Goal: Task Accomplishment & Management: Manage account settings

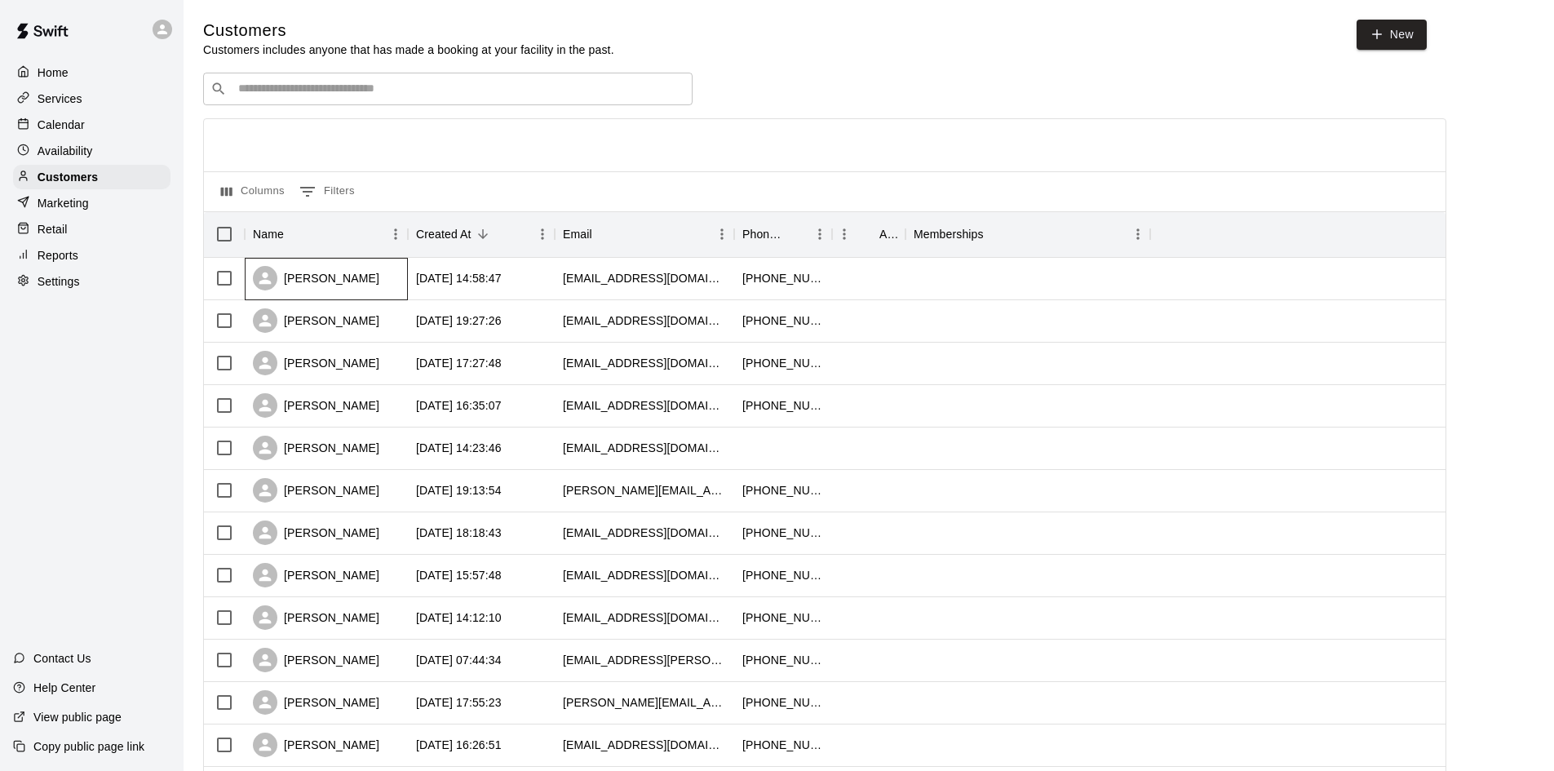
click at [378, 290] on div "[PERSON_NAME]" at bounding box center [326, 279] width 163 height 42
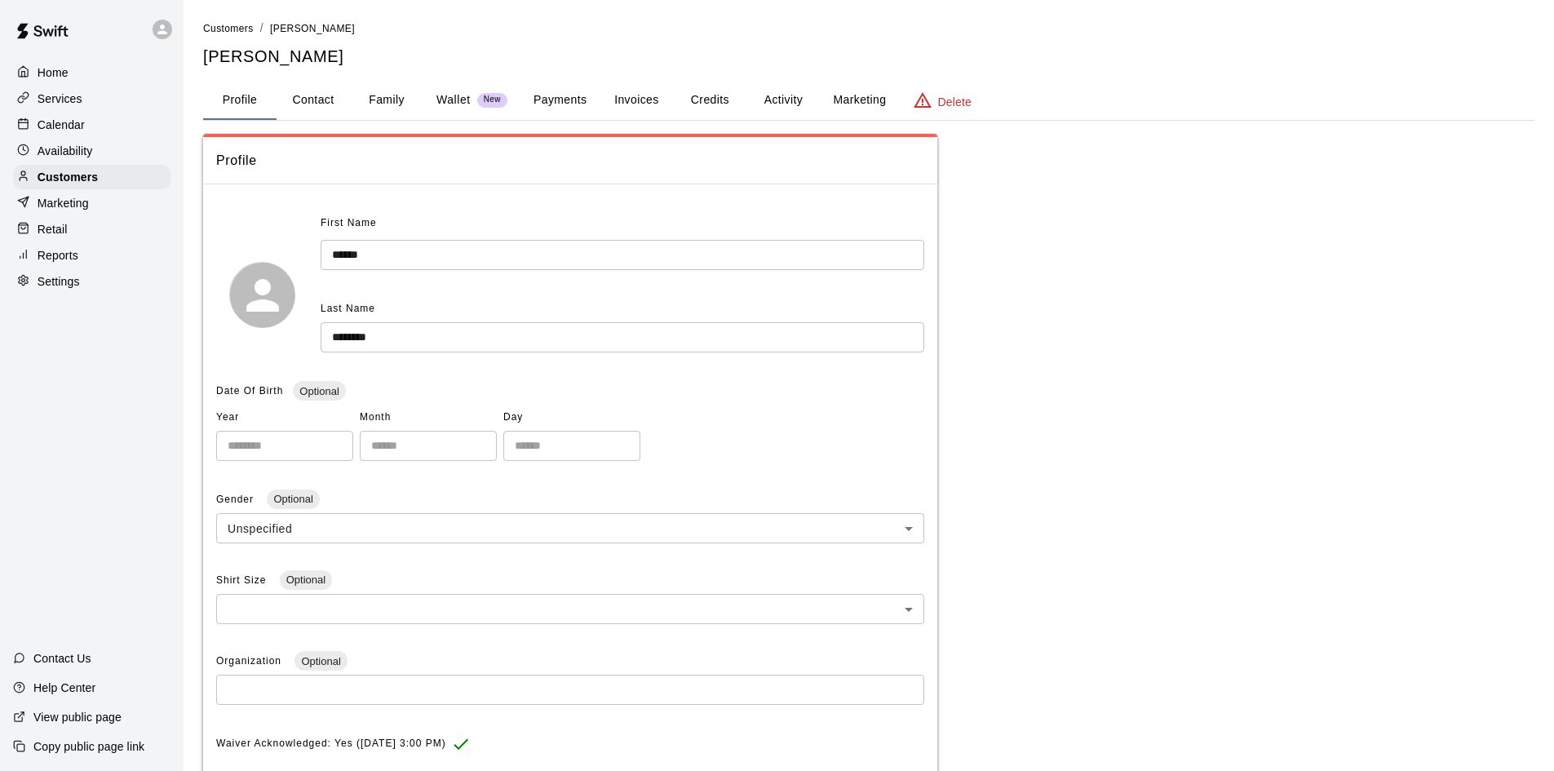
click at [379, 95] on button "Family" at bounding box center [386, 100] width 73 height 39
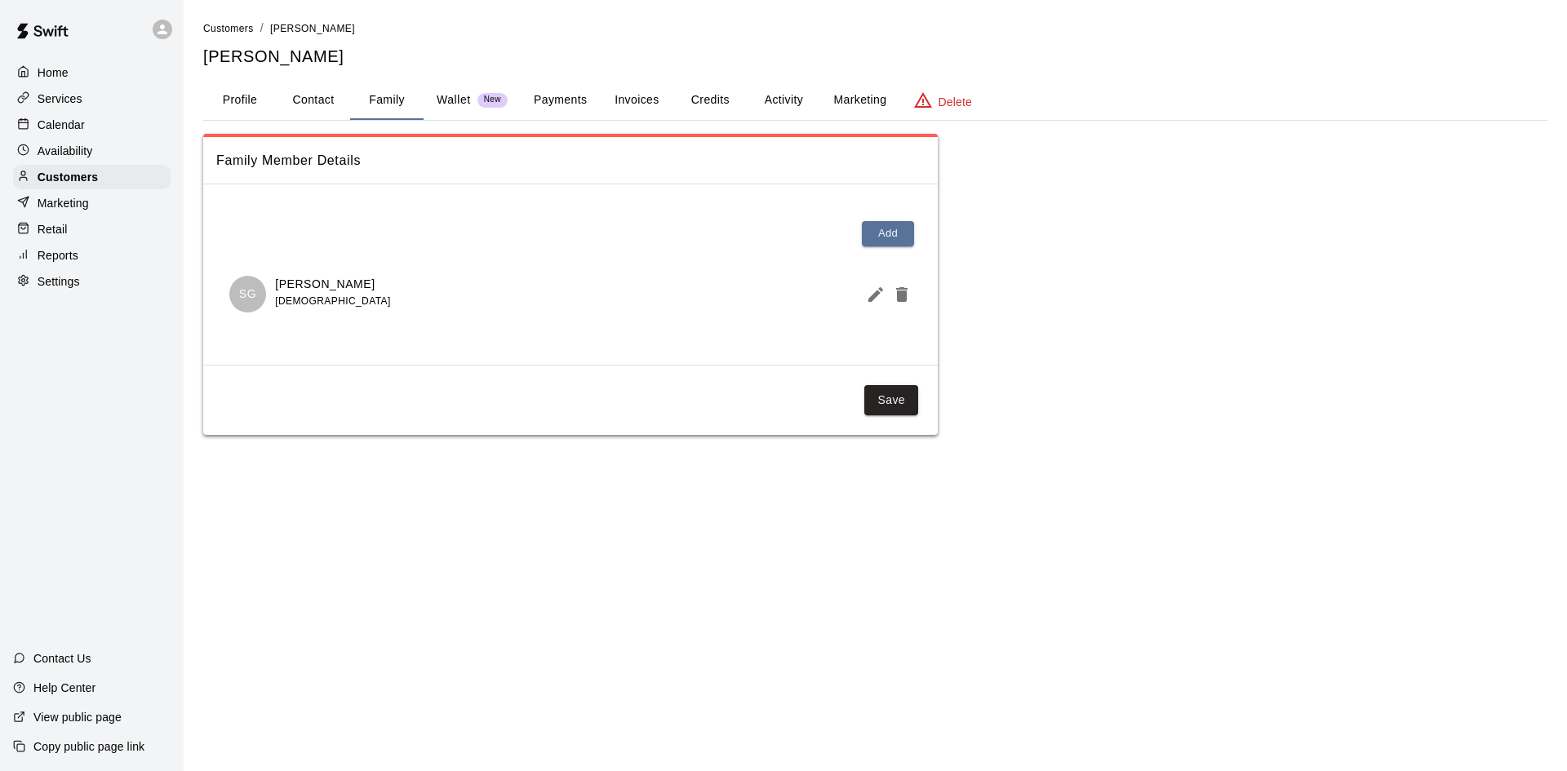
click at [247, 96] on button "Profile" at bounding box center [239, 100] width 73 height 39
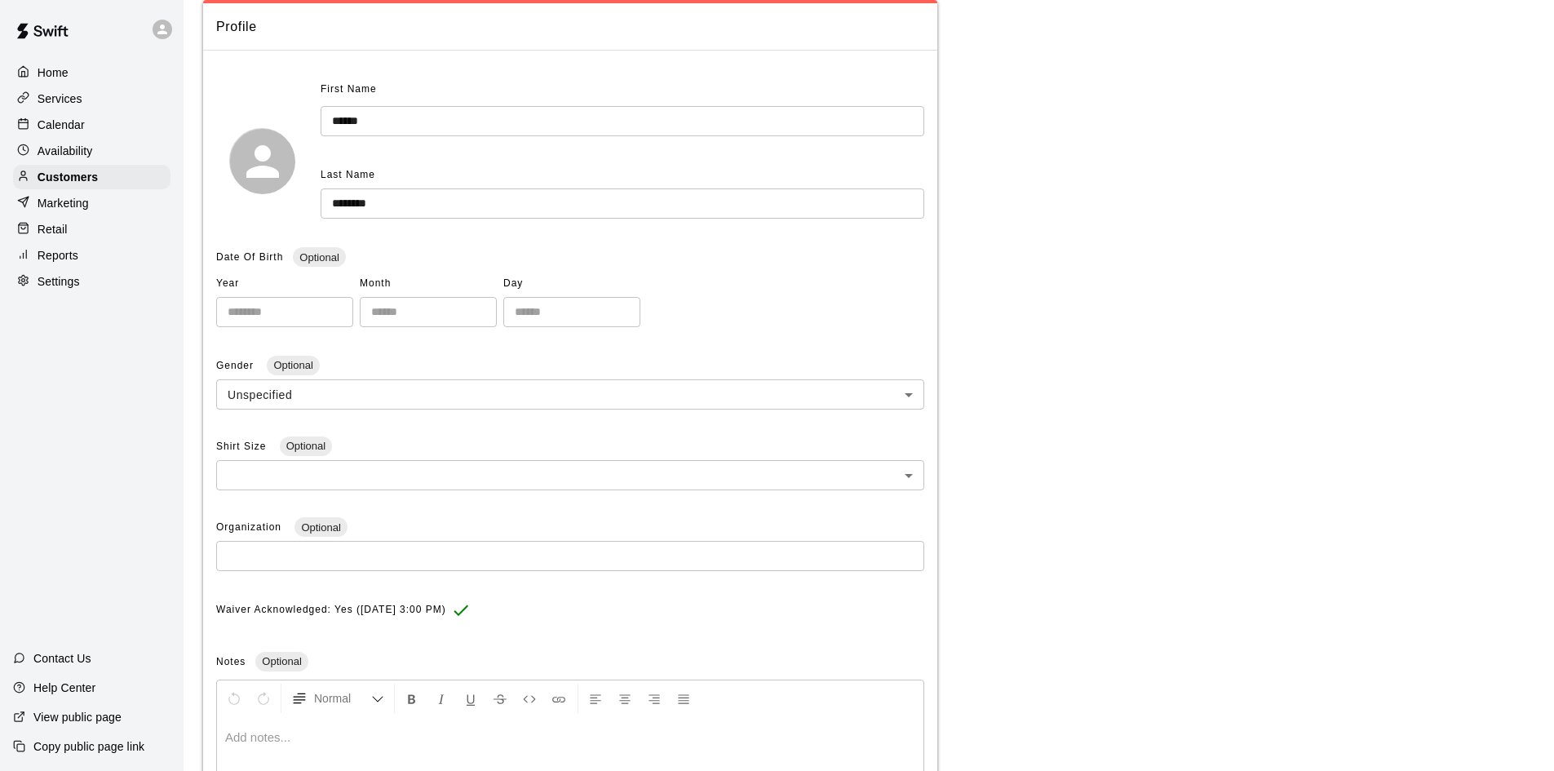
scroll to position [163, 0]
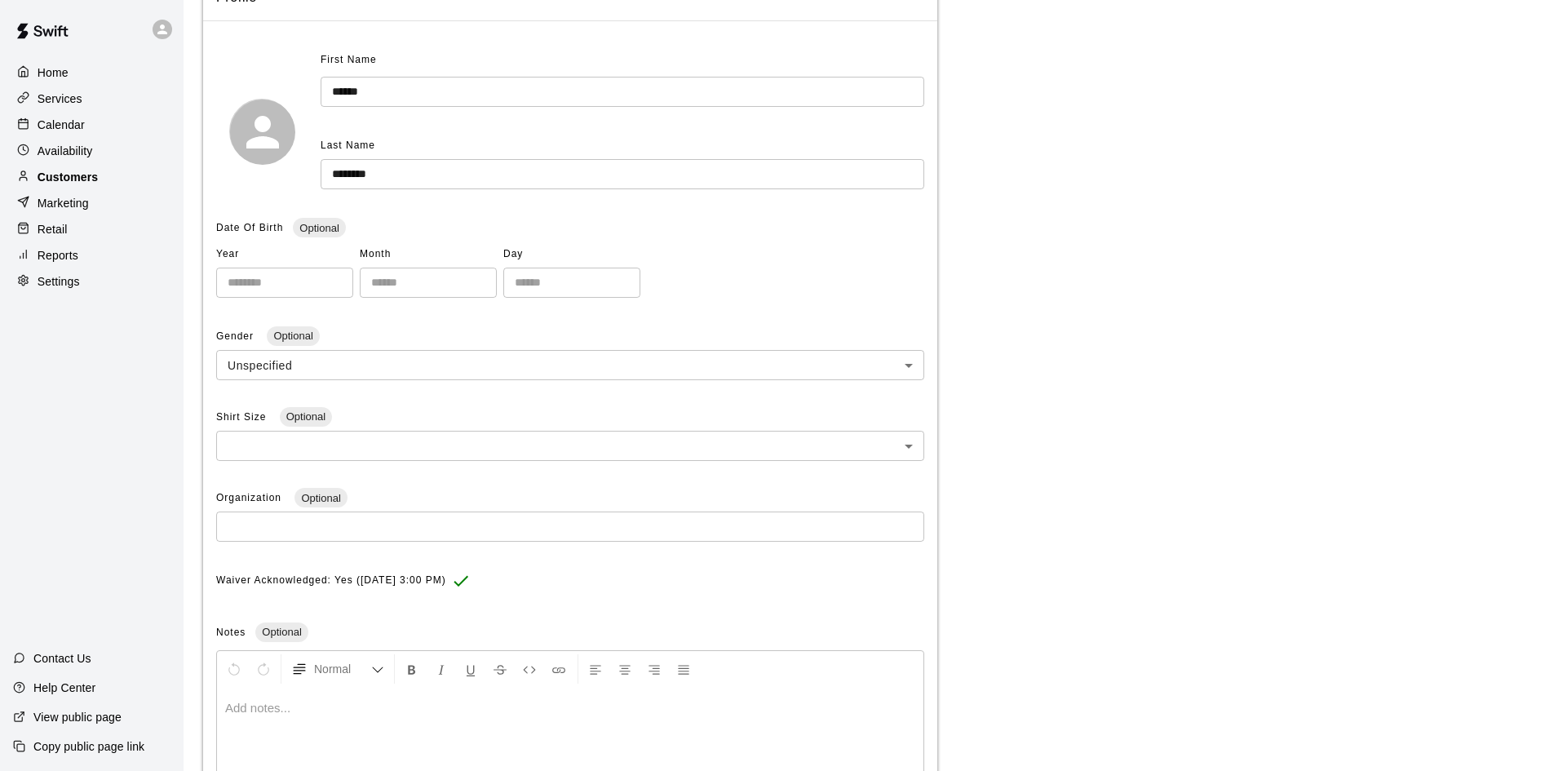
click at [123, 180] on div "Customers" at bounding box center [91, 177] width 157 height 24
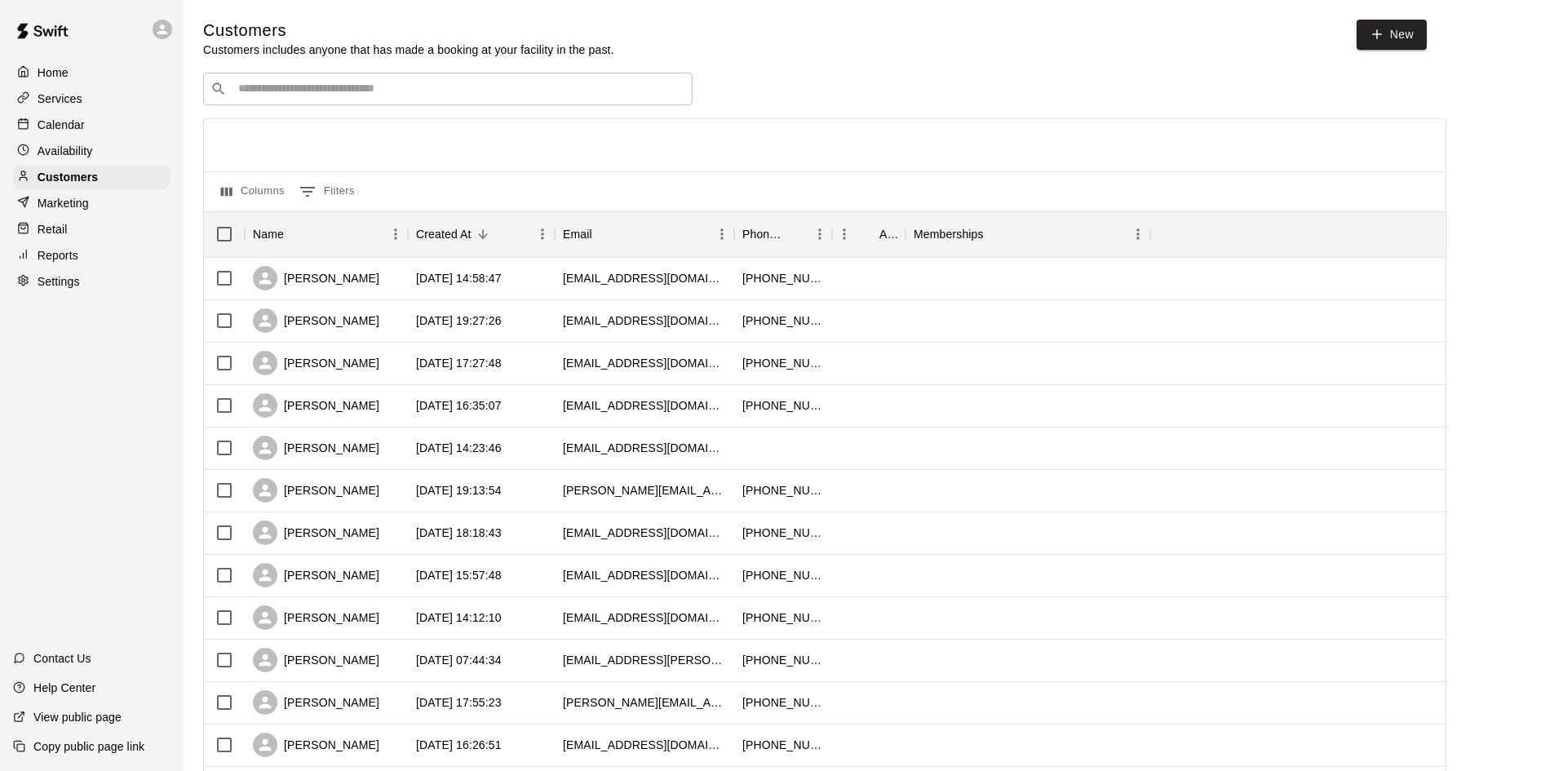
click at [304, 80] on div "​ ​" at bounding box center [448, 89] width 490 height 33
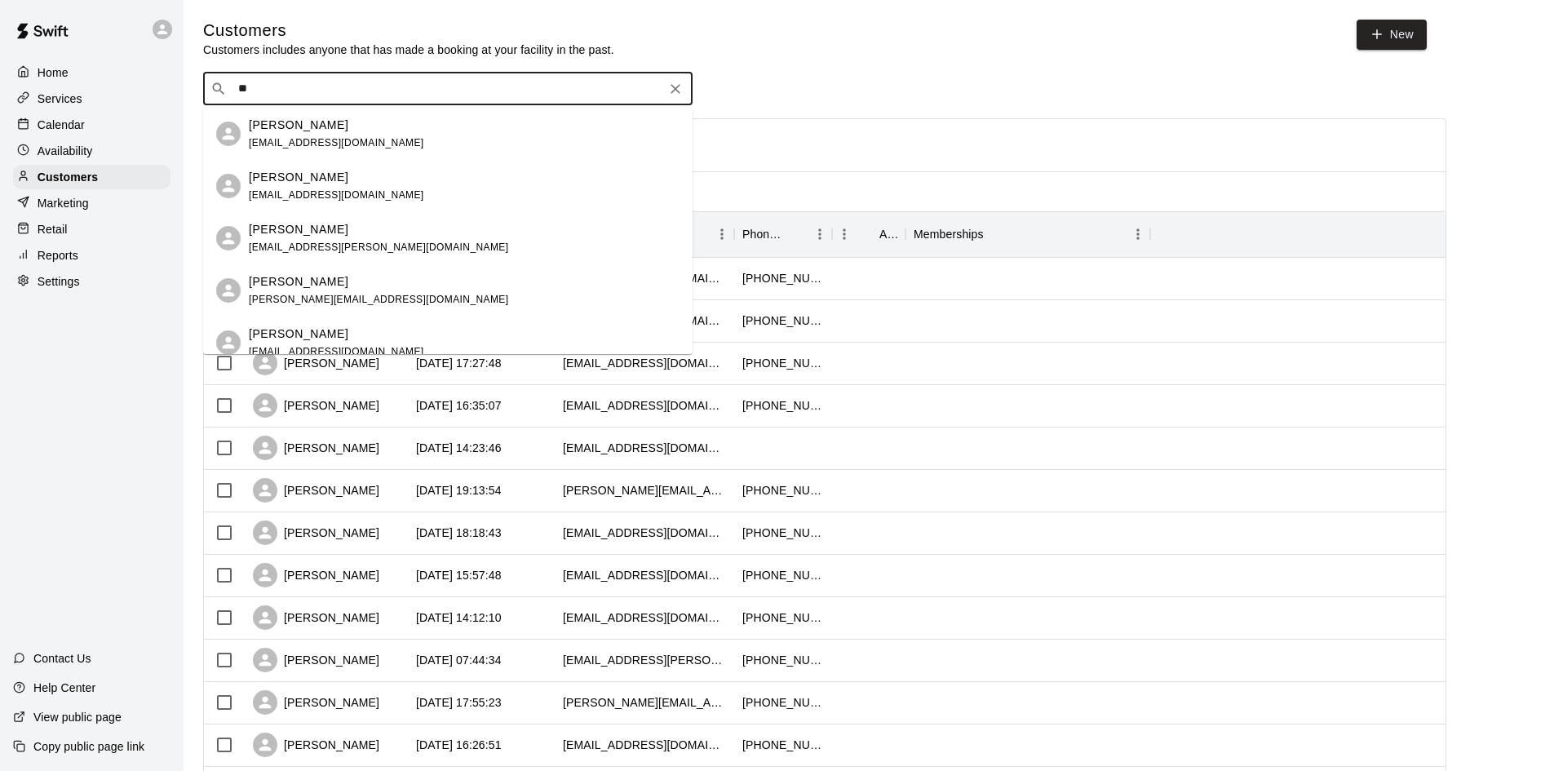
type input "***"
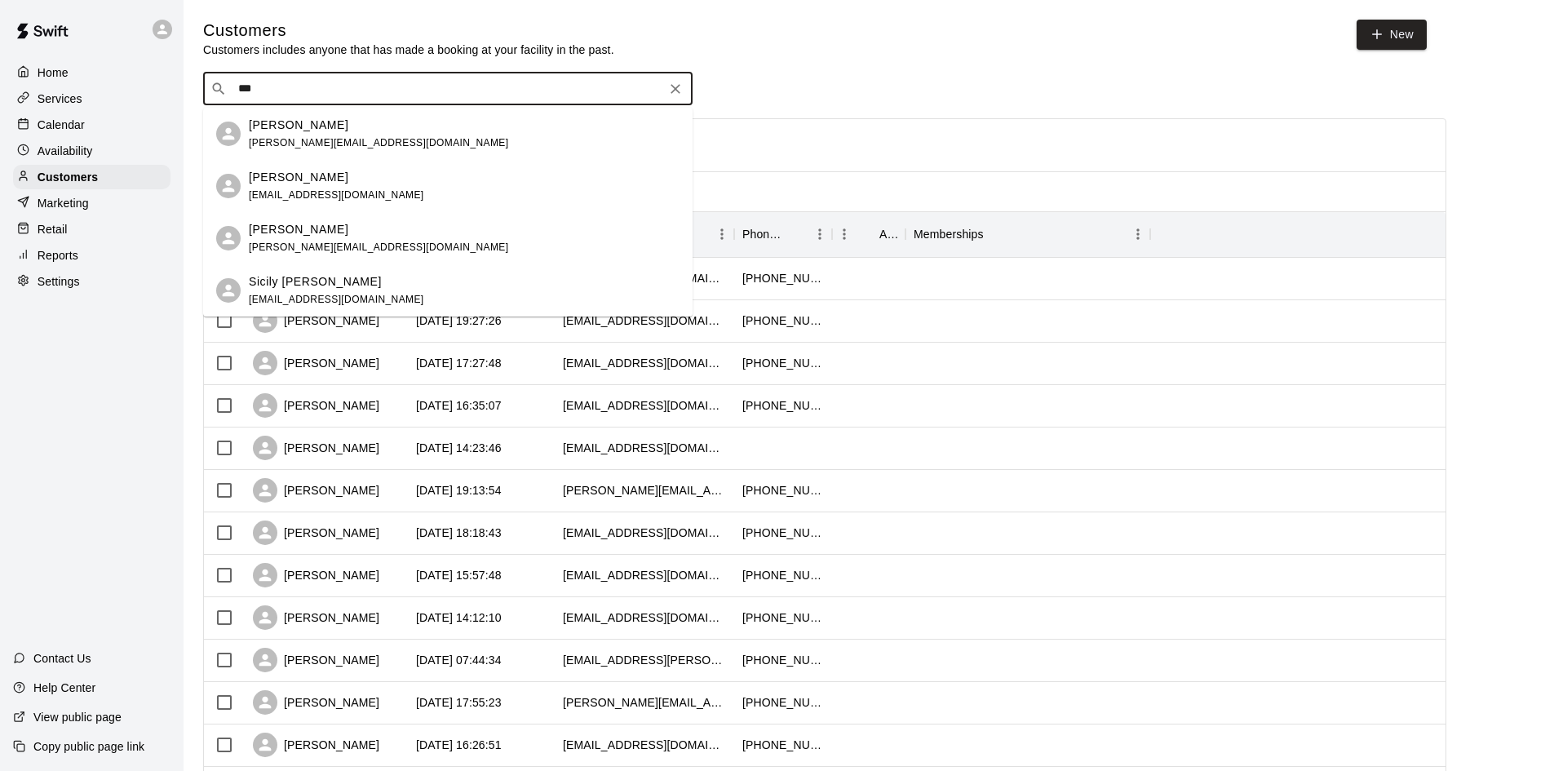
click at [290, 140] on span "[PERSON_NAME][EMAIL_ADDRESS][DOMAIN_NAME]" at bounding box center [378, 142] width 259 height 11
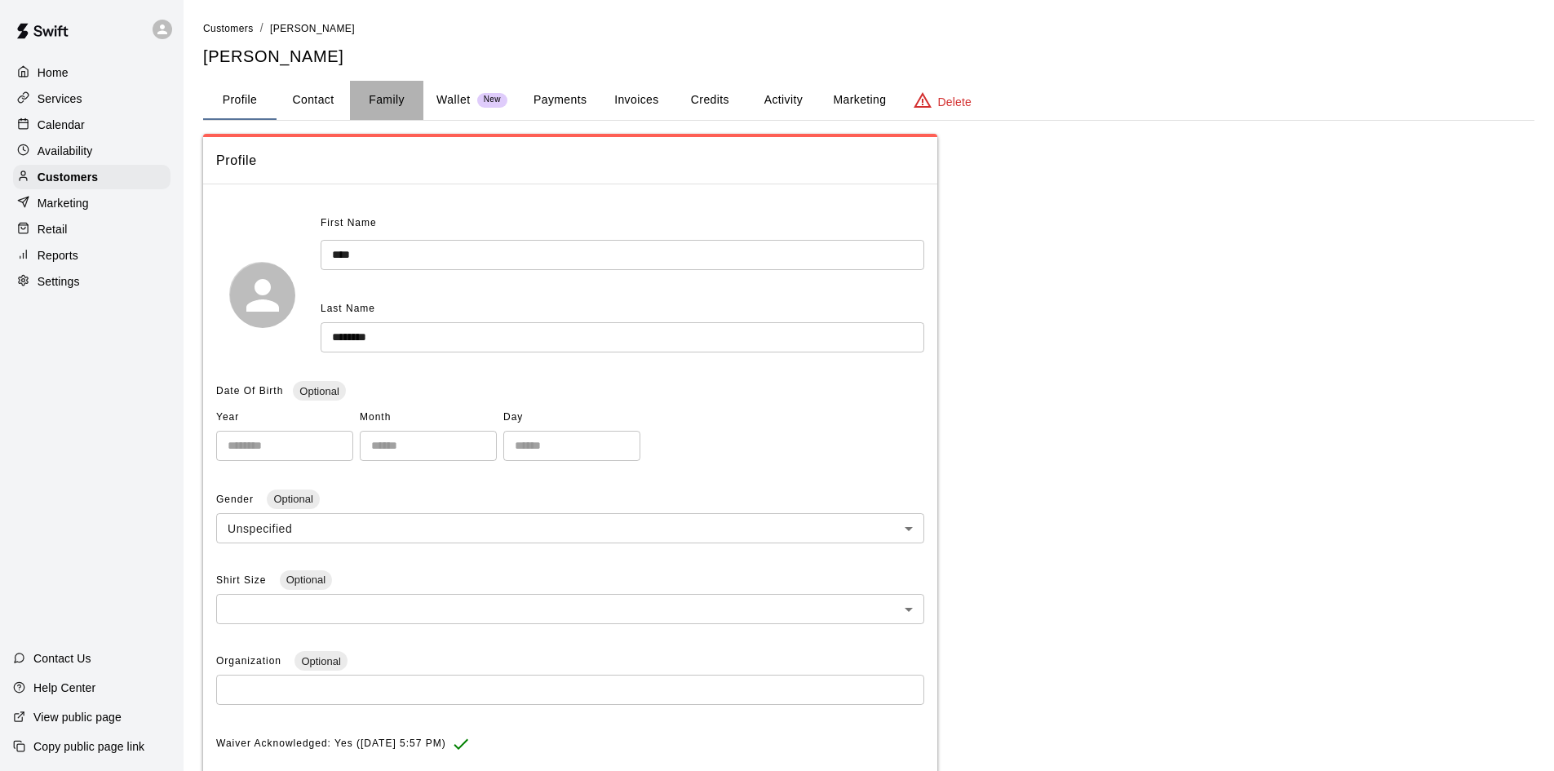
click at [383, 97] on button "Family" at bounding box center [386, 100] width 73 height 39
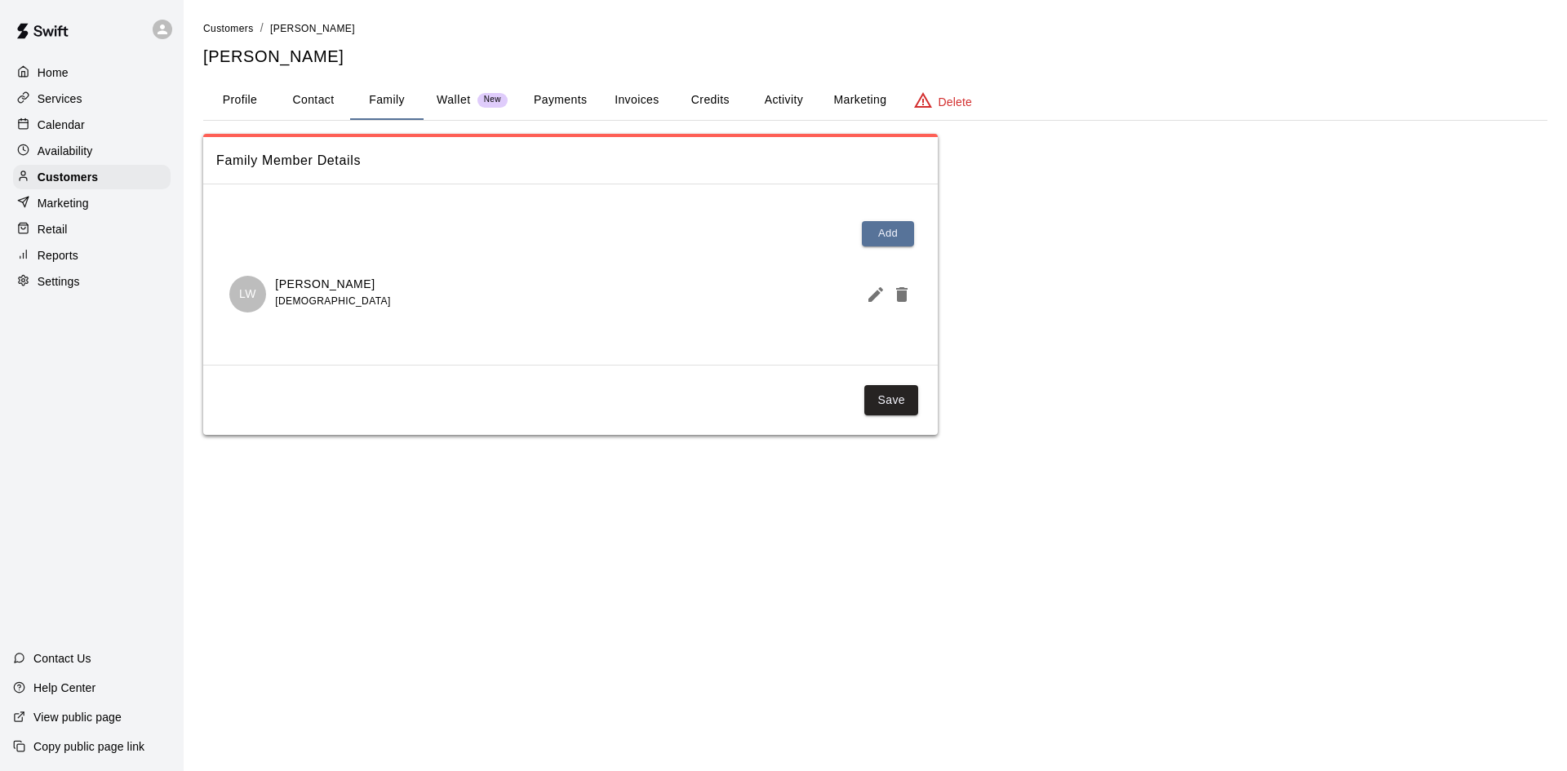
click at [778, 99] on button "Activity" at bounding box center [783, 100] width 73 height 39
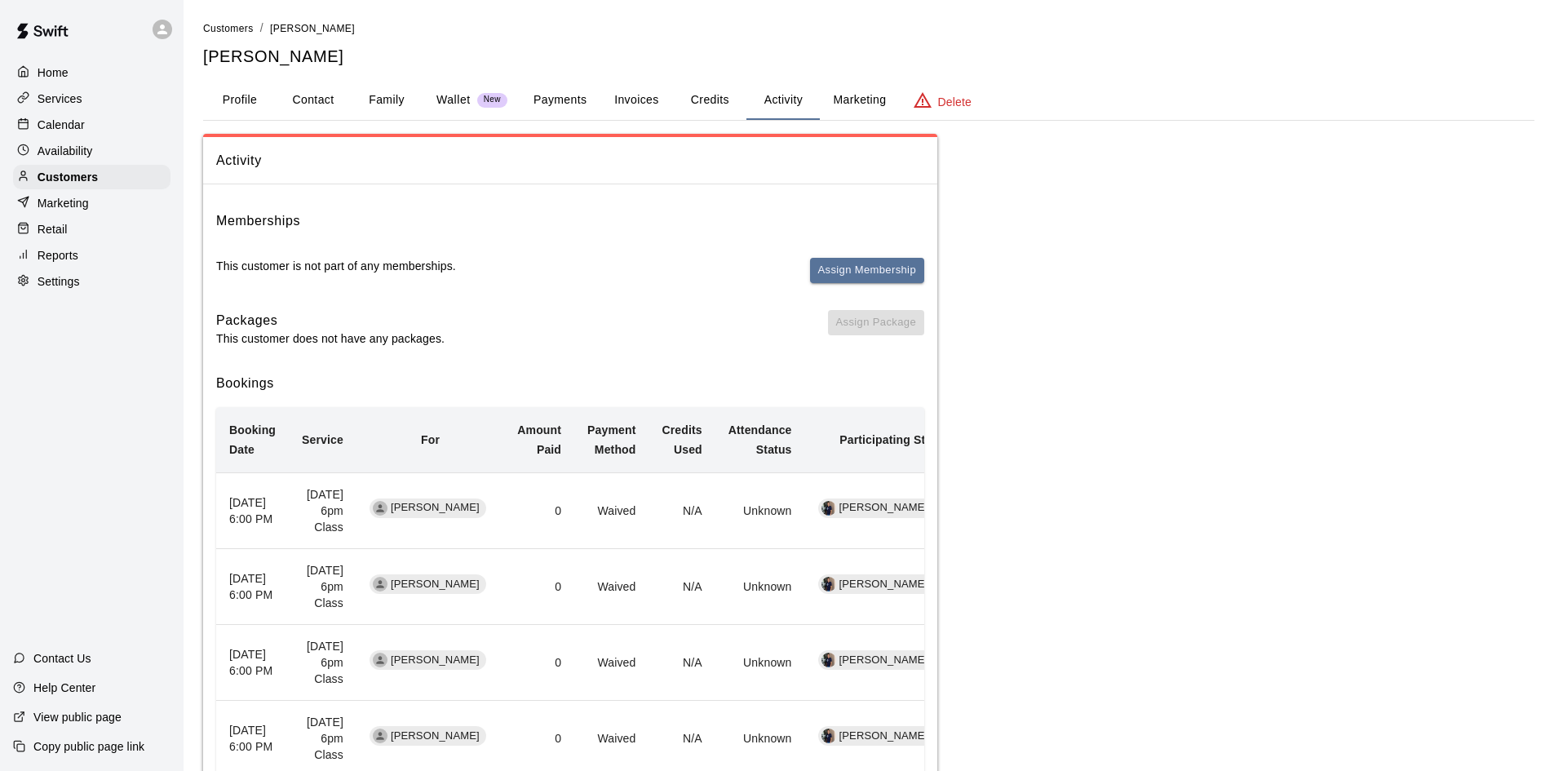
click at [579, 99] on button "Payments" at bounding box center [560, 100] width 79 height 39
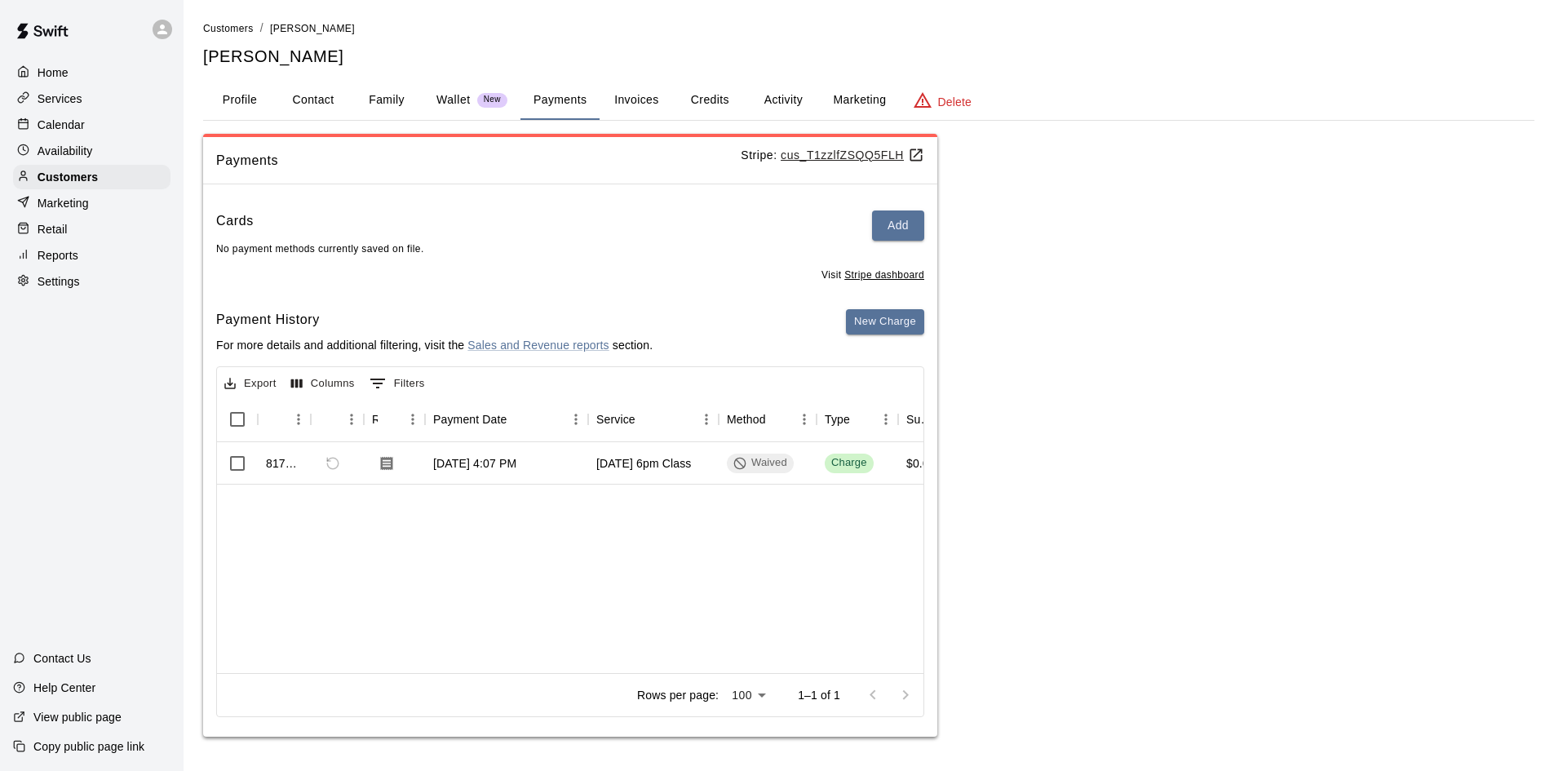
click at [708, 101] on button "Credits" at bounding box center [709, 100] width 73 height 39
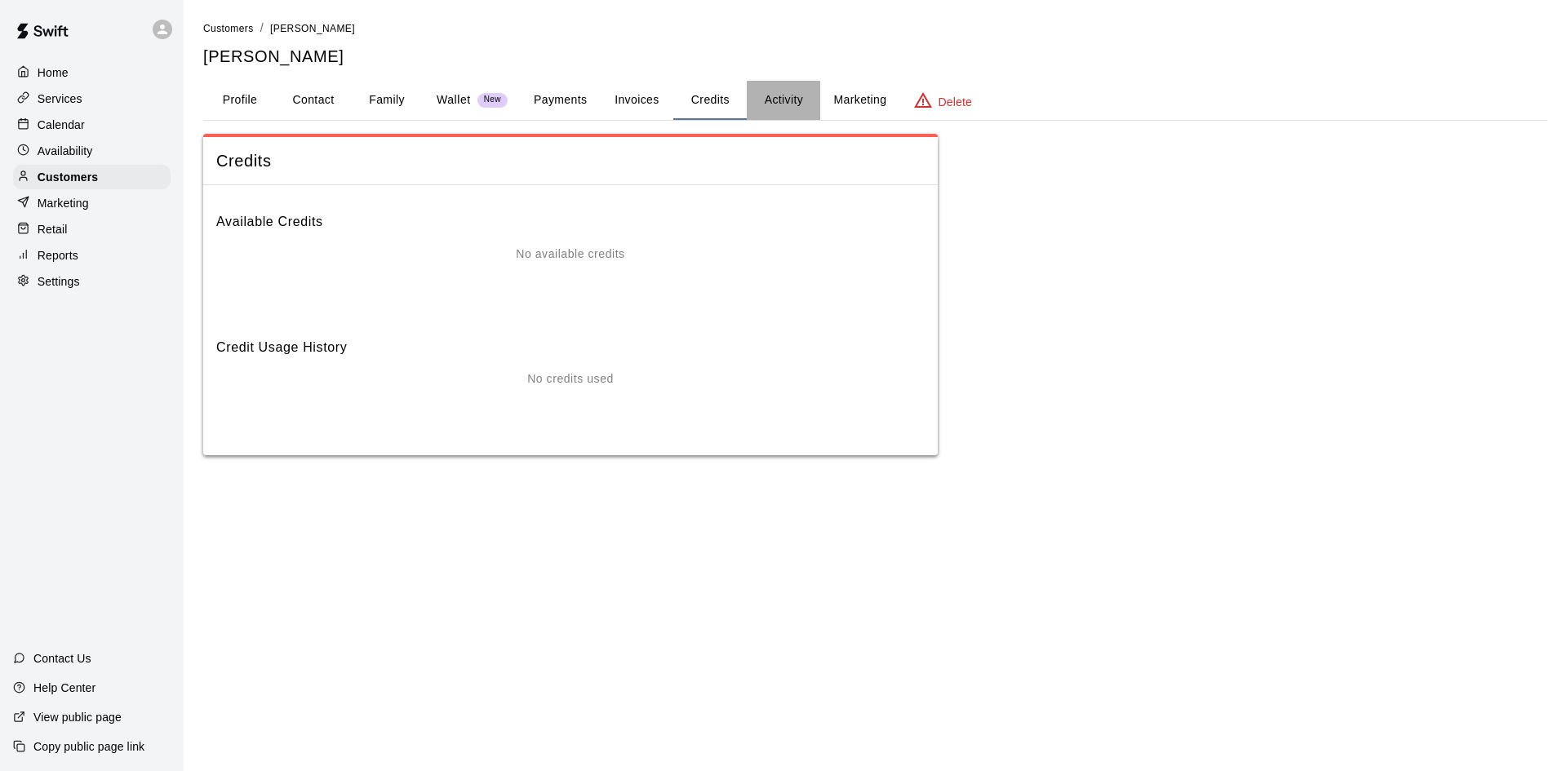
click at [780, 99] on button "Activity" at bounding box center [783, 100] width 73 height 39
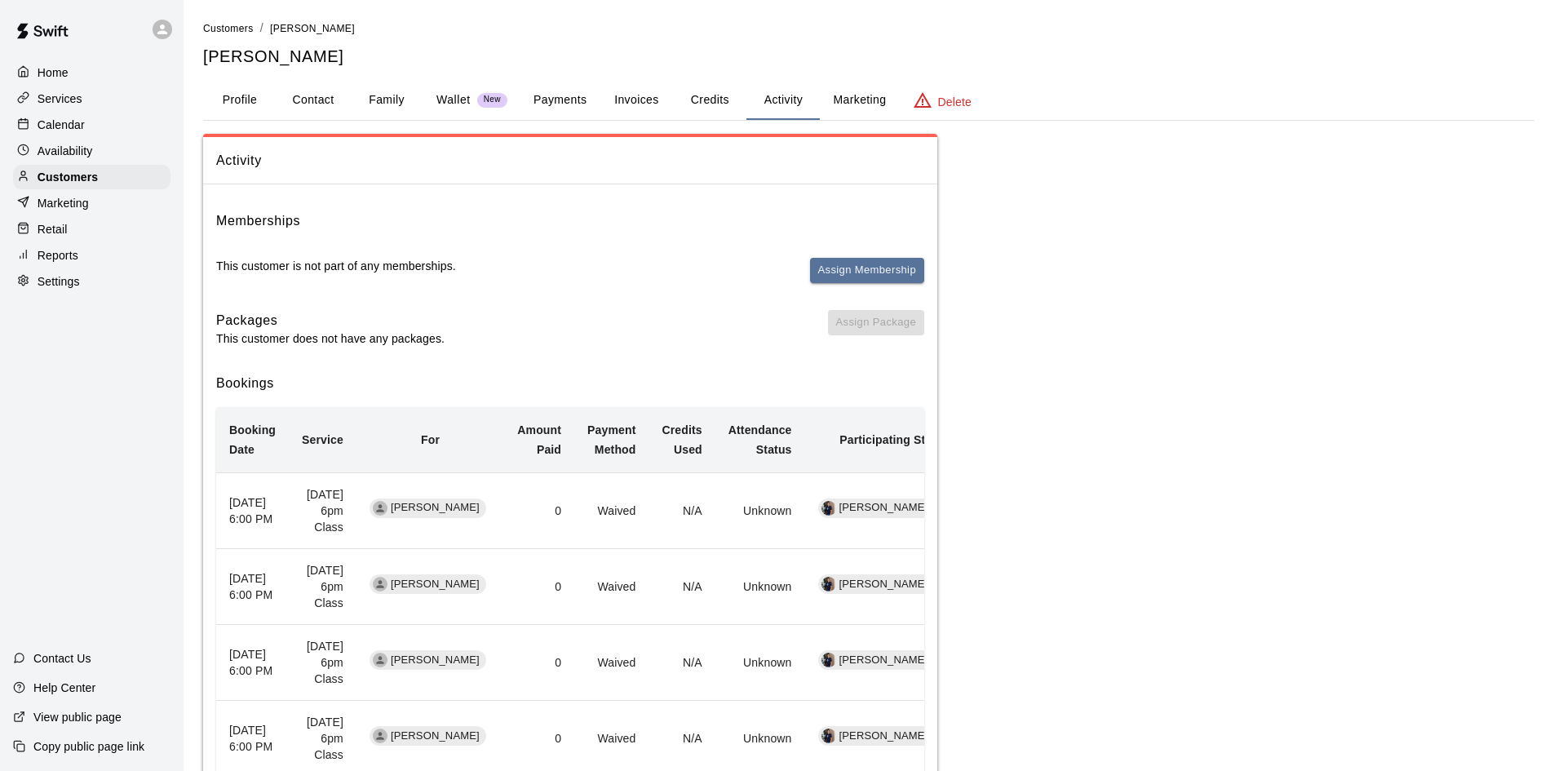
click at [581, 98] on button "Payments" at bounding box center [560, 100] width 79 height 39
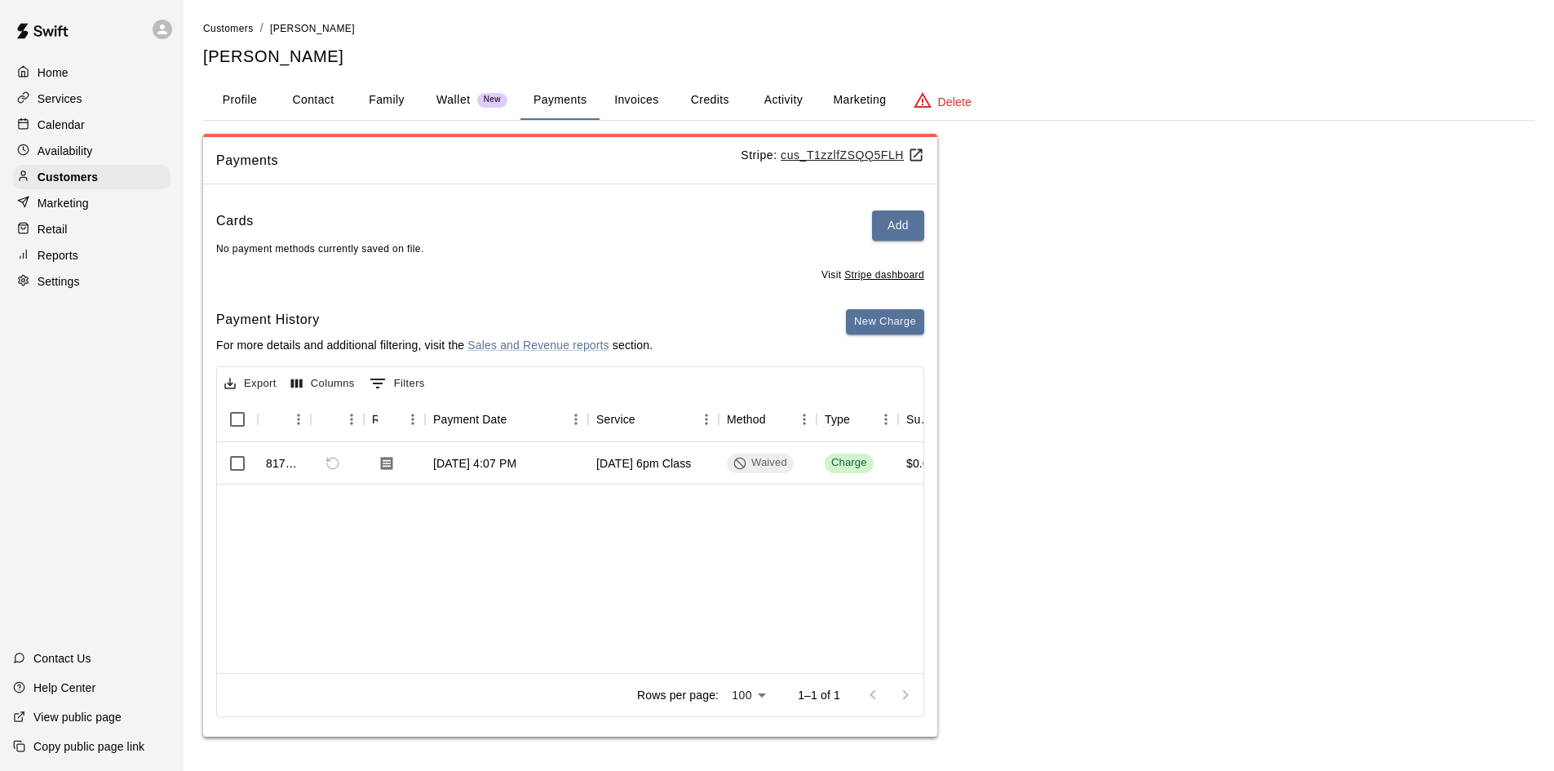
click at [629, 105] on button "Invoices" at bounding box center [636, 100] width 73 height 39
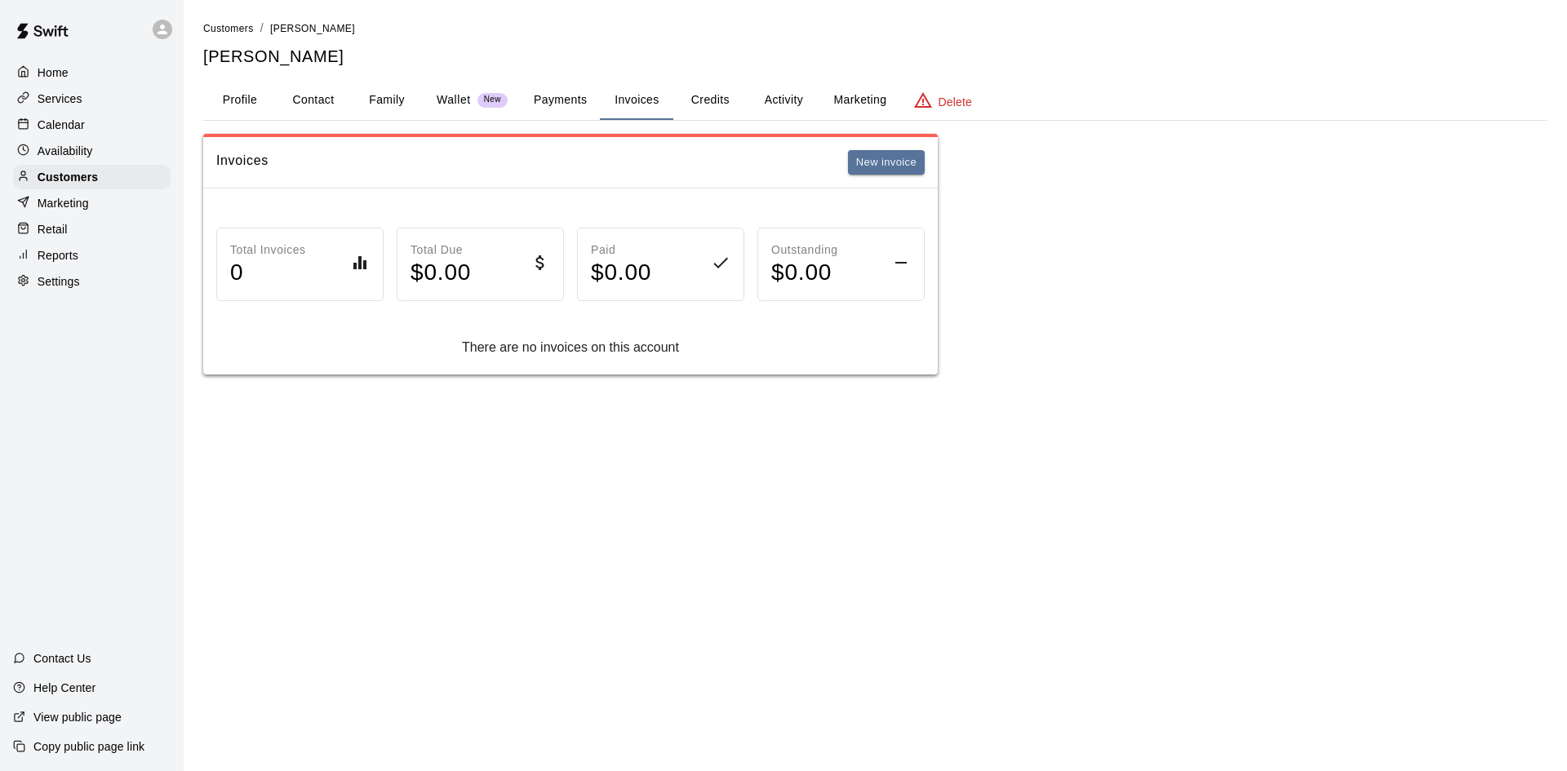
click at [703, 102] on button "Credits" at bounding box center [709, 100] width 73 height 39
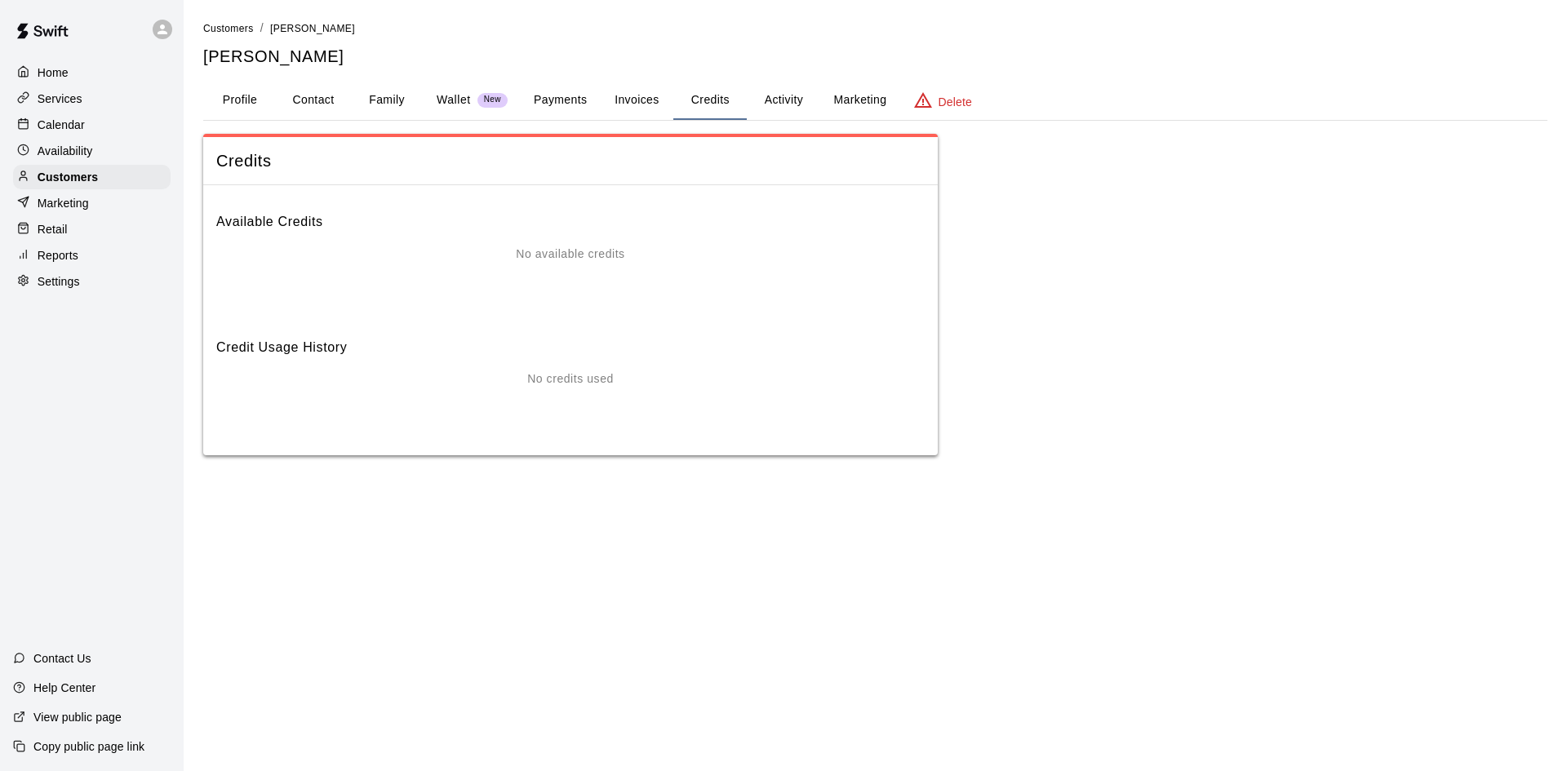
click at [389, 100] on button "Family" at bounding box center [386, 100] width 73 height 39
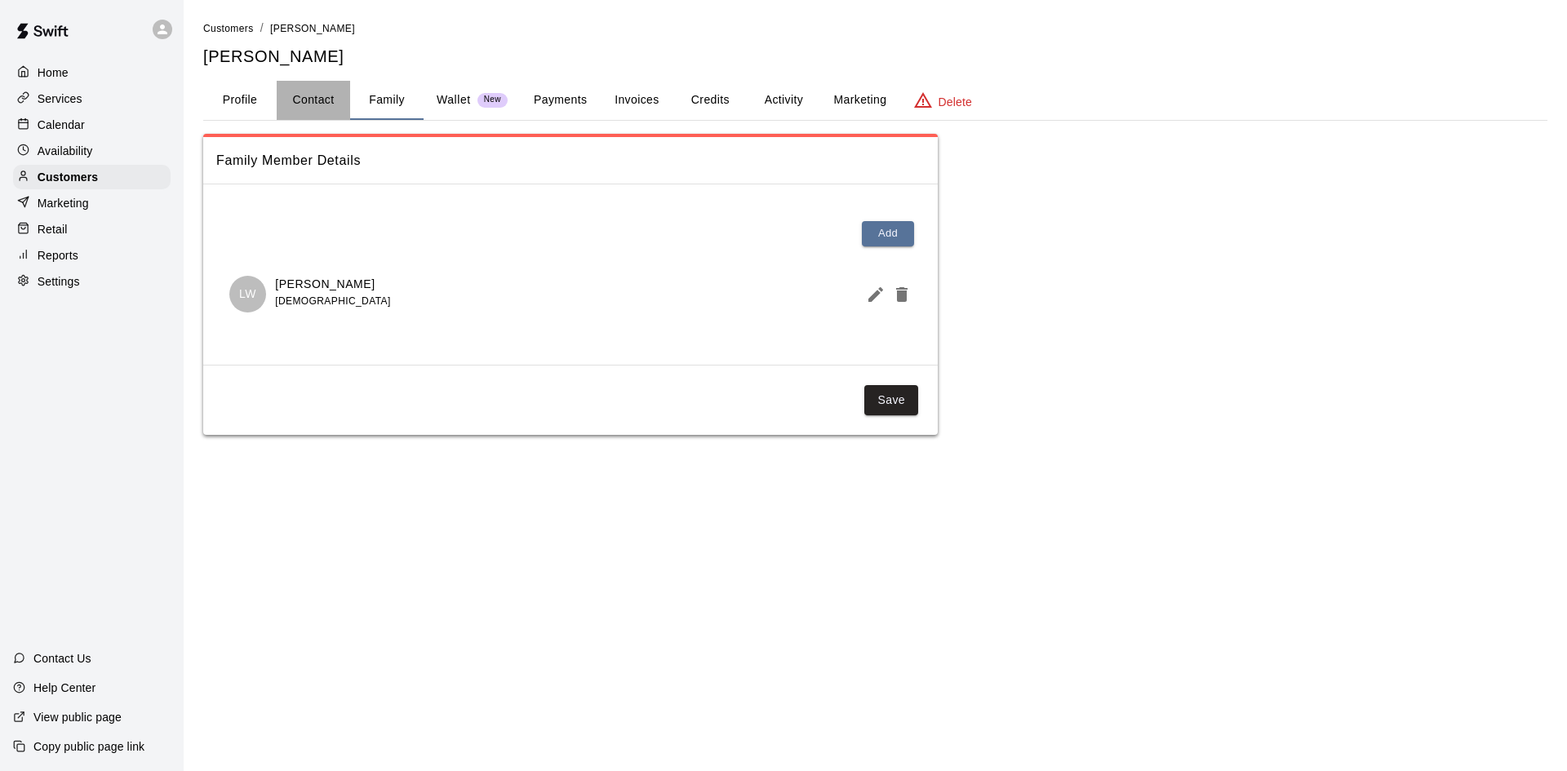
click at [313, 100] on button "Contact" at bounding box center [313, 100] width 73 height 39
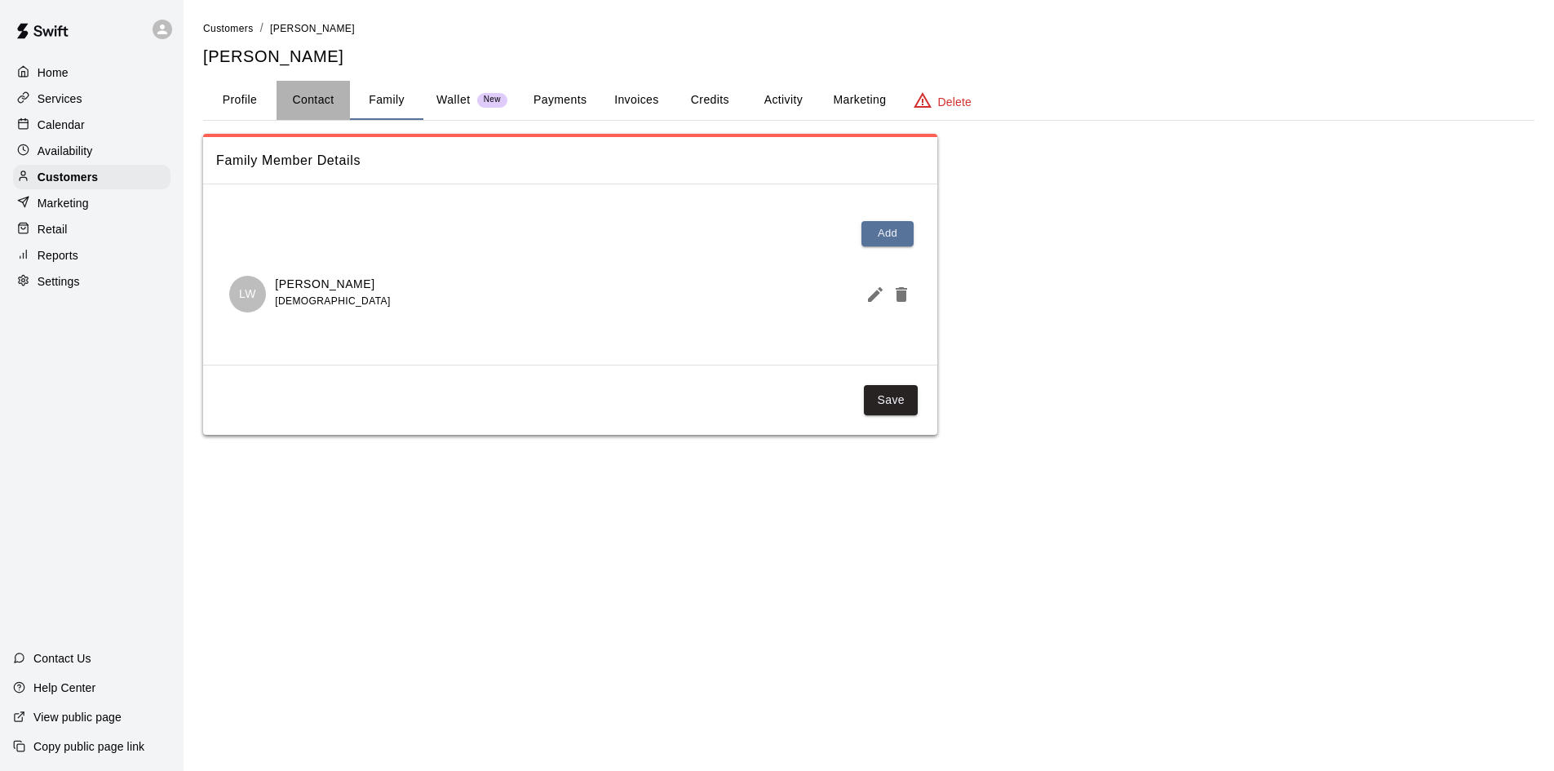
select select "**"
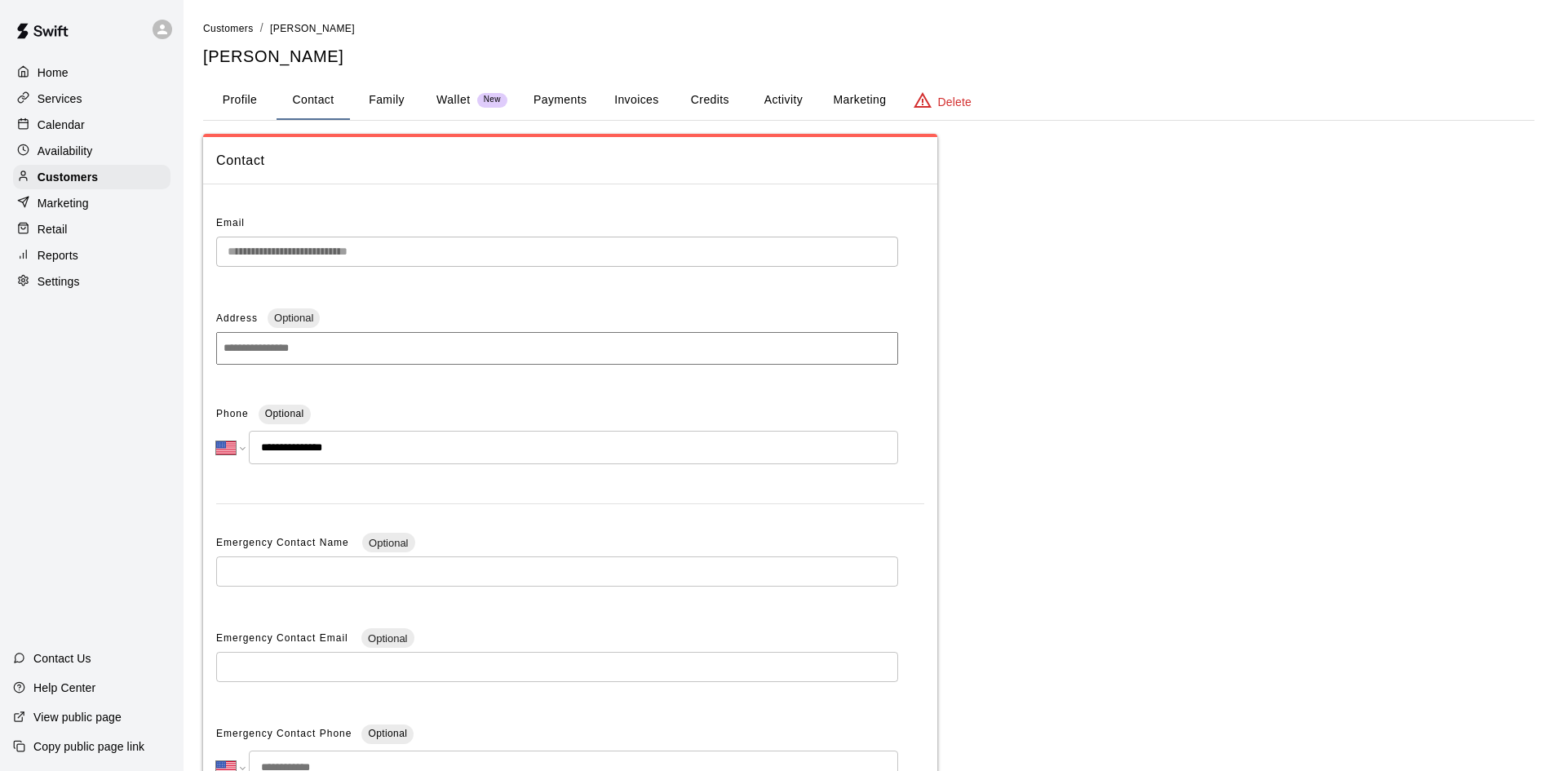
click at [234, 95] on button "Profile" at bounding box center [239, 100] width 73 height 39
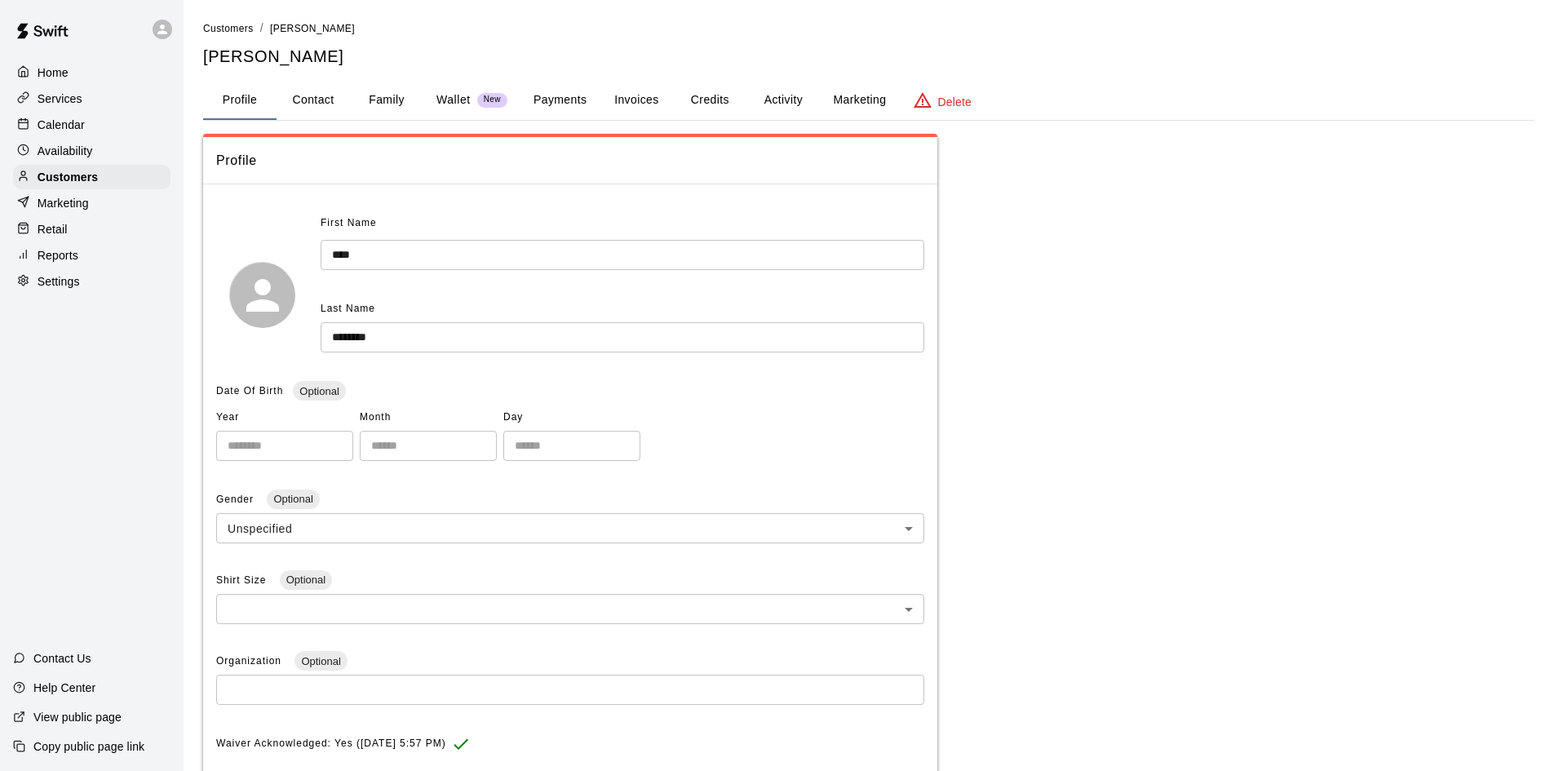
click at [539, 97] on button "Payments" at bounding box center [560, 100] width 79 height 39
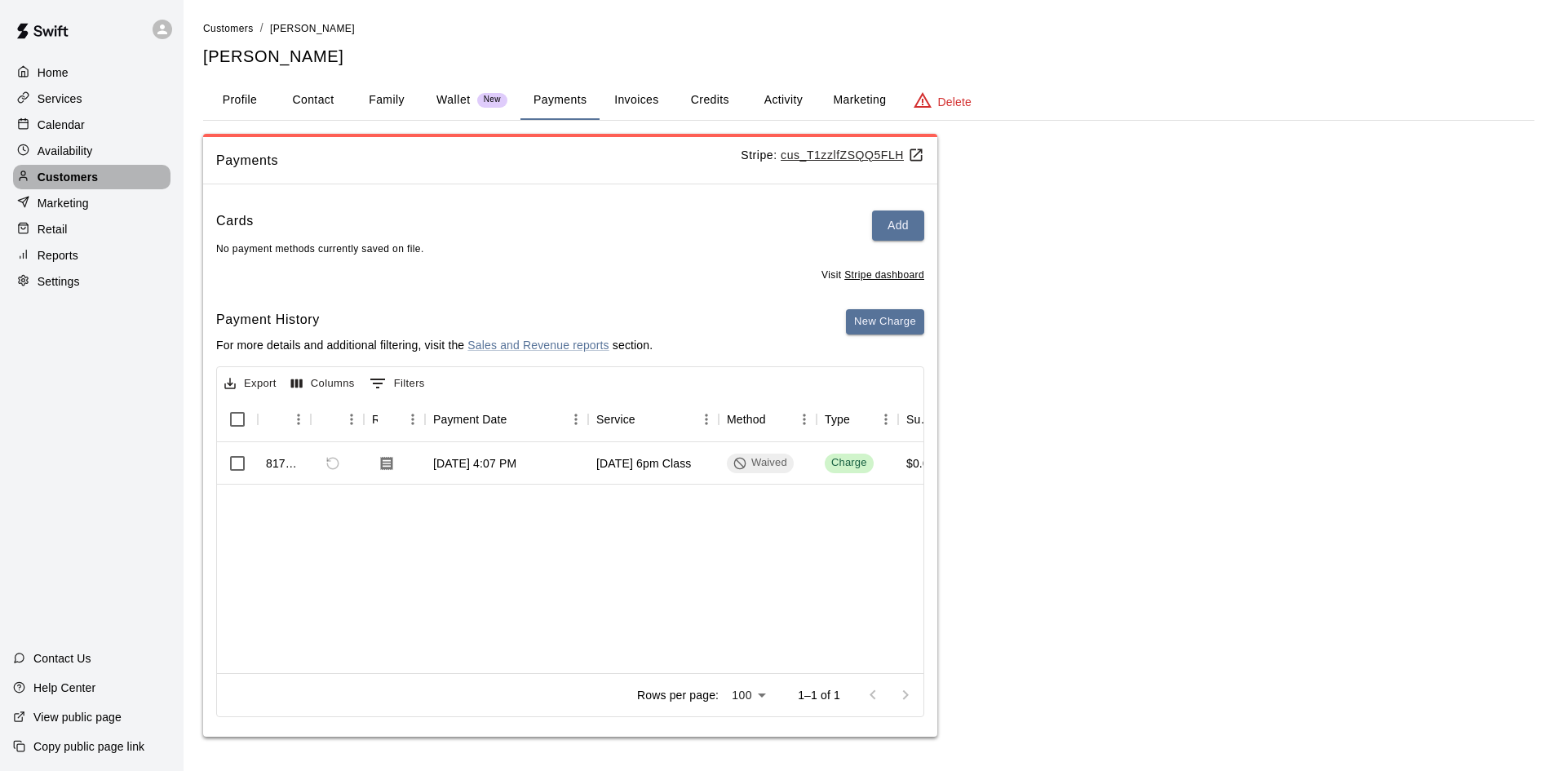
click at [91, 182] on p "Customers" at bounding box center [68, 177] width 60 height 16
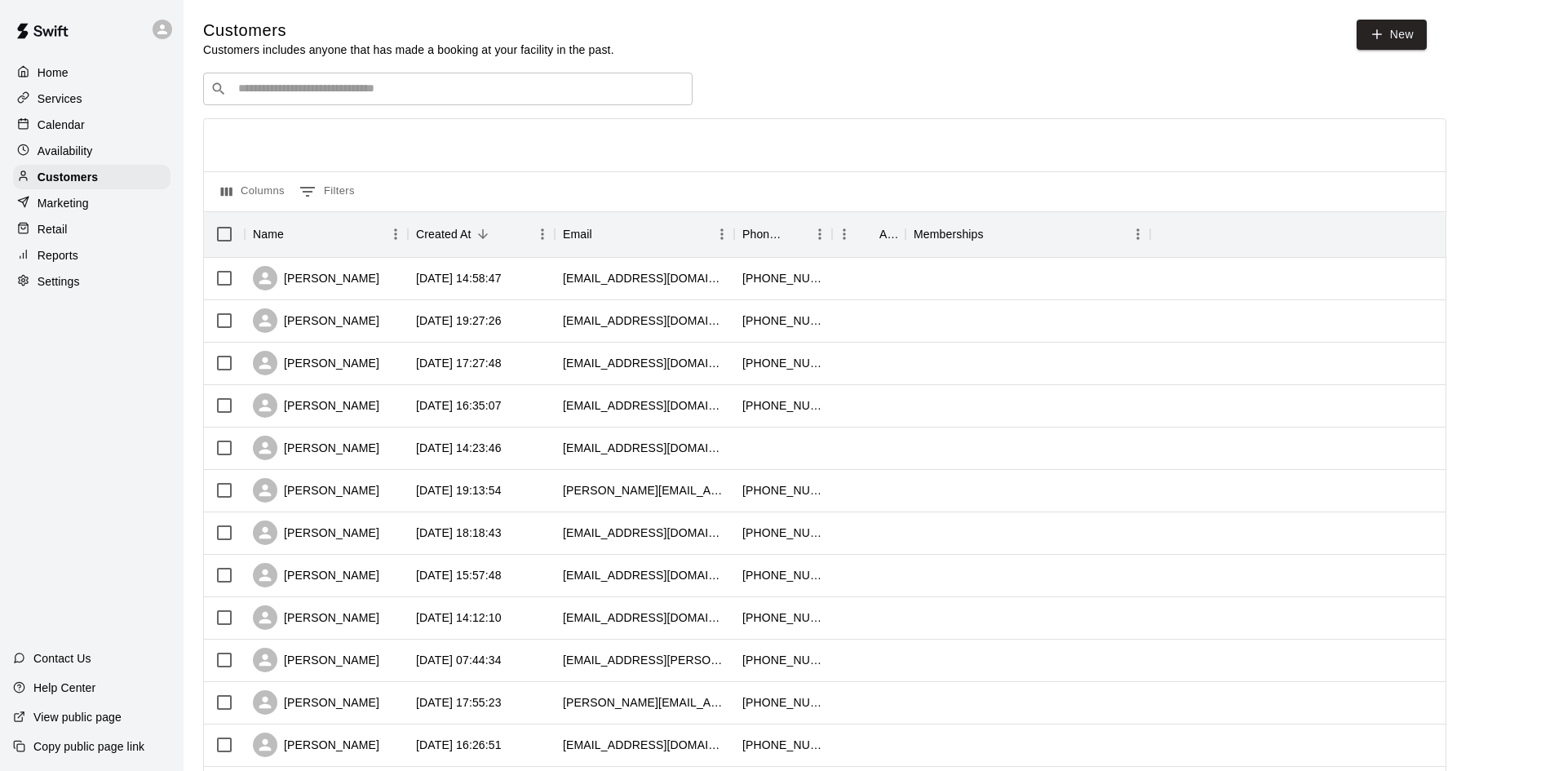
click at [316, 85] on input "Search customers by name or email" at bounding box center [459, 89] width 452 height 16
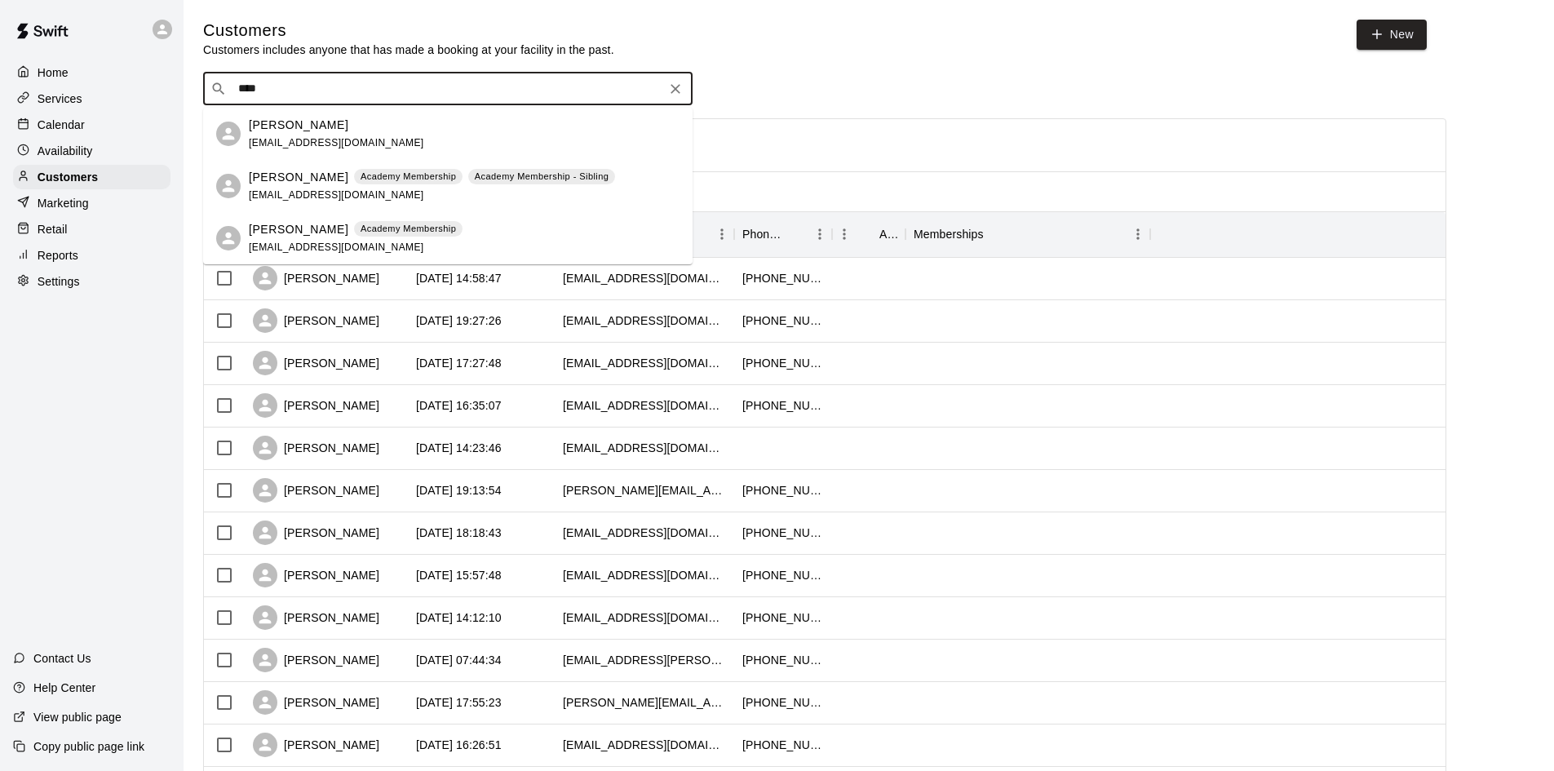
type input "****"
click at [311, 454] on div "[PERSON_NAME]" at bounding box center [316, 448] width 126 height 24
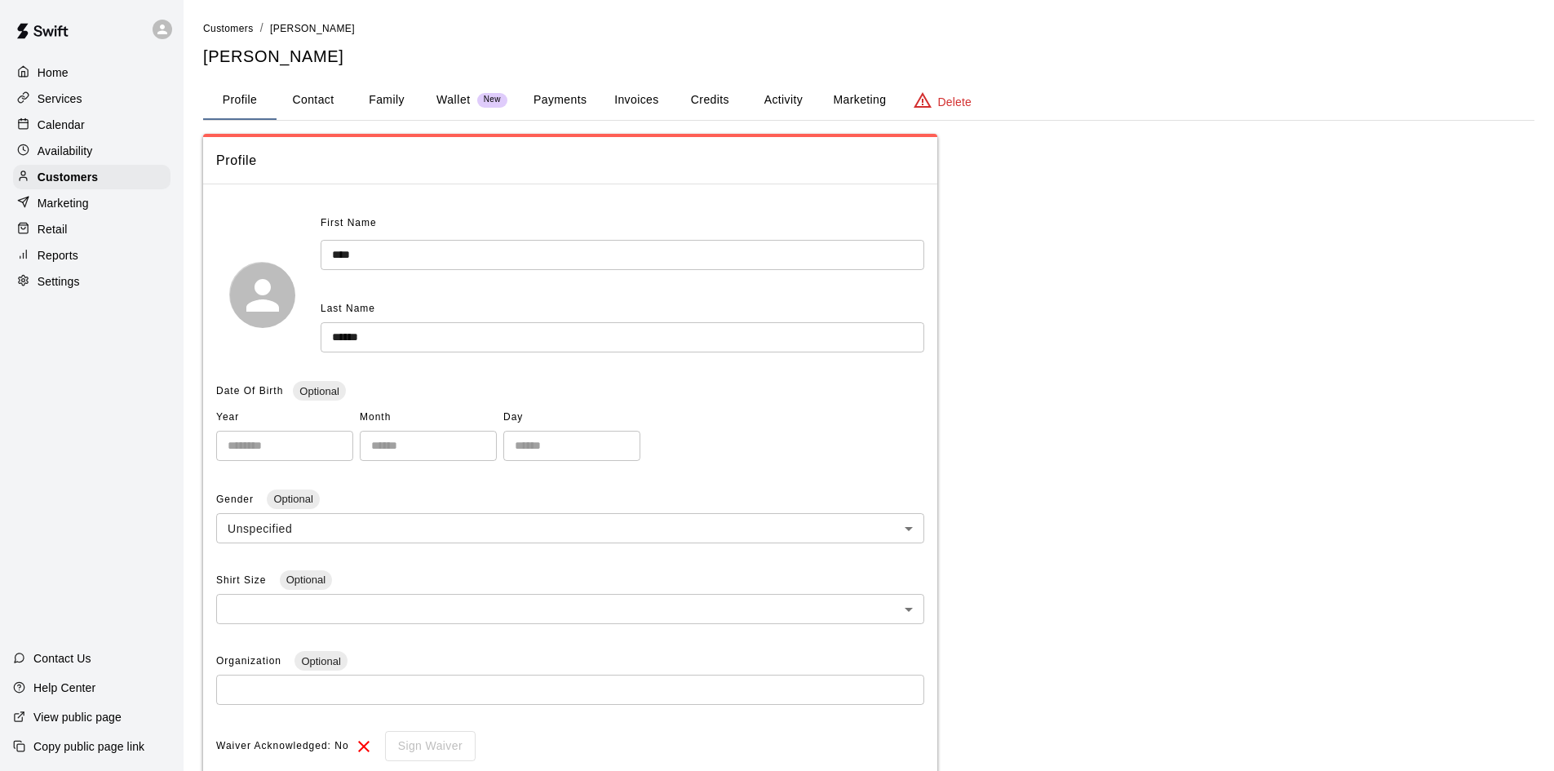
click at [577, 98] on button "Payments" at bounding box center [560, 100] width 79 height 39
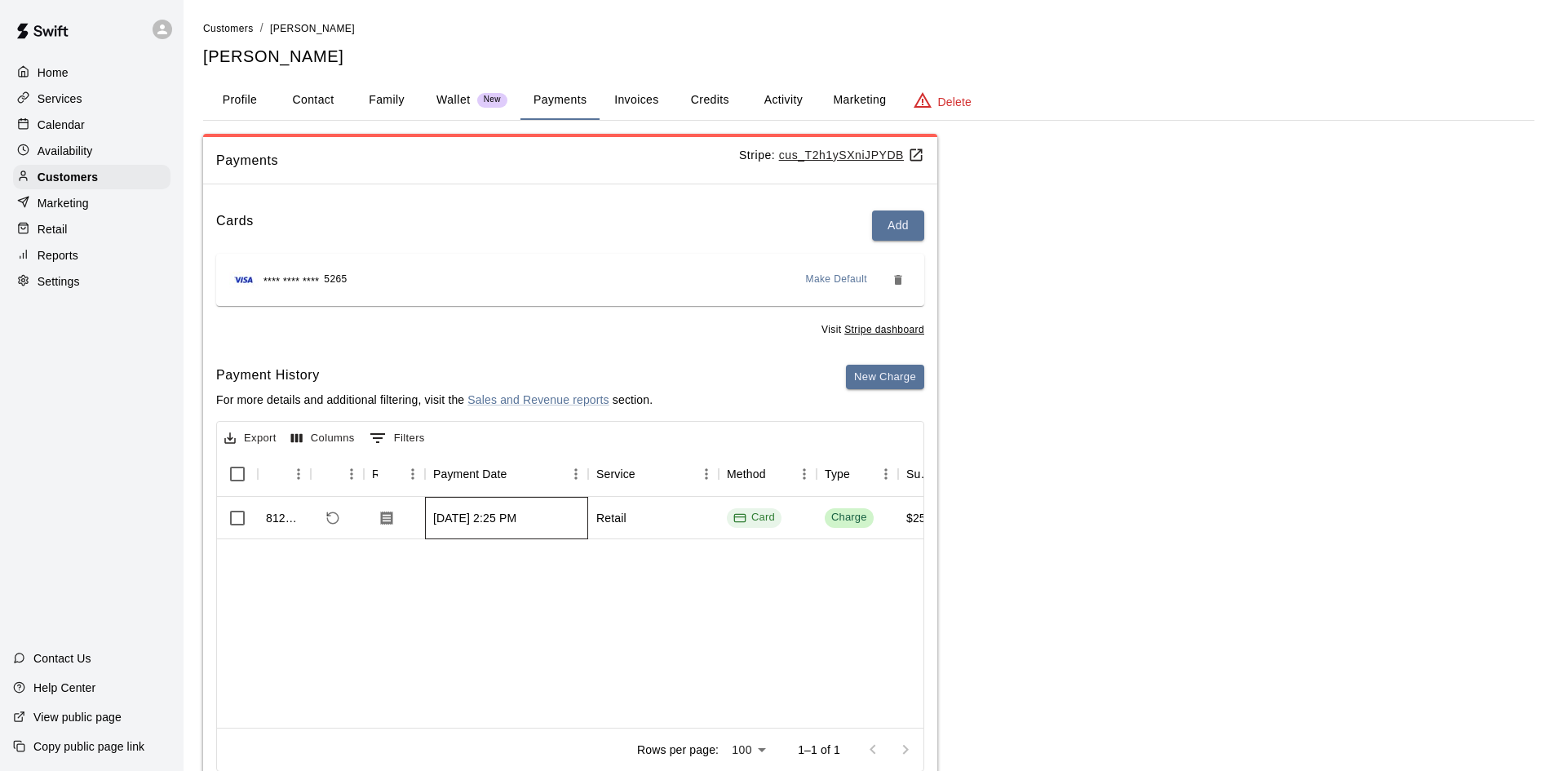
click at [473, 518] on div "[DATE] 2:25 PM" at bounding box center [474, 518] width 83 height 16
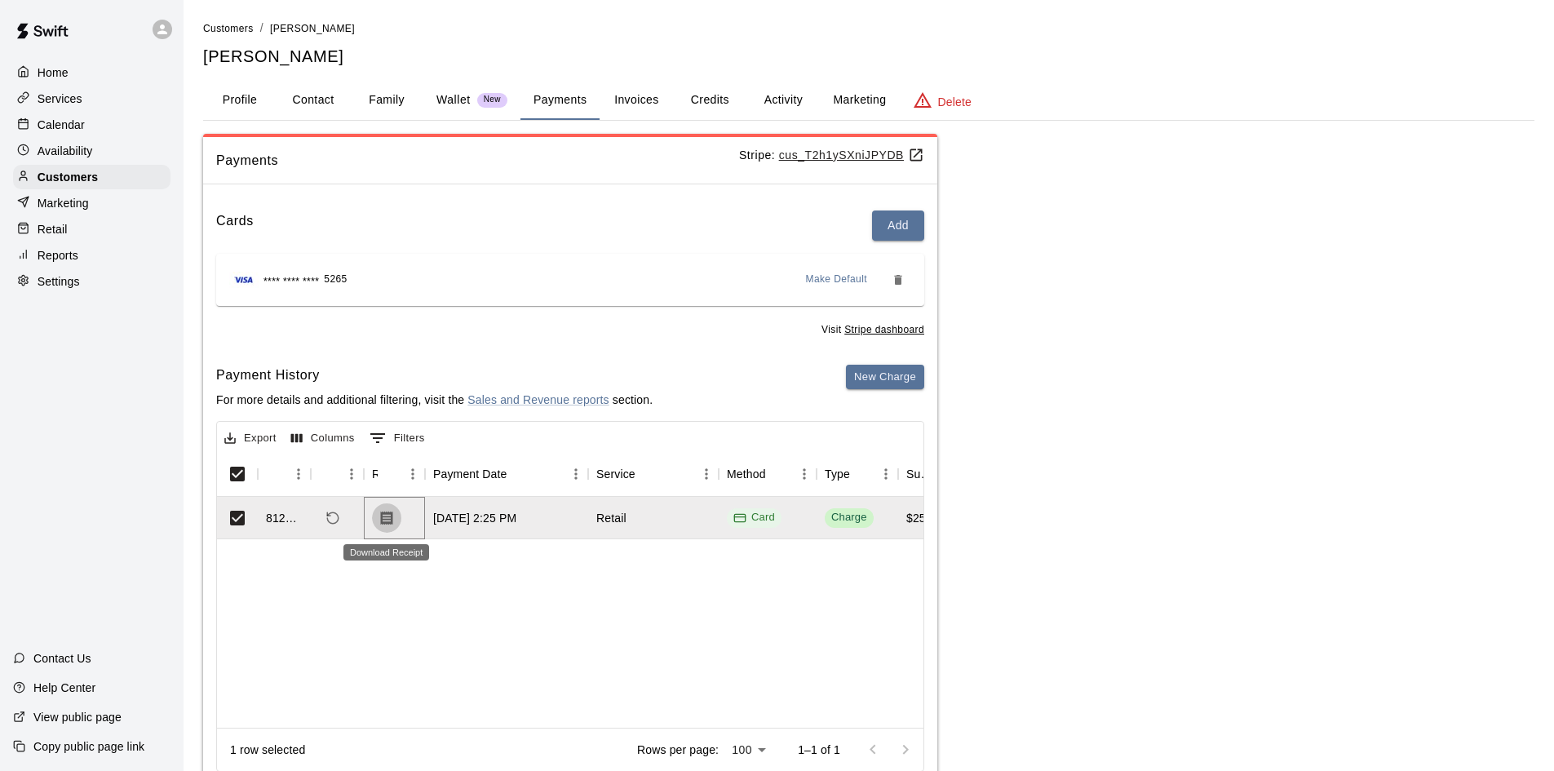
click at [395, 519] on button "Download Receipt" at bounding box center [386, 517] width 29 height 29
click at [82, 171] on div "Customers" at bounding box center [91, 177] width 157 height 24
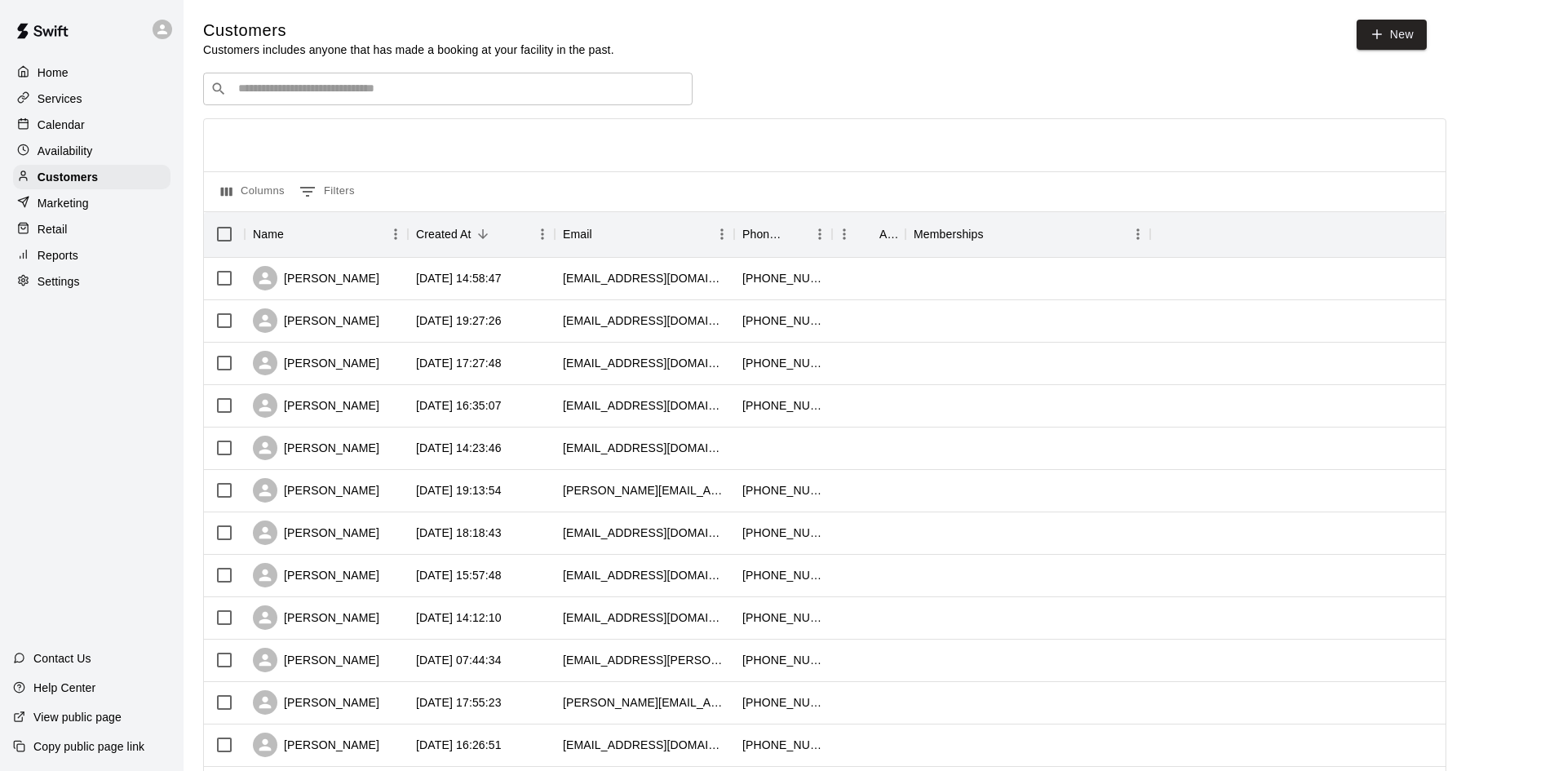
click at [590, 85] on input "Search customers by name or email" at bounding box center [459, 89] width 452 height 16
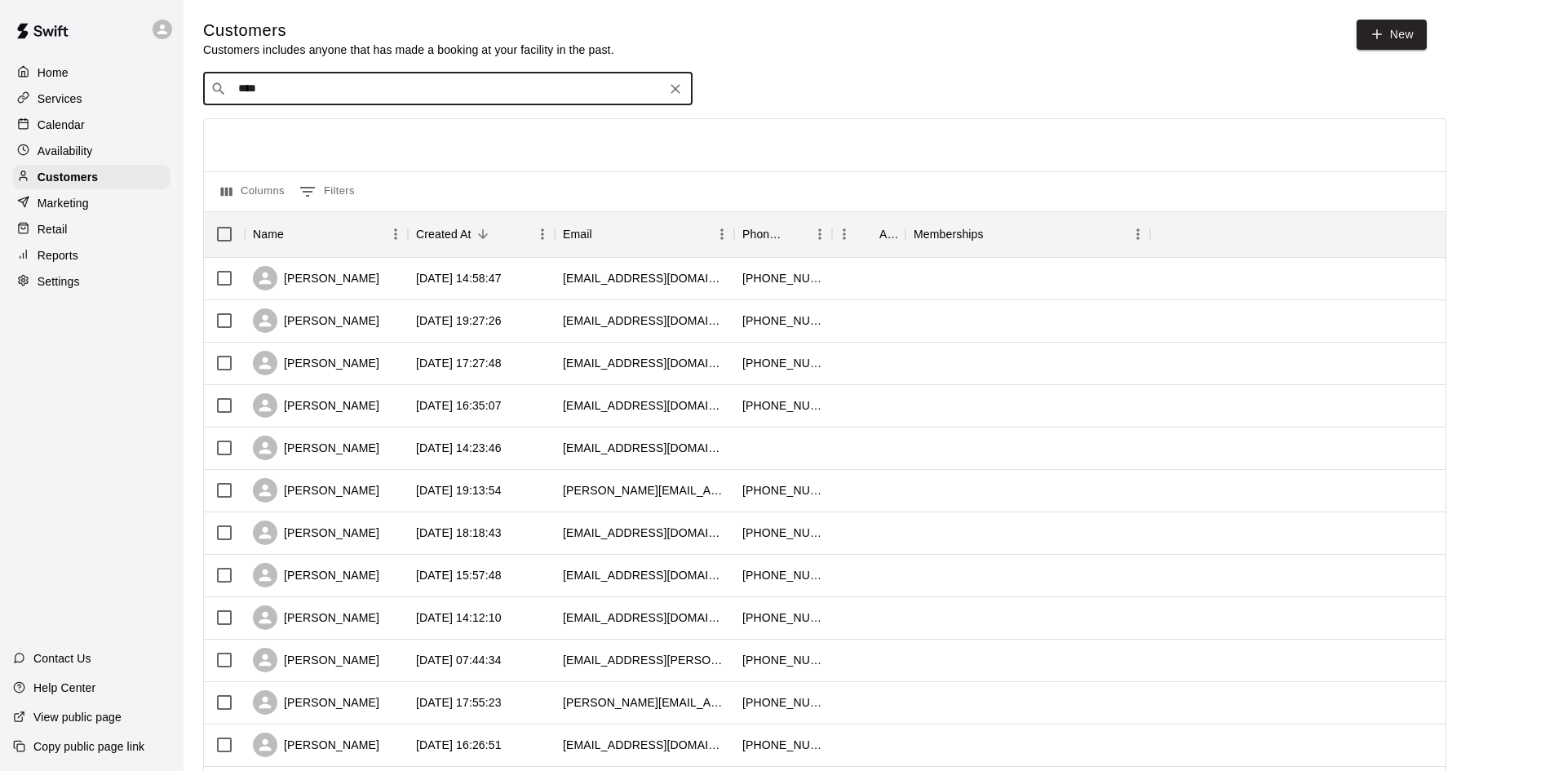
type input "*****"
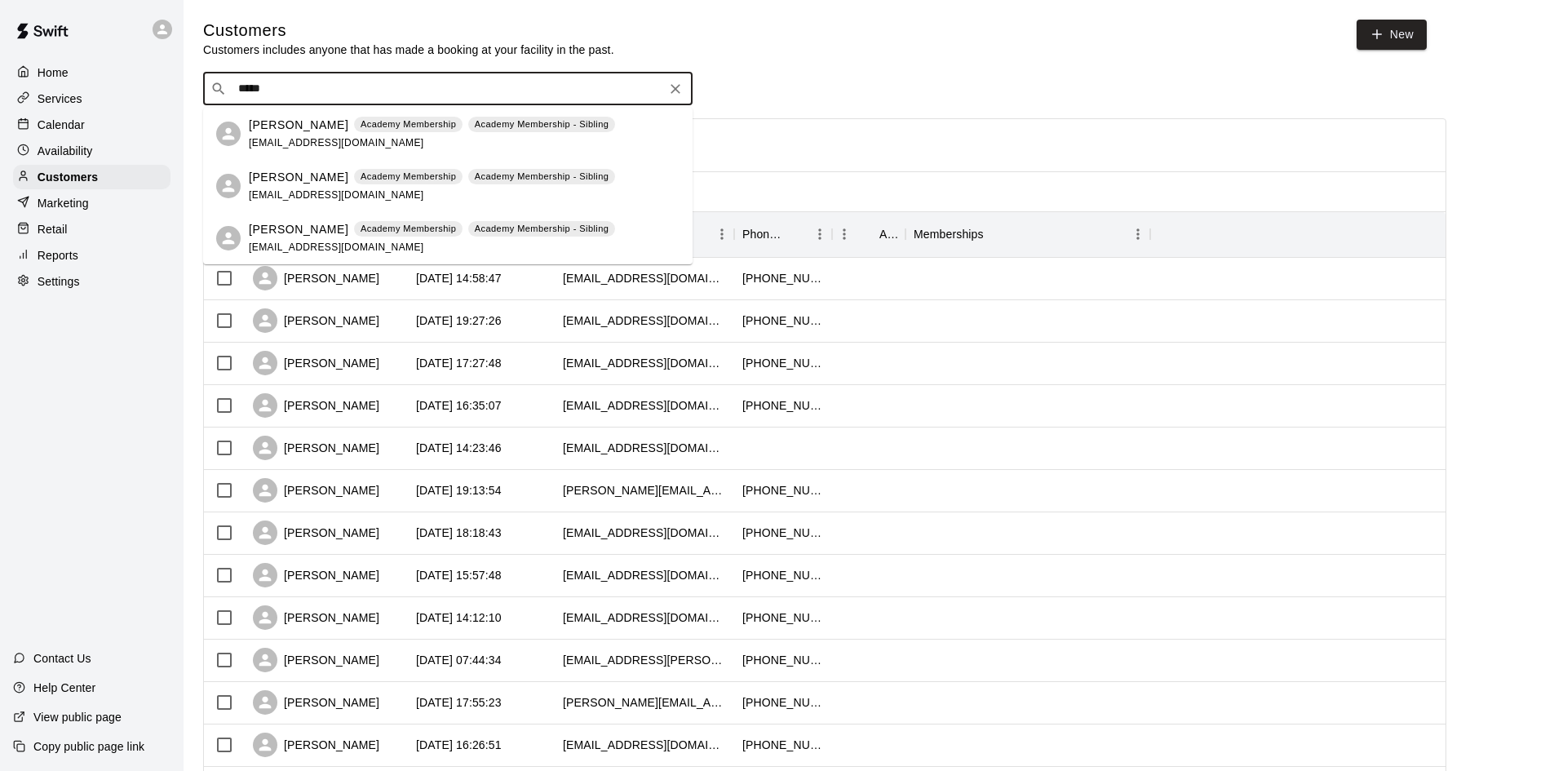
click at [278, 130] on p "[PERSON_NAME]" at bounding box center [299, 125] width 100 height 17
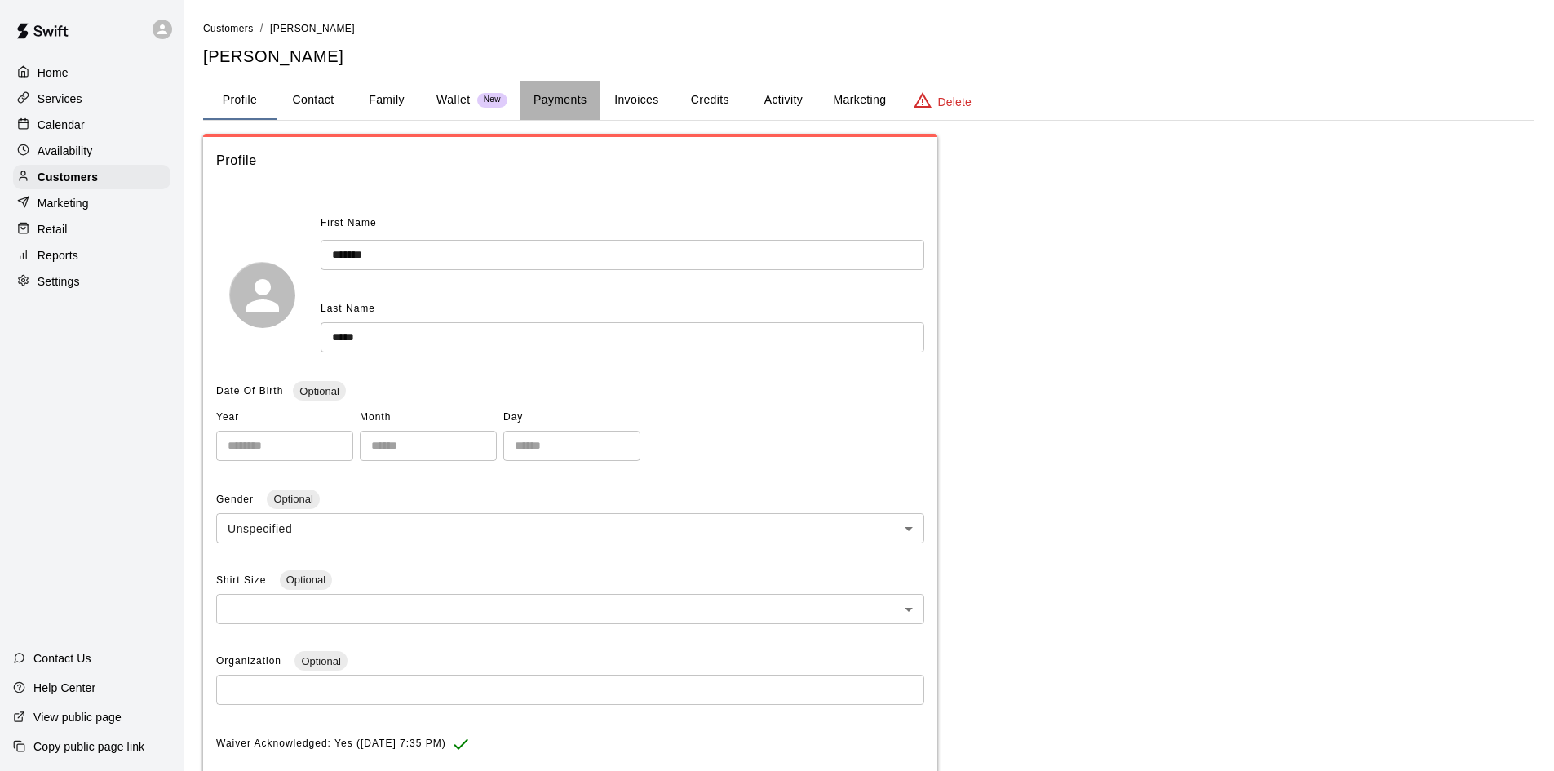
click at [565, 102] on button "Payments" at bounding box center [560, 100] width 79 height 39
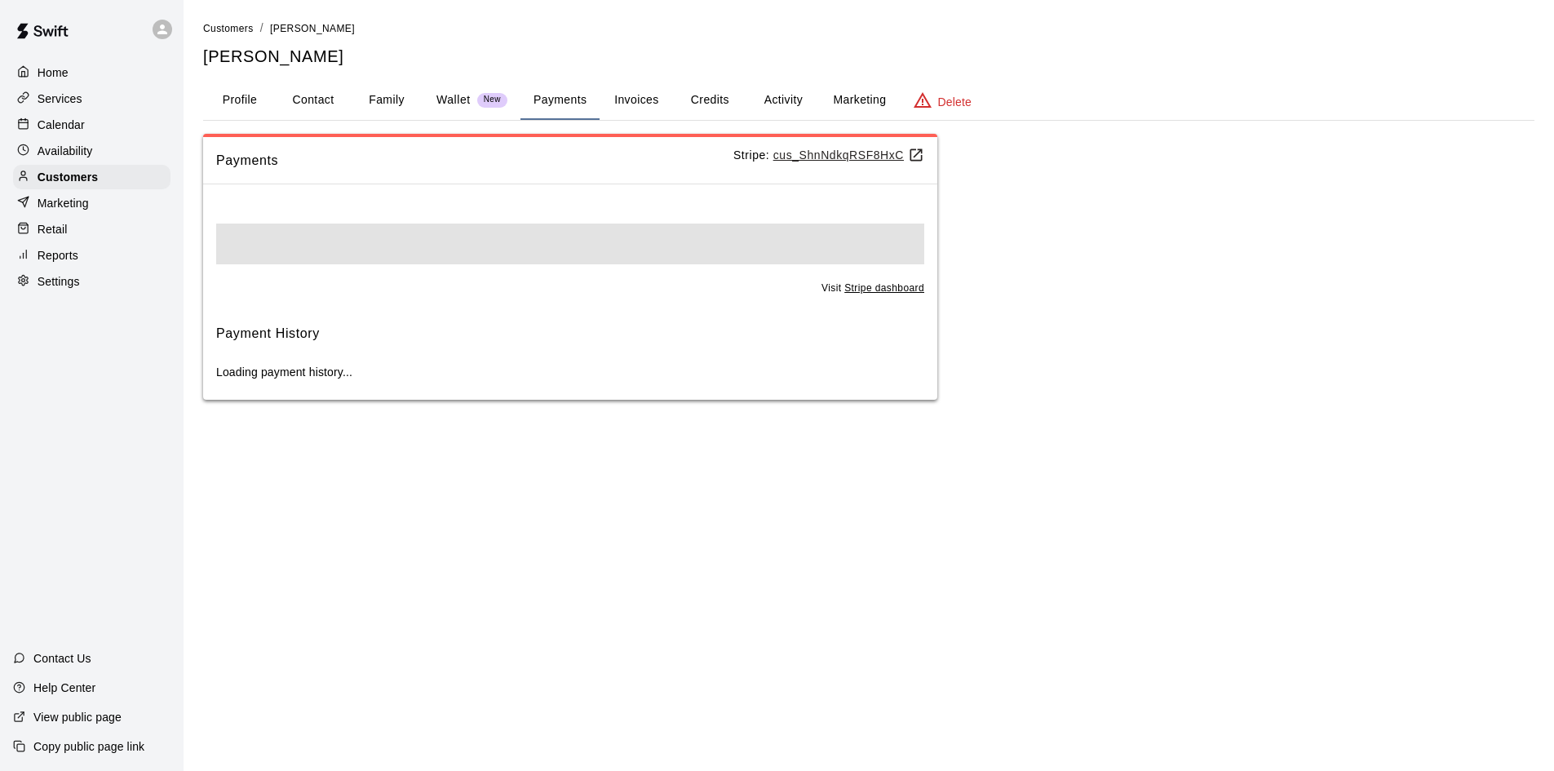
click at [627, 100] on button "Invoices" at bounding box center [636, 100] width 73 height 39
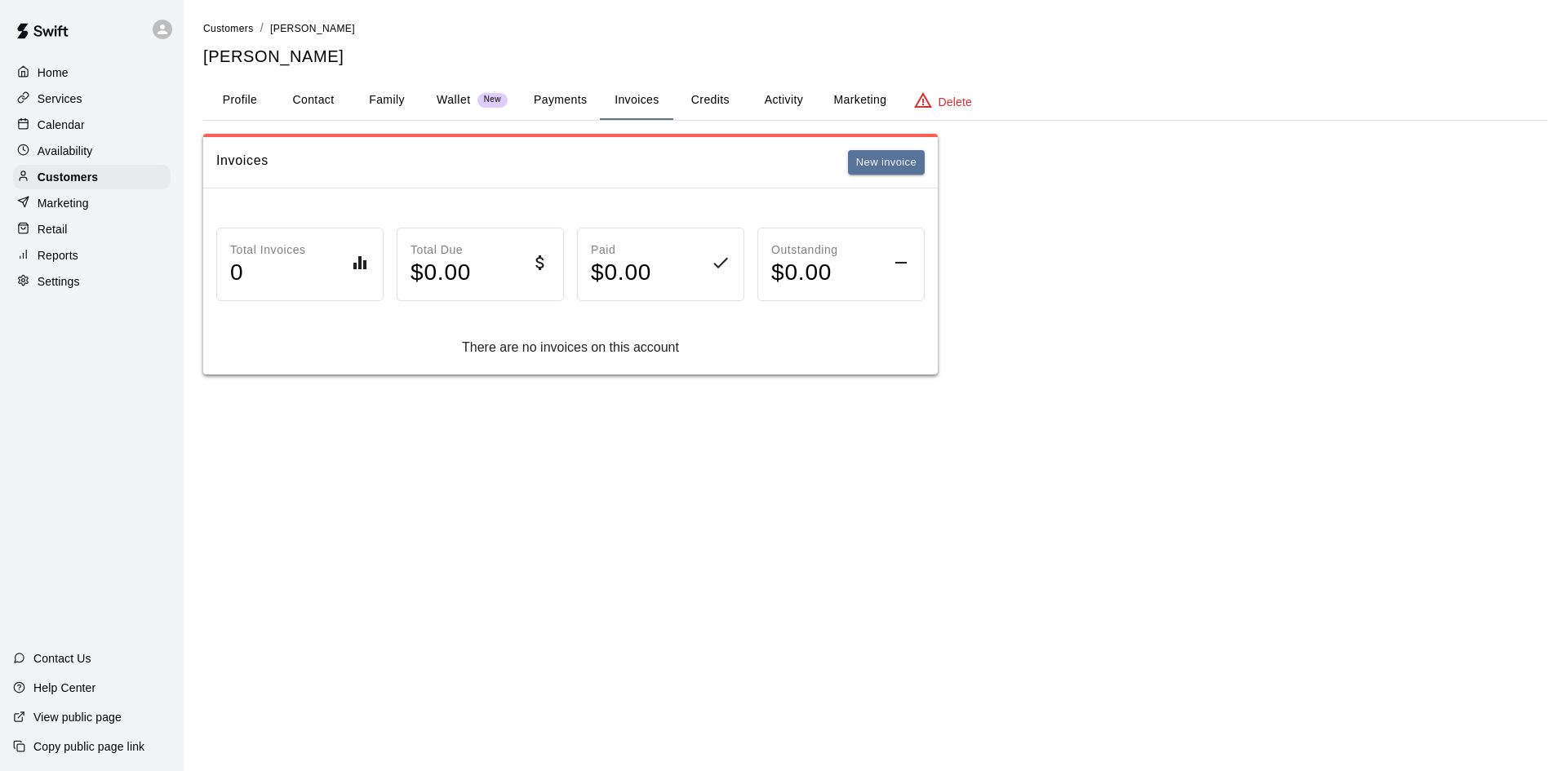
click at [703, 104] on button "Credits" at bounding box center [709, 100] width 73 height 39
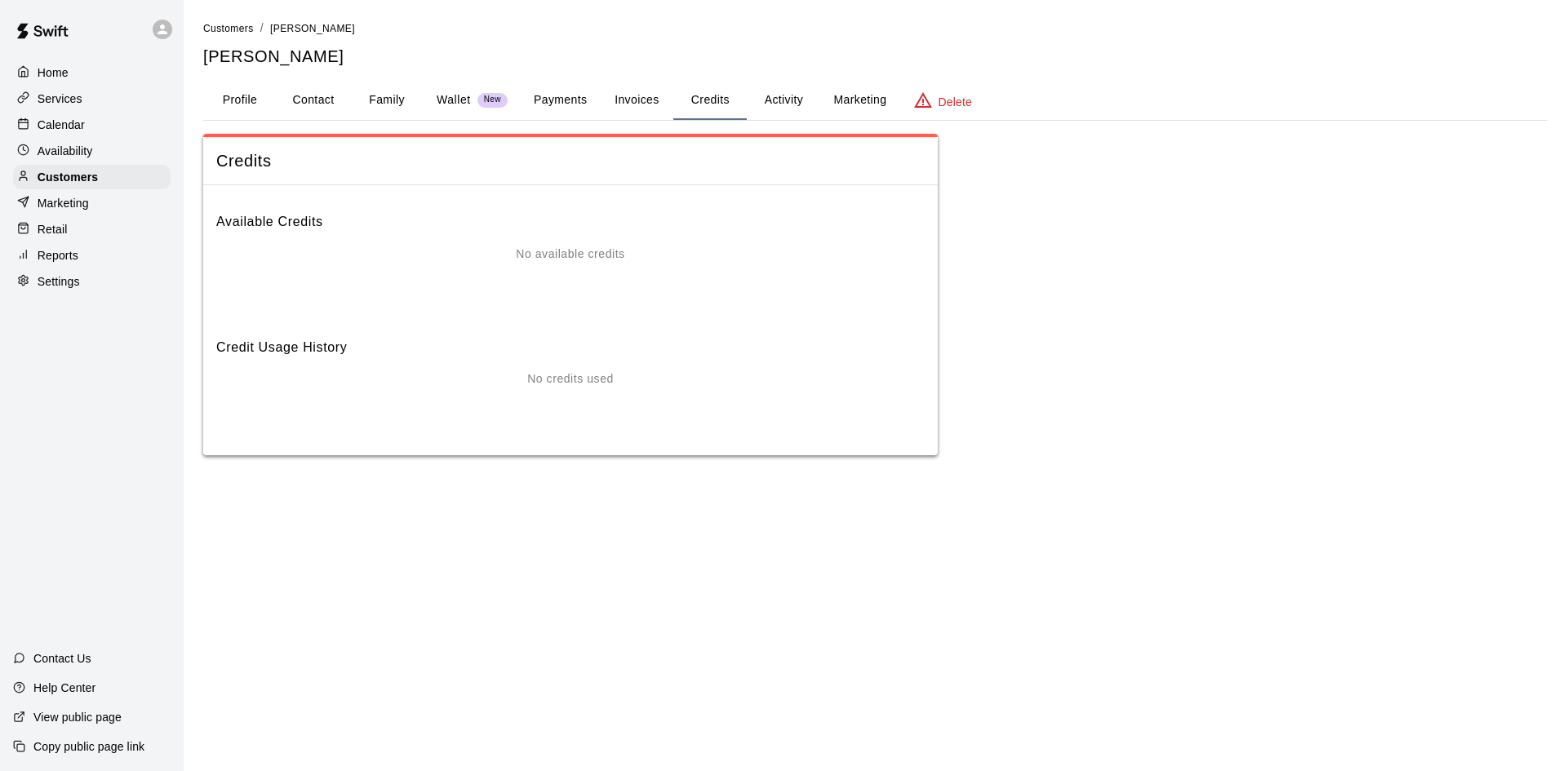
click at [786, 100] on button "Activity" at bounding box center [783, 100] width 73 height 39
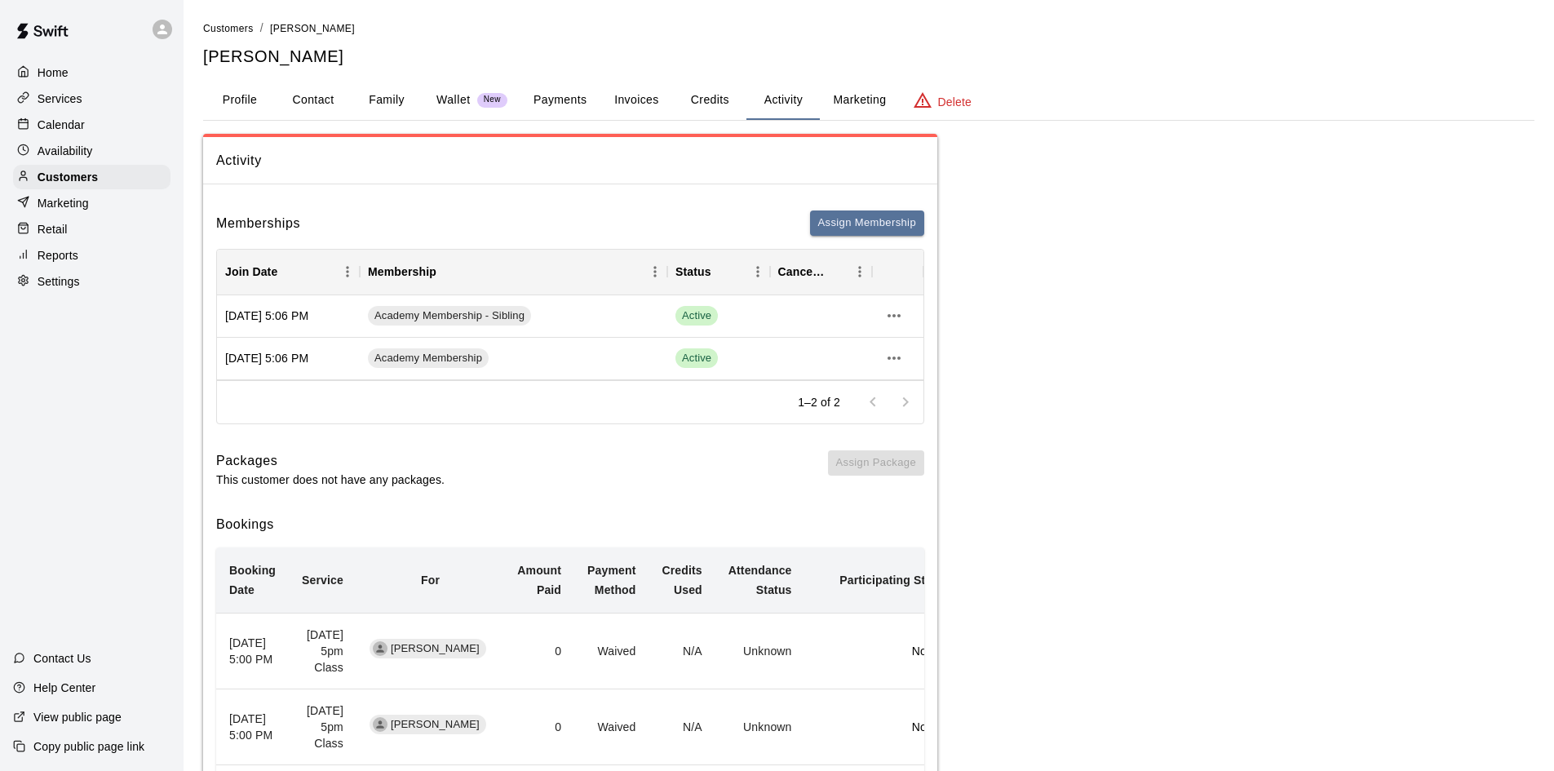
click at [86, 237] on div "Retail" at bounding box center [91, 229] width 157 height 24
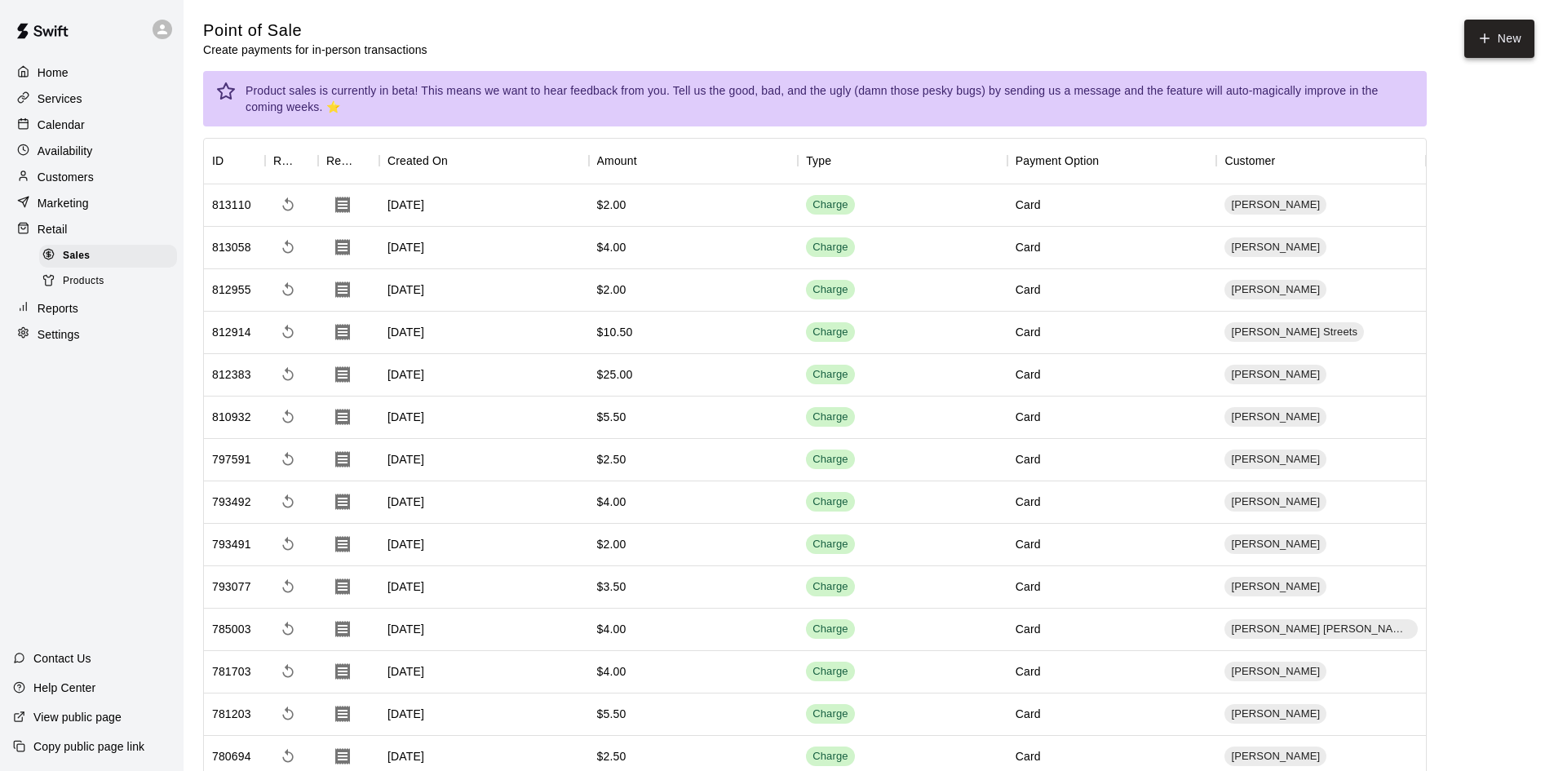
click at [1492, 47] on button "New" at bounding box center [1500, 39] width 70 height 38
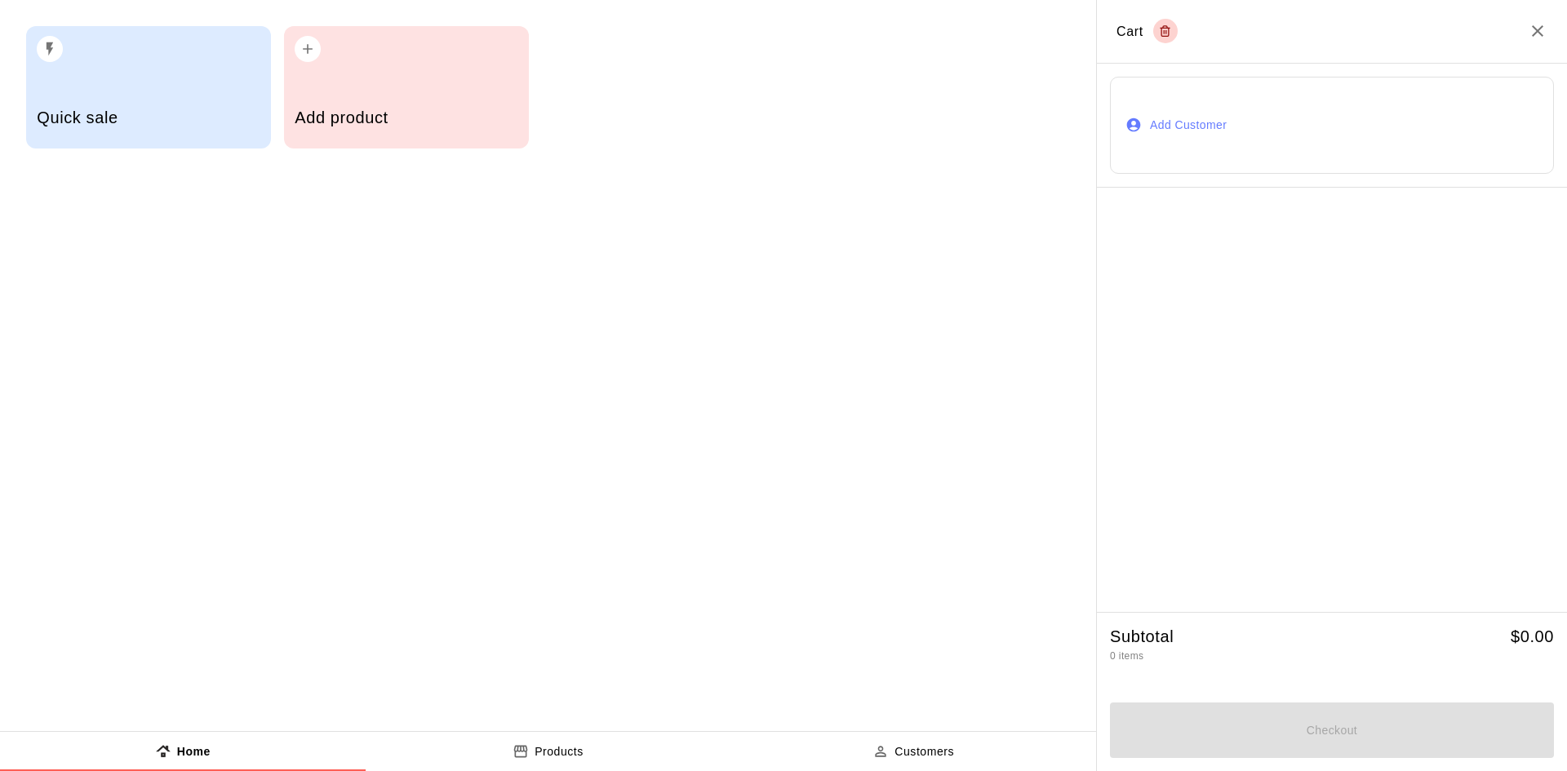
click at [423, 96] on div "Add product" at bounding box center [406, 120] width 223 height 58
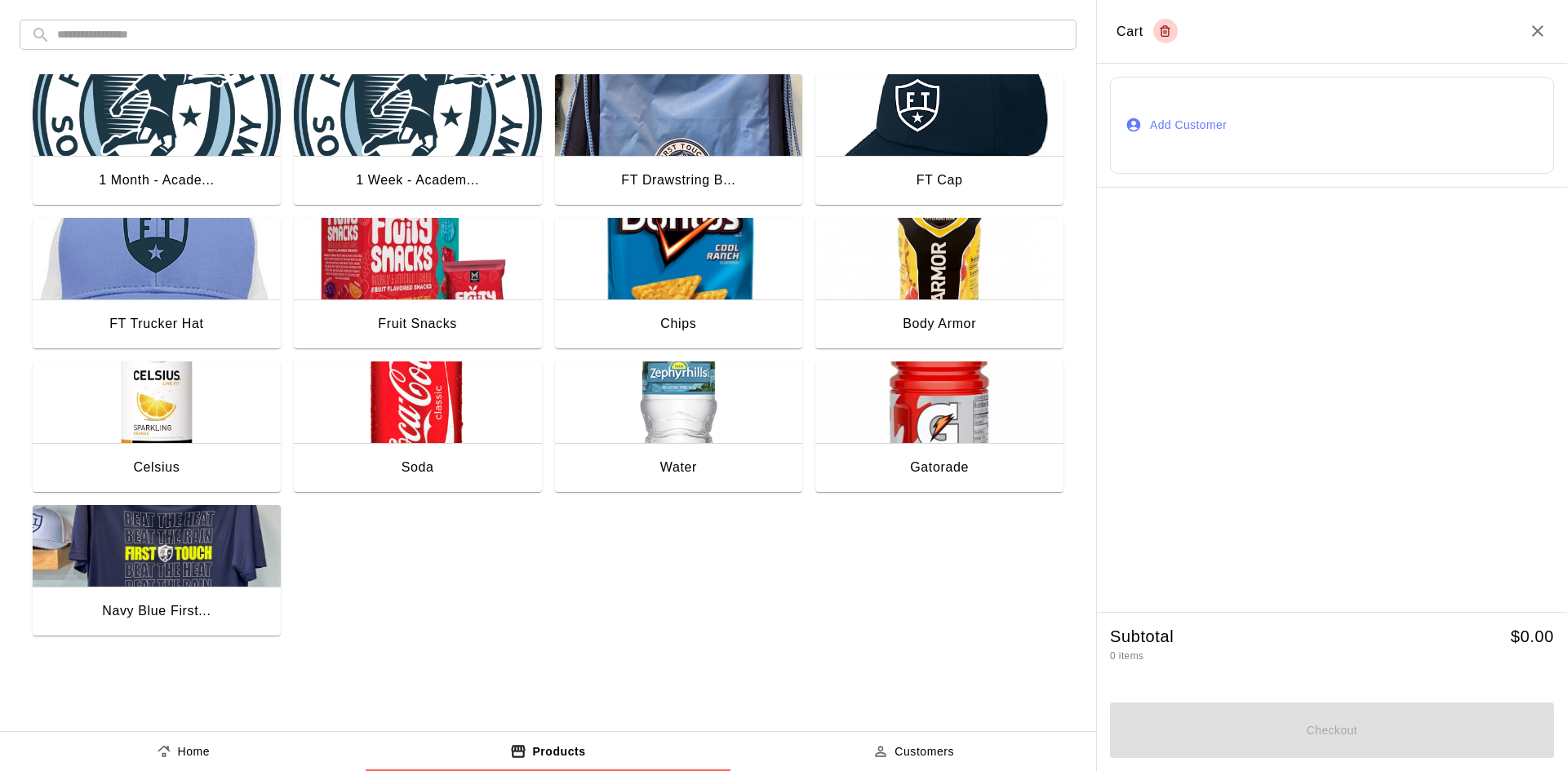
click at [172, 596] on div "Navy Blue First..." at bounding box center [157, 613] width 248 height 52
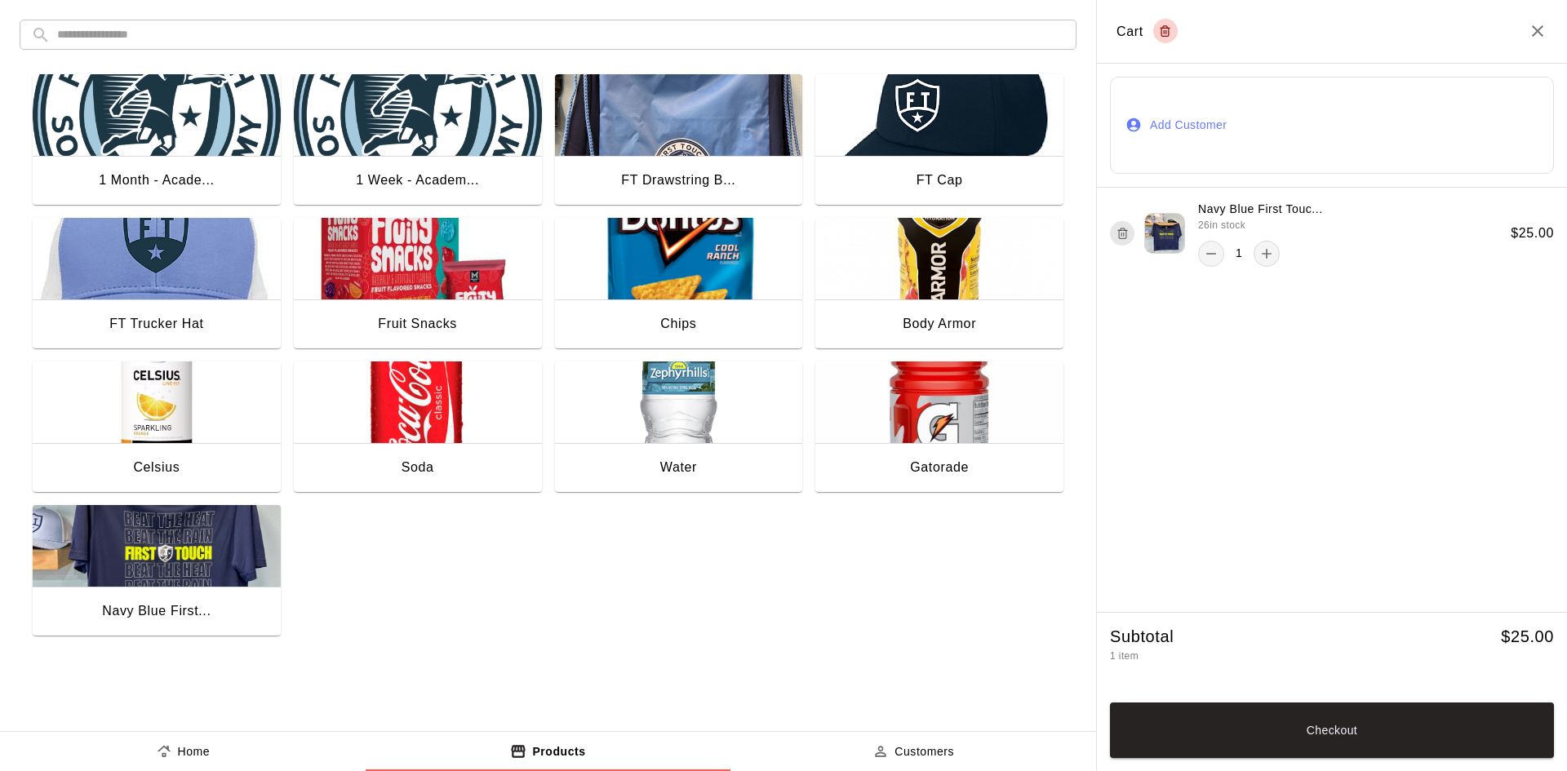
click at [199, 599] on div "Navy Blue First..." at bounding box center [157, 613] width 248 height 52
click at [1226, 144] on button "Add Customer" at bounding box center [1332, 125] width 444 height 97
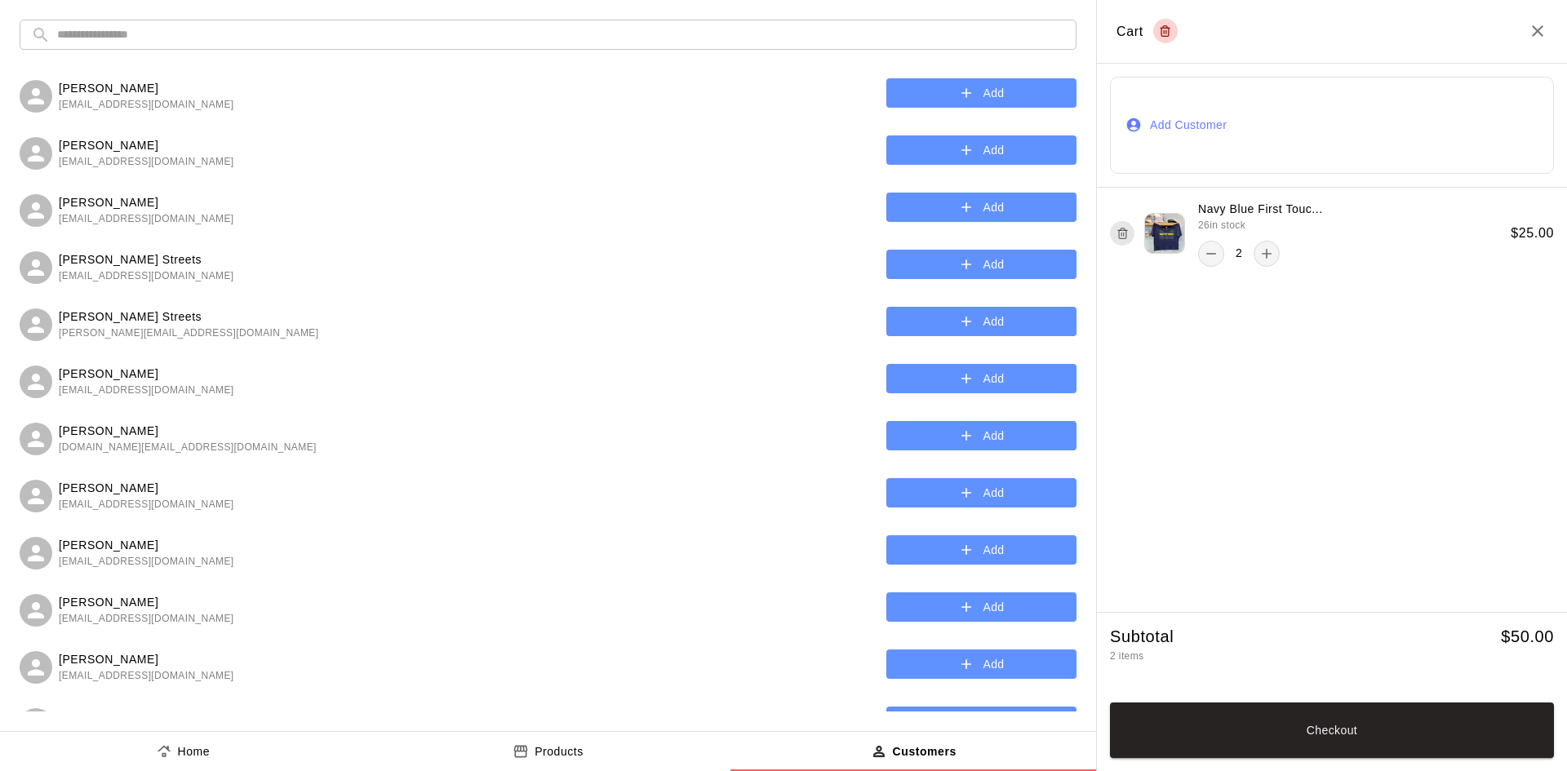
click at [274, 38] on input "text" at bounding box center [561, 35] width 1008 height 30
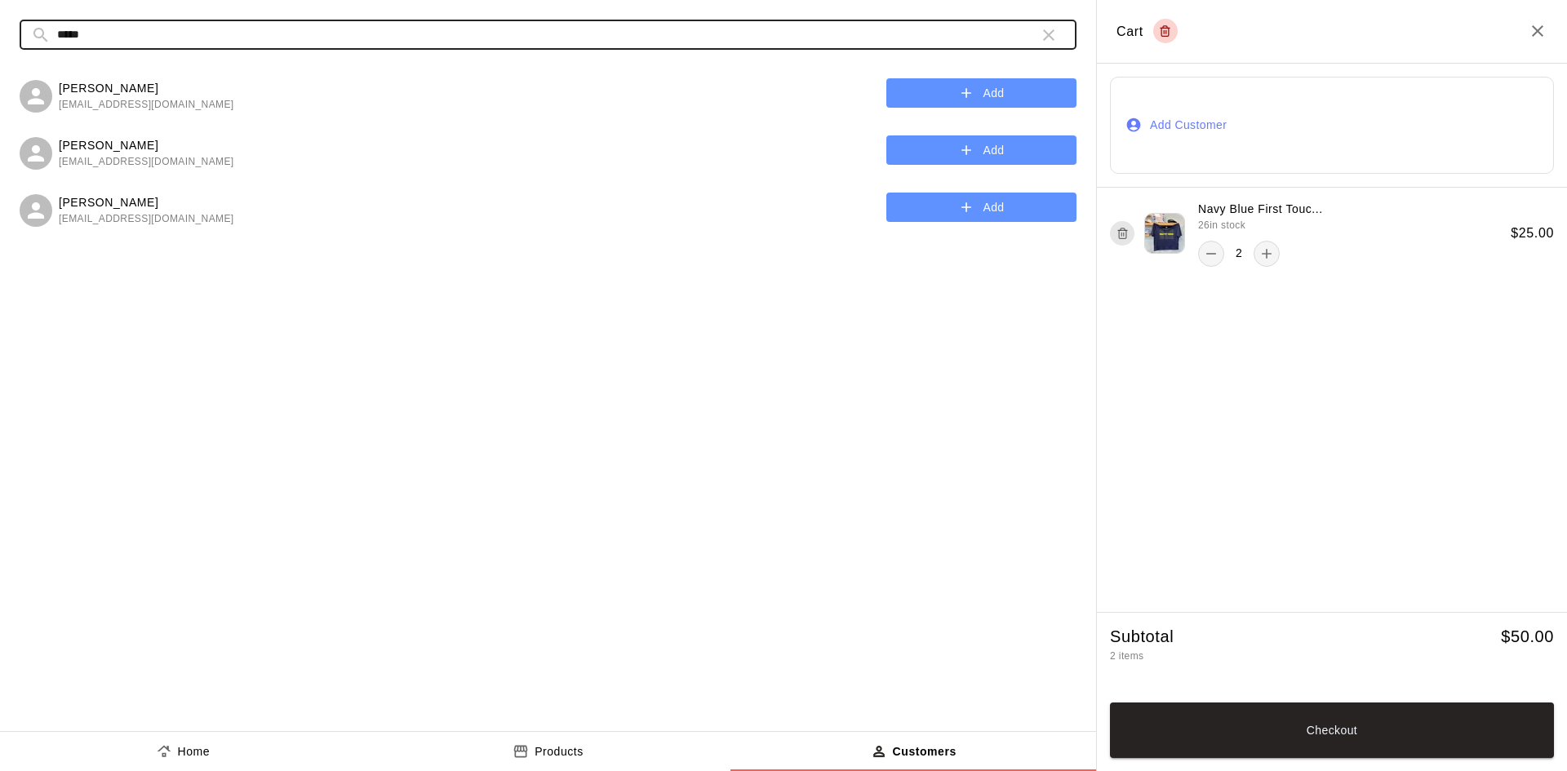
type input "*****"
click at [1030, 82] on button "Add" at bounding box center [981, 93] width 190 height 30
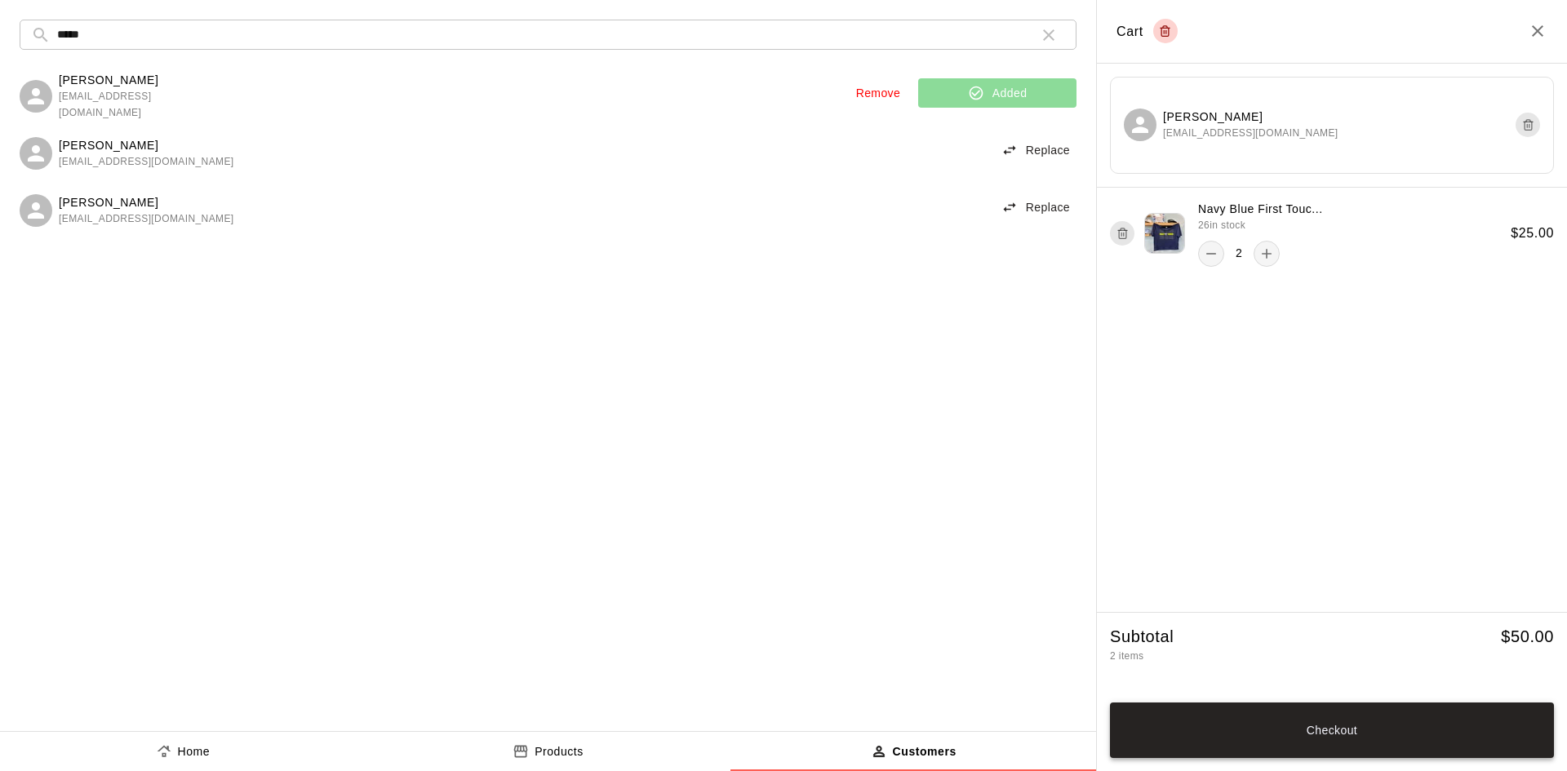
click at [1452, 725] on button "Checkout" at bounding box center [1332, 730] width 444 height 55
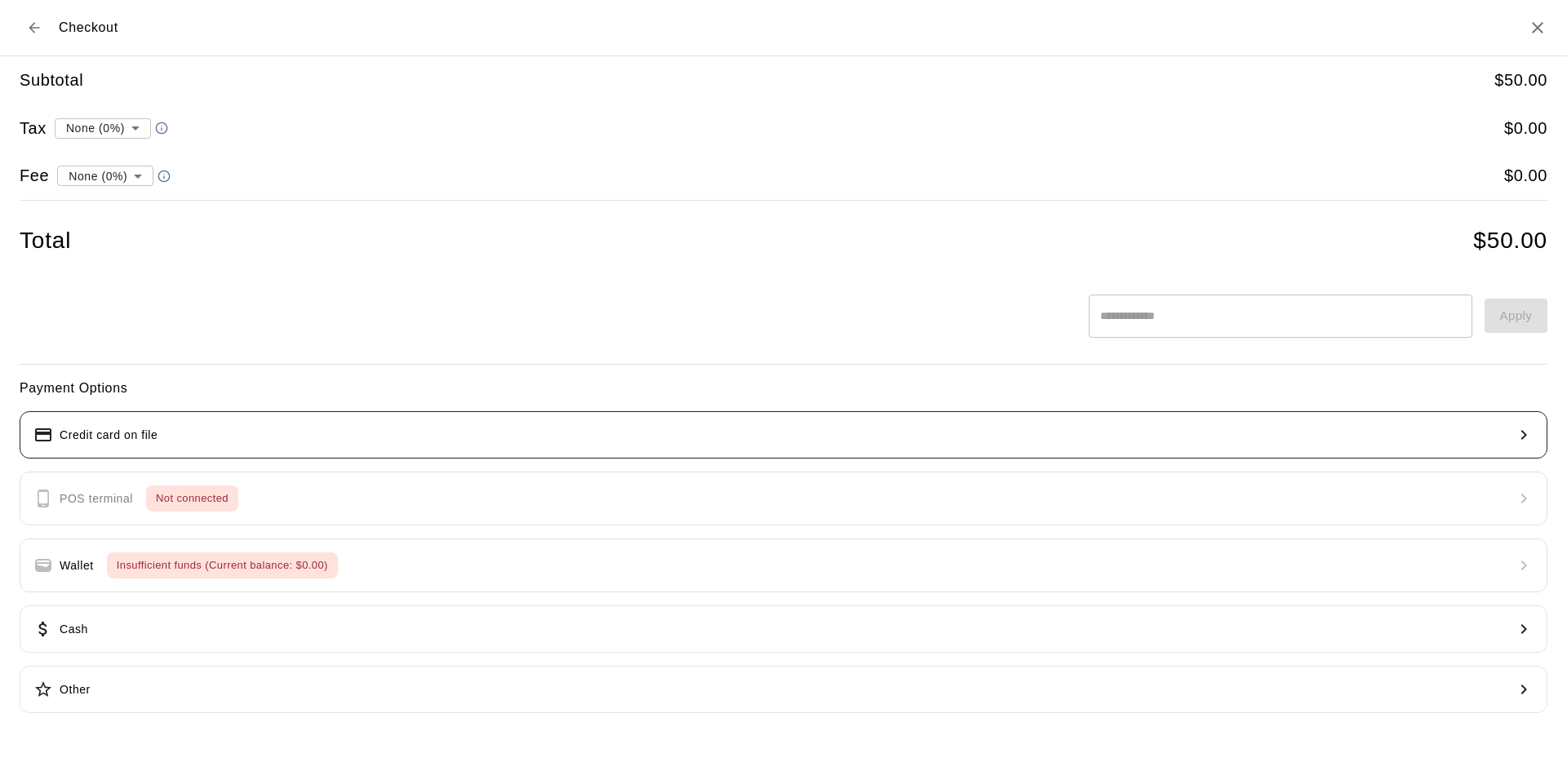
click at [287, 432] on button "Credit card on file" at bounding box center [783, 434] width 1527 height 47
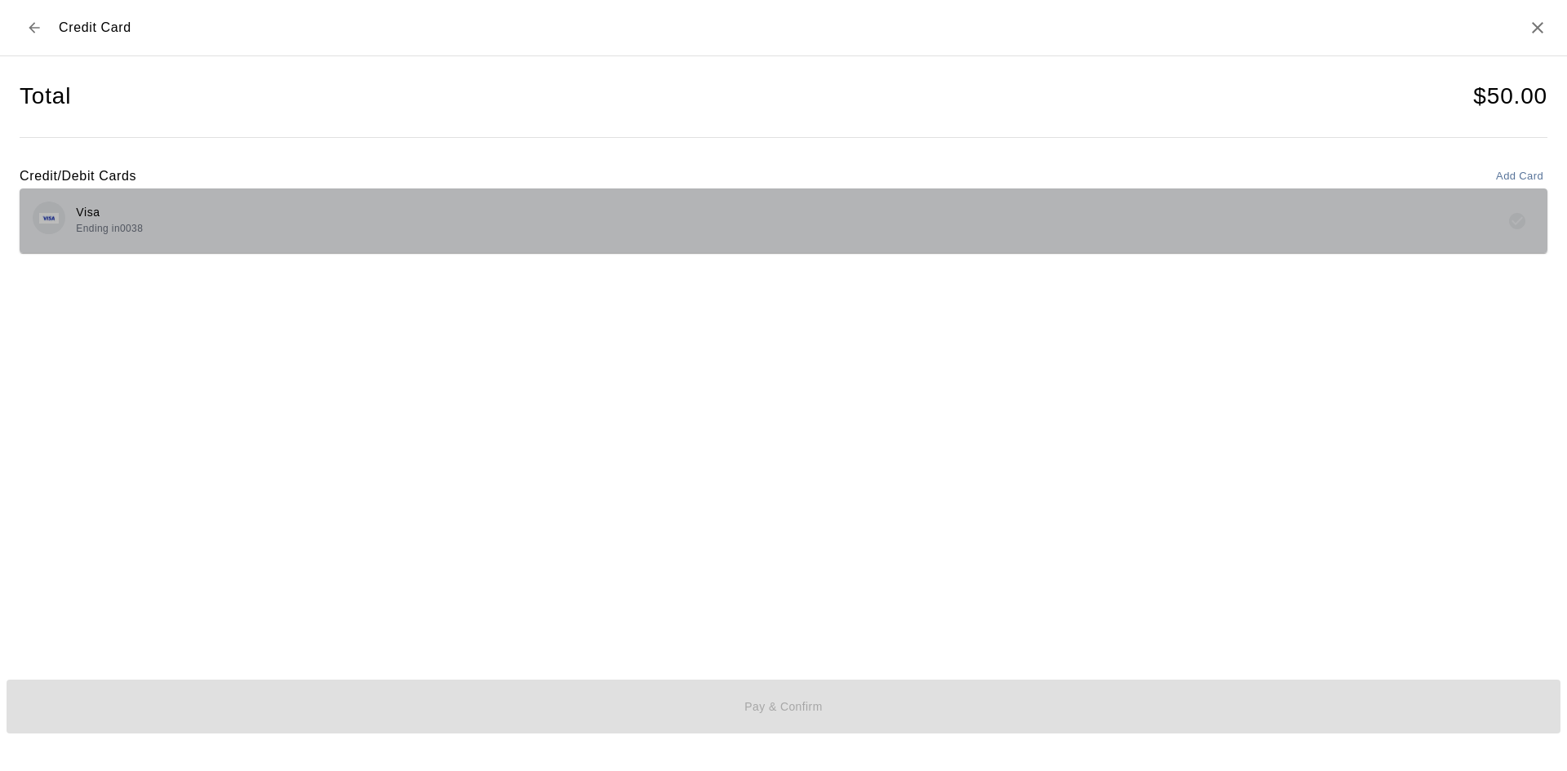
click at [773, 250] on div "Visa Ending in 0038" at bounding box center [783, 220] width 1527 height 64
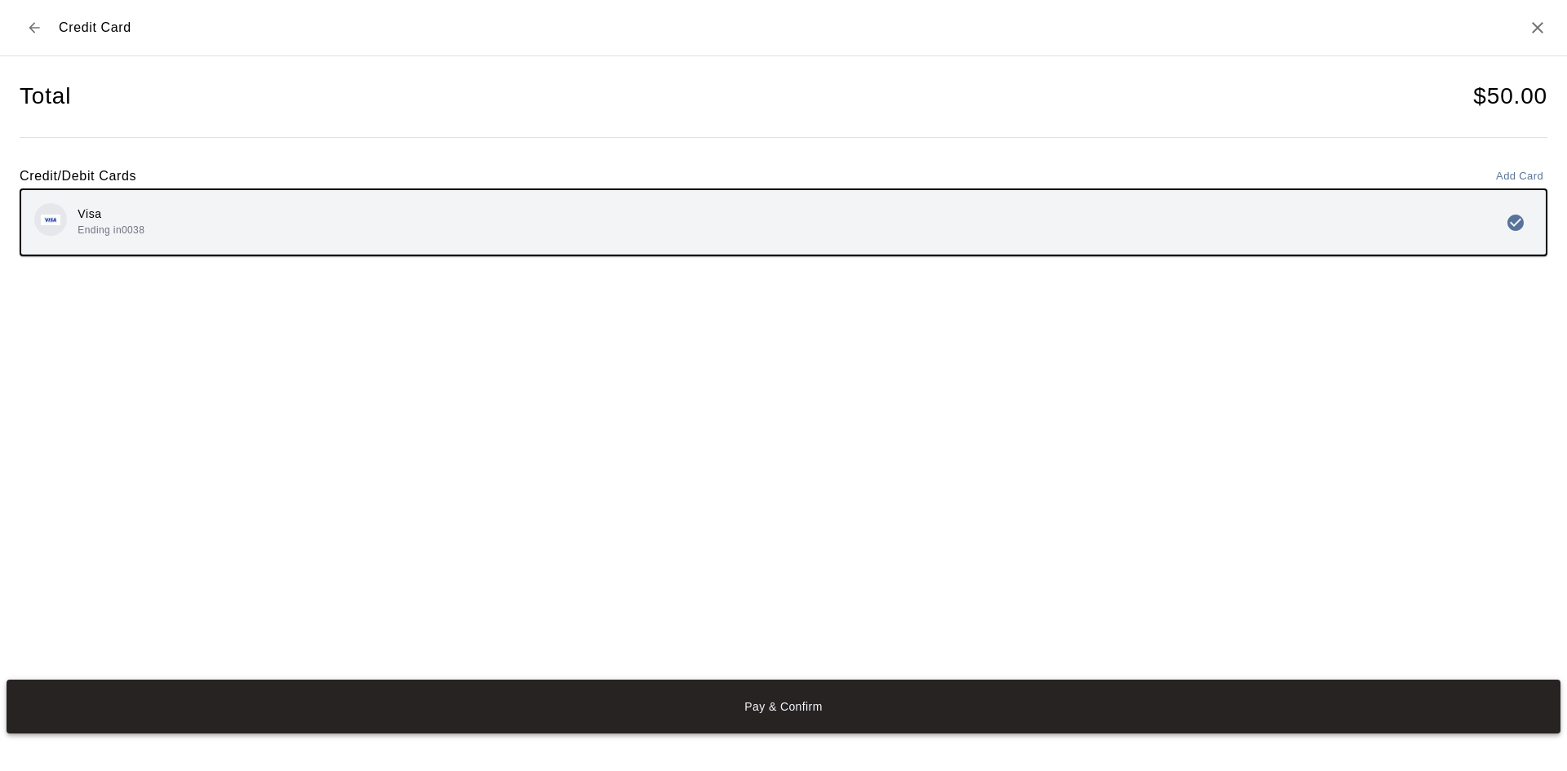
click at [775, 700] on button "Pay & Confirm" at bounding box center [784, 707] width 1554 height 54
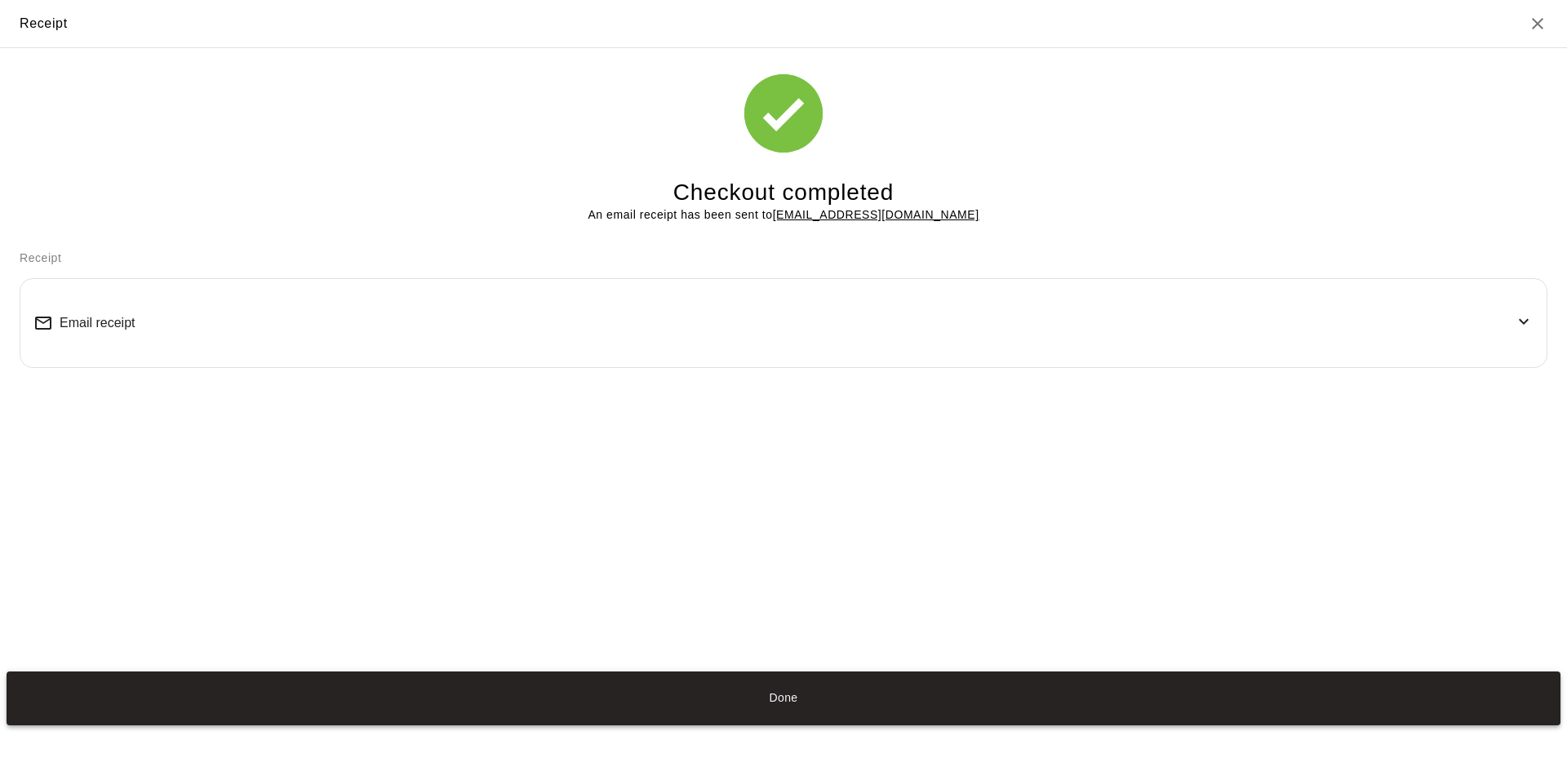
click at [813, 689] on button "Done" at bounding box center [784, 699] width 1554 height 54
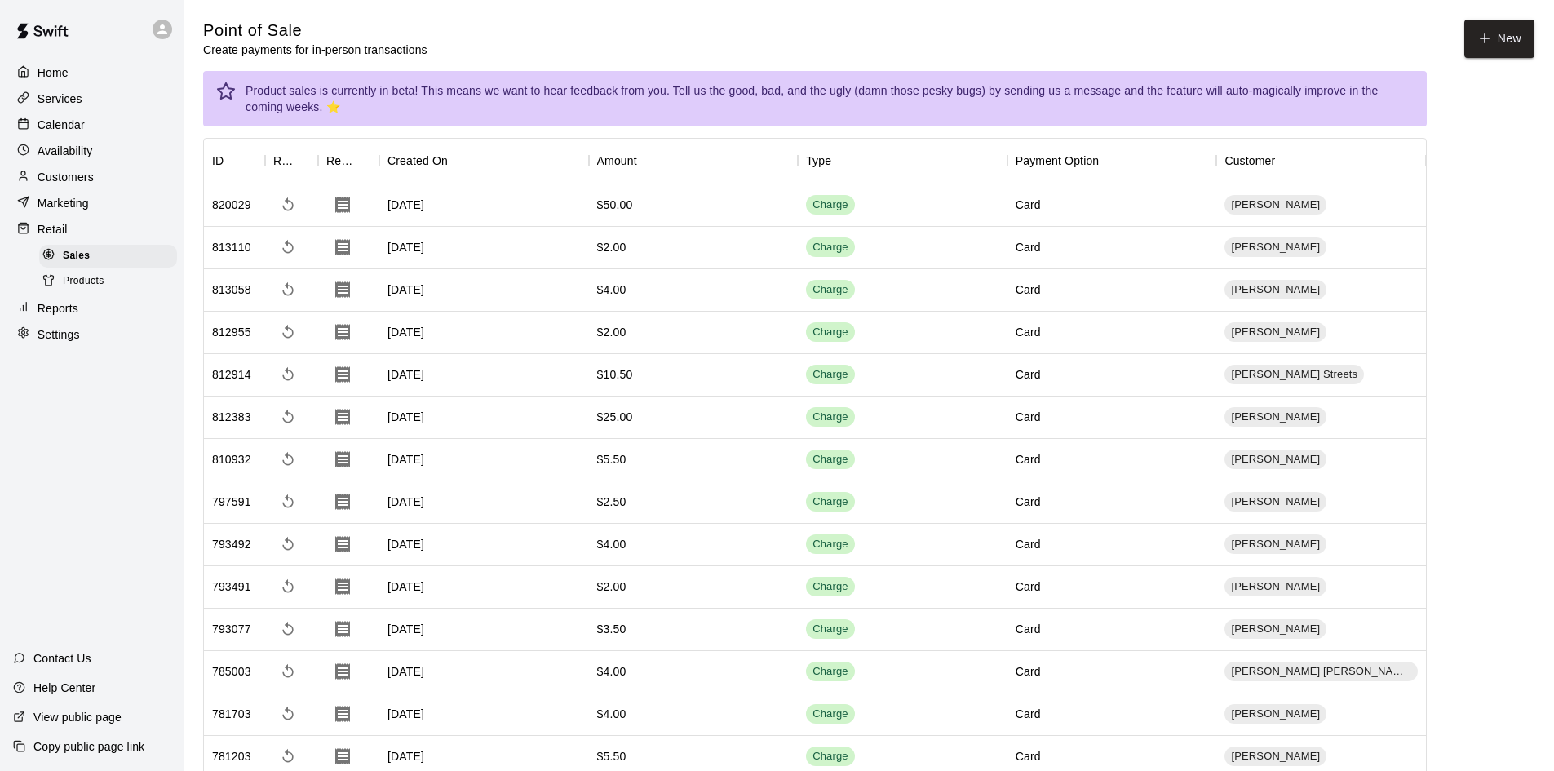
click at [77, 177] on p "Customers" at bounding box center [66, 177] width 56 height 16
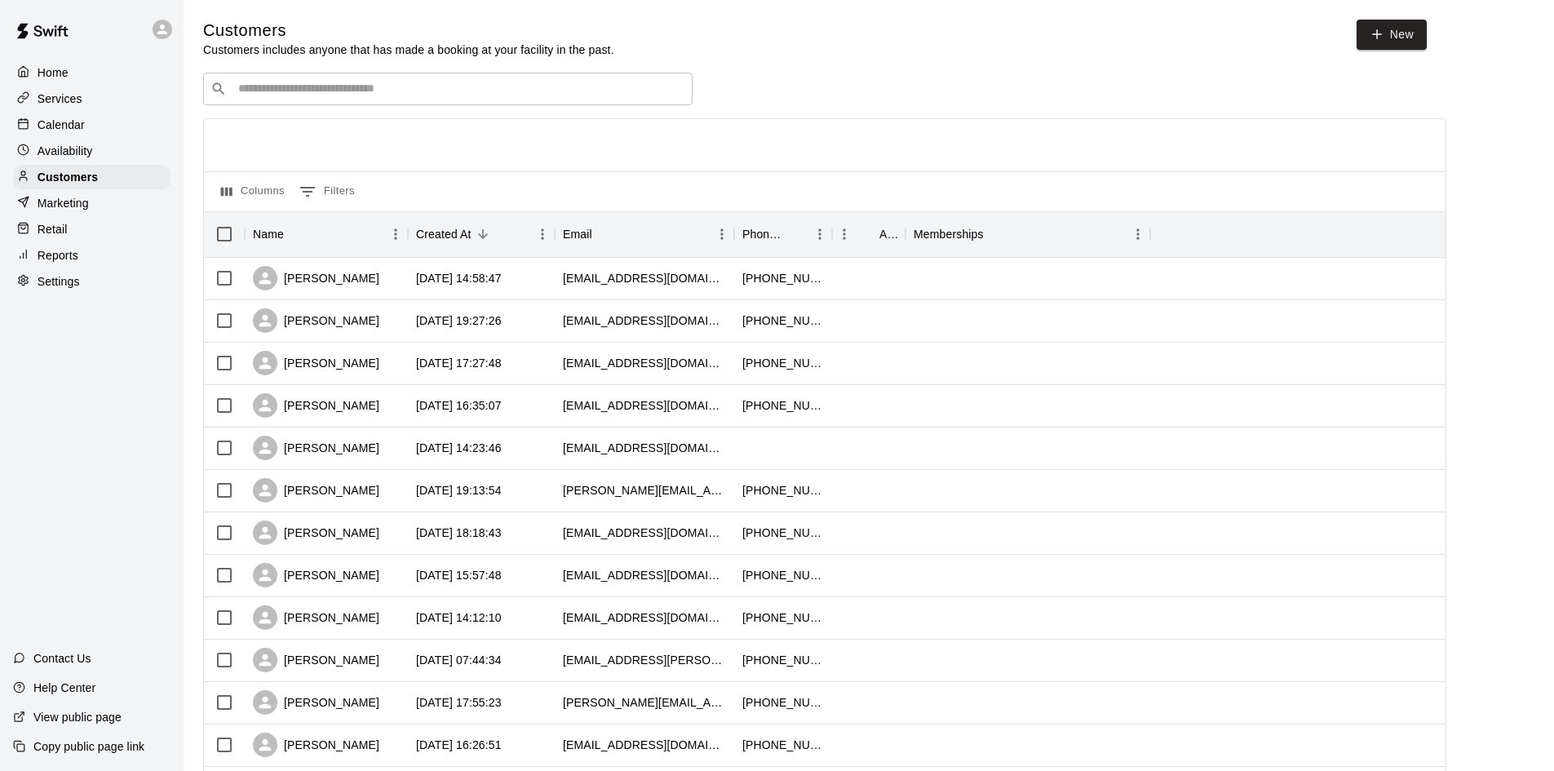
click at [405, 93] on input "Search customers by name or email" at bounding box center [459, 89] width 452 height 16
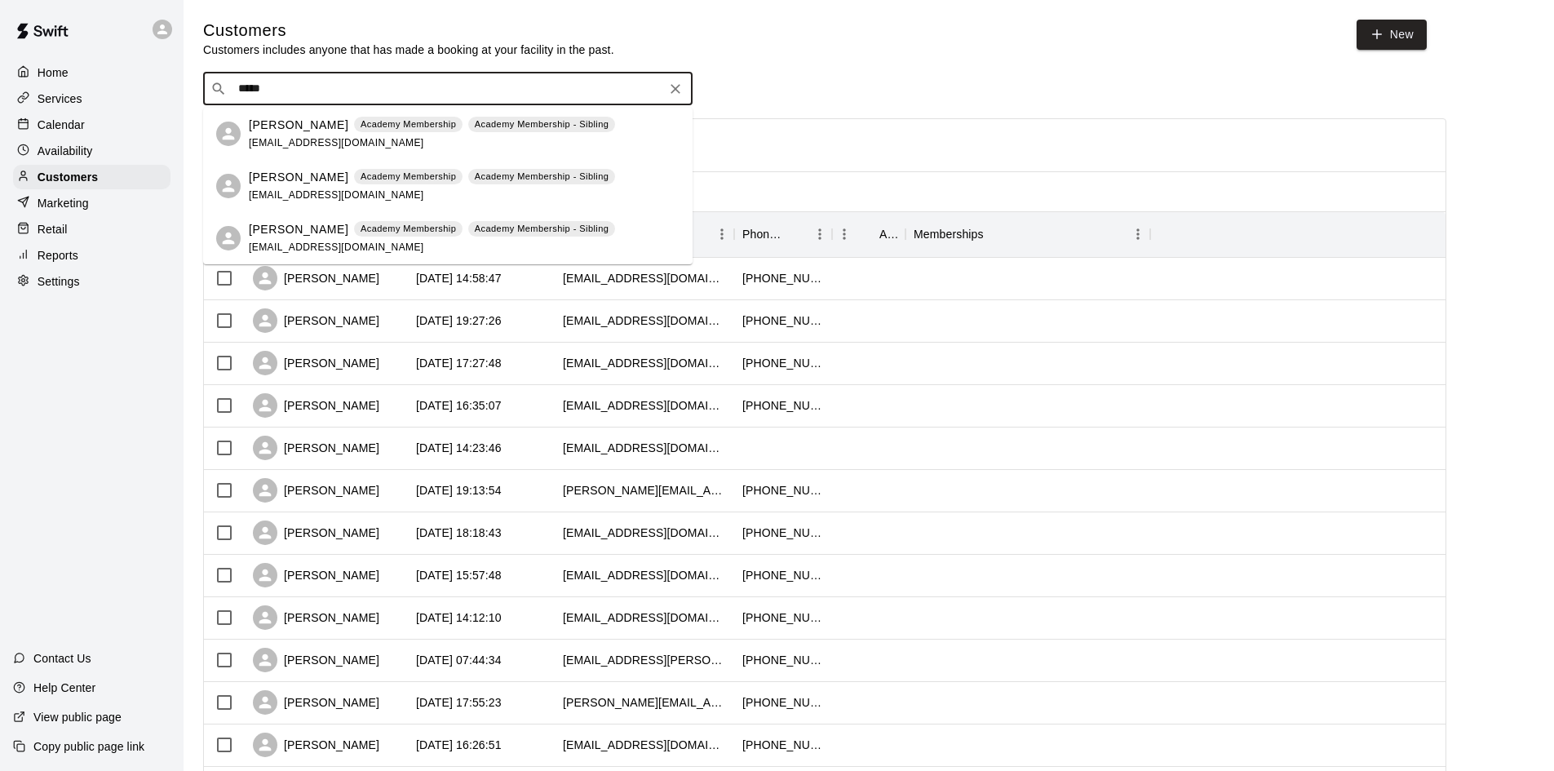
type input "*****"
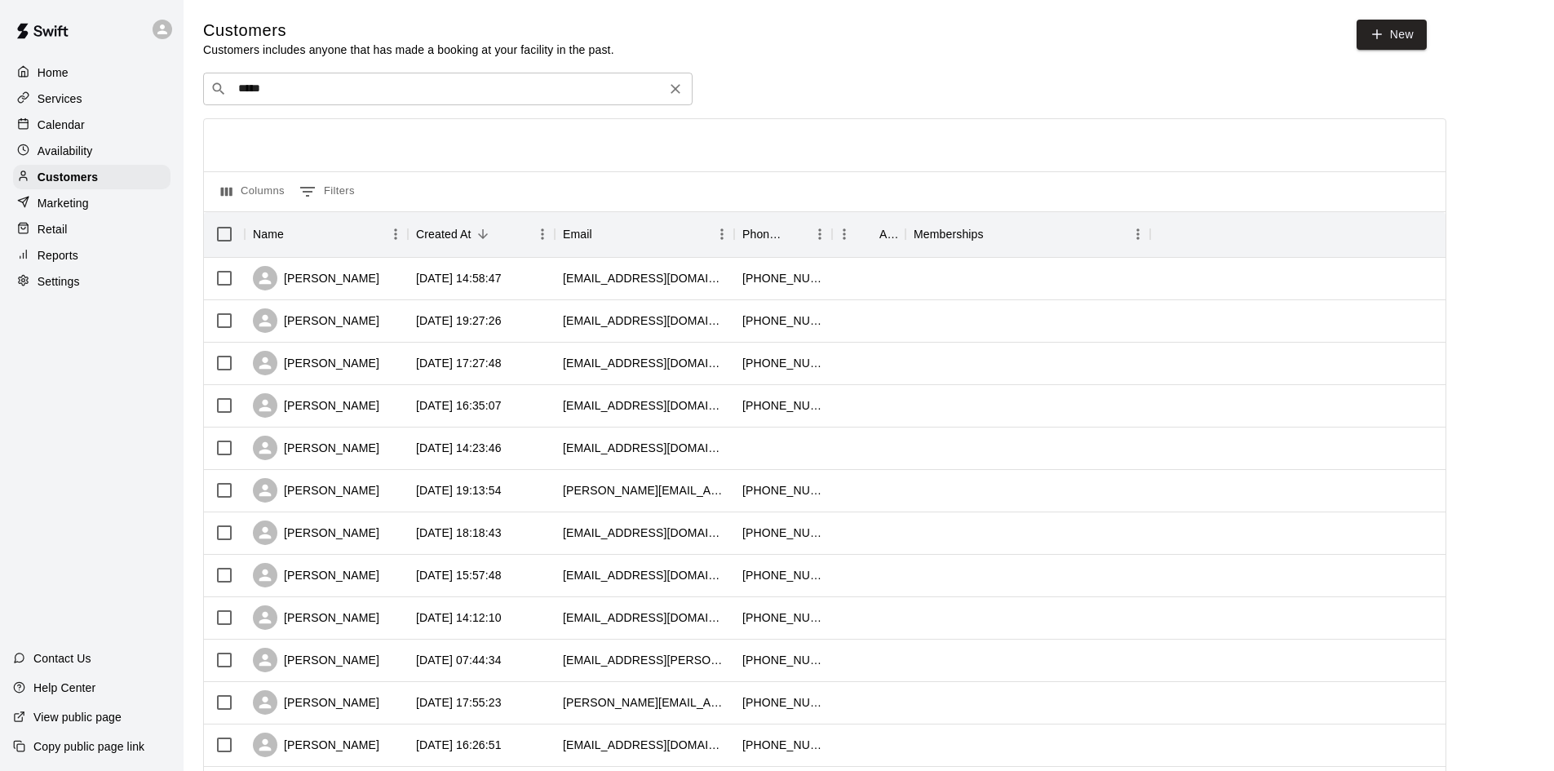
click at [497, 88] on input "*****" at bounding box center [447, 89] width 428 height 16
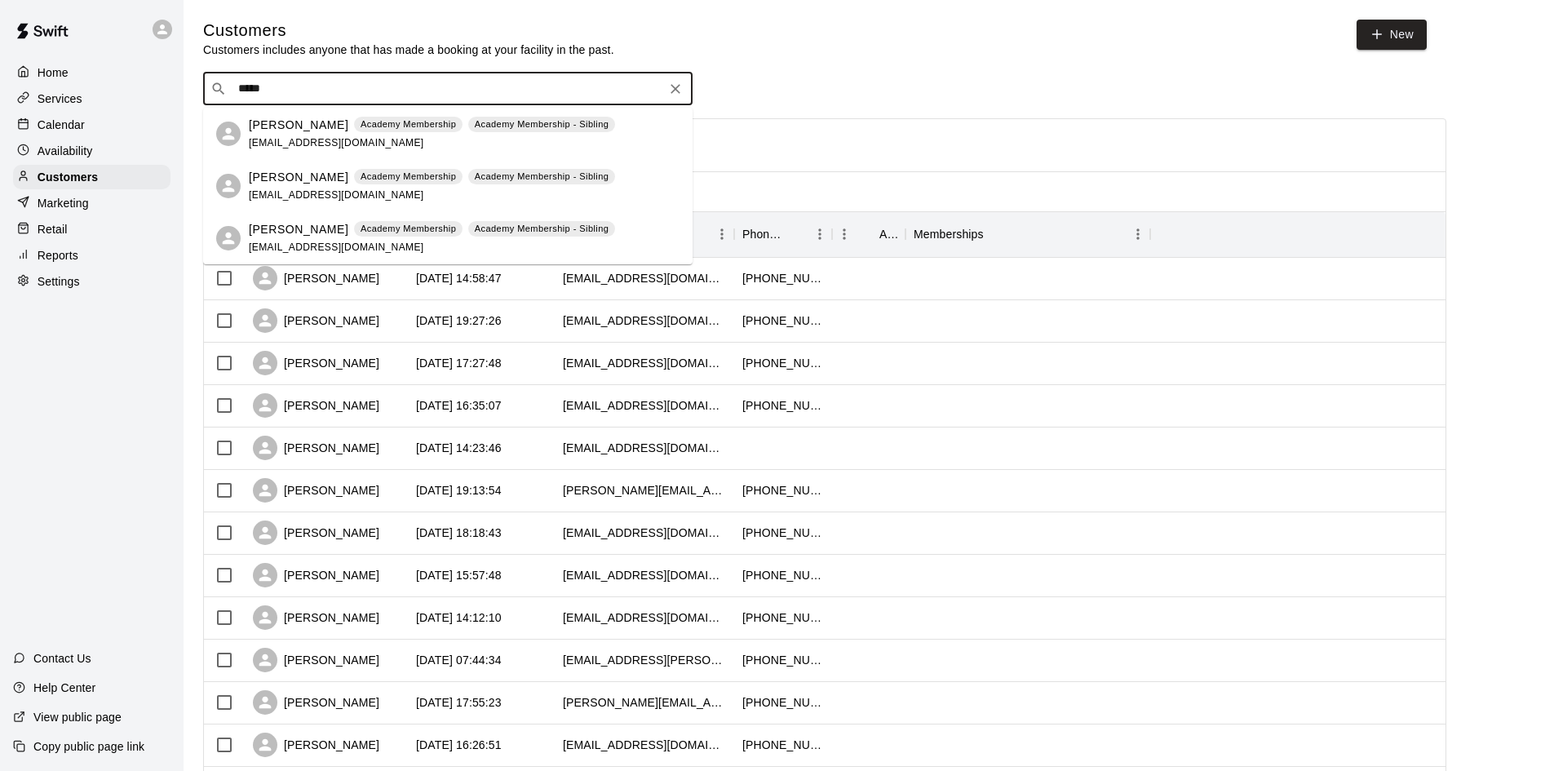
click at [287, 141] on span "[EMAIL_ADDRESS][DOMAIN_NAME]" at bounding box center [336, 142] width 175 height 11
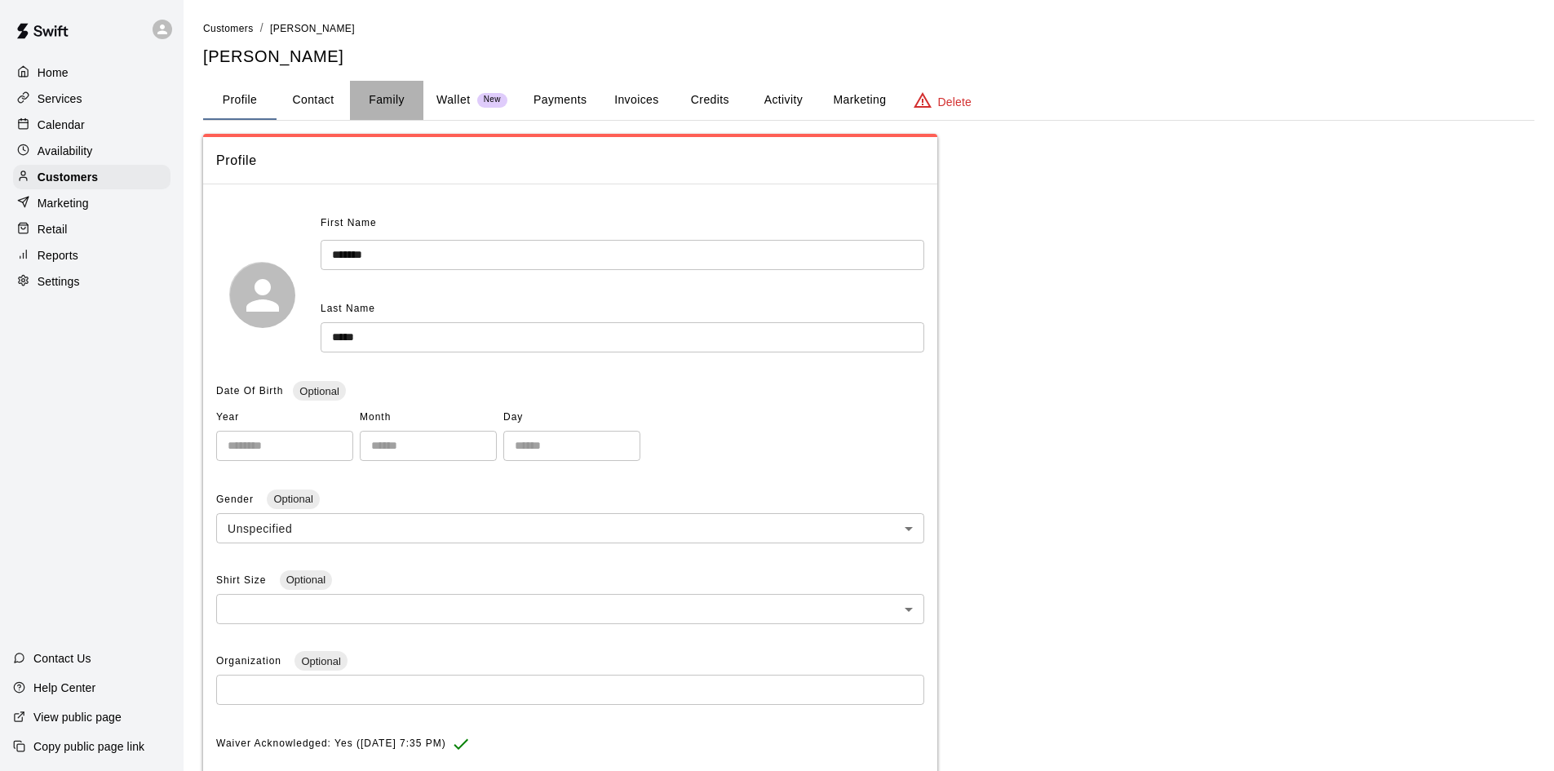
click at [397, 99] on button "Family" at bounding box center [386, 100] width 73 height 39
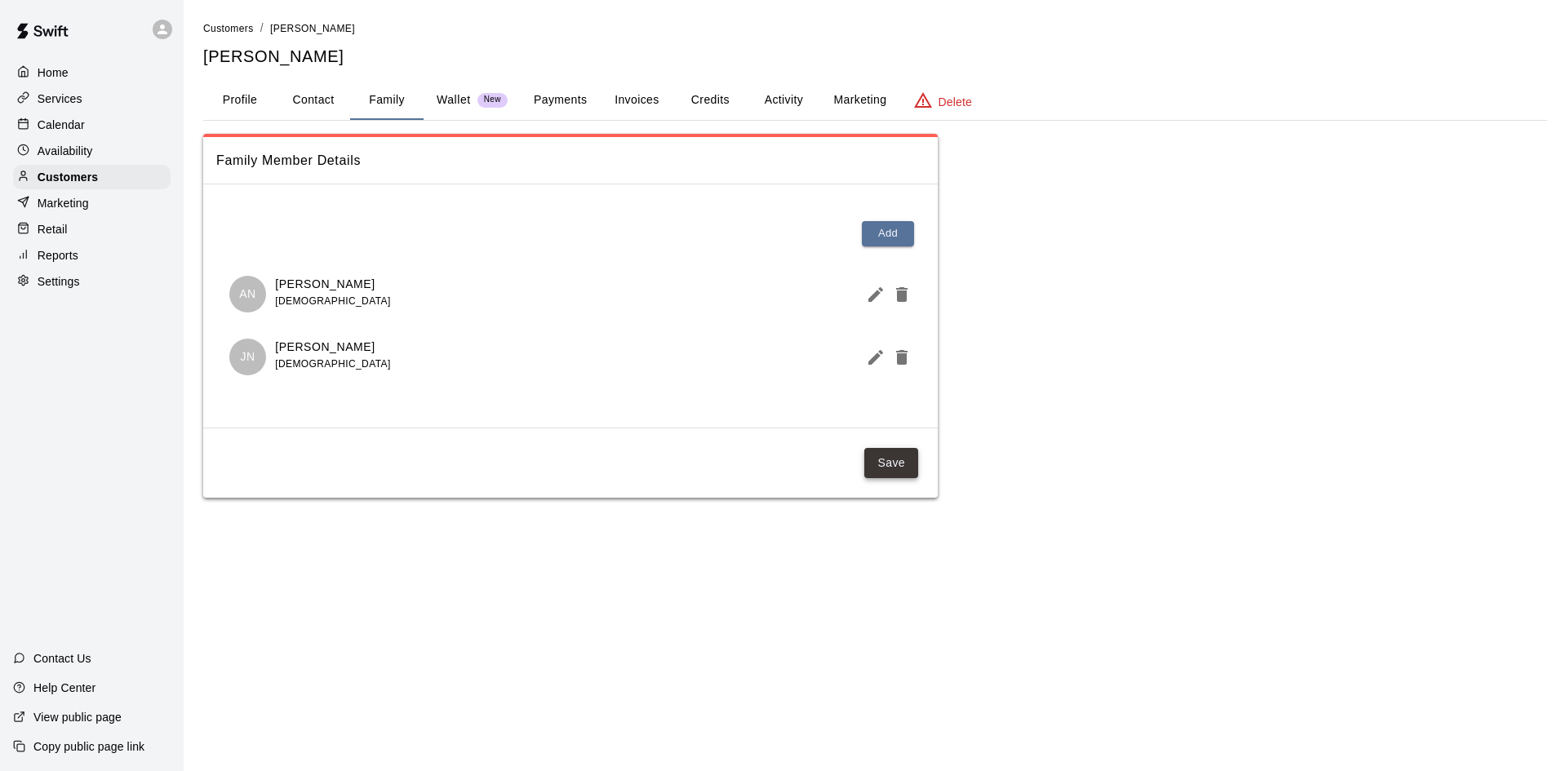
click at [895, 473] on button "Save" at bounding box center [891, 463] width 54 height 30
click at [64, 126] on p "Calendar" at bounding box center [61, 125] width 47 height 16
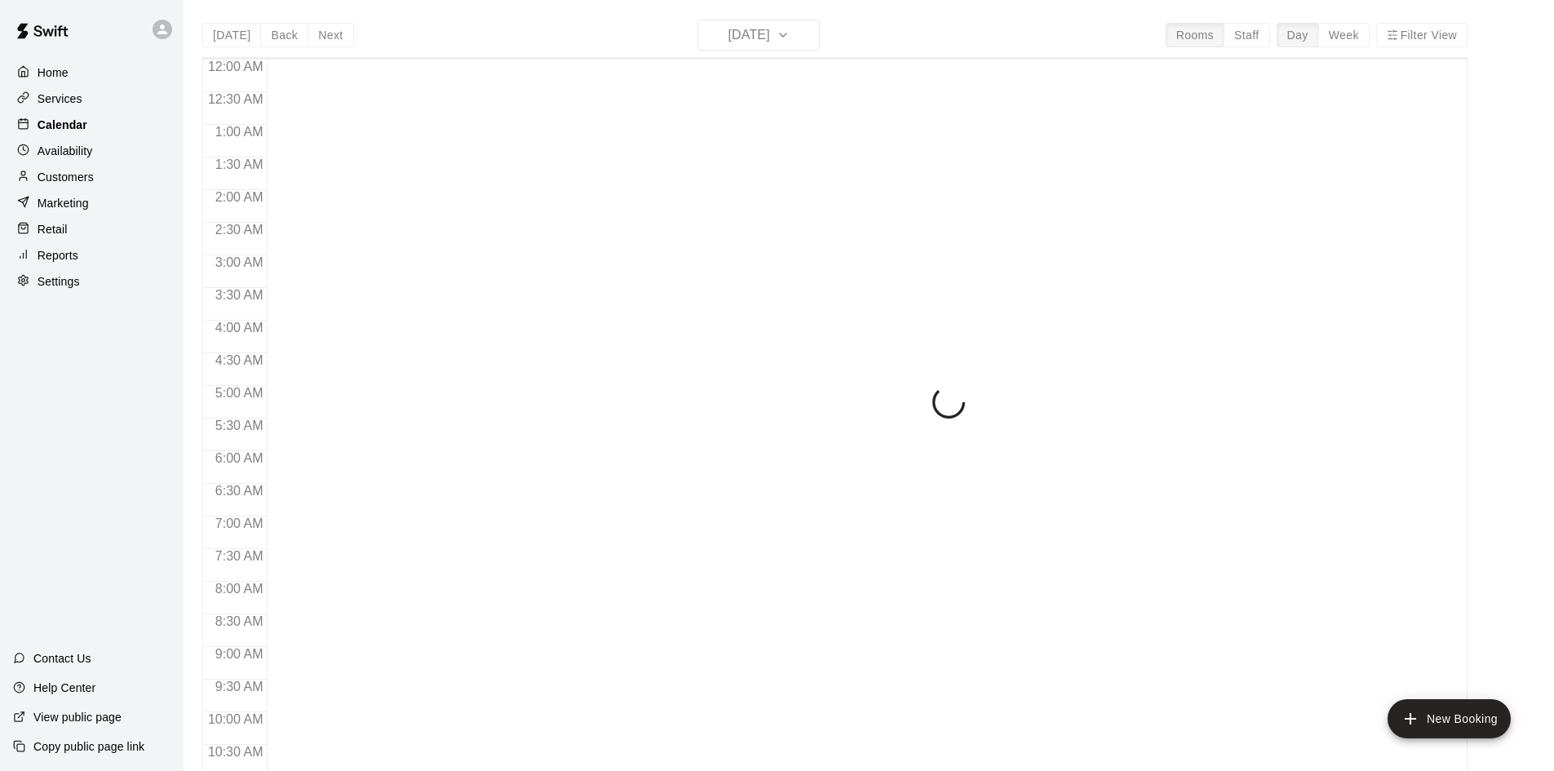
scroll to position [836, 0]
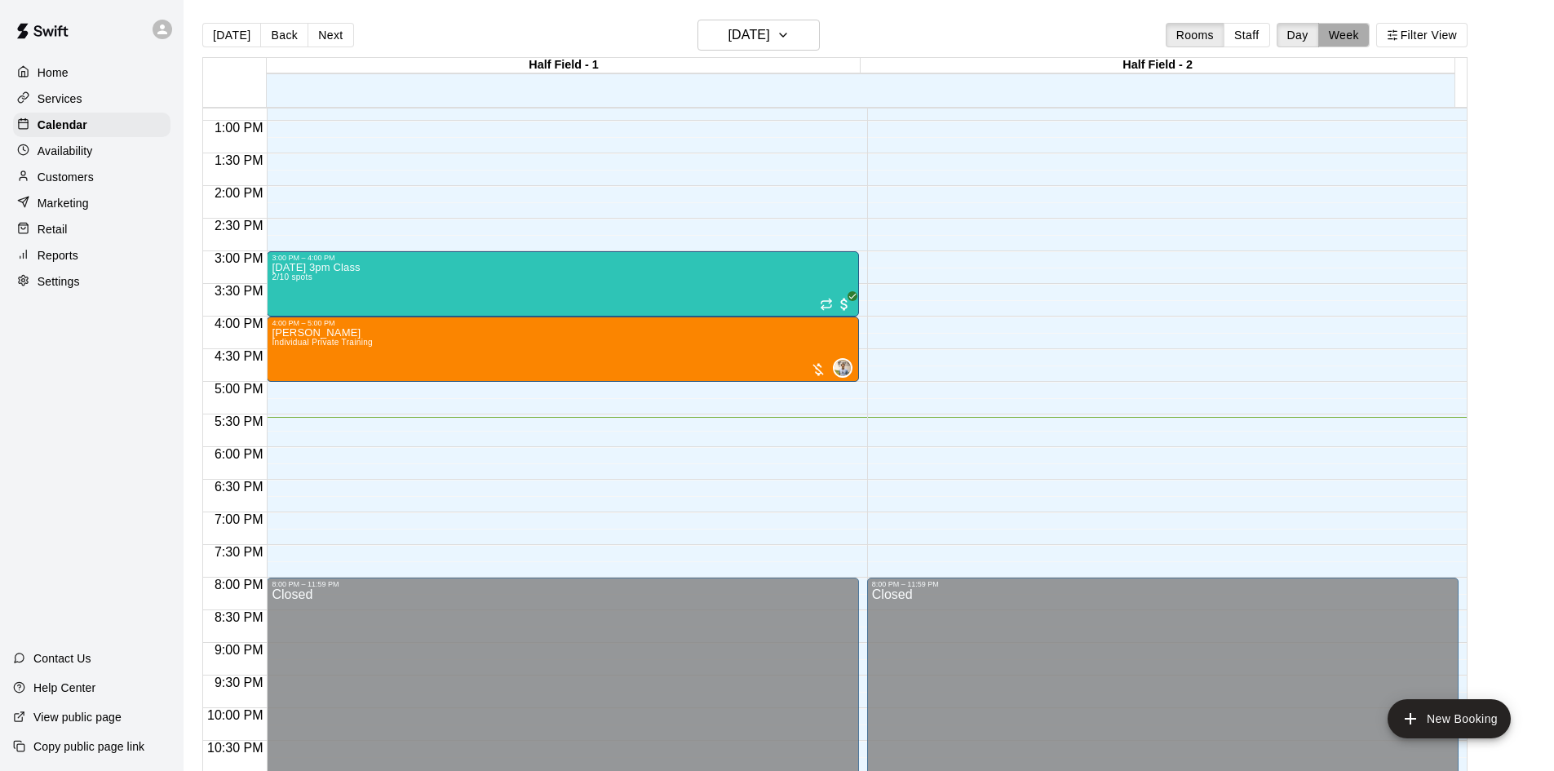
click at [1361, 36] on button "Week" at bounding box center [1344, 35] width 51 height 24
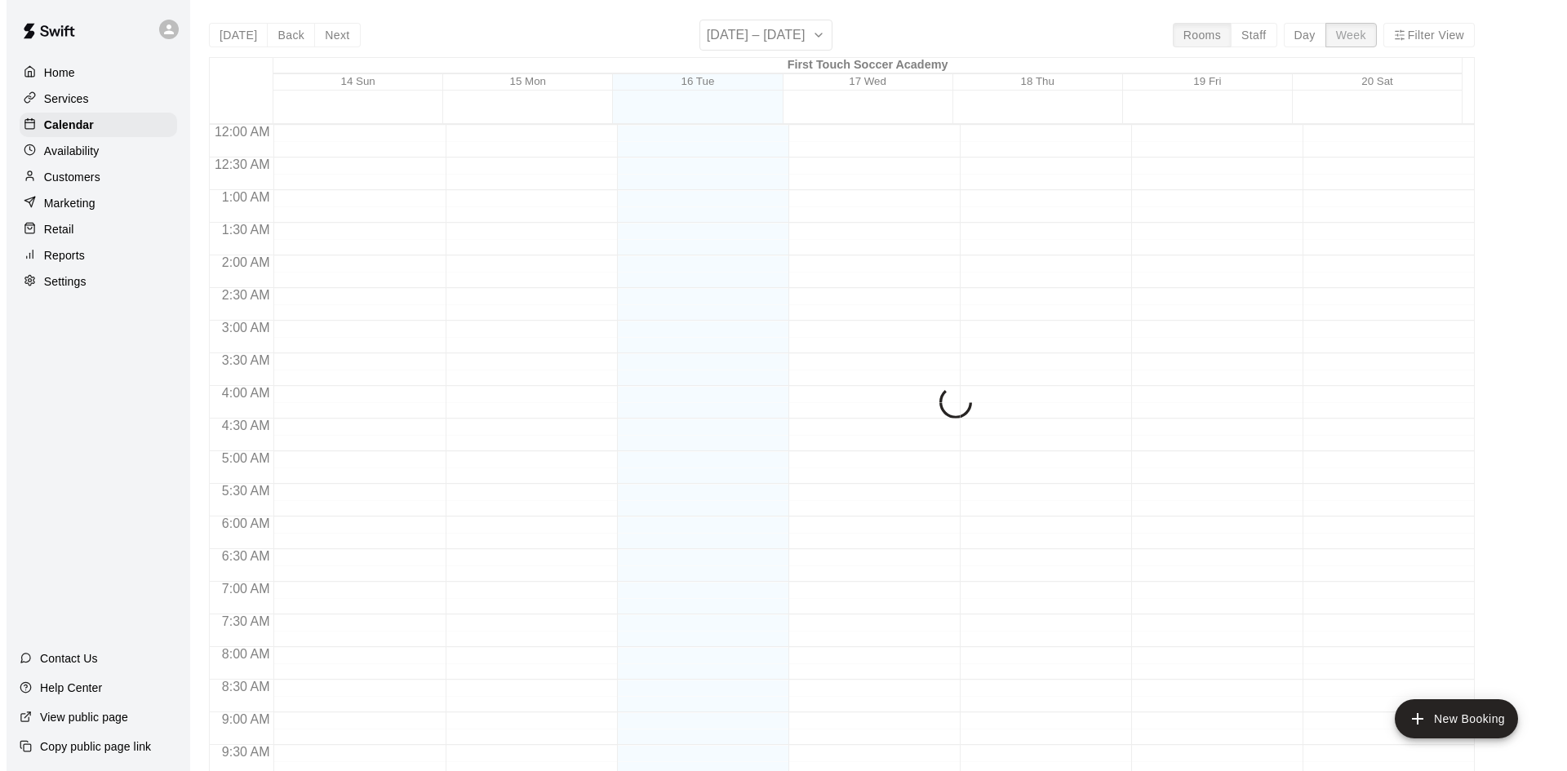
scroll to position [904, 0]
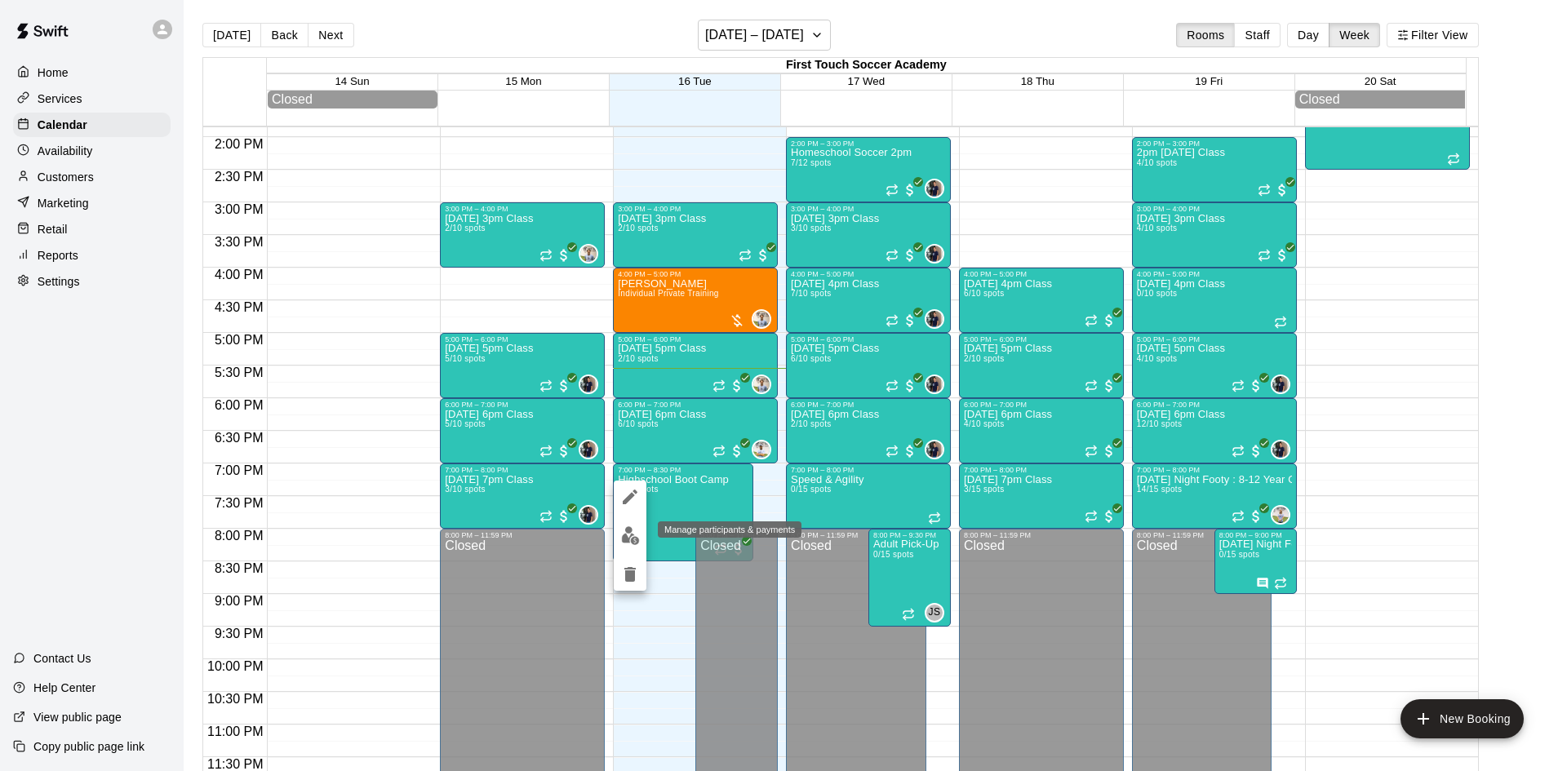
click at [630, 530] on img "edit" at bounding box center [630, 535] width 19 height 19
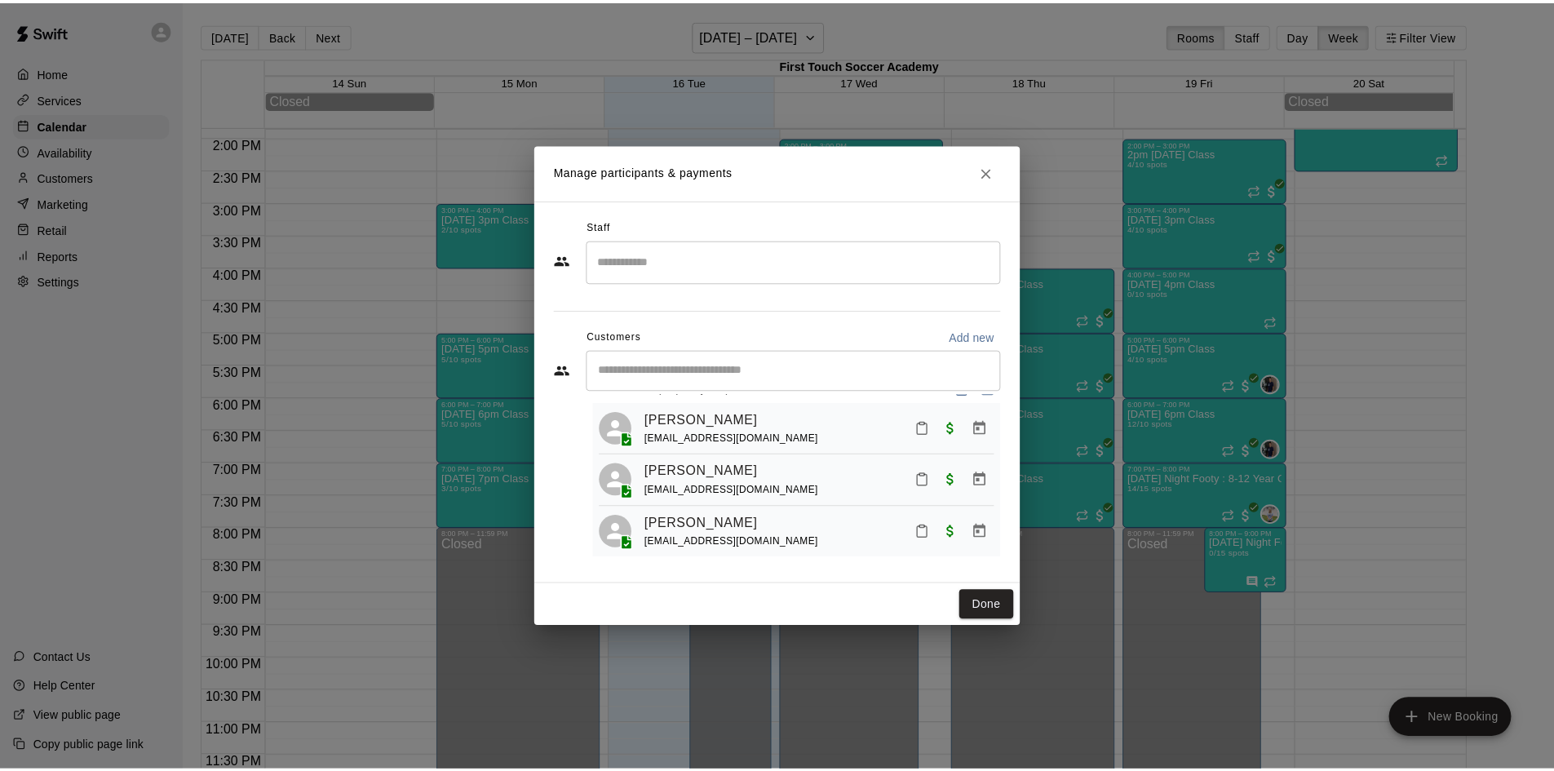
scroll to position [45, 0]
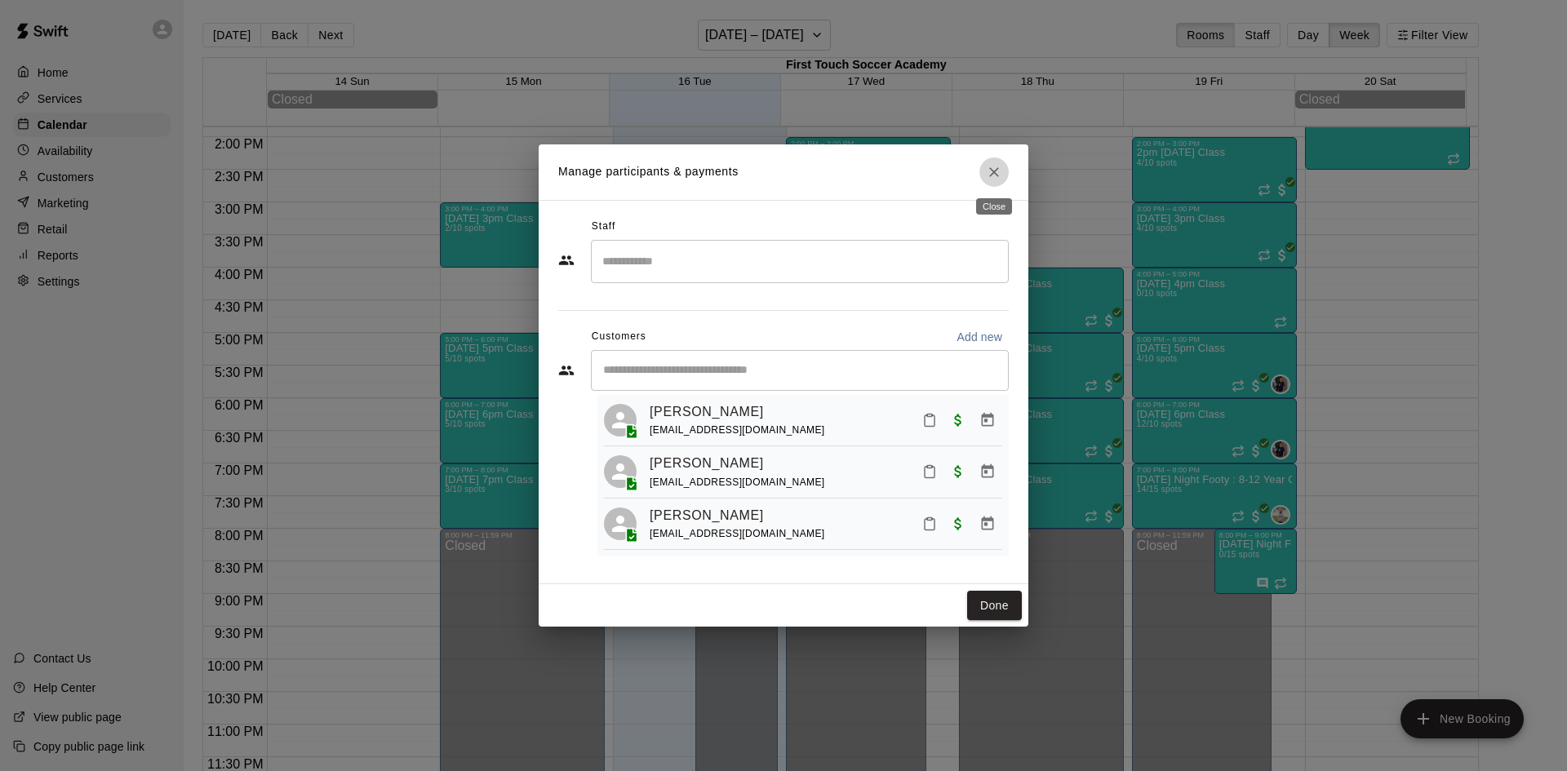
click at [994, 174] on icon "Close" at bounding box center [994, 172] width 16 height 16
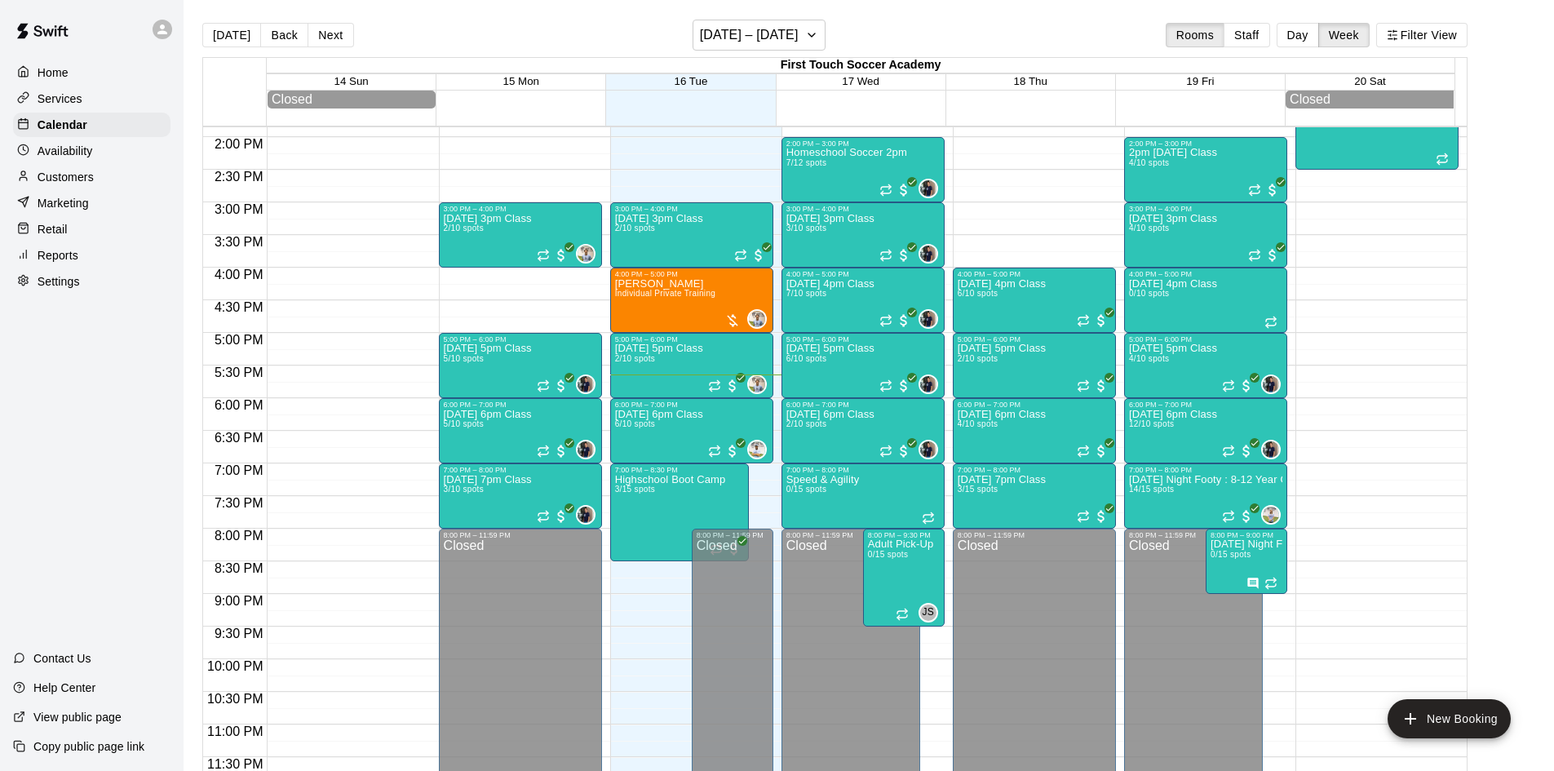
click at [76, 176] on p "Customers" at bounding box center [66, 177] width 56 height 16
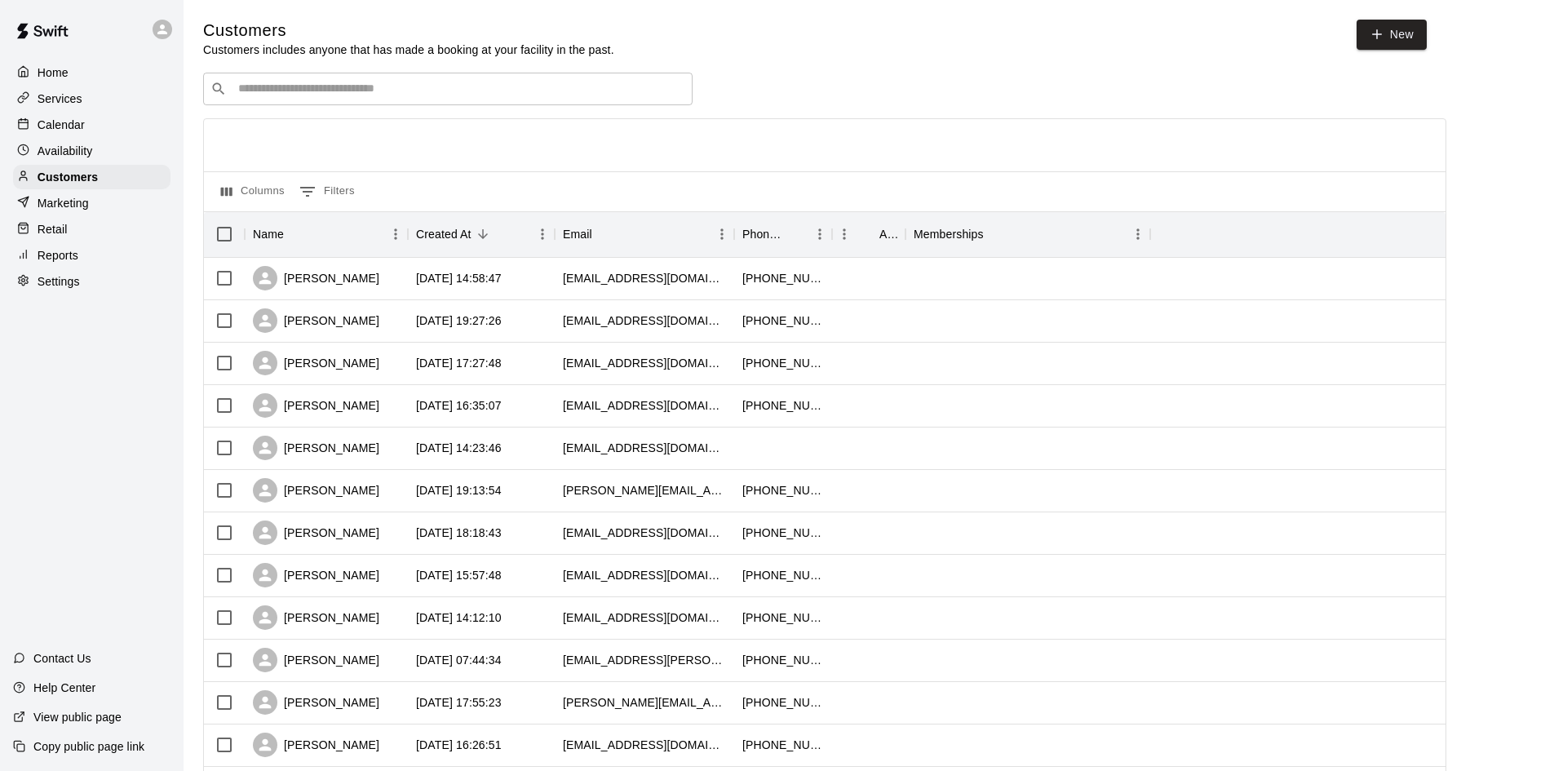
click at [441, 100] on div "​ ​" at bounding box center [448, 89] width 490 height 33
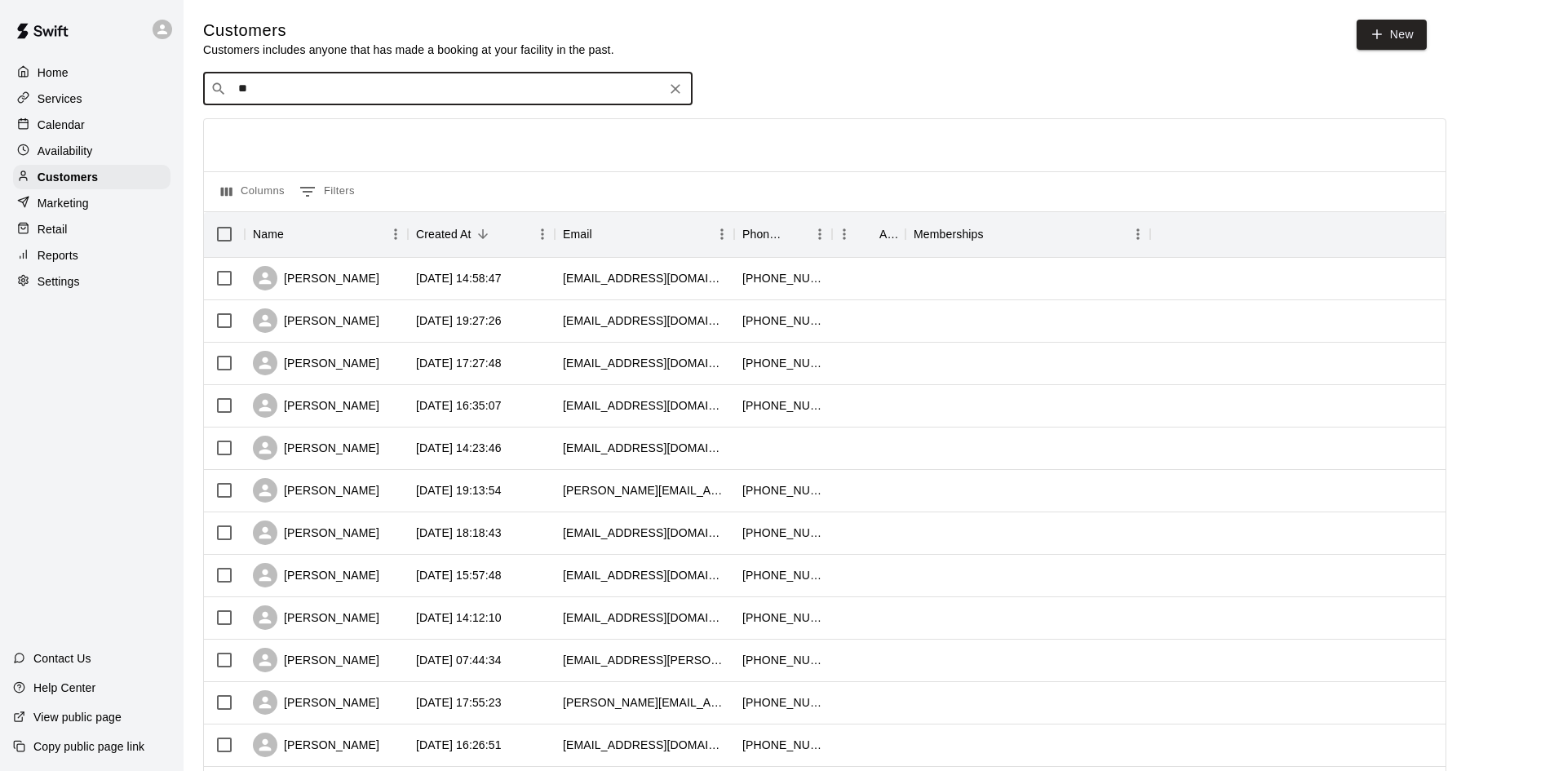
type input "*"
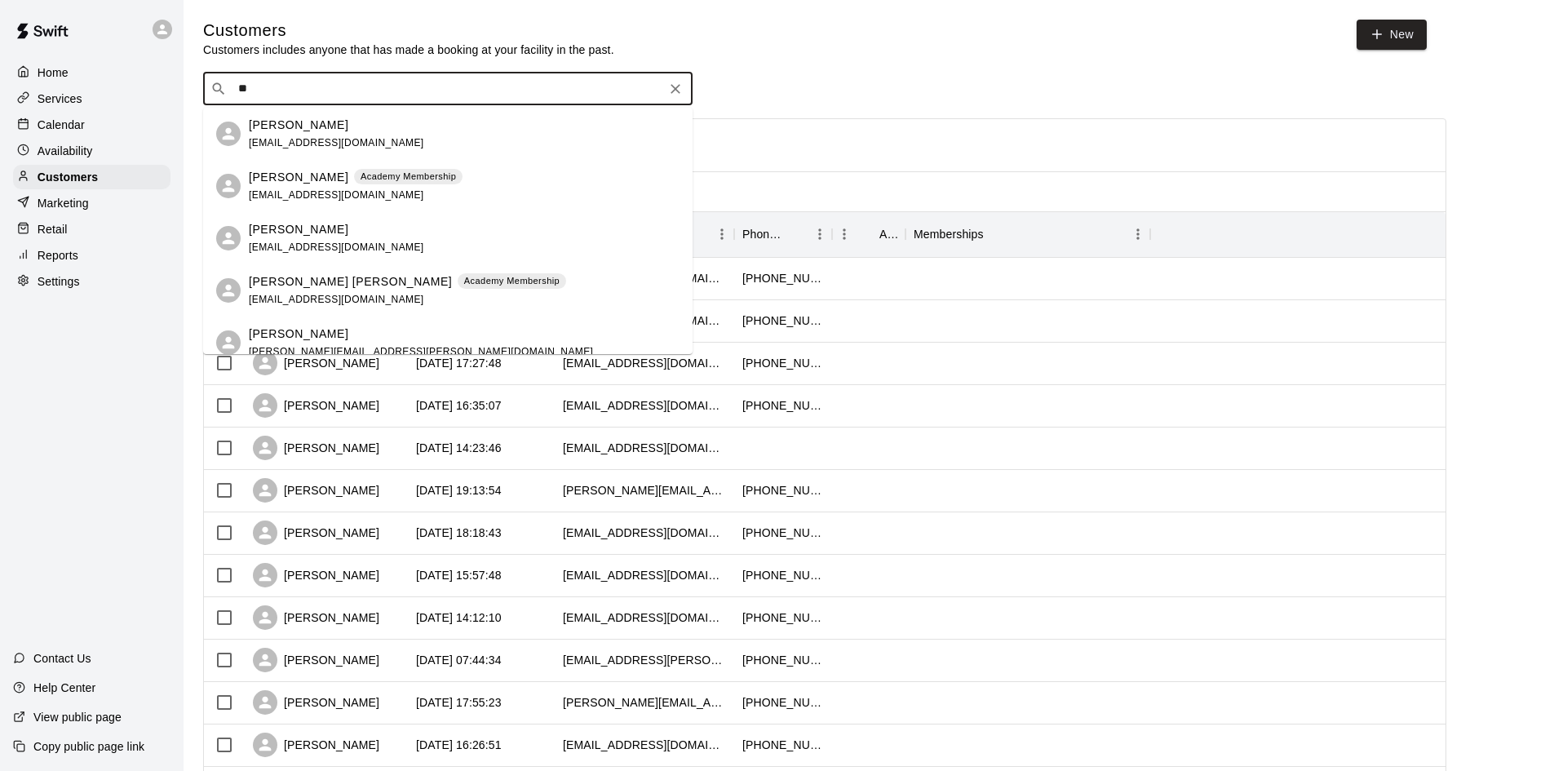
type input "*"
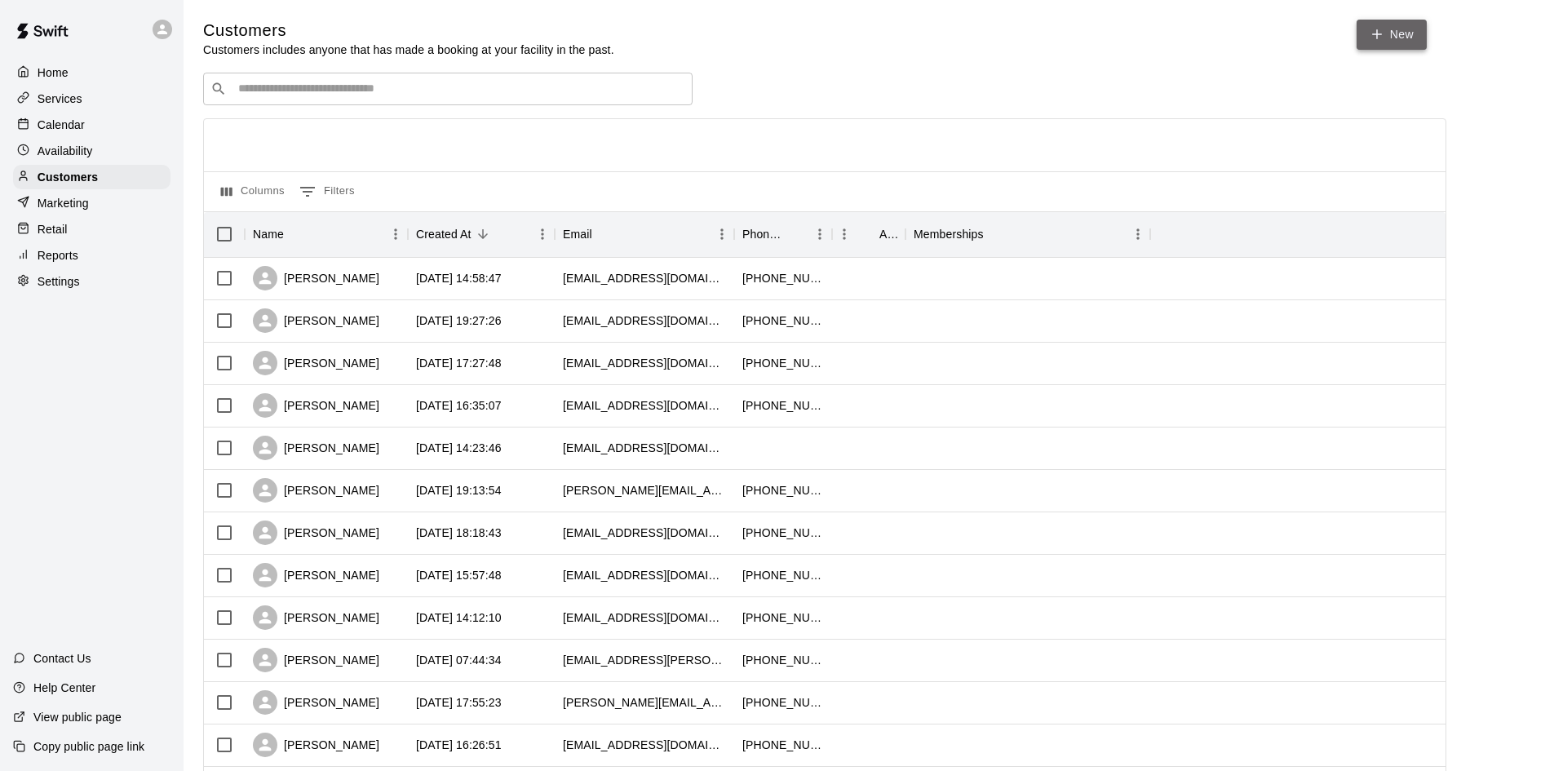
click at [1381, 39] on icon at bounding box center [1377, 34] width 15 height 15
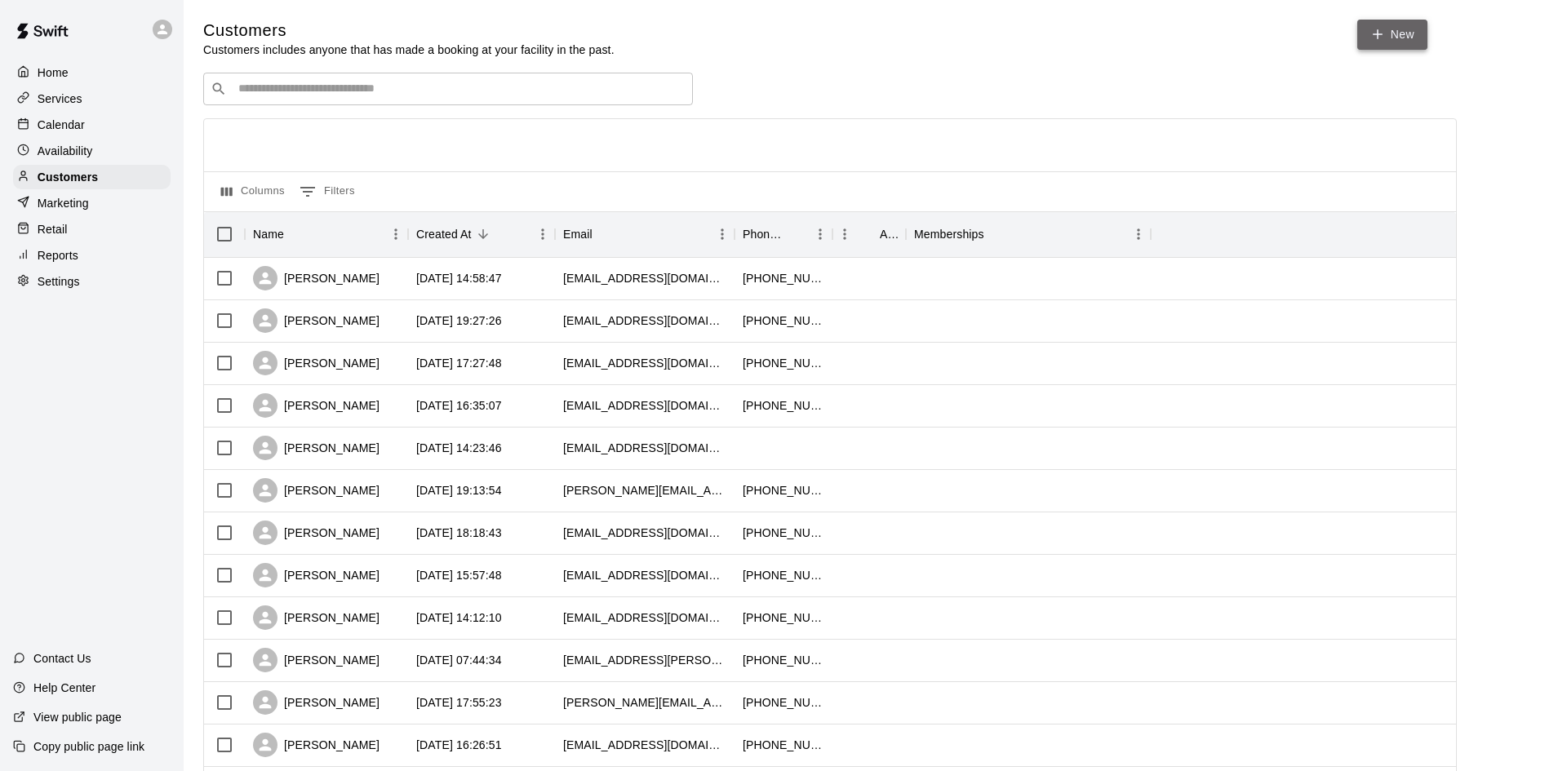
select select "**"
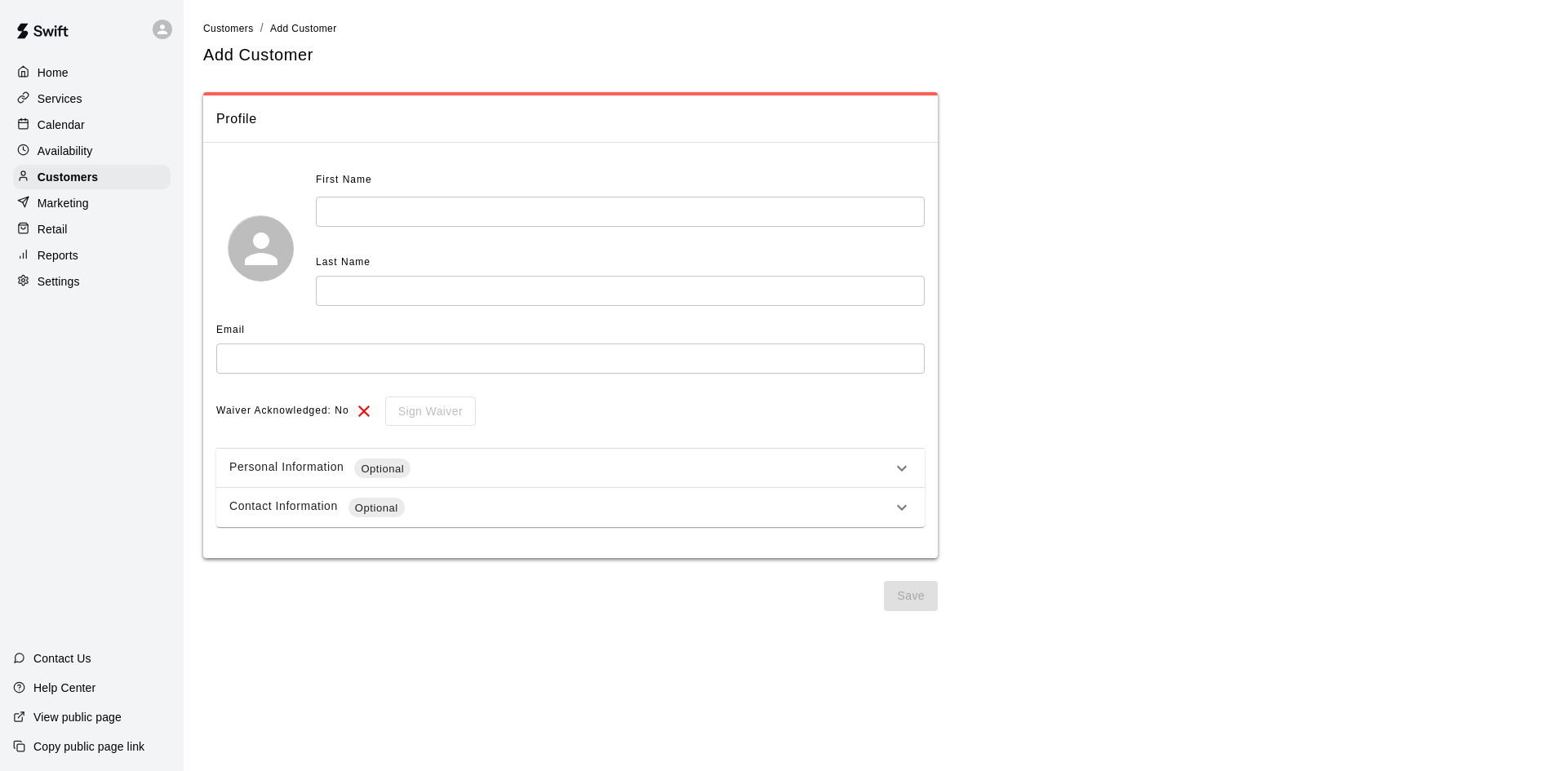
click at [565, 217] on input "text" at bounding box center [620, 212] width 609 height 30
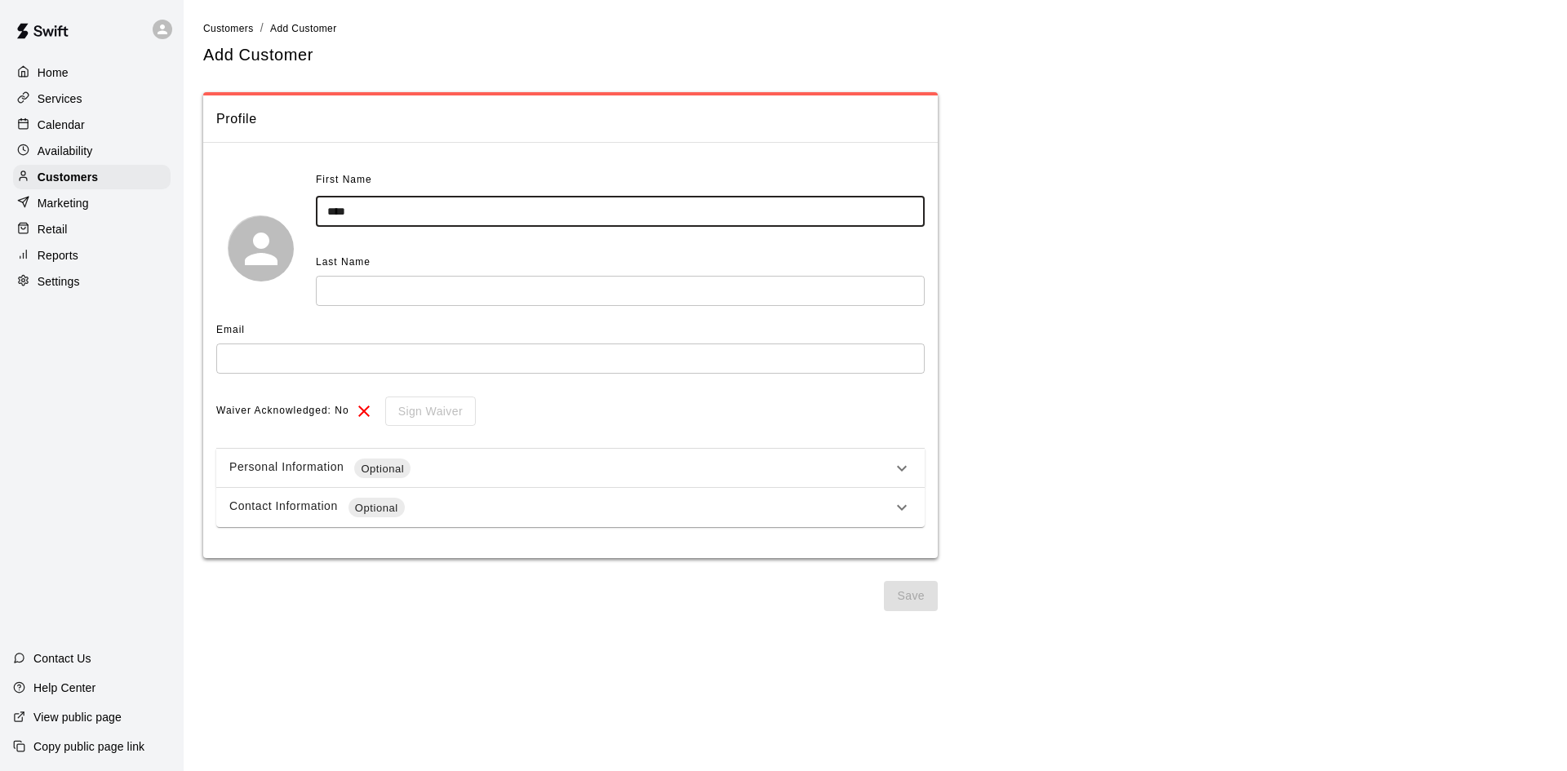
type input "****"
click at [405, 298] on input "text" at bounding box center [620, 291] width 609 height 30
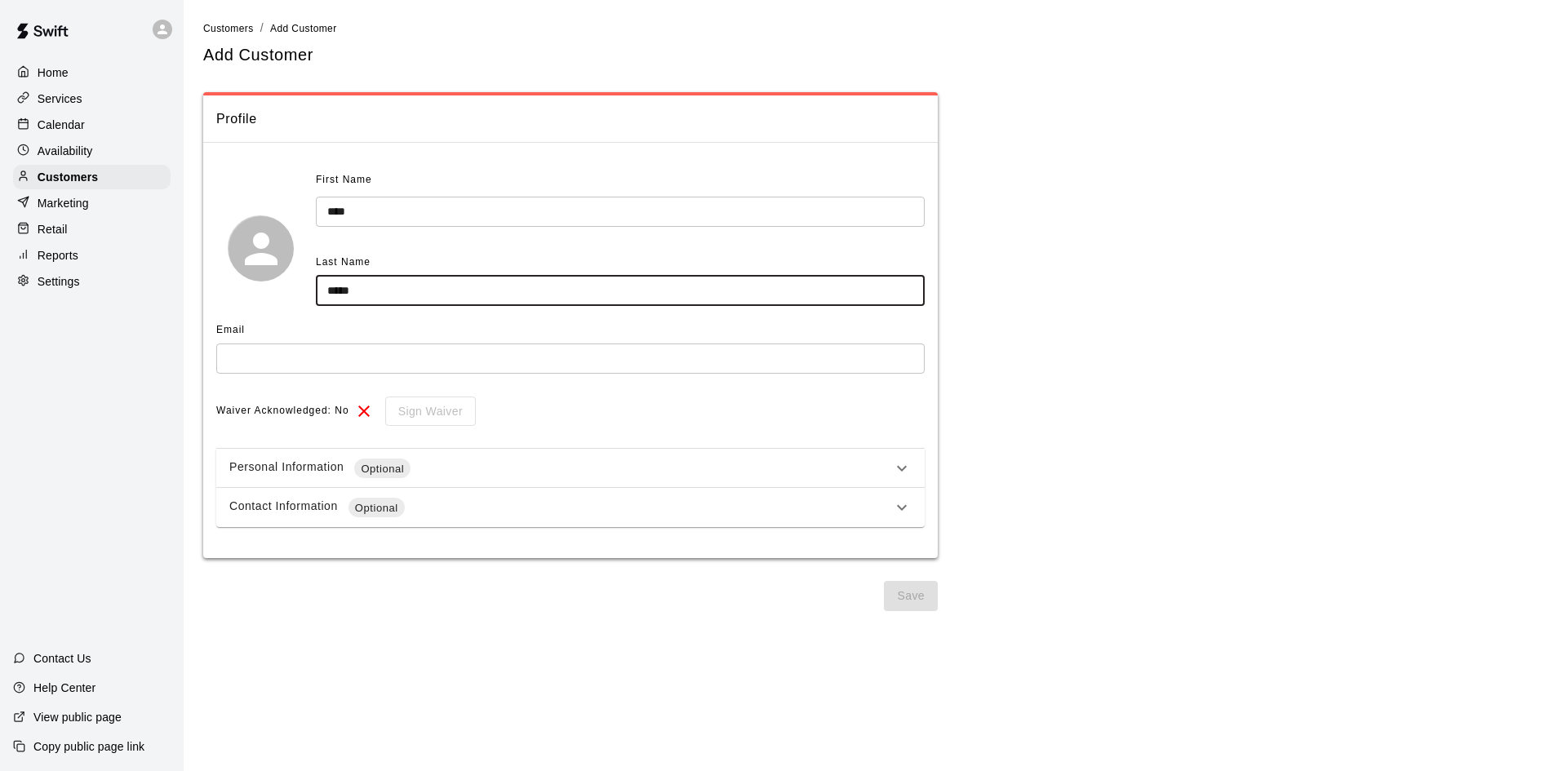
type input "*****"
click at [392, 357] on input "text" at bounding box center [570, 359] width 708 height 30
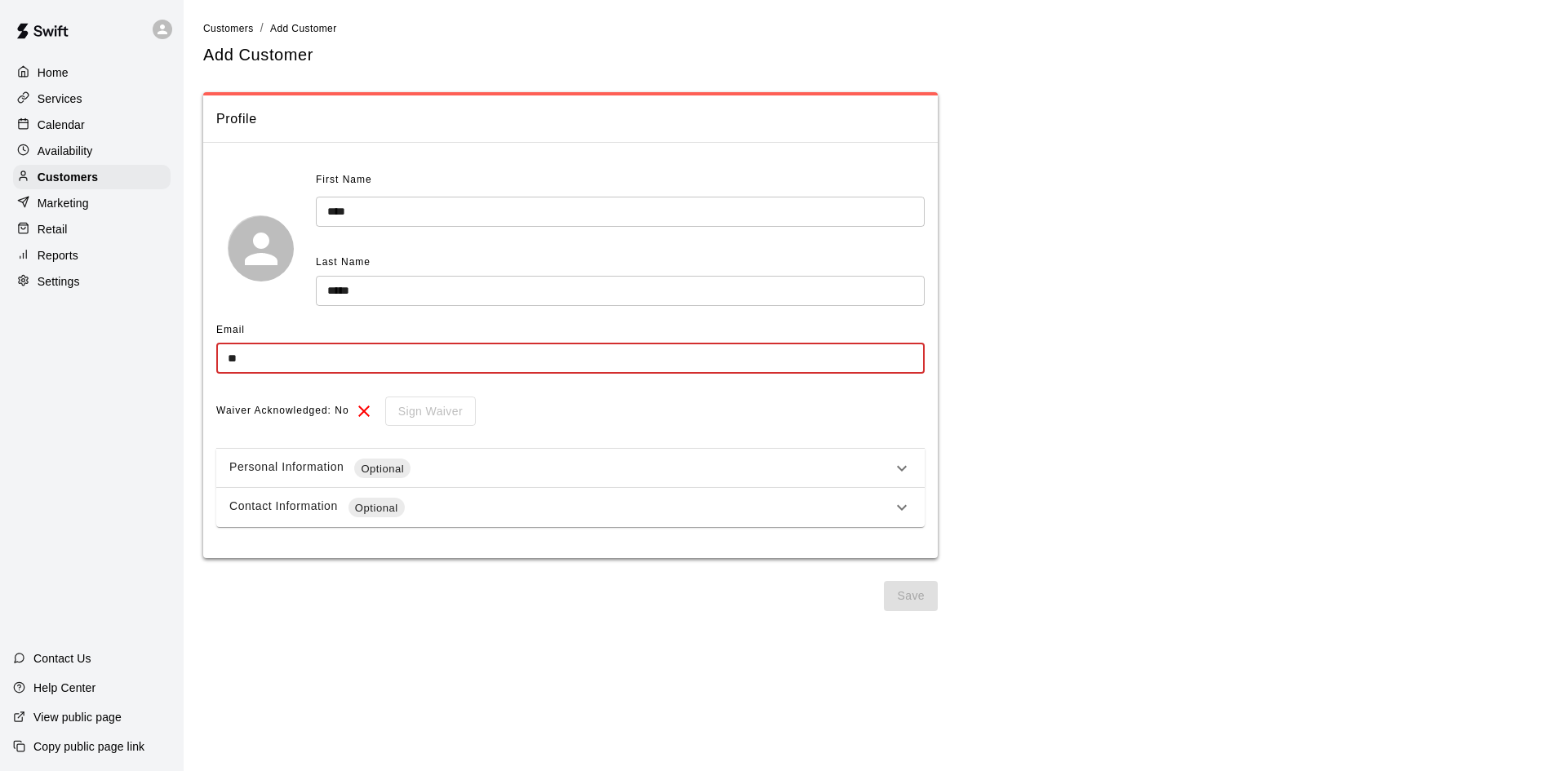
type input "*"
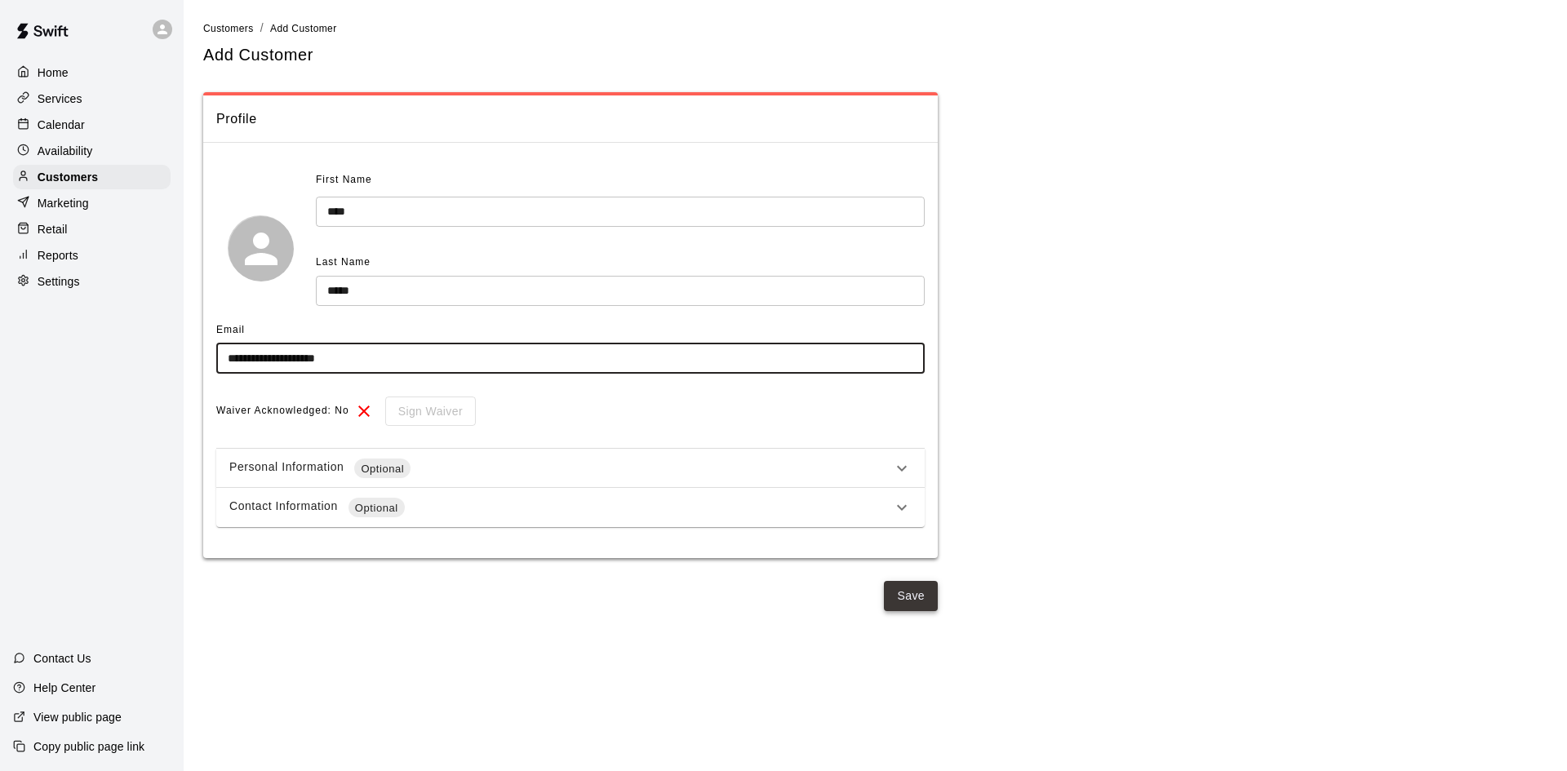
type input "**********"
click at [906, 600] on button "Save" at bounding box center [911, 596] width 54 height 30
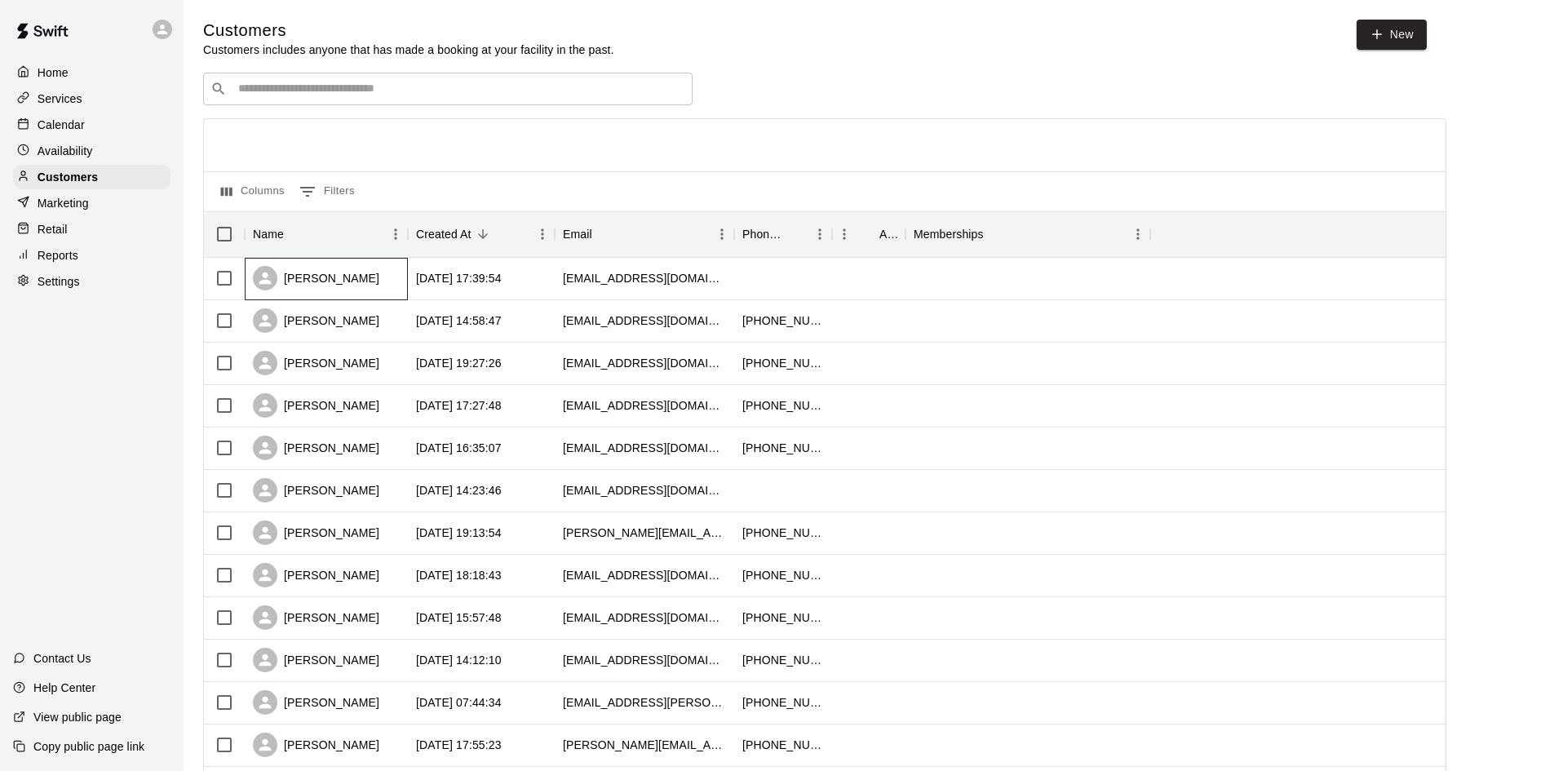
click at [356, 277] on div "[PERSON_NAME]" at bounding box center [326, 279] width 163 height 42
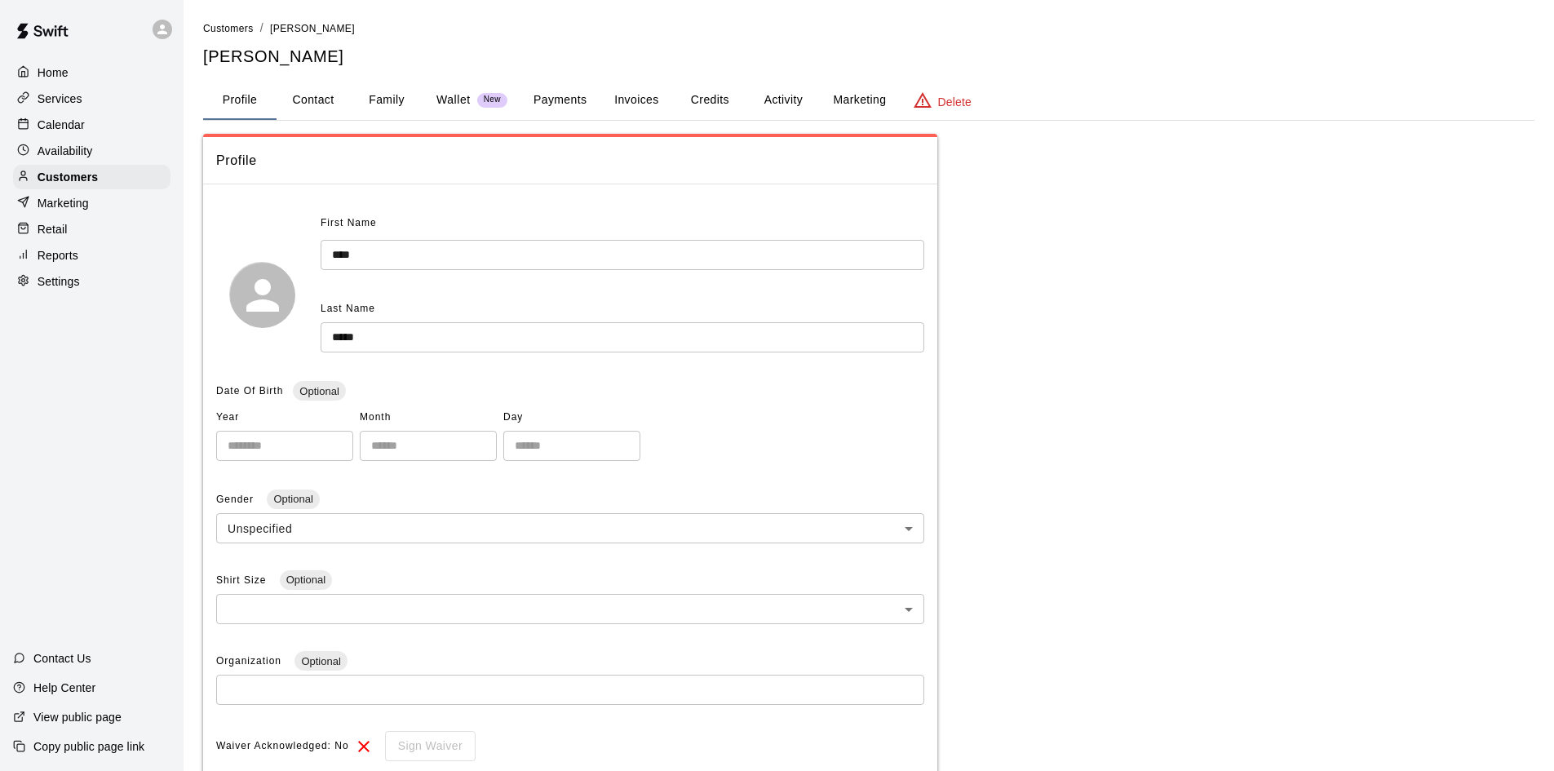
click at [339, 338] on input "*****" at bounding box center [623, 337] width 604 height 30
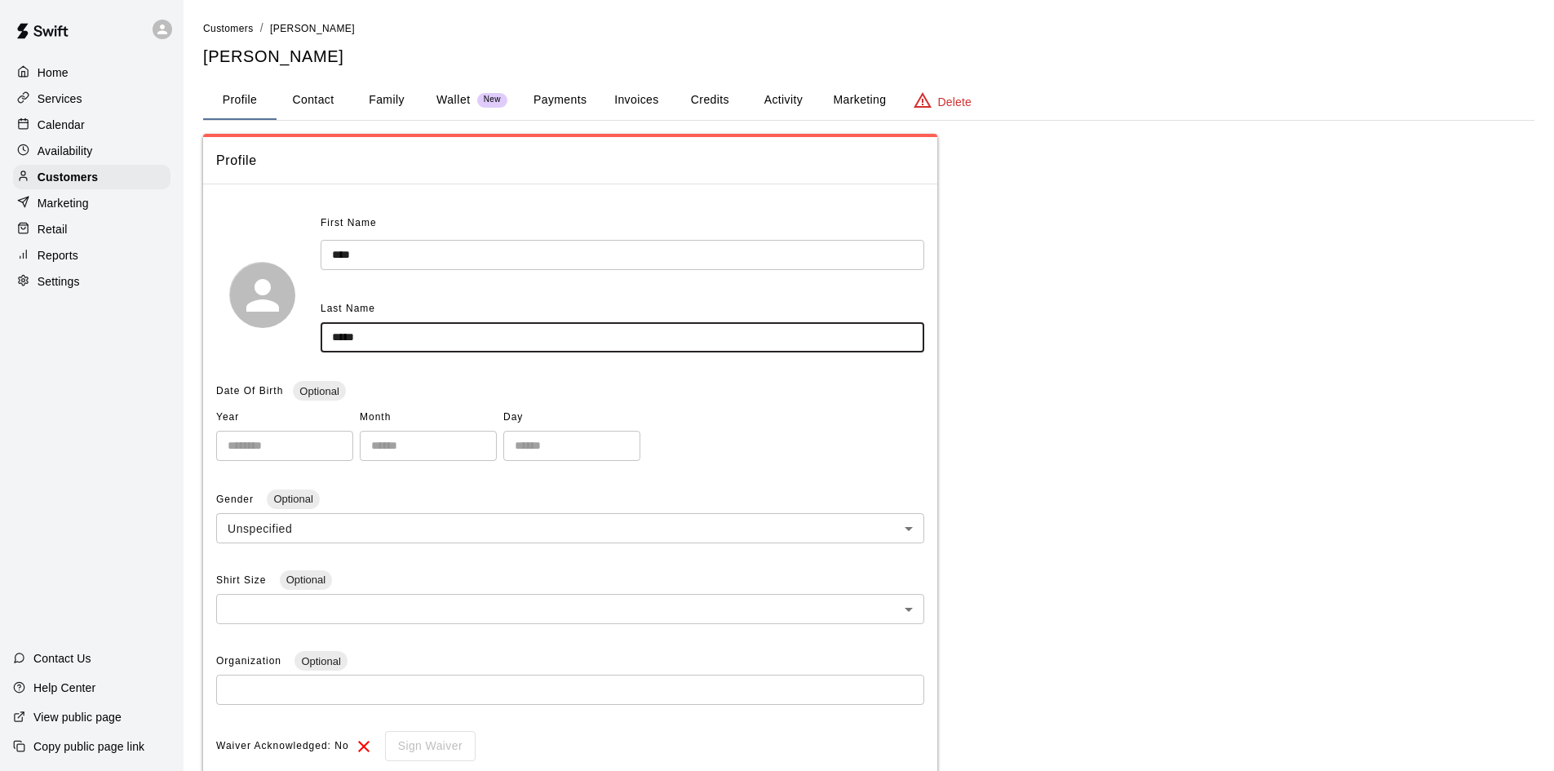
type input "*****"
click at [332, 252] on input "****" at bounding box center [623, 255] width 604 height 30
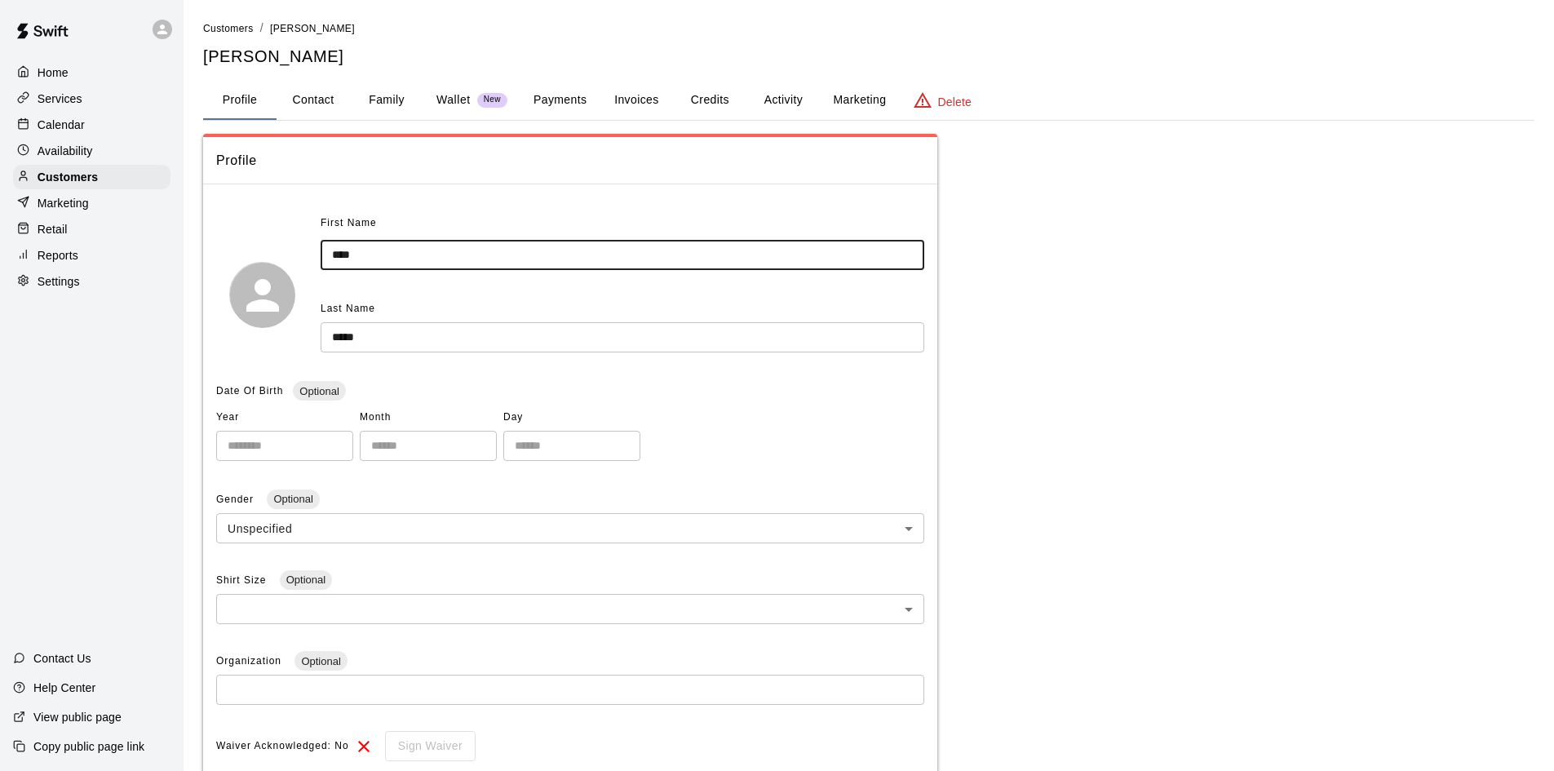
click at [333, 256] on input "****" at bounding box center [623, 255] width 604 height 30
type input "****"
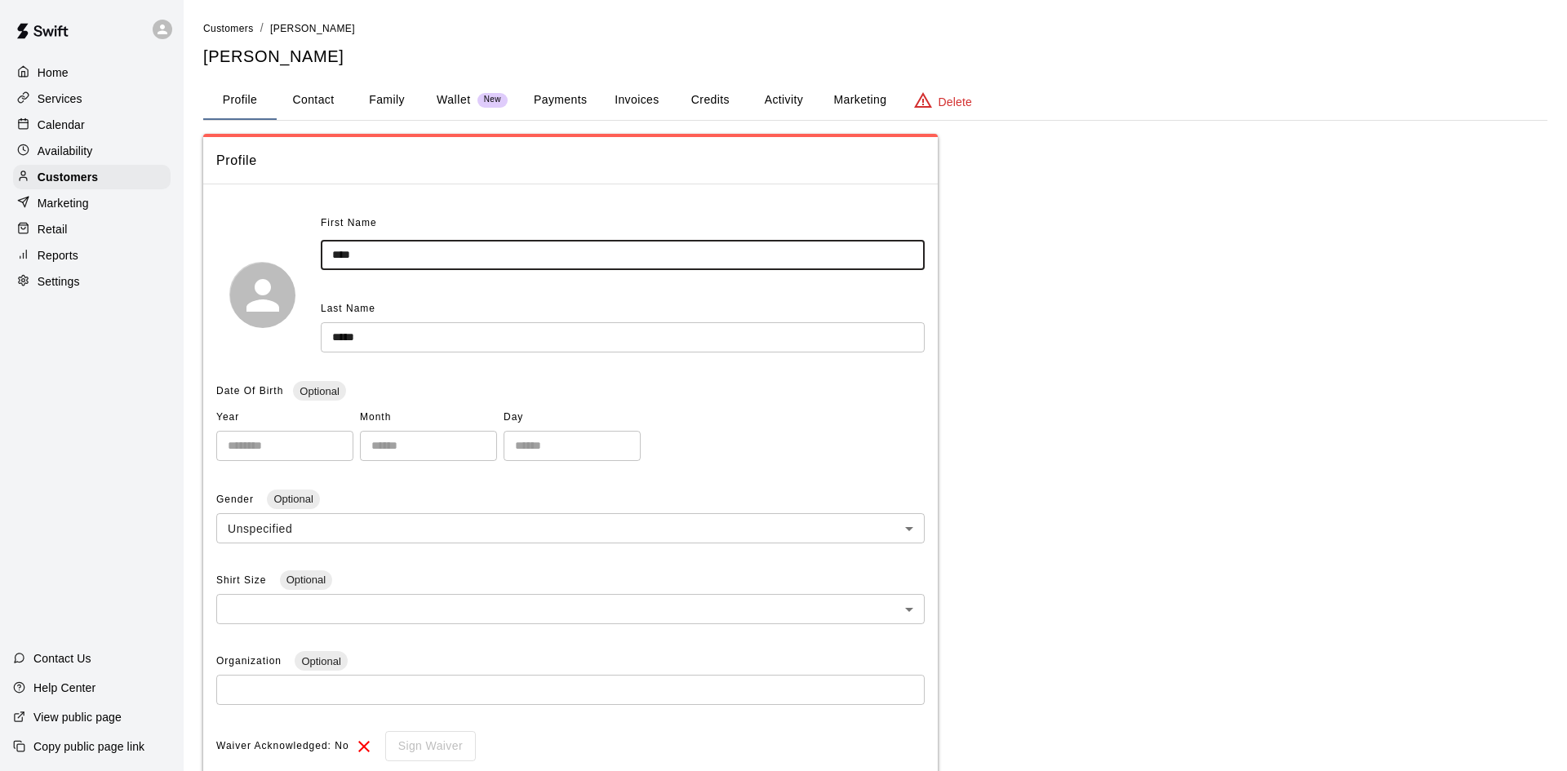
click at [457, 525] on body "**********" at bounding box center [783, 550] width 1567 height 1100
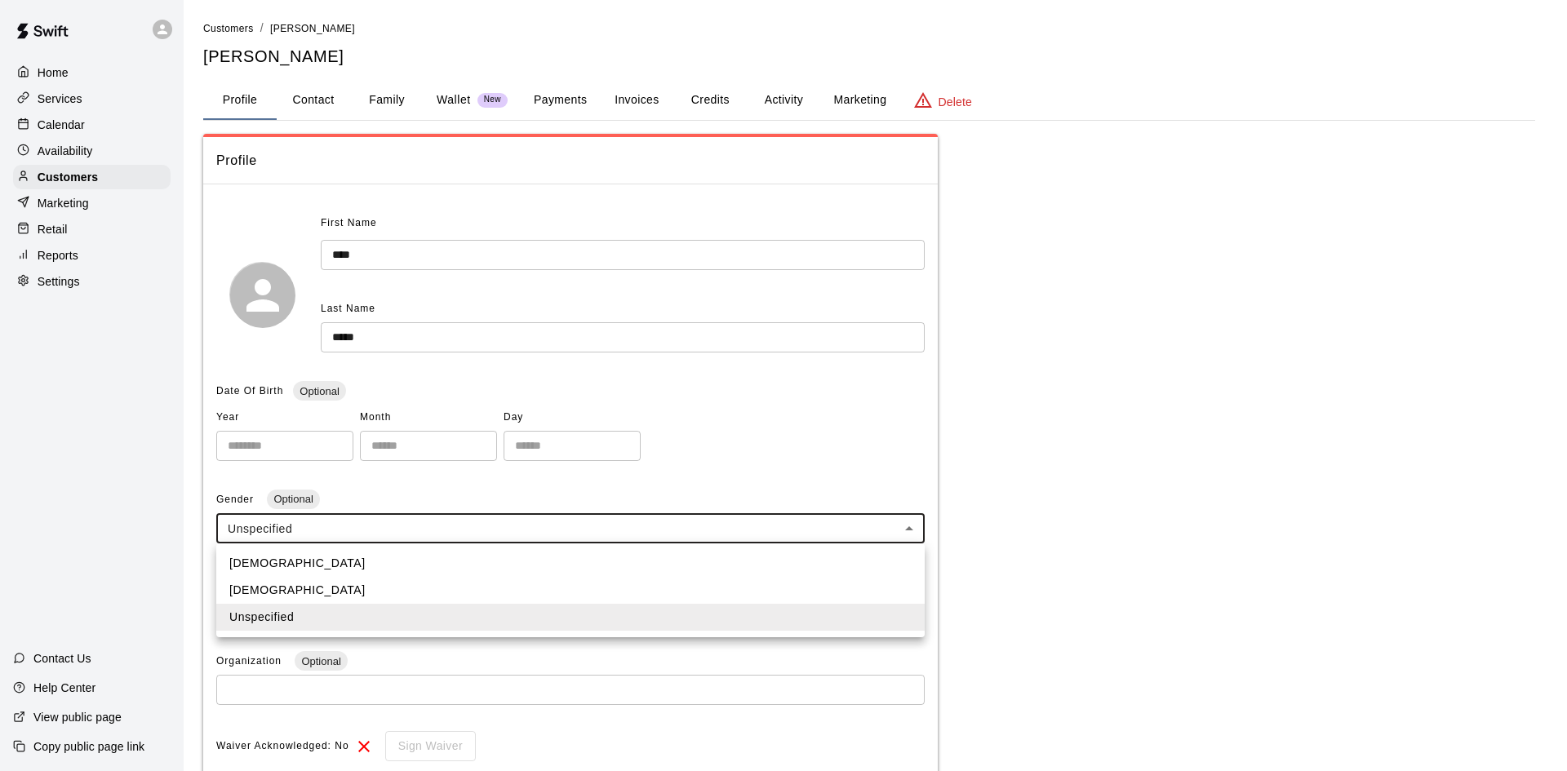
drag, startPoint x: 680, startPoint y: 375, endPoint x: 680, endPoint y: 385, distance: 9.8
click at [680, 382] on div at bounding box center [783, 385] width 1567 height 771
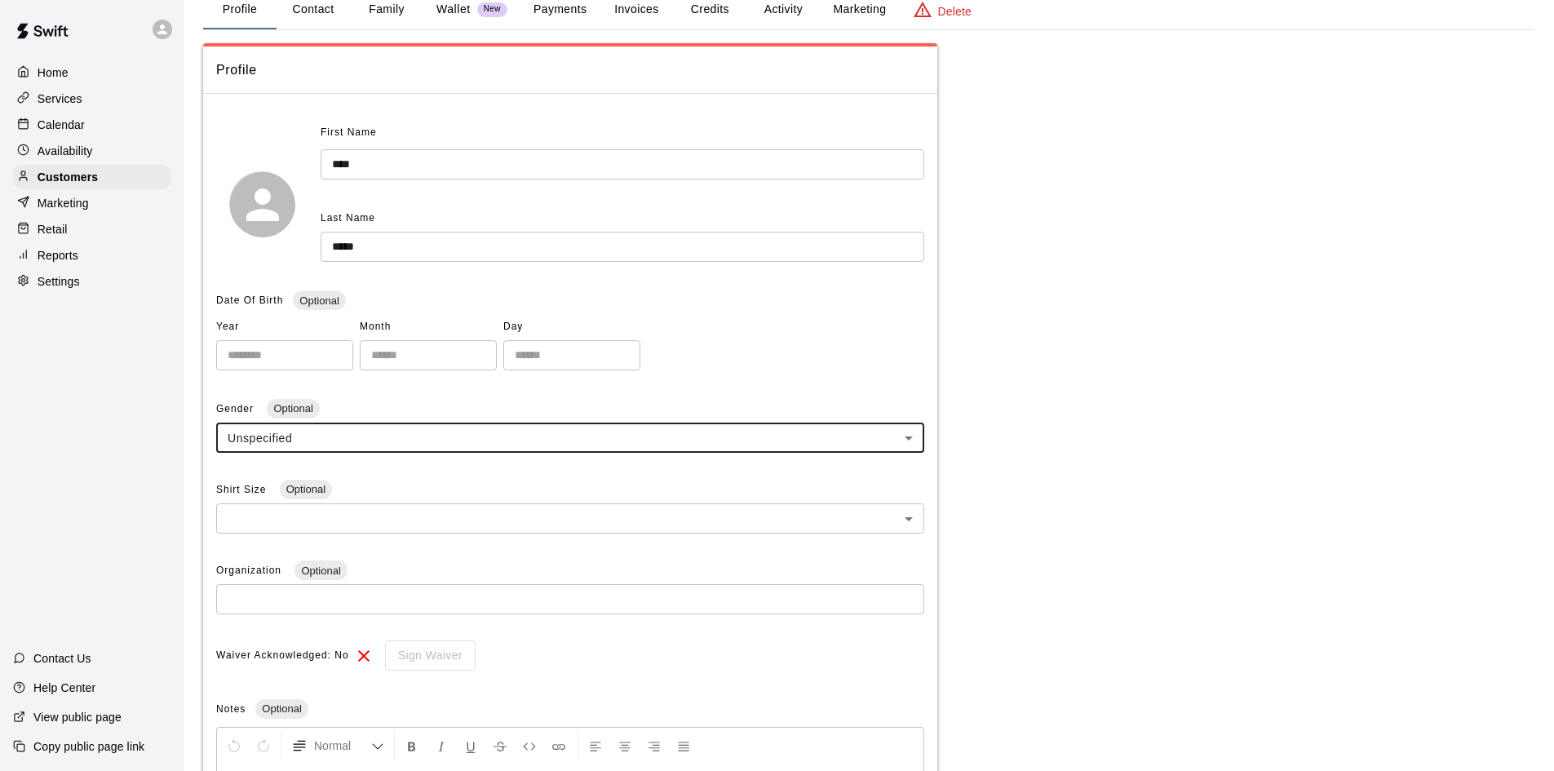
scroll to position [245, 0]
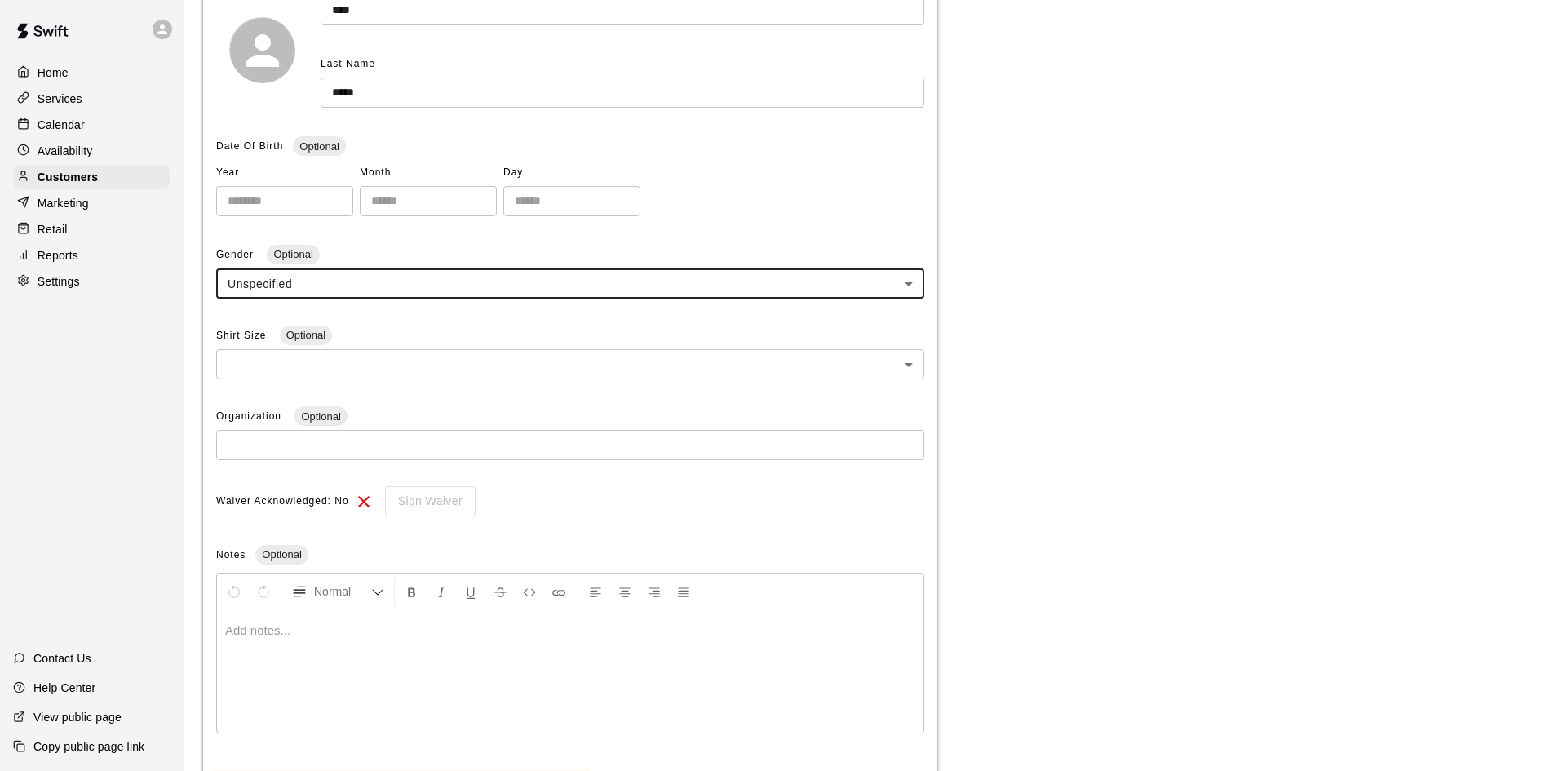
click at [367, 499] on icon at bounding box center [363, 501] width 11 height 11
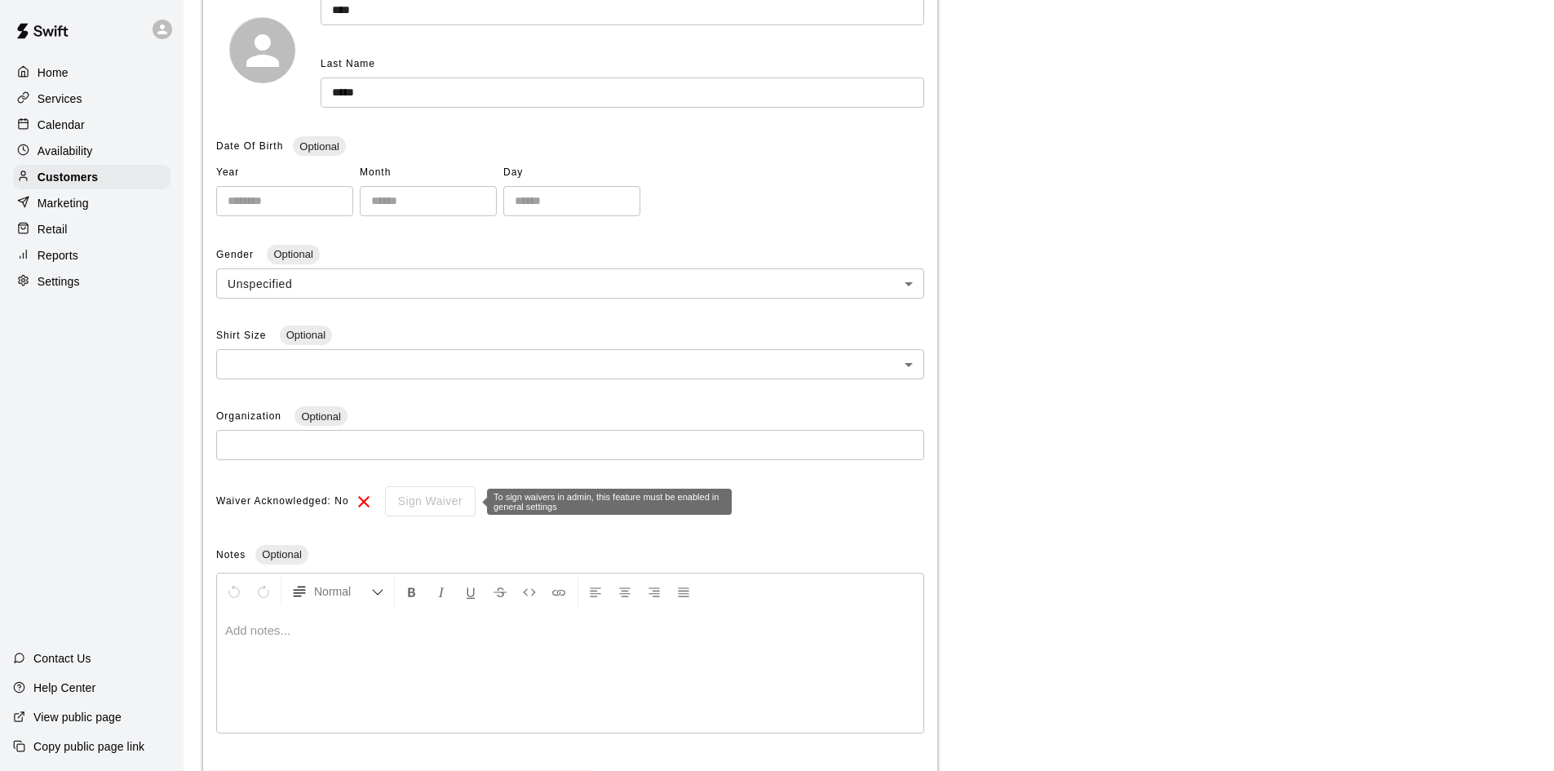
click at [433, 503] on div "Sign Waiver" at bounding box center [425, 501] width 102 height 30
click at [439, 503] on div "Sign Waiver" at bounding box center [425, 501] width 102 height 30
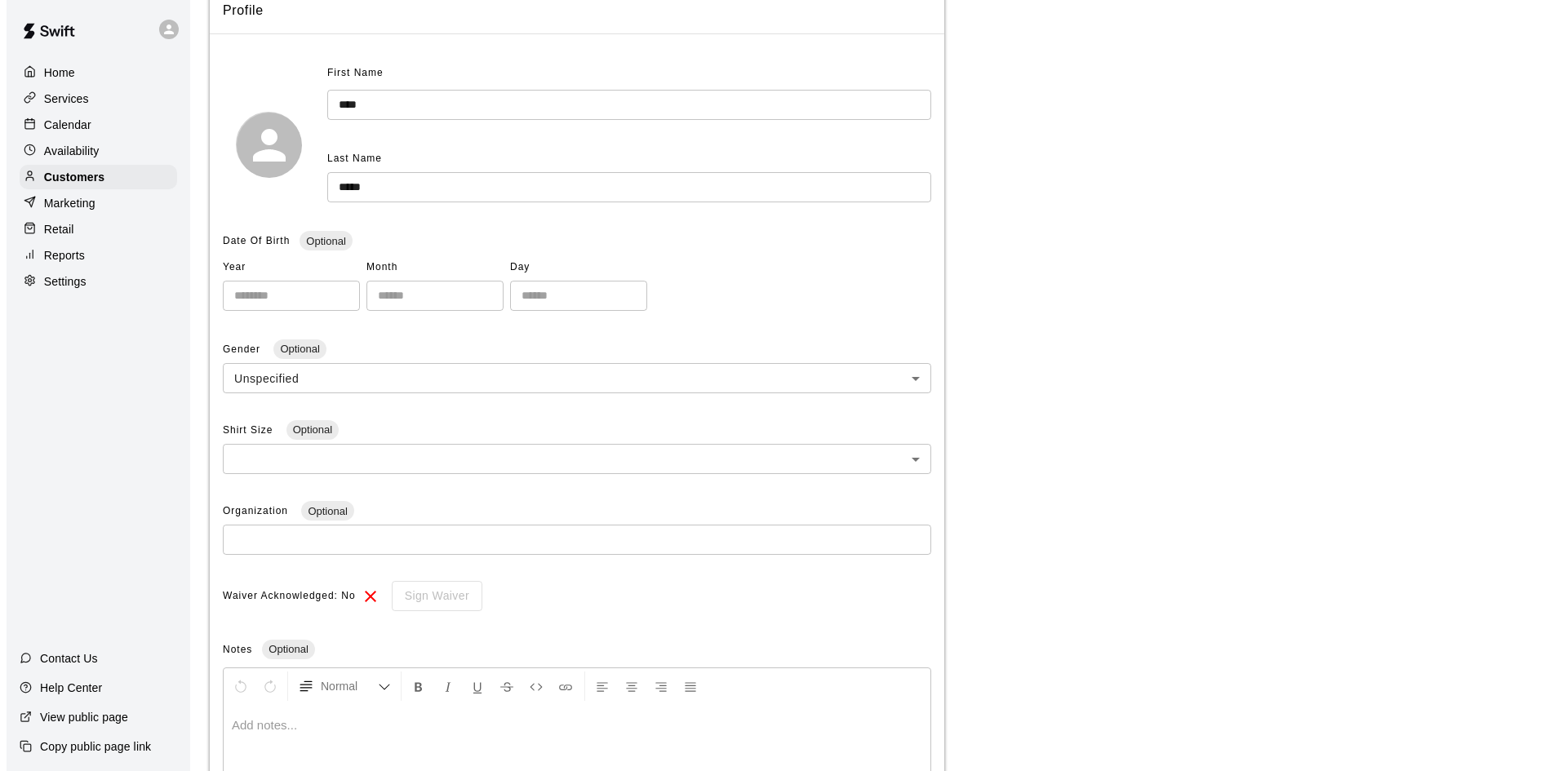
scroll to position [0, 0]
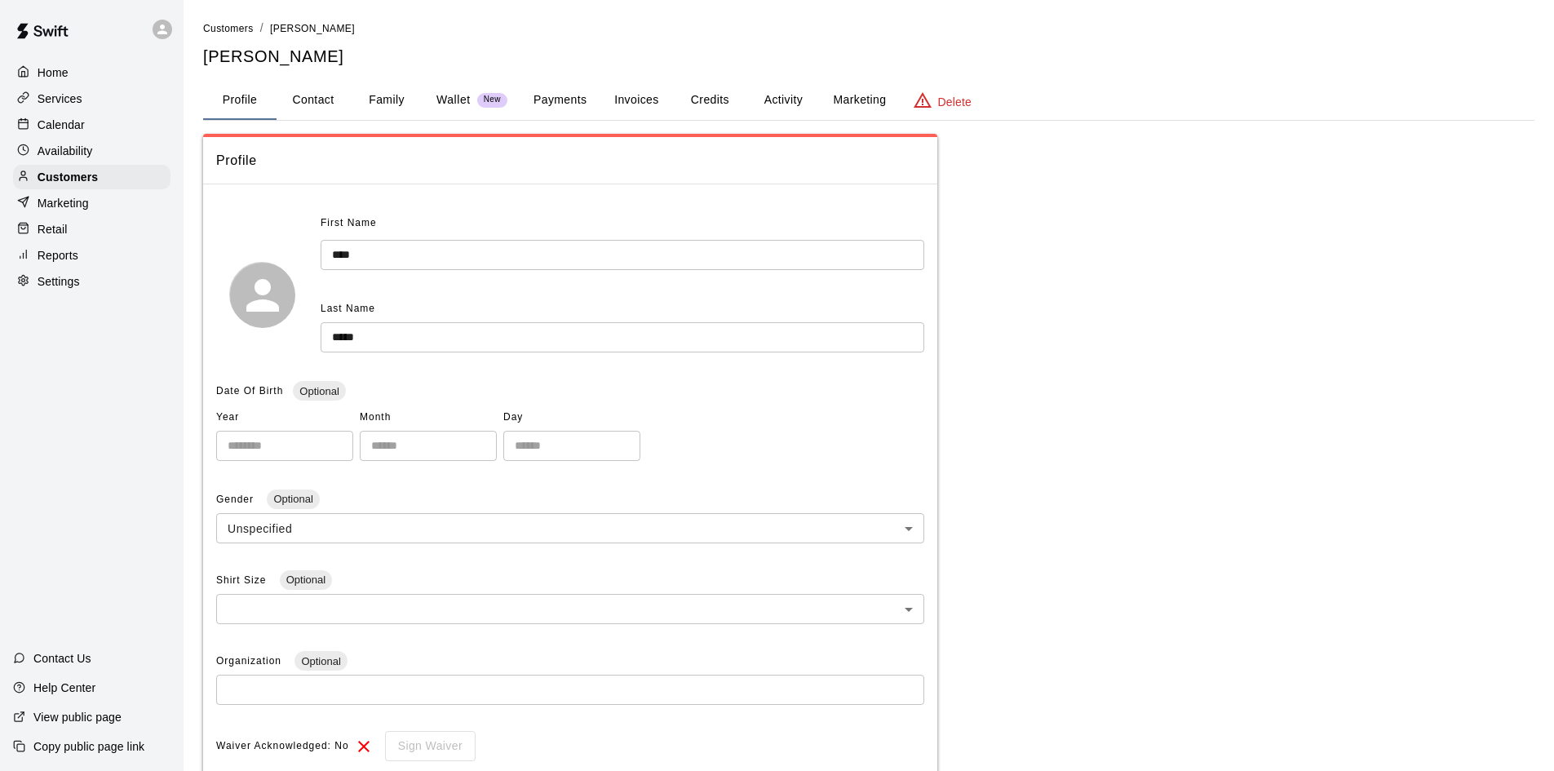
click at [383, 95] on button "Family" at bounding box center [386, 100] width 73 height 39
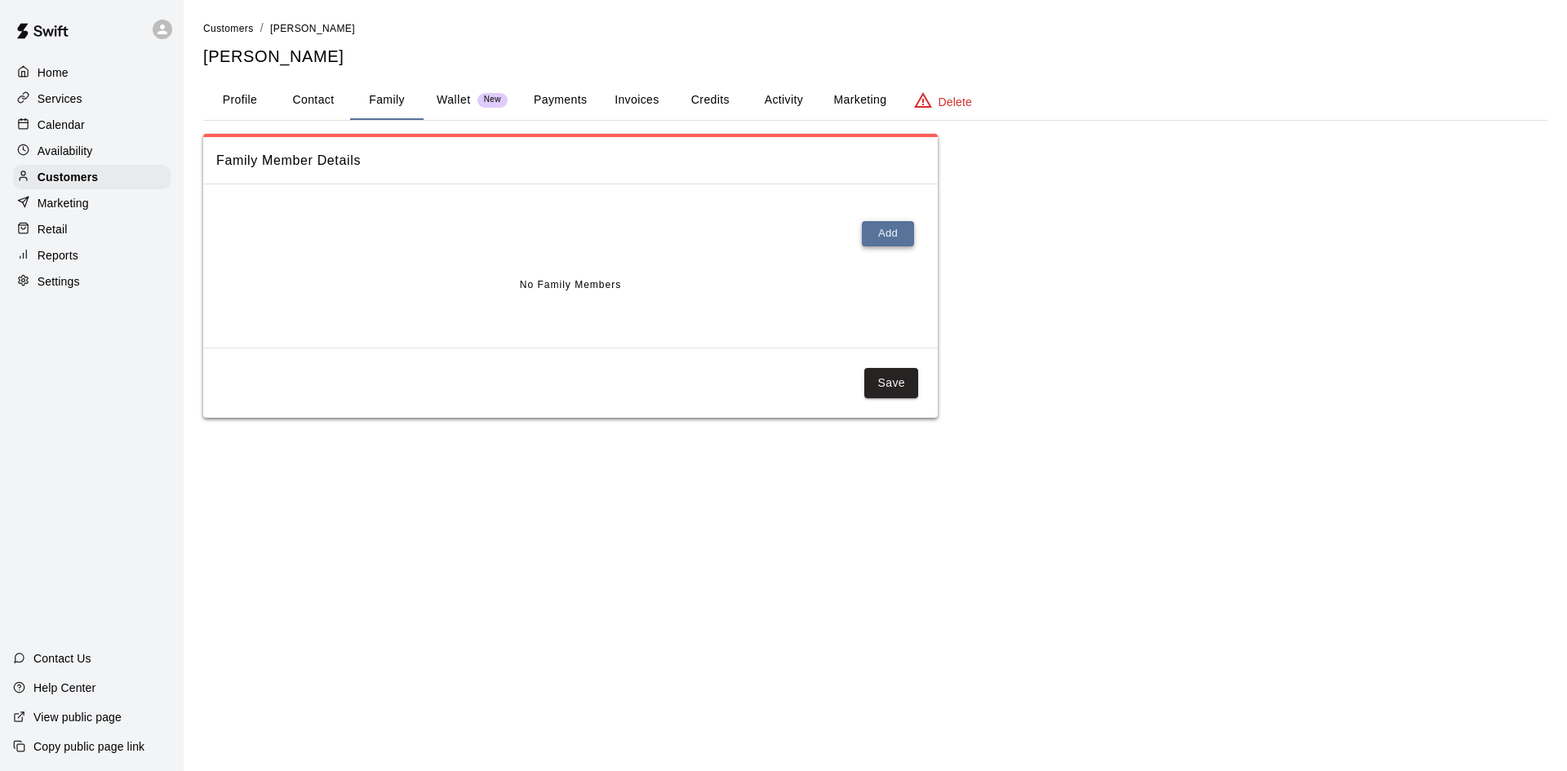
click at [875, 232] on button "Add" at bounding box center [888, 233] width 52 height 25
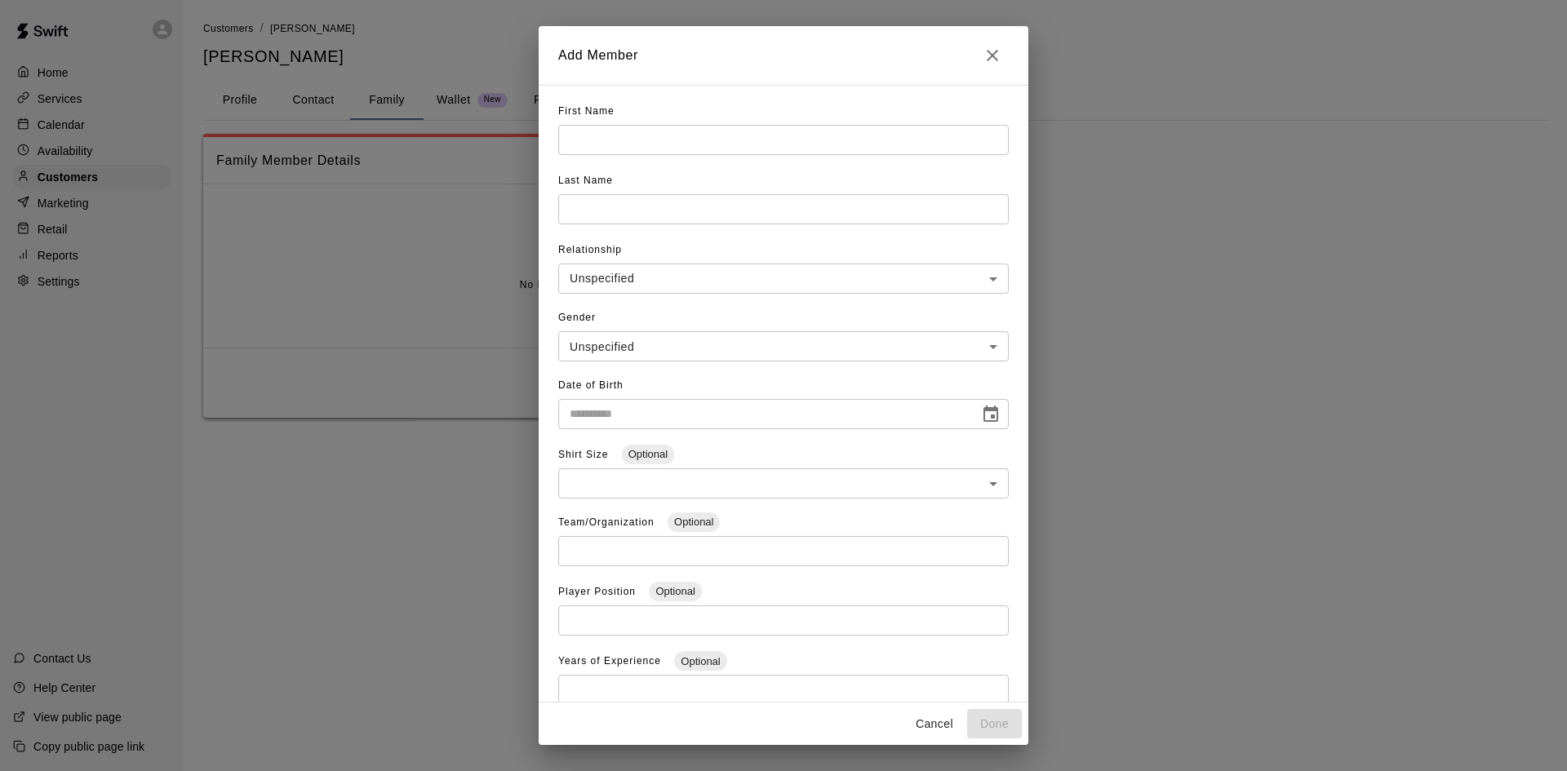
click at [716, 148] on input "text" at bounding box center [783, 140] width 450 height 30
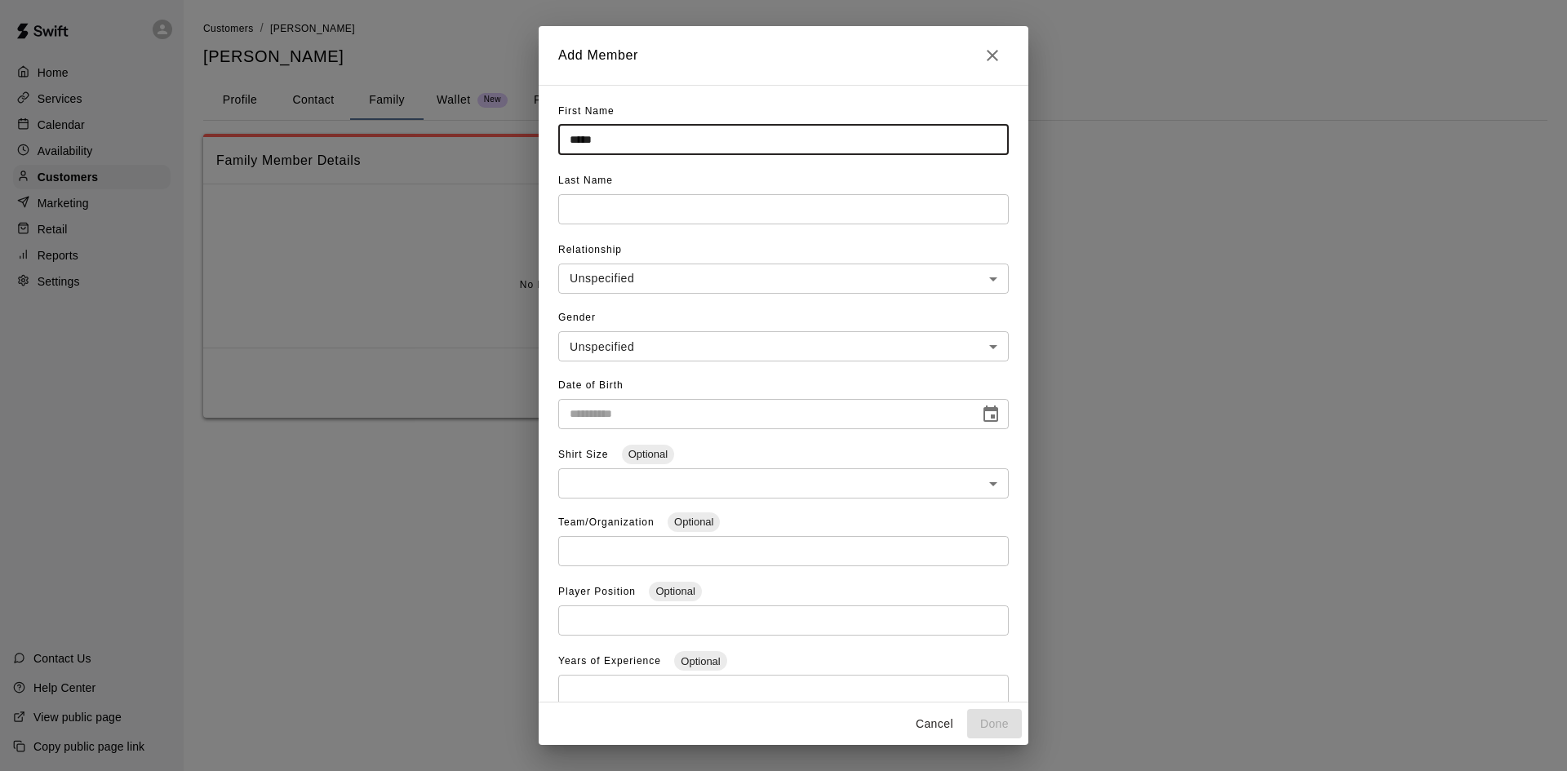
type input "*****"
click at [696, 216] on input "text" at bounding box center [783, 209] width 450 height 30
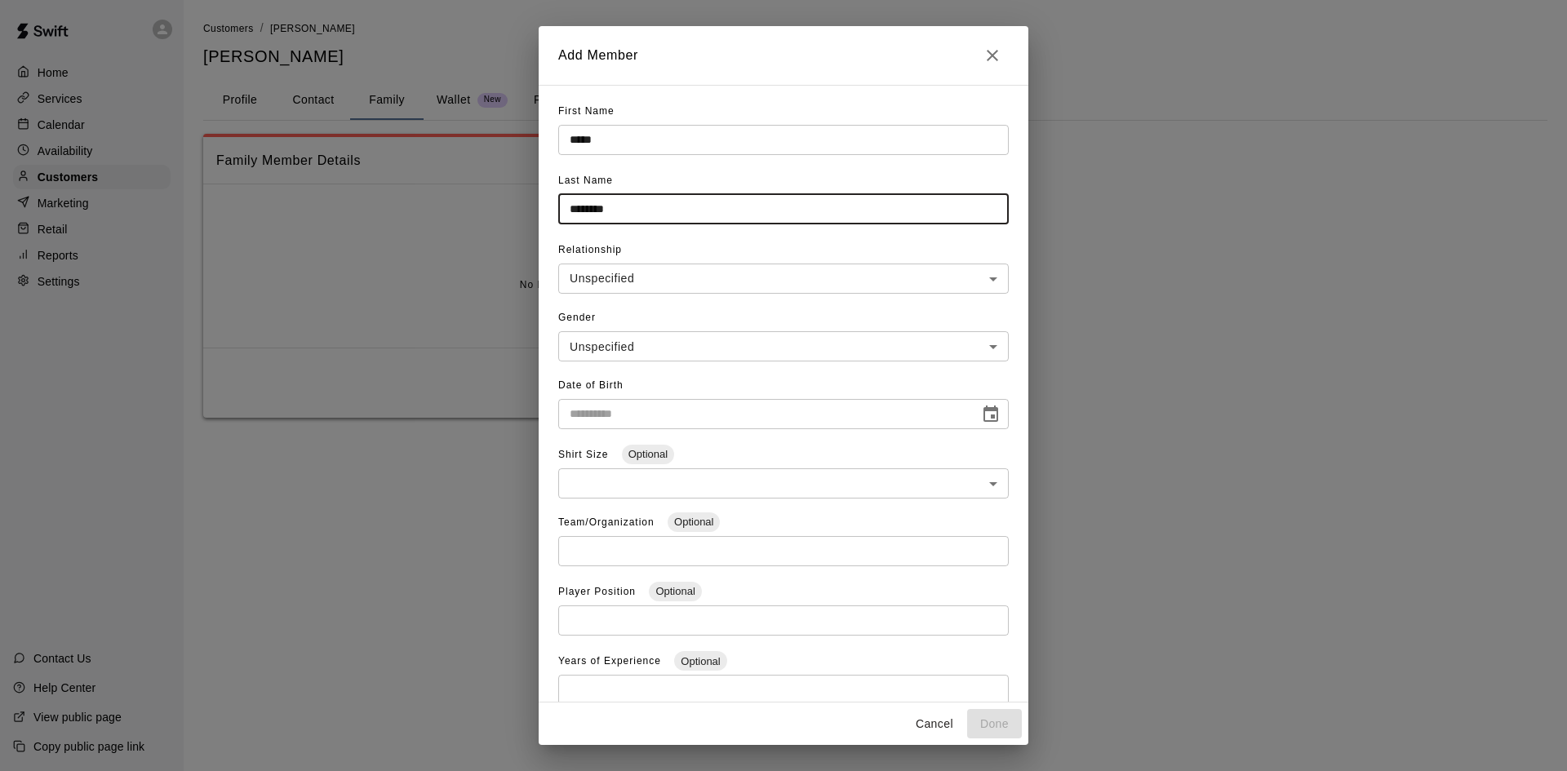
type input "********"
click at [647, 415] on input "**********" at bounding box center [763, 414] width 410 height 30
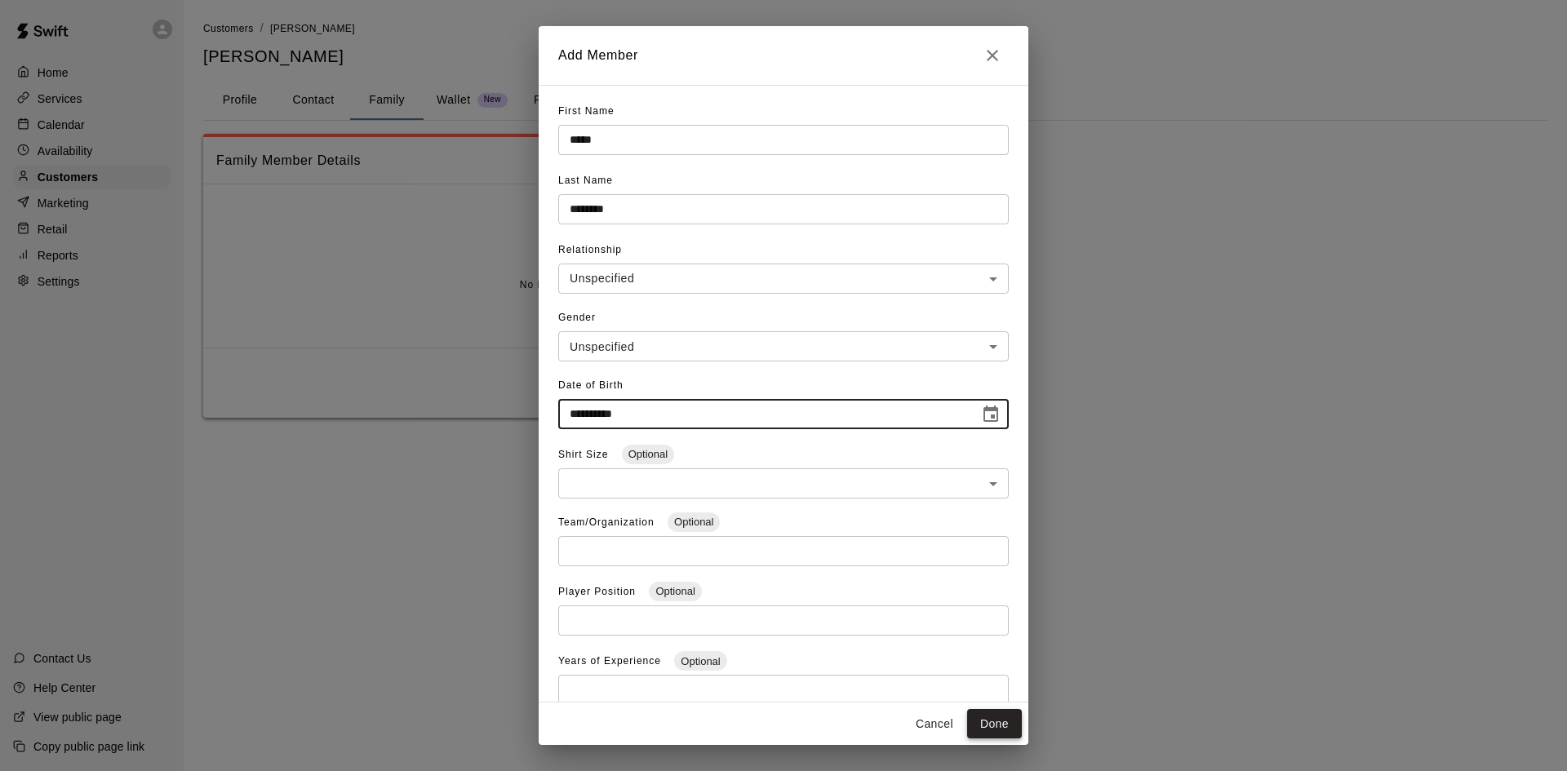
type input "**********"
click at [990, 725] on button "Done" at bounding box center [994, 724] width 55 height 30
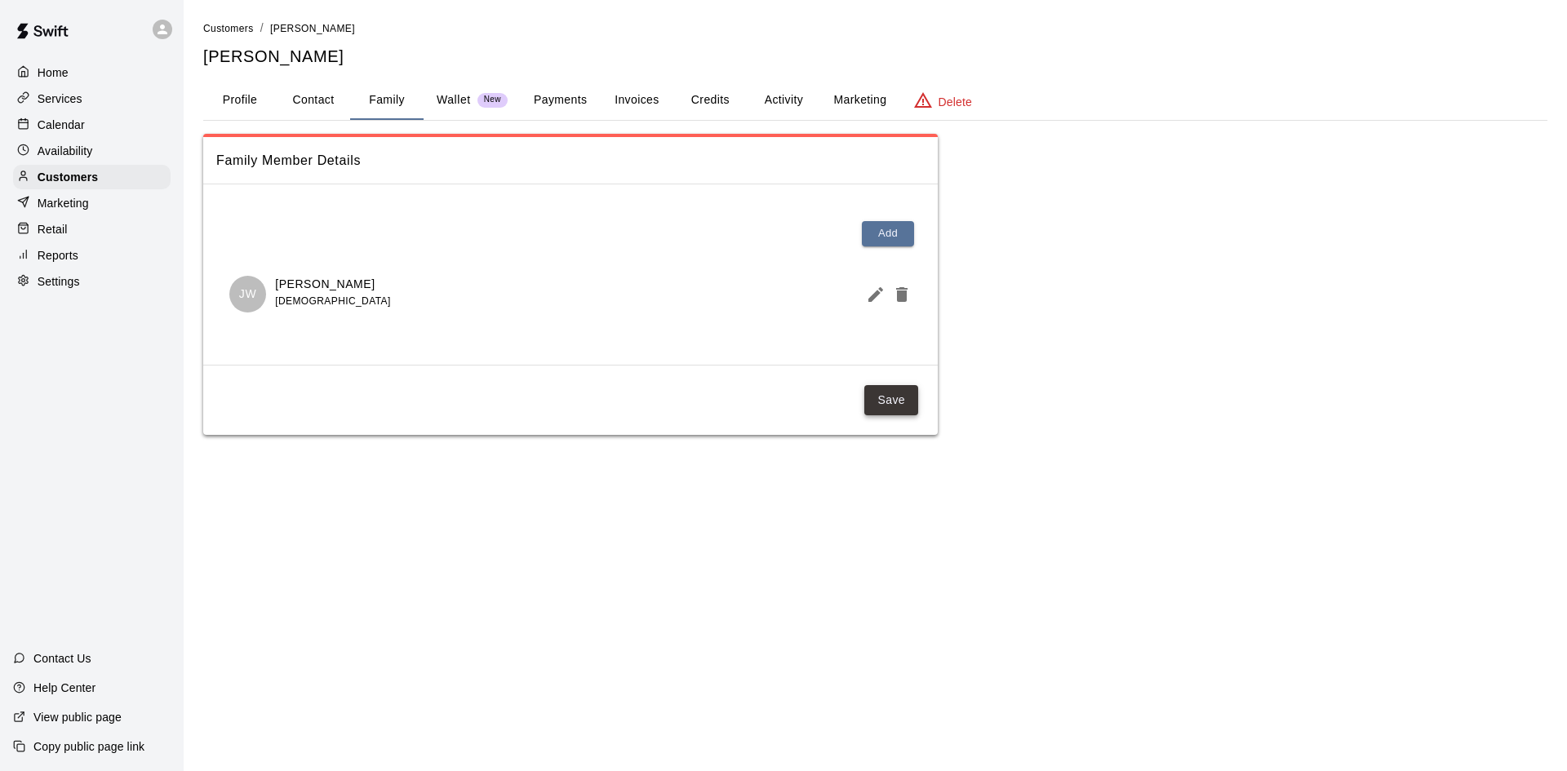
click at [884, 401] on button "Save" at bounding box center [891, 400] width 54 height 30
click at [713, 107] on button "Credits" at bounding box center [709, 100] width 73 height 39
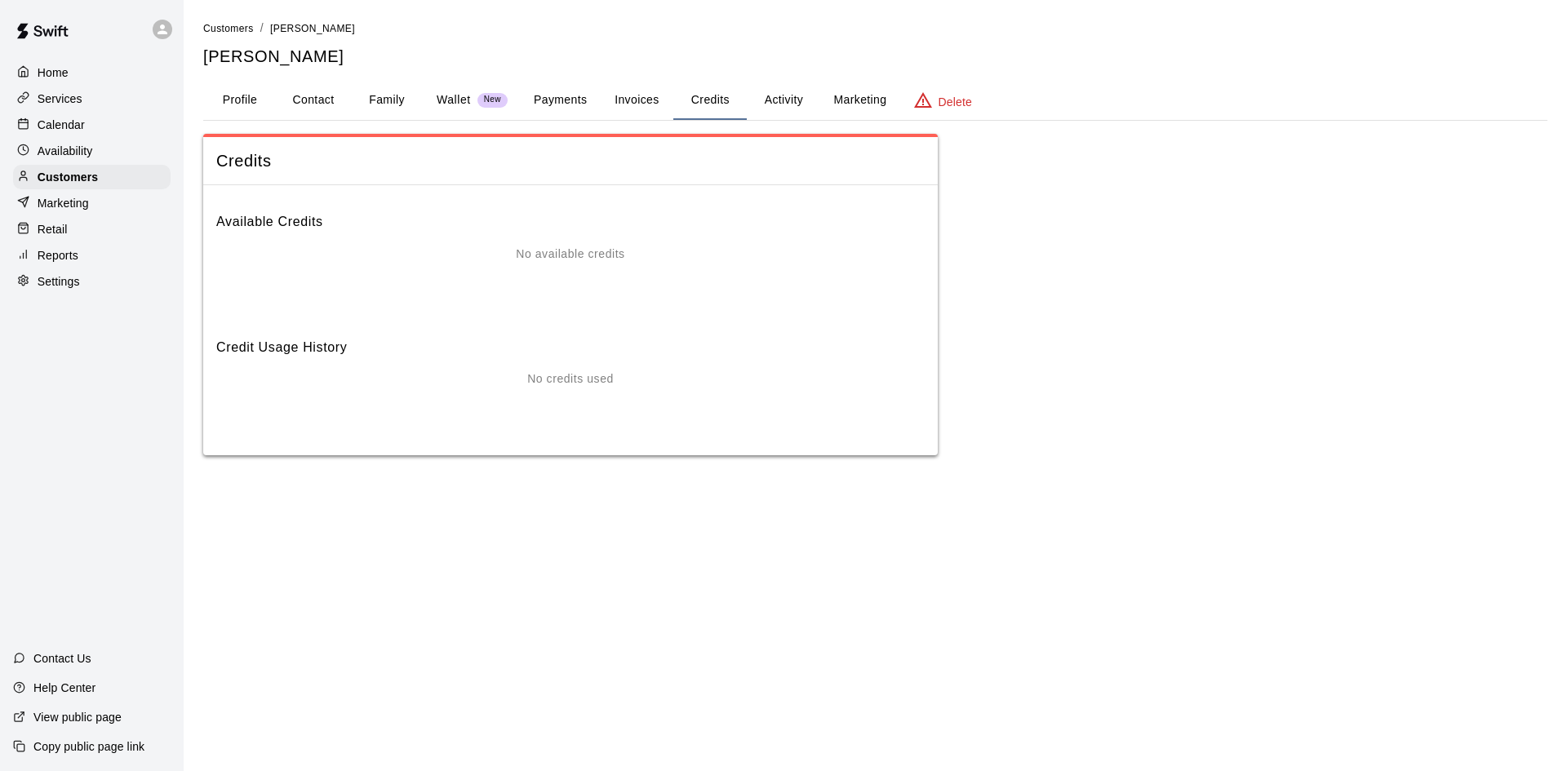
click at [791, 108] on button "Activity" at bounding box center [783, 100] width 73 height 39
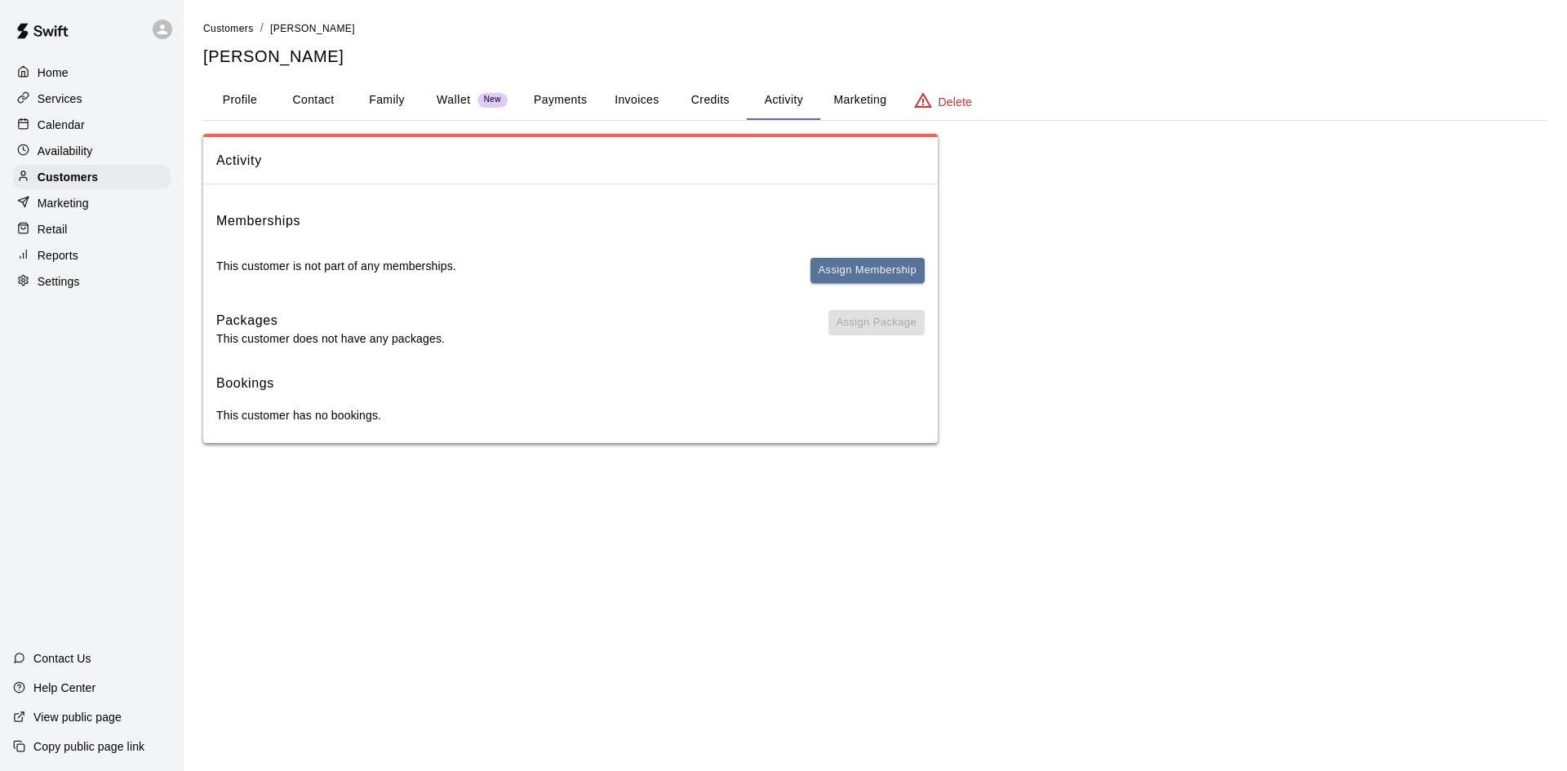
click at [708, 97] on button "Credits" at bounding box center [709, 100] width 73 height 39
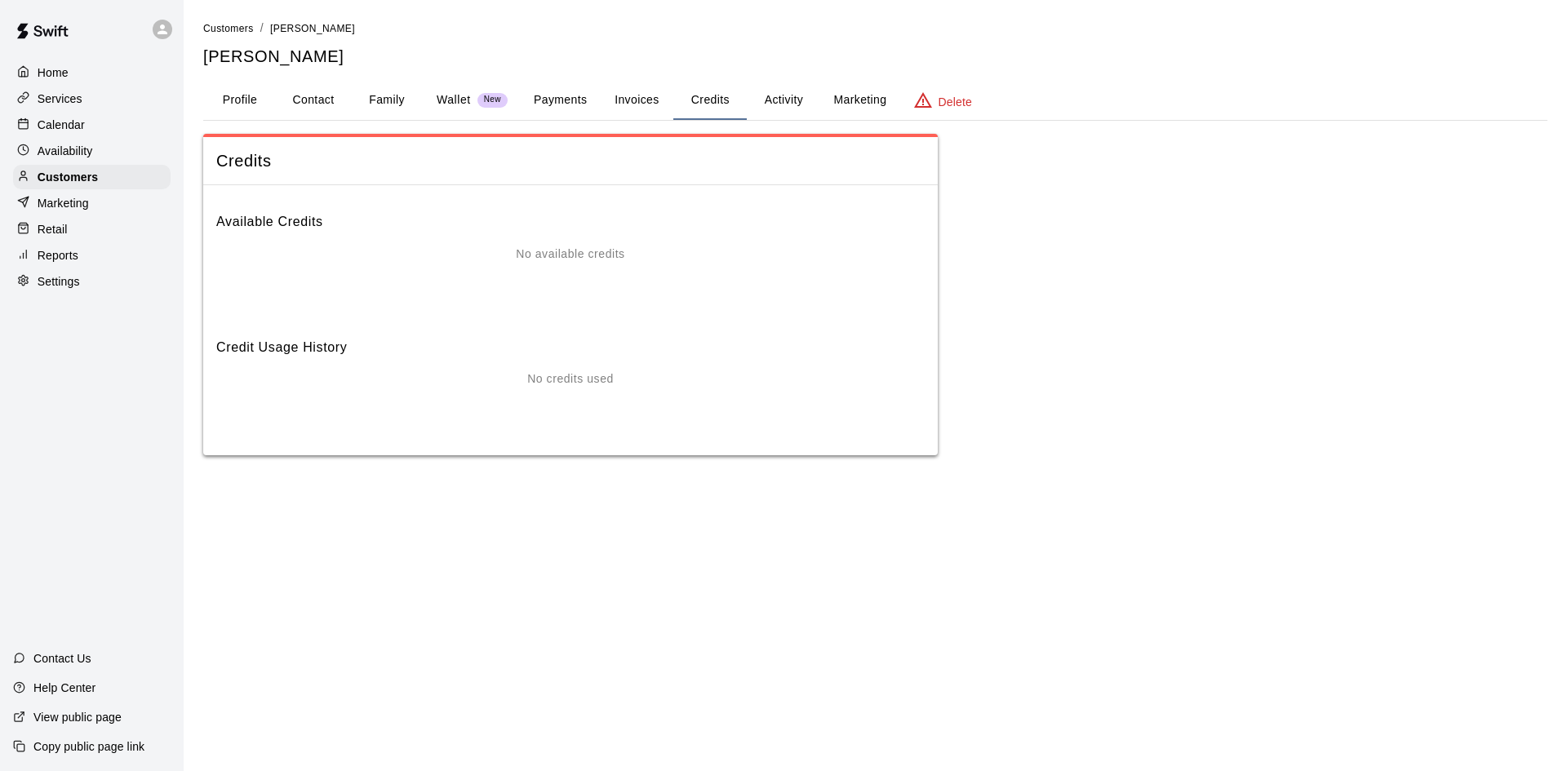
click at [636, 99] on button "Invoices" at bounding box center [636, 100] width 73 height 39
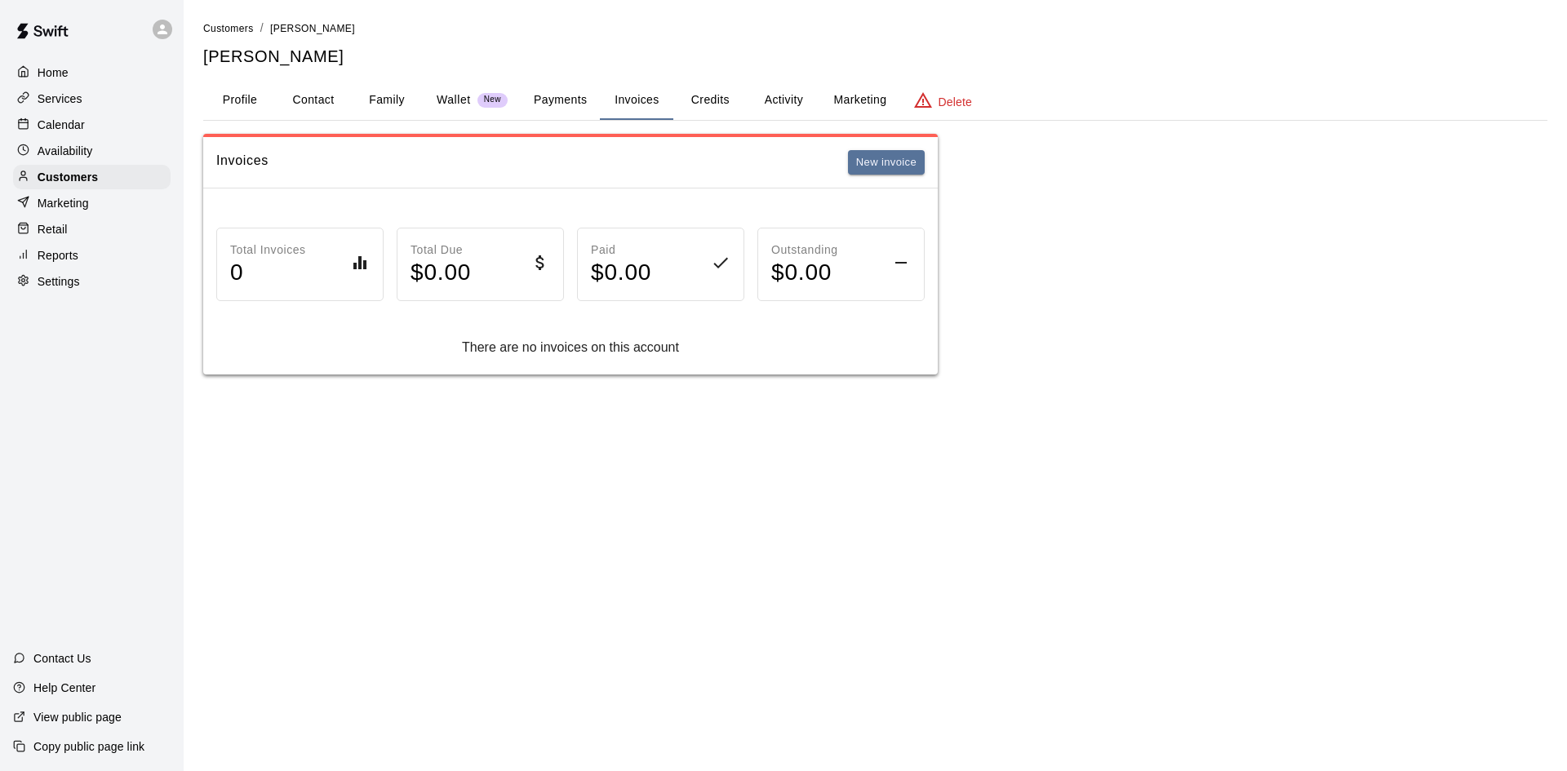
click at [550, 98] on button "Payments" at bounding box center [560, 100] width 79 height 39
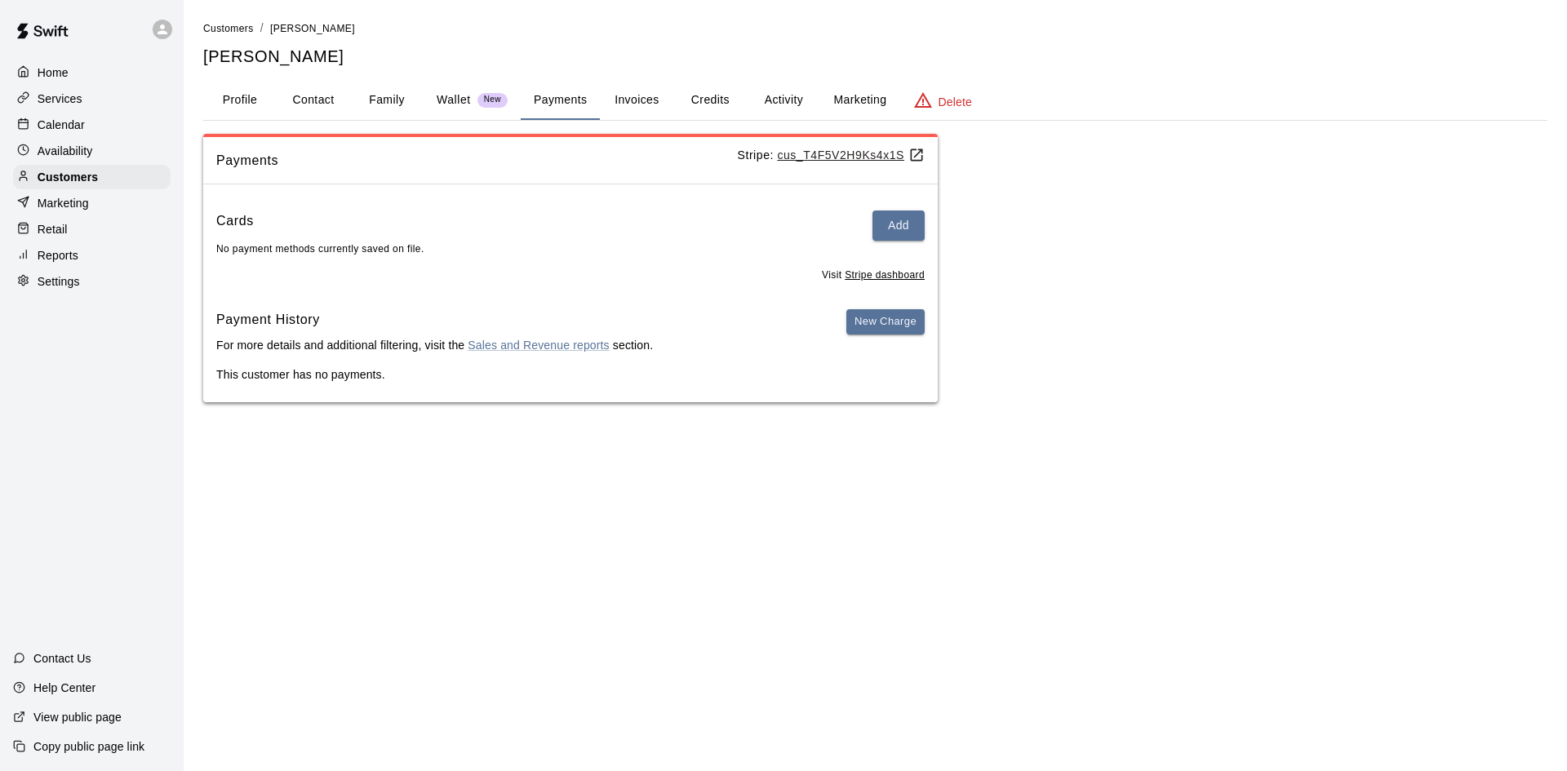
click at [233, 93] on button "Profile" at bounding box center [239, 100] width 73 height 39
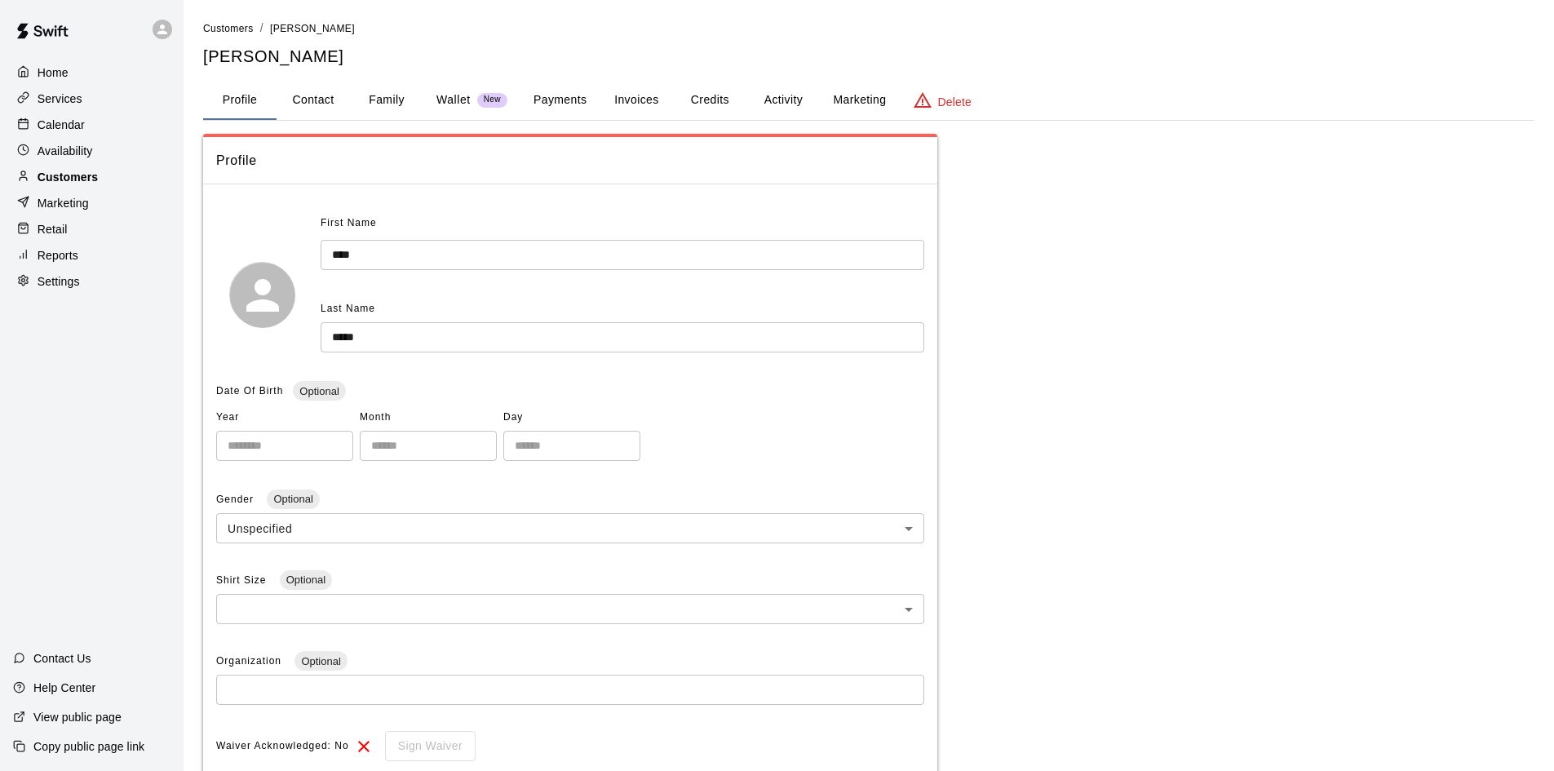
click at [125, 171] on div "Customers" at bounding box center [91, 177] width 157 height 24
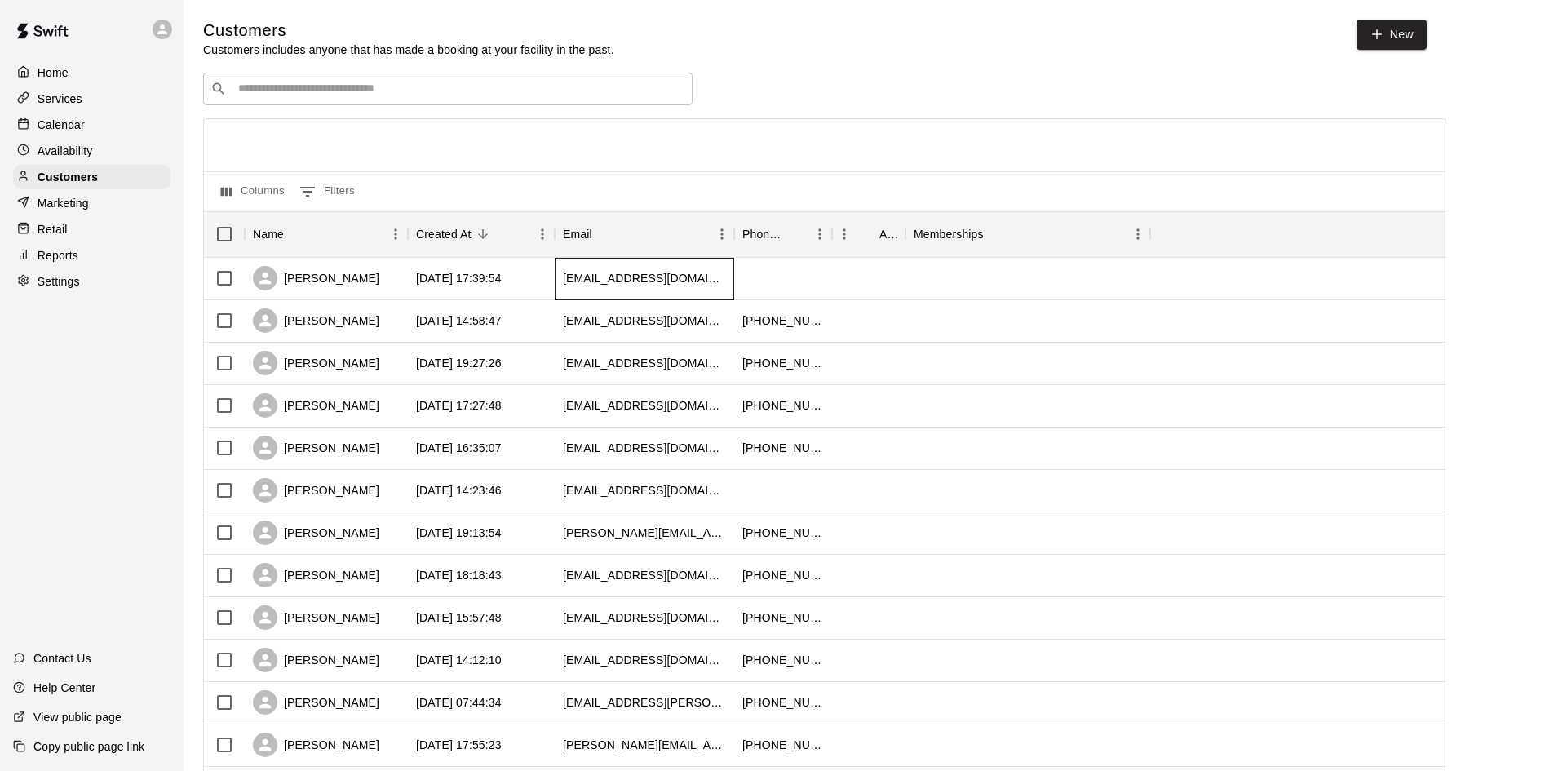
click at [597, 275] on div "[EMAIL_ADDRESS][DOMAIN_NAME]" at bounding box center [644, 278] width 163 height 16
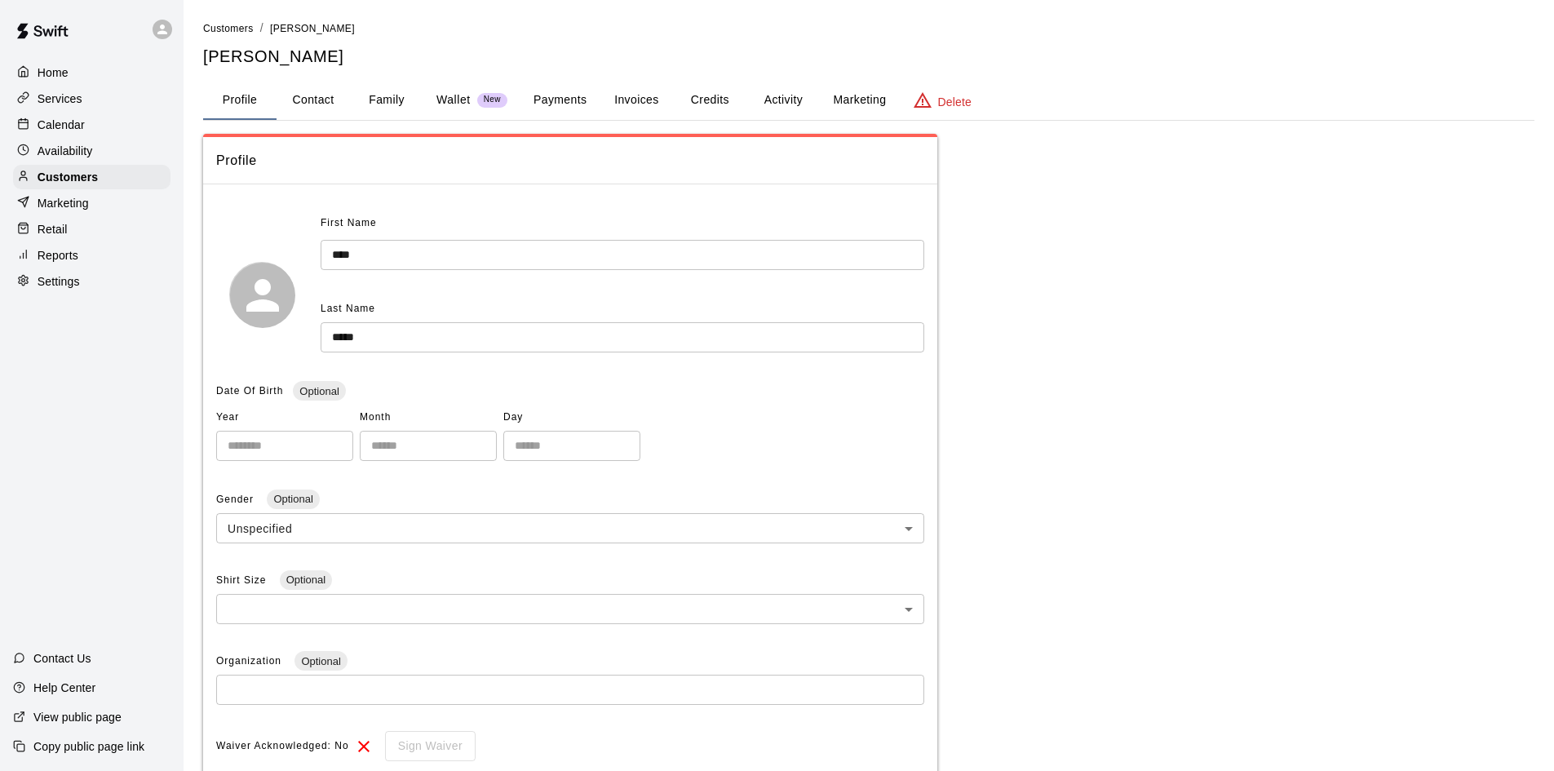
click at [332, 255] on input "****" at bounding box center [623, 255] width 604 height 30
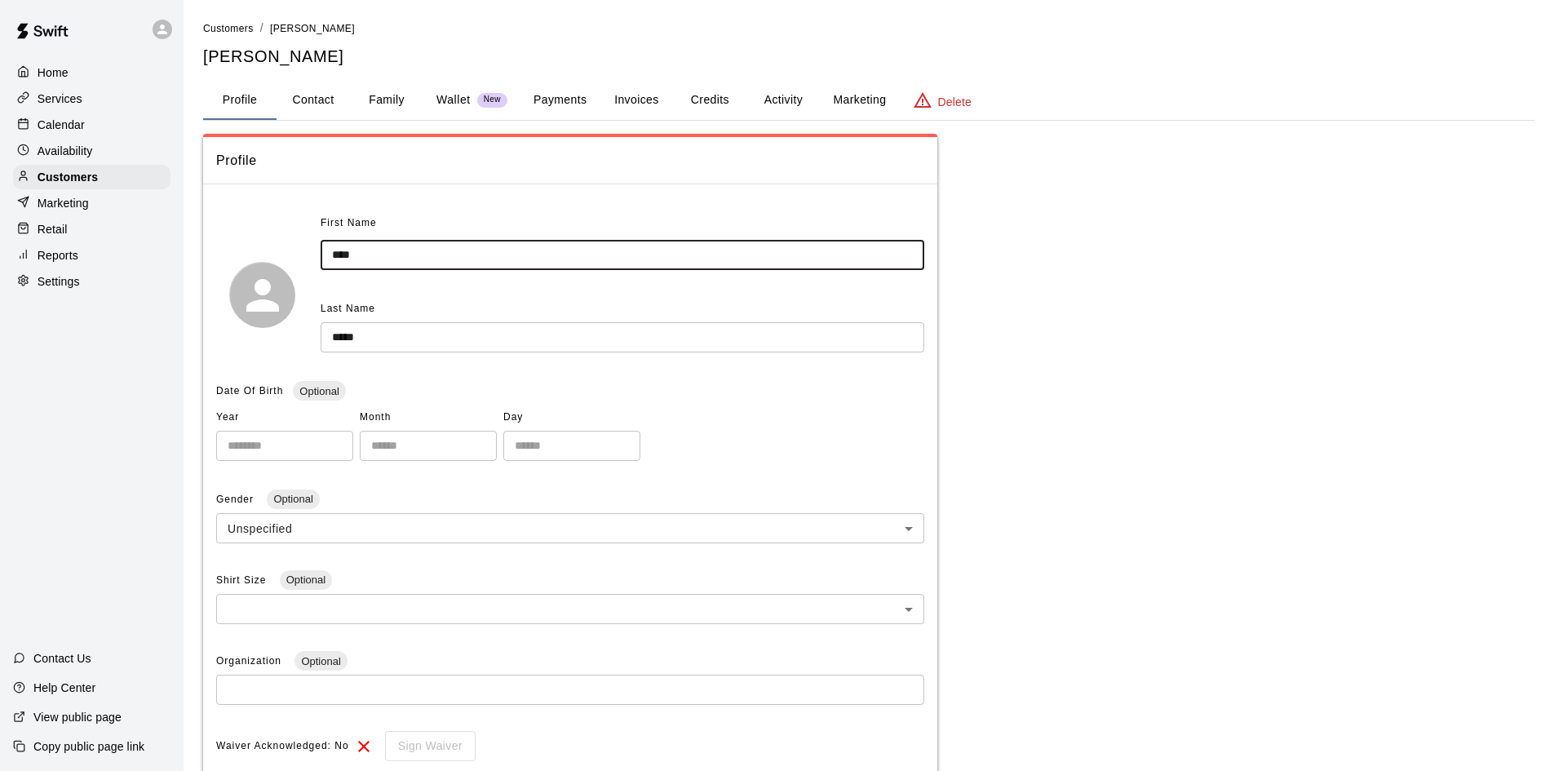
type input "****"
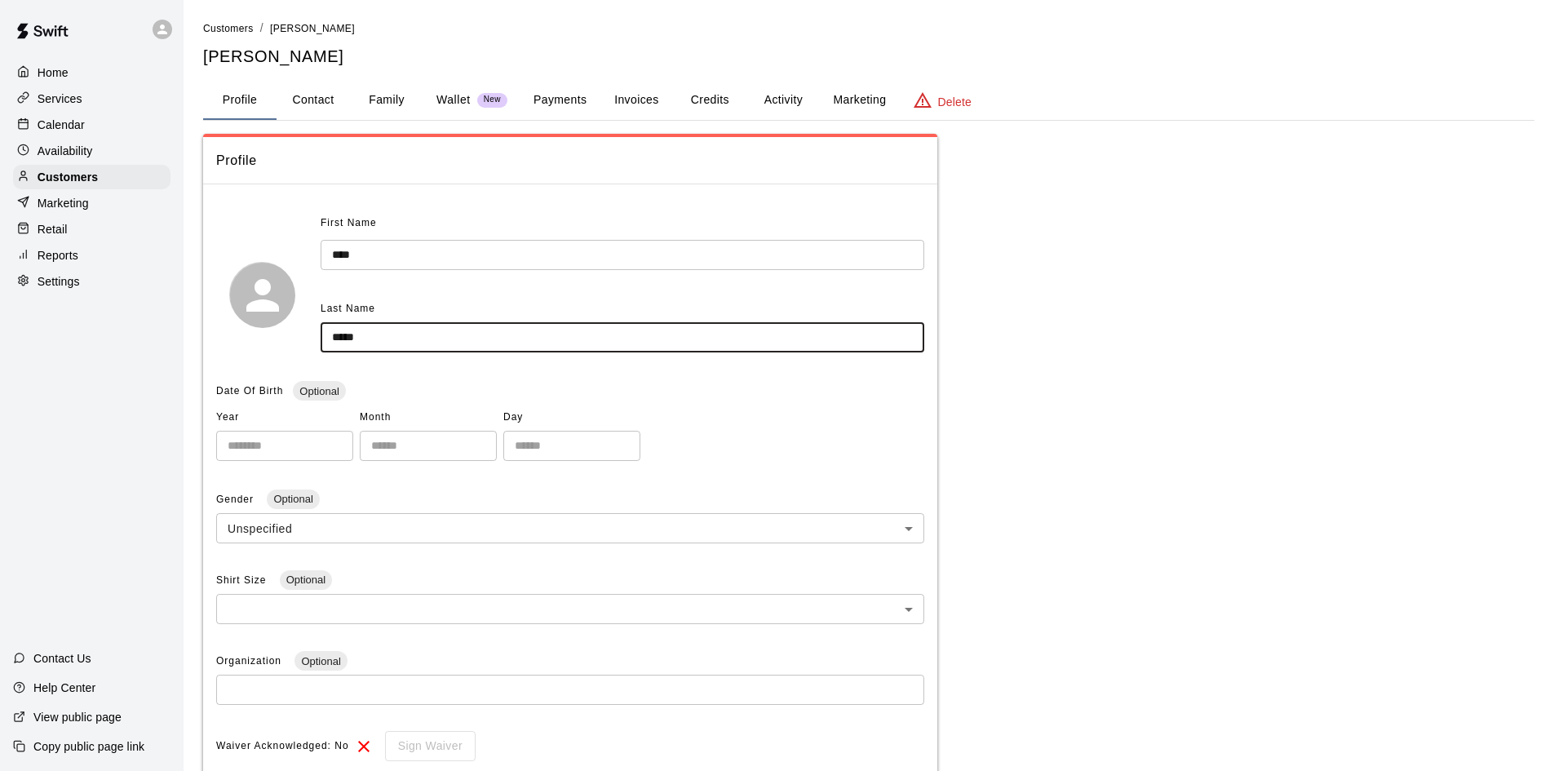
click at [340, 335] on input "*****" at bounding box center [623, 337] width 604 height 30
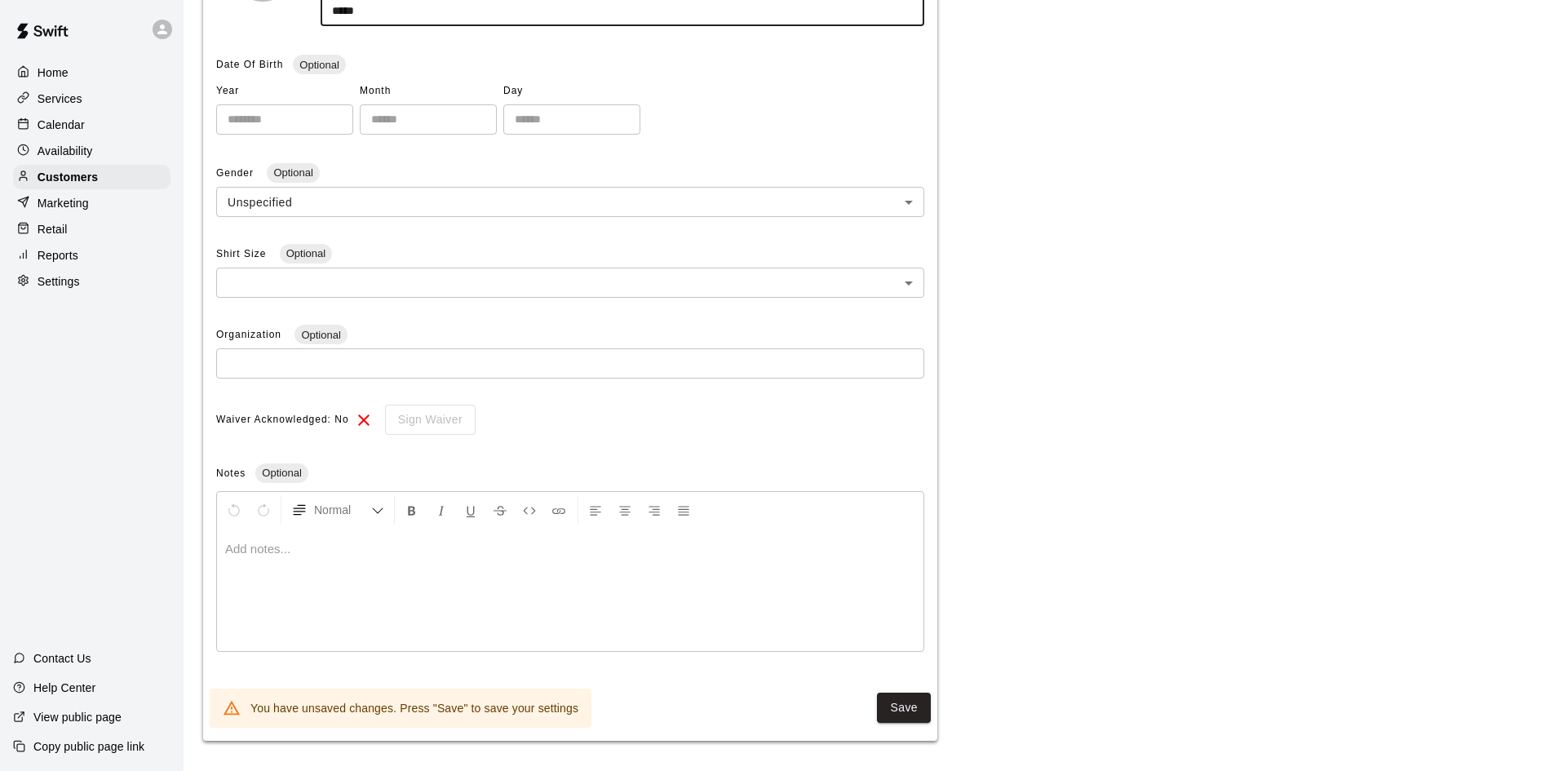
scroll to position [329, 0]
type input "*****"
click at [905, 698] on button "Save" at bounding box center [904, 705] width 54 height 30
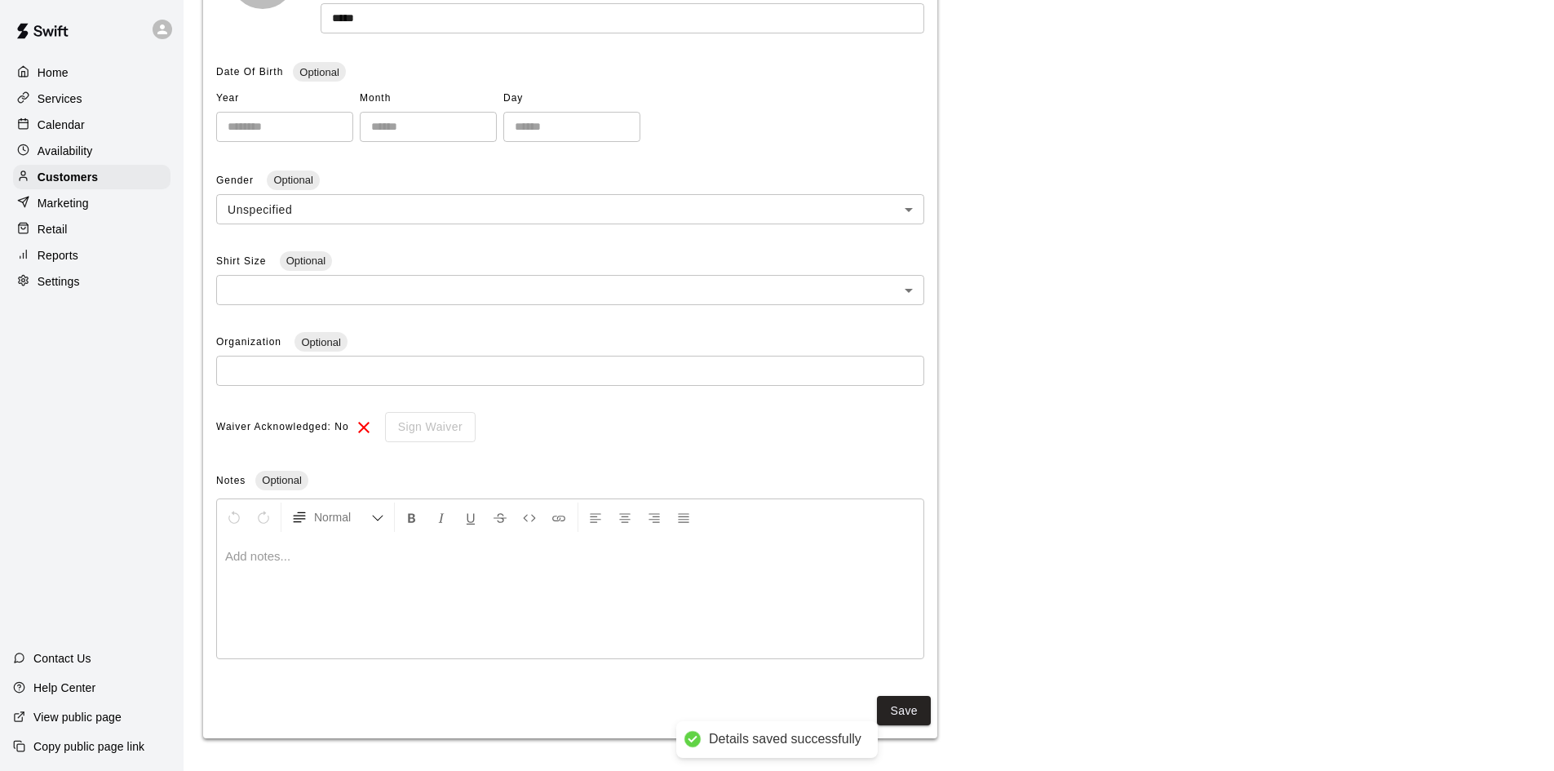
scroll to position [0, 0]
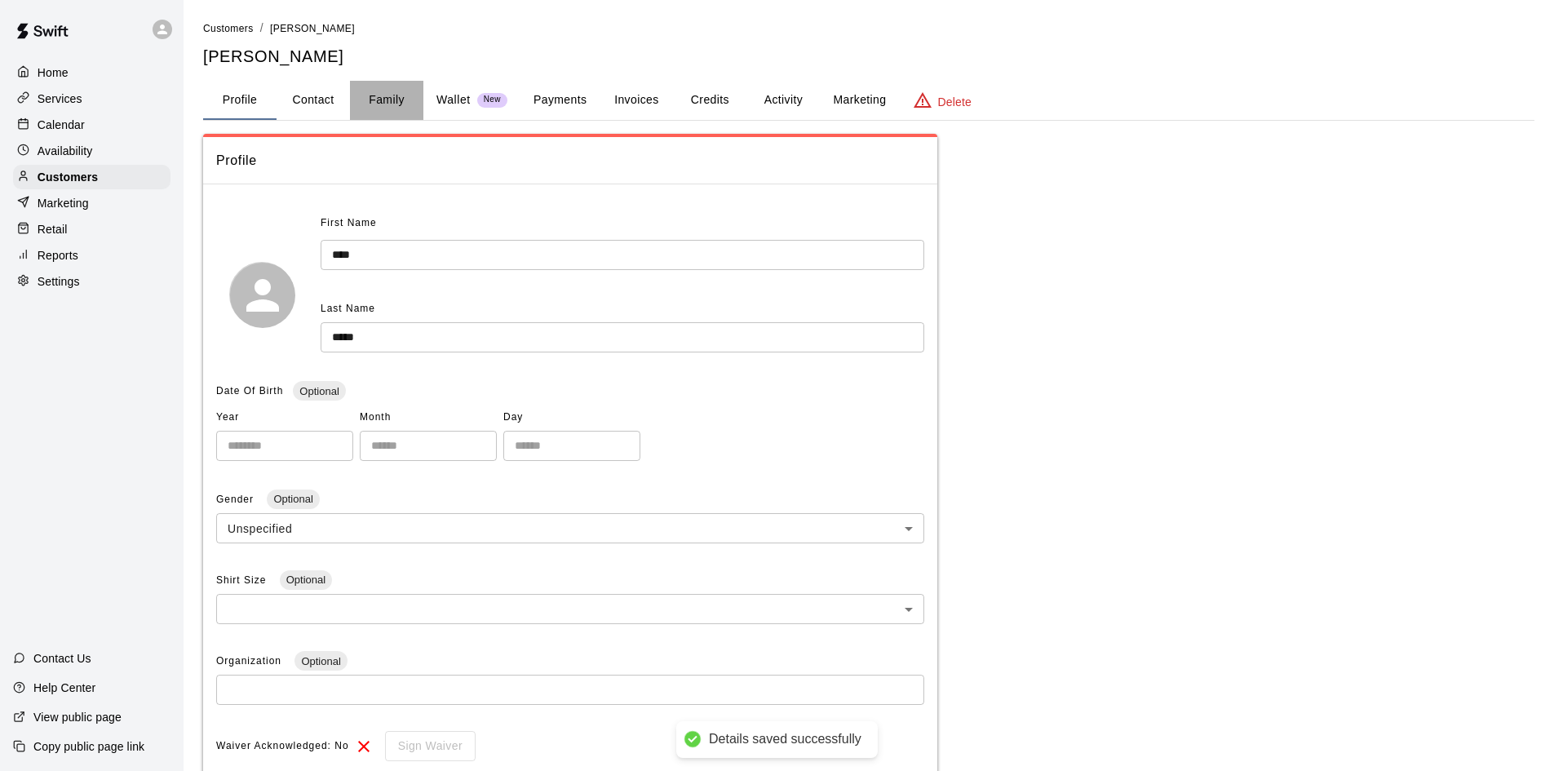
click at [388, 100] on button "Family" at bounding box center [386, 100] width 73 height 39
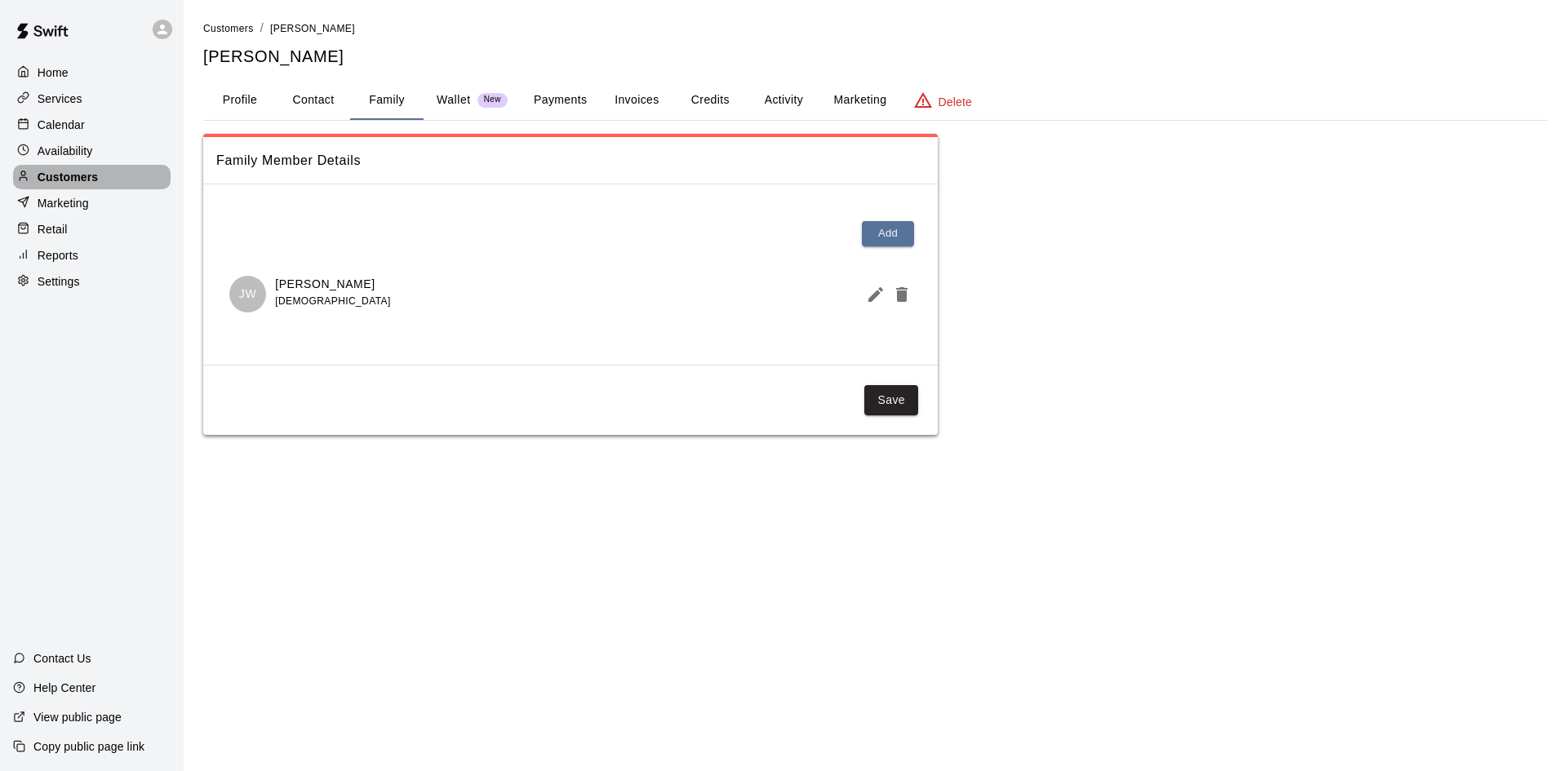
click at [122, 173] on div "Customers" at bounding box center [91, 177] width 157 height 24
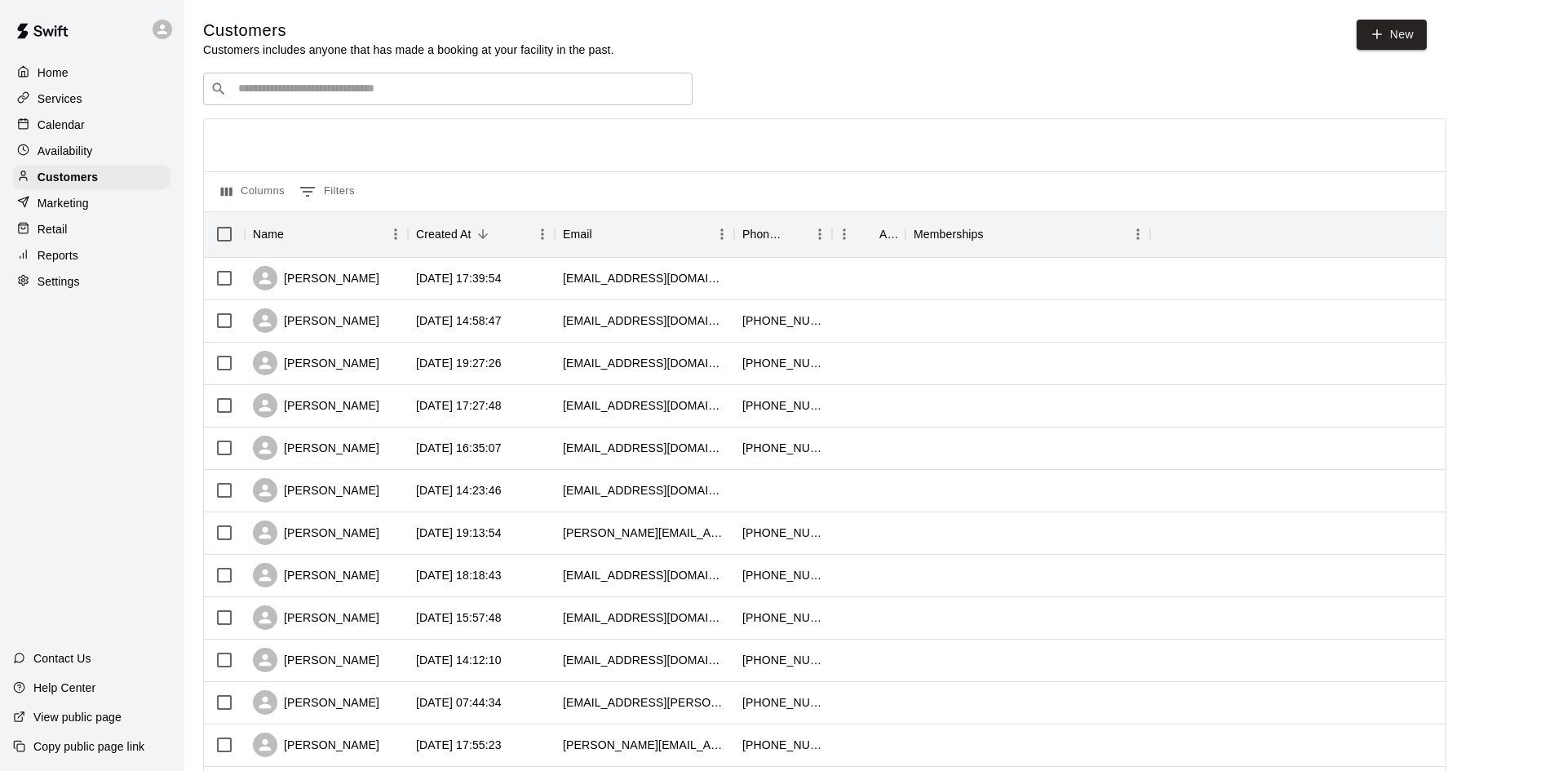
click at [534, 103] on div "​ ​" at bounding box center [448, 89] width 490 height 33
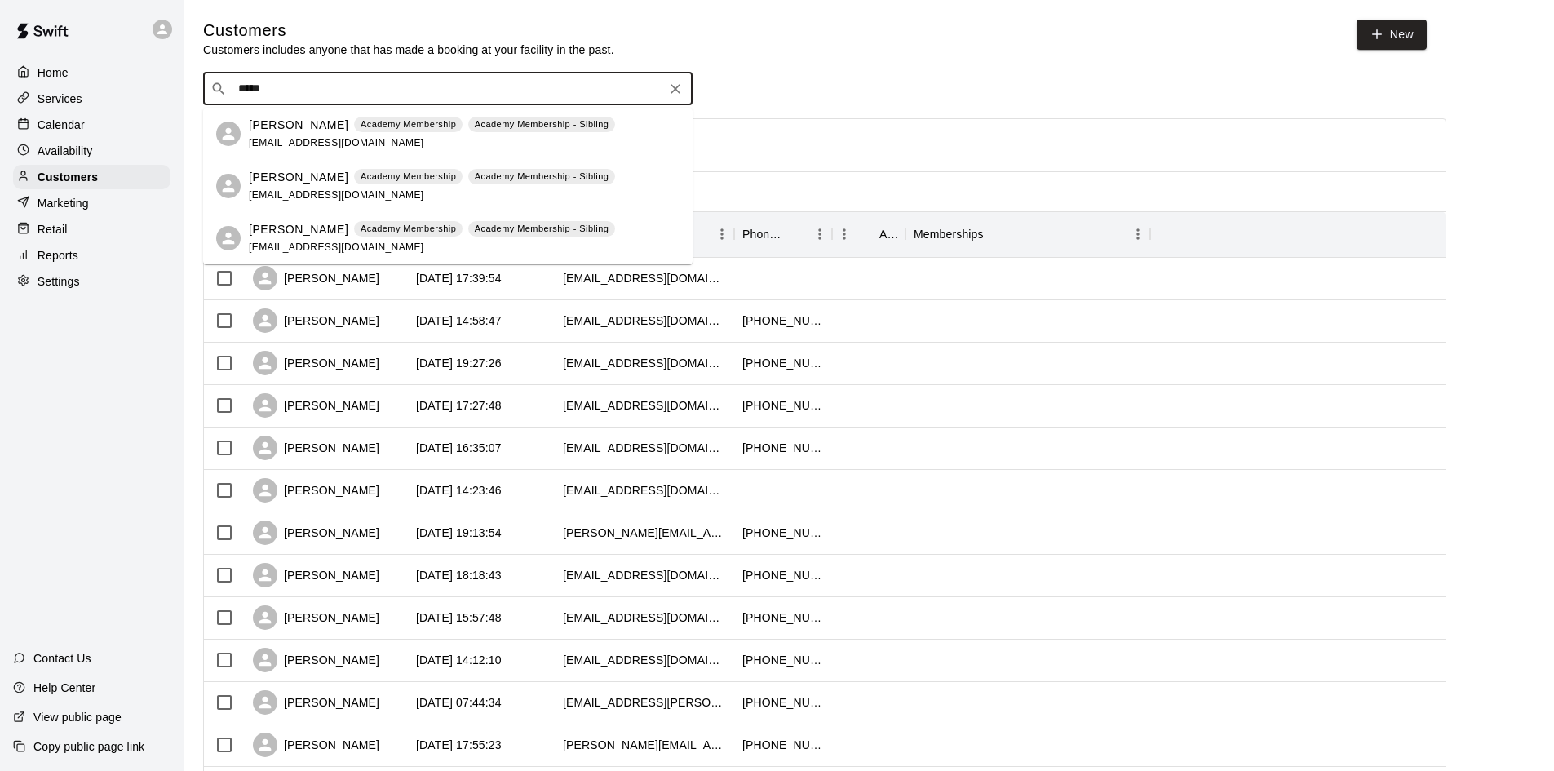
type input "******"
click at [290, 129] on p "[PERSON_NAME]" at bounding box center [299, 125] width 100 height 17
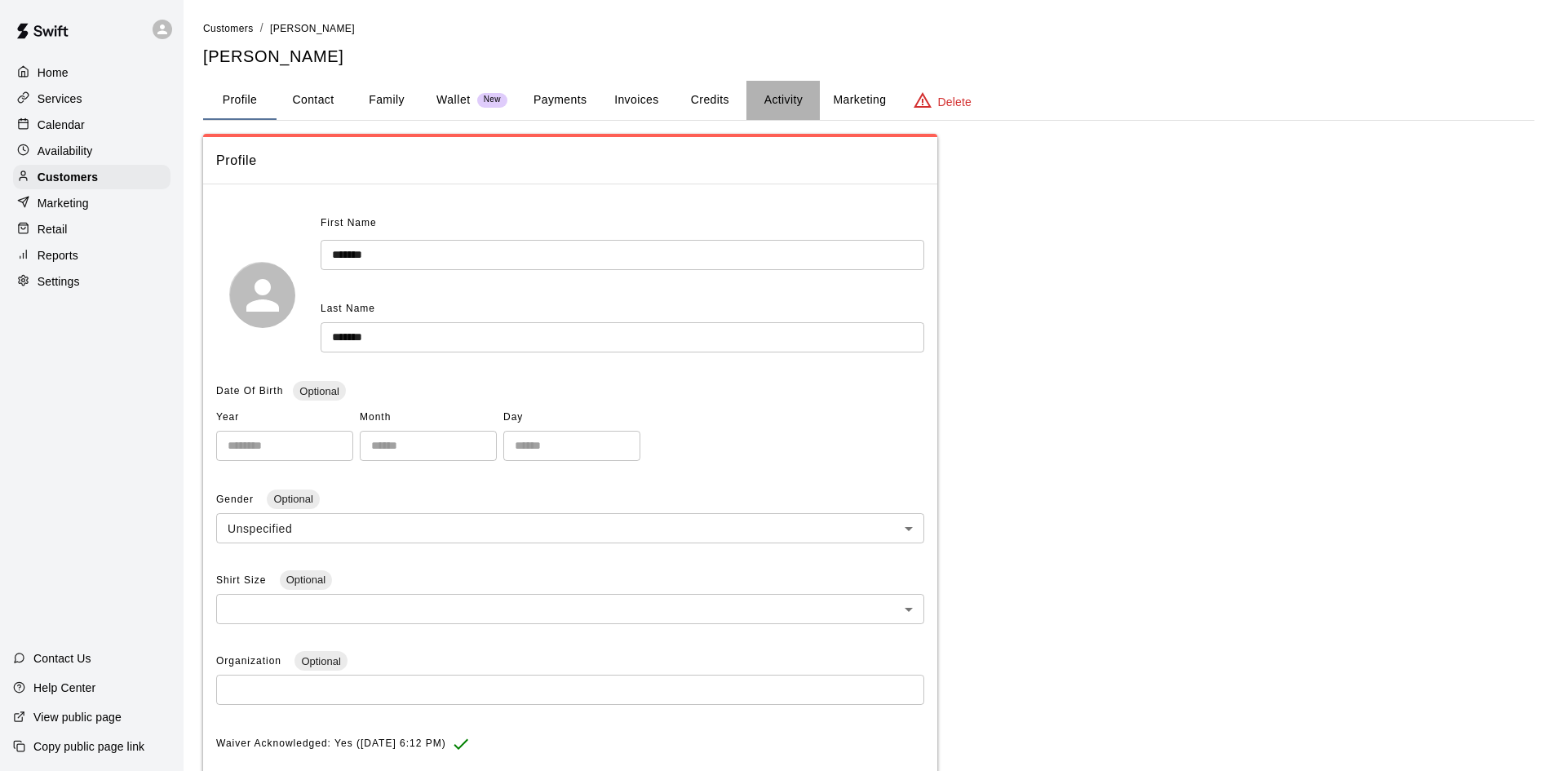
click at [779, 104] on button "Activity" at bounding box center [783, 100] width 73 height 39
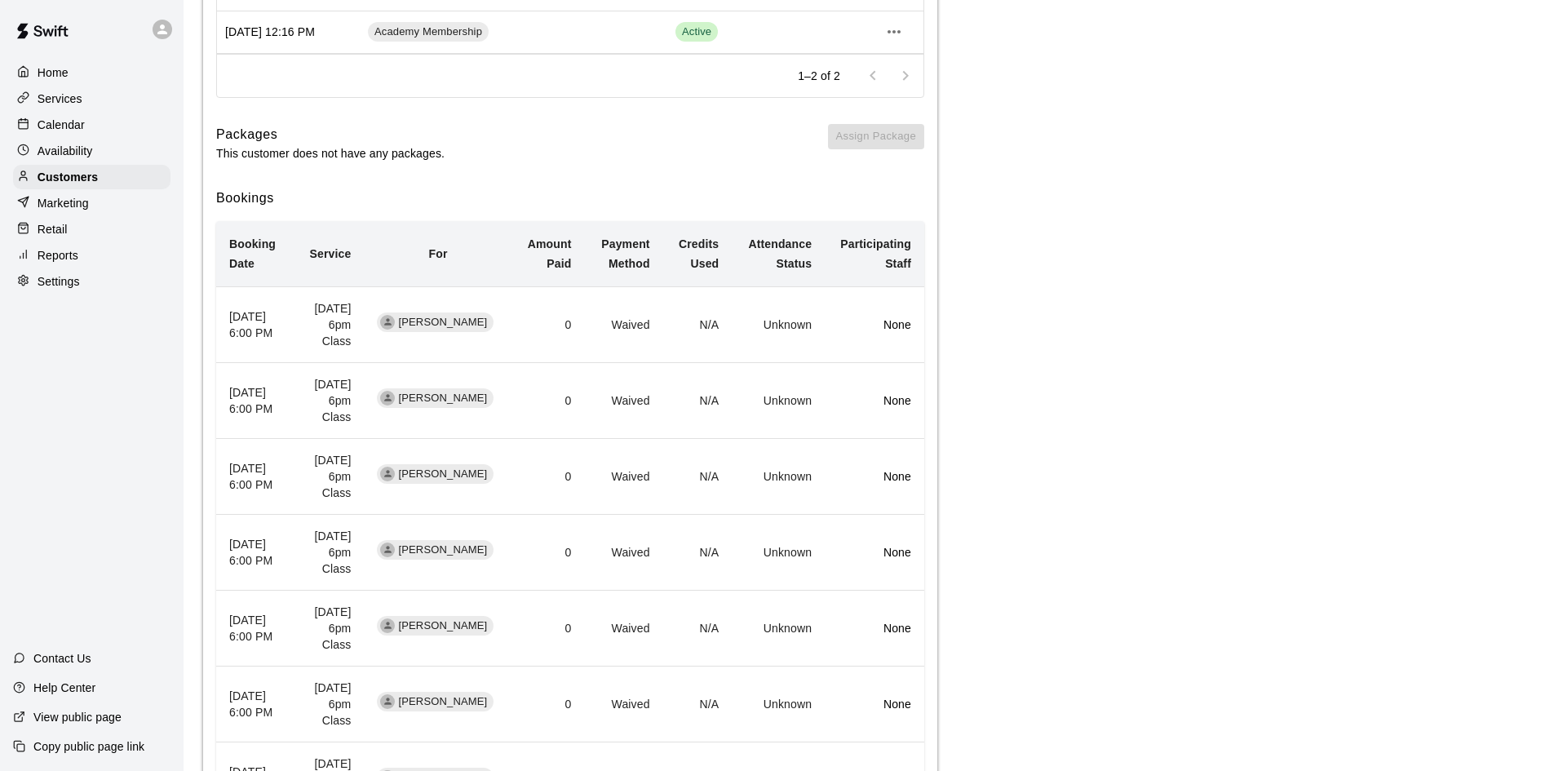
scroll to position [82, 0]
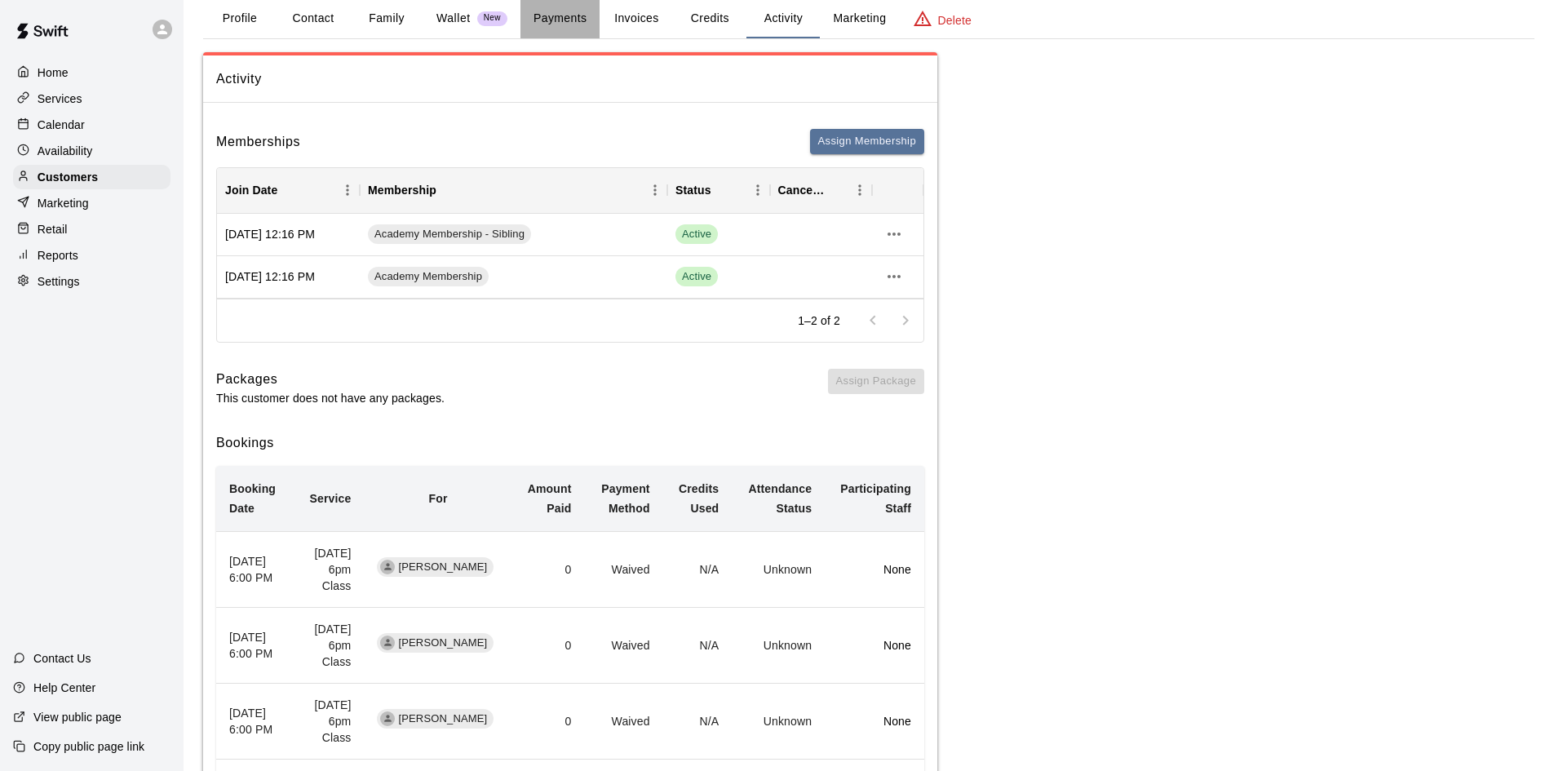
click at [559, 14] on button "Payments" at bounding box center [560, 18] width 79 height 39
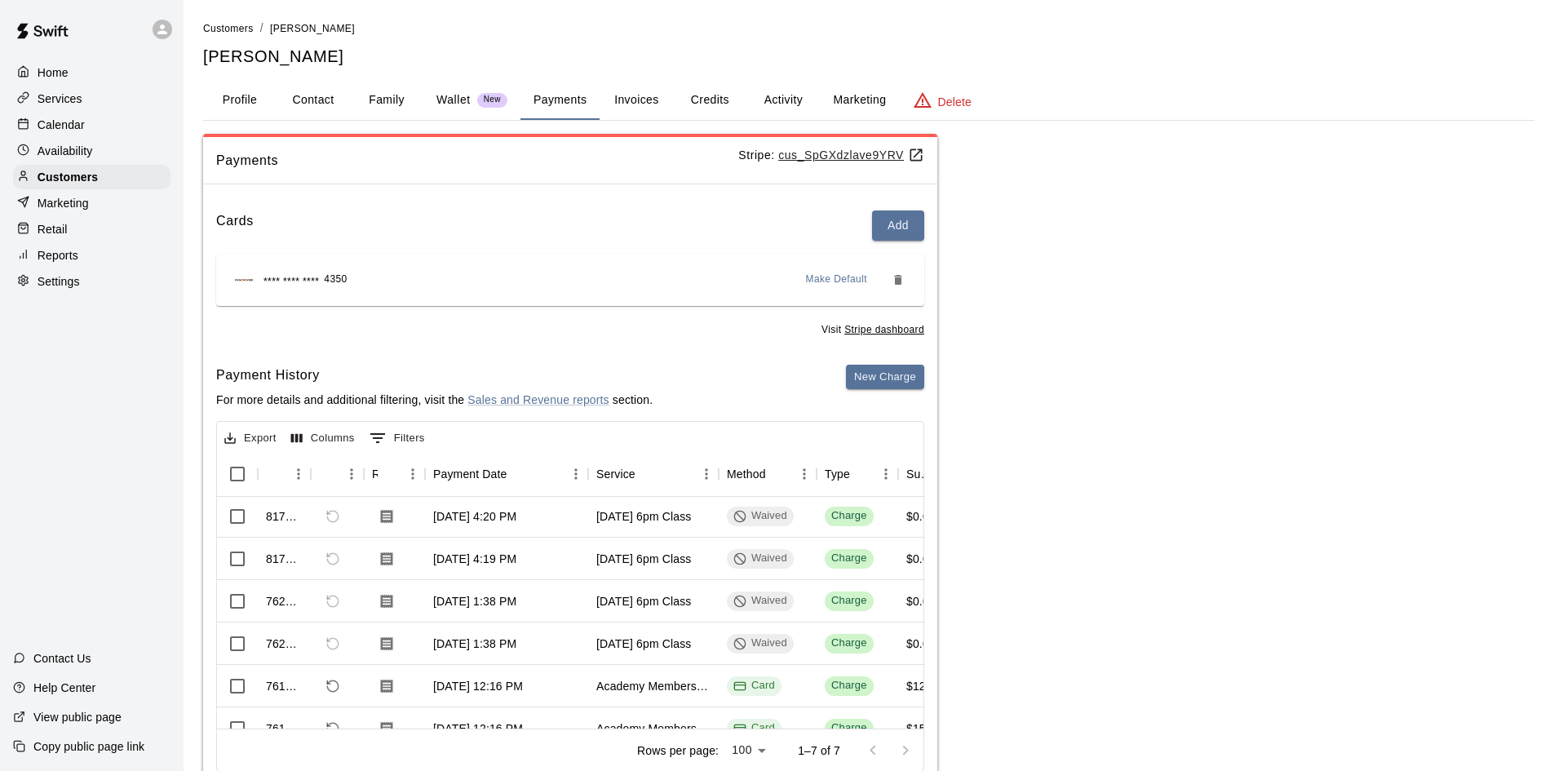
scroll to position [0, 0]
click at [886, 372] on button "New Charge" at bounding box center [885, 377] width 78 height 25
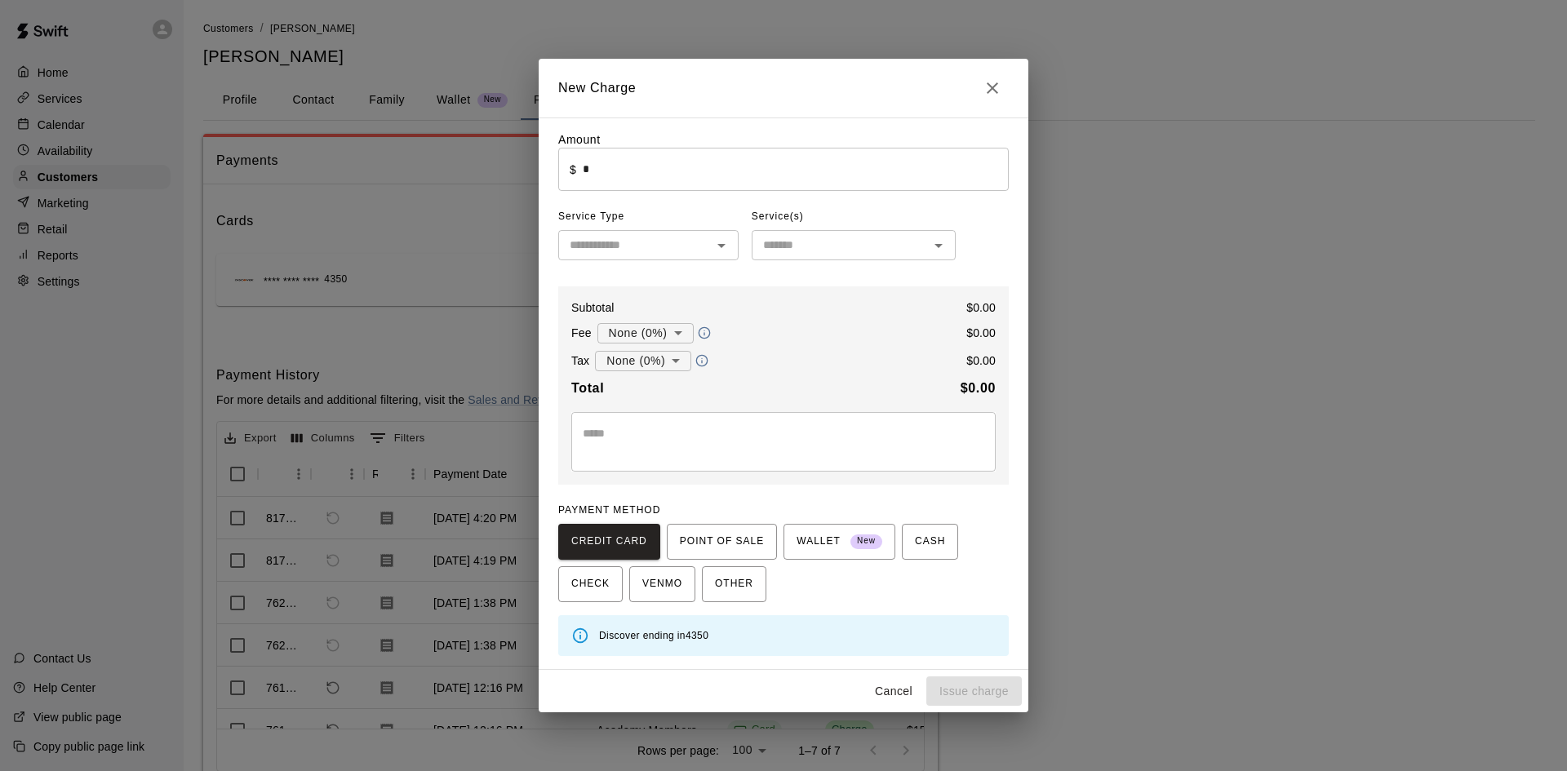
click at [649, 170] on input "*" at bounding box center [796, 169] width 426 height 43
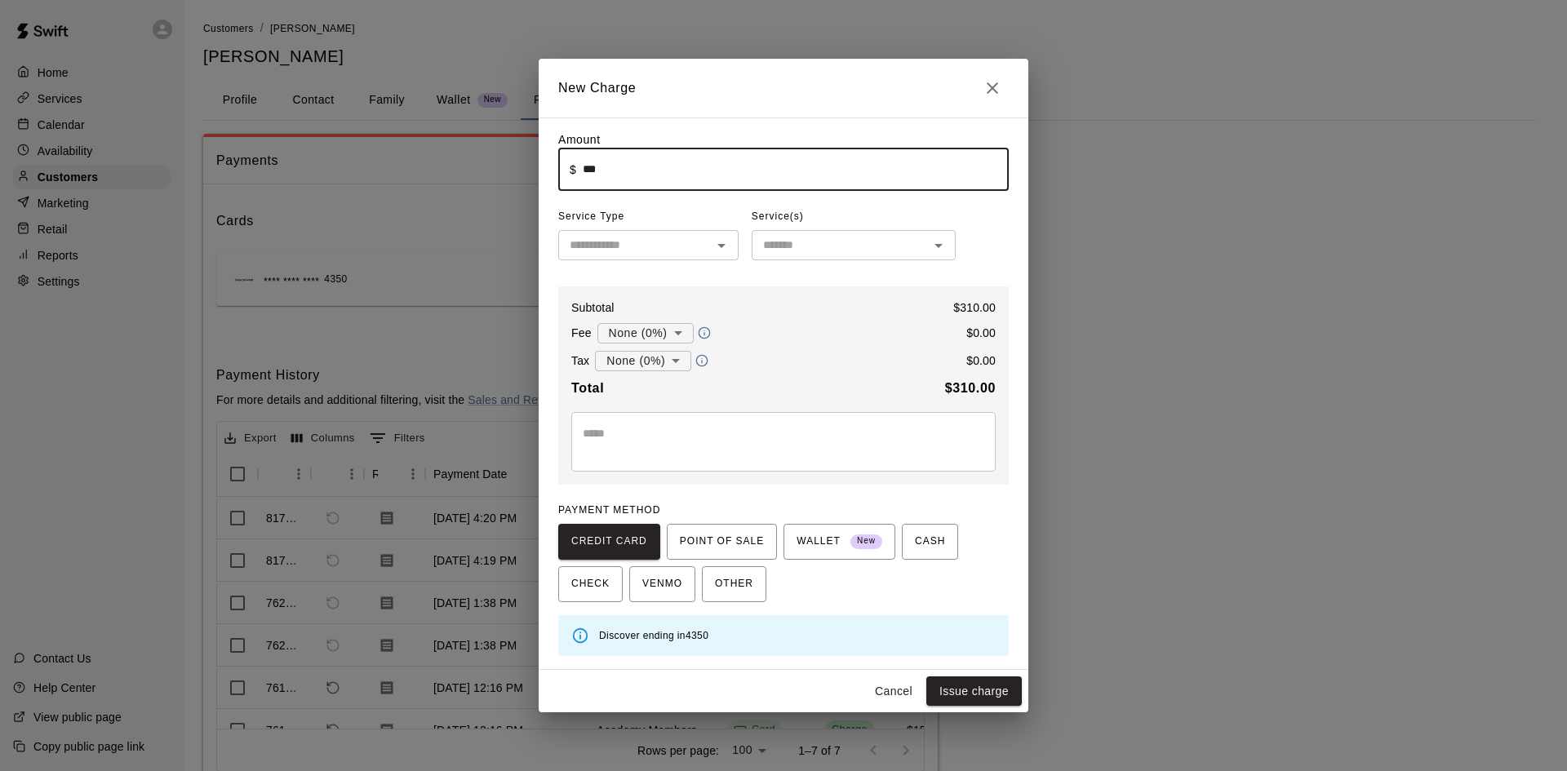
type input "******"
click at [639, 245] on input "text" at bounding box center [635, 245] width 144 height 20
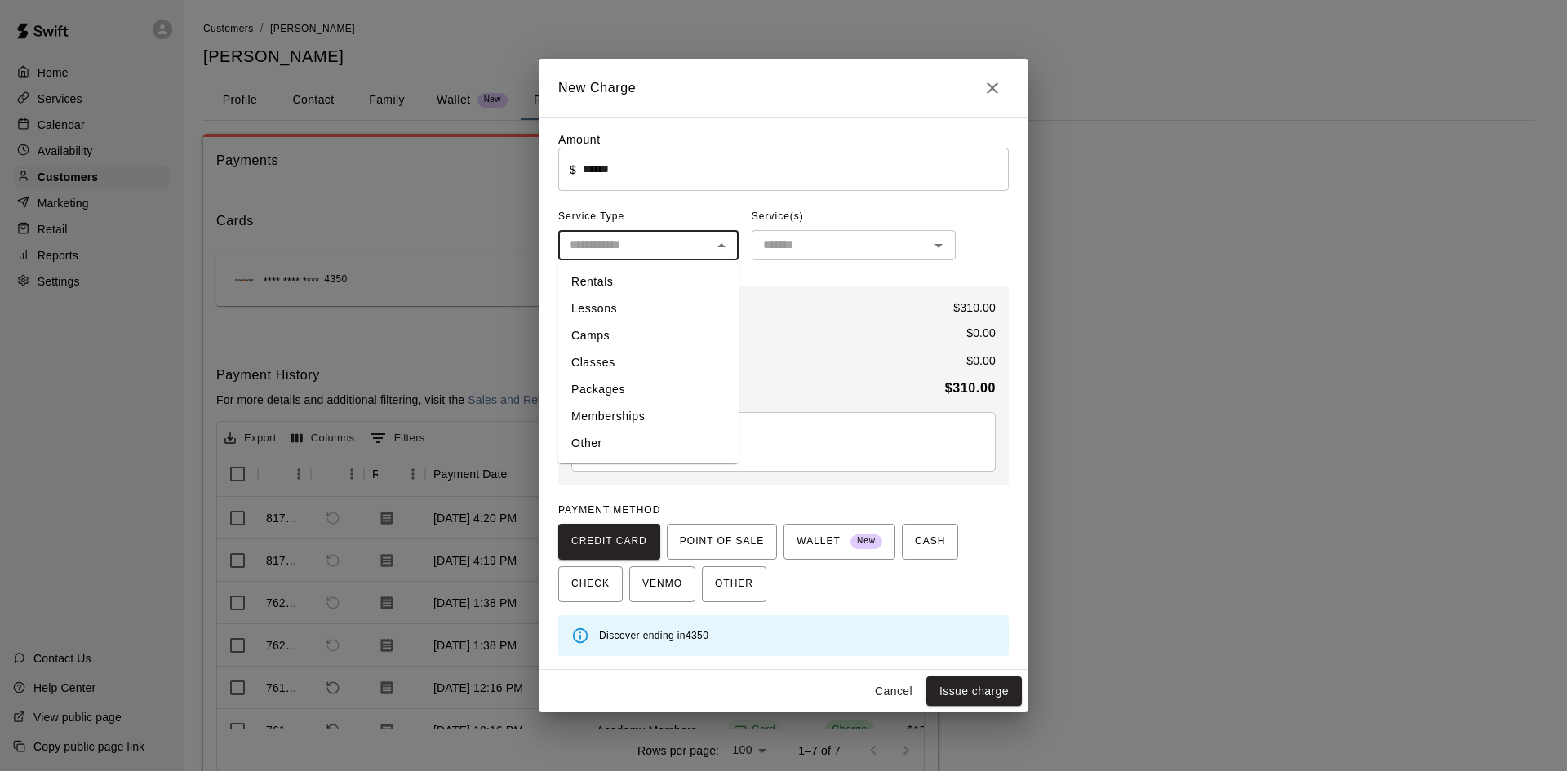
click at [618, 434] on li "Other" at bounding box center [648, 443] width 180 height 27
type input "*****"
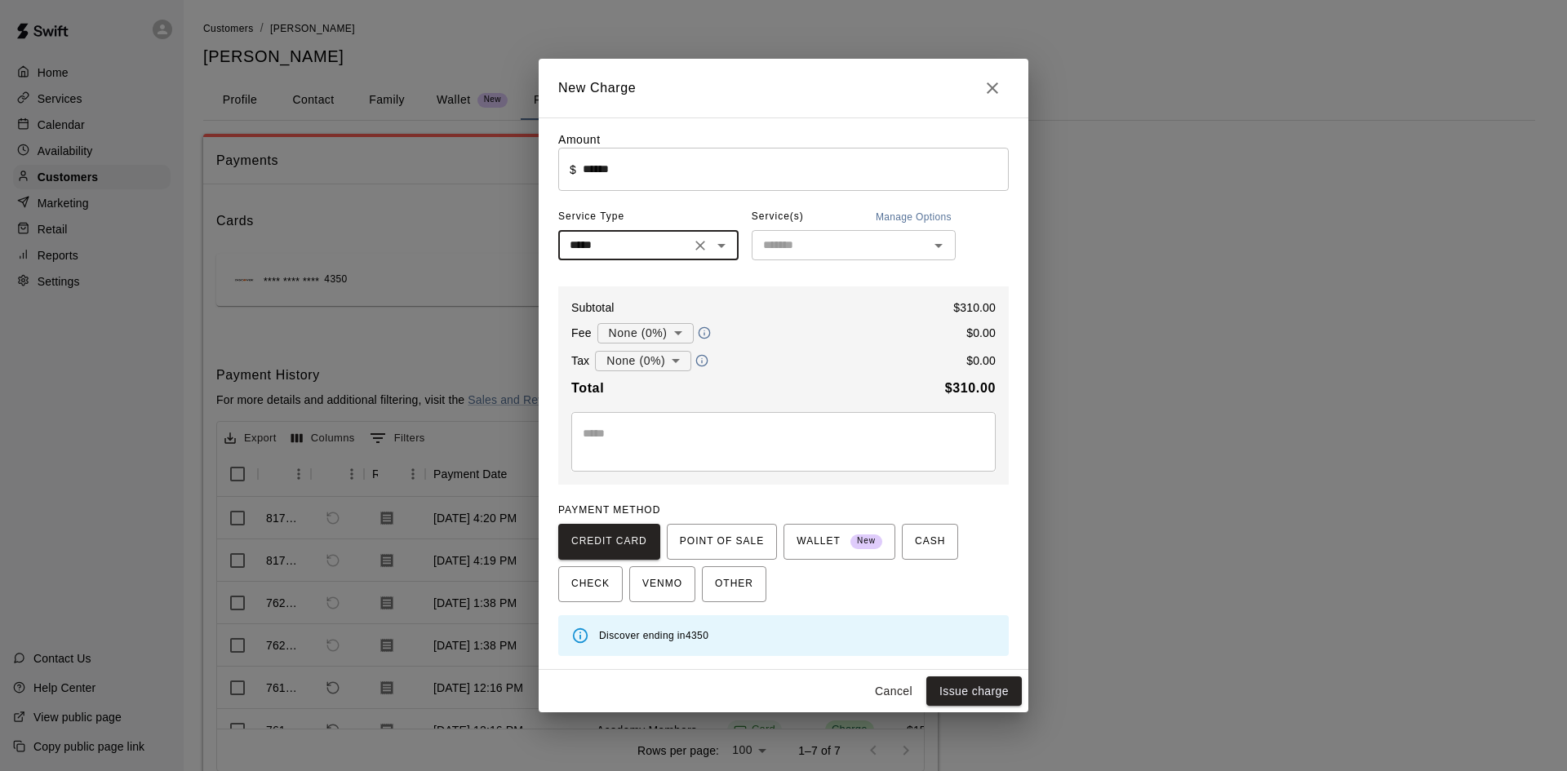
click at [795, 250] on input "text" at bounding box center [839, 245] width 167 height 20
click at [611, 440] on textarea at bounding box center [783, 441] width 401 height 33
click at [673, 437] on textarea at bounding box center [783, 441] width 401 height 33
click at [779, 435] on textarea "*******" at bounding box center [783, 441] width 401 height 33
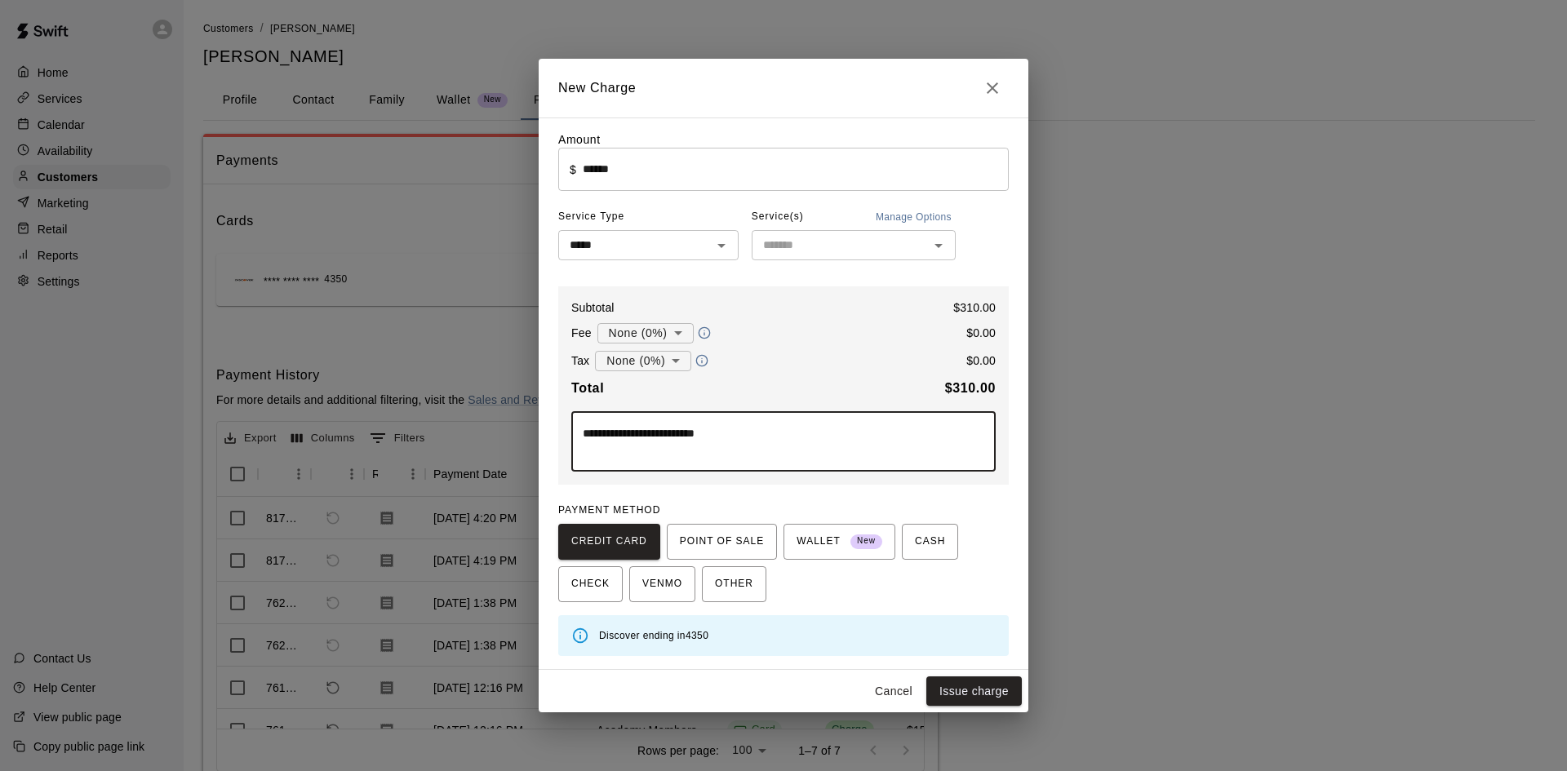
click at [621, 434] on textarea "**********" at bounding box center [783, 441] width 401 height 33
click at [626, 435] on textarea "**********" at bounding box center [783, 441] width 401 height 33
type textarea "**********"
click at [962, 690] on button "Issue charge" at bounding box center [973, 691] width 95 height 30
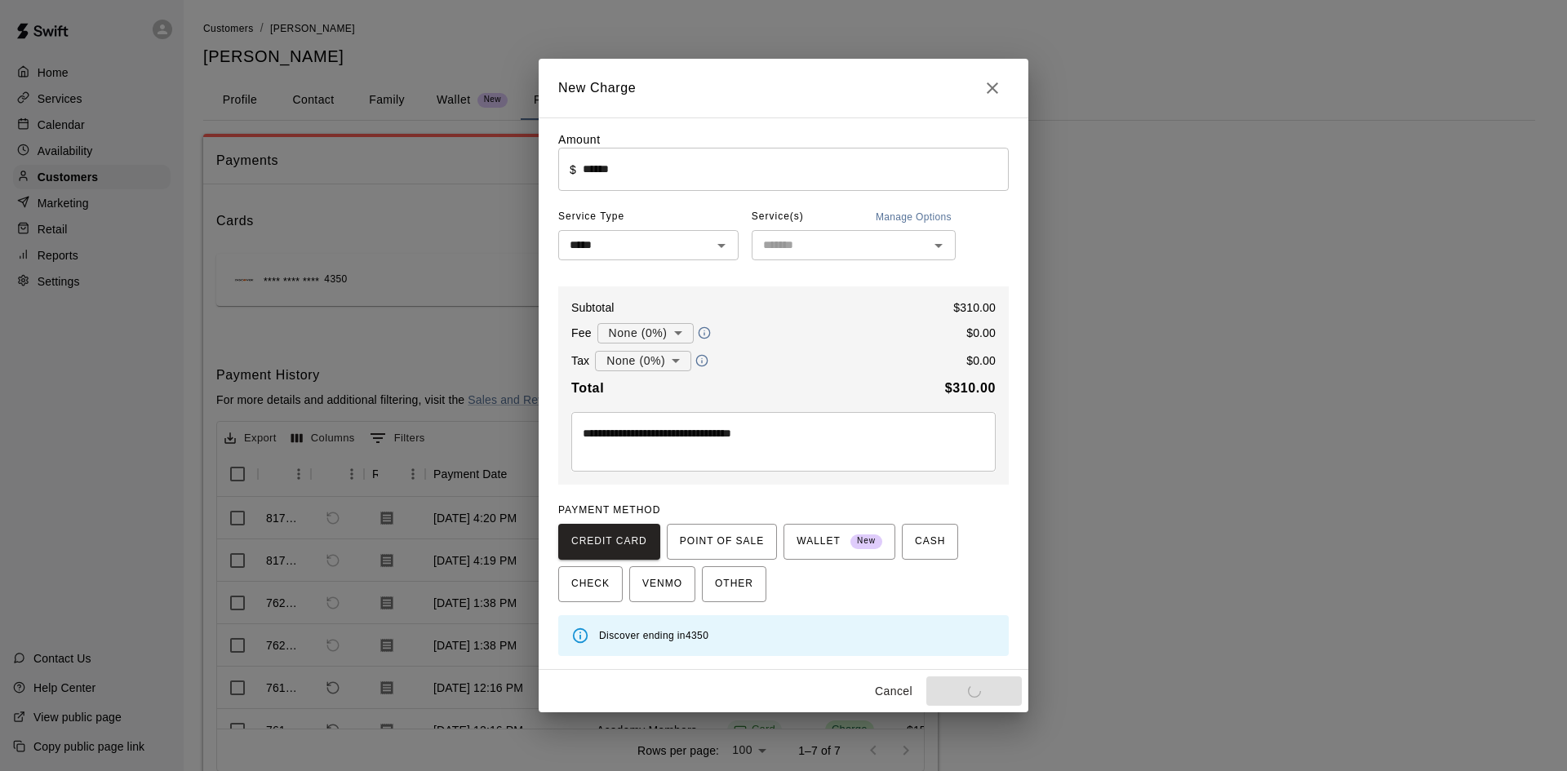
type input "*"
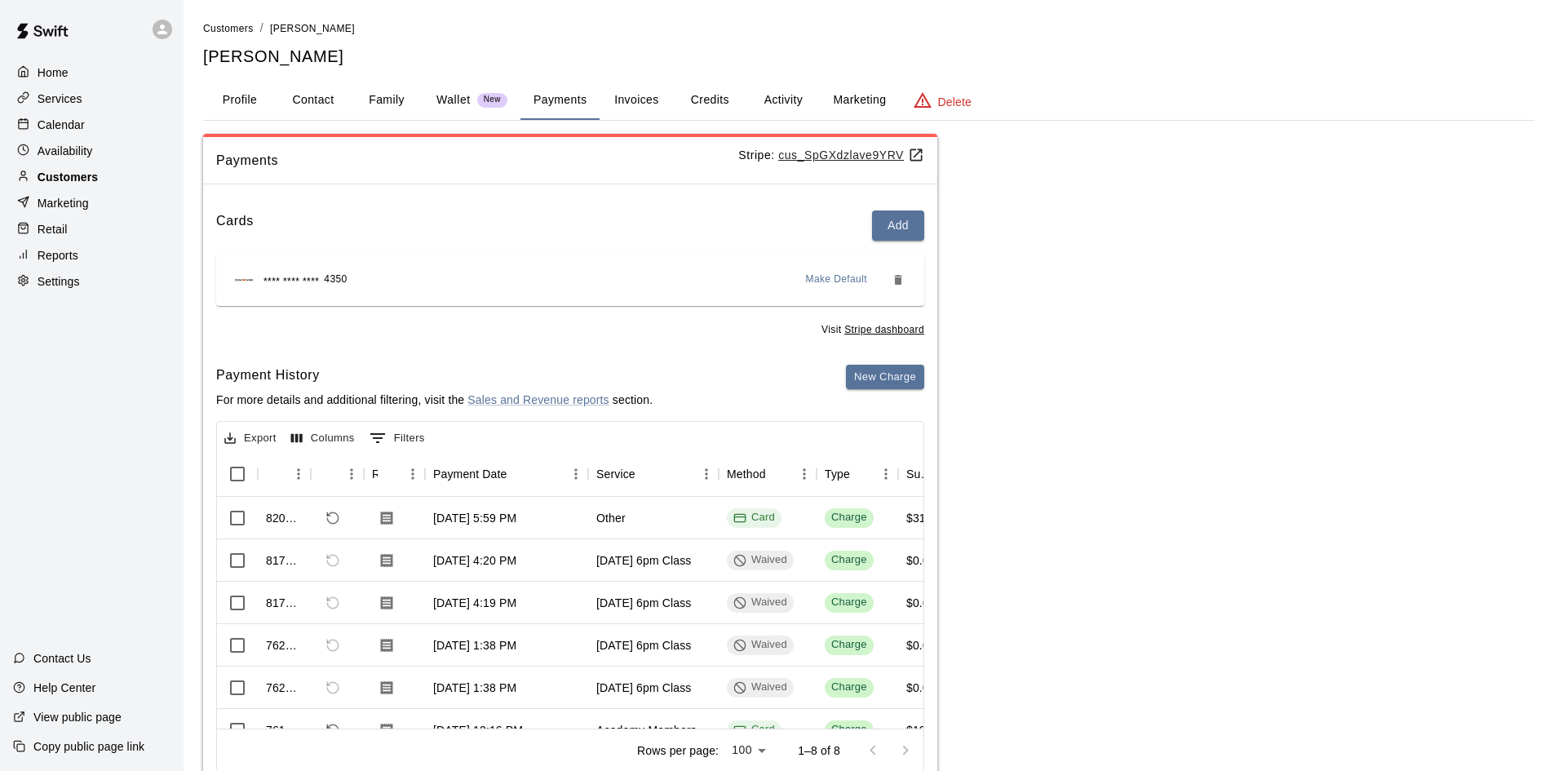
click at [102, 178] on div "Customers" at bounding box center [91, 177] width 157 height 24
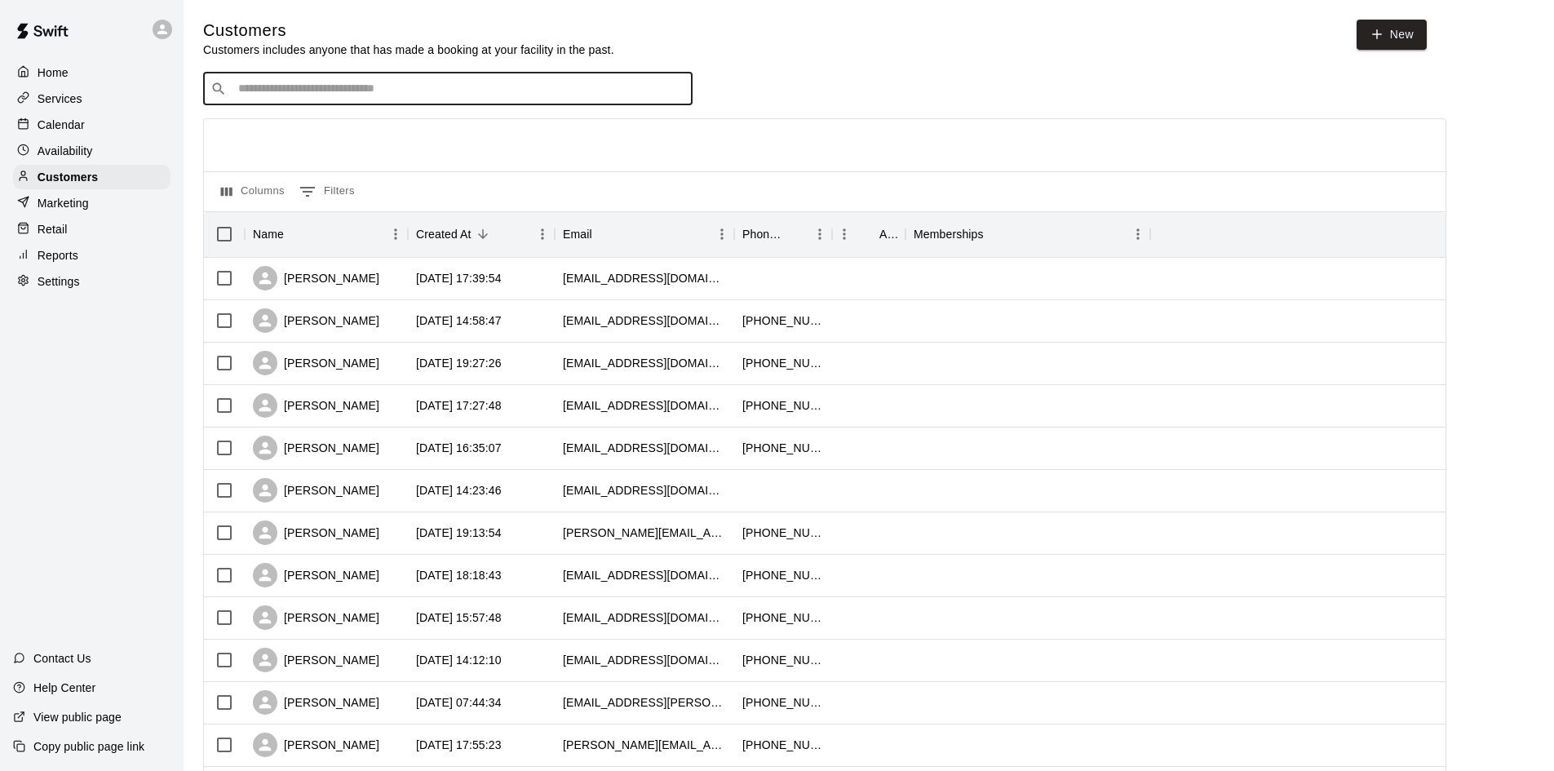
click at [308, 91] on input "Search customers by name or email" at bounding box center [459, 89] width 452 height 16
type input "*****"
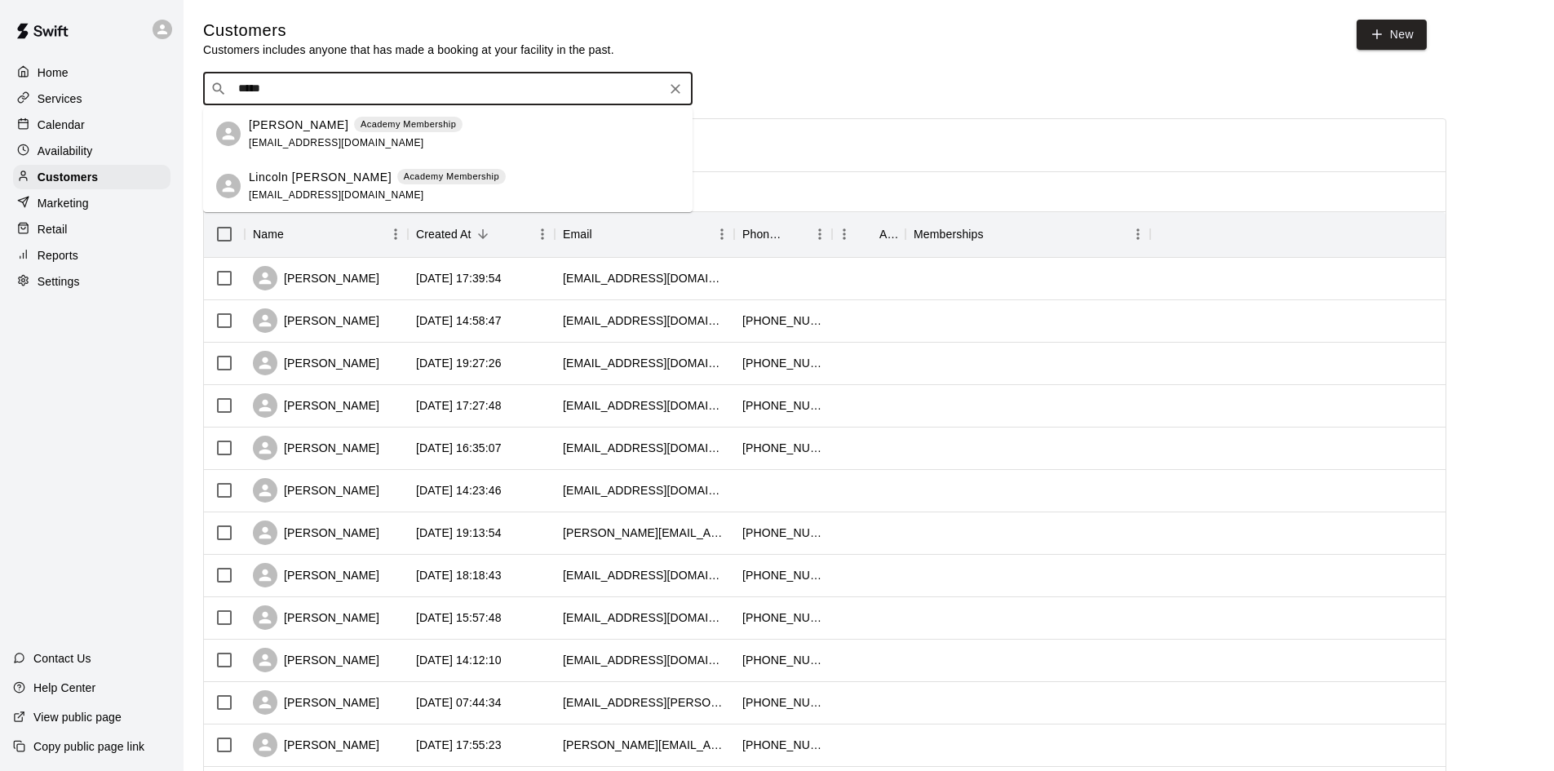
click at [259, 131] on p "[PERSON_NAME]" at bounding box center [299, 125] width 100 height 17
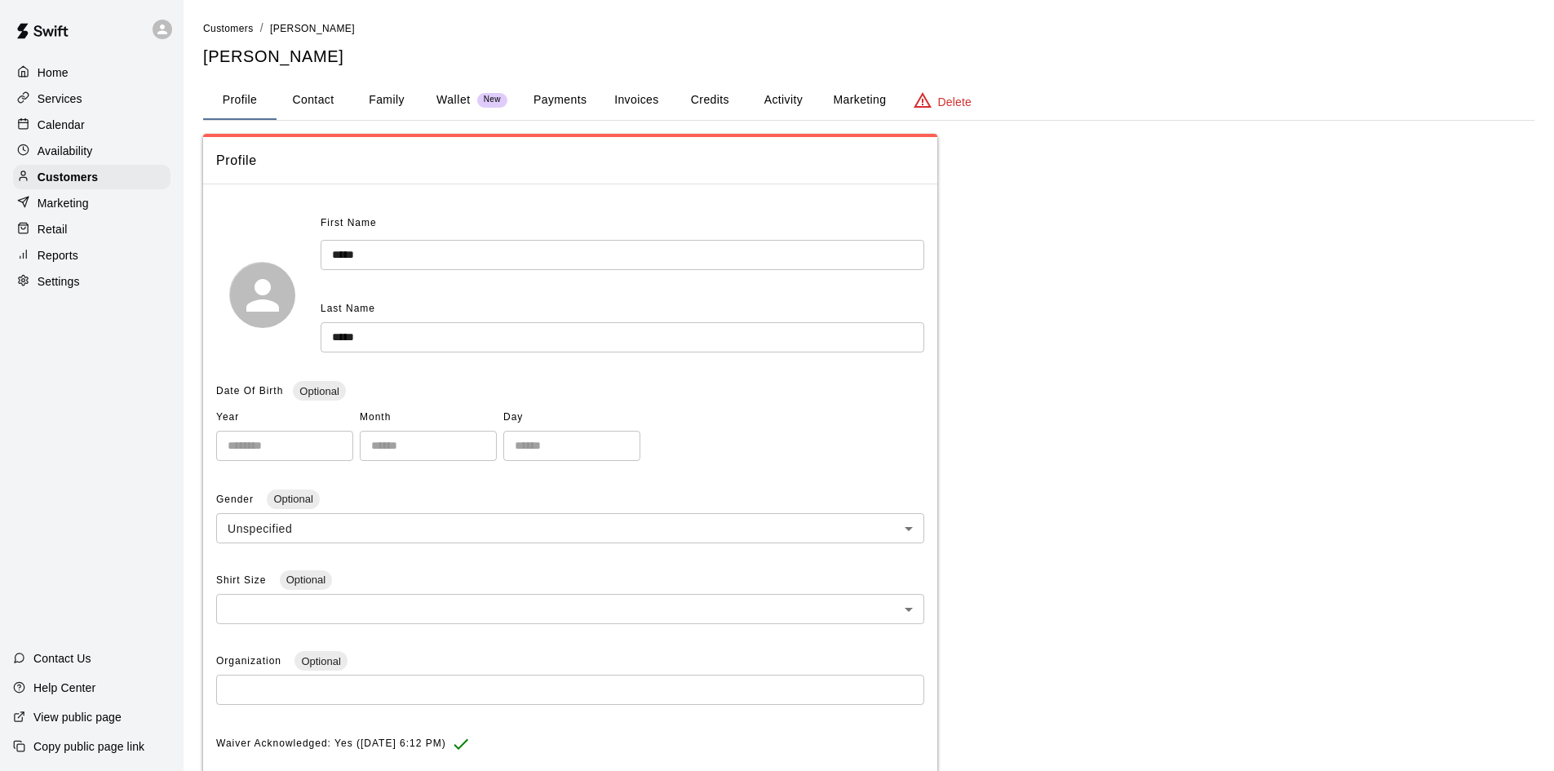
click at [553, 96] on button "Payments" at bounding box center [560, 100] width 79 height 39
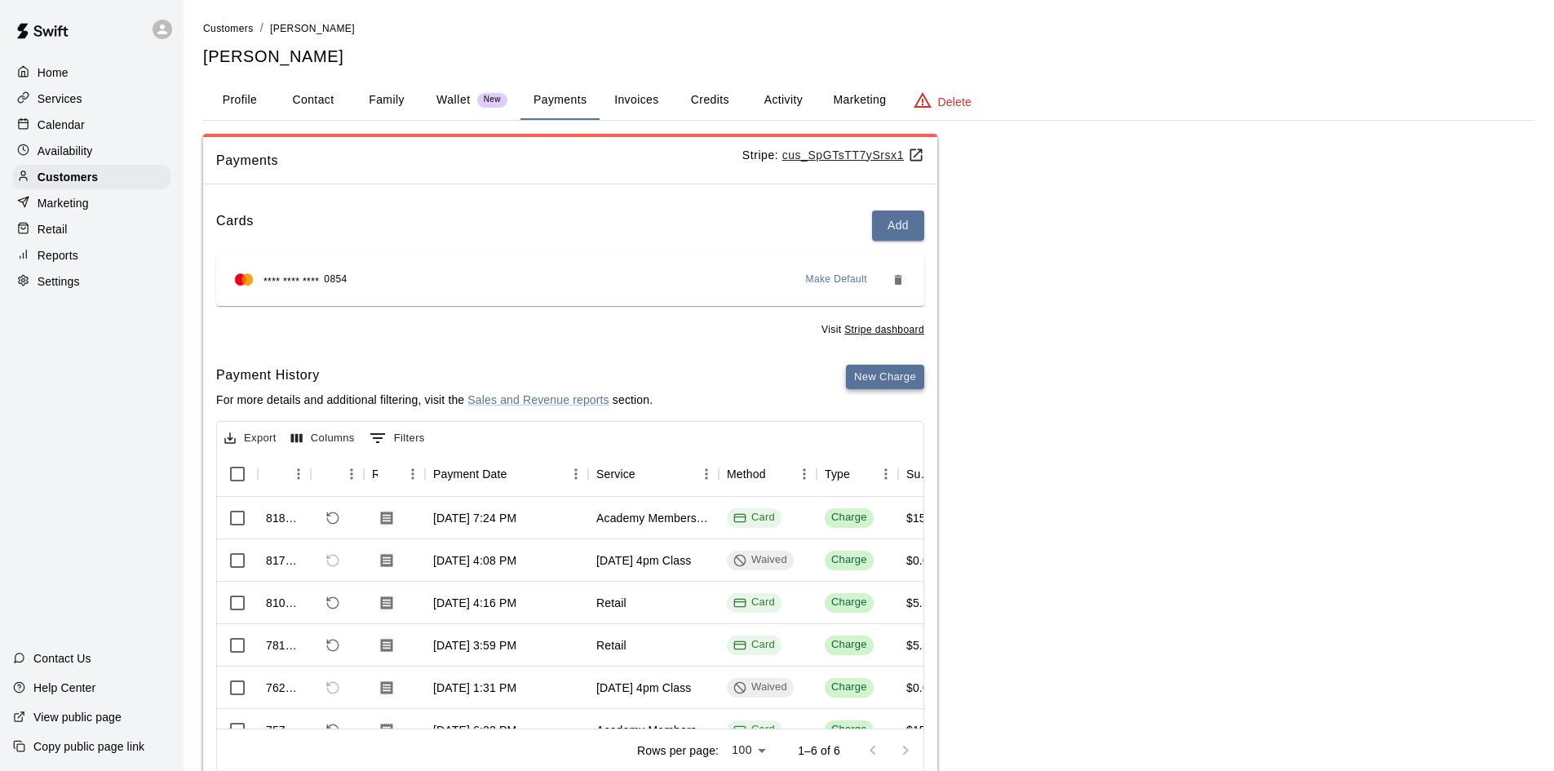
click at [876, 372] on button "New Charge" at bounding box center [885, 377] width 78 height 25
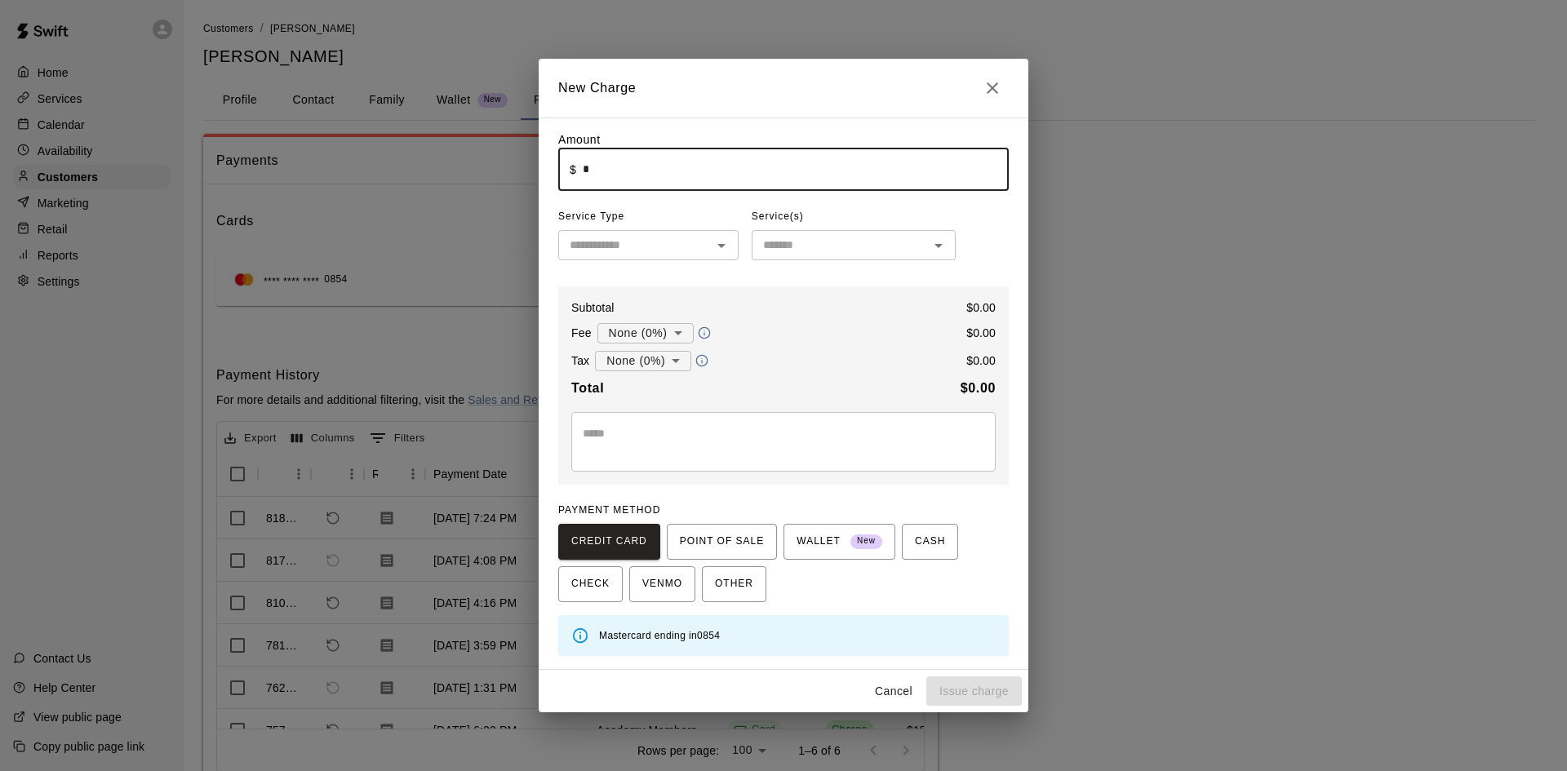
click at [618, 180] on input "*" at bounding box center [796, 169] width 426 height 43
type input "******"
click at [627, 247] on input "text" at bounding box center [635, 245] width 144 height 20
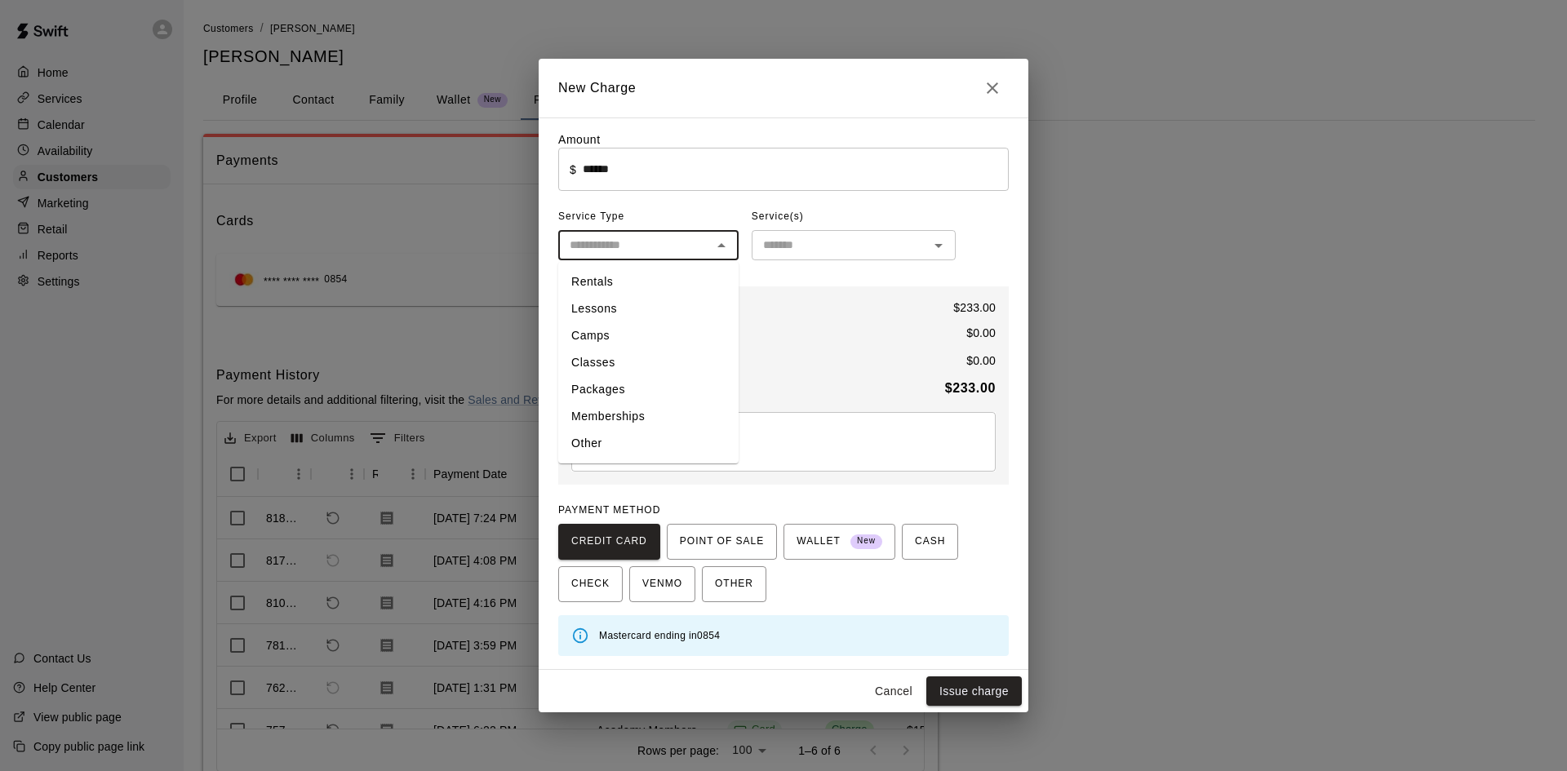
click at [593, 442] on li "Other" at bounding box center [648, 443] width 180 height 27
type input "*****"
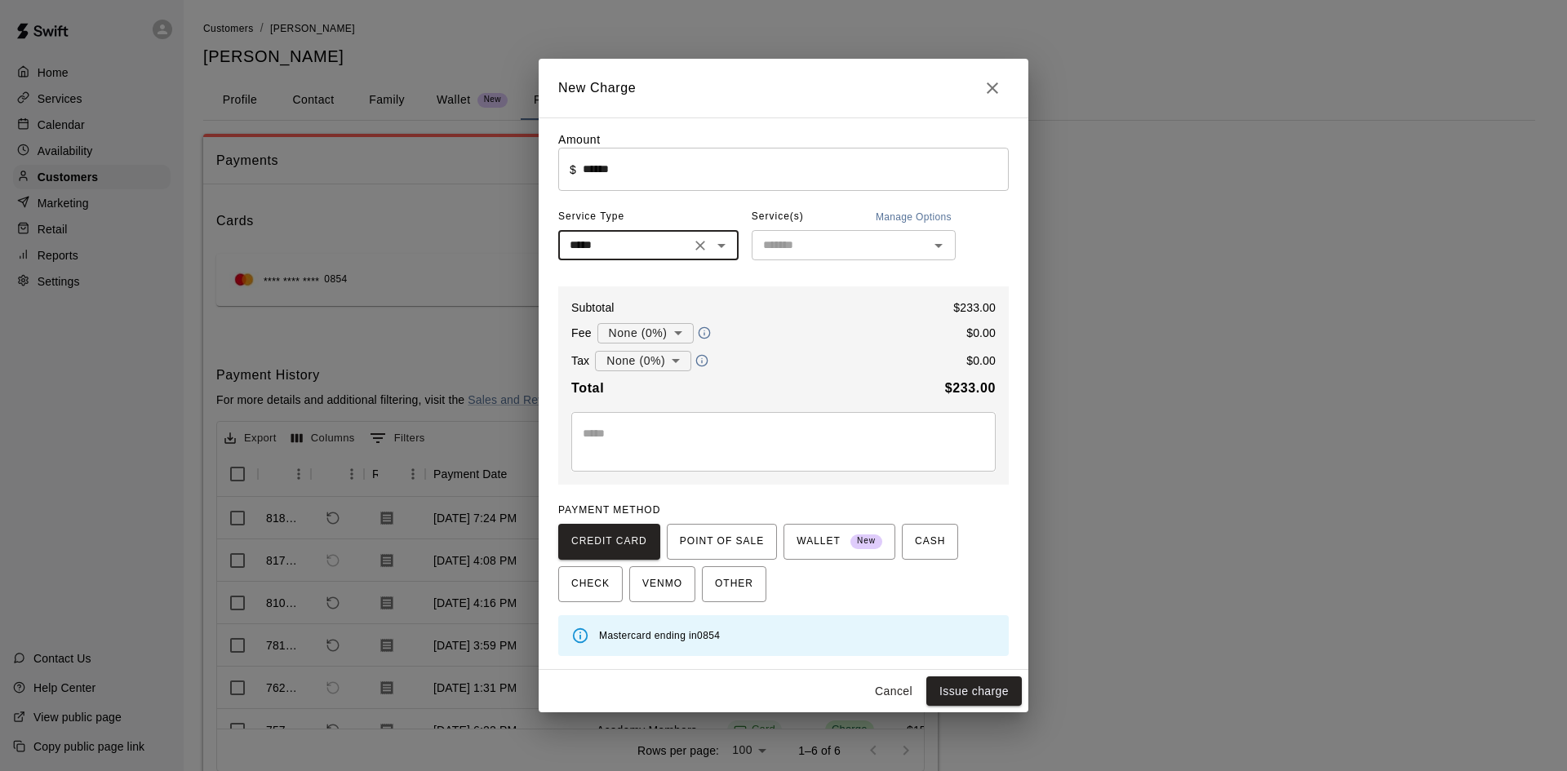
click at [787, 248] on input "text" at bounding box center [839, 245] width 167 height 20
click at [782, 287] on div "No options" at bounding box center [853, 281] width 204 height 40
click at [694, 460] on div "* ​" at bounding box center [783, 442] width 424 height 60
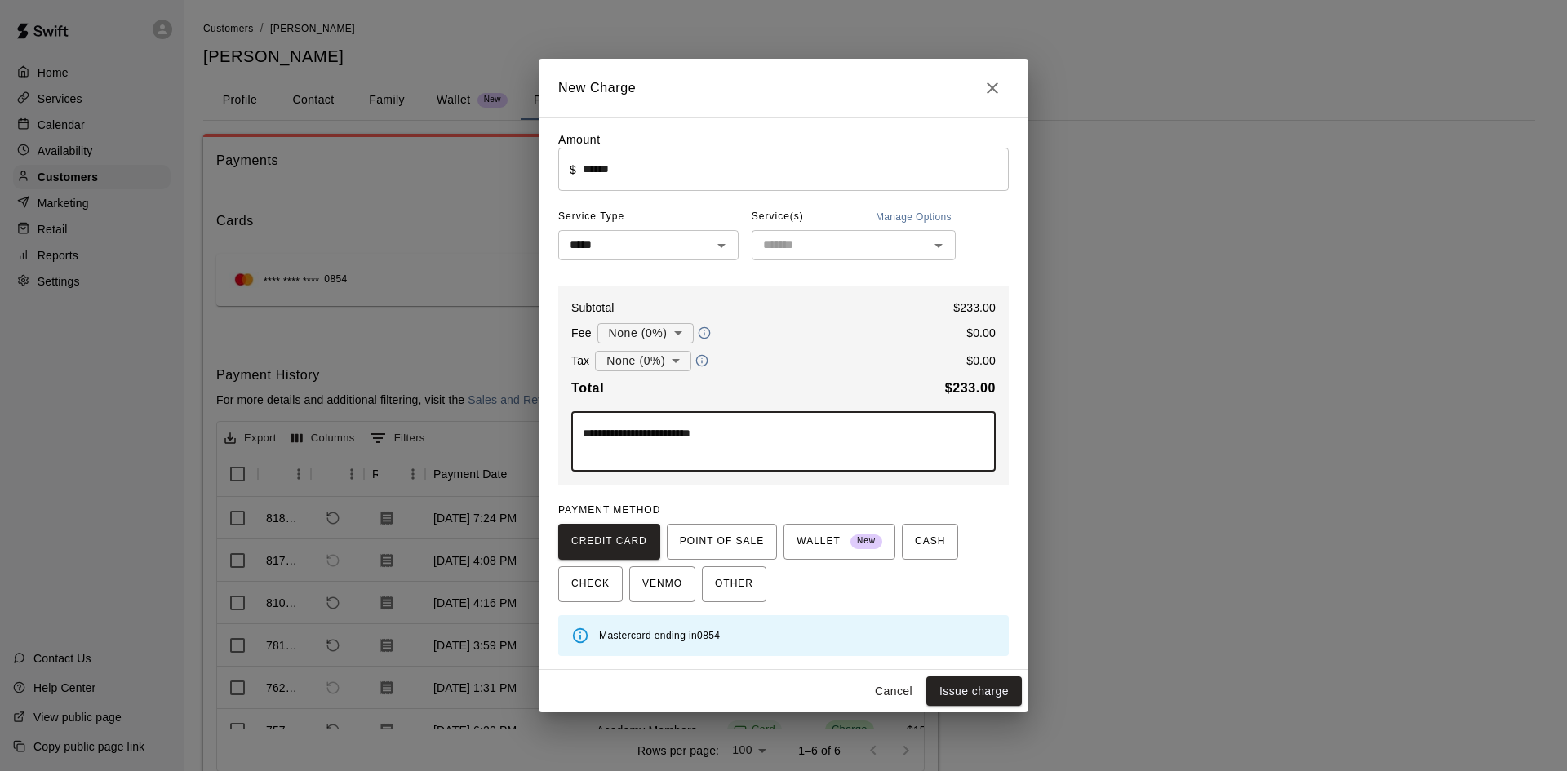
click at [674, 437] on textarea "**********" at bounding box center [783, 441] width 401 height 33
click at [583, 441] on textarea "**********" at bounding box center [783, 441] width 401 height 33
type textarea "**********"
click at [940, 684] on button "Issue charge" at bounding box center [973, 691] width 95 height 30
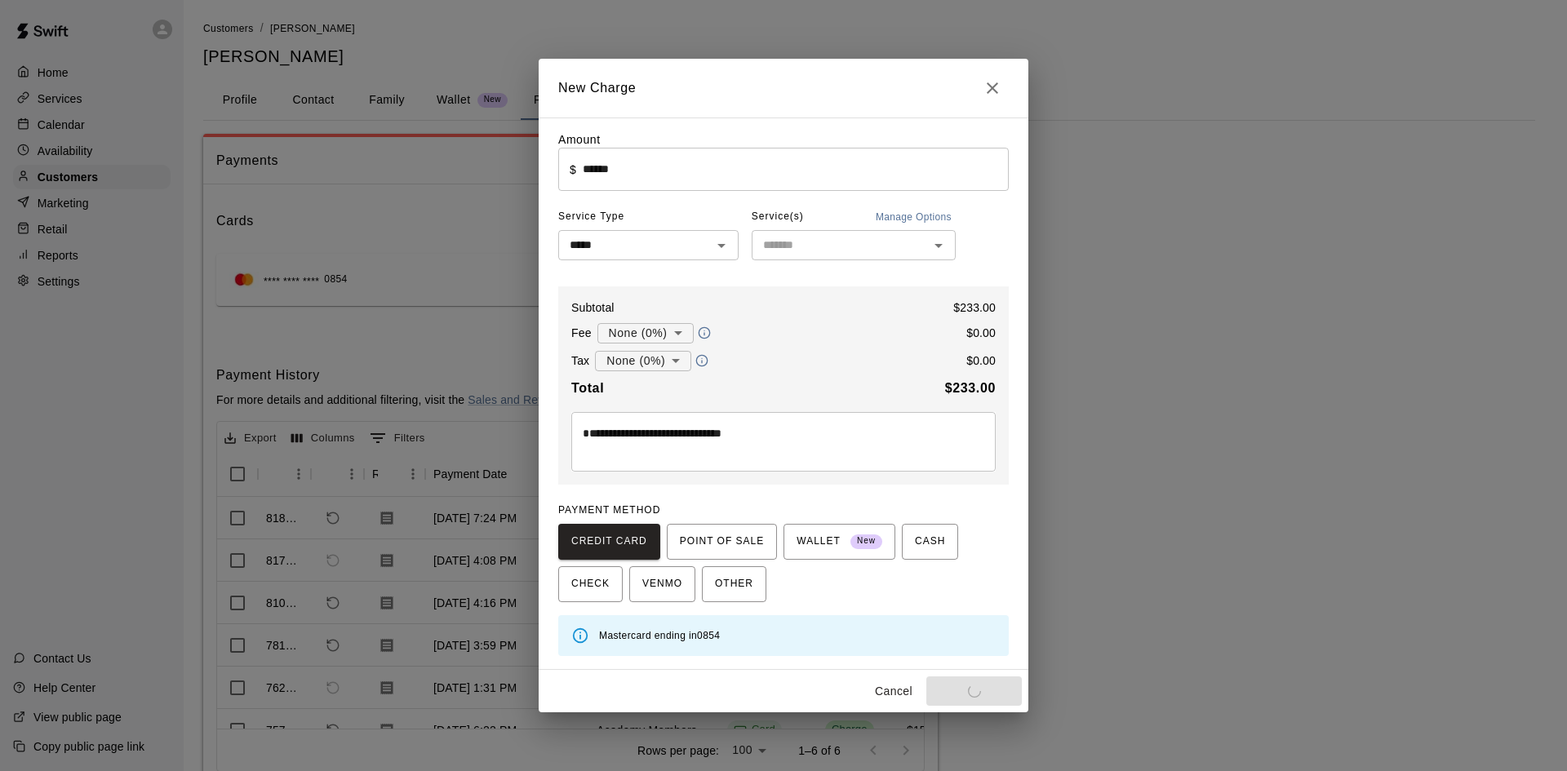
type input "*"
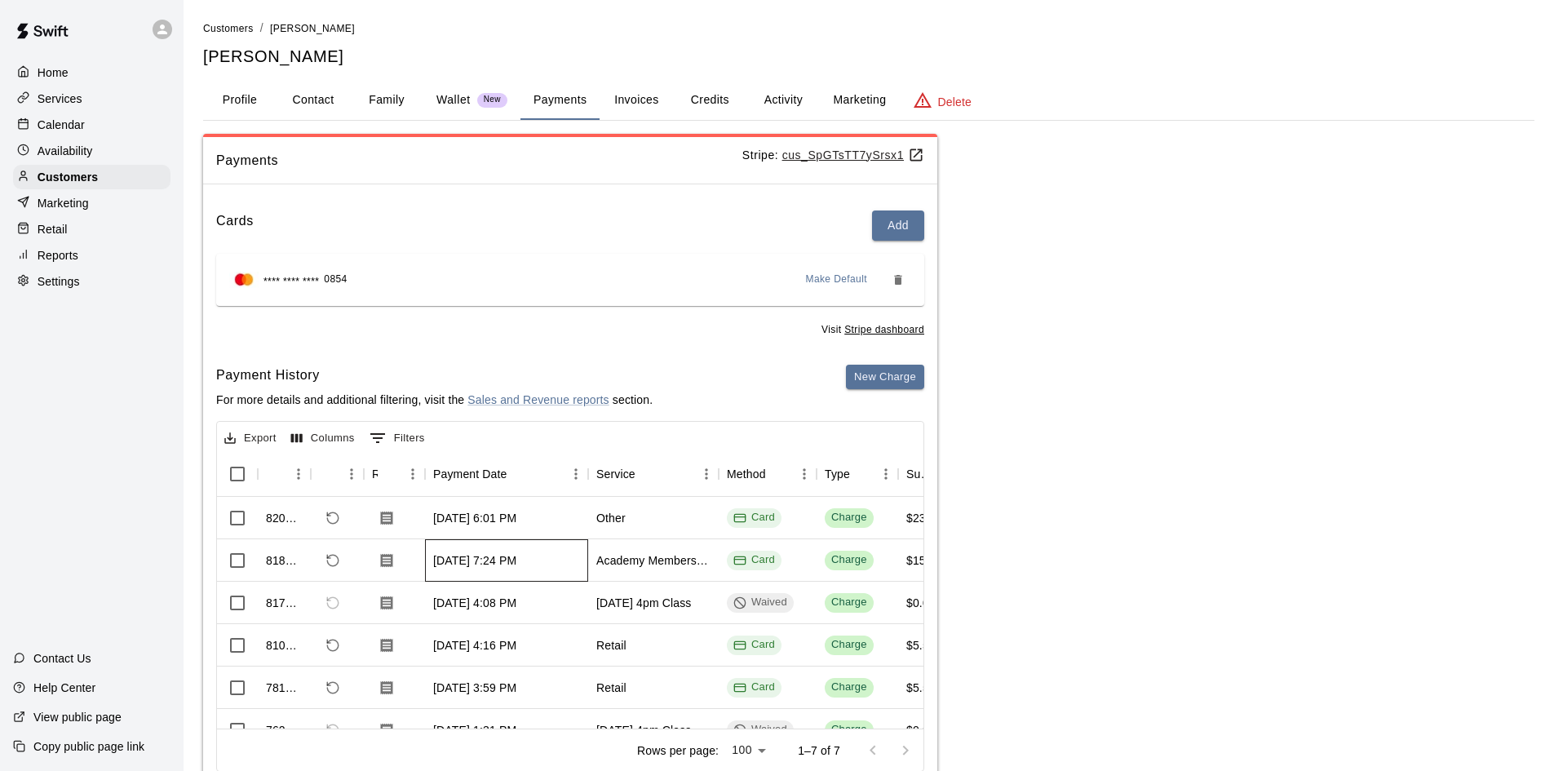
click at [572, 565] on div "[DATE] 7:24 PM" at bounding box center [506, 560] width 163 height 42
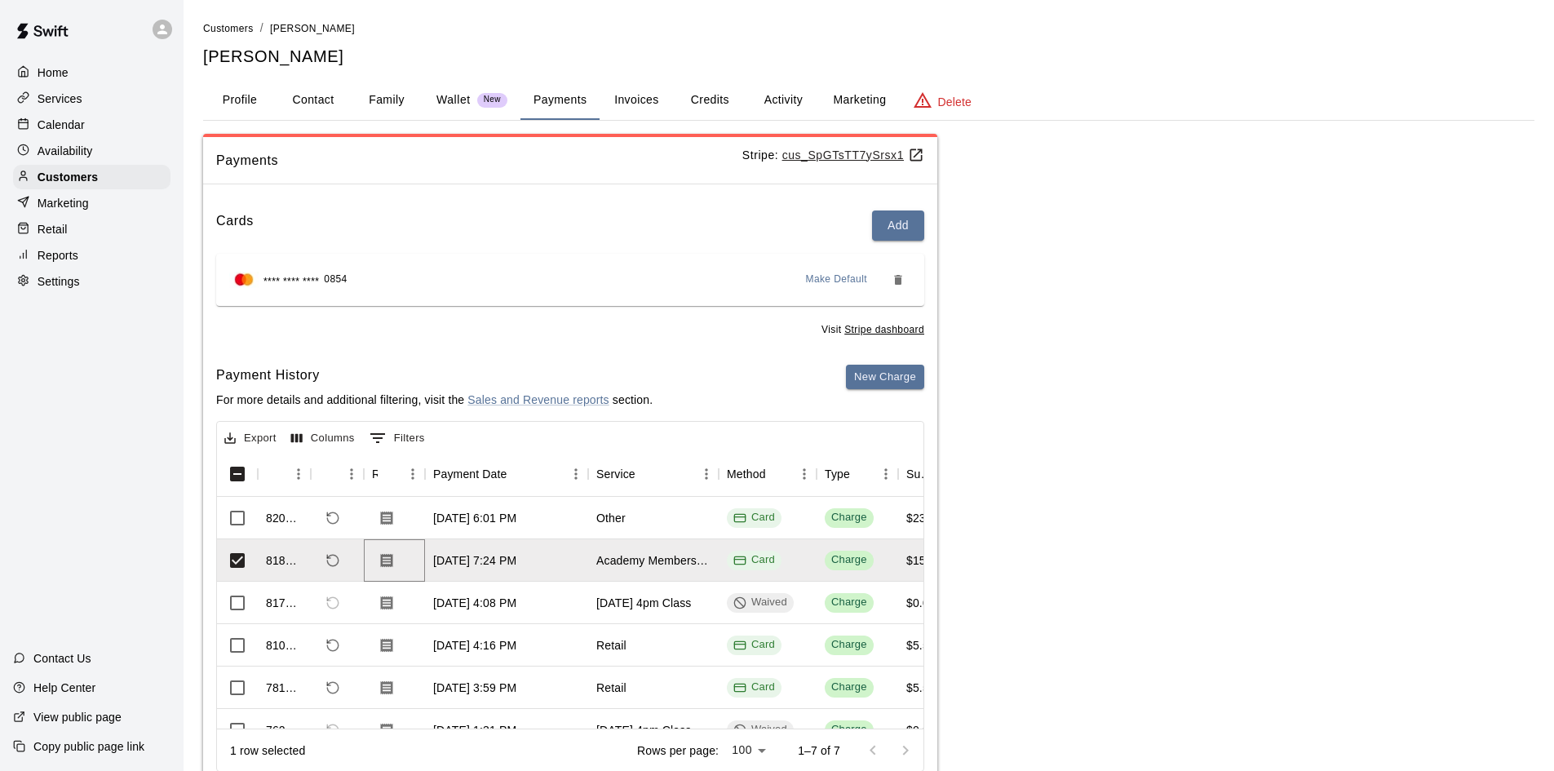
click at [379, 553] on icon "Download Receipt" at bounding box center [387, 560] width 16 height 16
click at [385, 556] on icon "Download Receipt" at bounding box center [387, 560] width 12 height 14
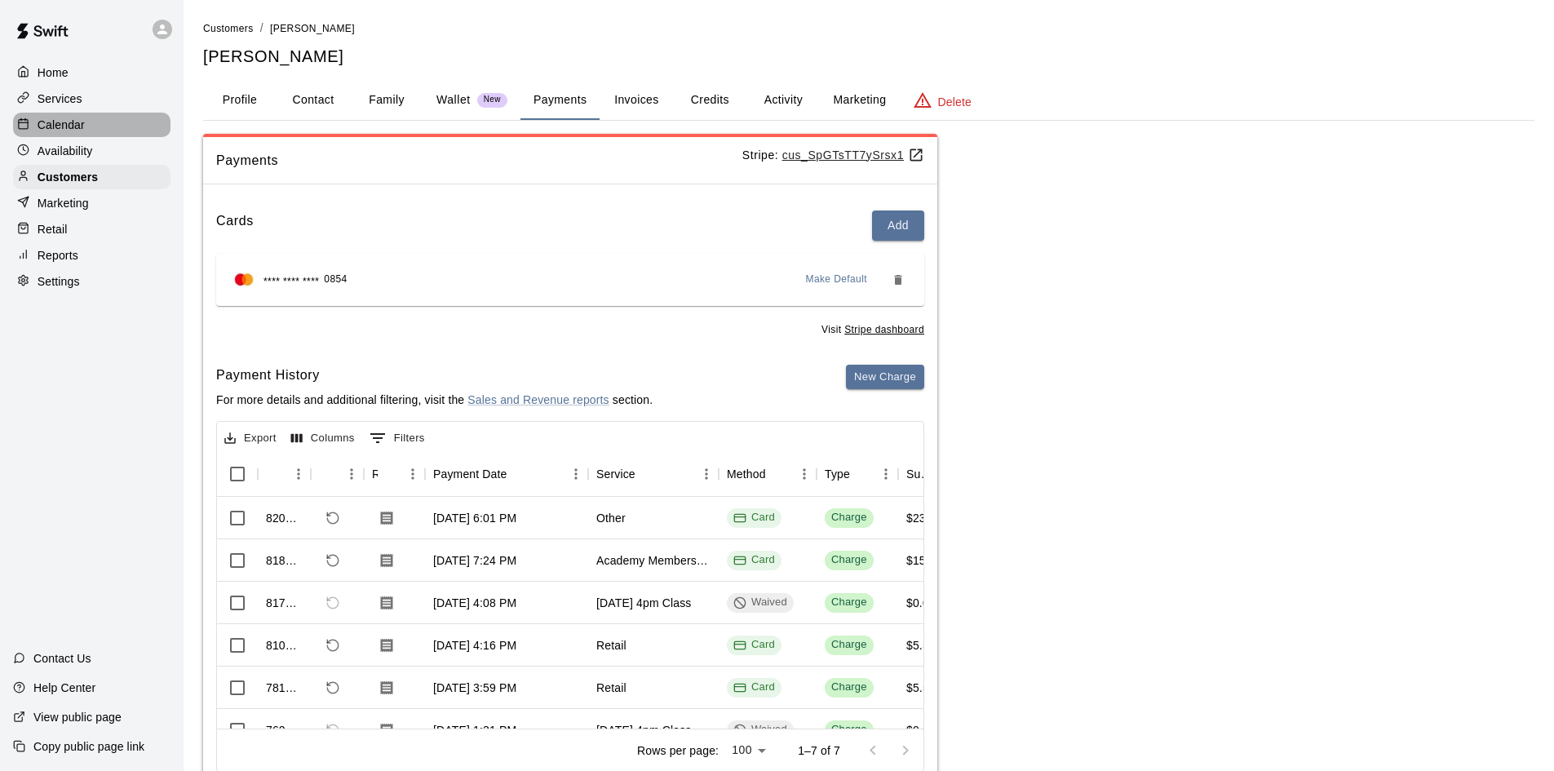
click at [86, 131] on div "Calendar" at bounding box center [91, 125] width 157 height 24
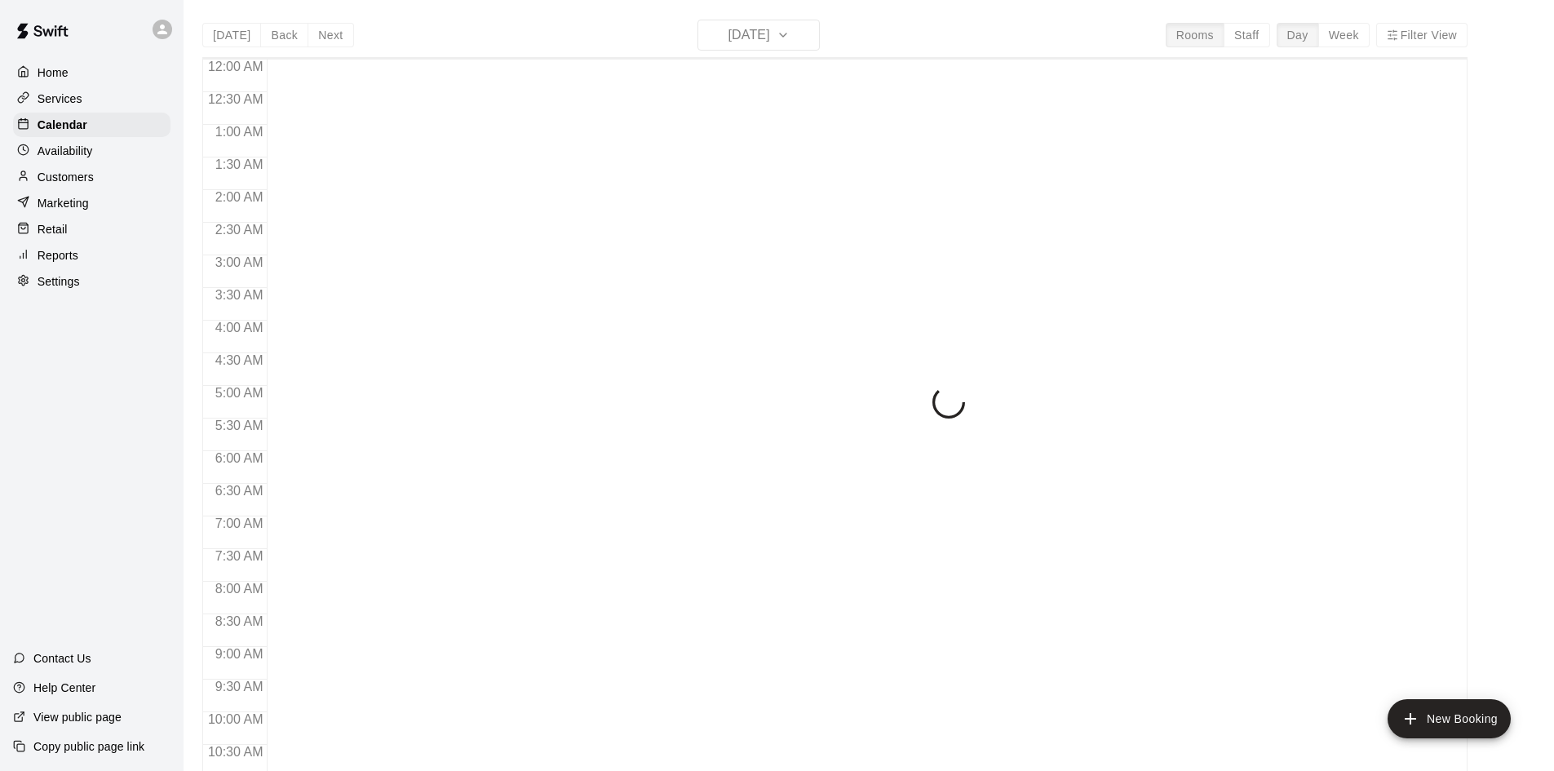
scroll to position [836, 0]
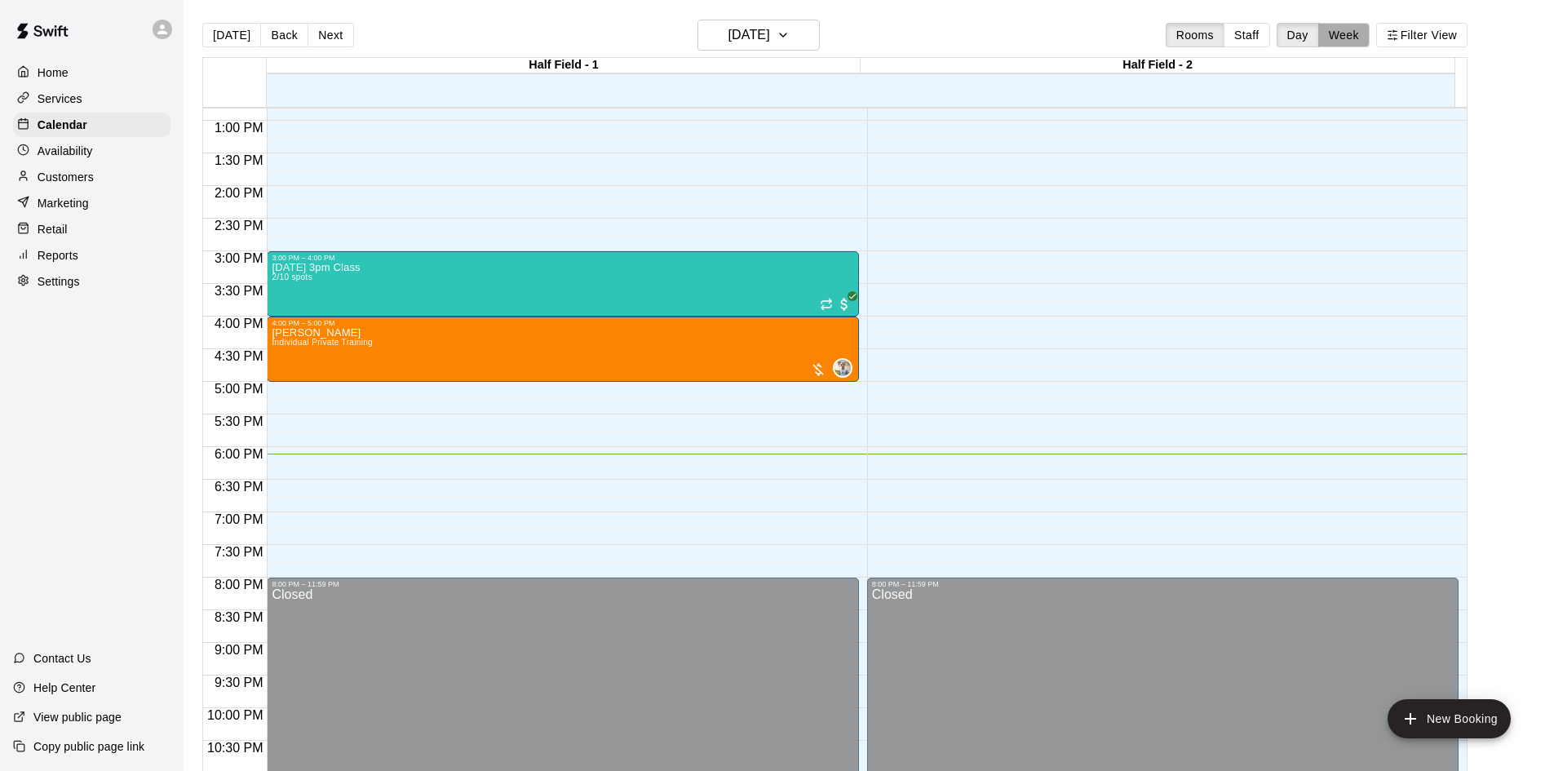
click at [1360, 38] on button "Week" at bounding box center [1344, 35] width 51 height 24
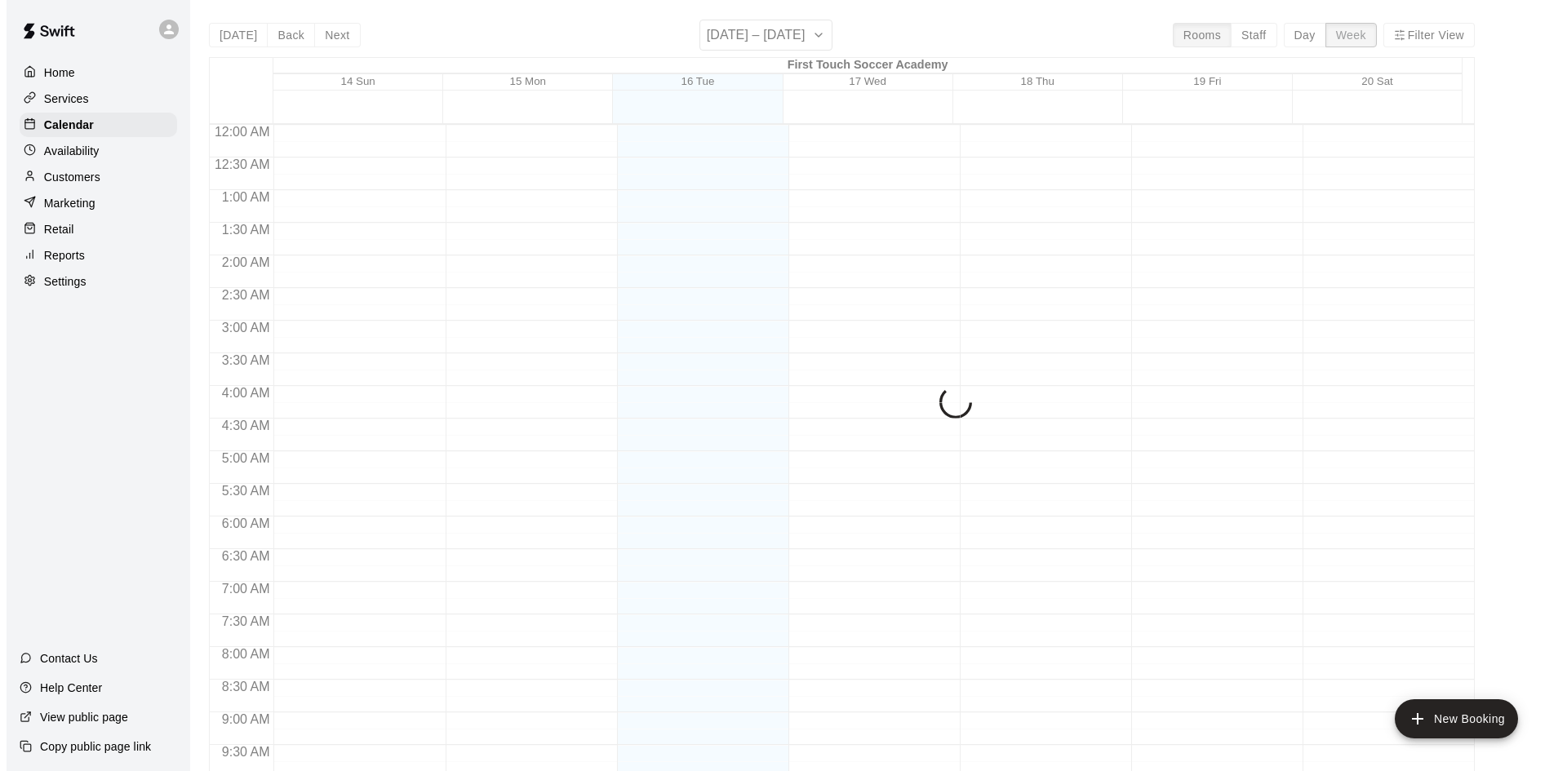
scroll to position [904, 0]
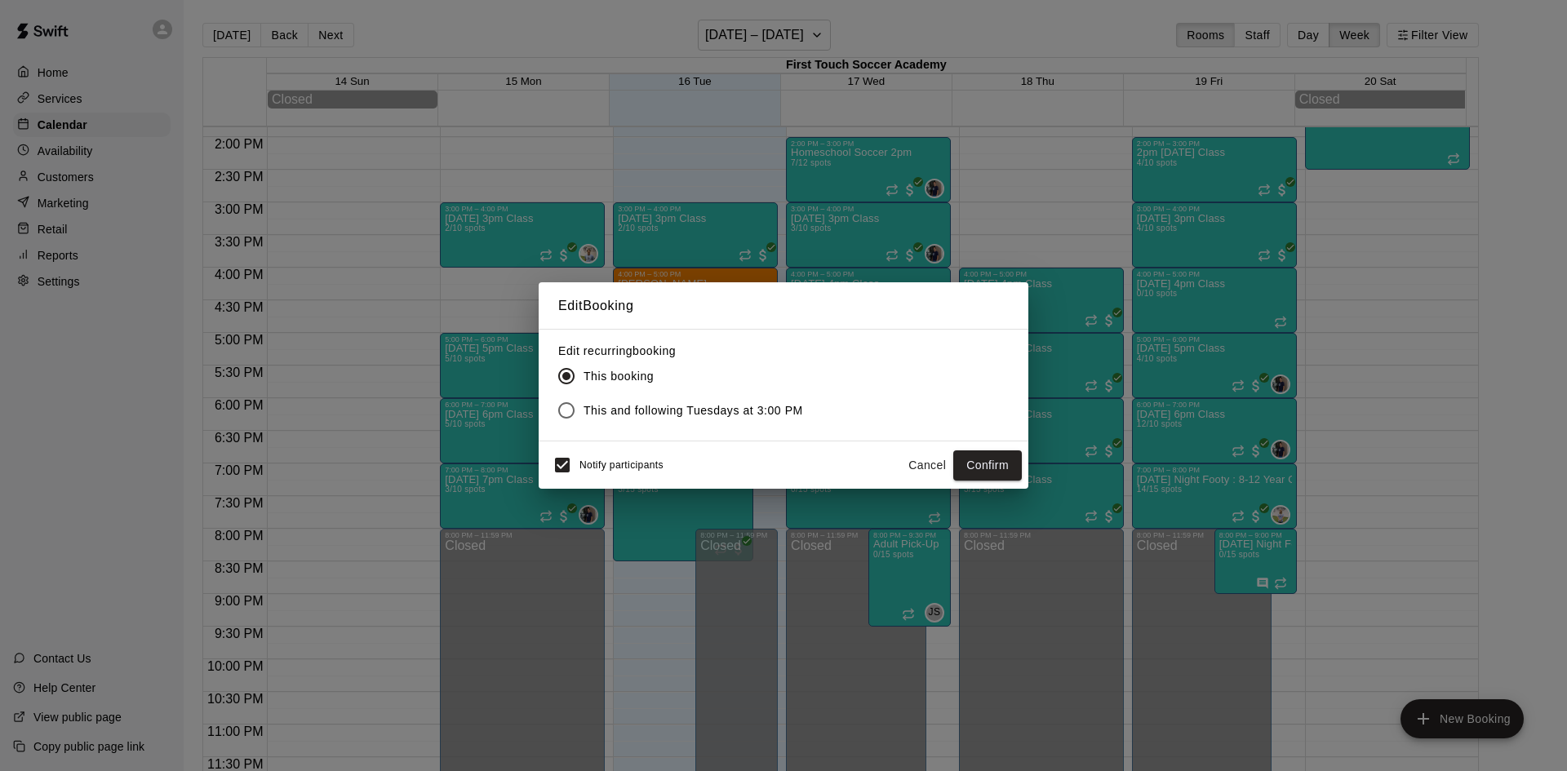
click at [933, 463] on button "Cancel" at bounding box center [927, 465] width 52 height 30
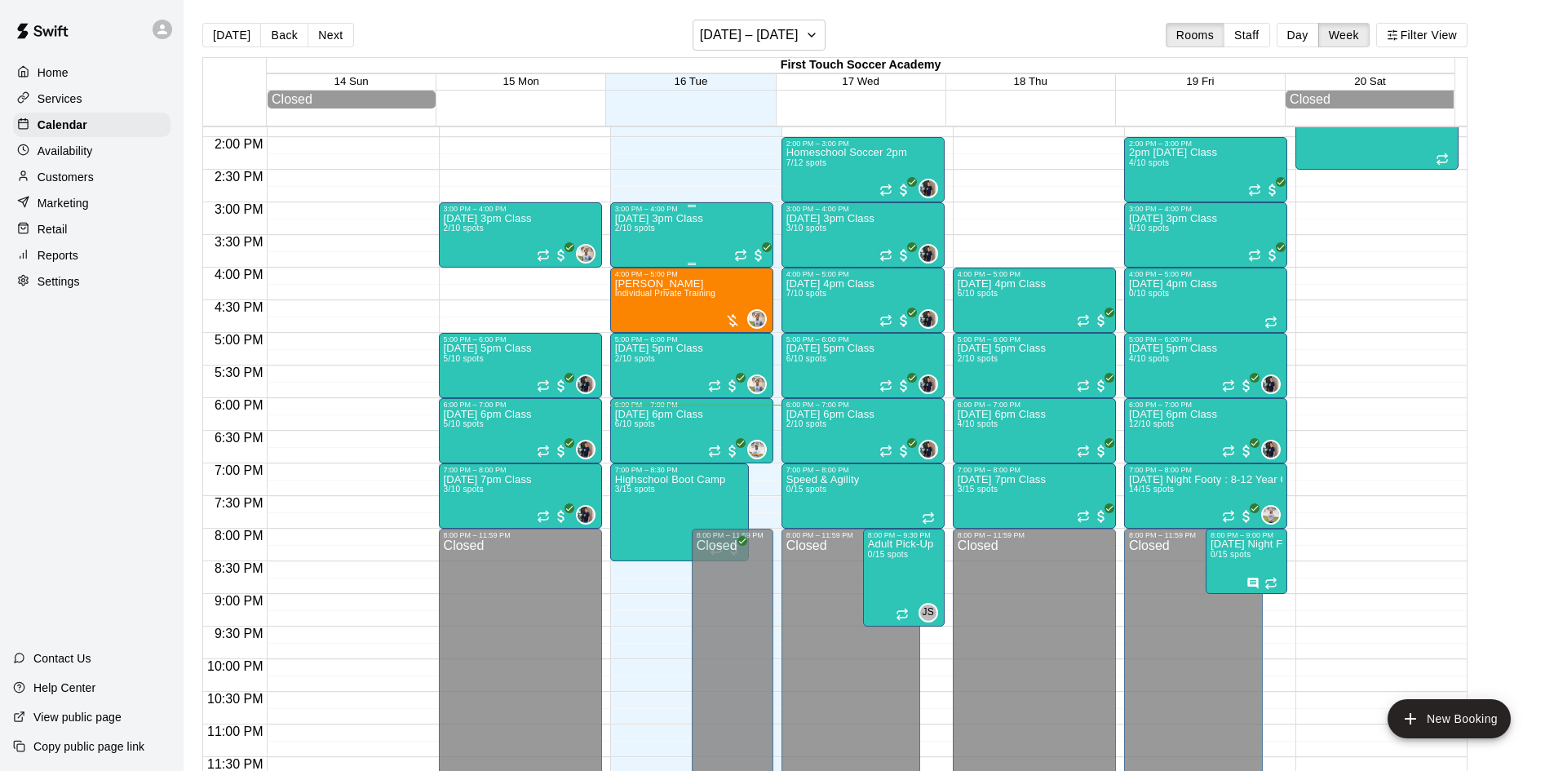
click at [696, 238] on div "[DATE] 3pm Class 2/10 spots" at bounding box center [659, 598] width 88 height 771
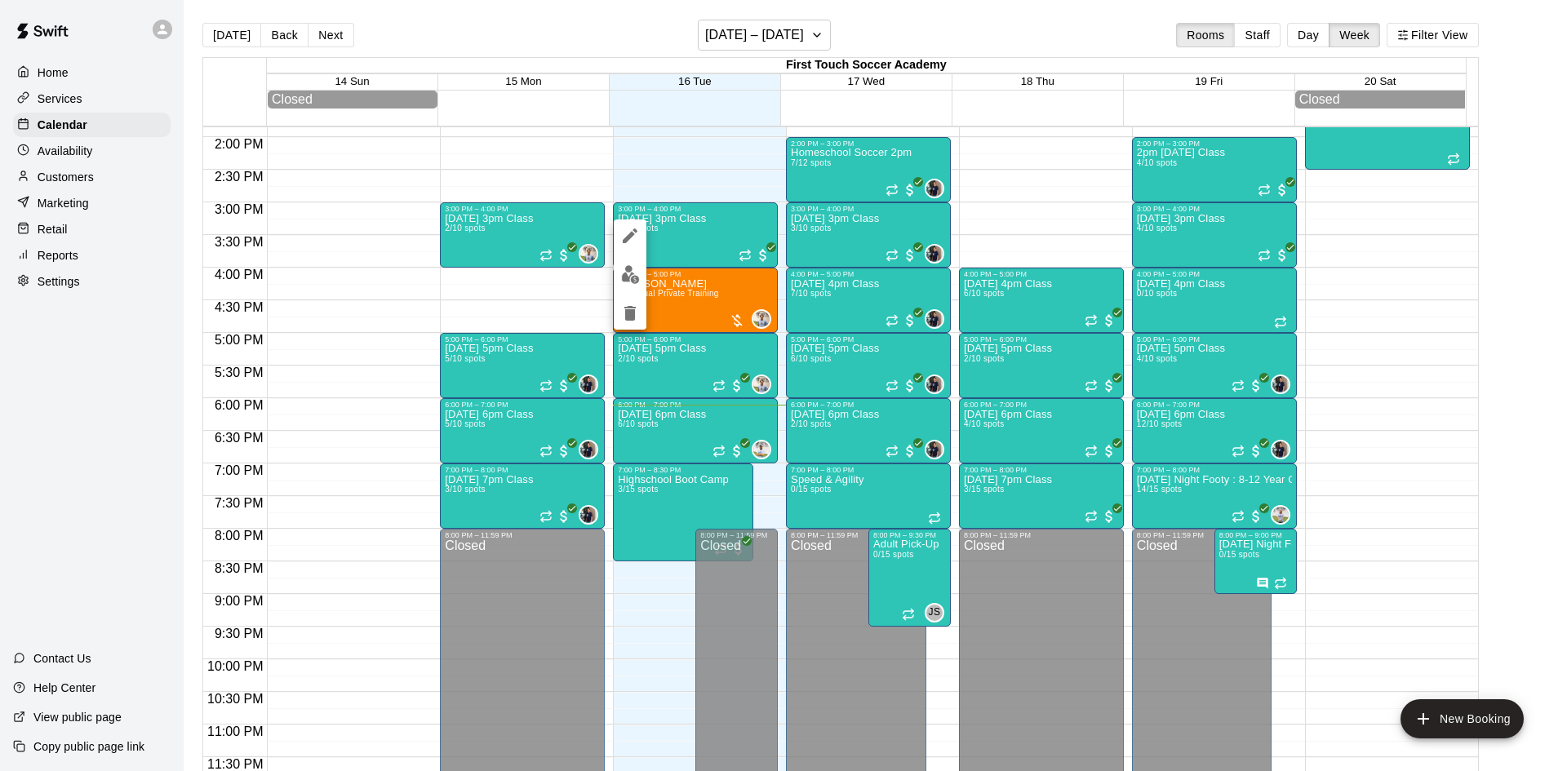
click at [624, 276] on img "edit" at bounding box center [630, 274] width 19 height 19
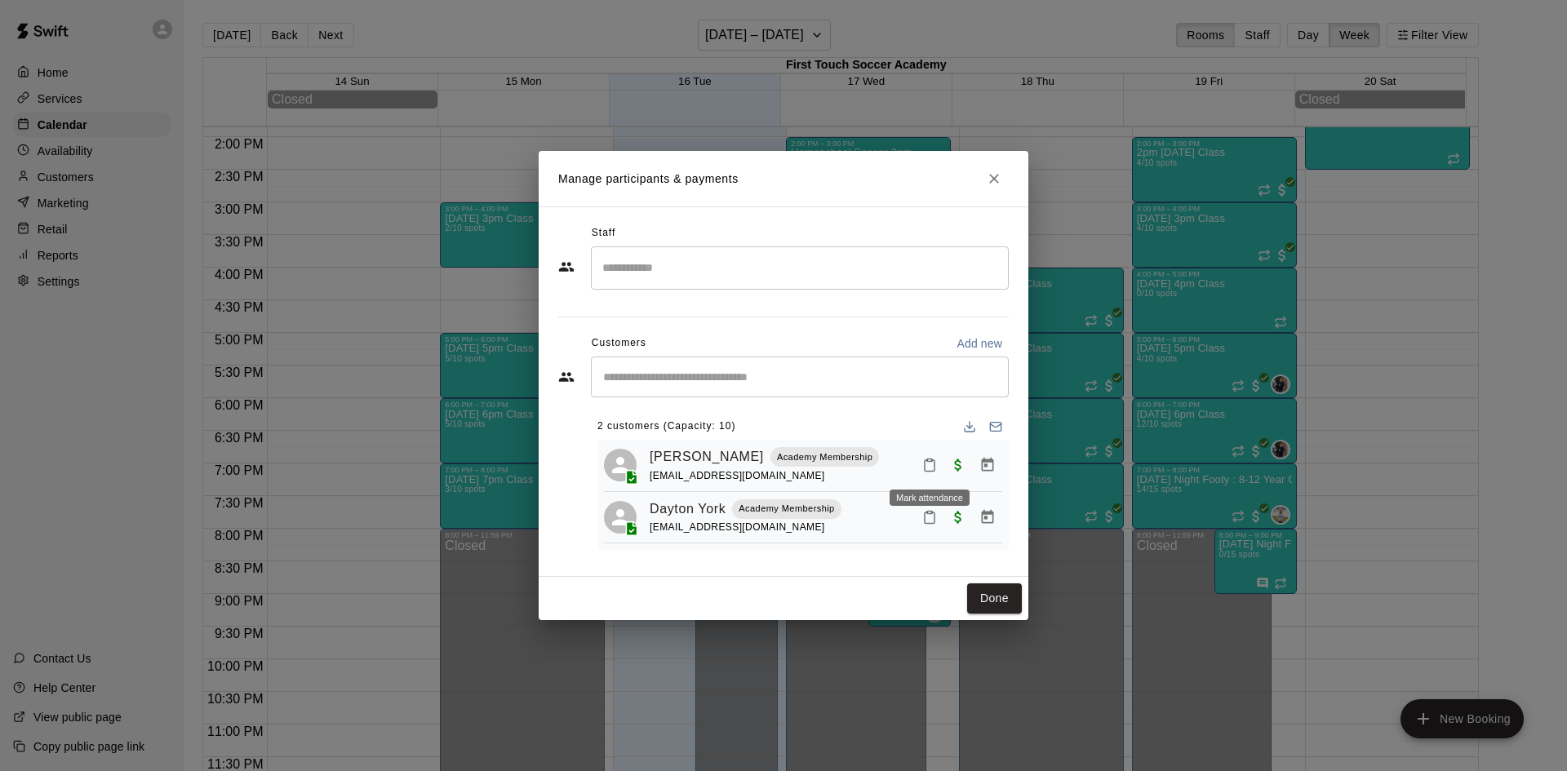
click at [924, 466] on icon "Mark attendance" at bounding box center [929, 465] width 10 height 11
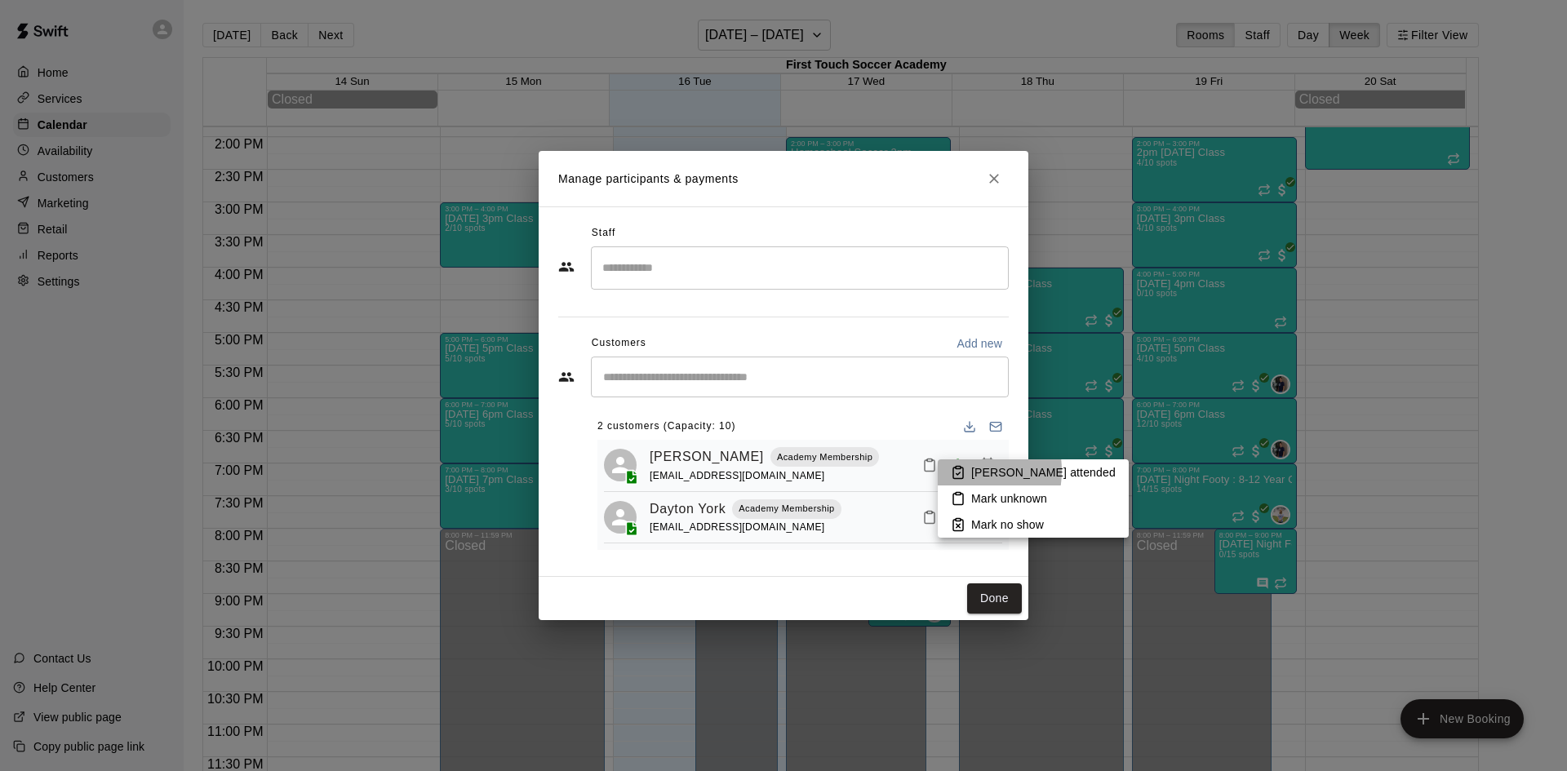
click at [952, 471] on icon at bounding box center [958, 472] width 15 height 15
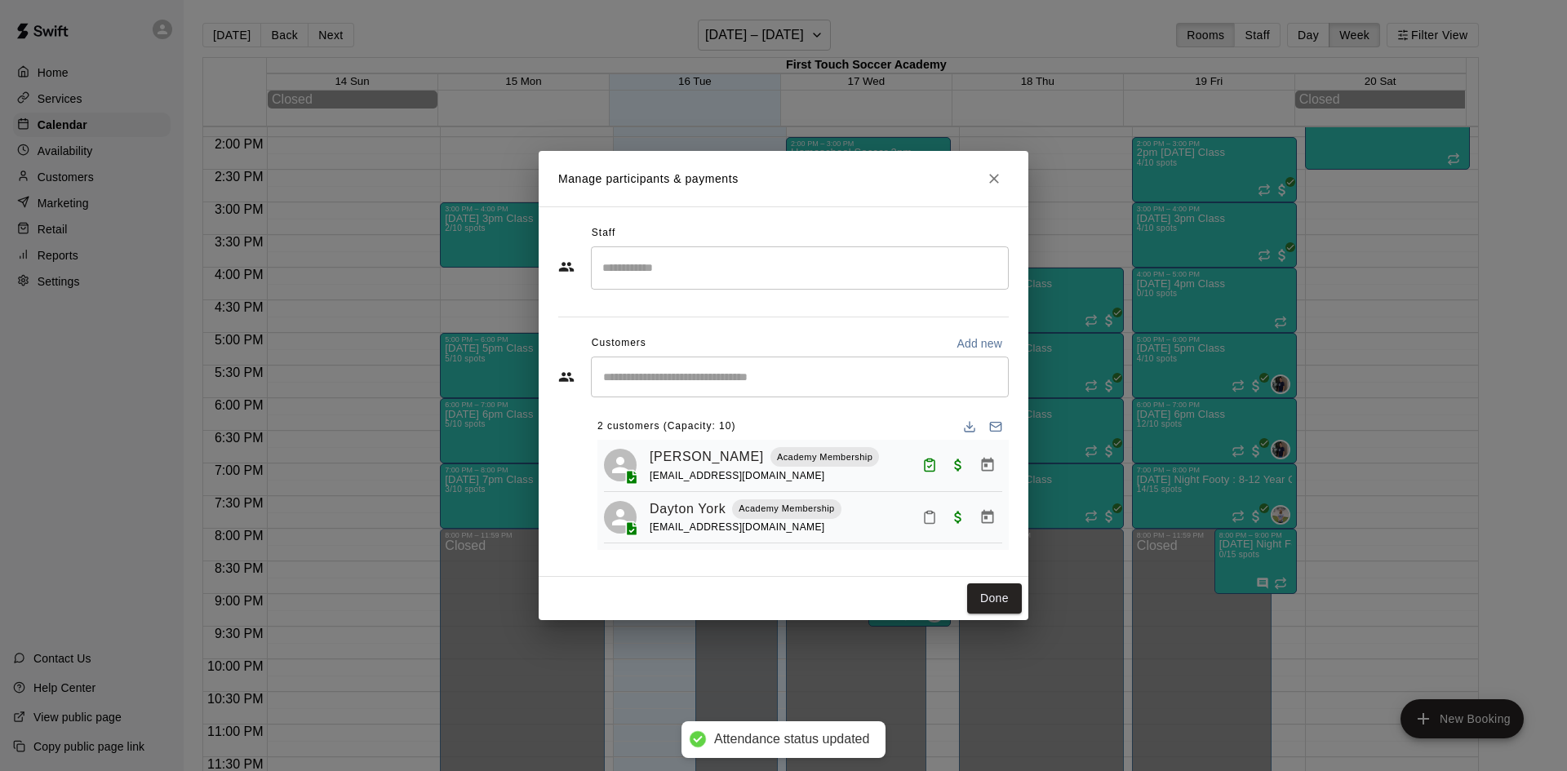
click at [926, 515] on icon "Mark attendance" at bounding box center [929, 517] width 15 height 15
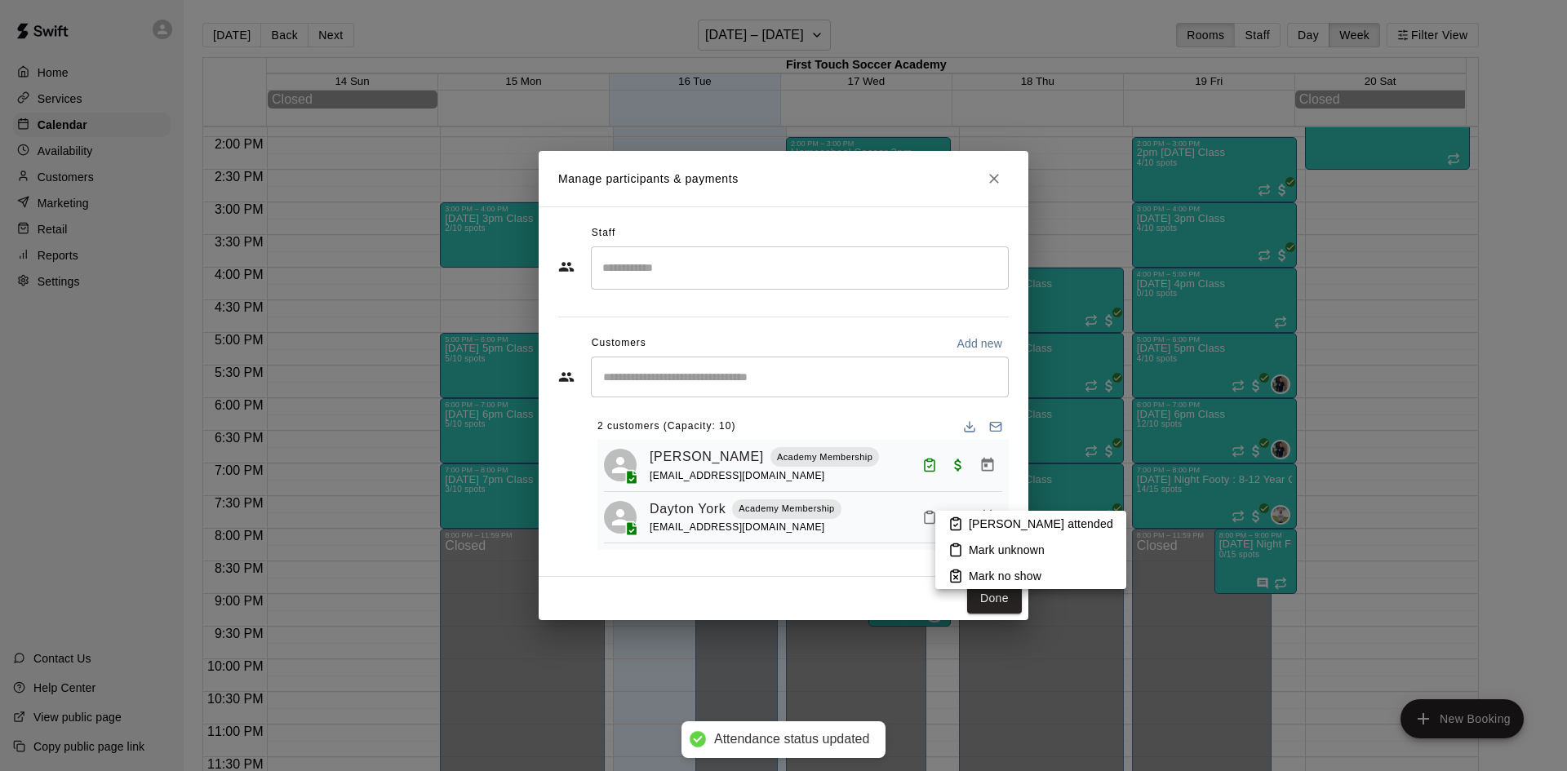
click at [947, 520] on li "[PERSON_NAME] attended" at bounding box center [1030, 524] width 191 height 26
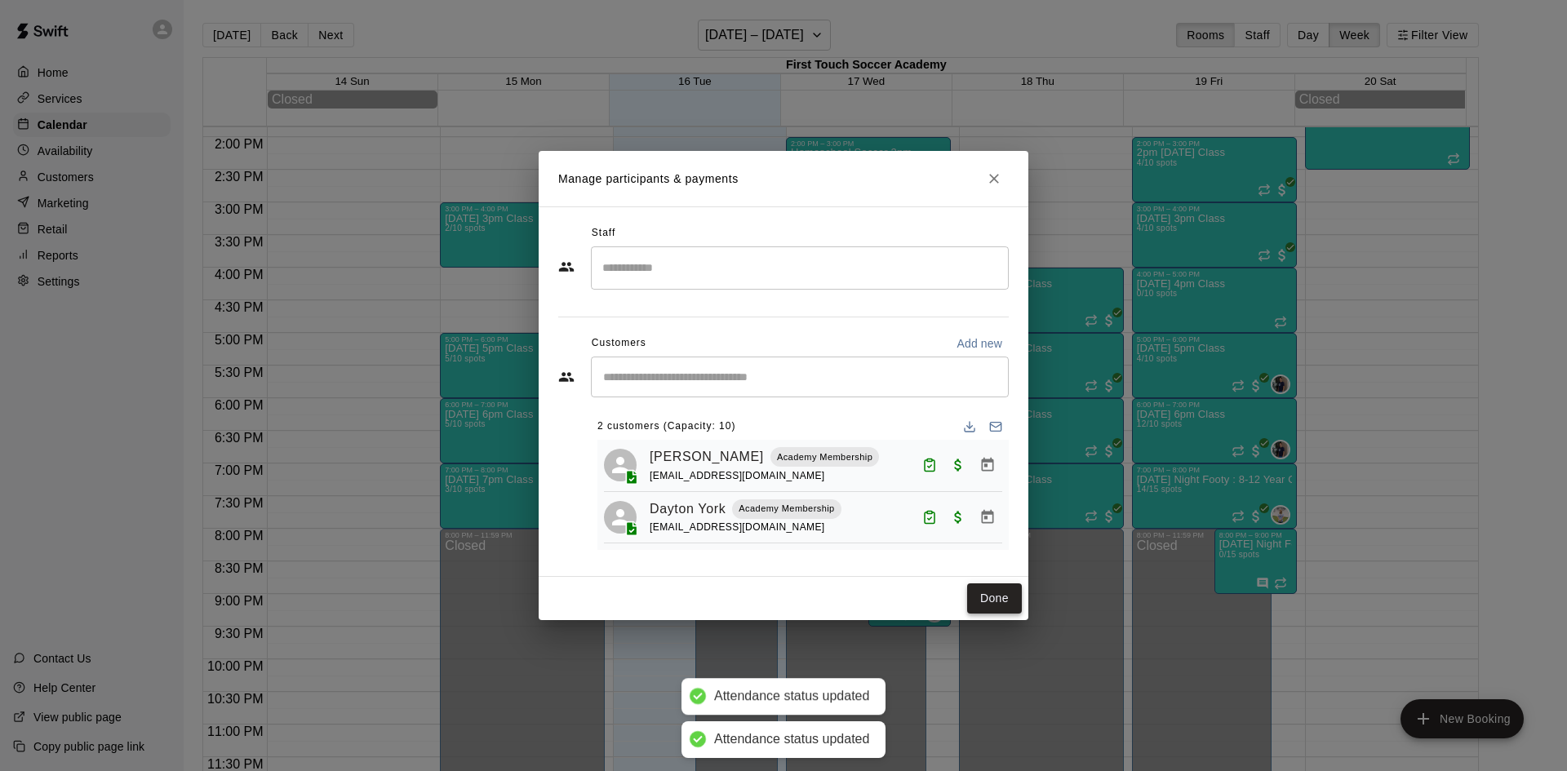
click at [1002, 598] on button "Done" at bounding box center [994, 598] width 55 height 30
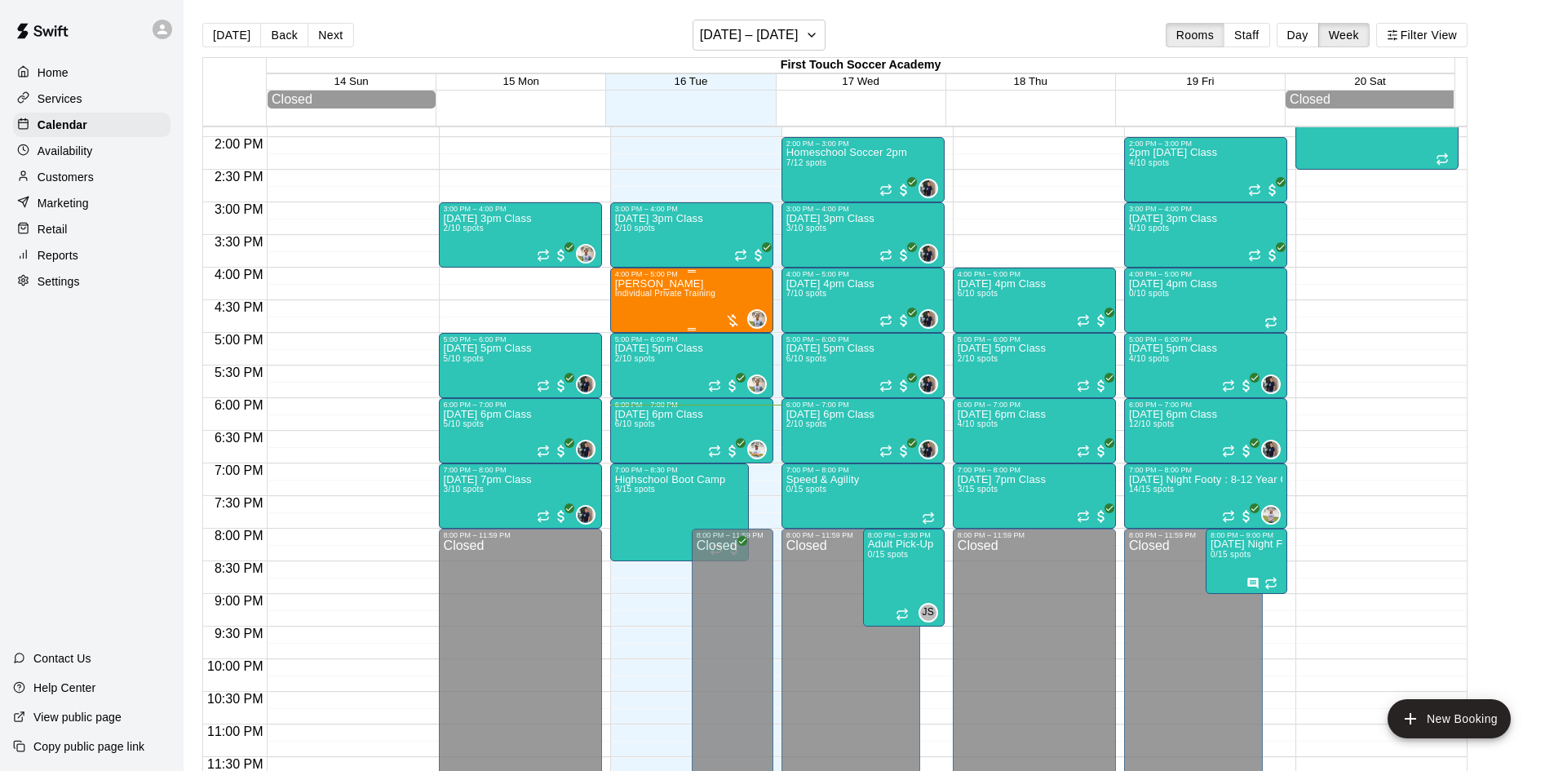
click at [664, 298] on span "Individual Private Training" at bounding box center [665, 293] width 101 height 9
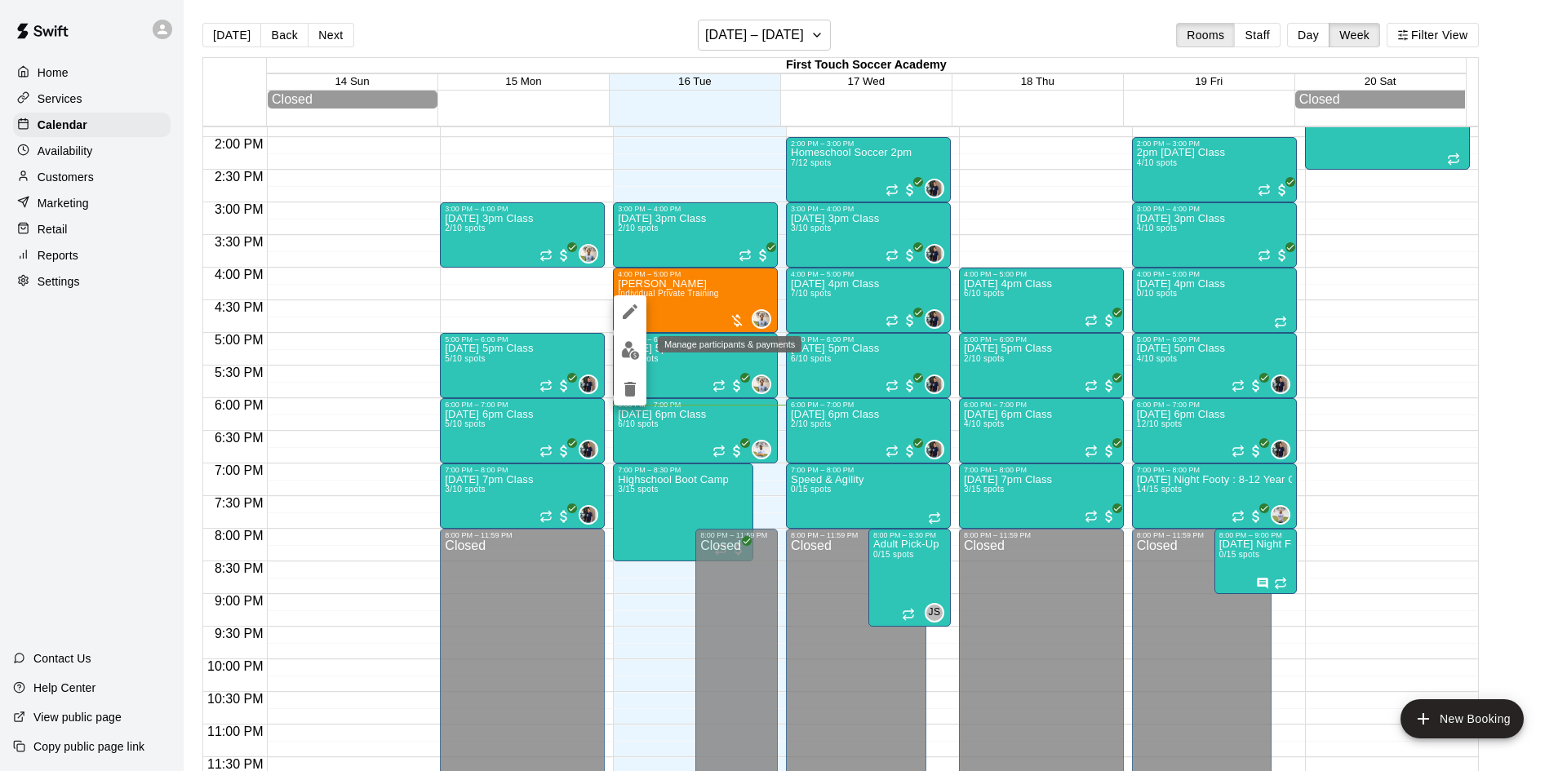
click at [626, 351] on img "edit" at bounding box center [630, 350] width 19 height 19
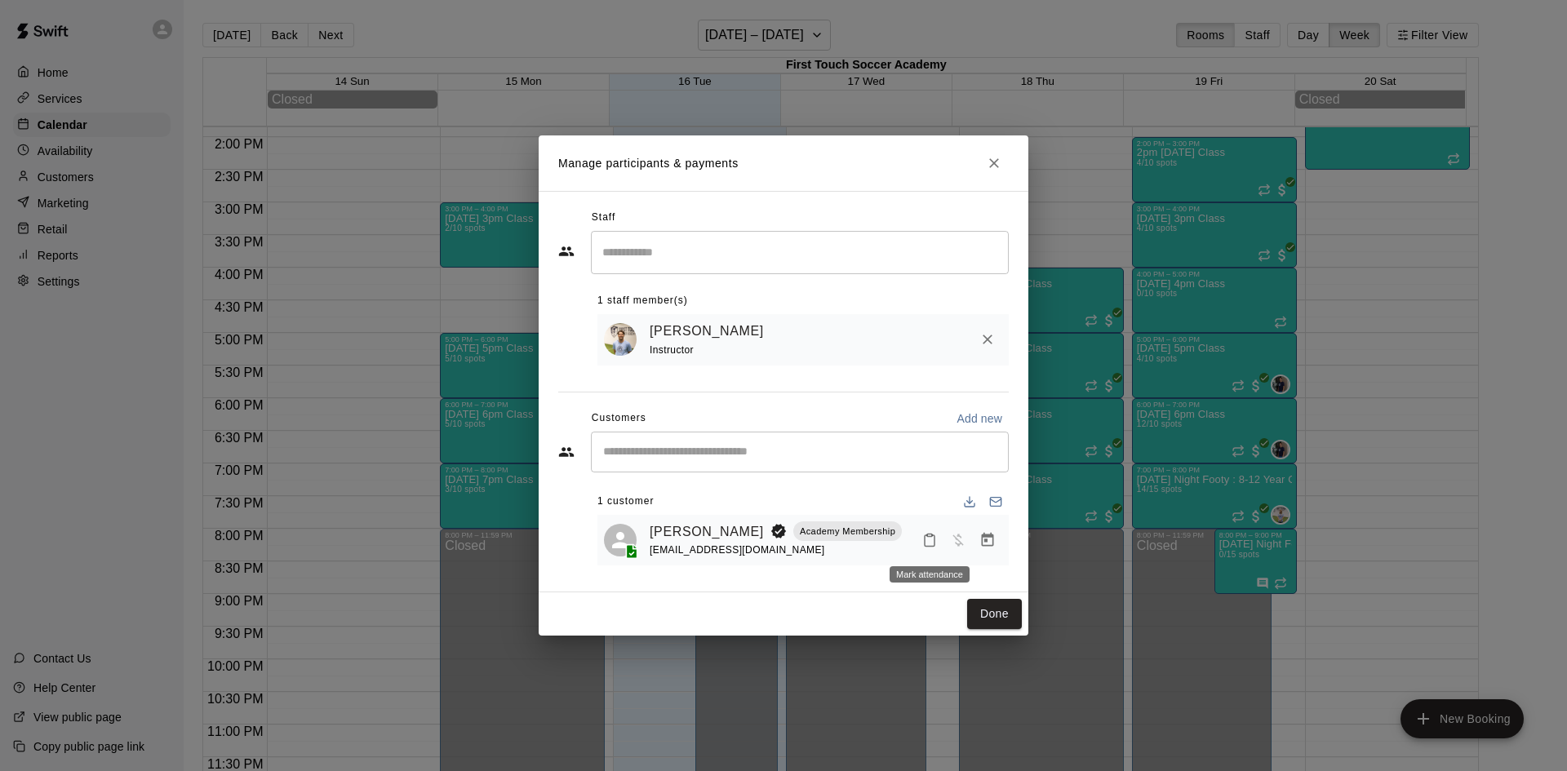
click at [929, 534] on icon "Mark attendance" at bounding box center [929, 540] width 15 height 15
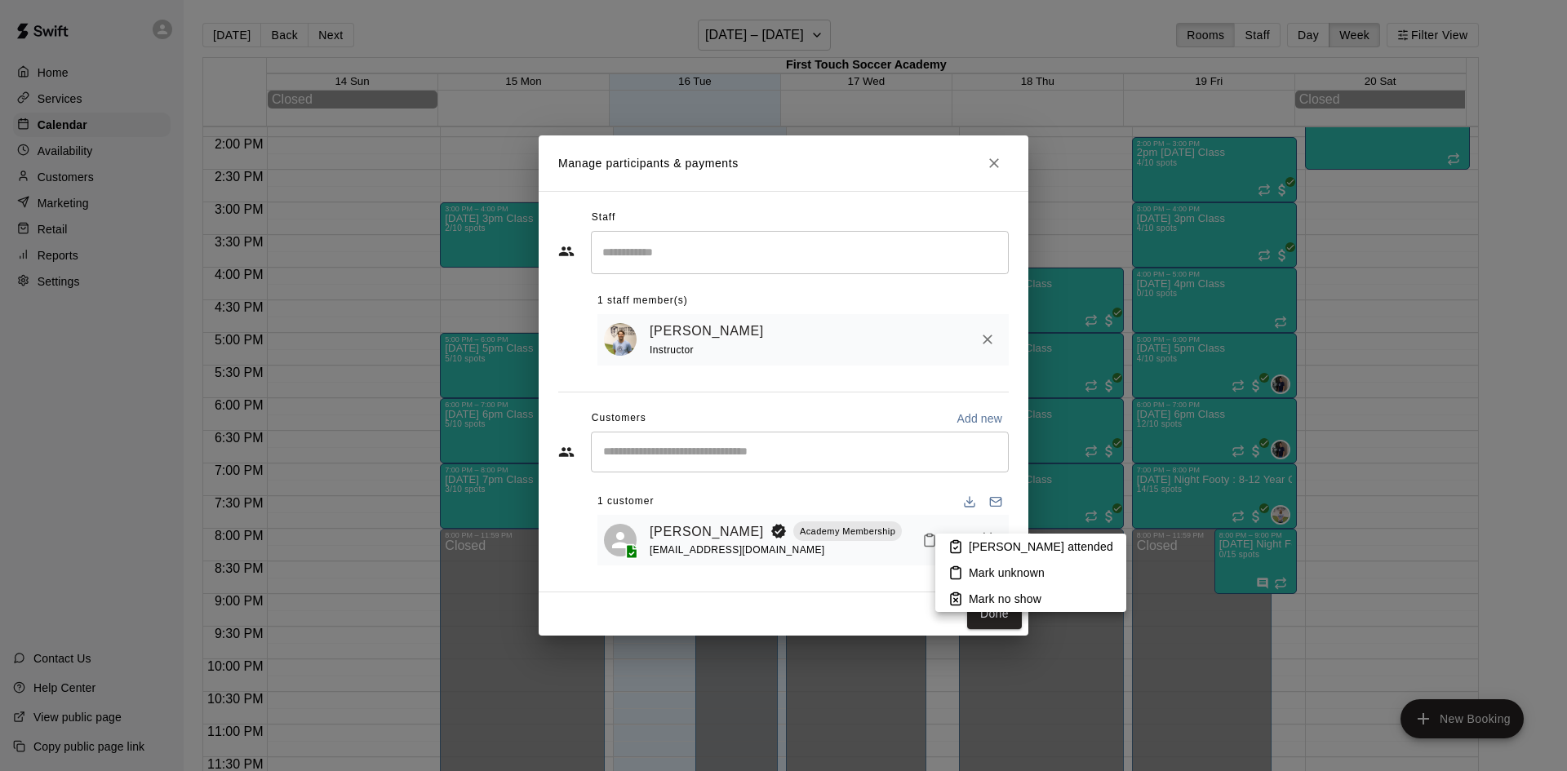
click at [964, 556] on li "[PERSON_NAME] attended" at bounding box center [1030, 547] width 191 height 26
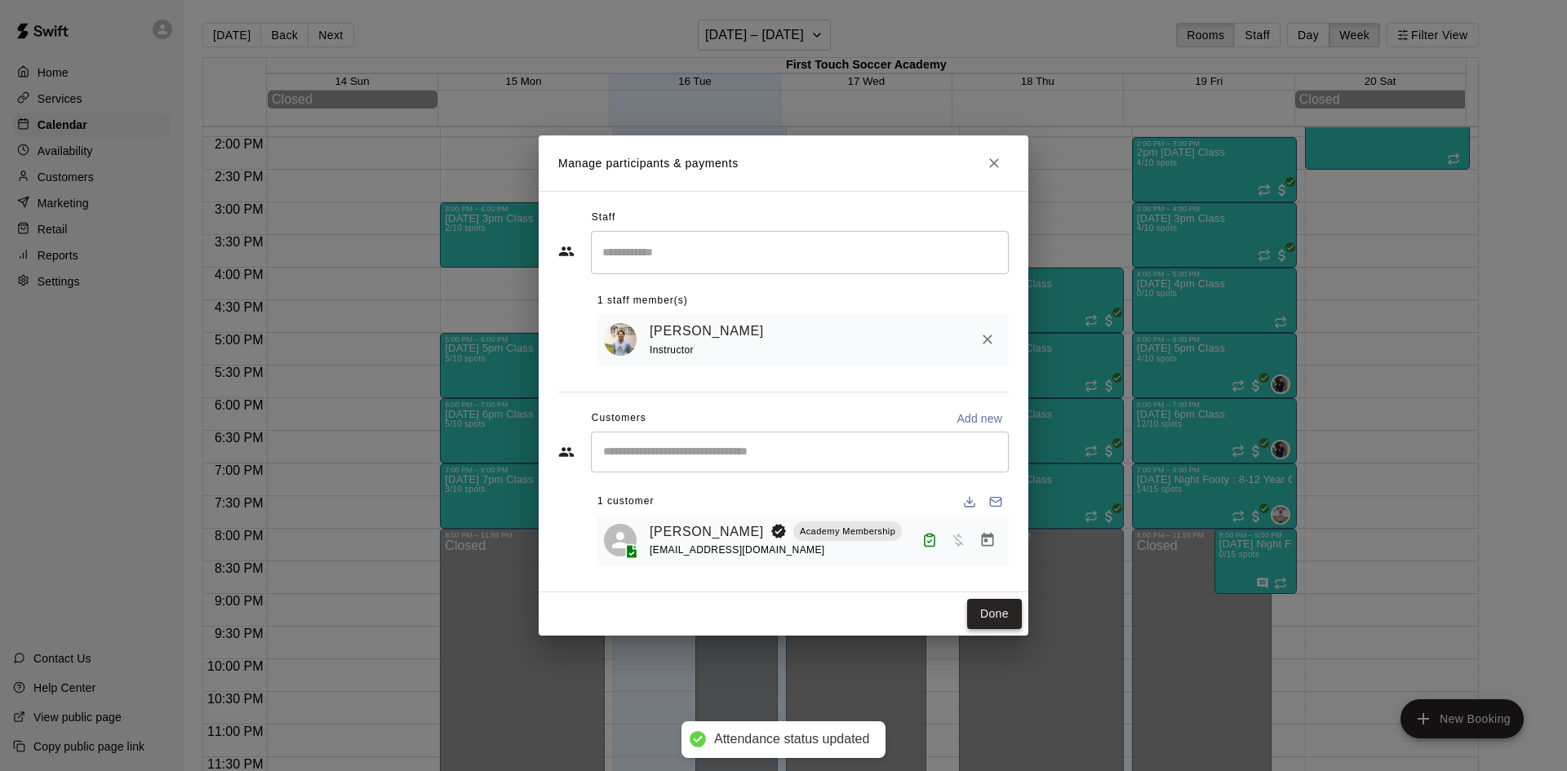
click at [977, 610] on button "Done" at bounding box center [994, 614] width 55 height 30
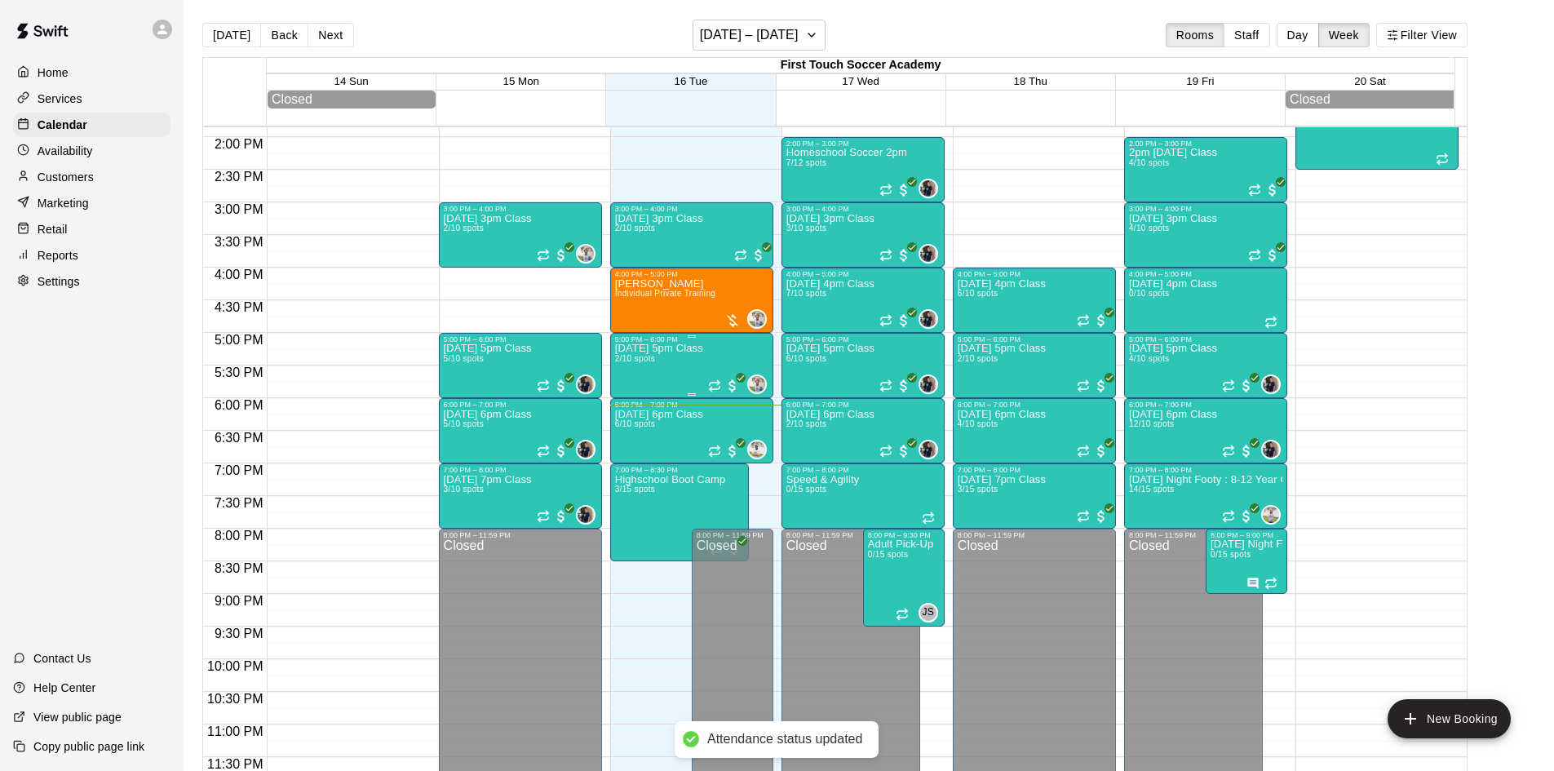
click at [645, 363] on span "2/10 spots" at bounding box center [635, 358] width 40 height 9
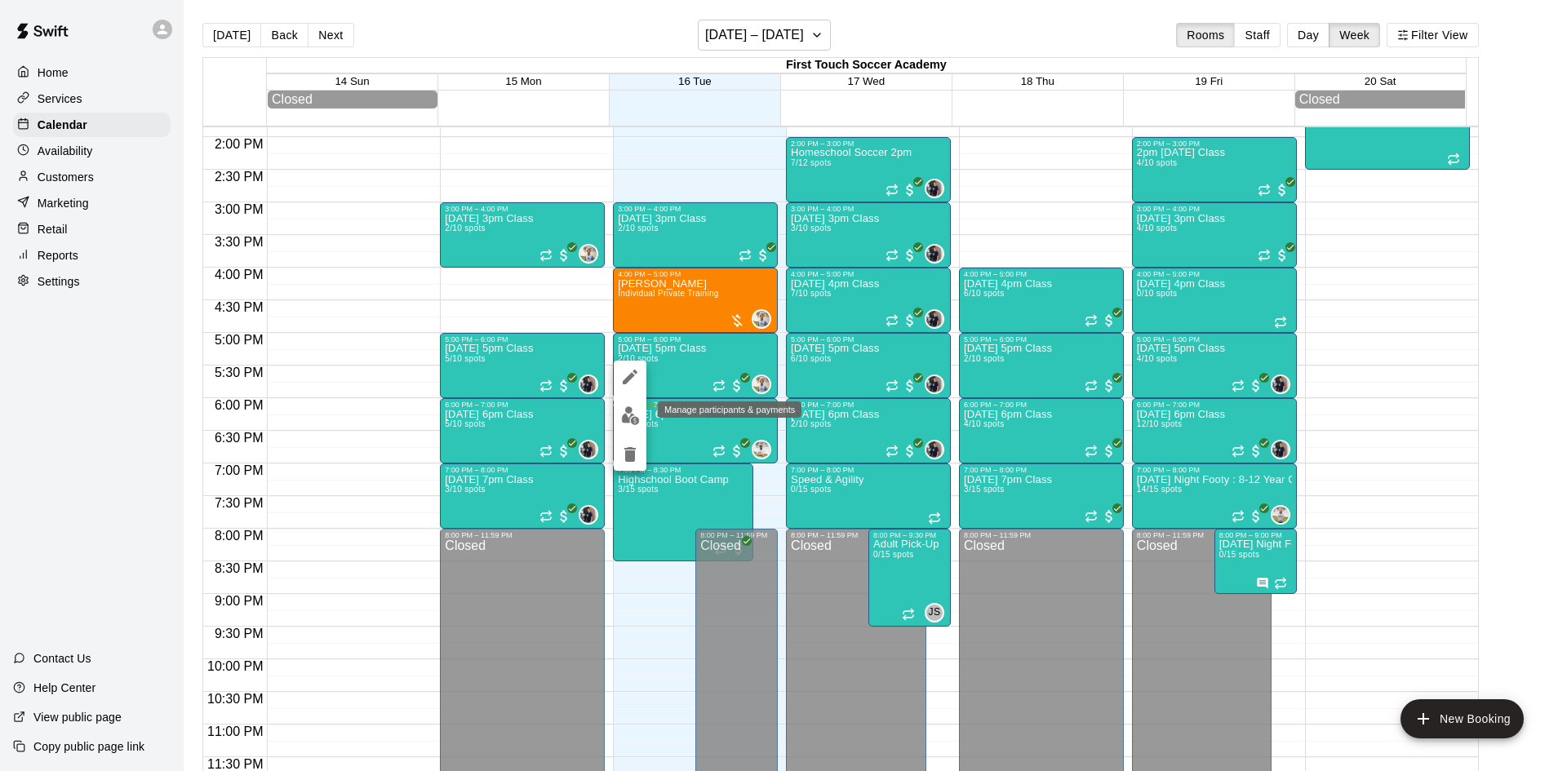
click at [630, 415] on img "edit" at bounding box center [630, 415] width 19 height 19
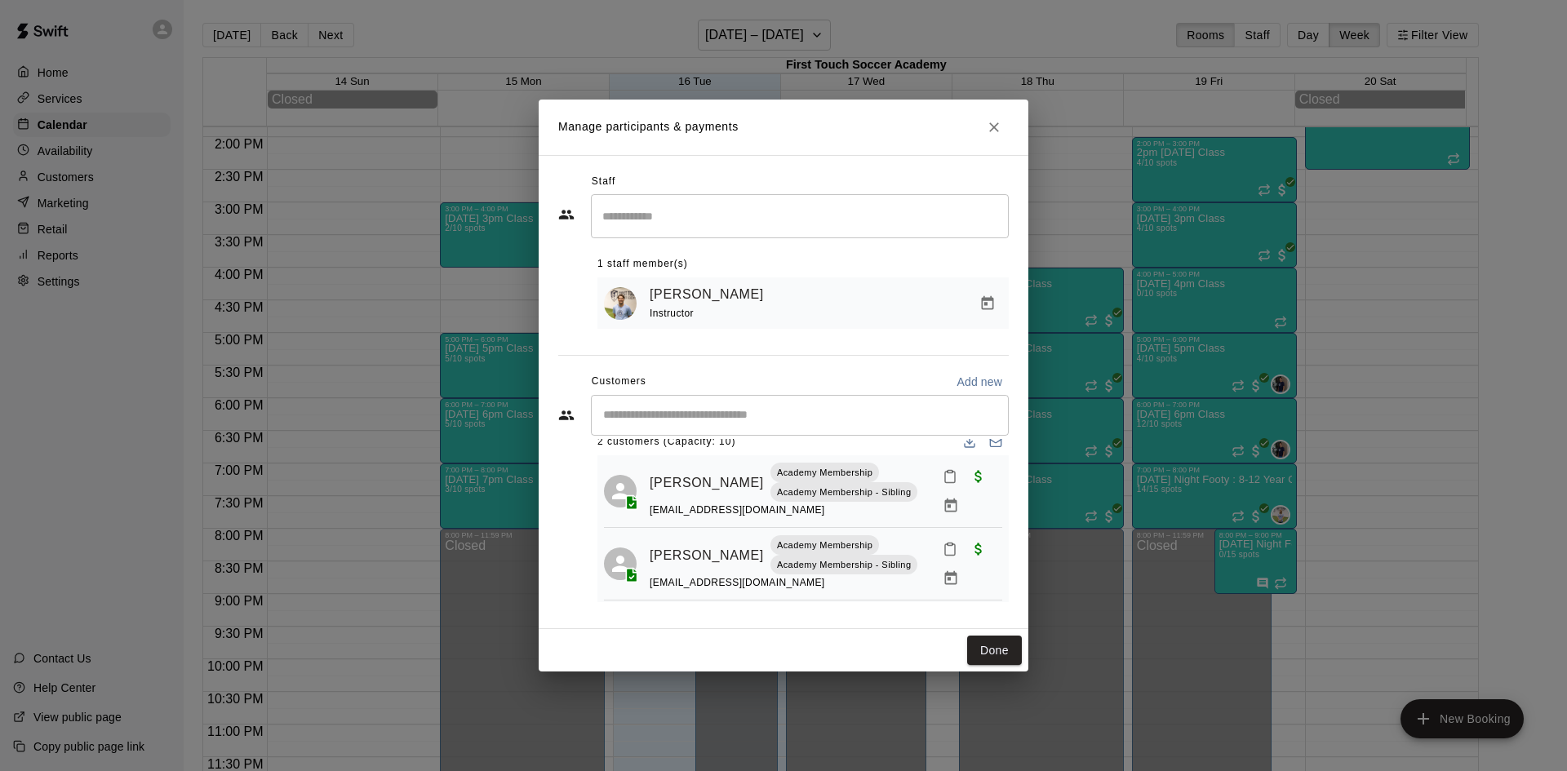
scroll to position [33, 0]
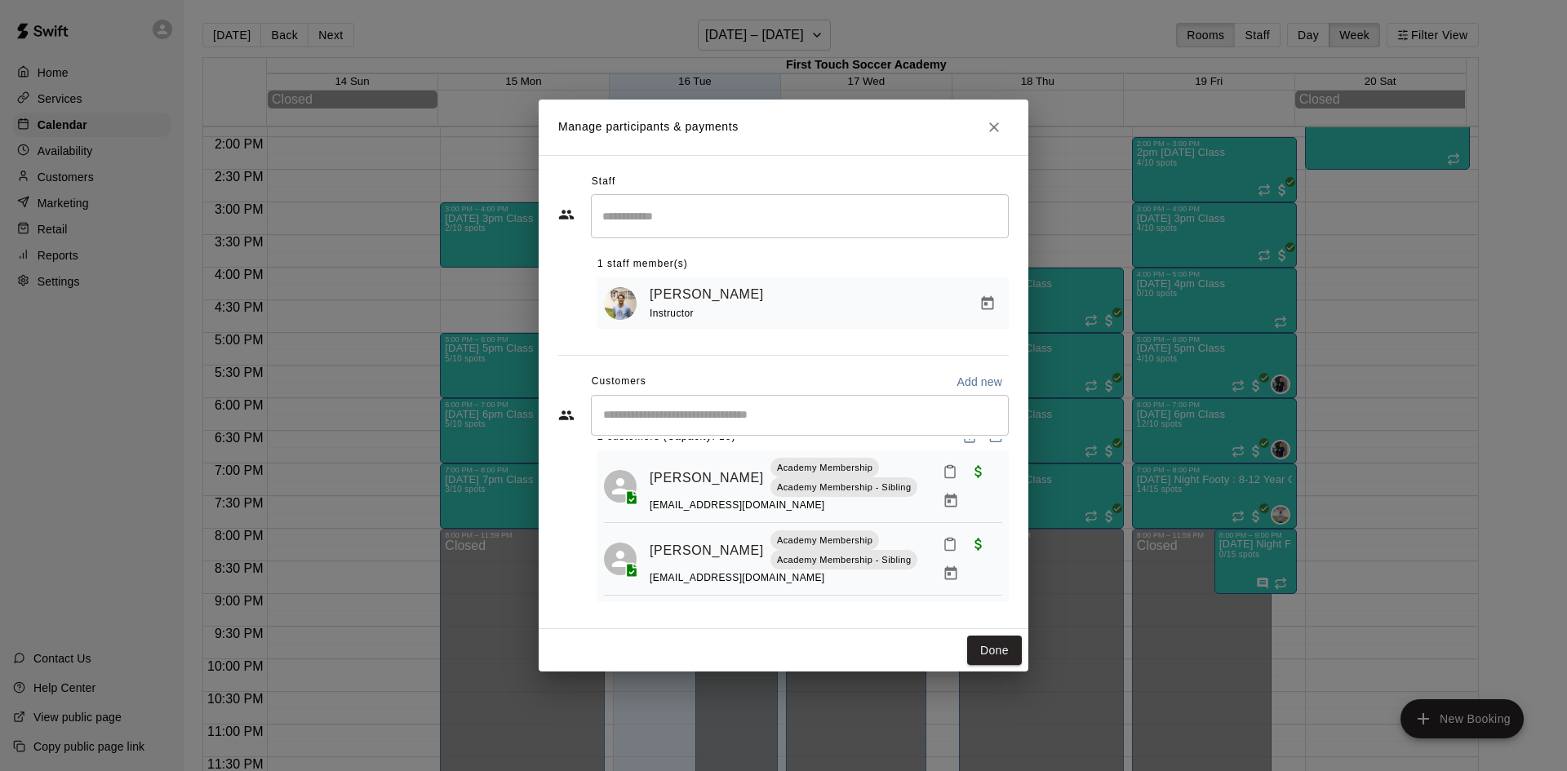
click at [947, 466] on rect "Mark attendance" at bounding box center [949, 466] width 5 height 2
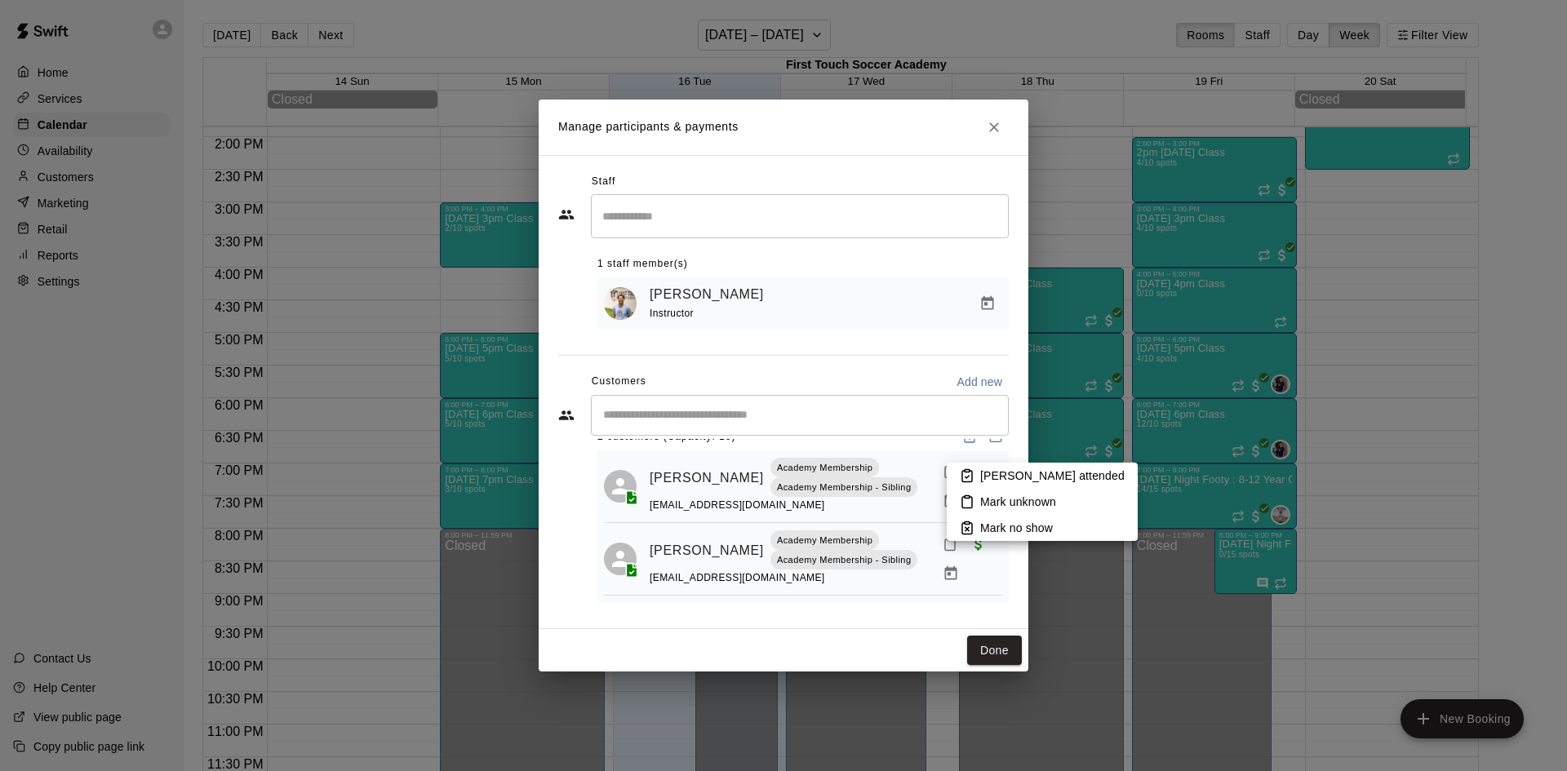
click at [976, 469] on li "[PERSON_NAME] attended" at bounding box center [1041, 476] width 191 height 26
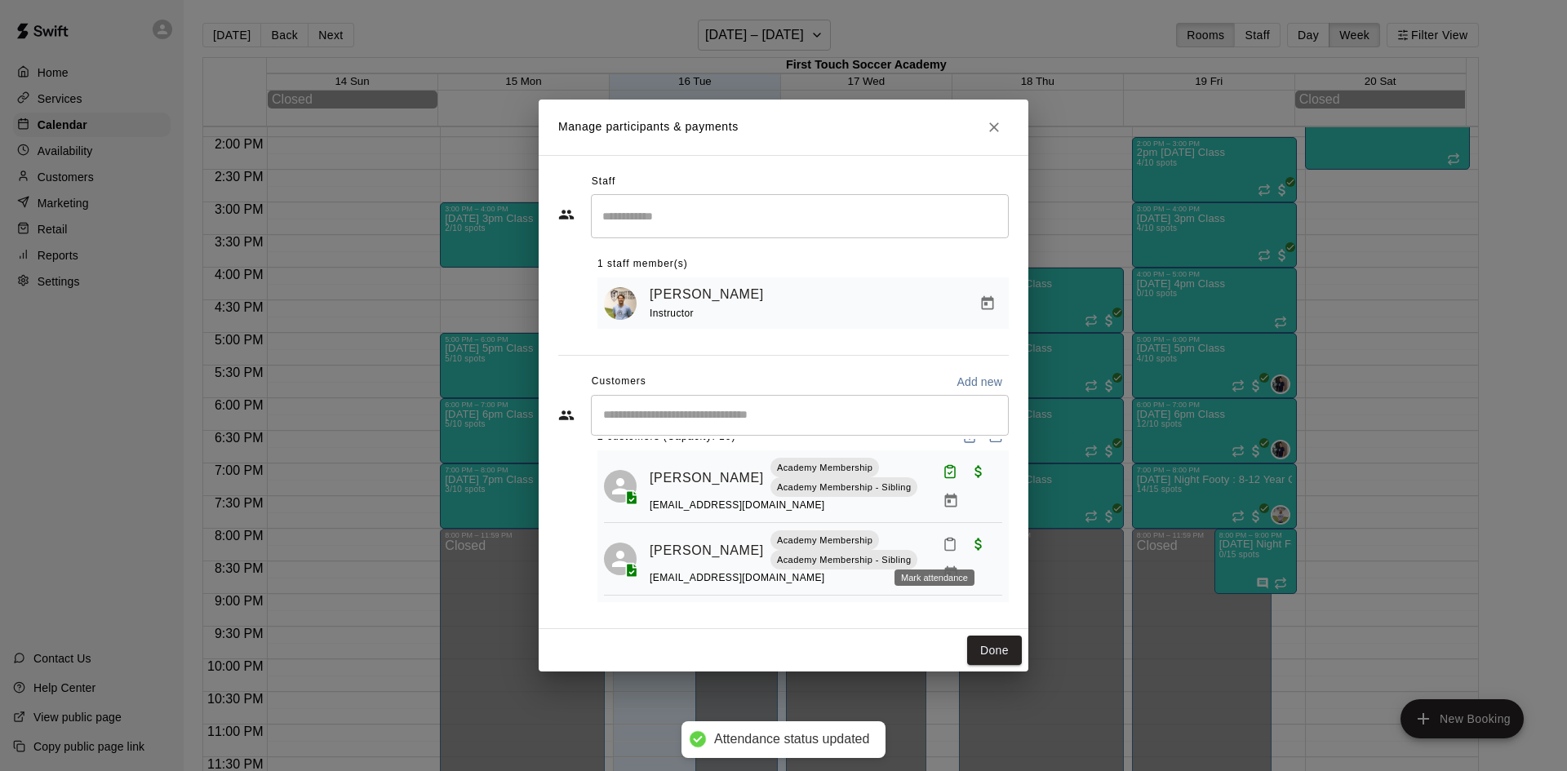
click at [942, 539] on icon "Mark attendance" at bounding box center [949, 544] width 15 height 15
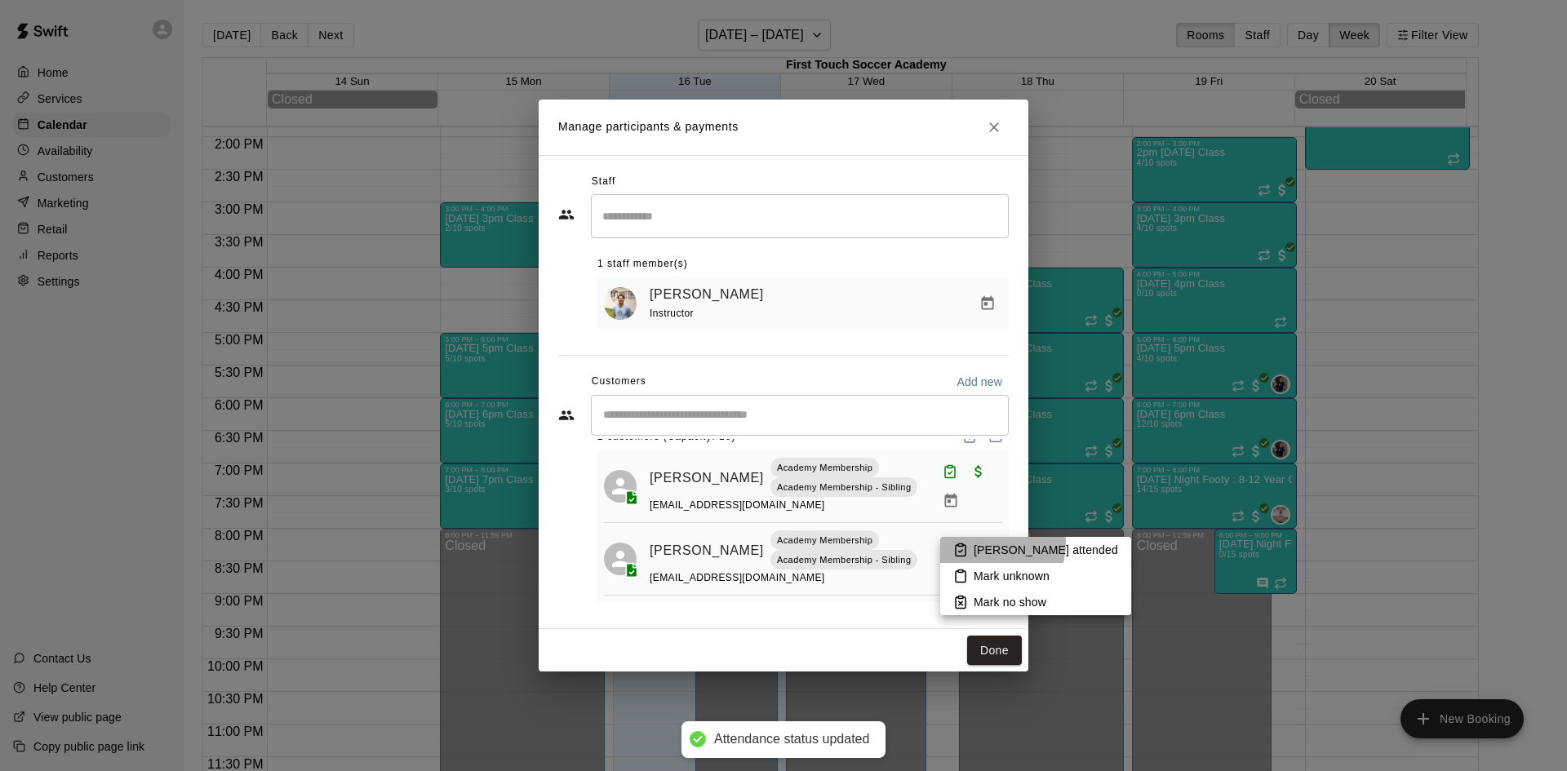
click at [983, 543] on p "[PERSON_NAME] attended" at bounding box center [1045, 550] width 144 height 16
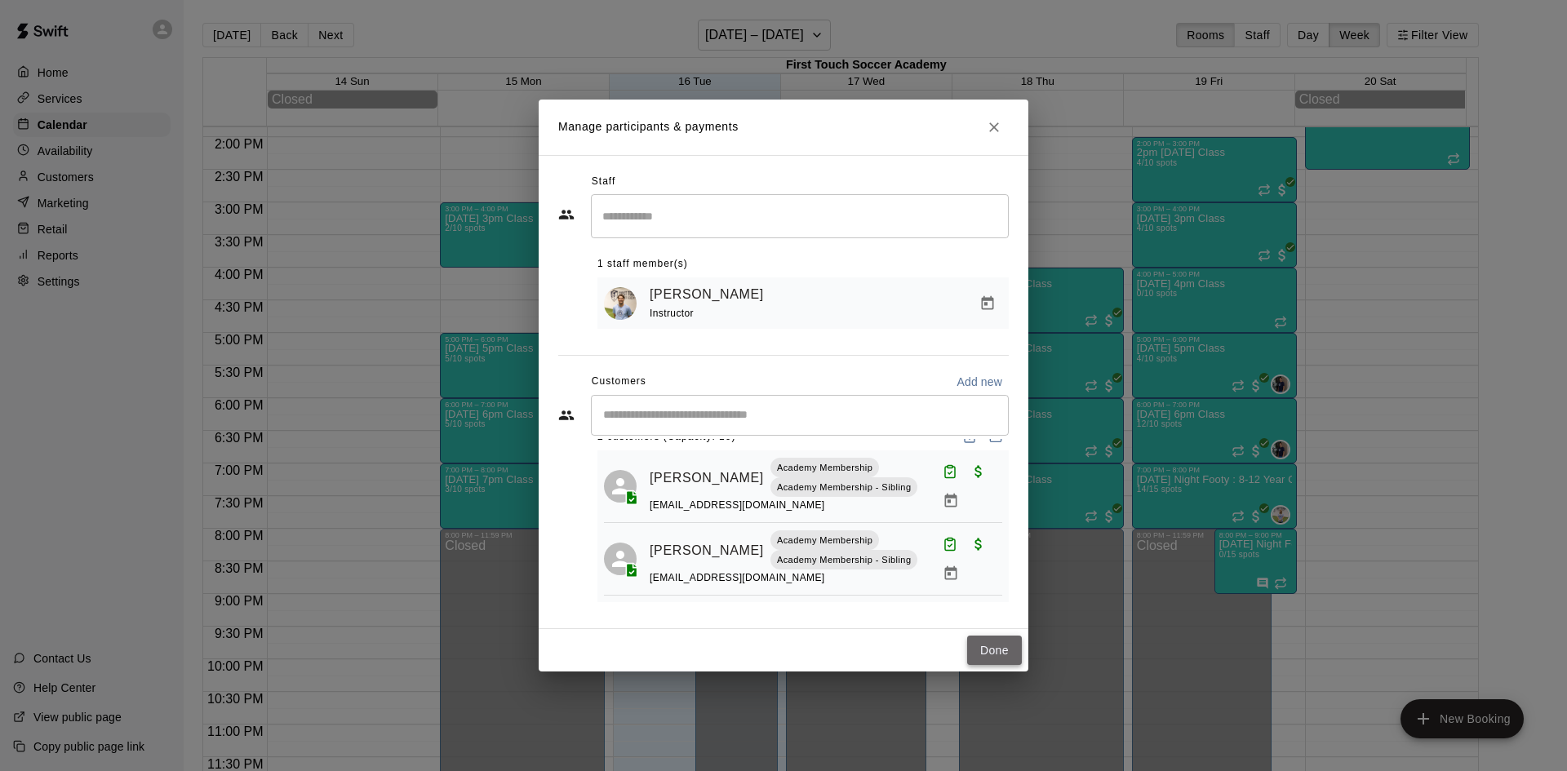
click at [995, 649] on button "Done" at bounding box center [994, 651] width 55 height 30
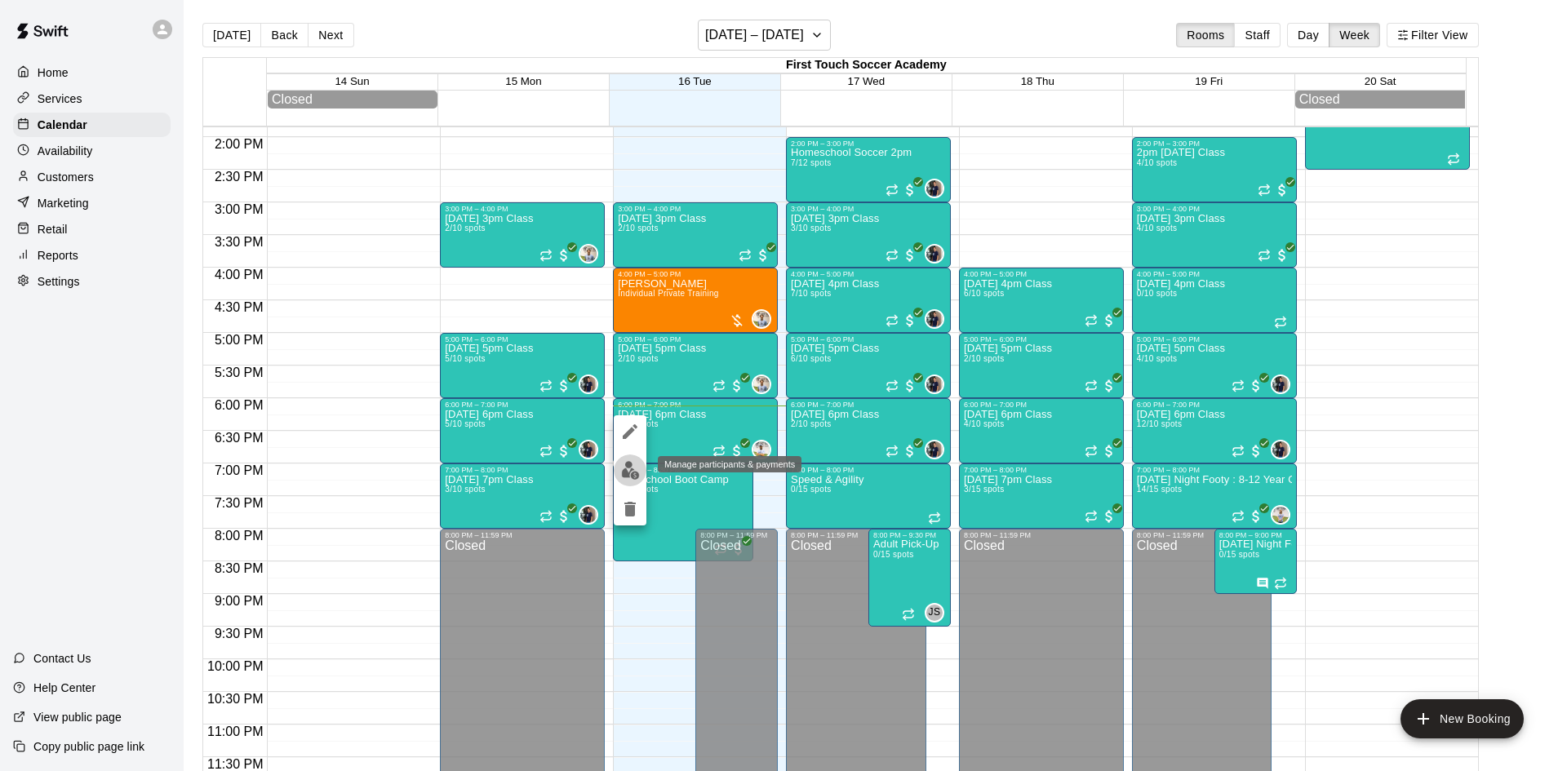
click at [628, 469] on img "edit" at bounding box center [630, 470] width 19 height 19
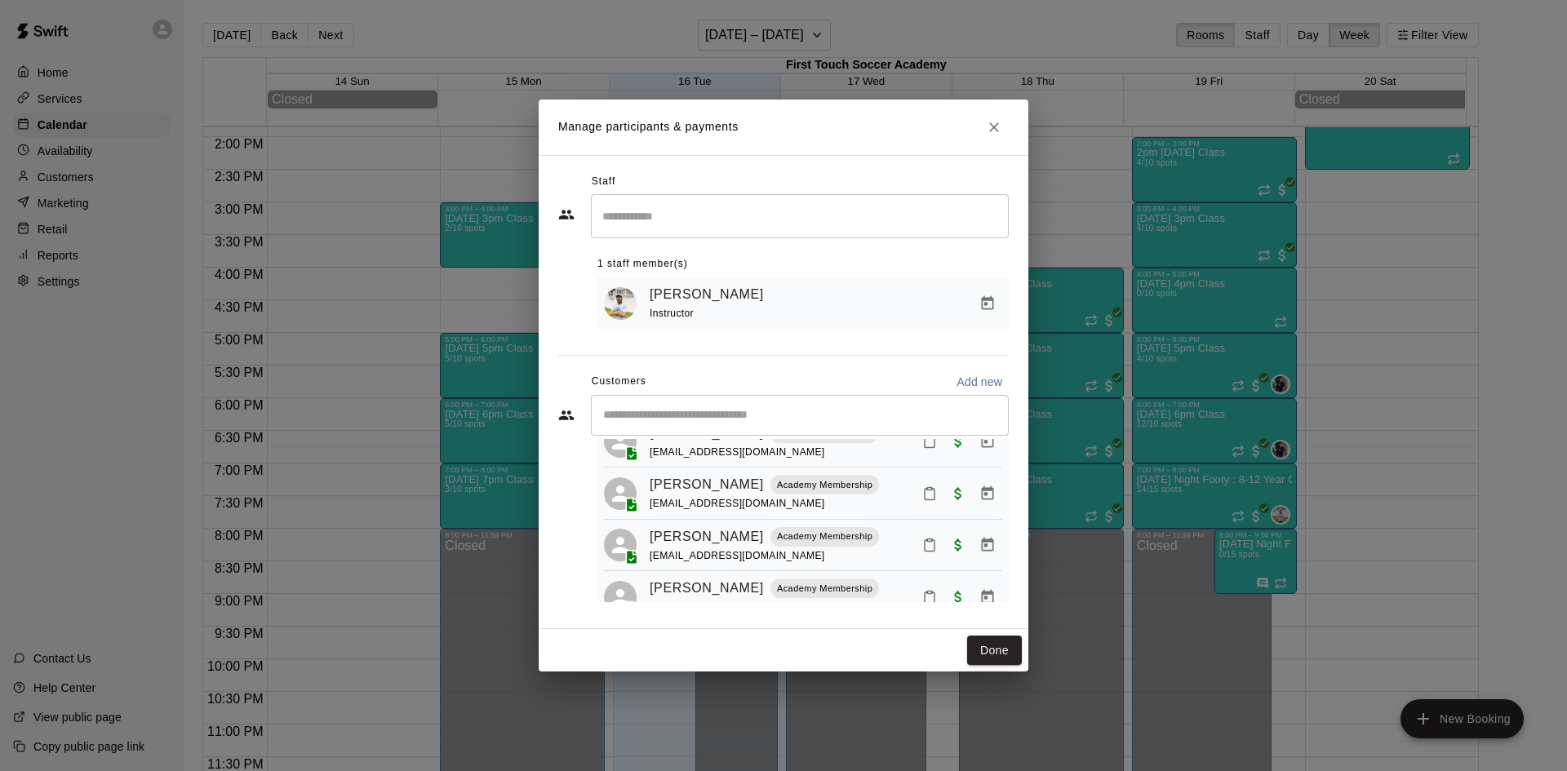
scroll to position [163, 0]
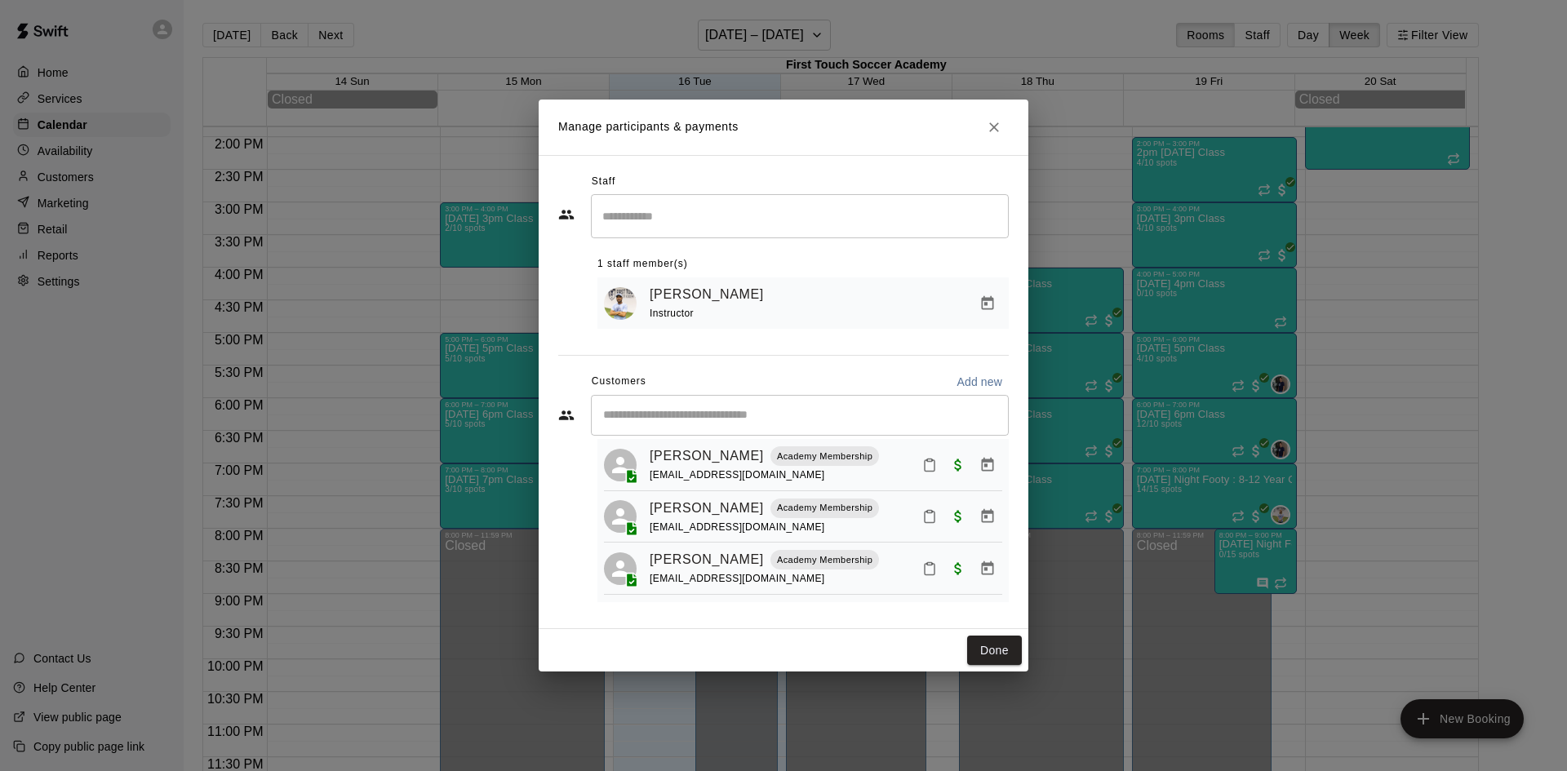
click at [922, 524] on icon "Mark attendance" at bounding box center [929, 516] width 15 height 15
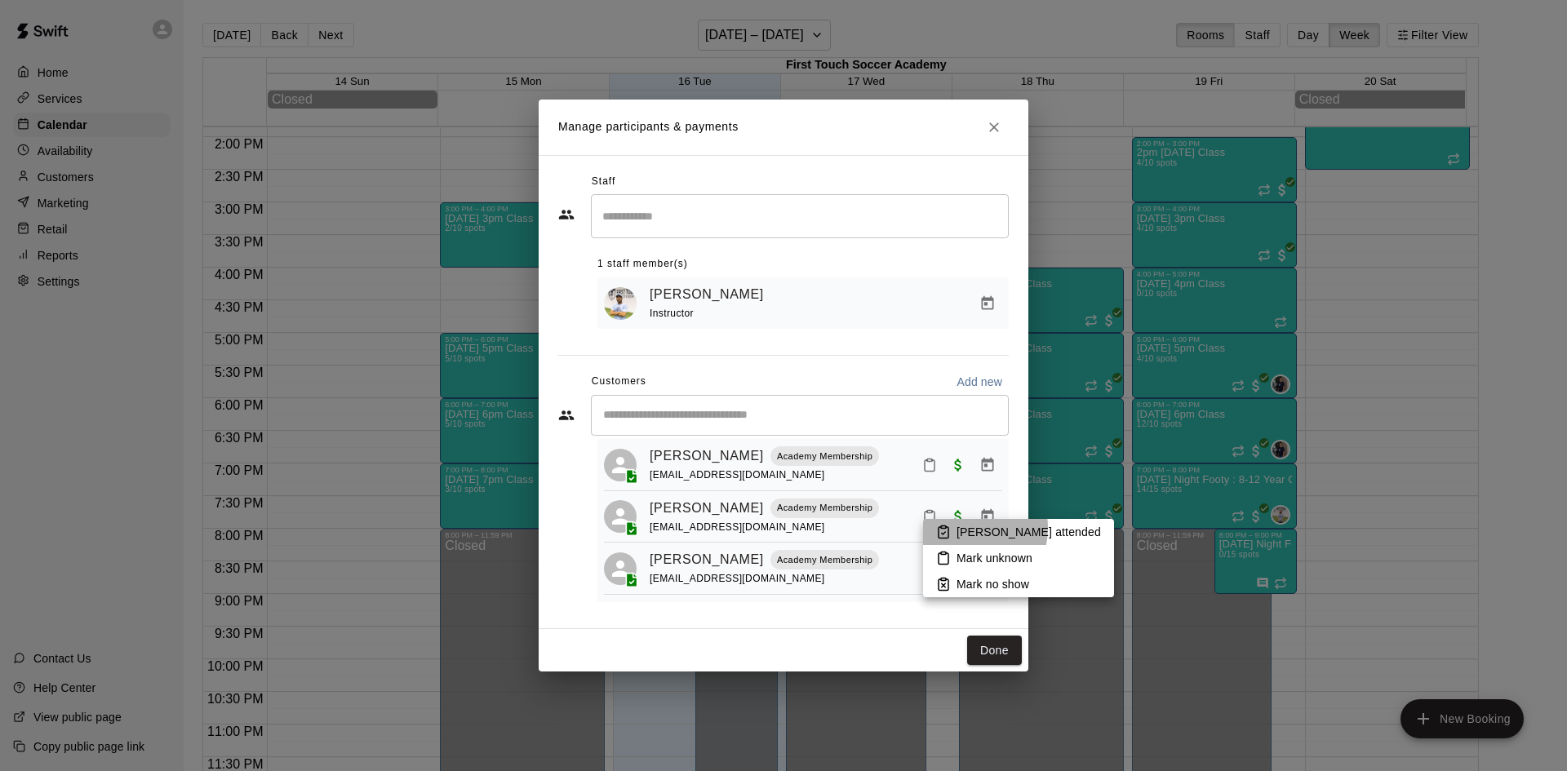
click at [960, 528] on p "[PERSON_NAME] attended" at bounding box center [1028, 532] width 144 height 16
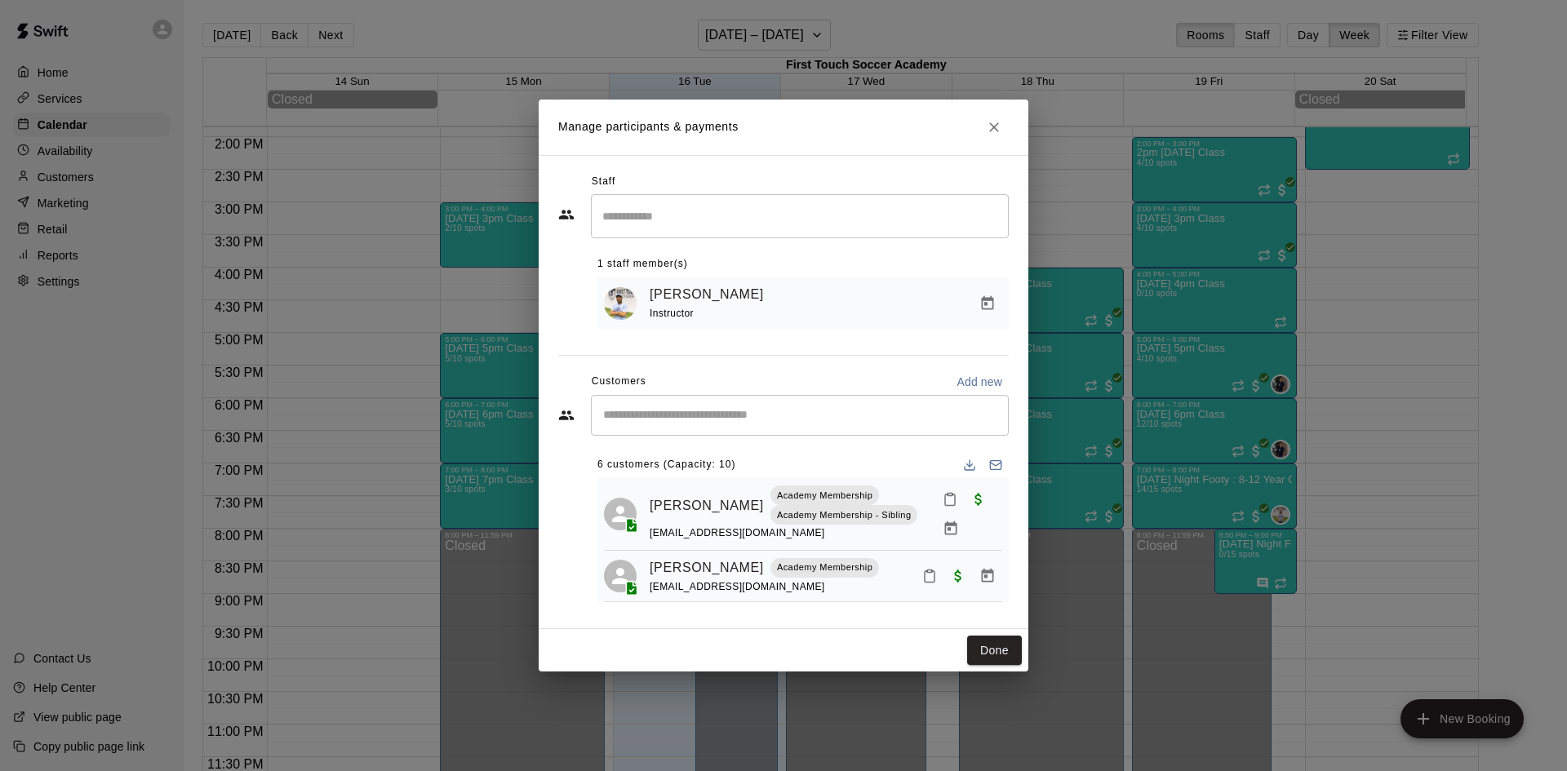
scroll to position [82, 0]
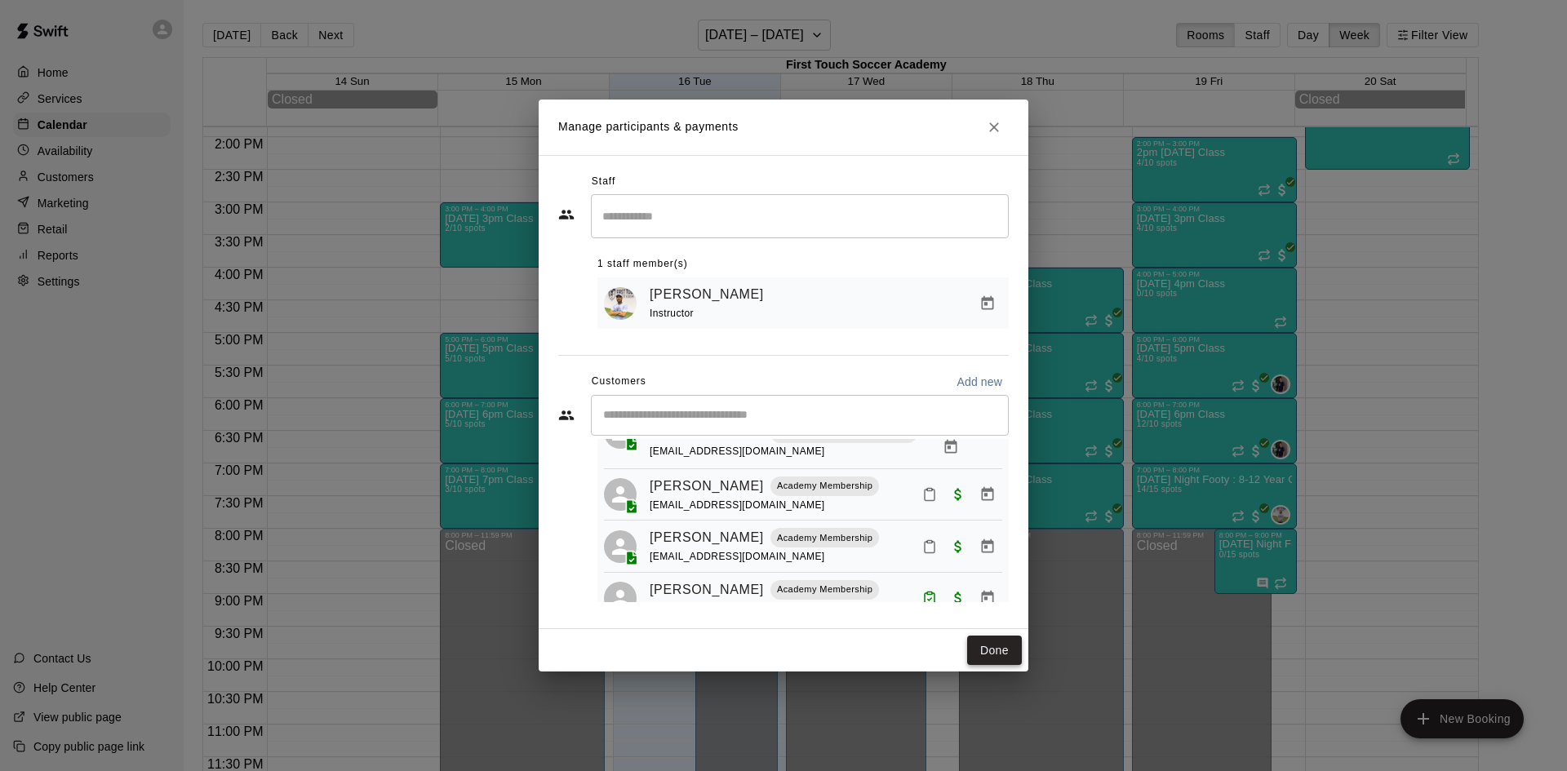
click at [988, 656] on button "Done" at bounding box center [994, 651] width 55 height 30
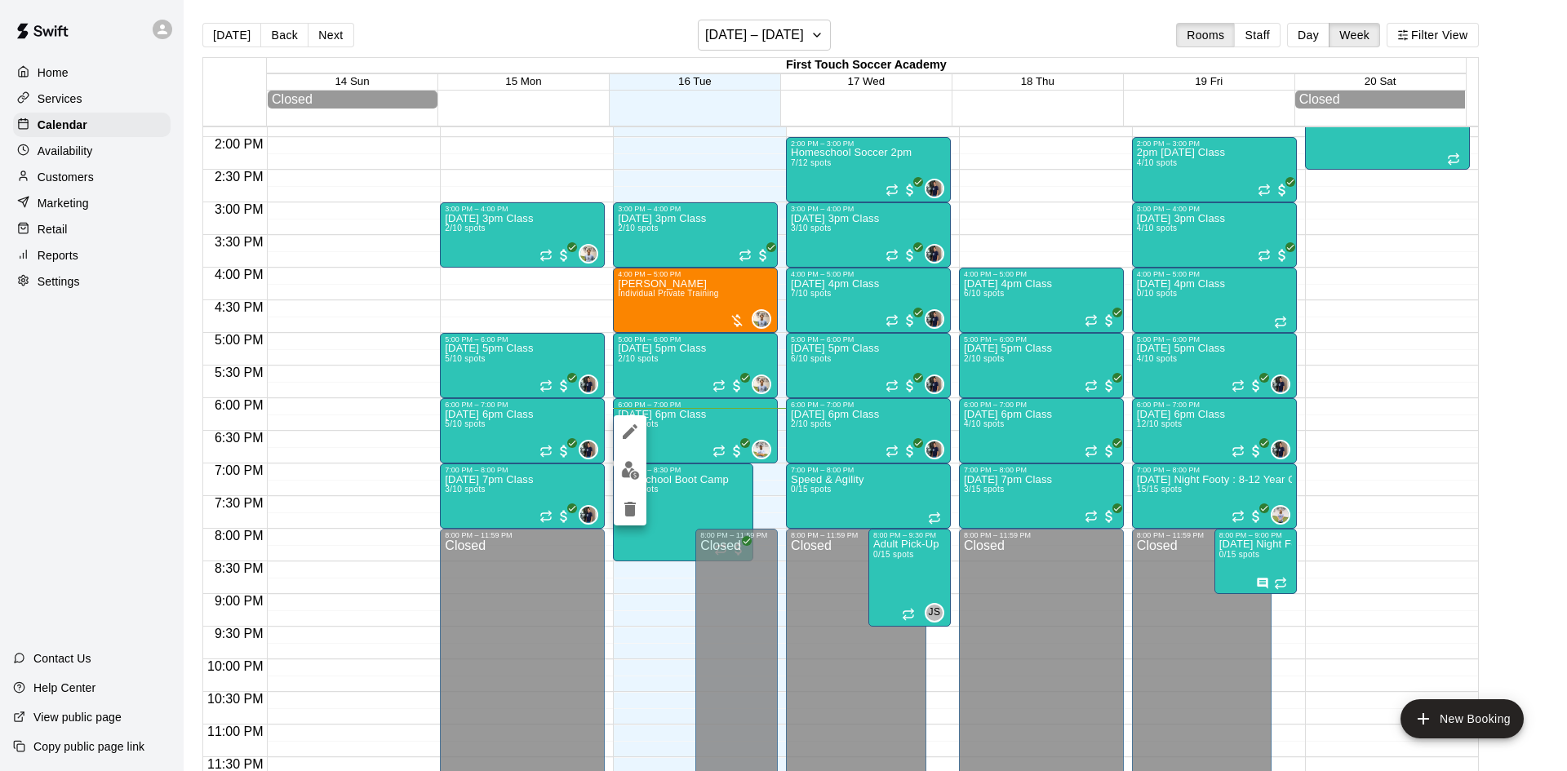
click at [387, 433] on div at bounding box center [783, 385] width 1567 height 771
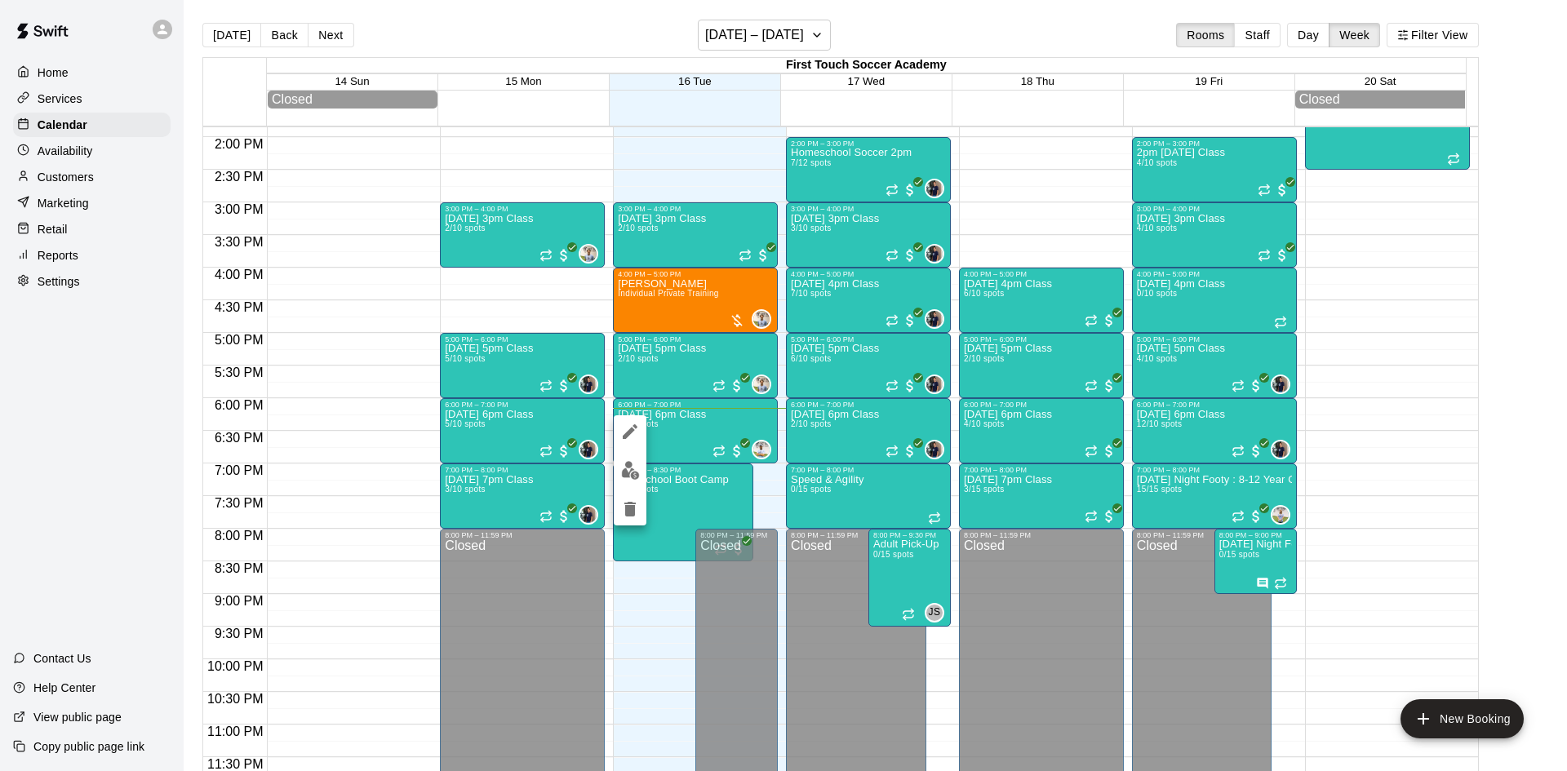
click at [349, 477] on div at bounding box center [783, 385] width 1567 height 771
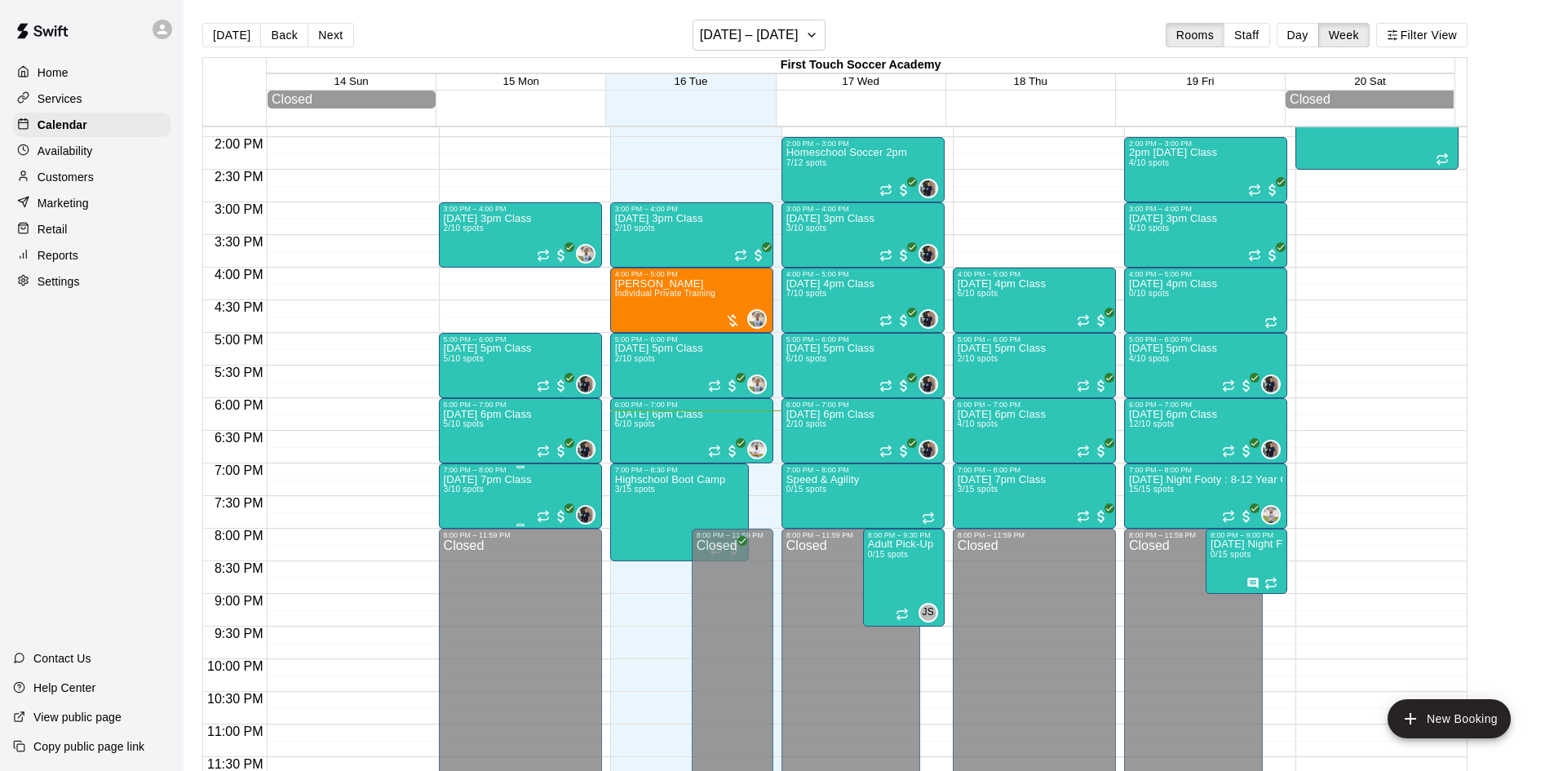
click at [531, 480] on p "[DATE] 7pm Class" at bounding box center [488, 480] width 88 height 0
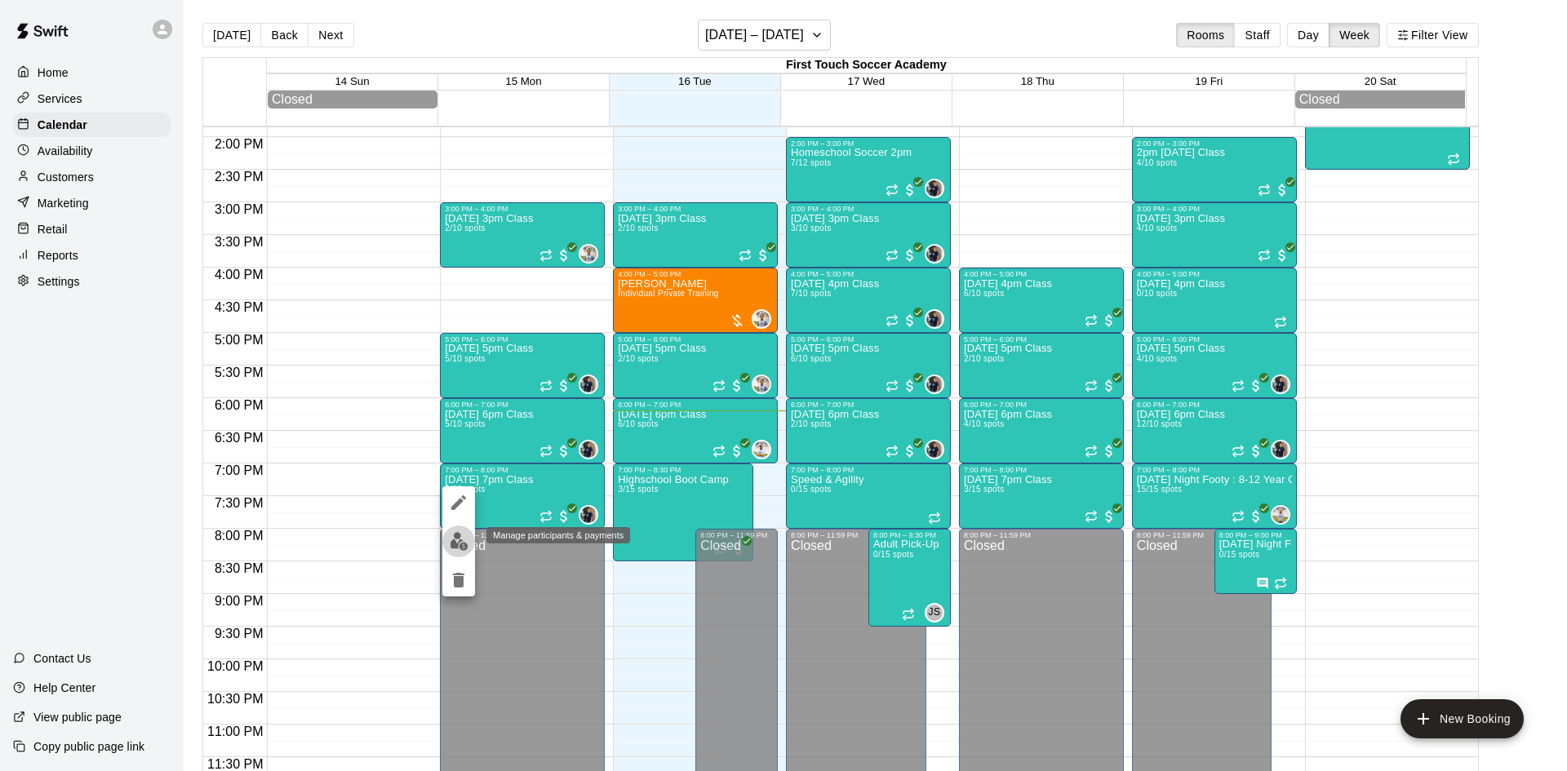
click at [460, 542] on img "edit" at bounding box center [459, 541] width 19 height 19
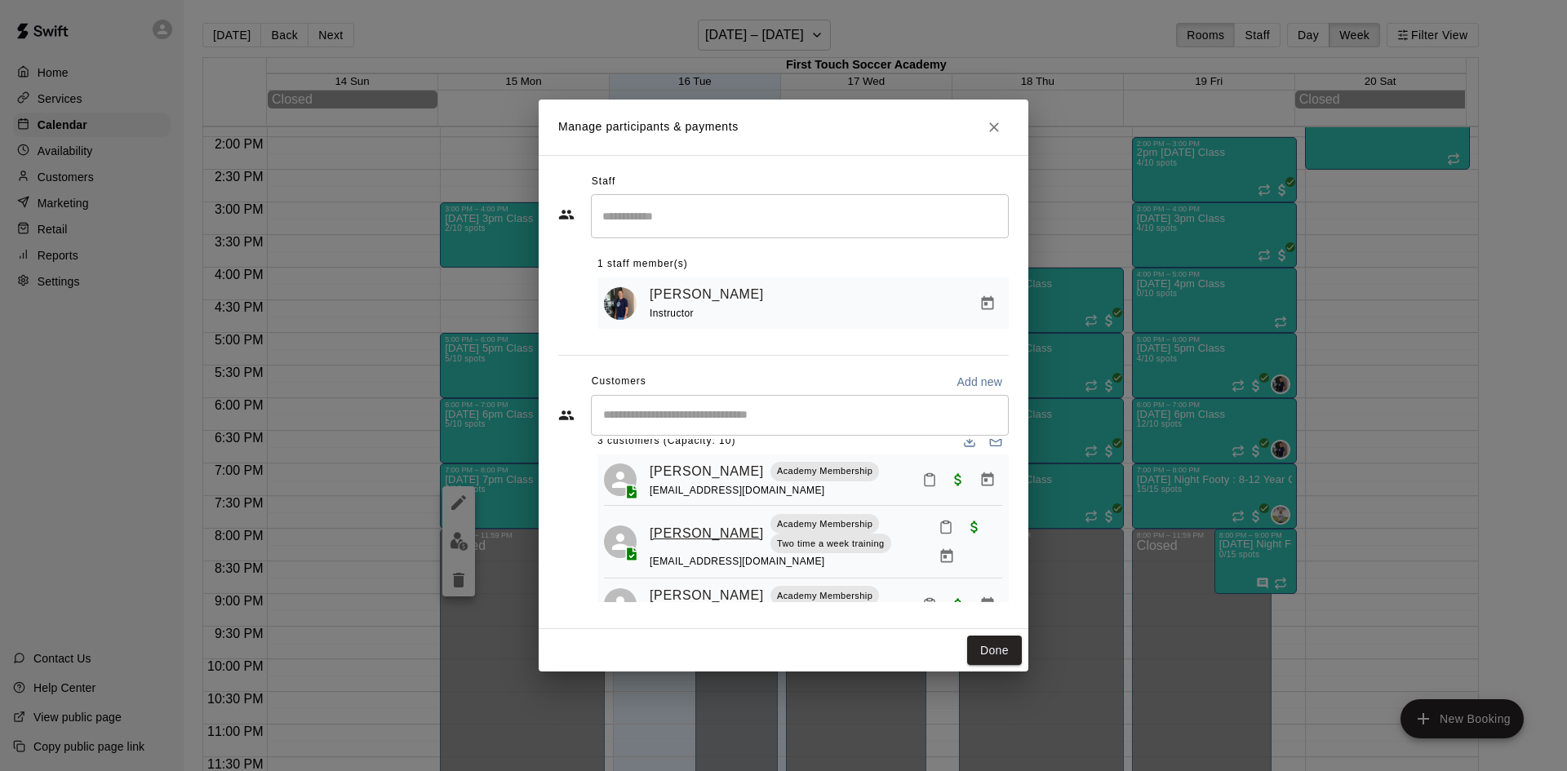
scroll to position [0, 0]
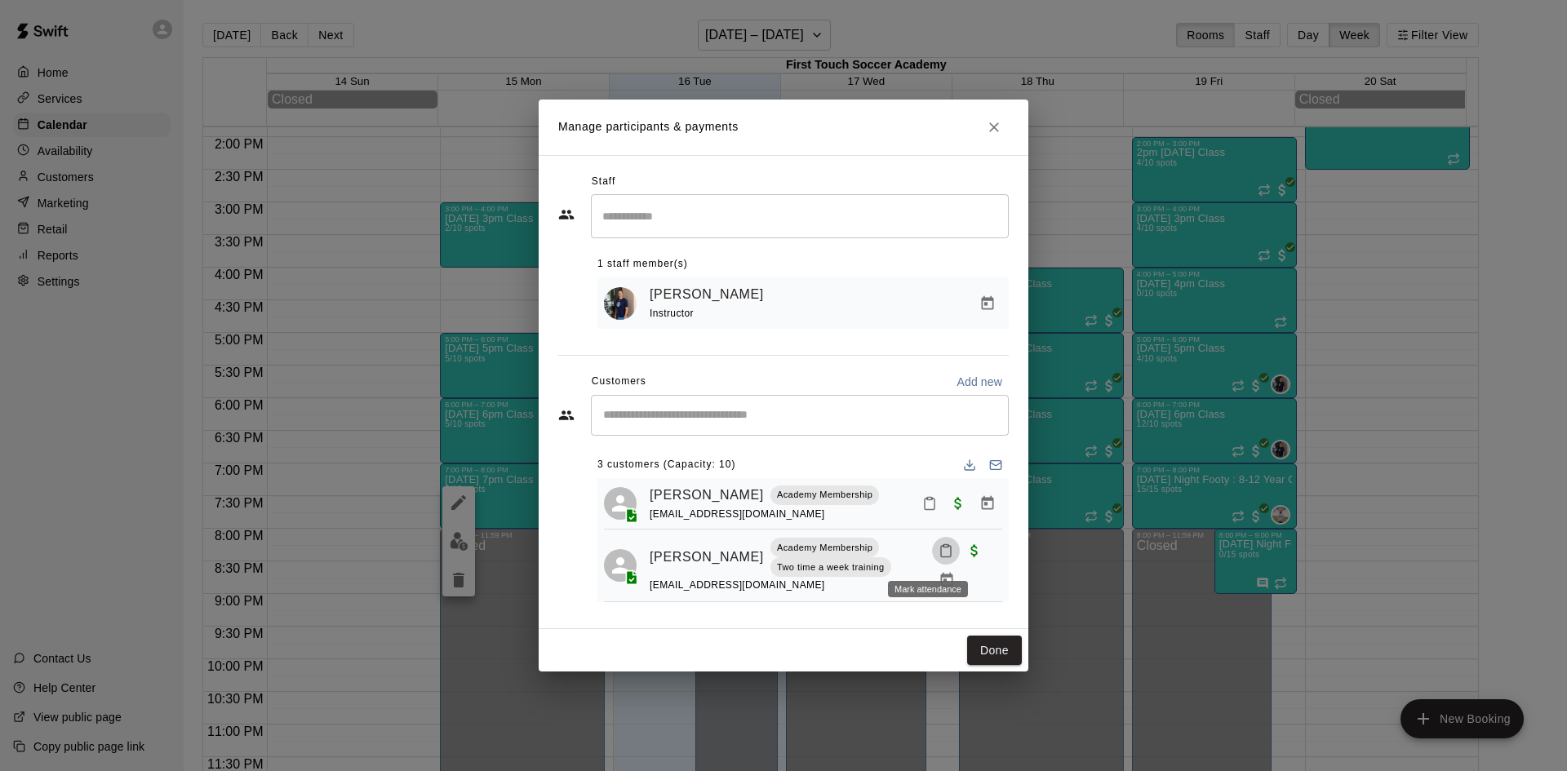
click at [938, 558] on icon "Mark attendance" at bounding box center [945, 550] width 15 height 15
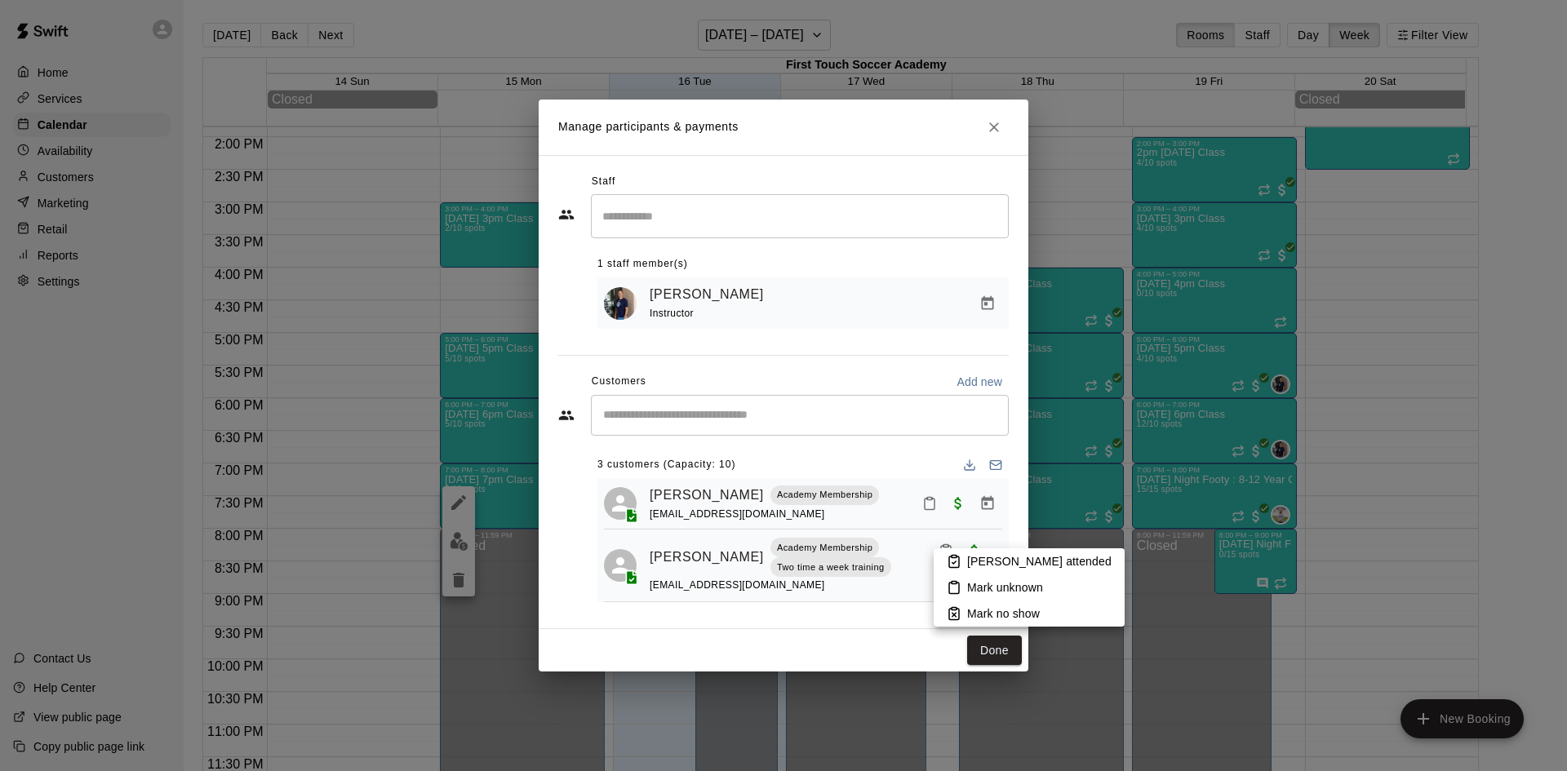
click at [948, 556] on icon at bounding box center [953, 561] width 15 height 15
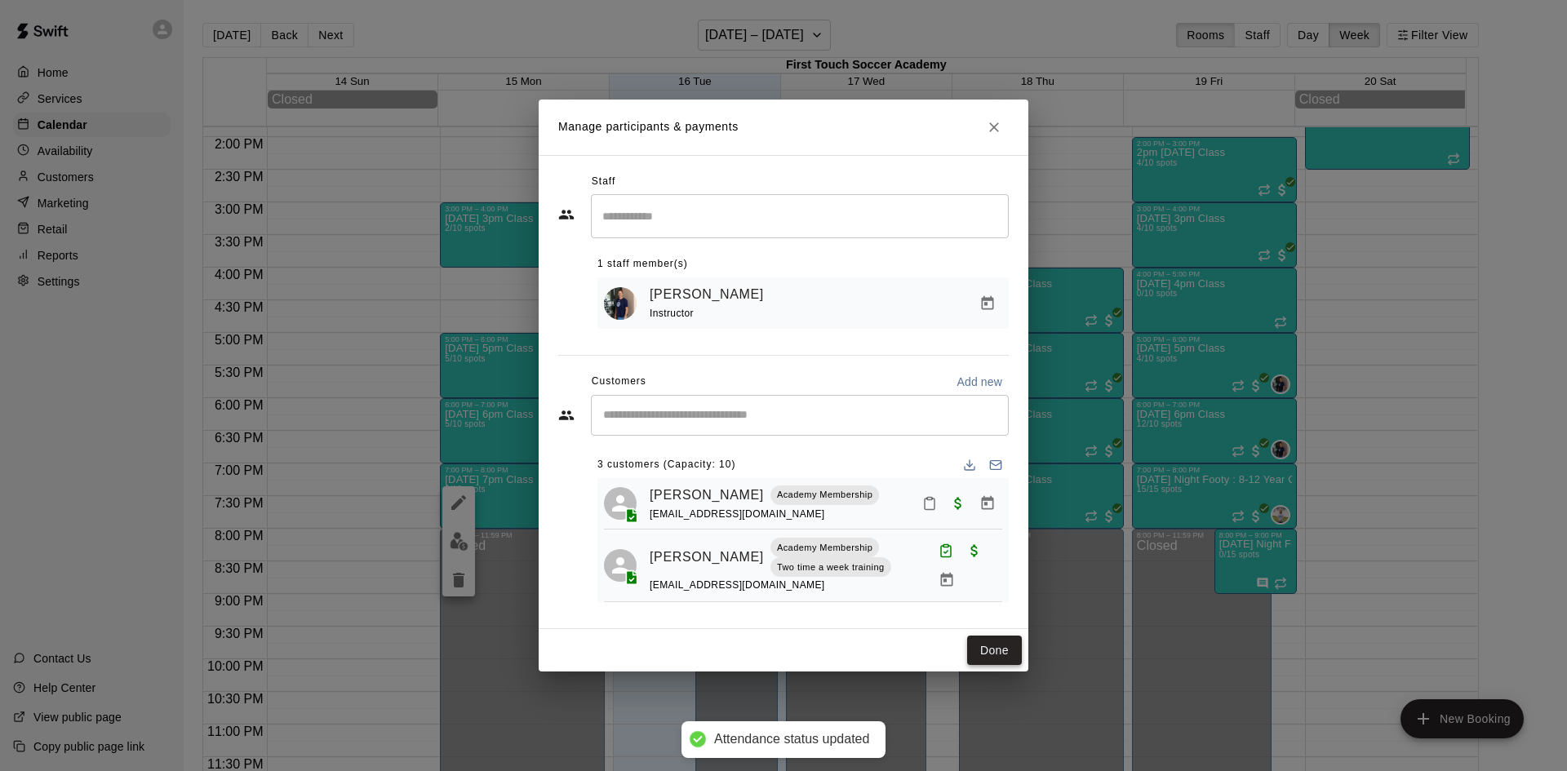
click at [978, 653] on button "Done" at bounding box center [994, 651] width 55 height 30
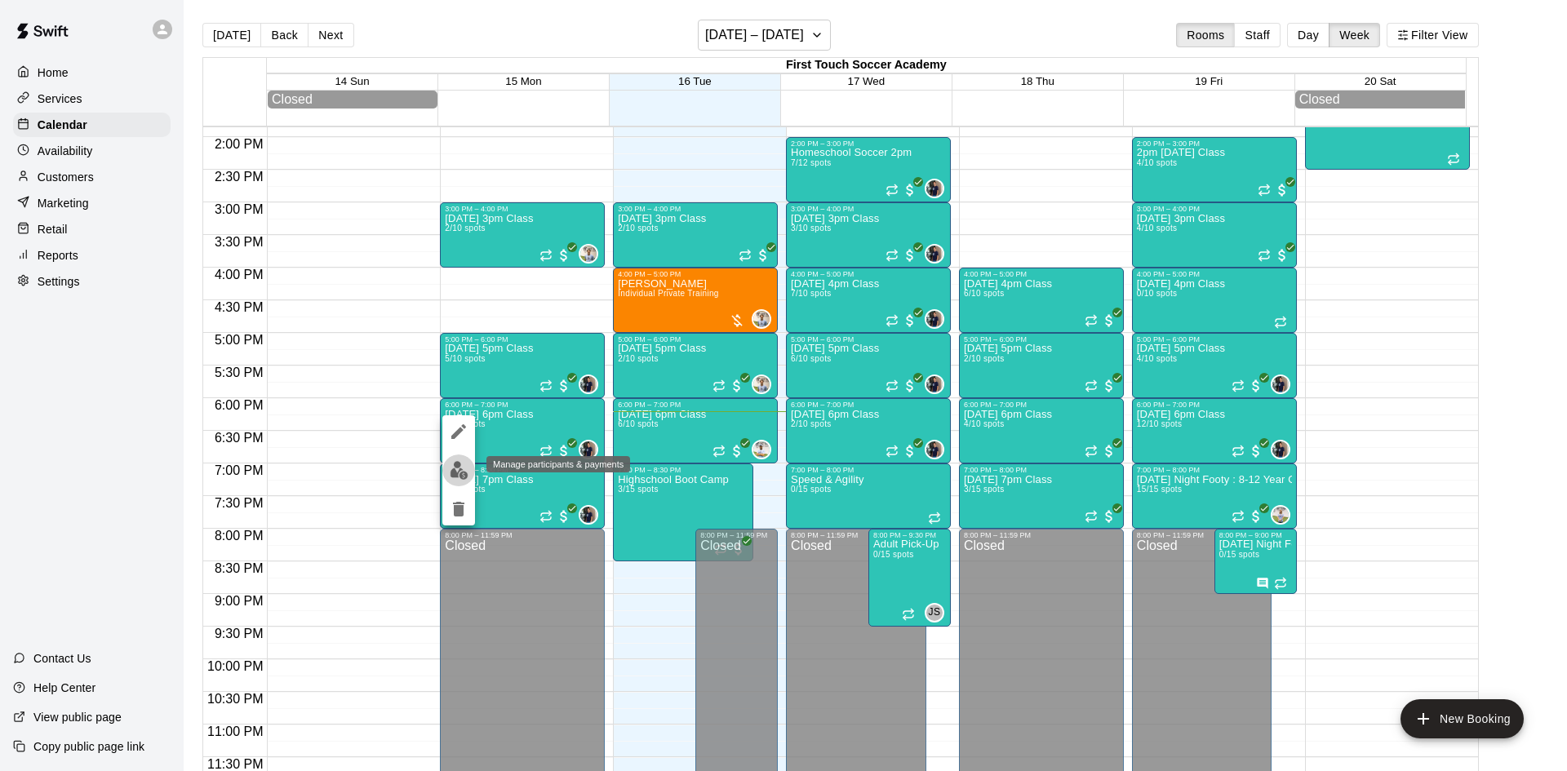
click at [458, 463] on img "edit" at bounding box center [459, 470] width 19 height 19
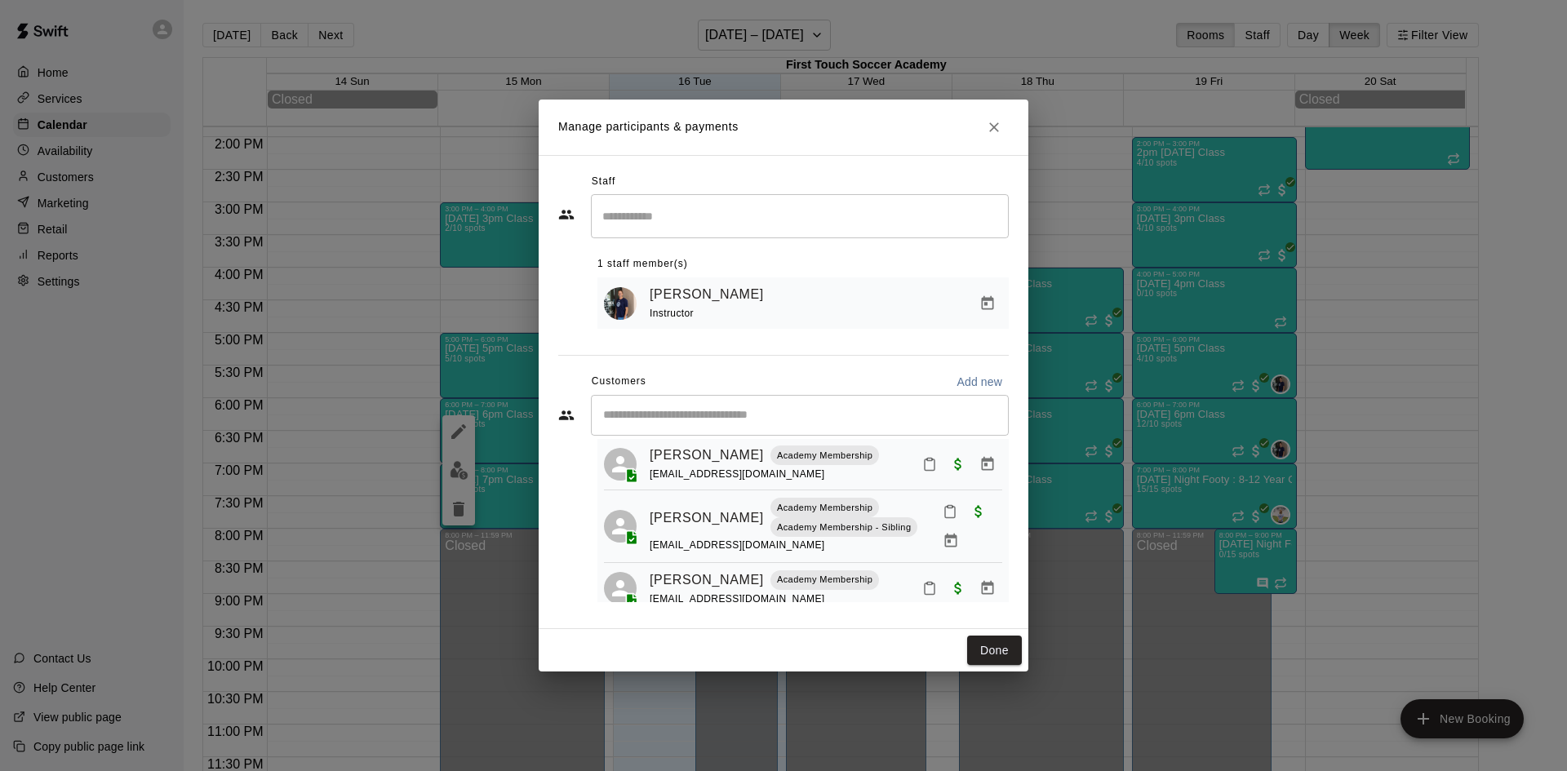
scroll to position [196, 0]
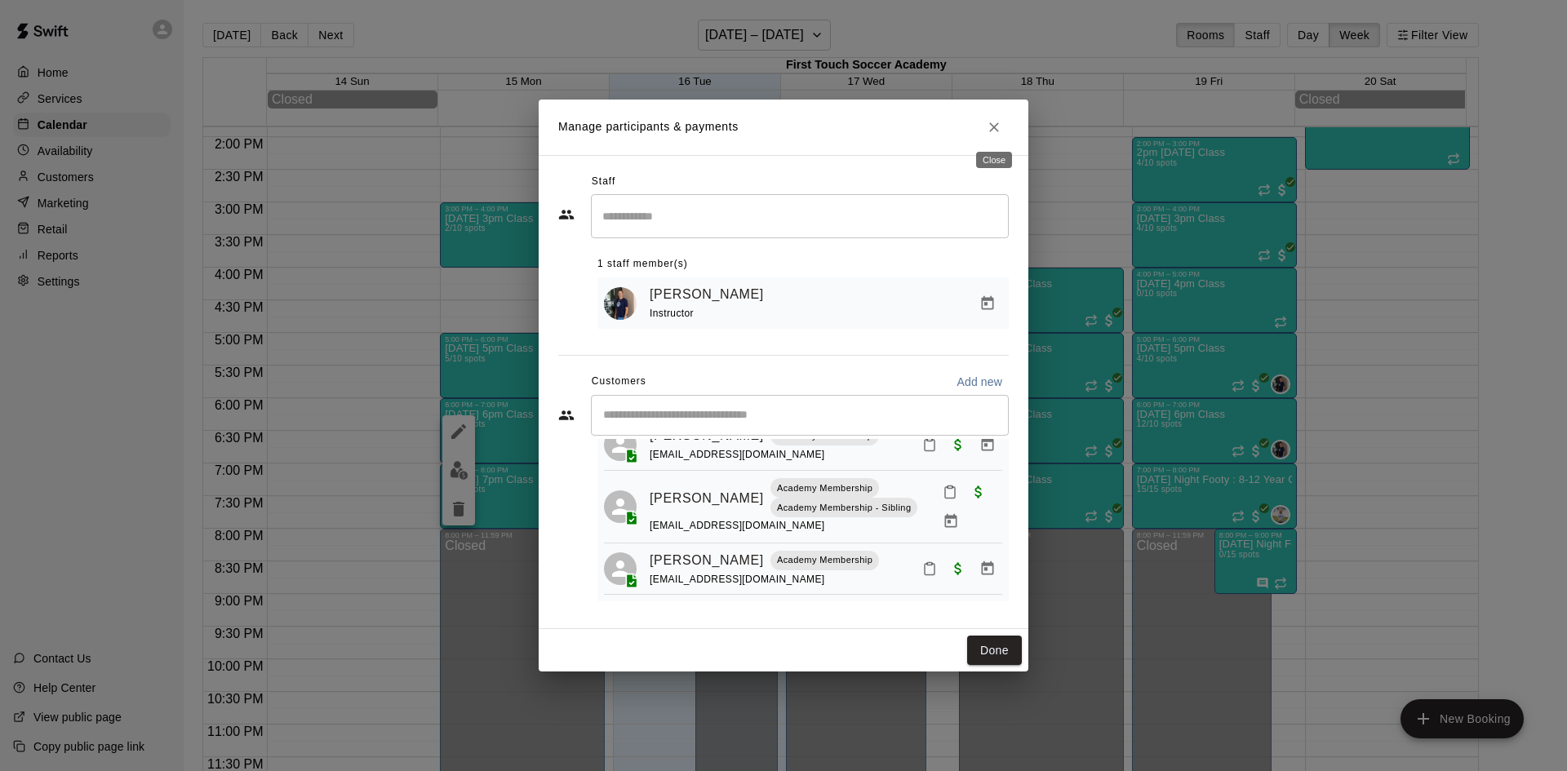
click at [999, 129] on icon "Close" at bounding box center [994, 127] width 16 height 16
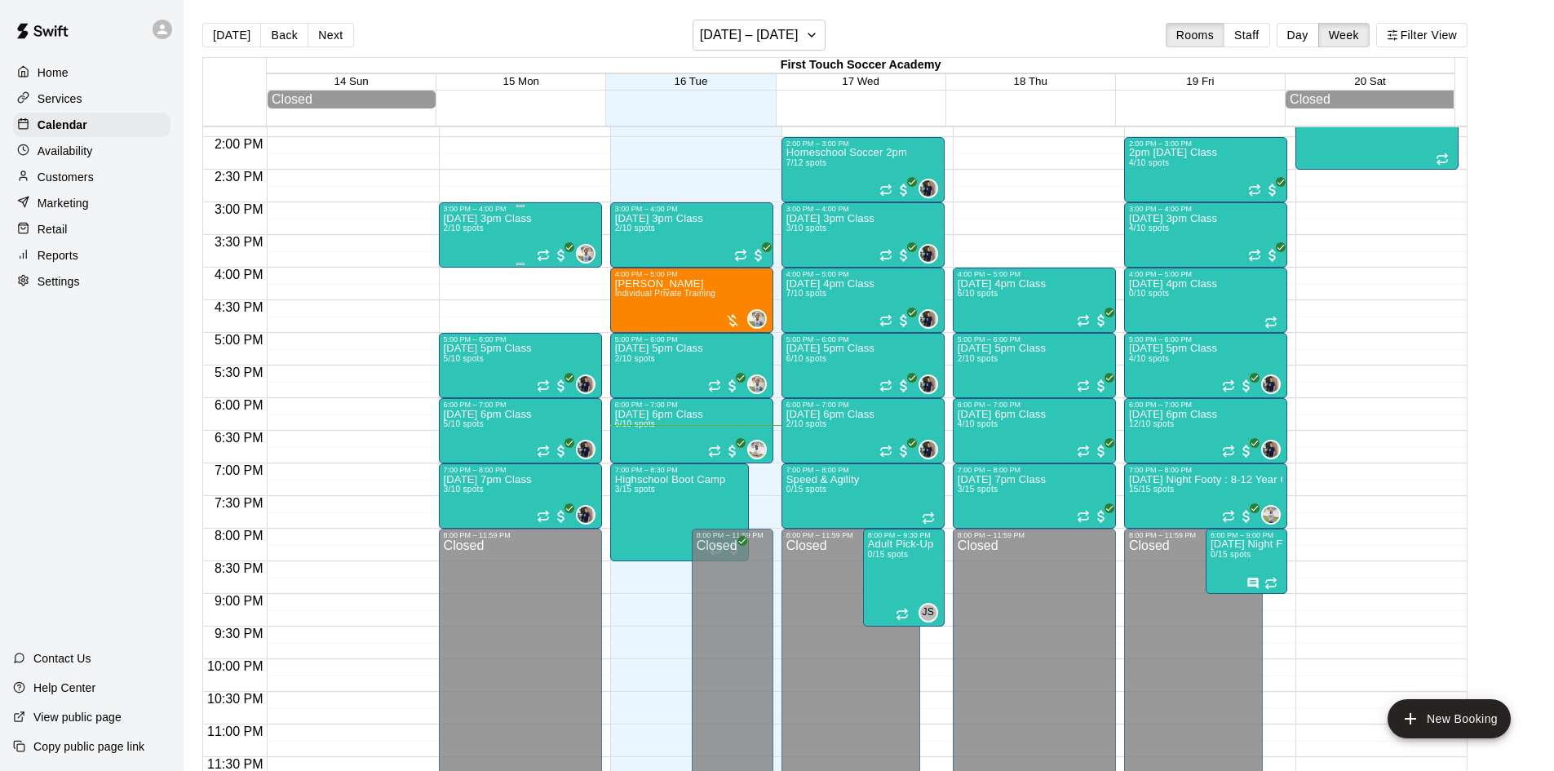
click at [502, 236] on div "[DATE] 3pm Class 2/10 spots" at bounding box center [488, 598] width 88 height 771
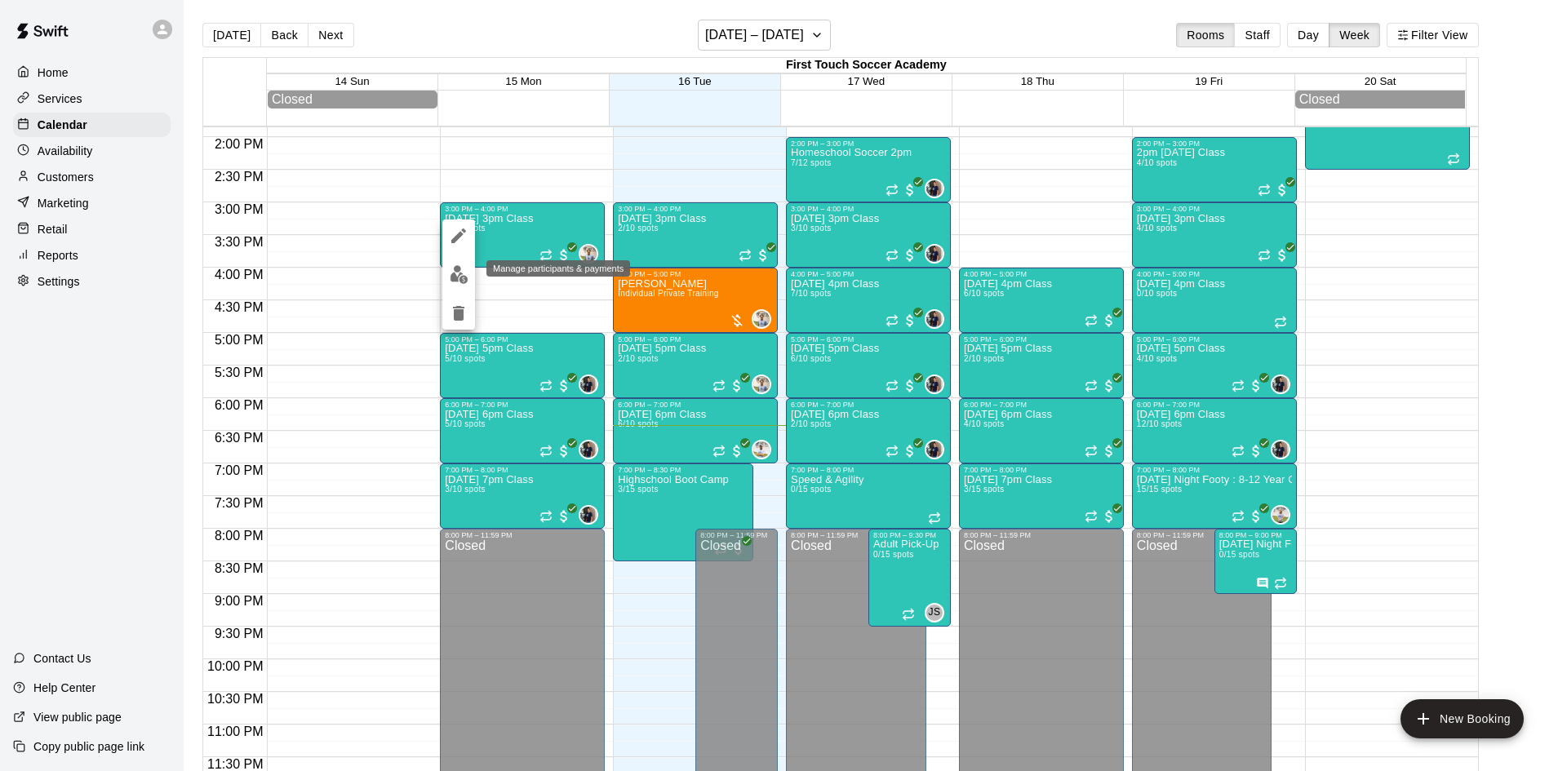
click at [459, 272] on img "edit" at bounding box center [459, 274] width 19 height 19
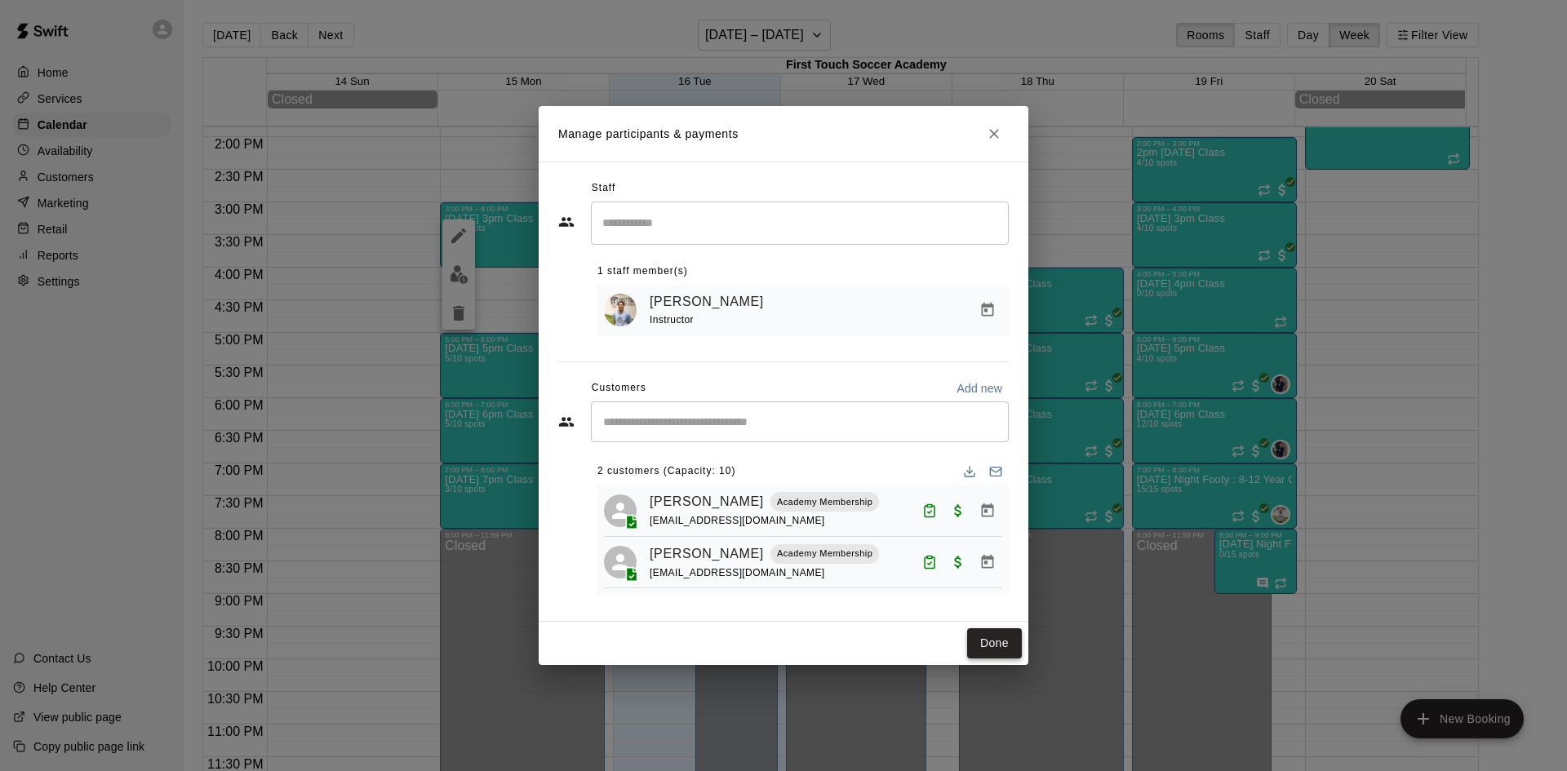
click at [981, 656] on button "Done" at bounding box center [994, 643] width 55 height 30
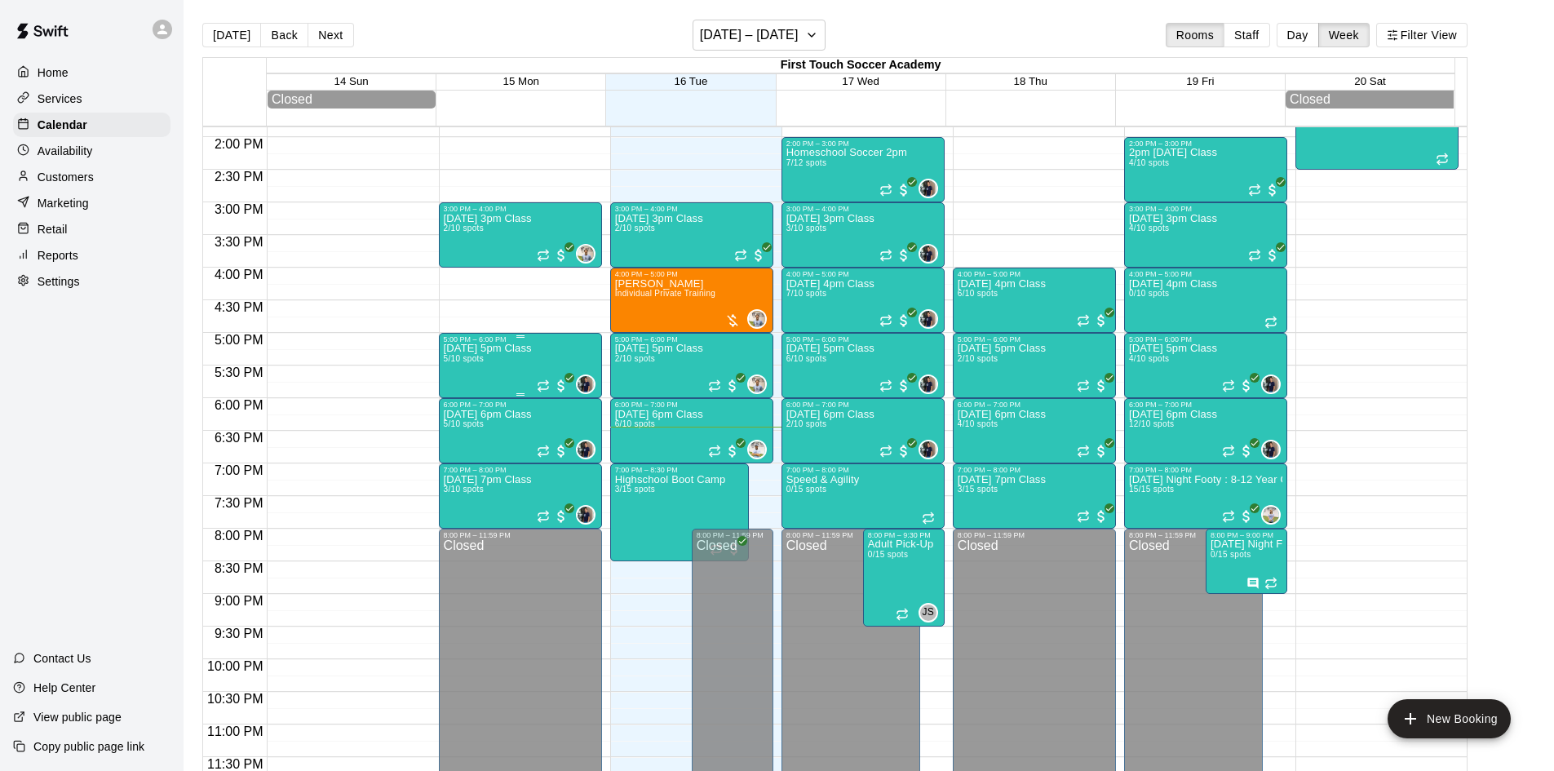
click at [545, 352] on div "[DATE] 5pm Class 5/10 spots 0" at bounding box center [520, 729] width 153 height 771
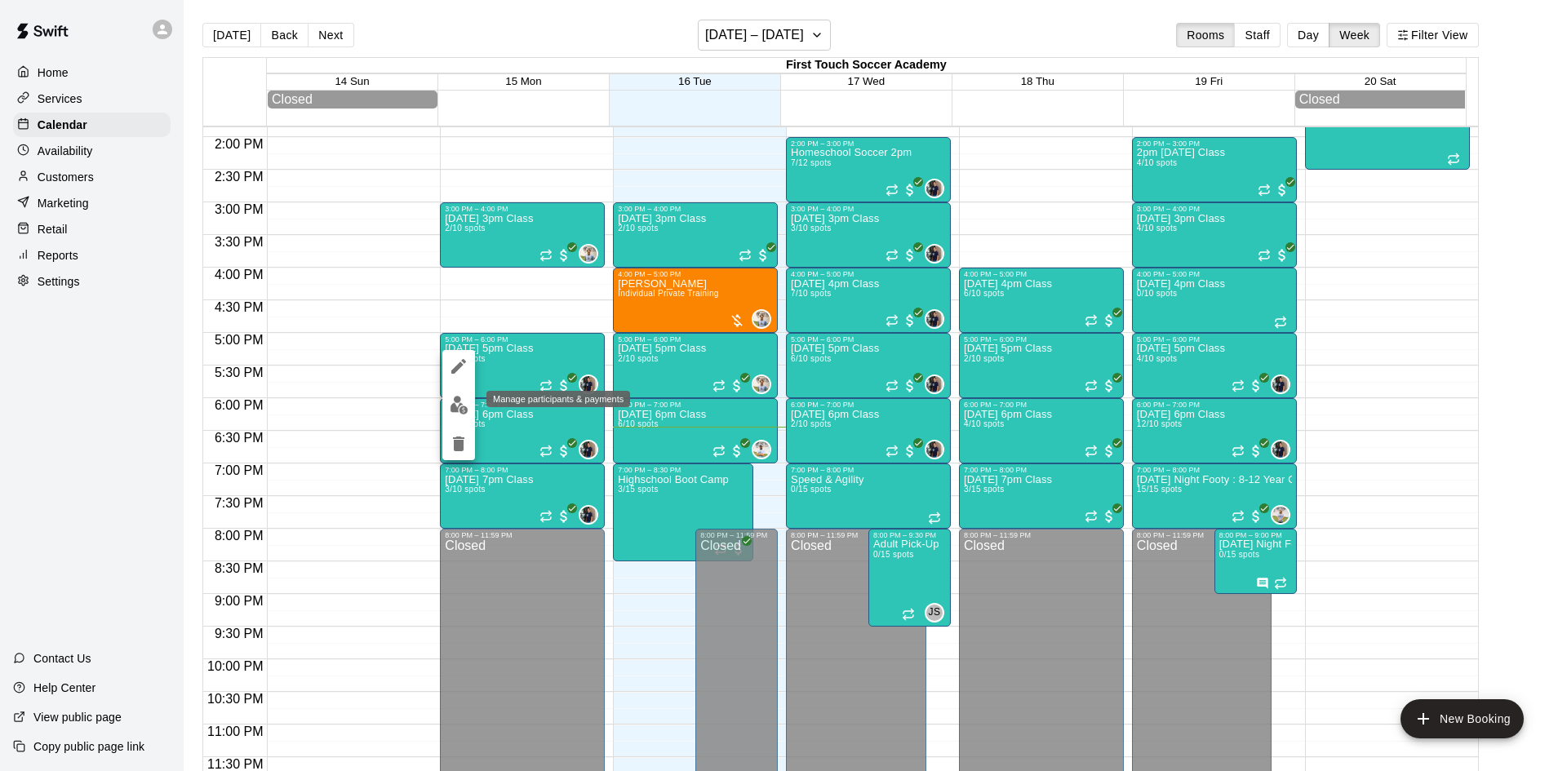
click at [452, 407] on img "edit" at bounding box center [459, 405] width 19 height 19
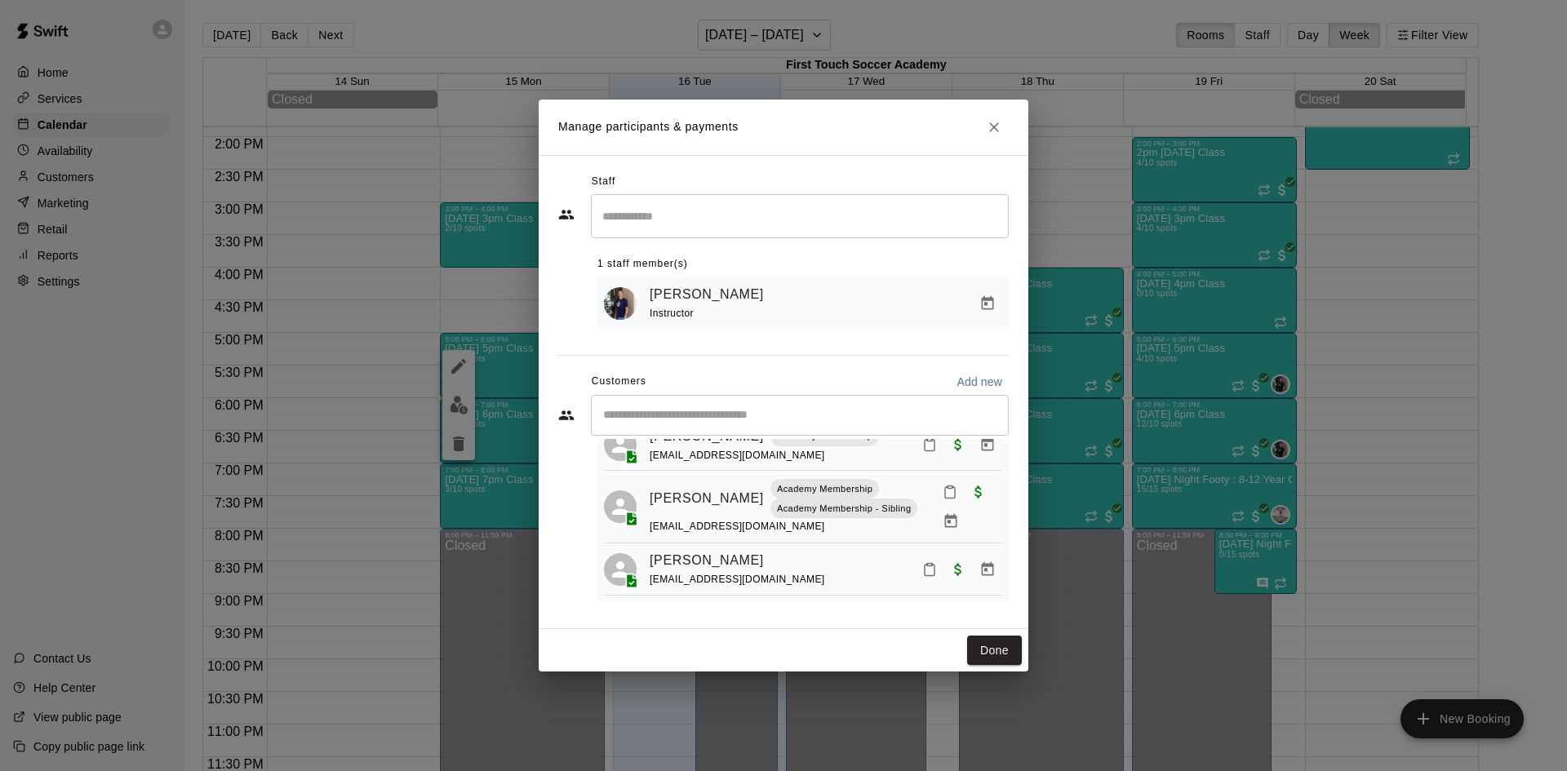
scroll to position [175, 0]
click at [915, 567] on button "Mark attendance" at bounding box center [929, 570] width 28 height 28
click at [960, 616] on p "Mark no show" at bounding box center [986, 621] width 73 height 16
click at [945, 487] on icon "Mark attendance" at bounding box center [950, 492] width 10 height 11
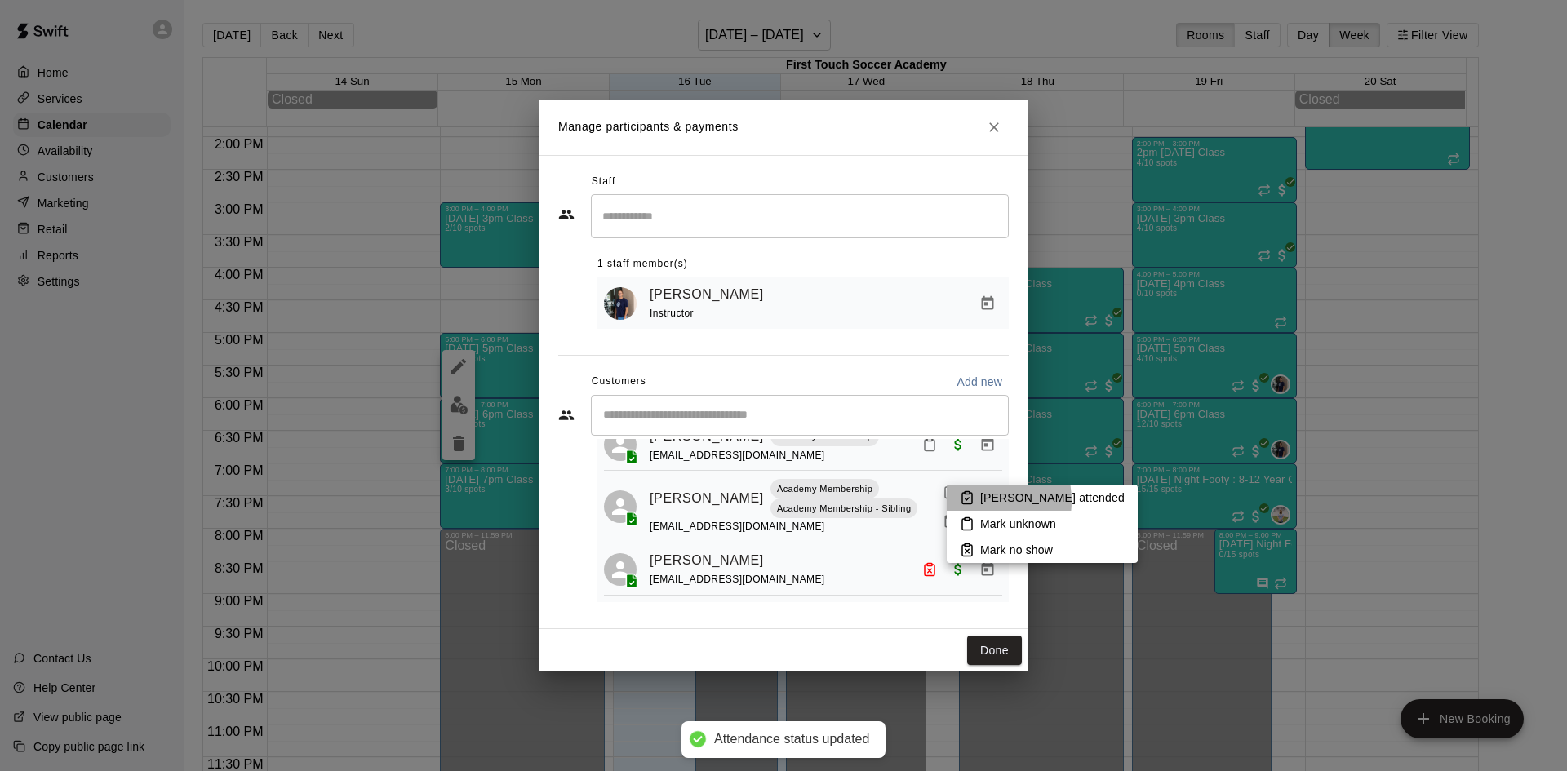
click at [967, 501] on icon at bounding box center [967, 497] width 15 height 15
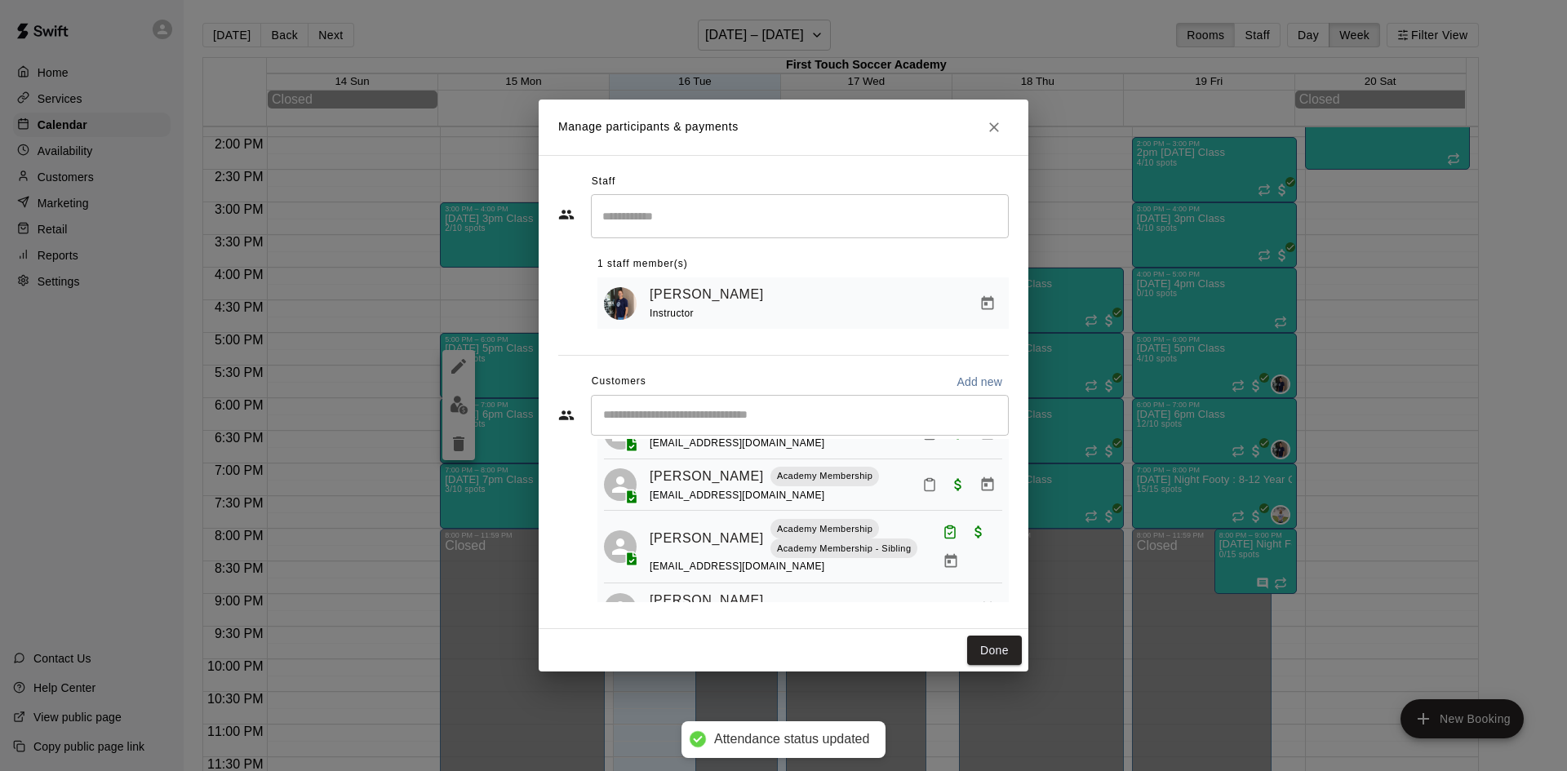
scroll to position [93, 0]
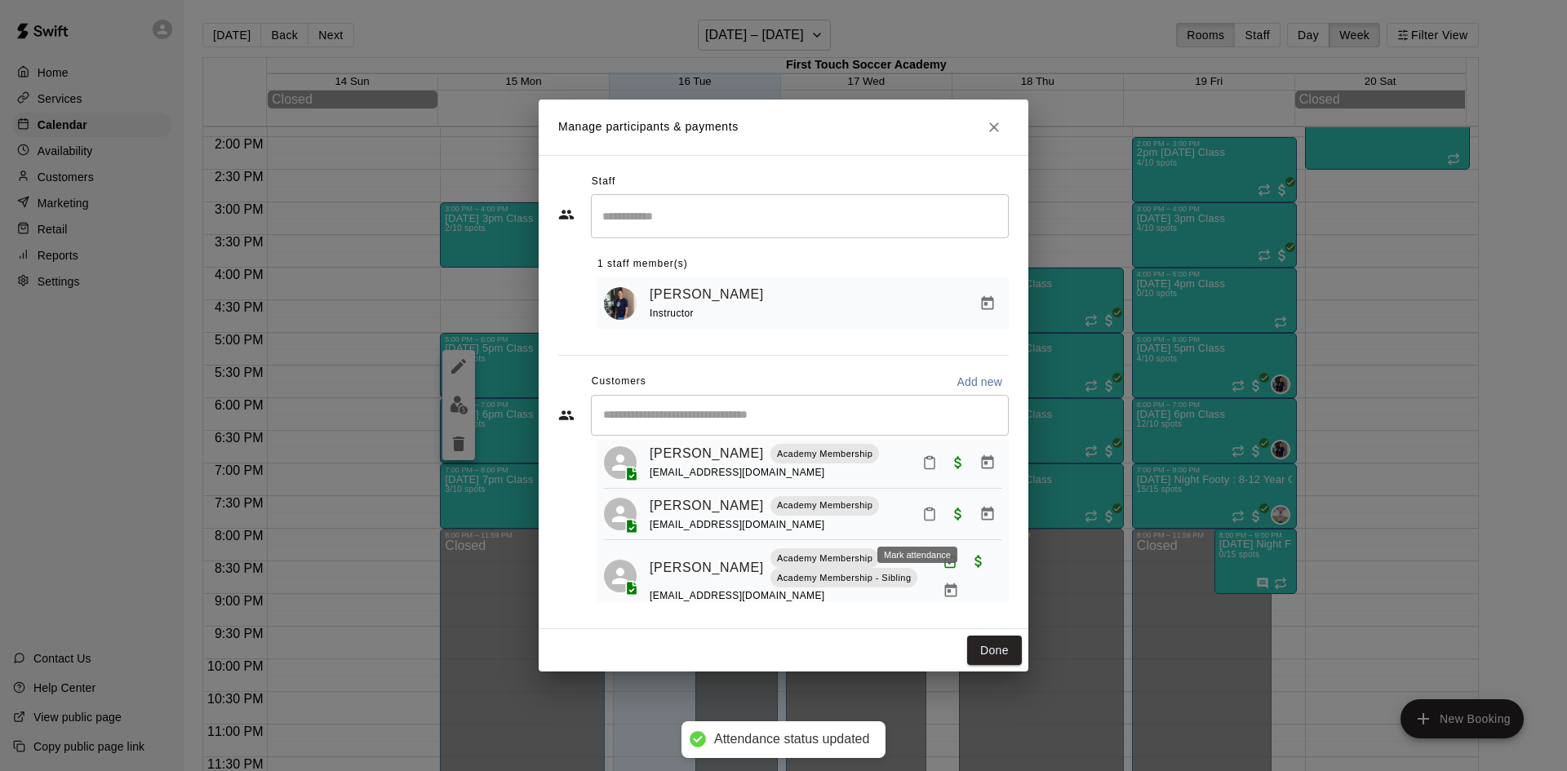
click at [922, 514] on icon "Mark attendance" at bounding box center [929, 514] width 15 height 15
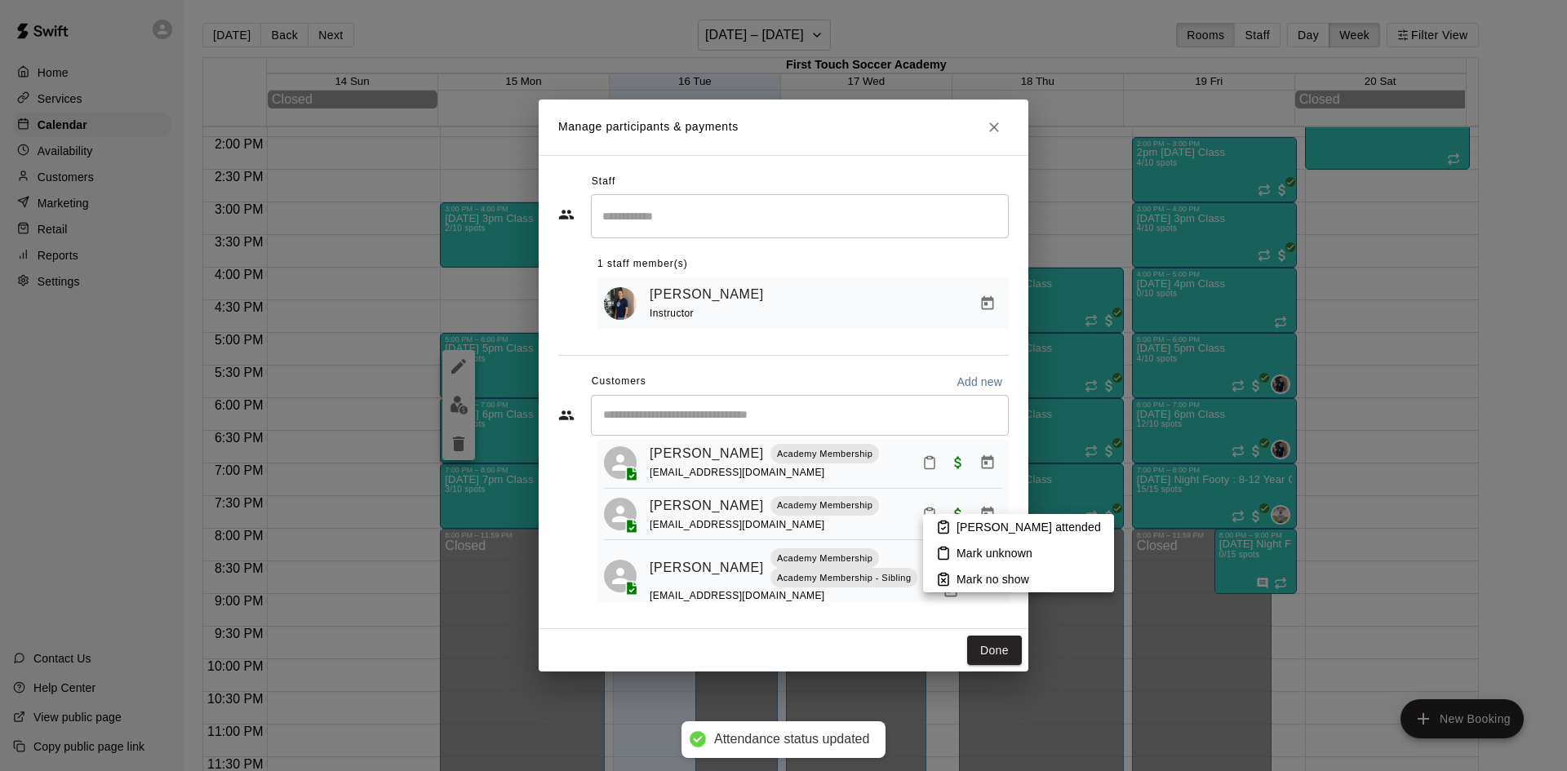
click at [943, 530] on icon at bounding box center [944, 528] width 4 height 2
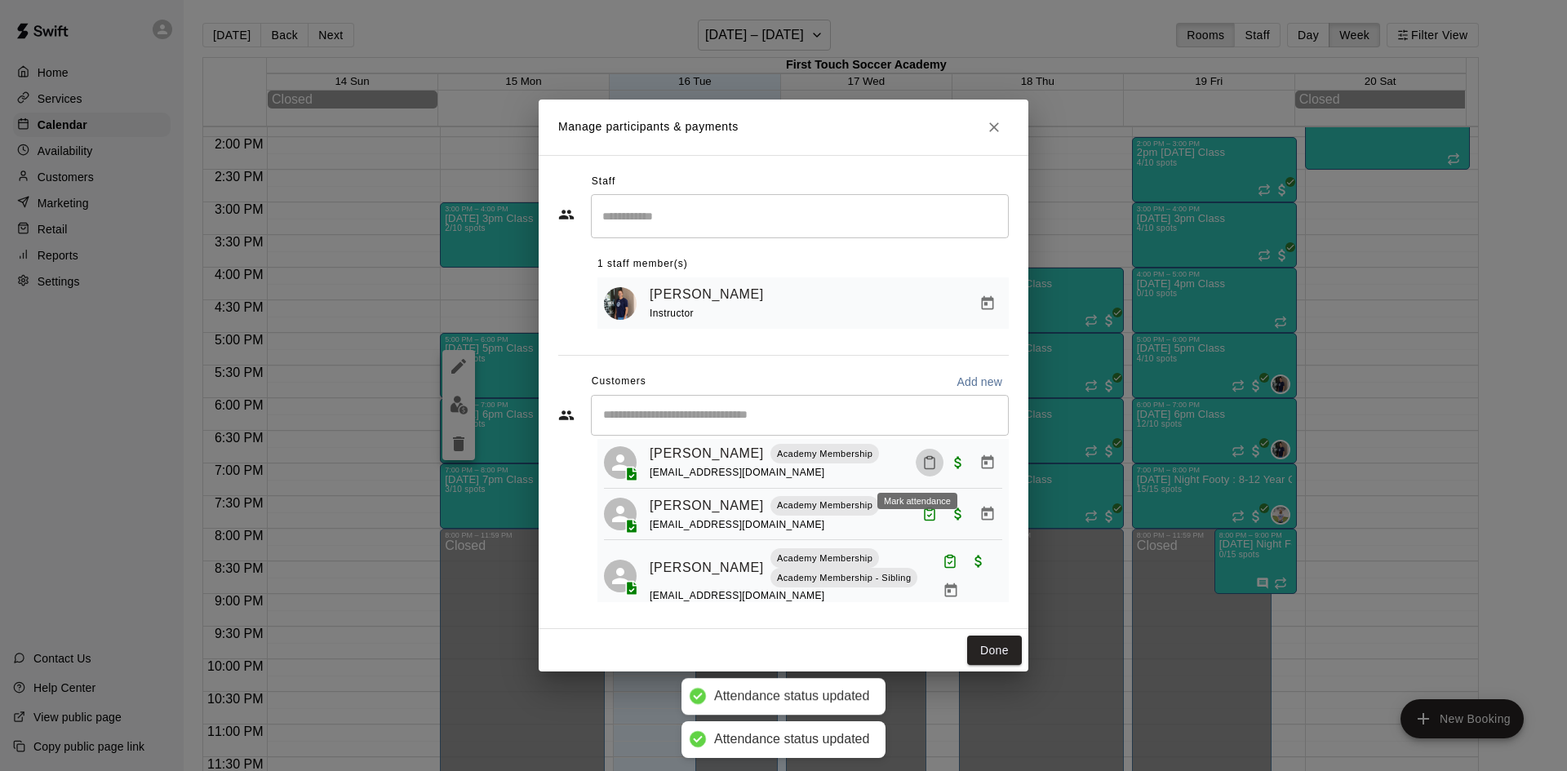
click at [924, 463] on icon "Mark attendance" at bounding box center [929, 463] width 10 height 11
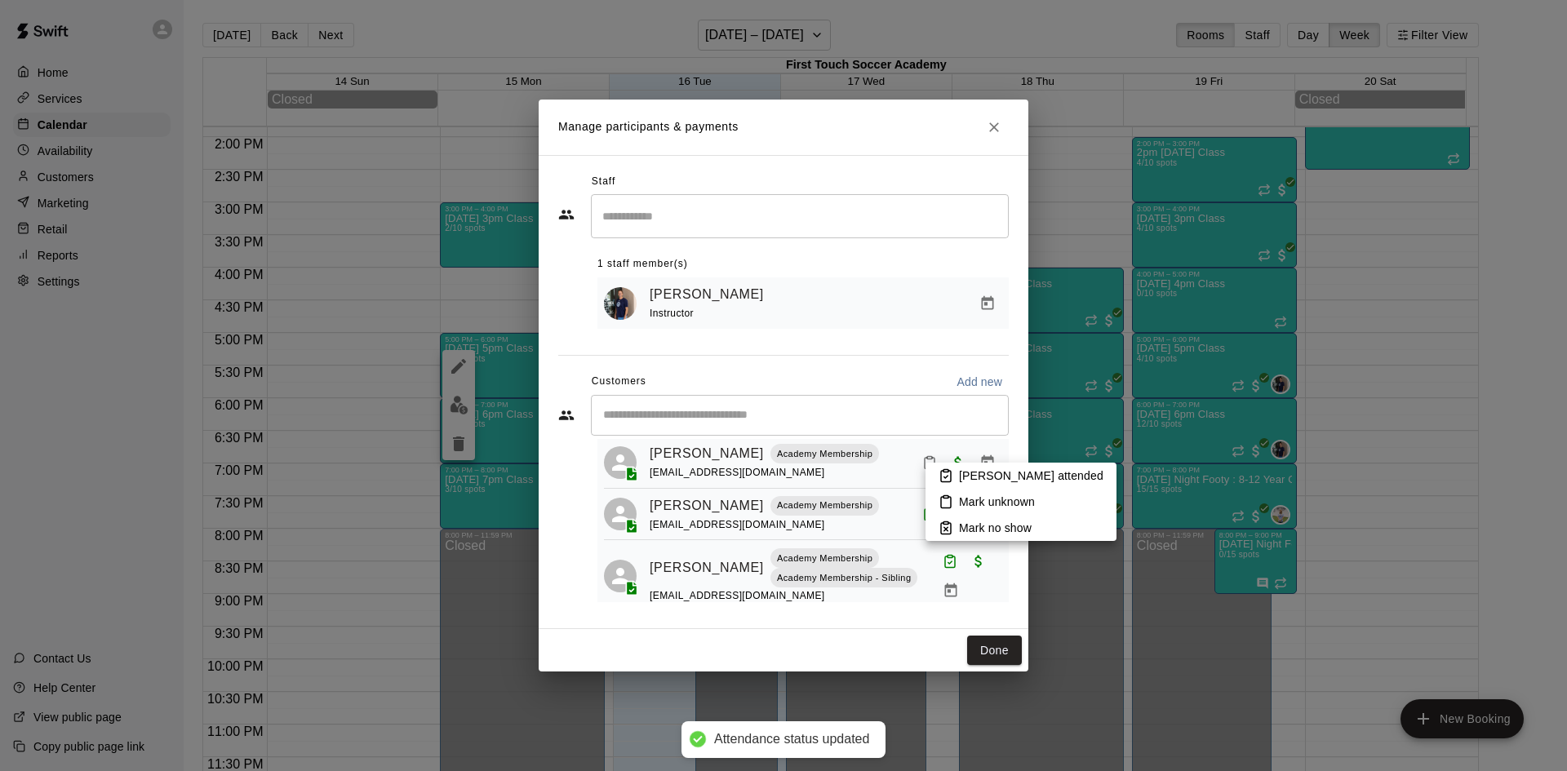
click at [955, 465] on li "[PERSON_NAME] attended" at bounding box center [1020, 476] width 191 height 26
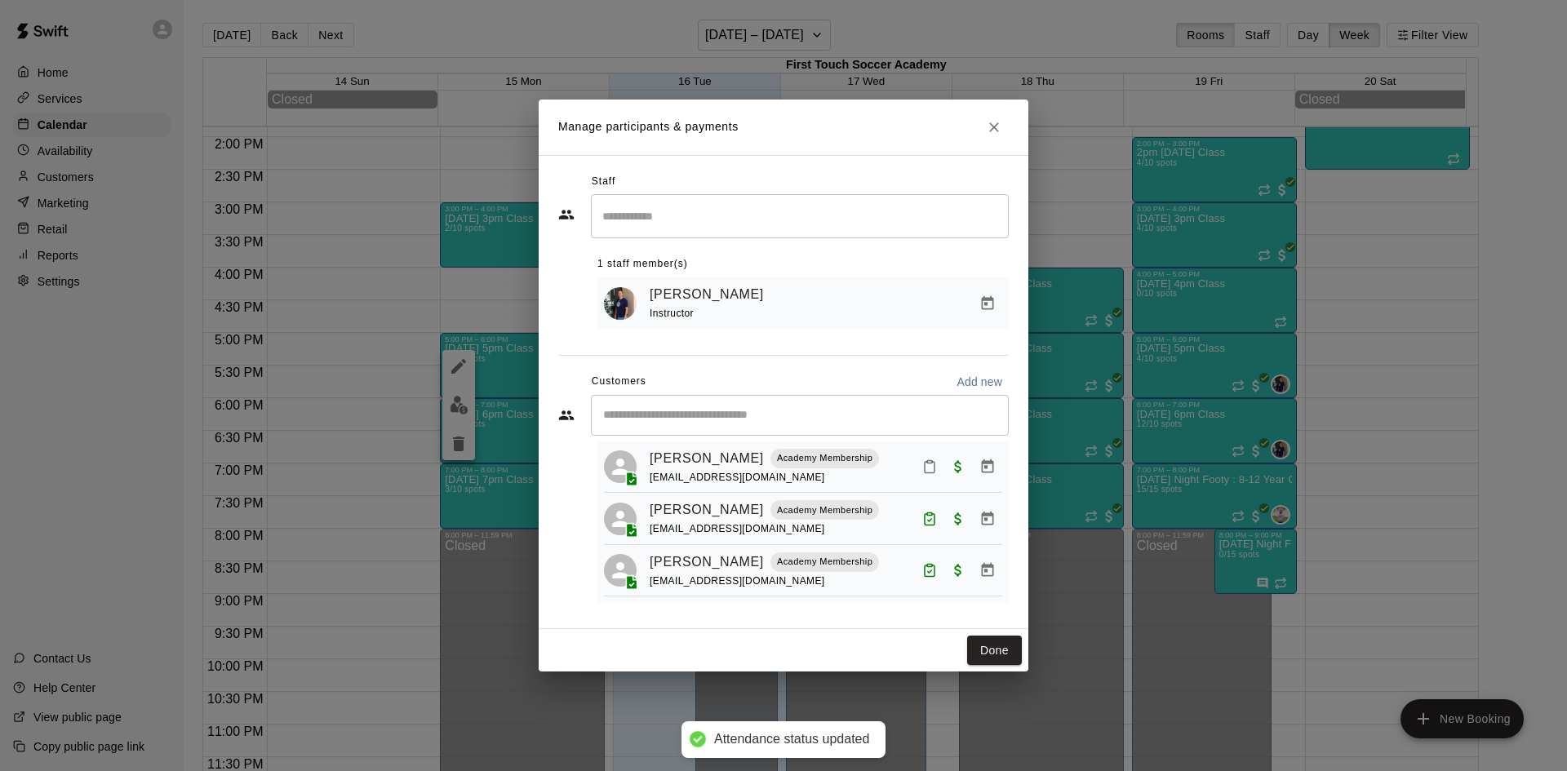
scroll to position [11, 0]
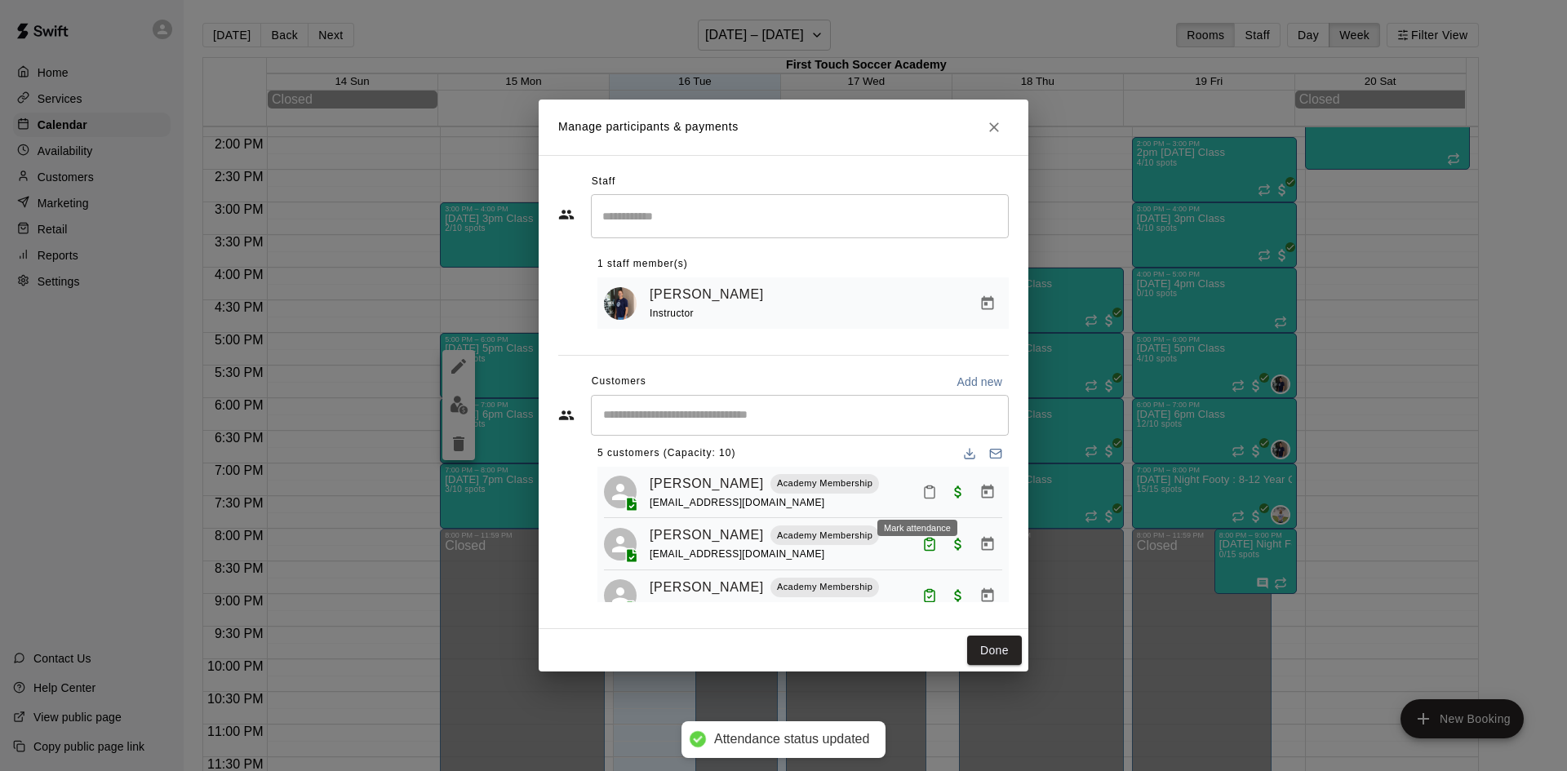
click at [916, 503] on button "Mark attendance" at bounding box center [929, 492] width 28 height 28
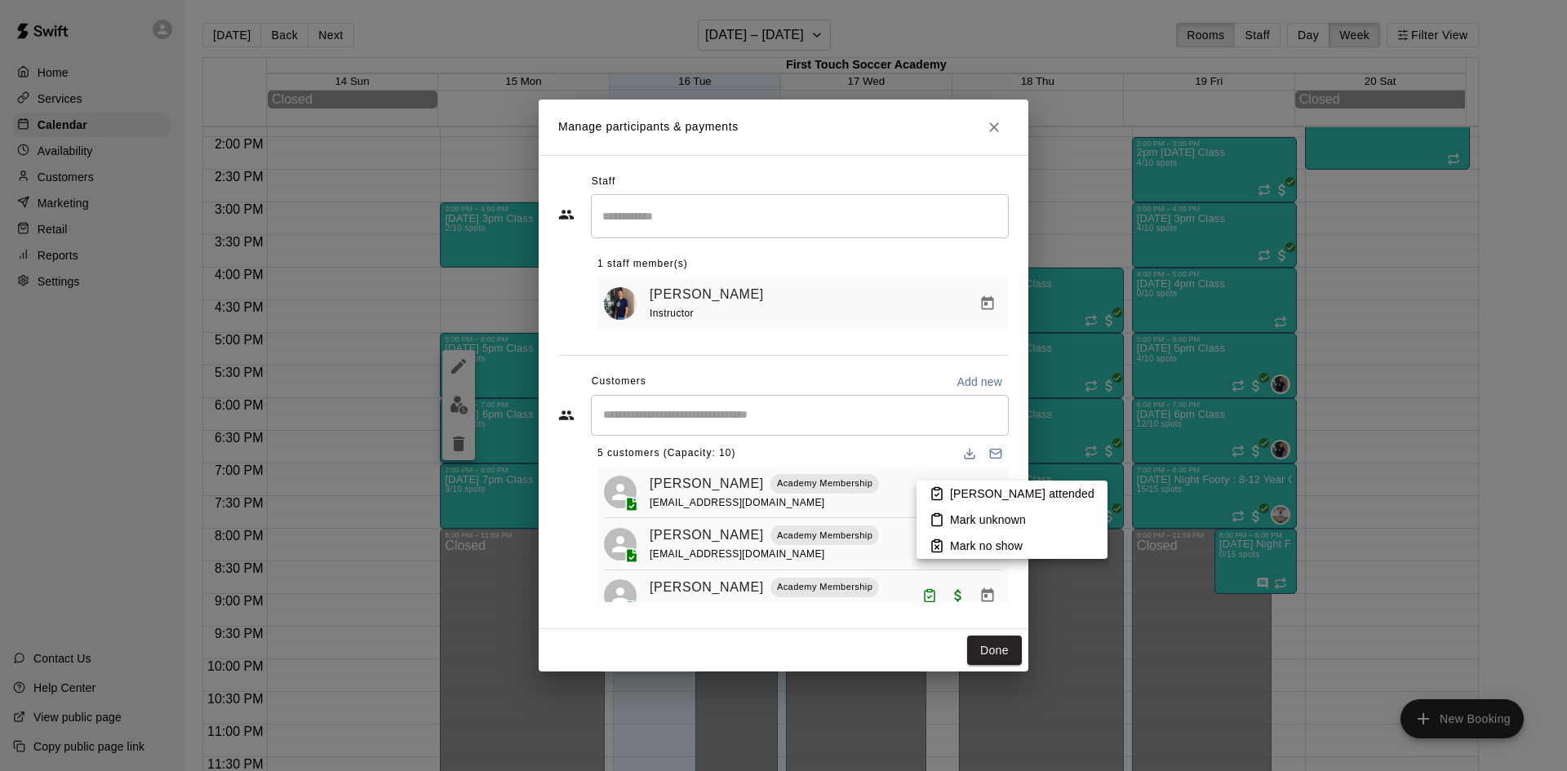
click at [950, 501] on p "[PERSON_NAME] attended" at bounding box center [1022, 493] width 144 height 16
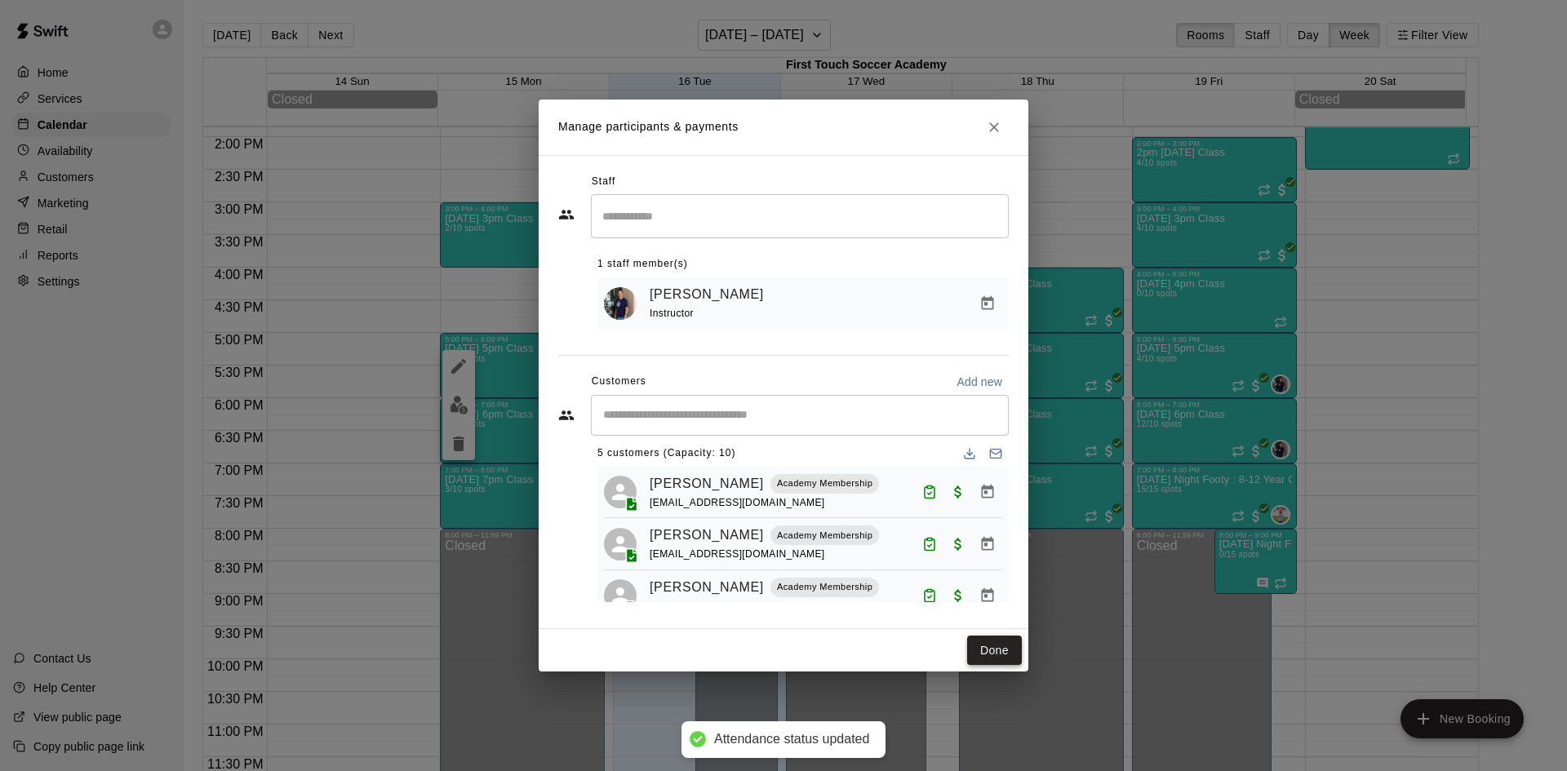
click at [975, 642] on button "Done" at bounding box center [994, 651] width 55 height 30
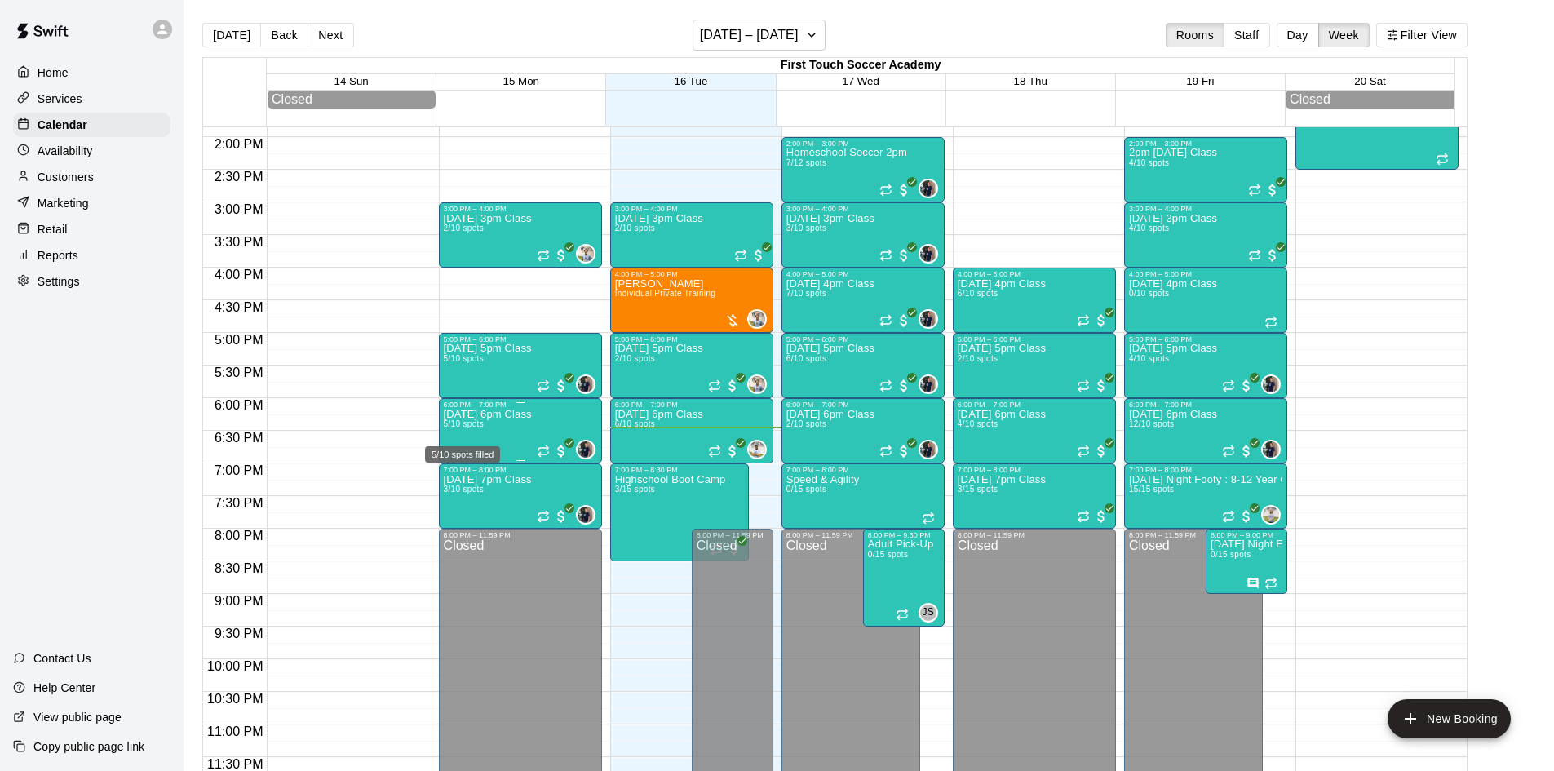
click at [466, 428] on span "5/10 spots" at bounding box center [464, 423] width 40 height 9
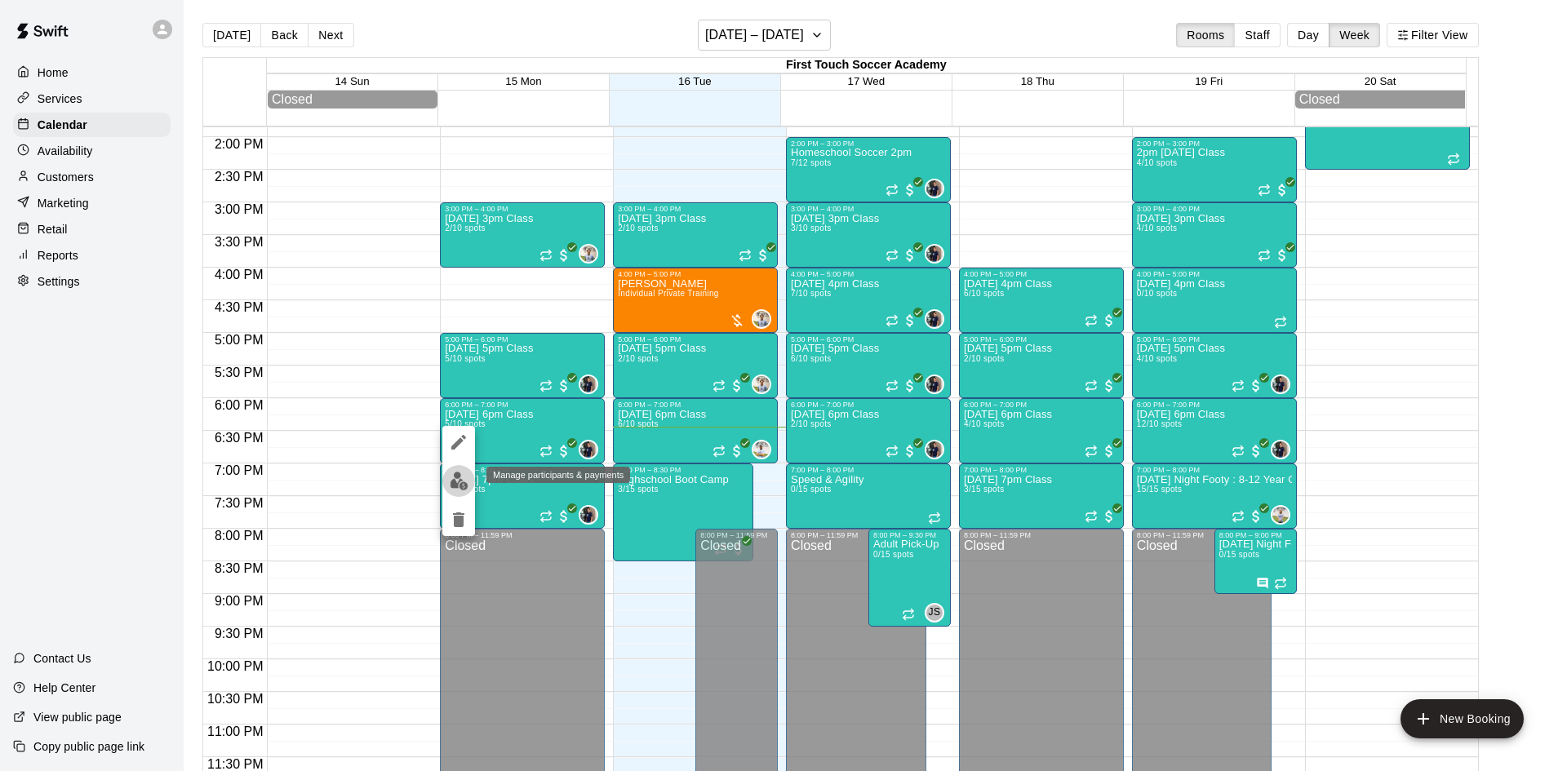
click at [461, 474] on img "edit" at bounding box center [459, 481] width 19 height 19
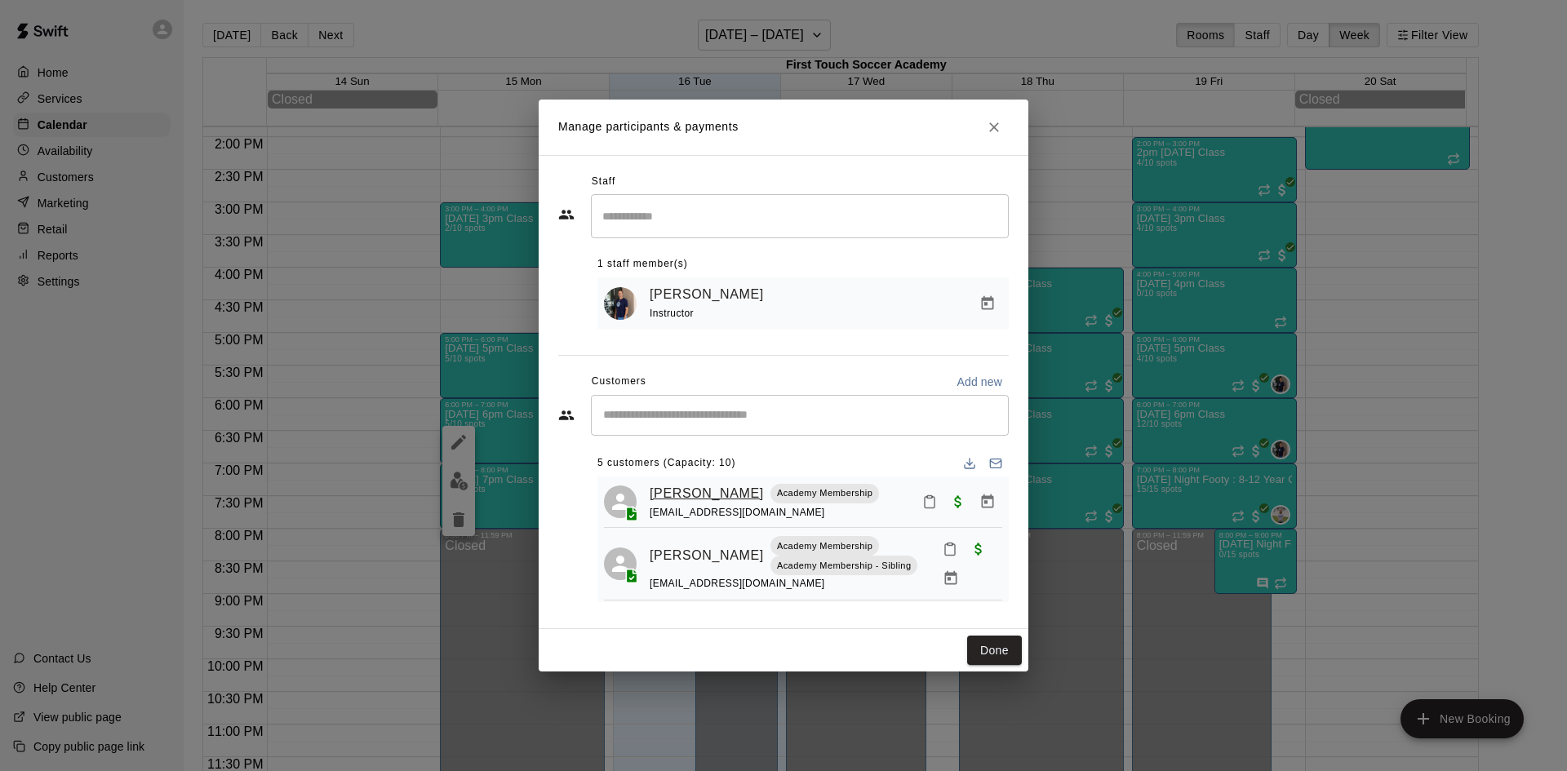
scroll to position [0, 0]
click at [918, 496] on button "Mark attendance" at bounding box center [929, 504] width 28 height 28
click at [938, 499] on rect at bounding box center [936, 500] width 5 height 2
click at [945, 552] on icon "Mark attendance" at bounding box center [950, 551] width 10 height 11
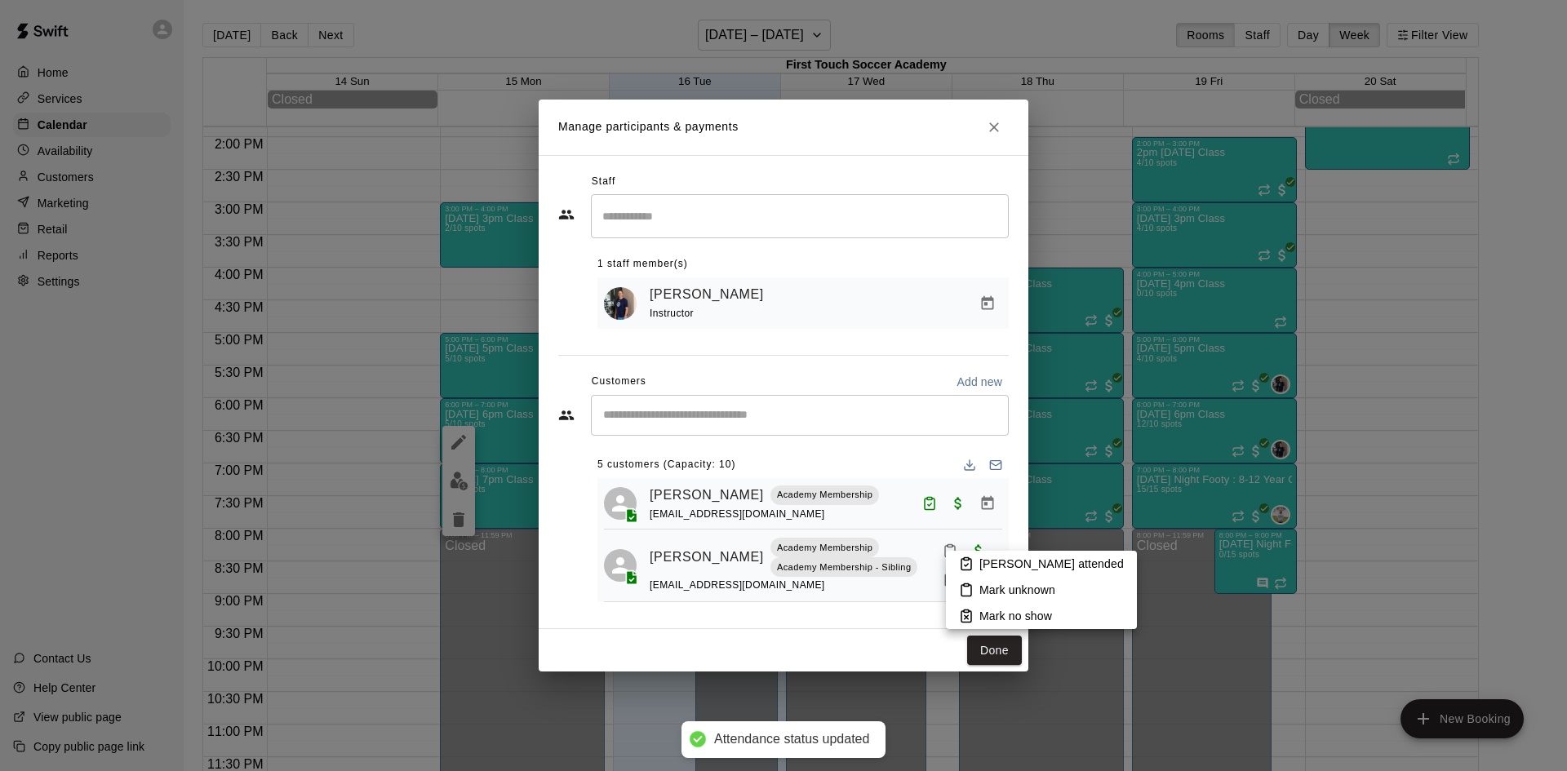
click at [949, 561] on li "[PERSON_NAME] attended" at bounding box center [1041, 564] width 191 height 26
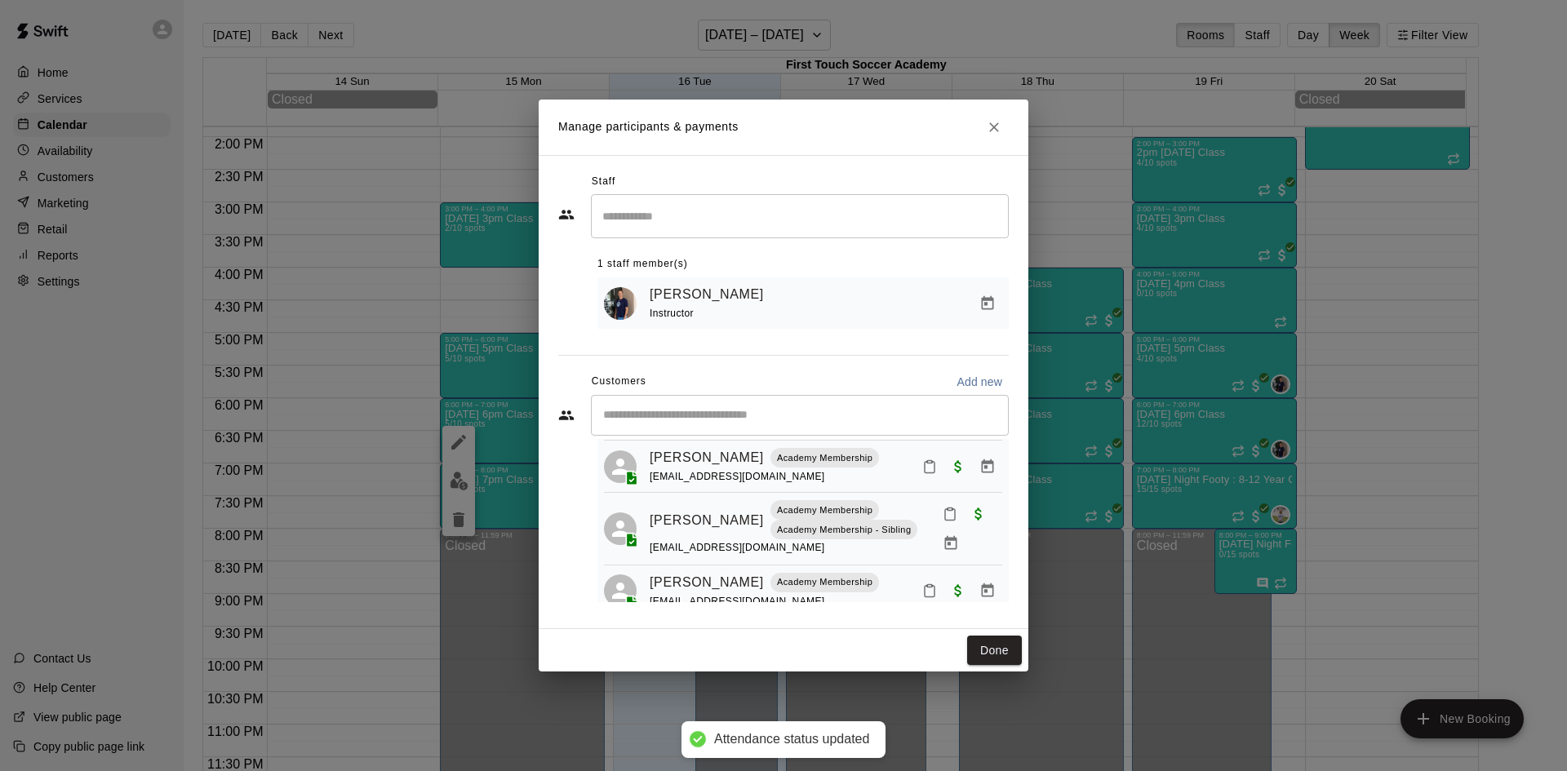
scroll to position [163, 0]
click at [945, 519] on icon "Mark attendance" at bounding box center [950, 513] width 10 height 11
click at [957, 528] on li "[PERSON_NAME] attended" at bounding box center [1041, 530] width 191 height 26
click at [922, 472] on icon "Mark attendance" at bounding box center [929, 465] width 15 height 15
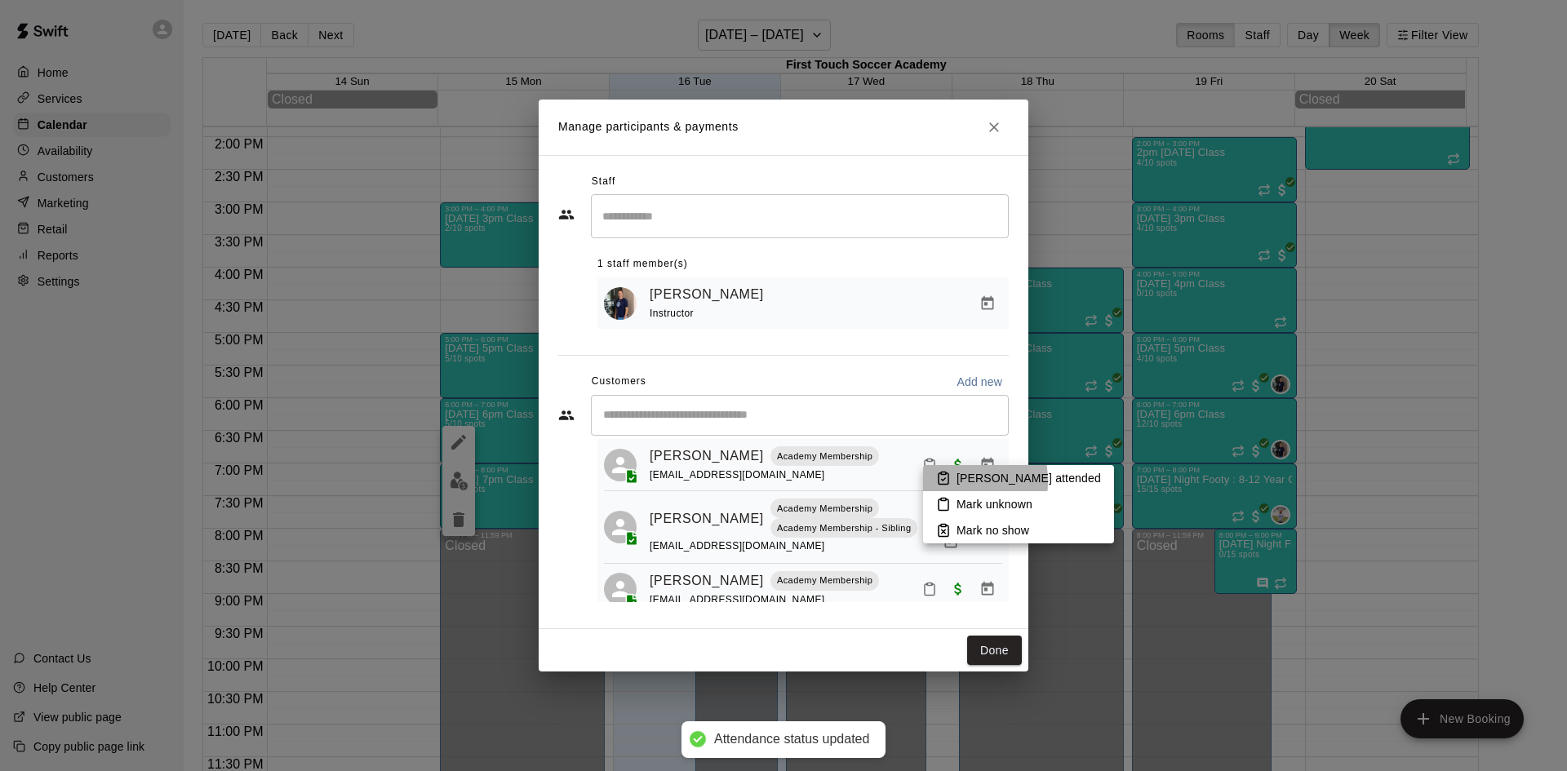
click at [937, 481] on icon at bounding box center [943, 478] width 15 height 15
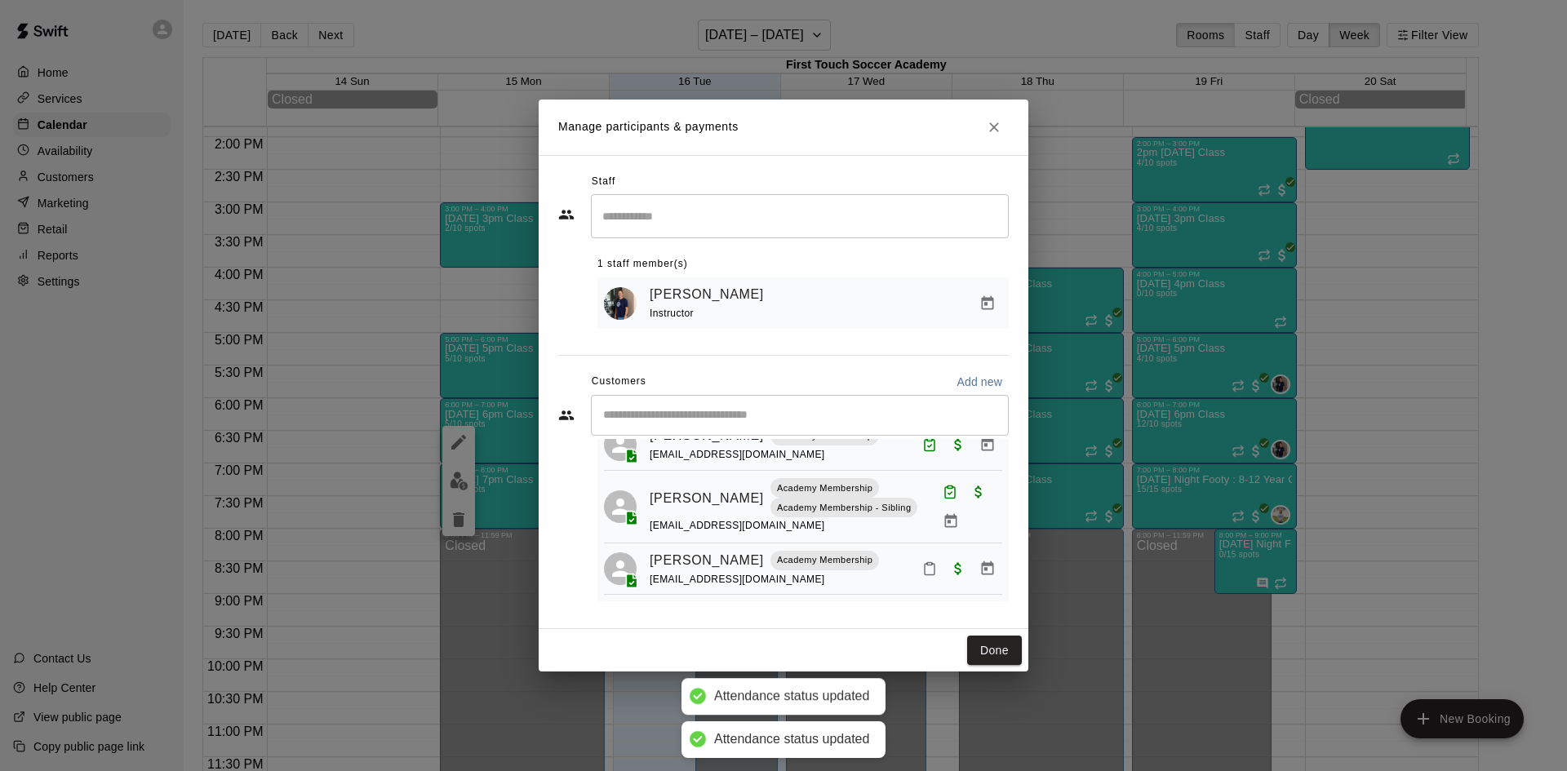
scroll to position [196, 0]
click at [915, 559] on button "Mark attendance" at bounding box center [929, 569] width 28 height 28
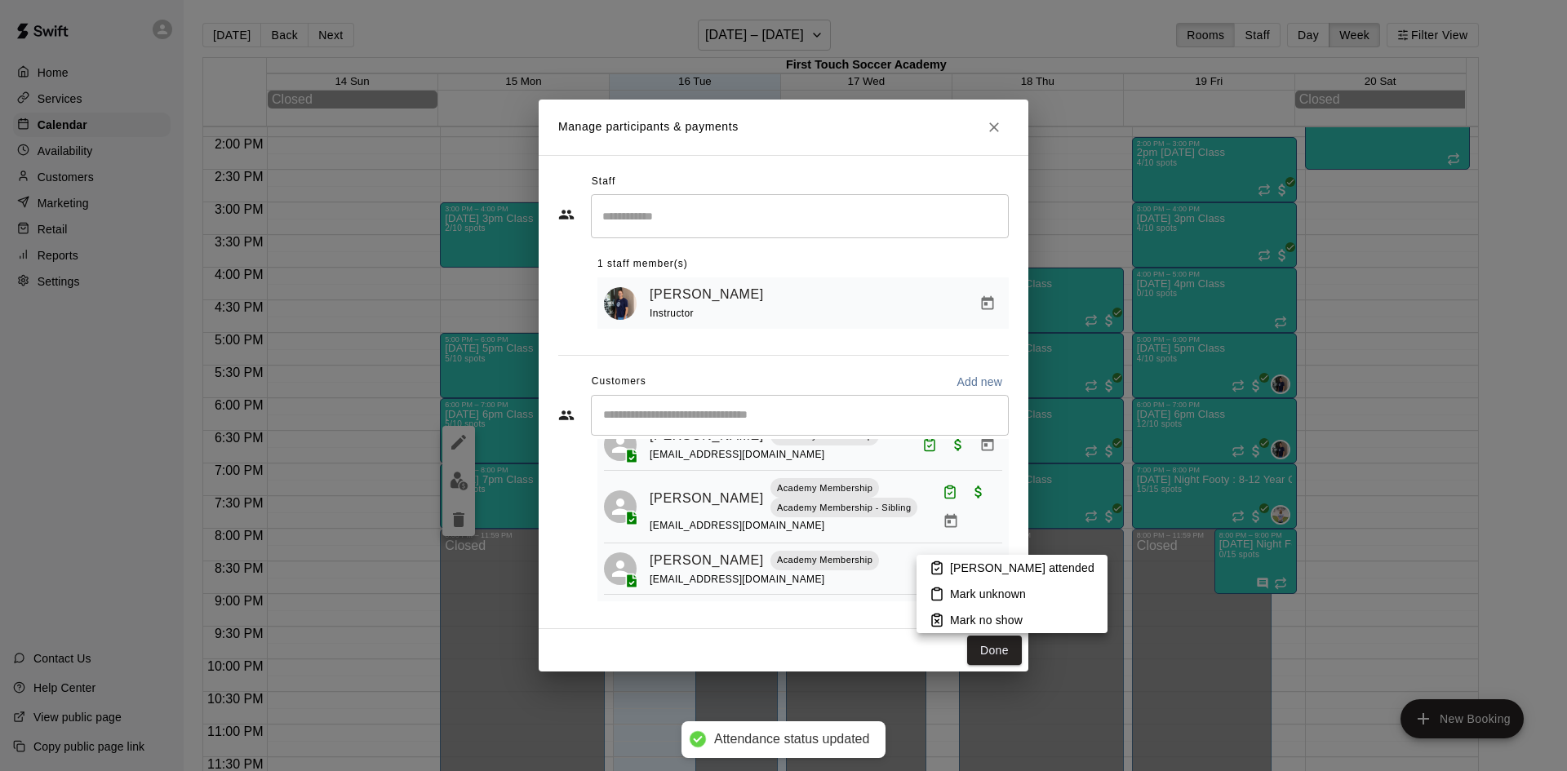
click at [937, 564] on rect at bounding box center [936, 563] width 5 height 2
click at [980, 649] on button "Done" at bounding box center [994, 651] width 55 height 30
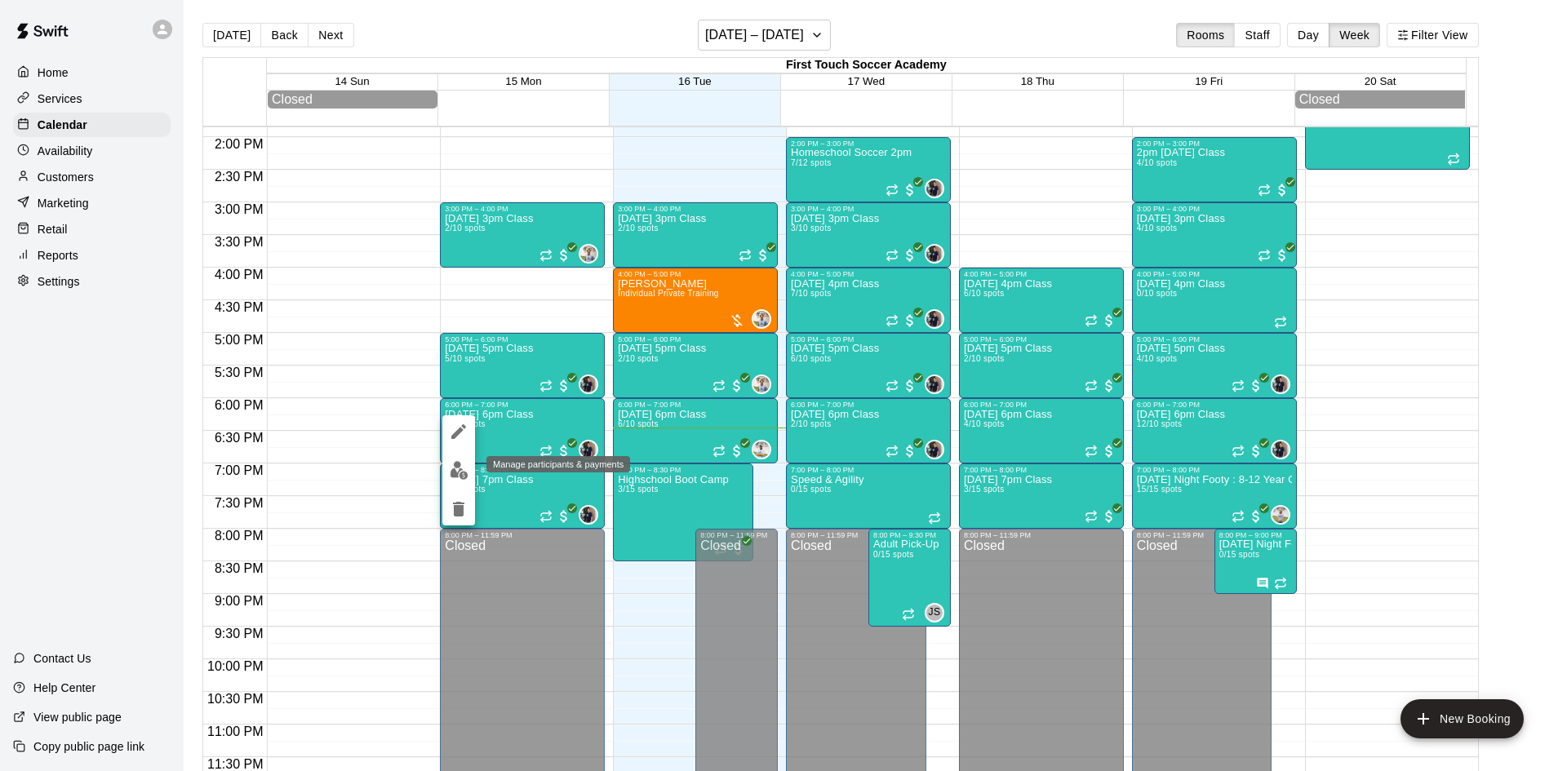
click at [459, 460] on button "edit" at bounding box center [458, 470] width 33 height 32
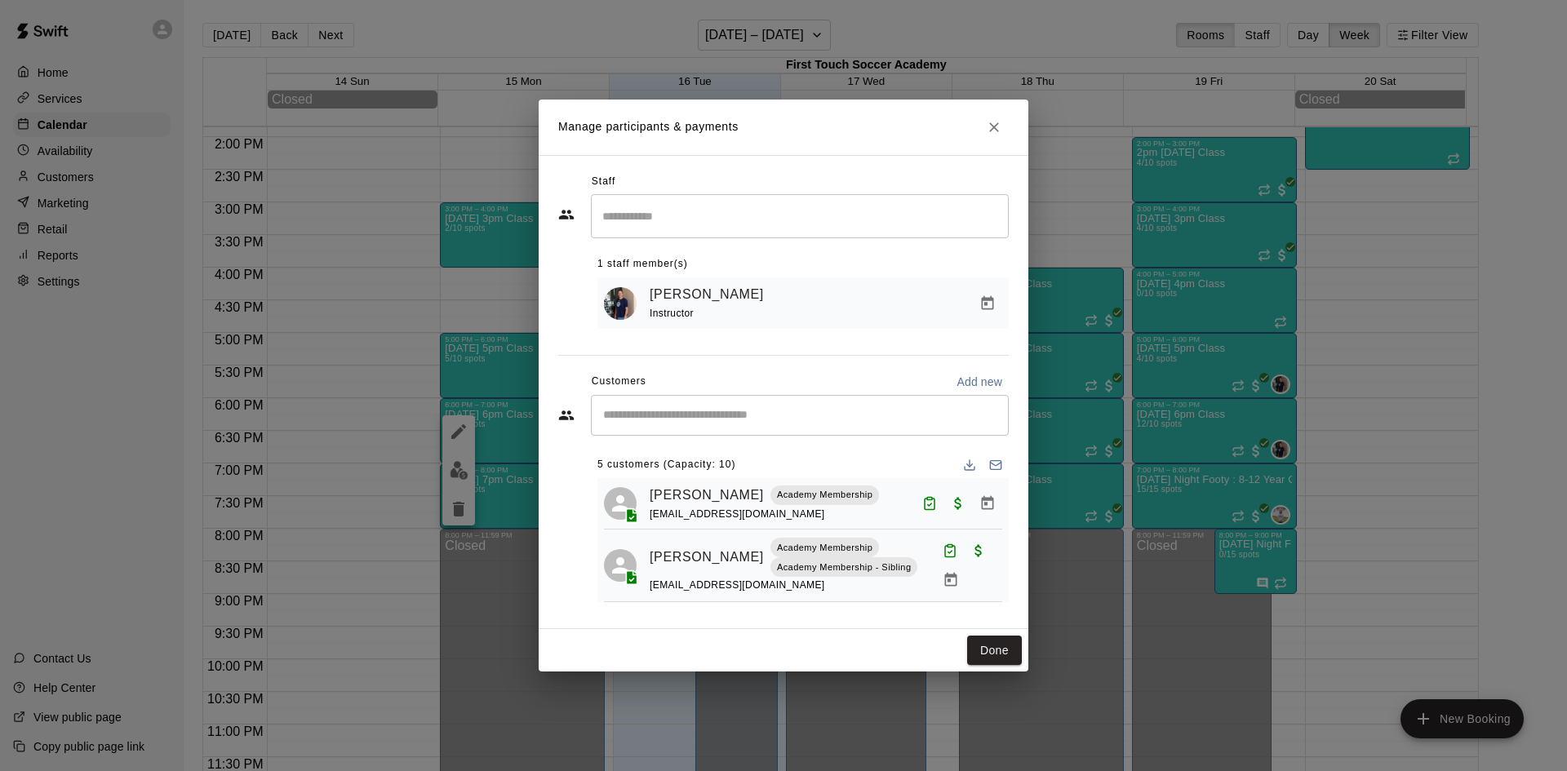
click at [742, 416] on input "Start typing to search customers..." at bounding box center [799, 415] width 403 height 16
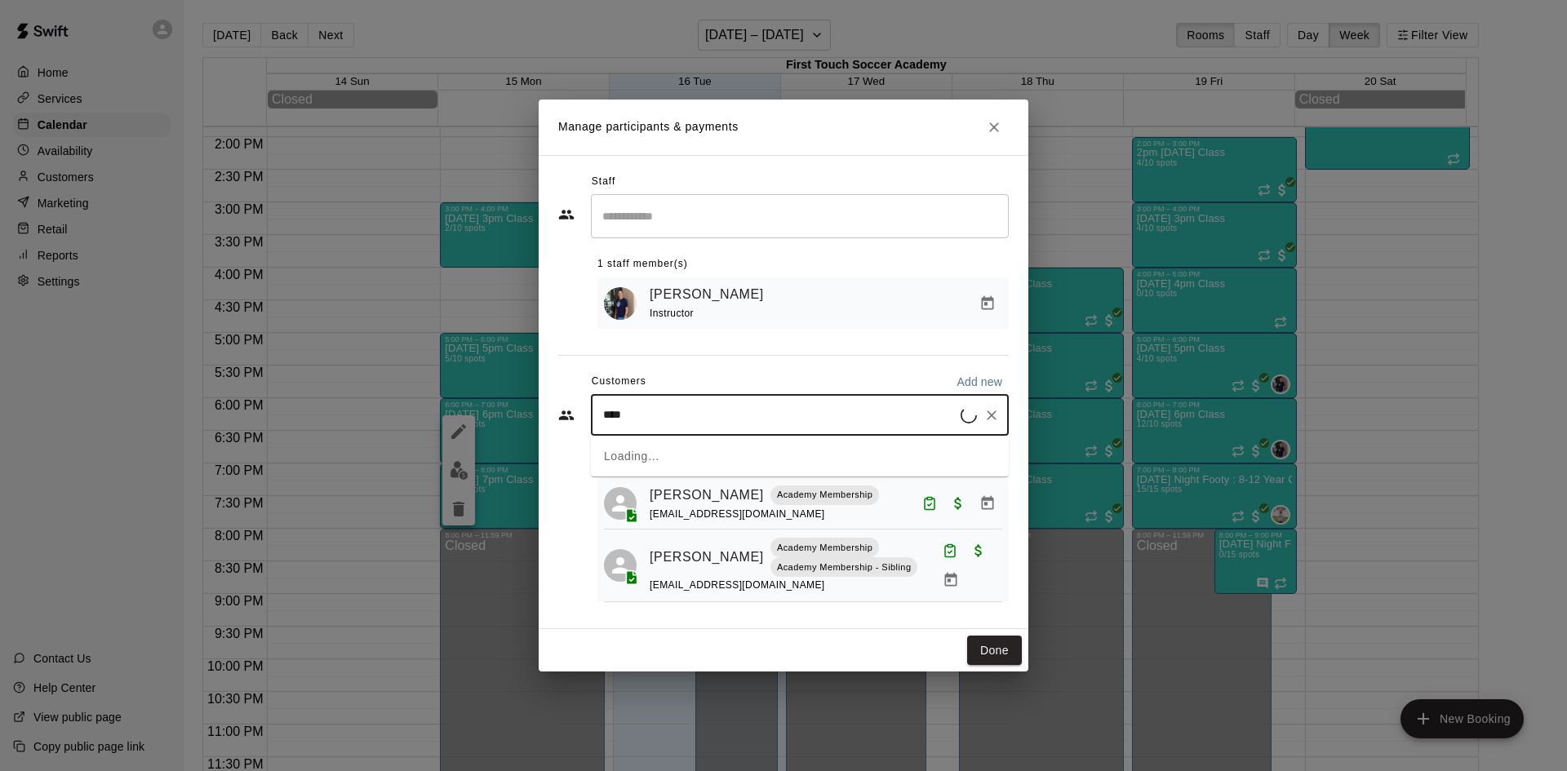
type input "*****"
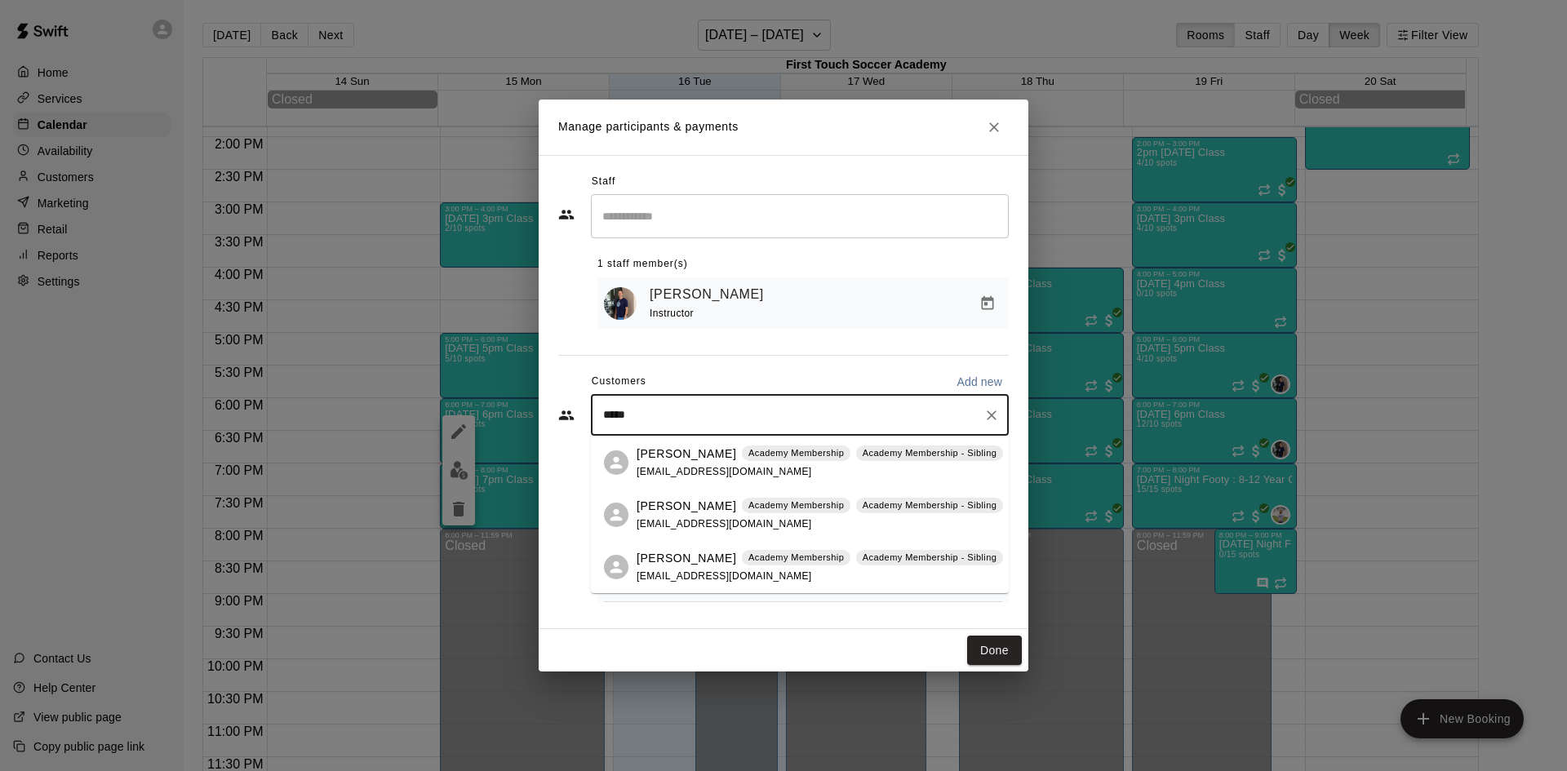
click at [675, 564] on p "[PERSON_NAME]" at bounding box center [686, 558] width 100 height 17
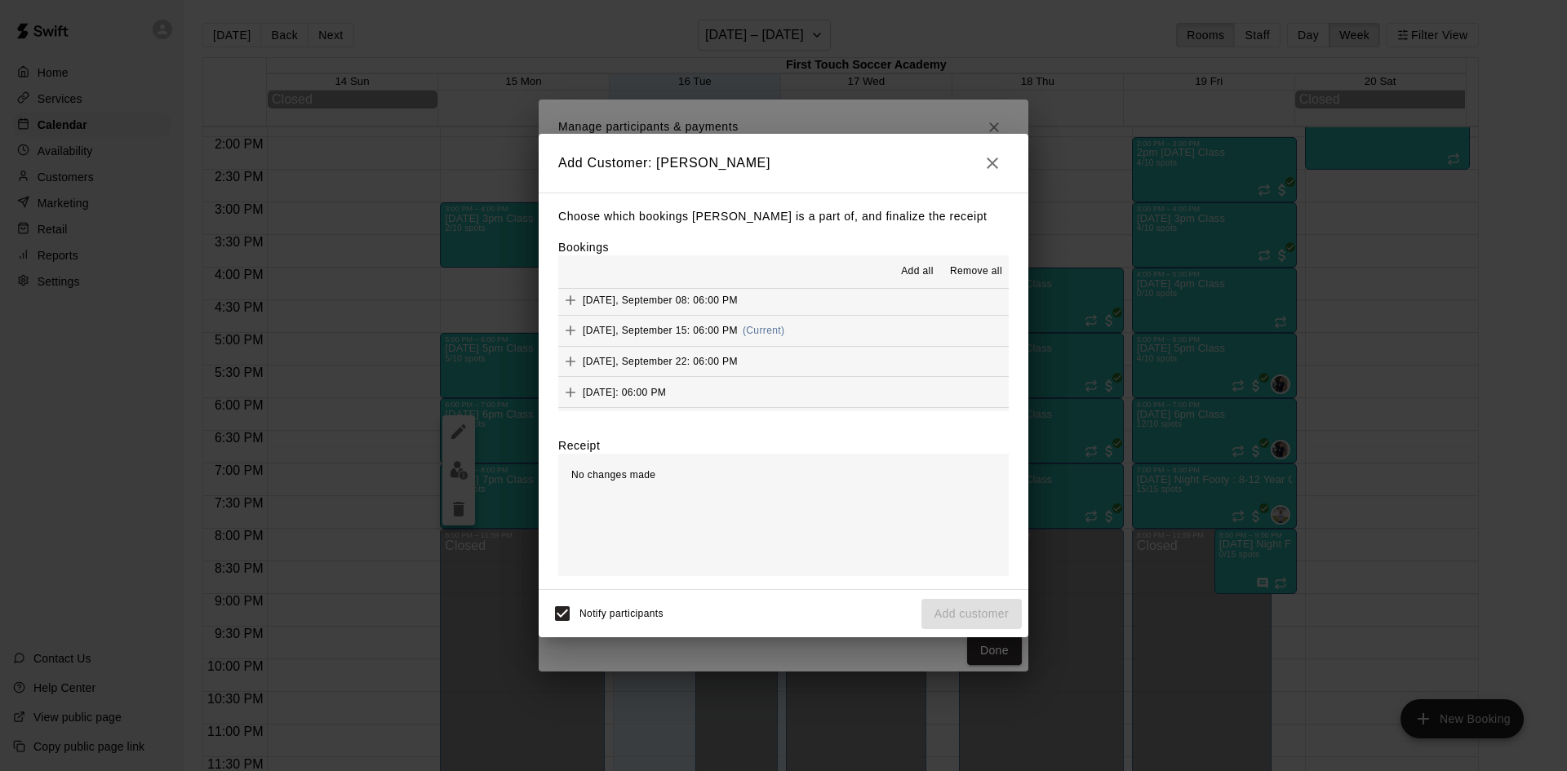
scroll to position [245, 0]
click at [570, 337] on icon "Add" at bounding box center [570, 336] width 10 height 10
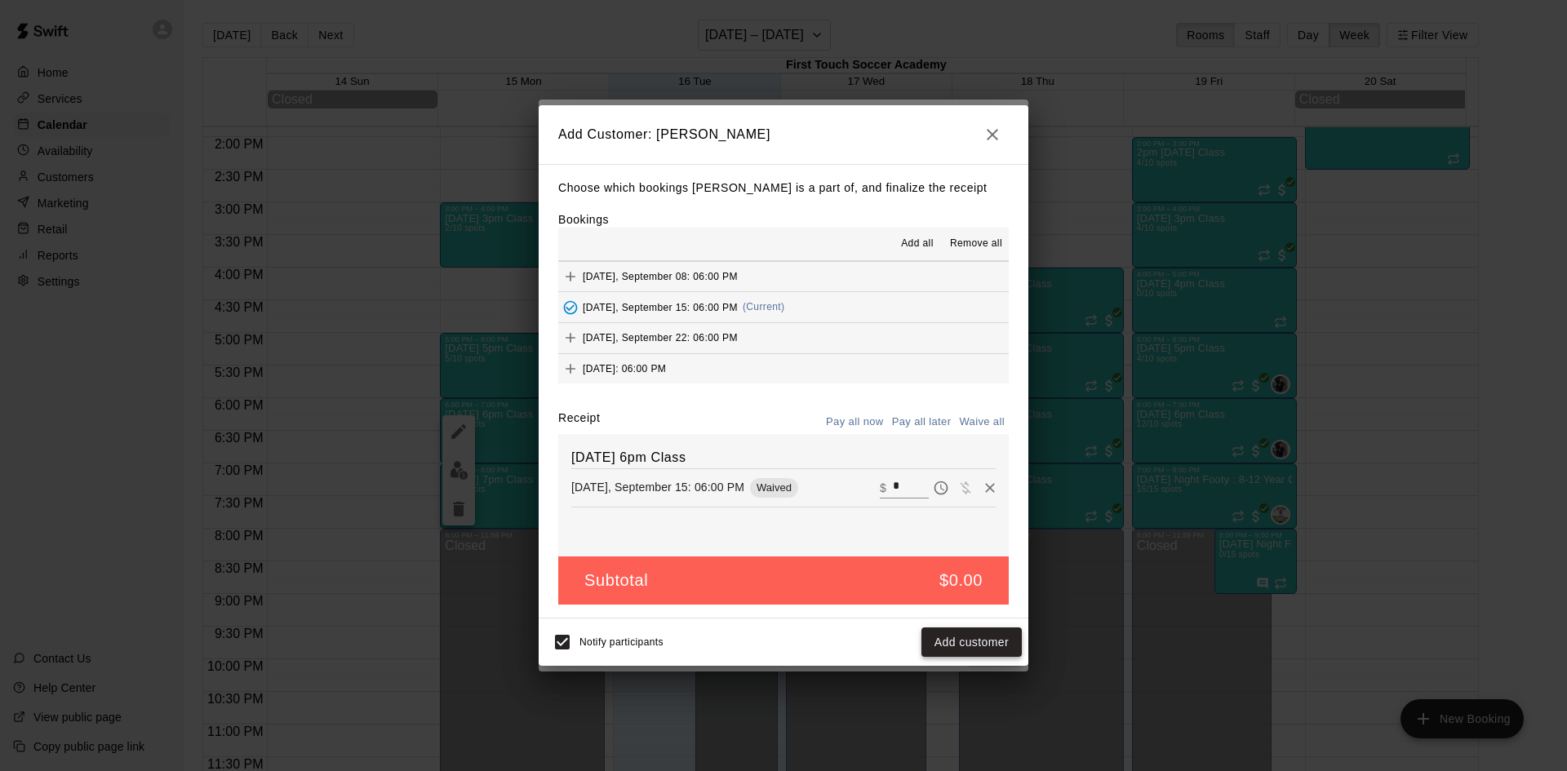
click at [971, 643] on button "Add customer" at bounding box center [971, 642] width 100 height 30
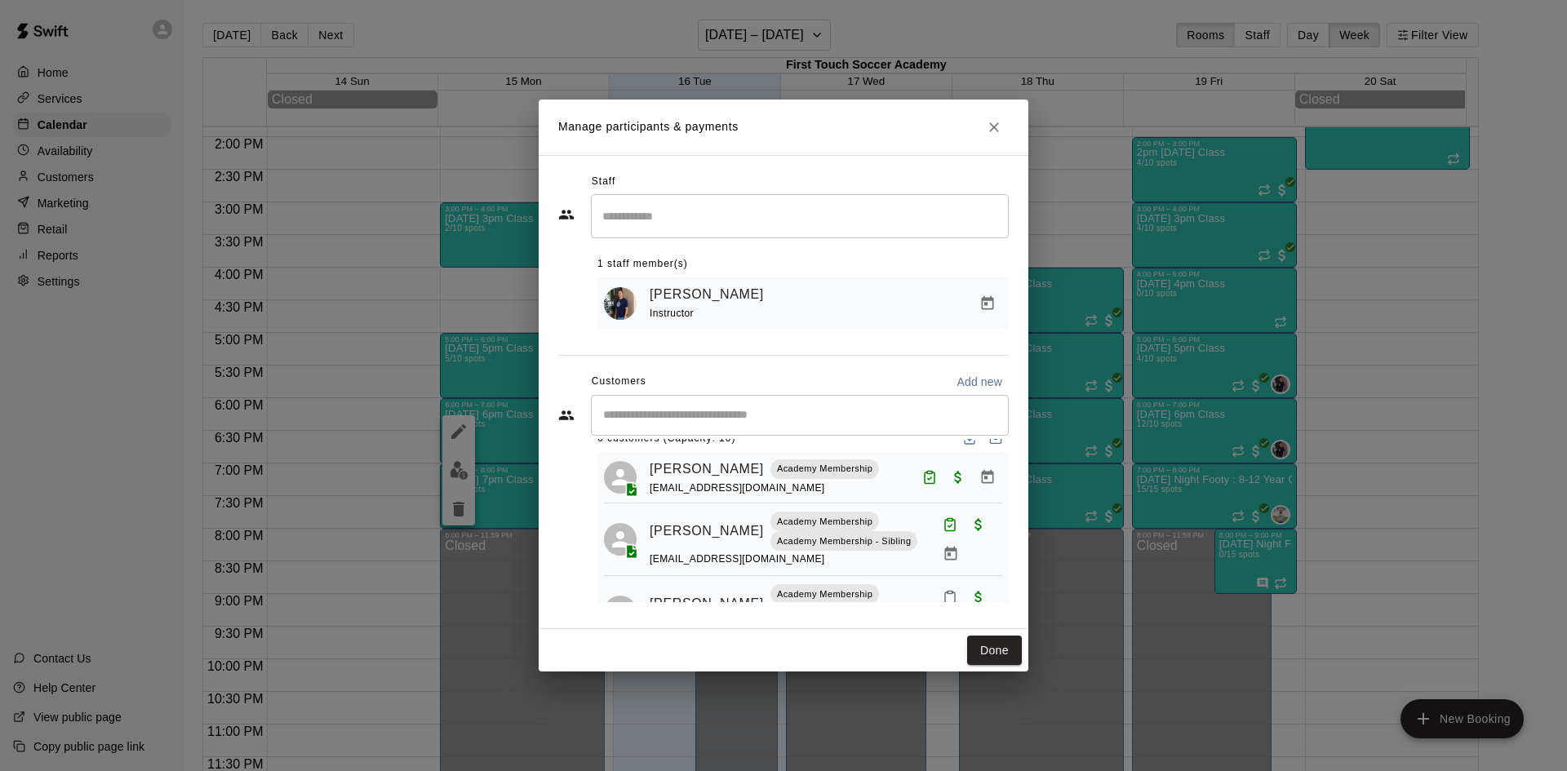
scroll to position [108, 0]
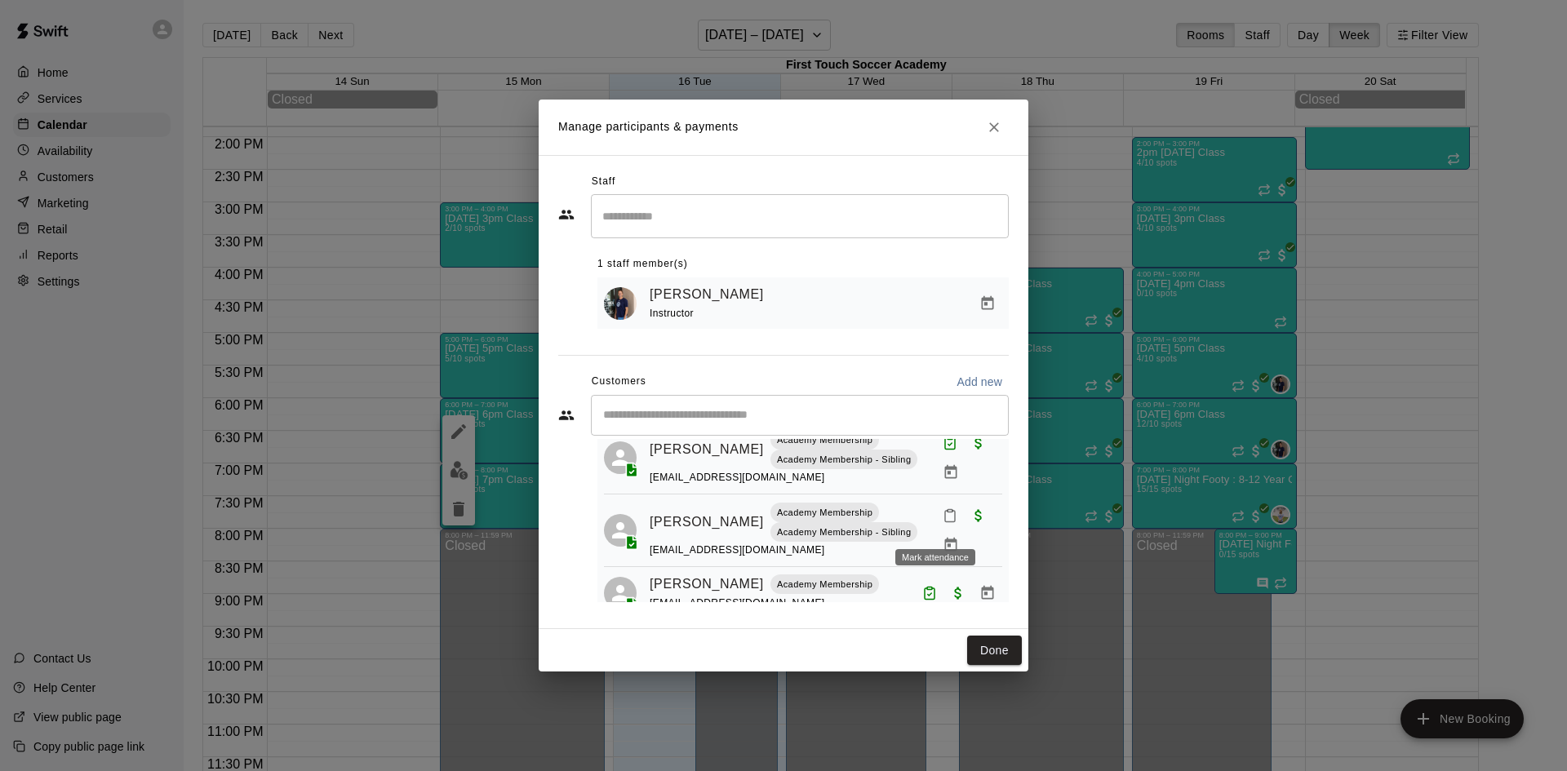
click at [942, 522] on icon "Mark attendance" at bounding box center [949, 515] width 15 height 15
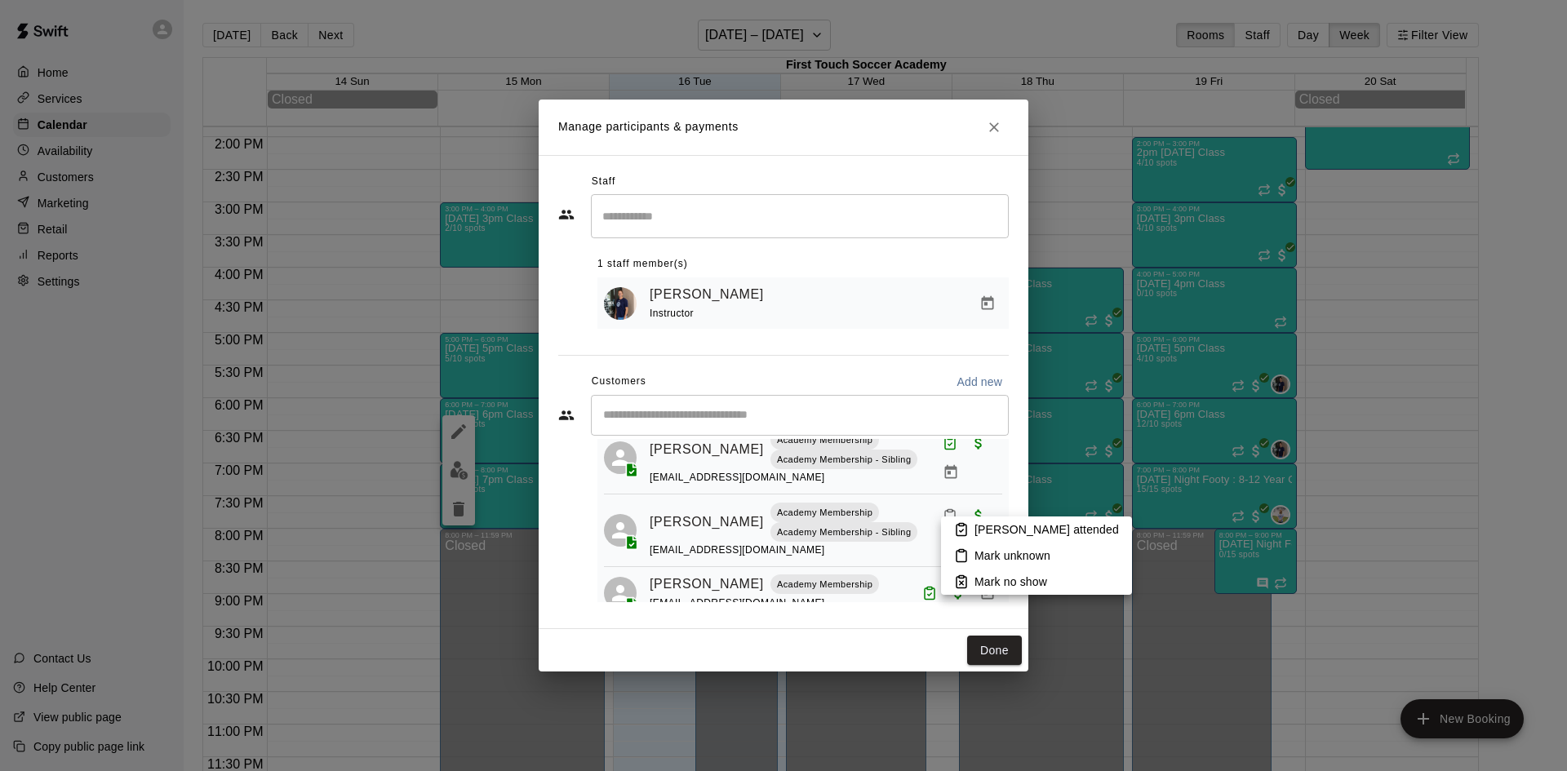
click at [968, 530] on icon at bounding box center [961, 529] width 15 height 15
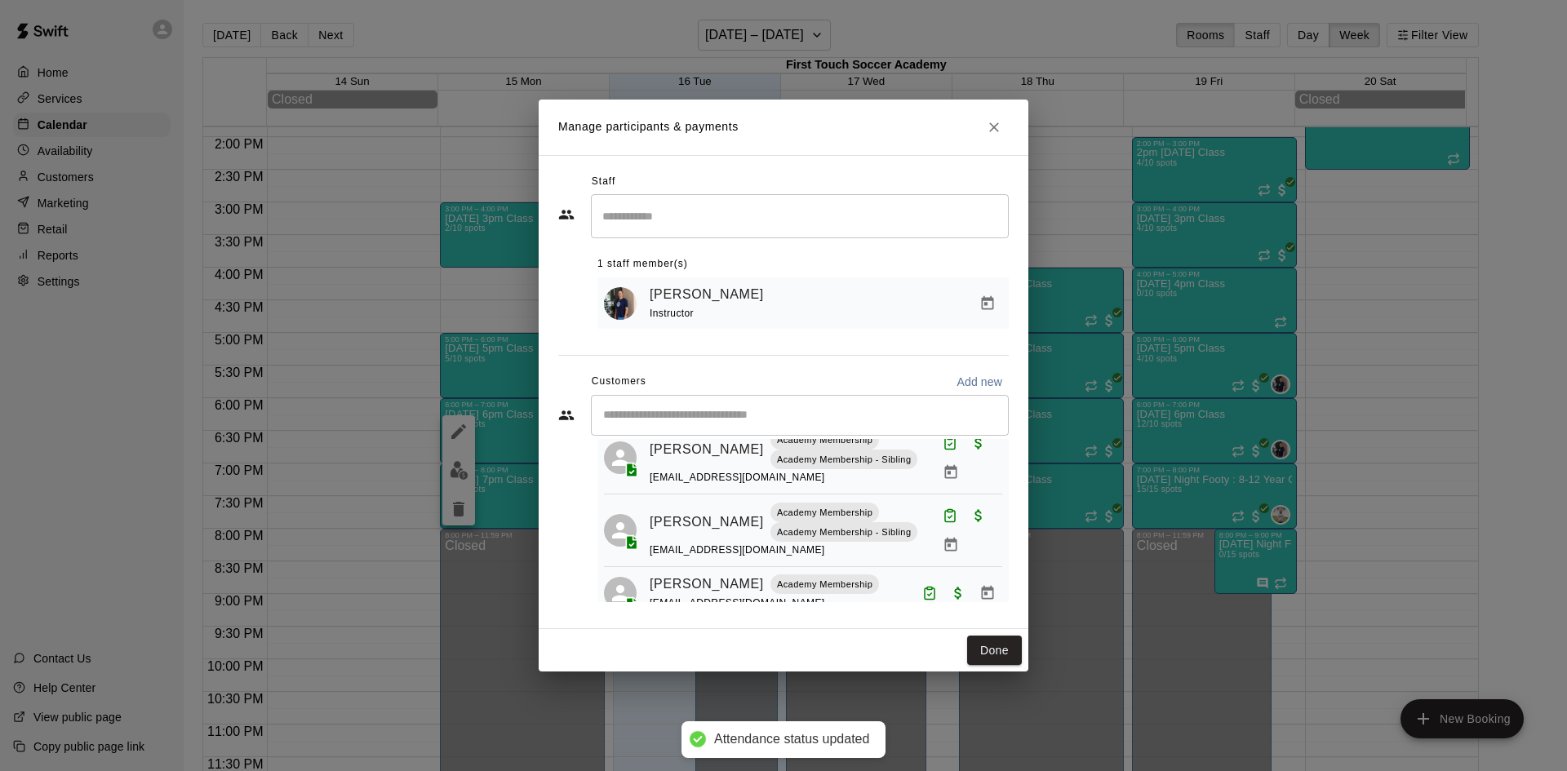
click at [667, 414] on input "Start typing to search customers..." at bounding box center [799, 415] width 403 height 16
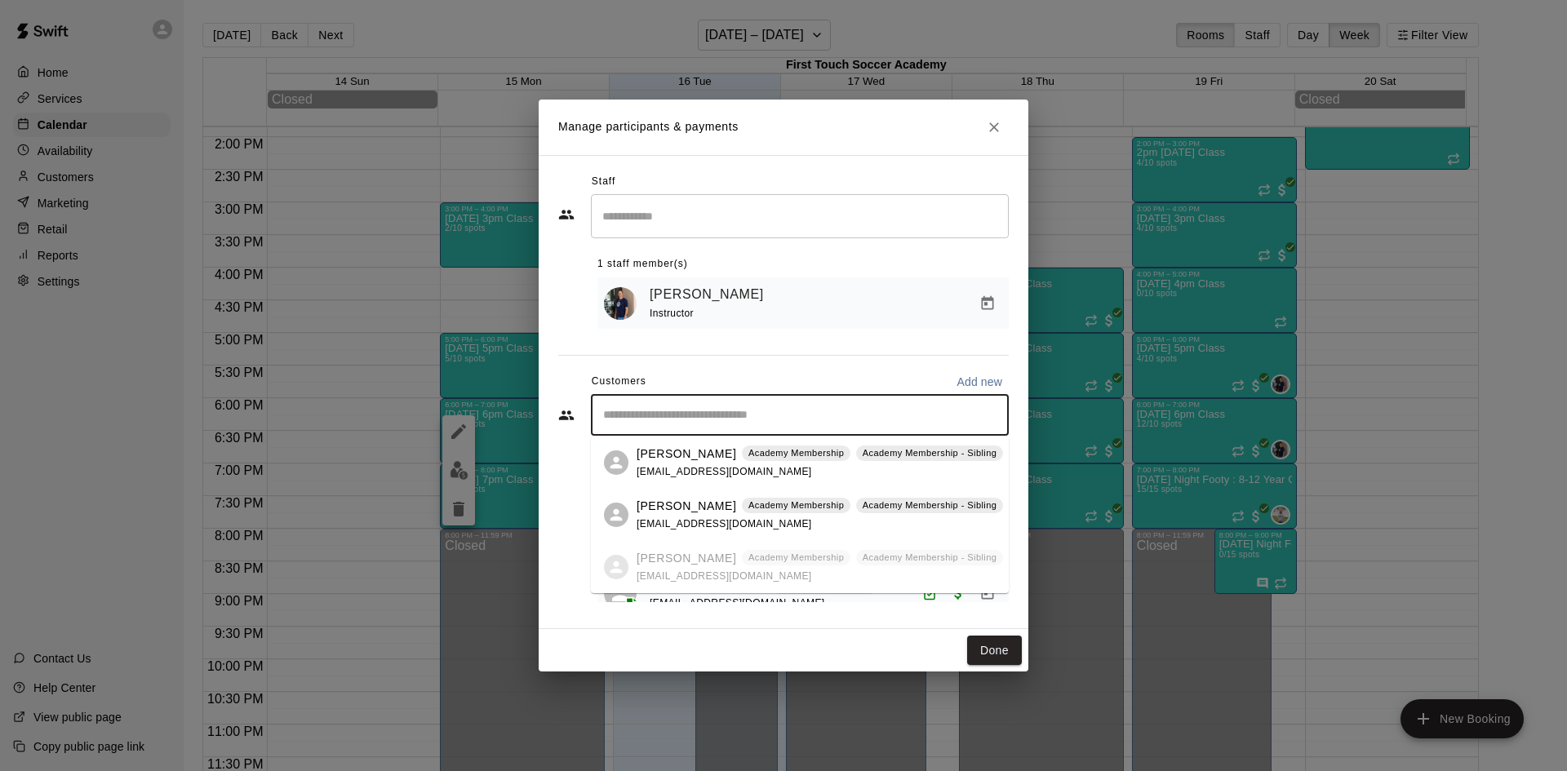
click at [682, 516] on div "[PERSON_NAME] Academy Membership Academy Membership - Sibling [EMAIL_ADDRESS][D…" at bounding box center [819, 515] width 366 height 35
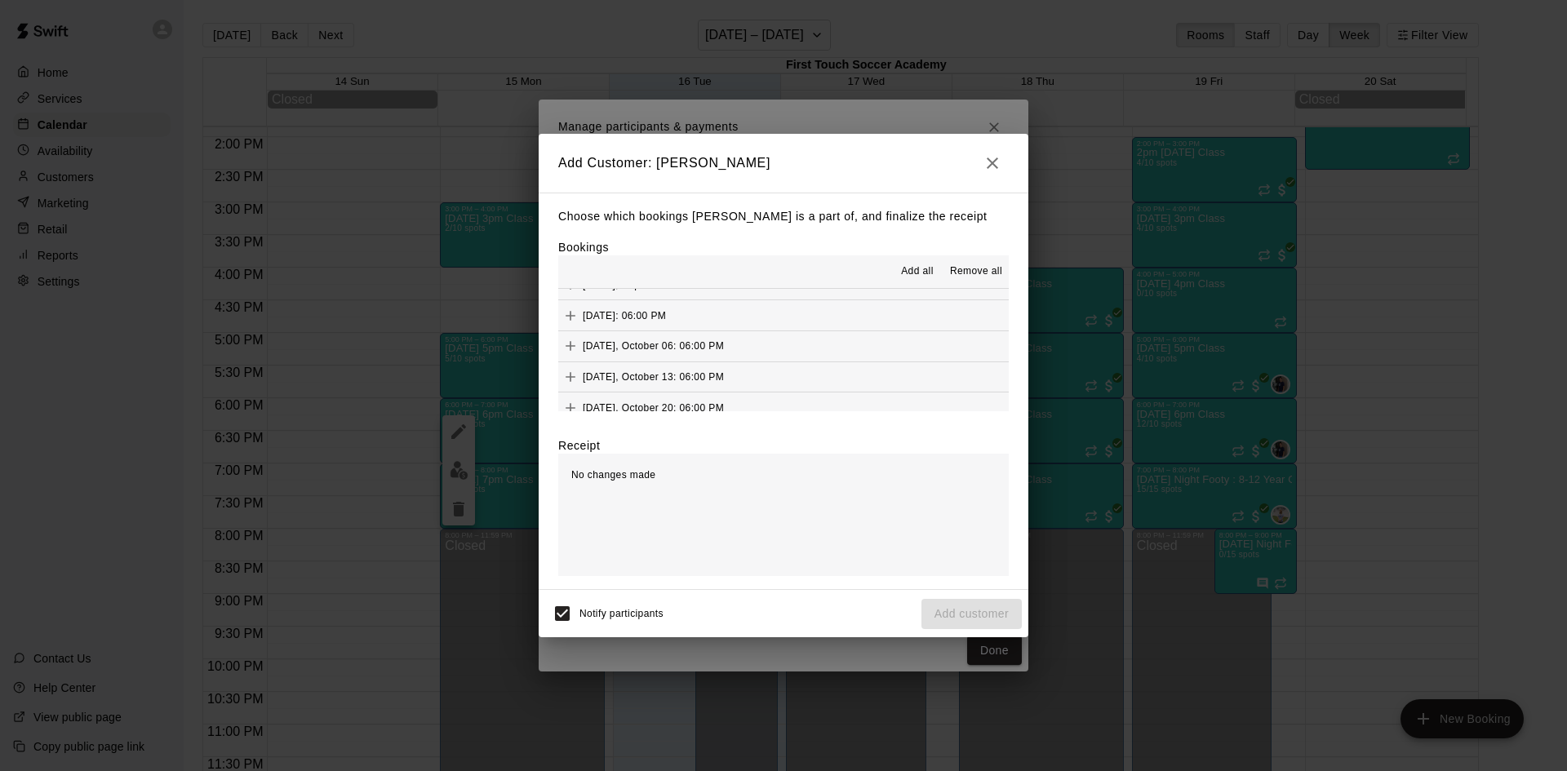
scroll to position [245, 0]
click at [571, 327] on button "Add" at bounding box center [570, 335] width 24 height 24
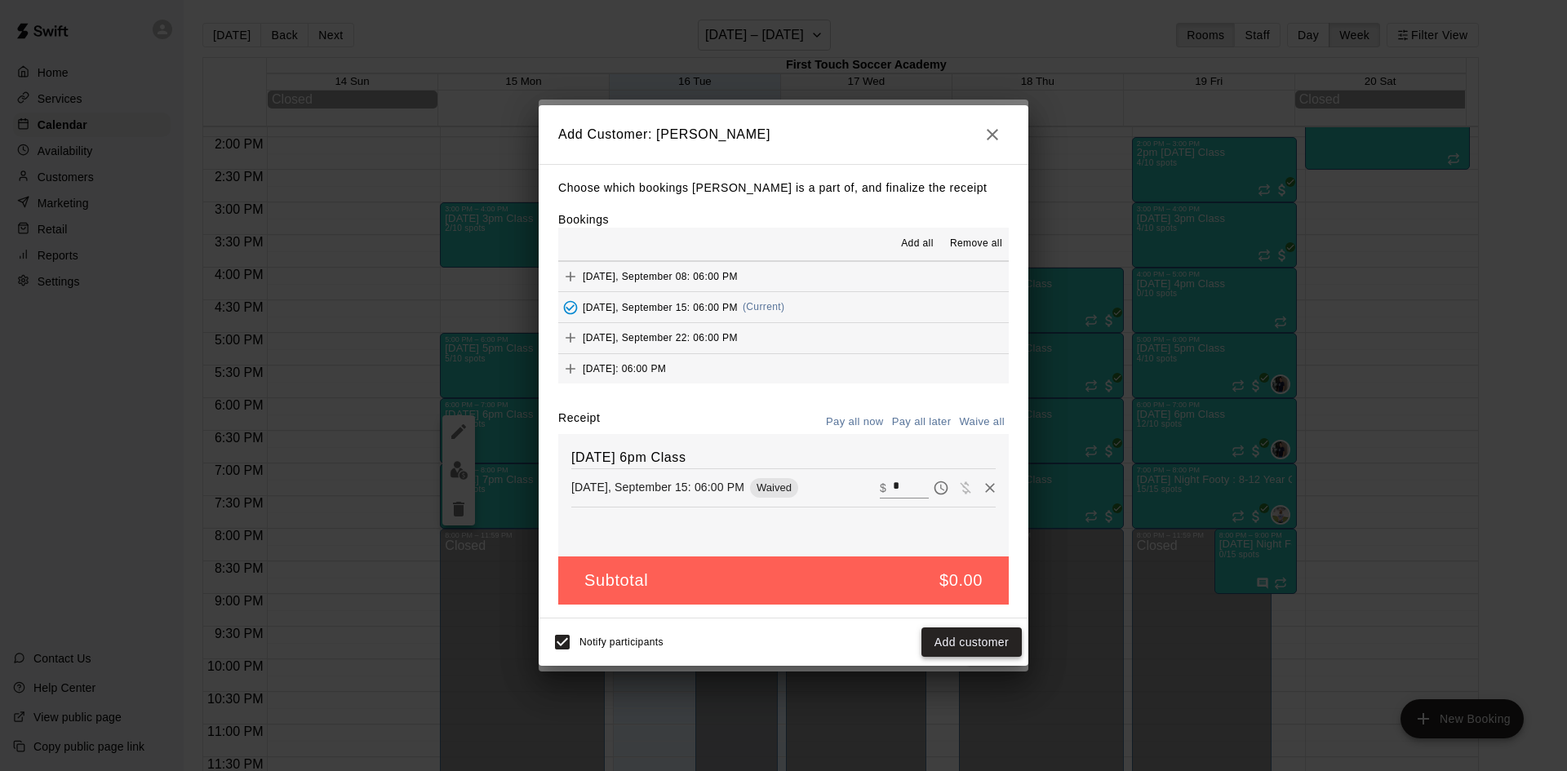
click at [984, 646] on button "Add customer" at bounding box center [971, 642] width 100 height 30
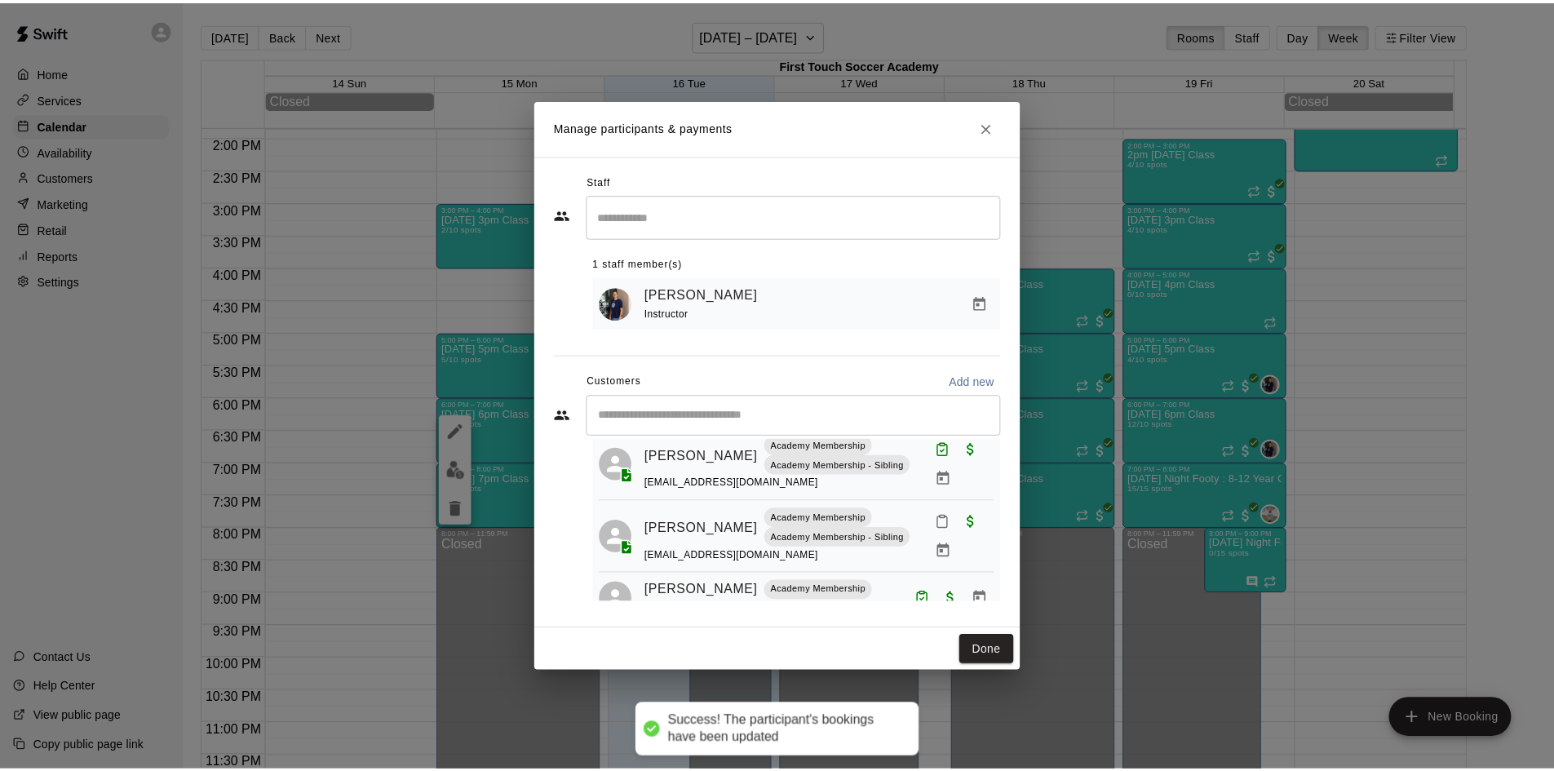
scroll to position [326, 0]
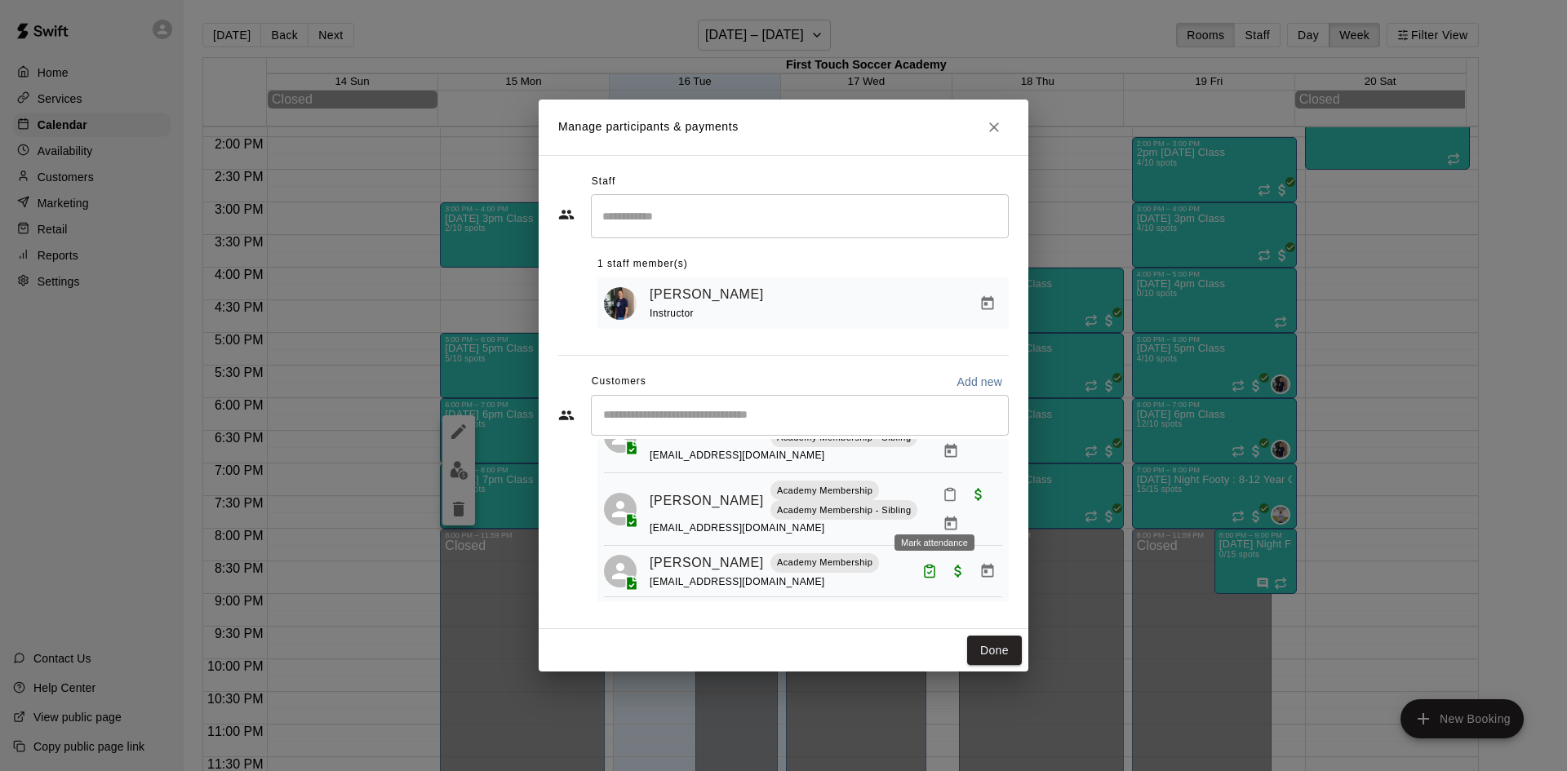
click at [947, 490] on rect "Mark attendance" at bounding box center [949, 489] width 5 height 2
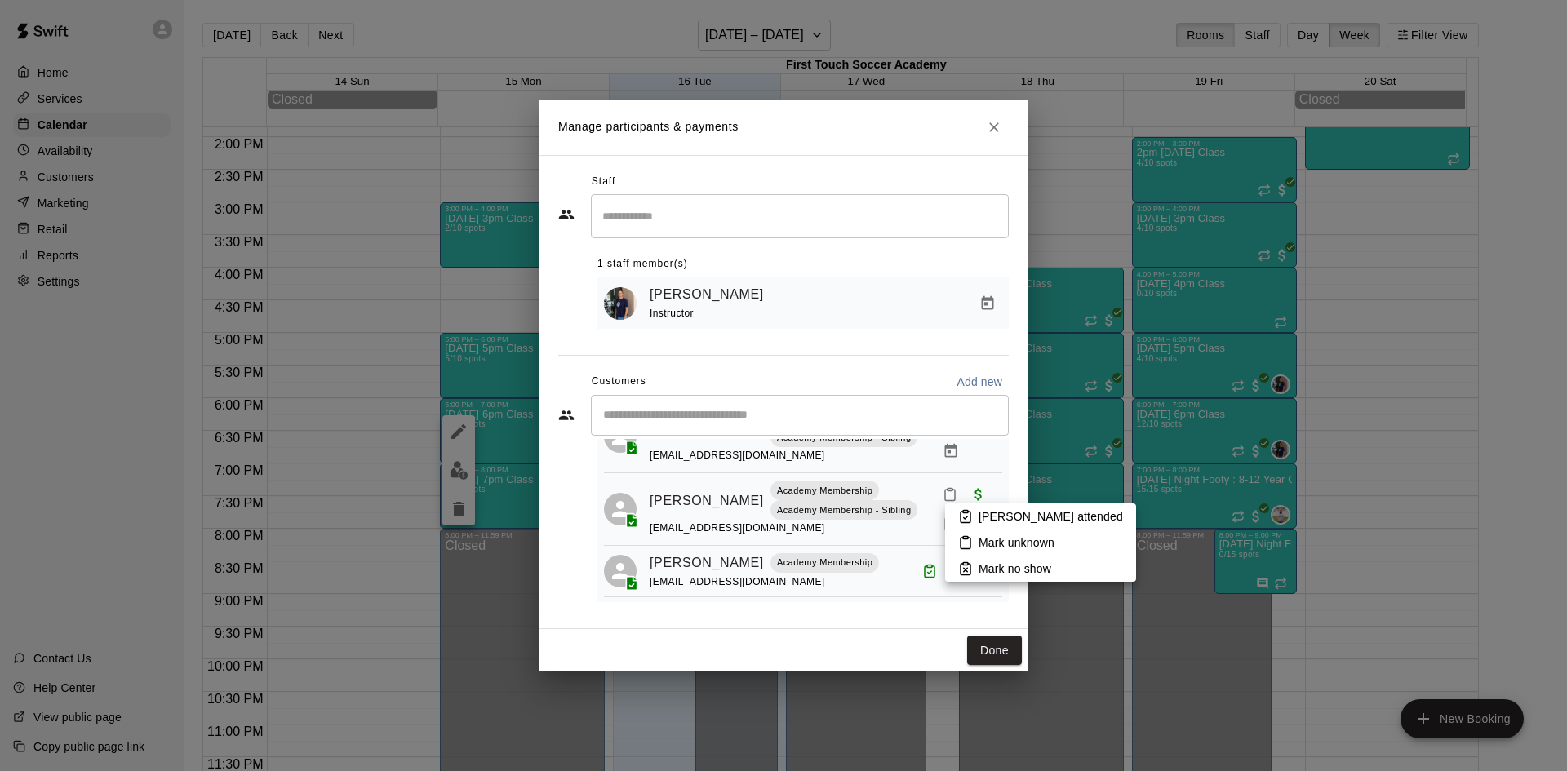
click at [979, 521] on p "[PERSON_NAME] attended" at bounding box center [1050, 516] width 144 height 16
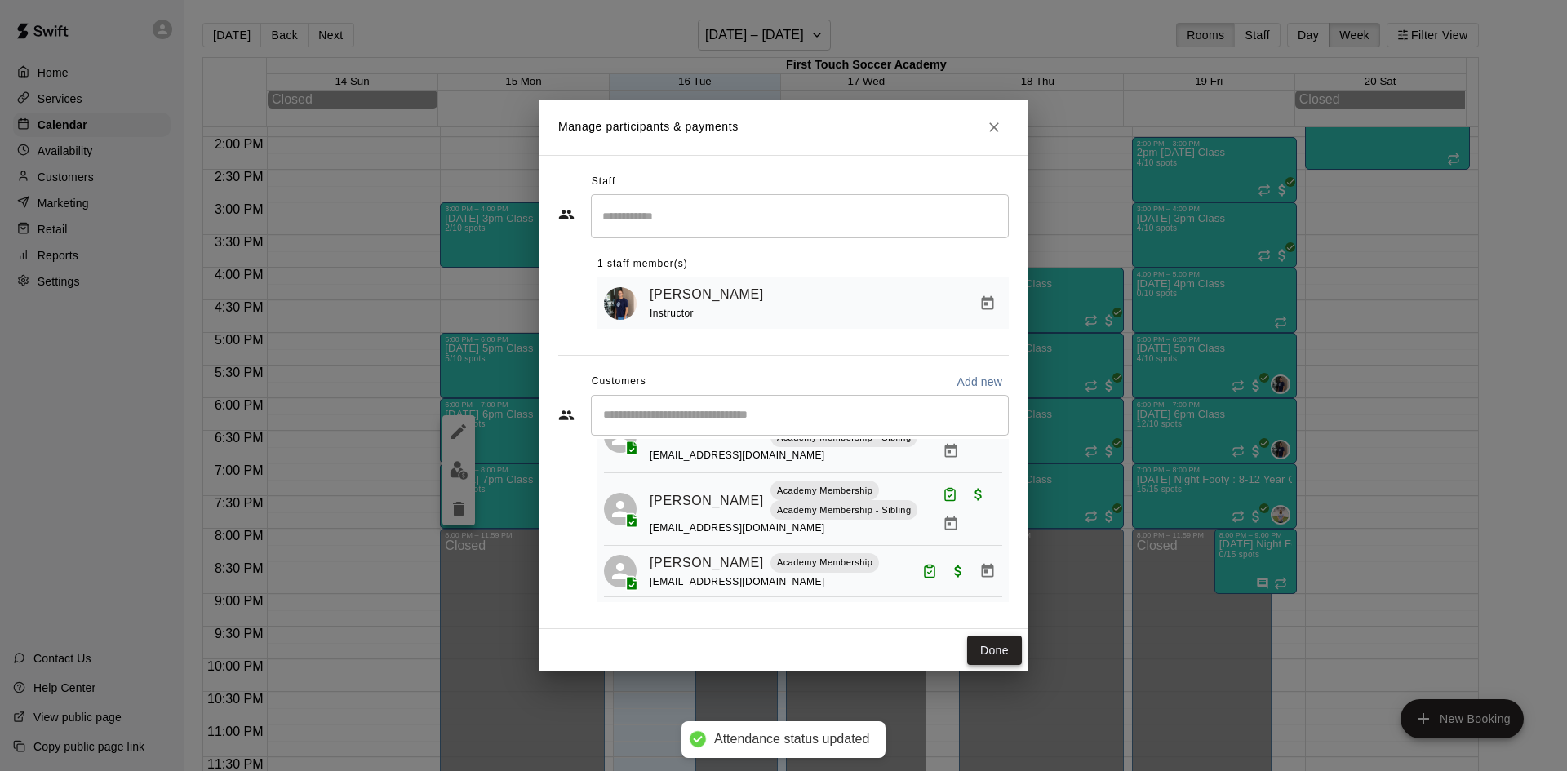
click at [1003, 649] on button "Done" at bounding box center [994, 651] width 55 height 30
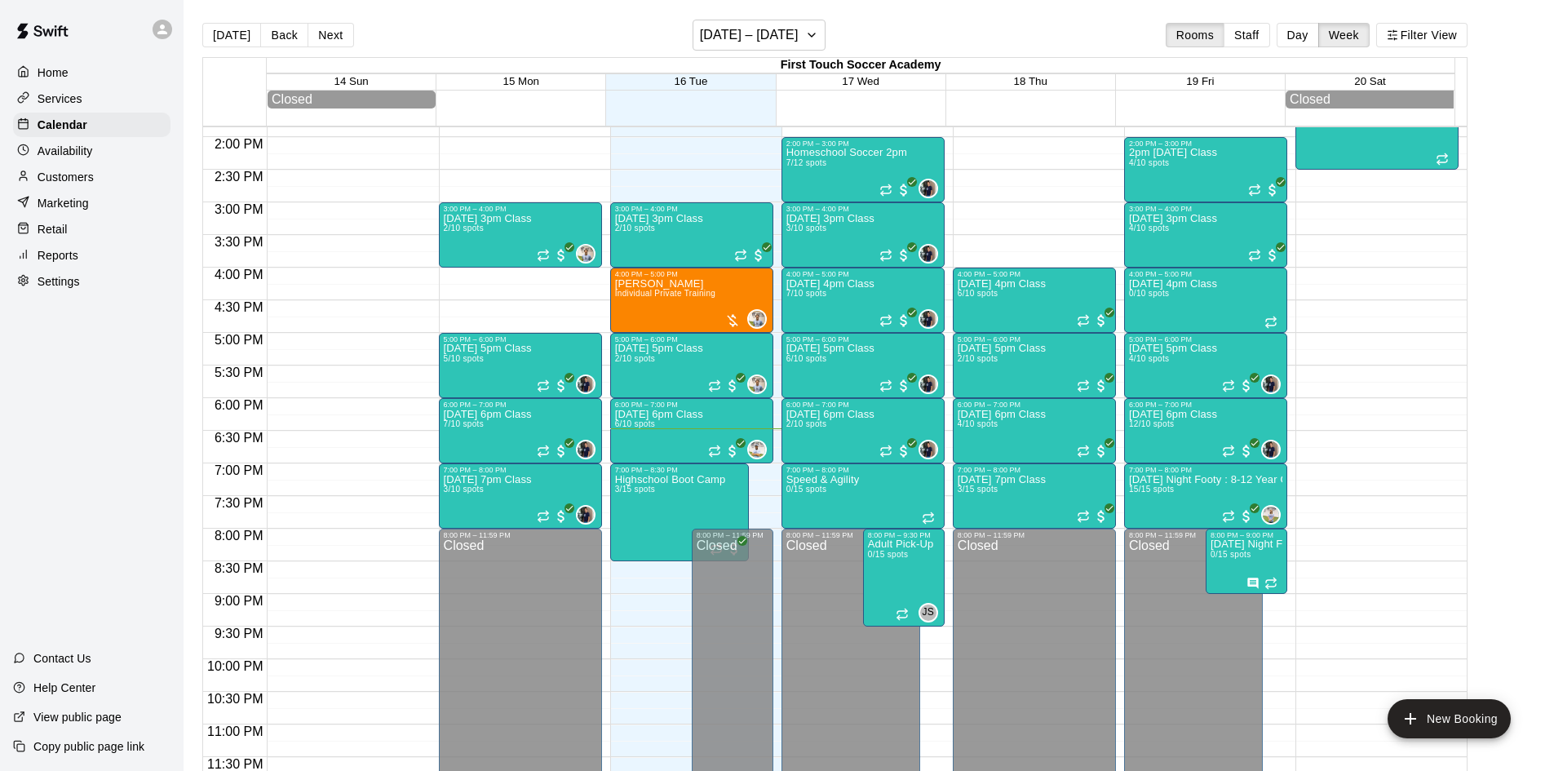
click at [100, 183] on div "Customers" at bounding box center [91, 177] width 157 height 24
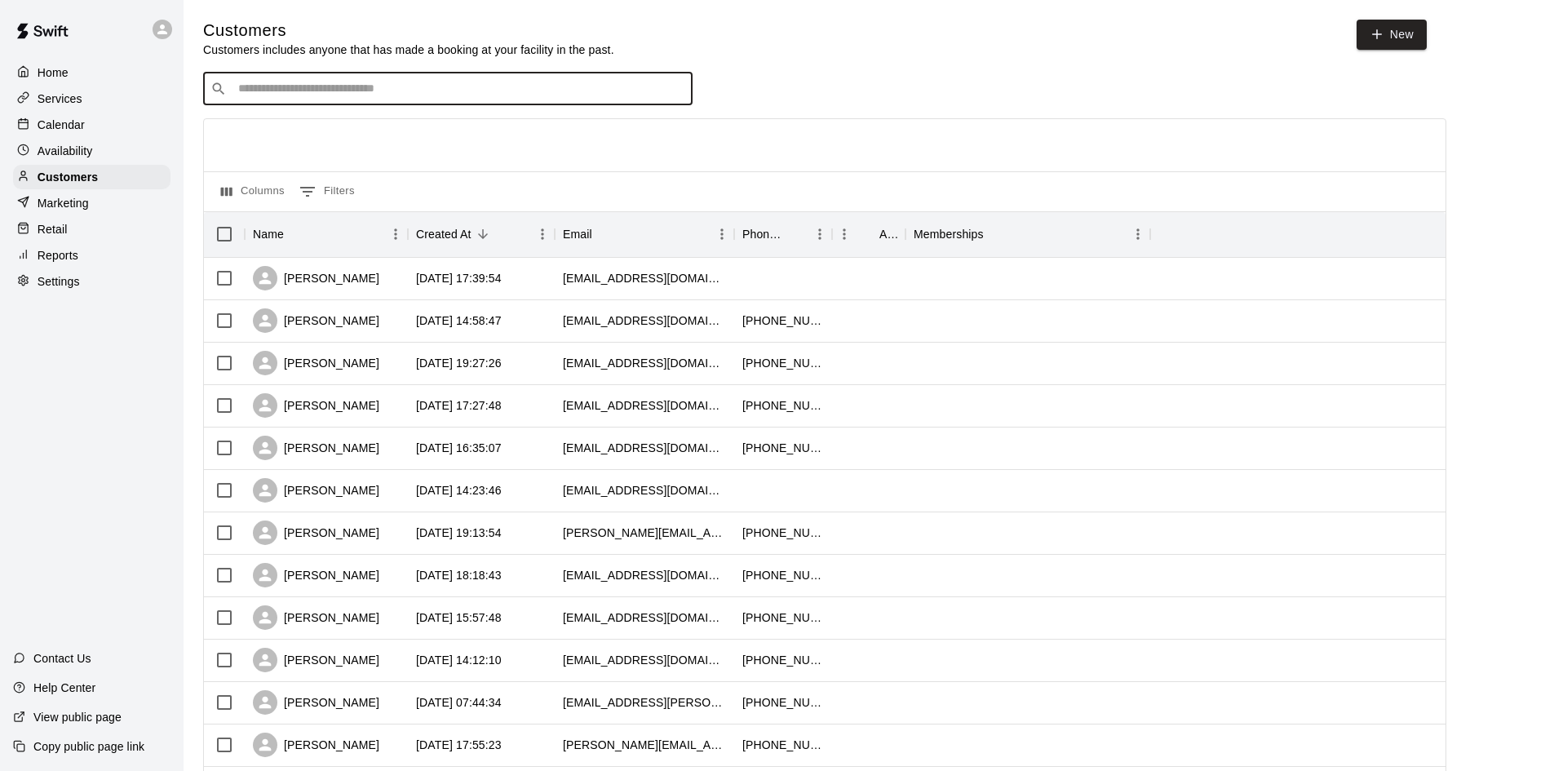
click at [621, 94] on input "Search customers by name or email" at bounding box center [459, 89] width 452 height 16
type input "****"
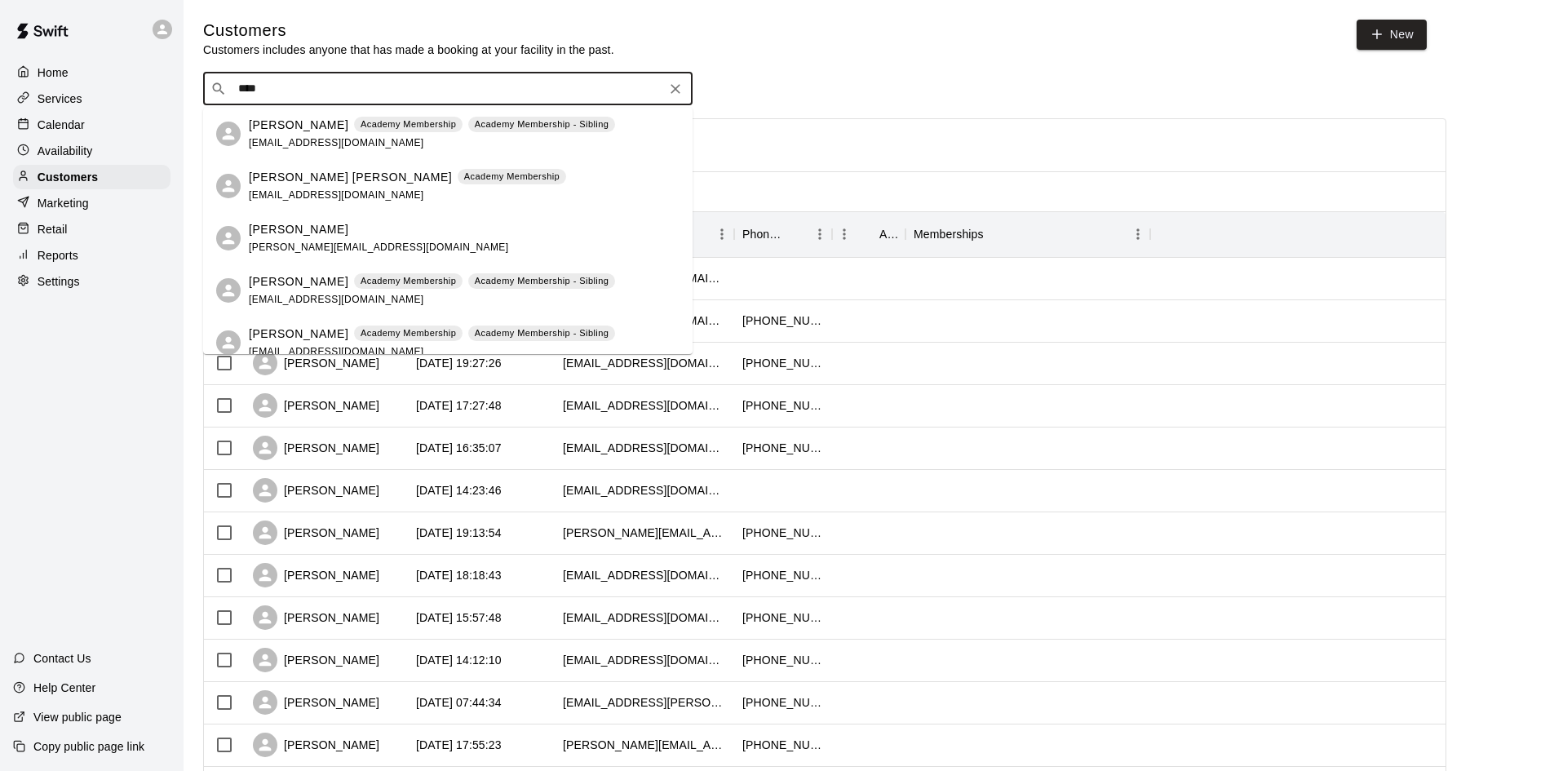
click at [285, 122] on p "[PERSON_NAME]" at bounding box center [299, 125] width 100 height 17
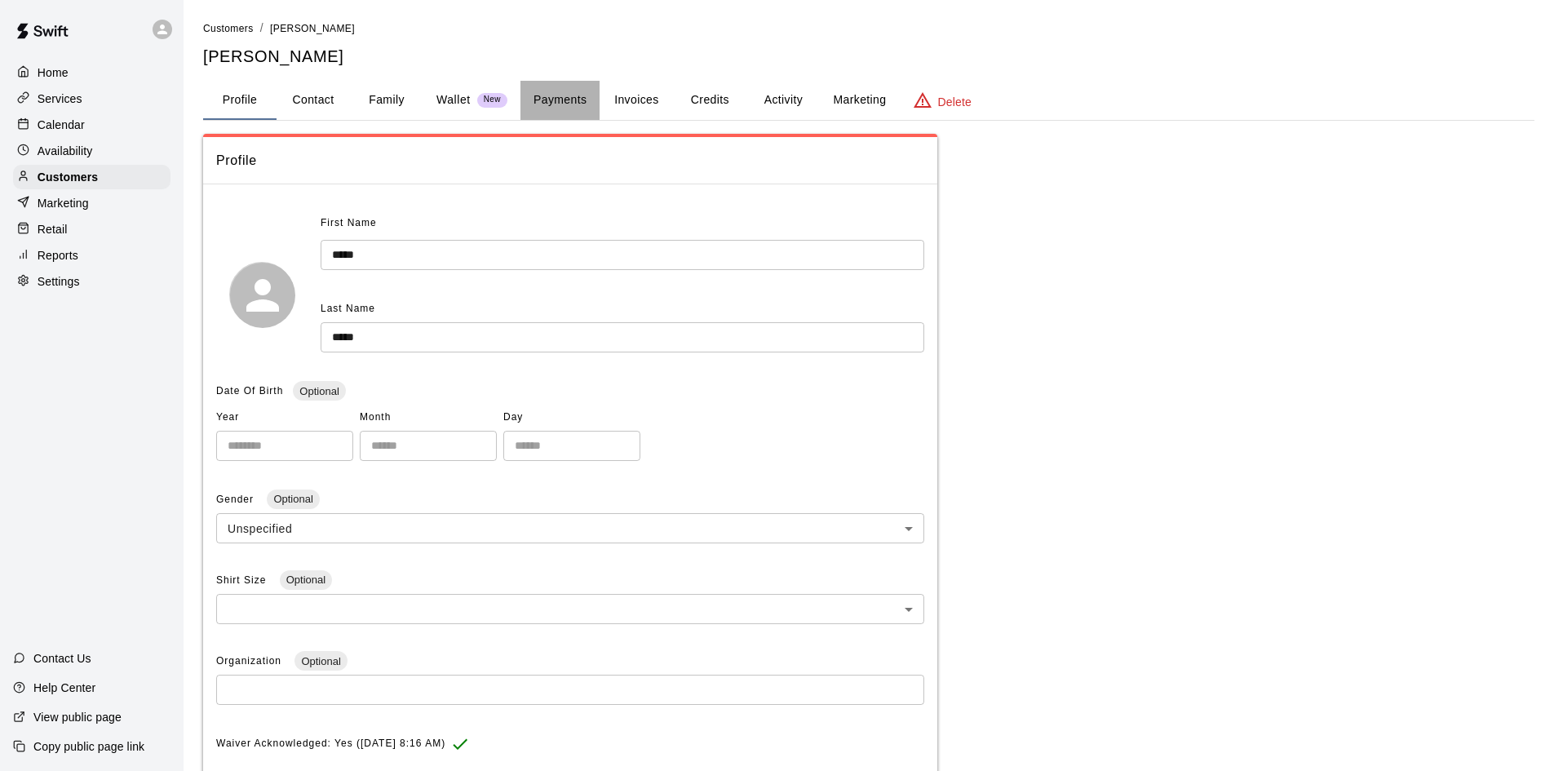
click at [556, 105] on button "Payments" at bounding box center [560, 100] width 79 height 39
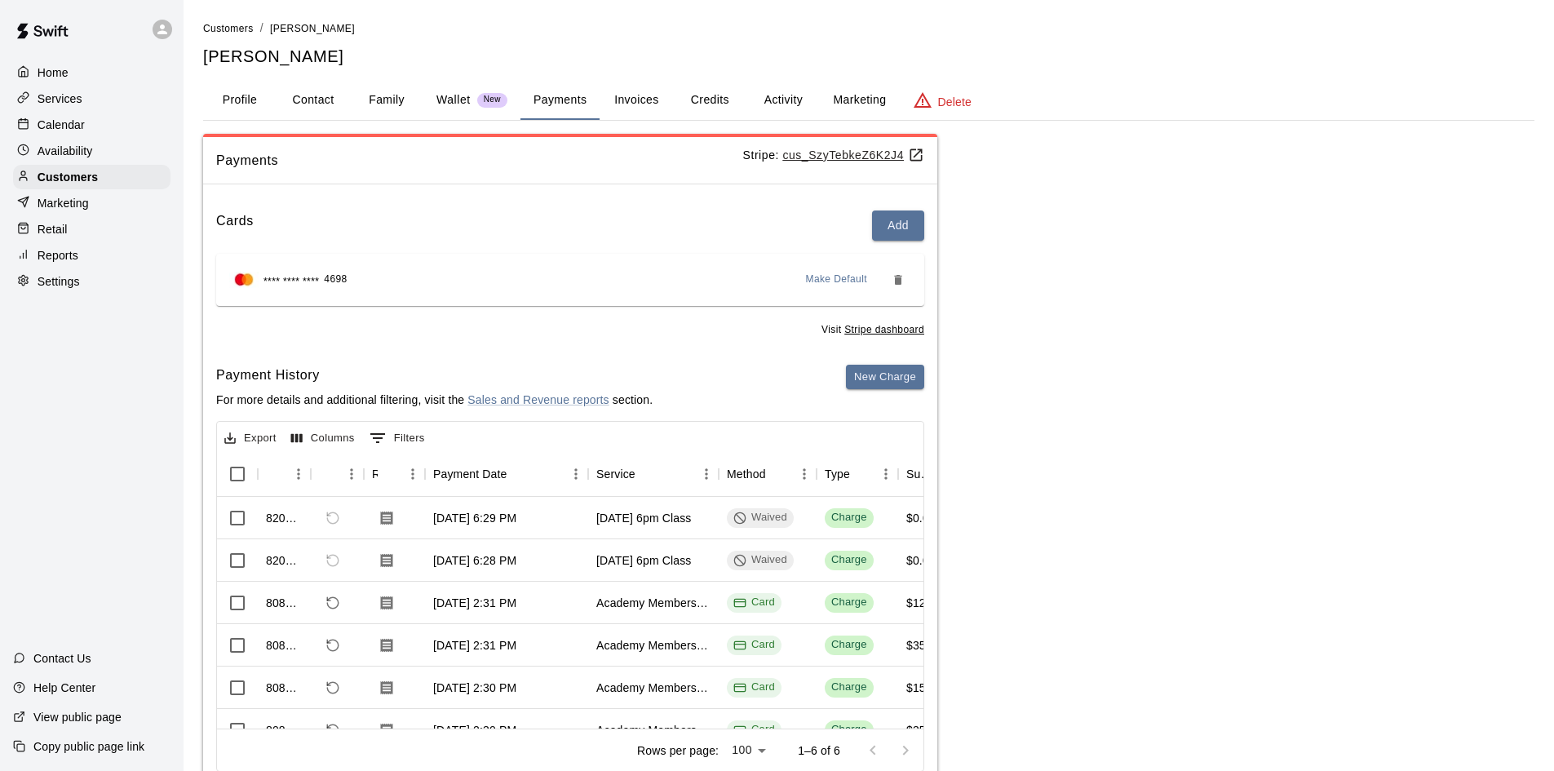
click at [95, 135] on div "Calendar" at bounding box center [91, 125] width 157 height 24
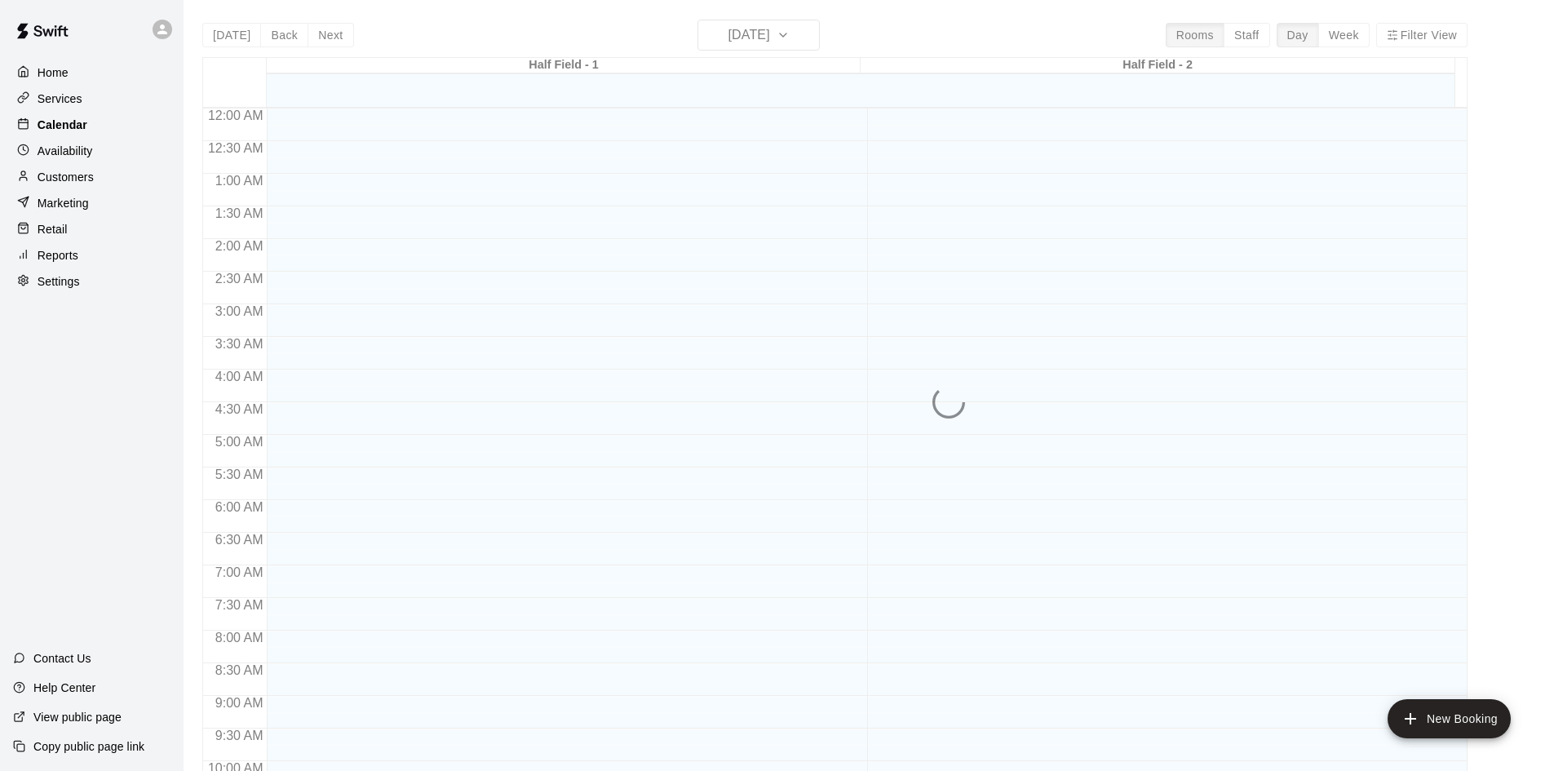
scroll to position [836, 0]
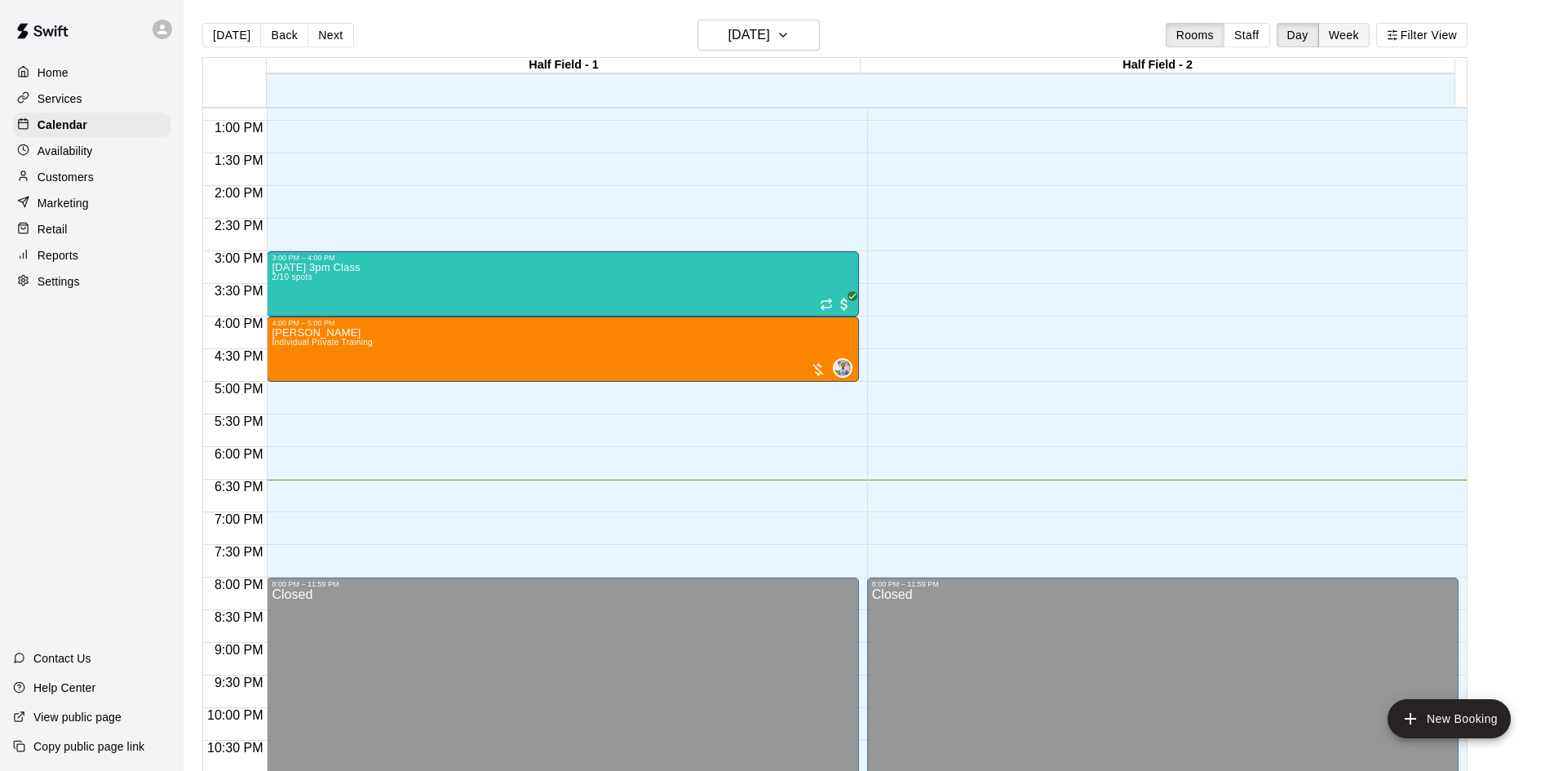
click at [1352, 28] on button "Week" at bounding box center [1344, 35] width 51 height 24
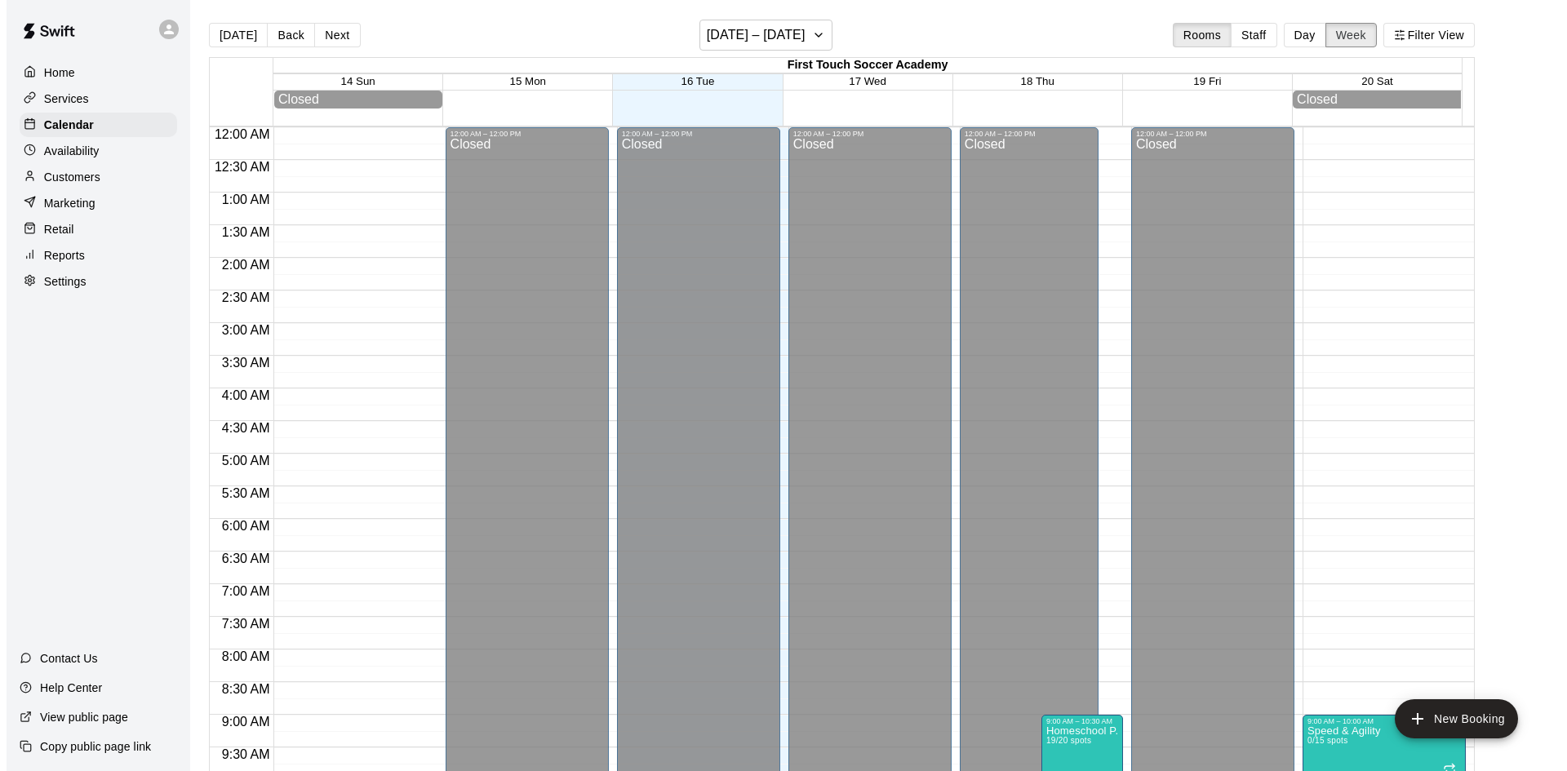
scroll to position [909, 0]
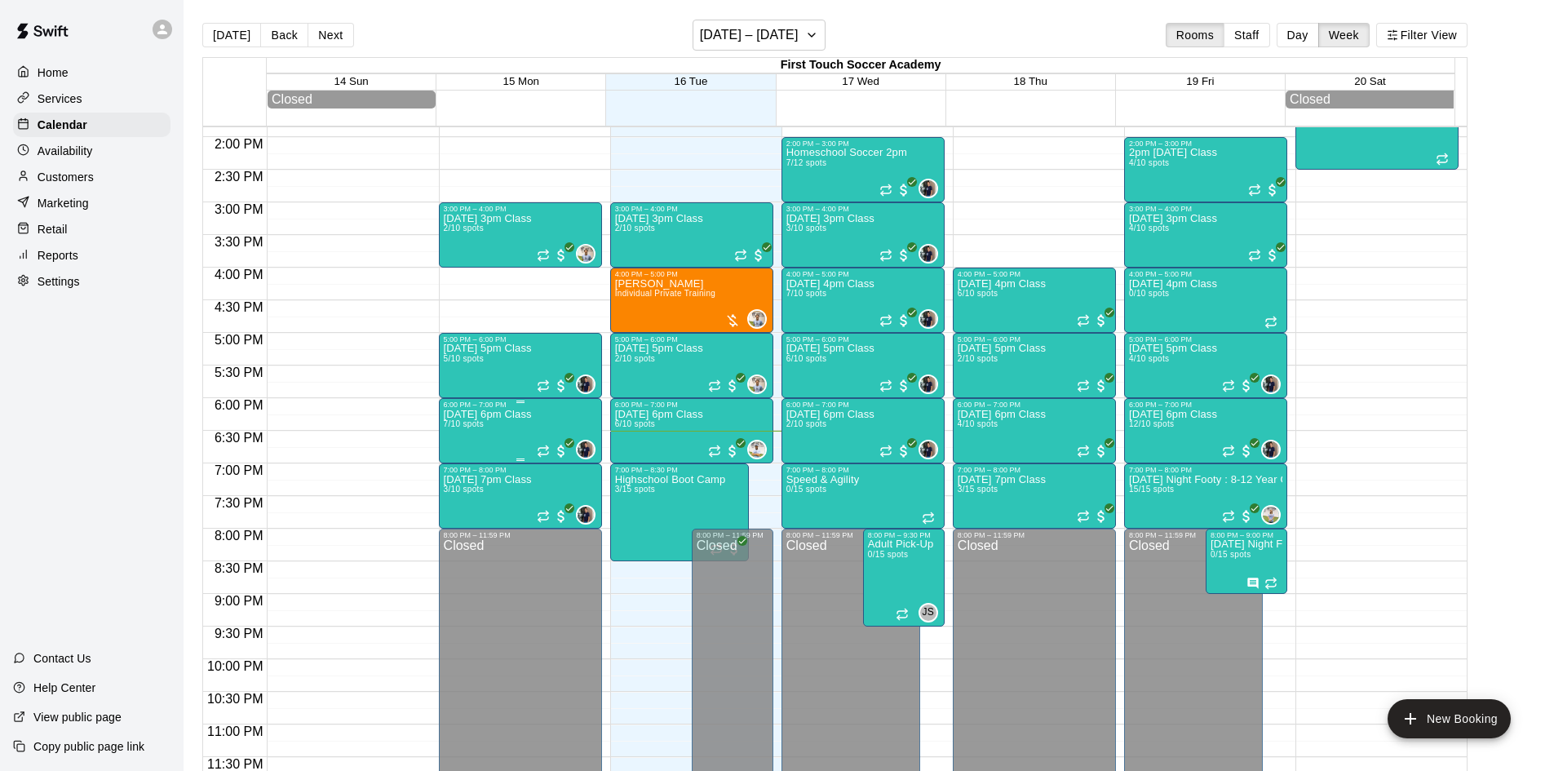
click at [484, 414] on p "[DATE] 6pm Class" at bounding box center [488, 414] width 88 height 0
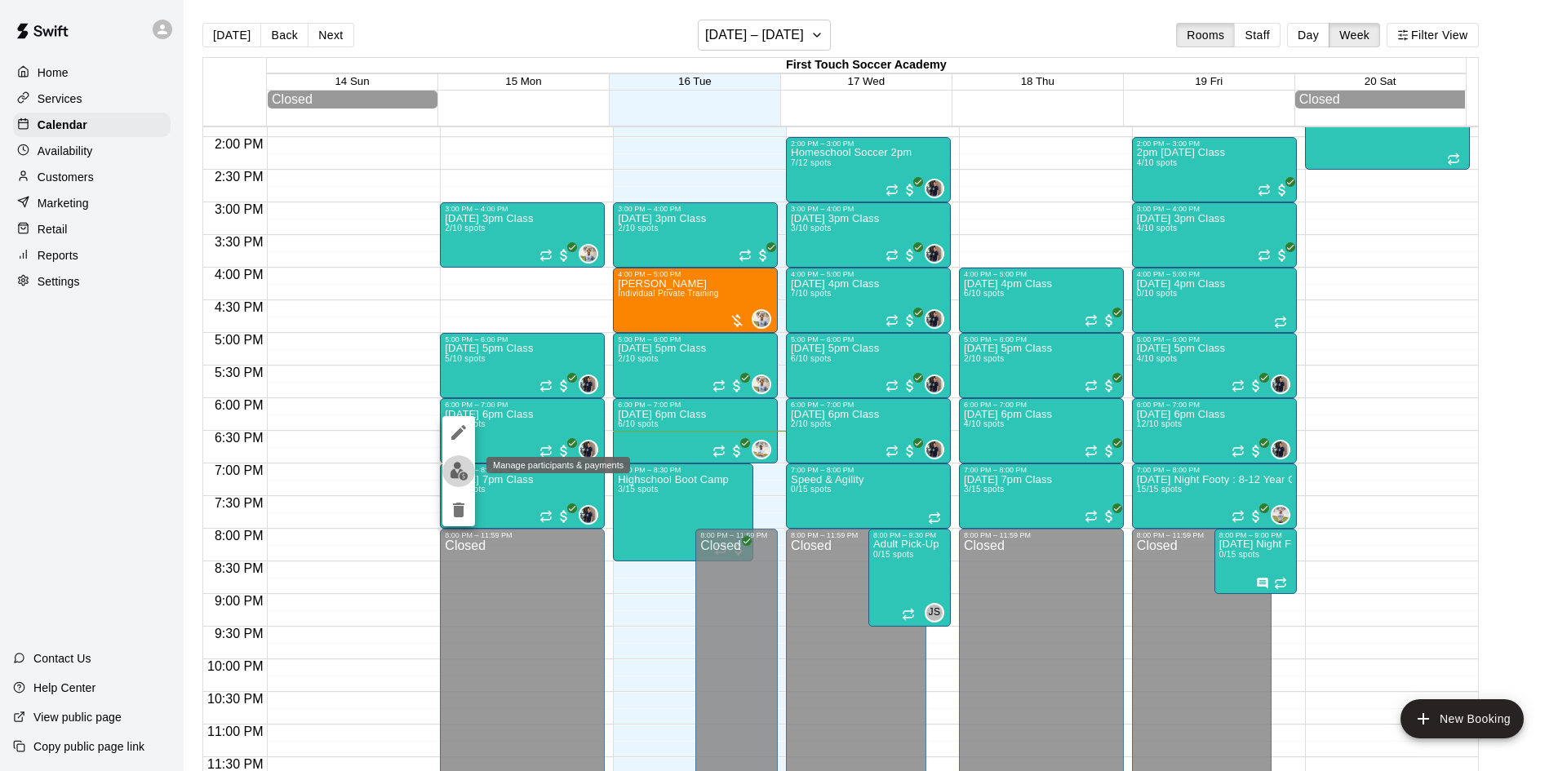
click at [453, 477] on img "edit" at bounding box center [459, 471] width 19 height 19
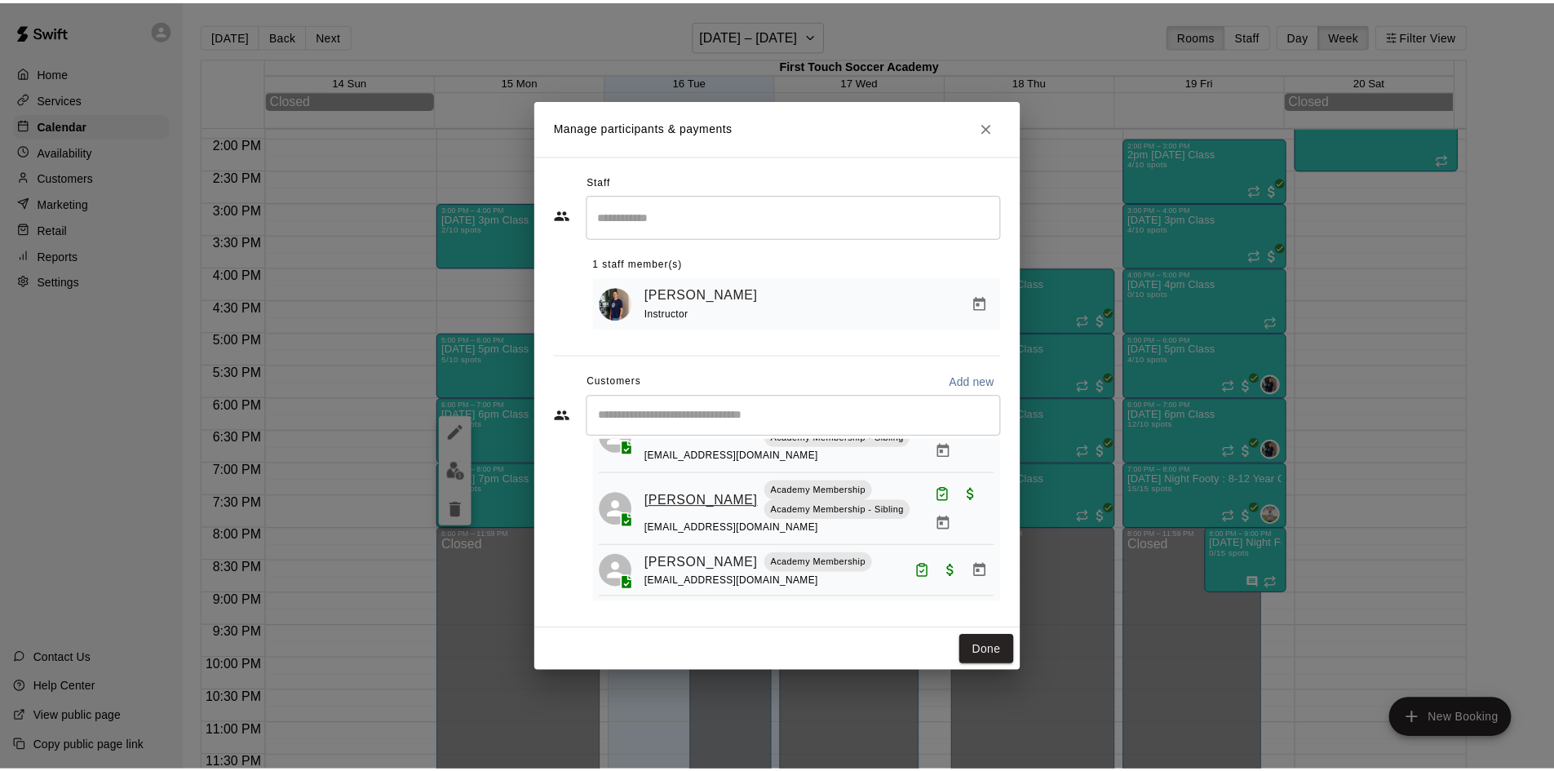
scroll to position [346, 0]
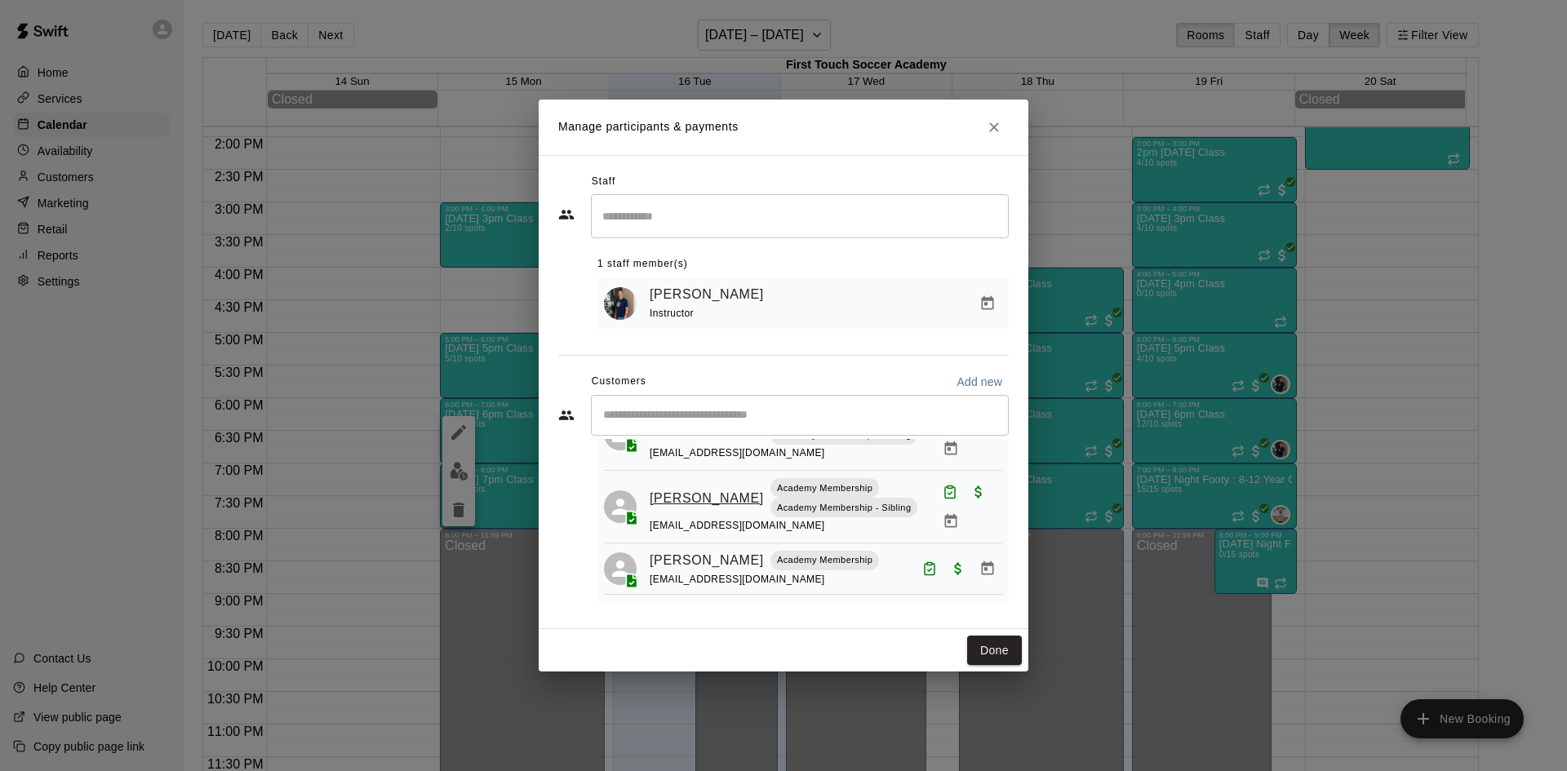
click at [677, 497] on link "[PERSON_NAME]" at bounding box center [706, 498] width 114 height 21
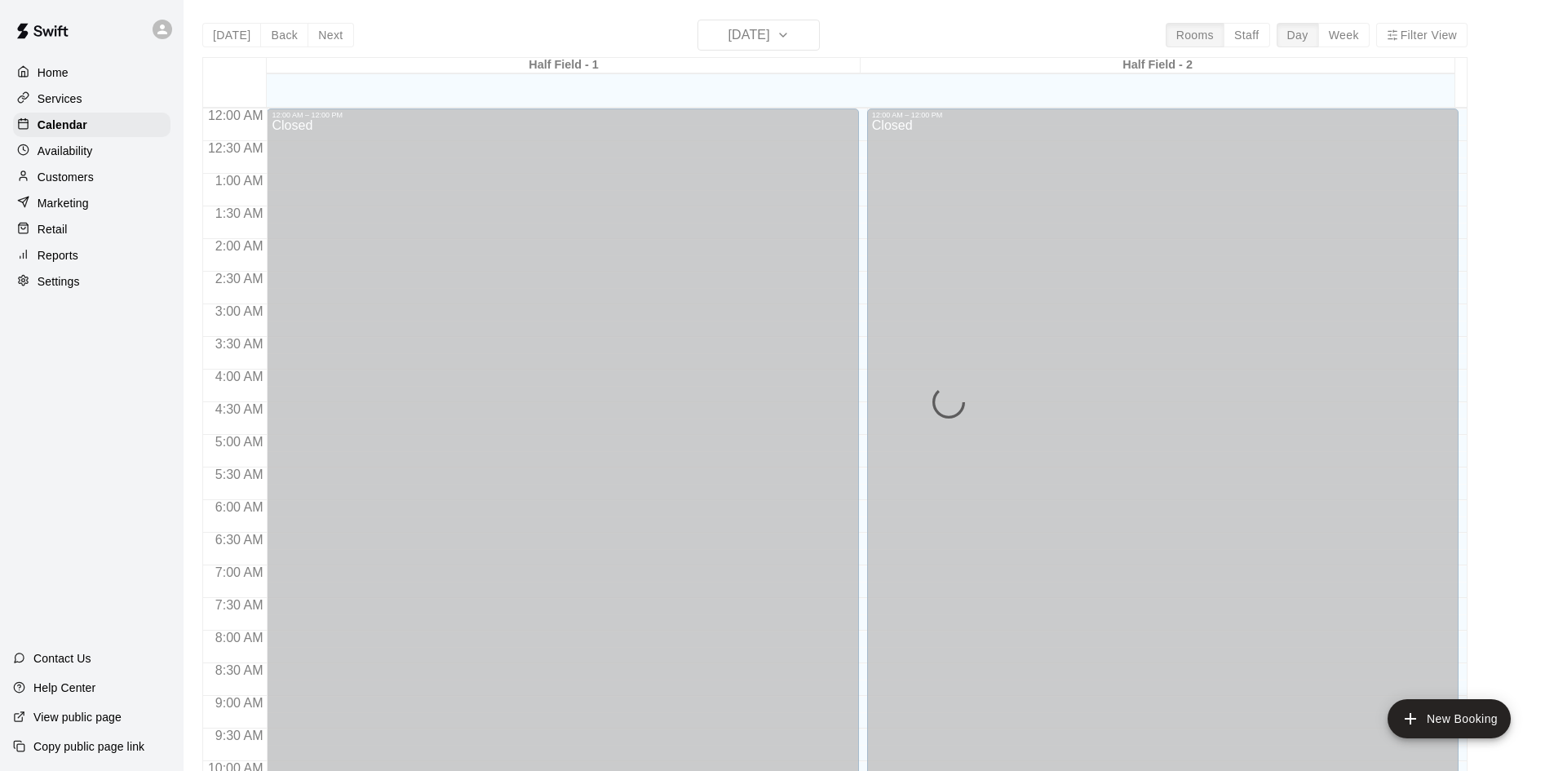
scroll to position [836, 0]
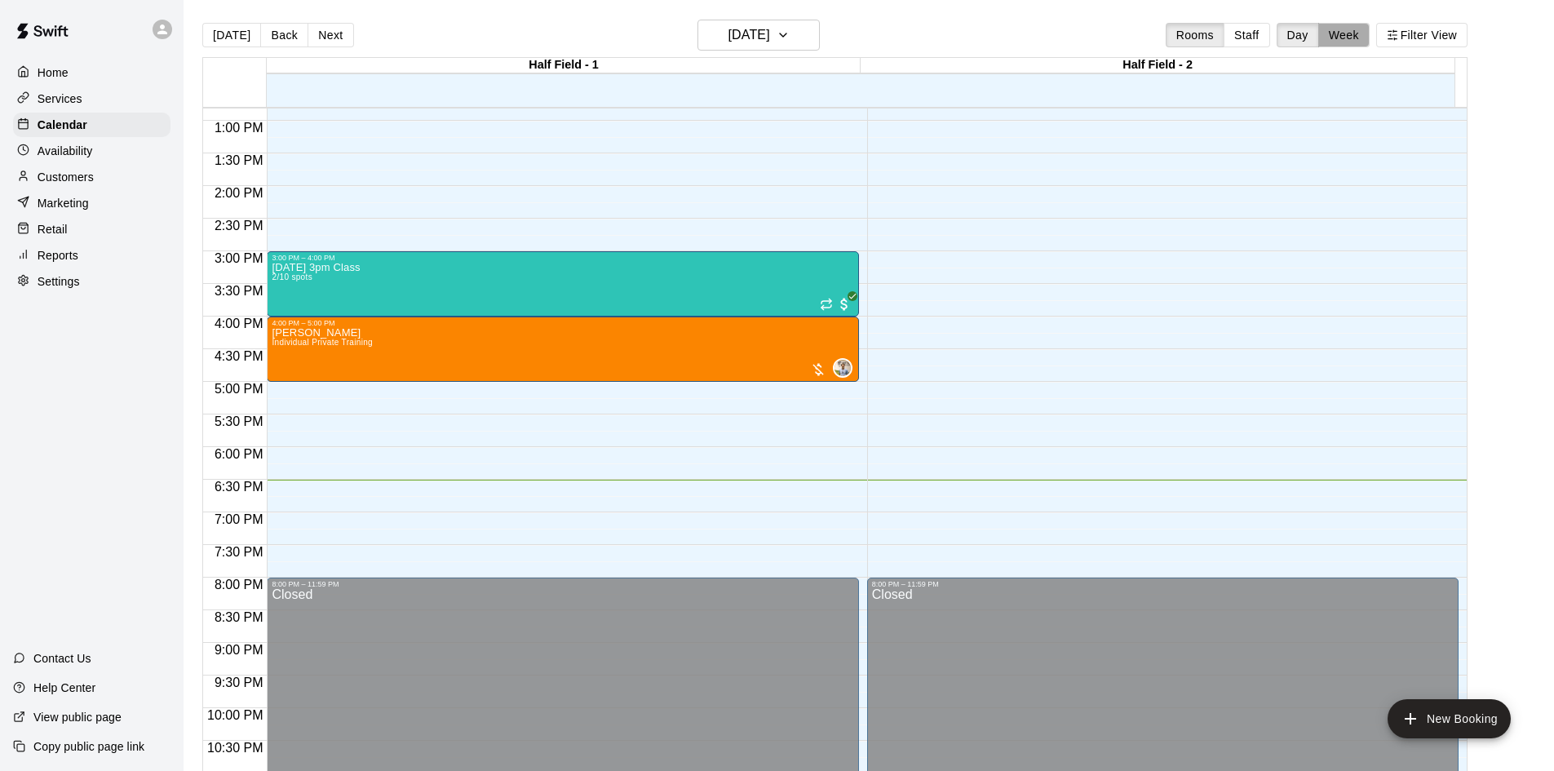
click at [1363, 30] on button "Week" at bounding box center [1344, 35] width 51 height 24
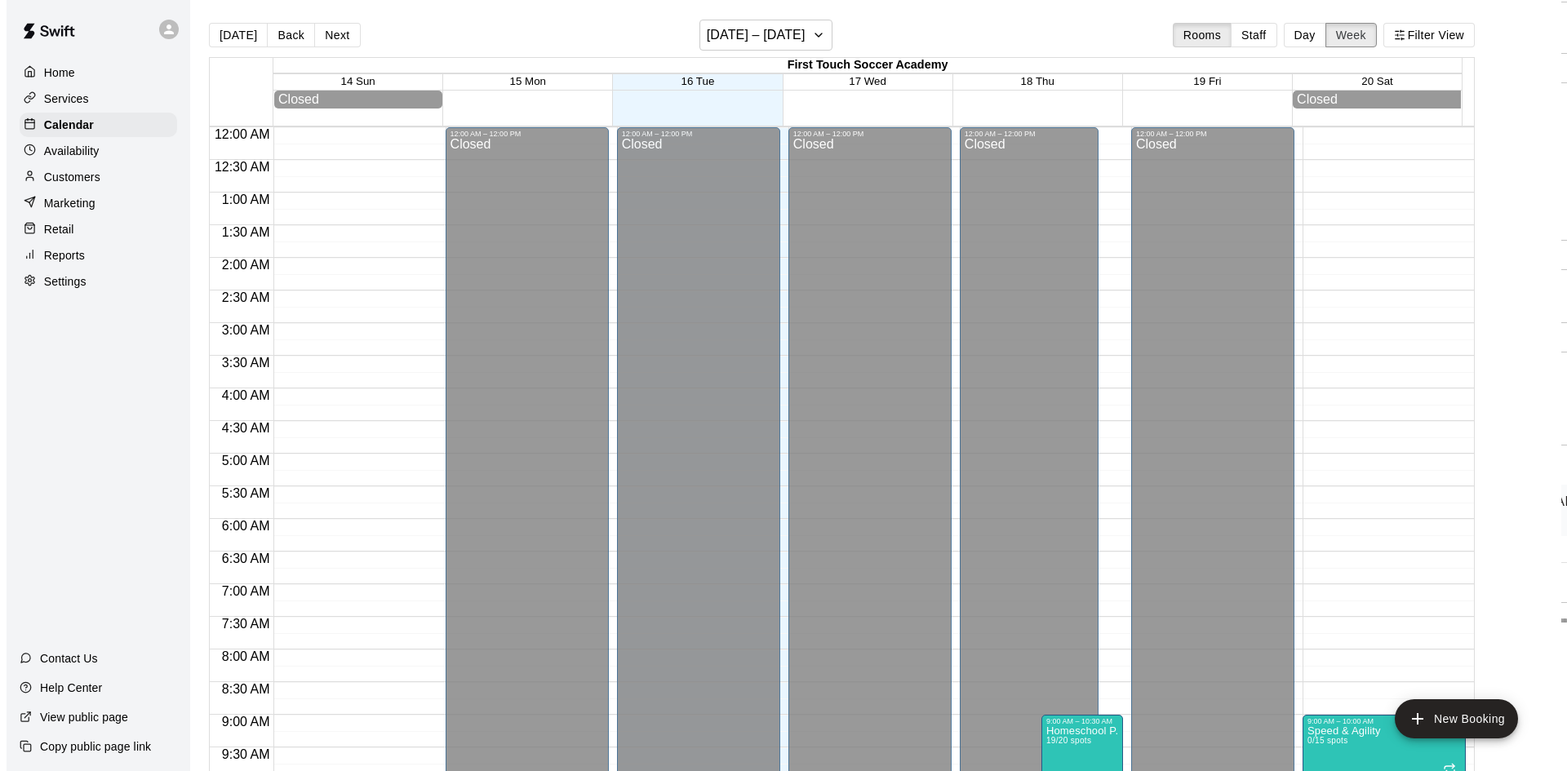
scroll to position [909, 0]
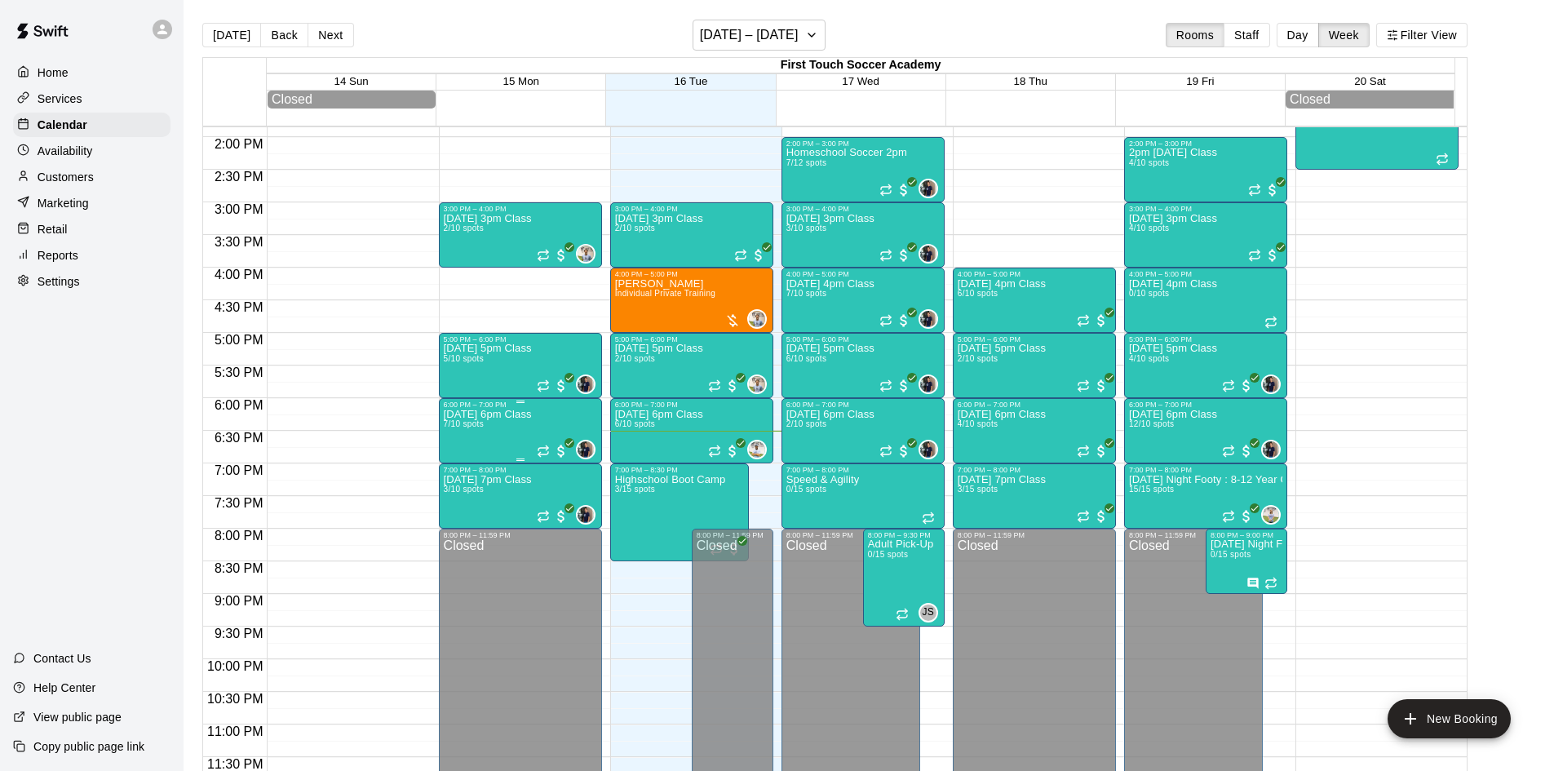
click at [496, 414] on p "[DATE] 6pm Class" at bounding box center [488, 414] width 88 height 0
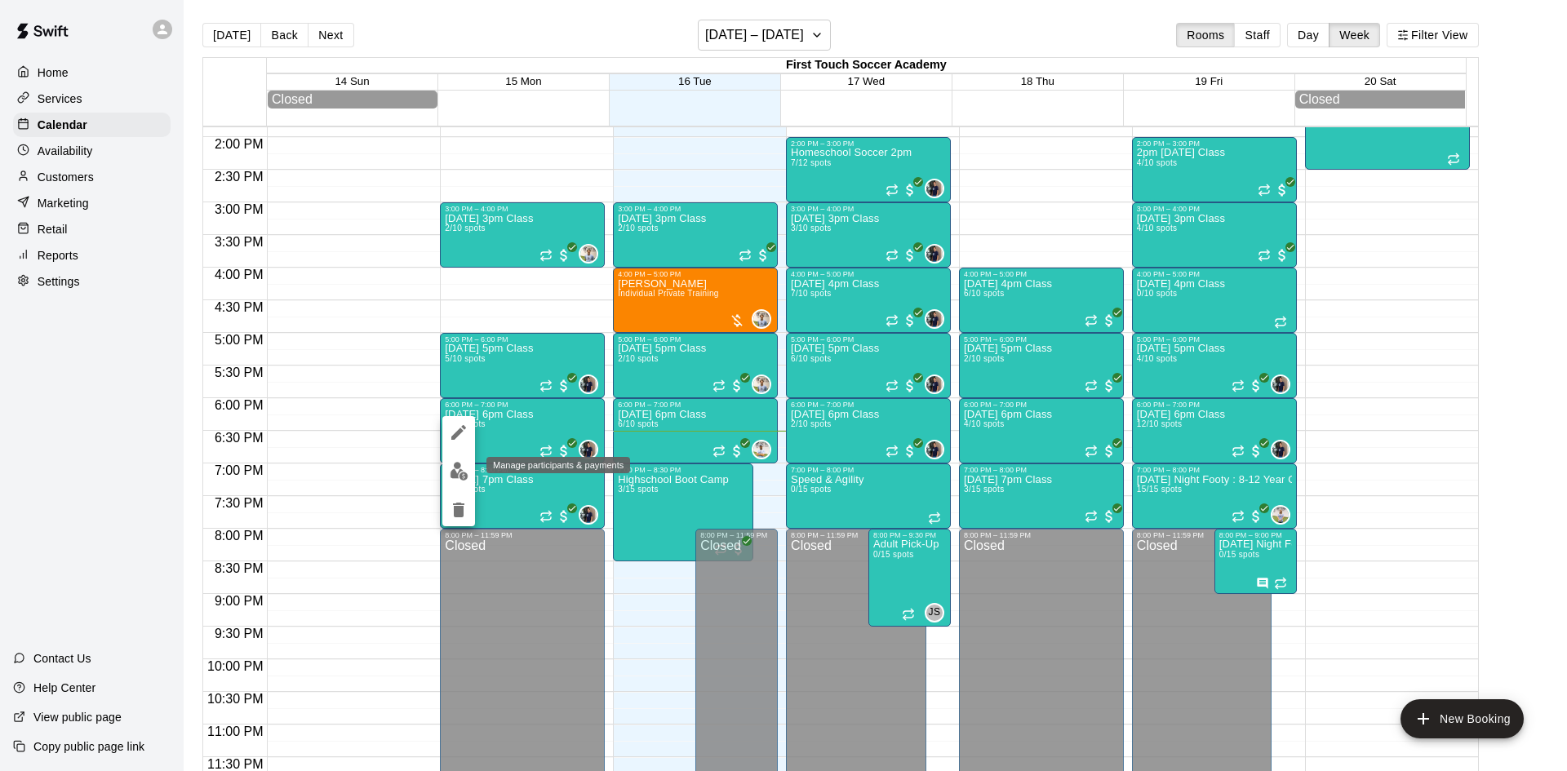
click at [450, 472] on img "edit" at bounding box center [459, 471] width 19 height 19
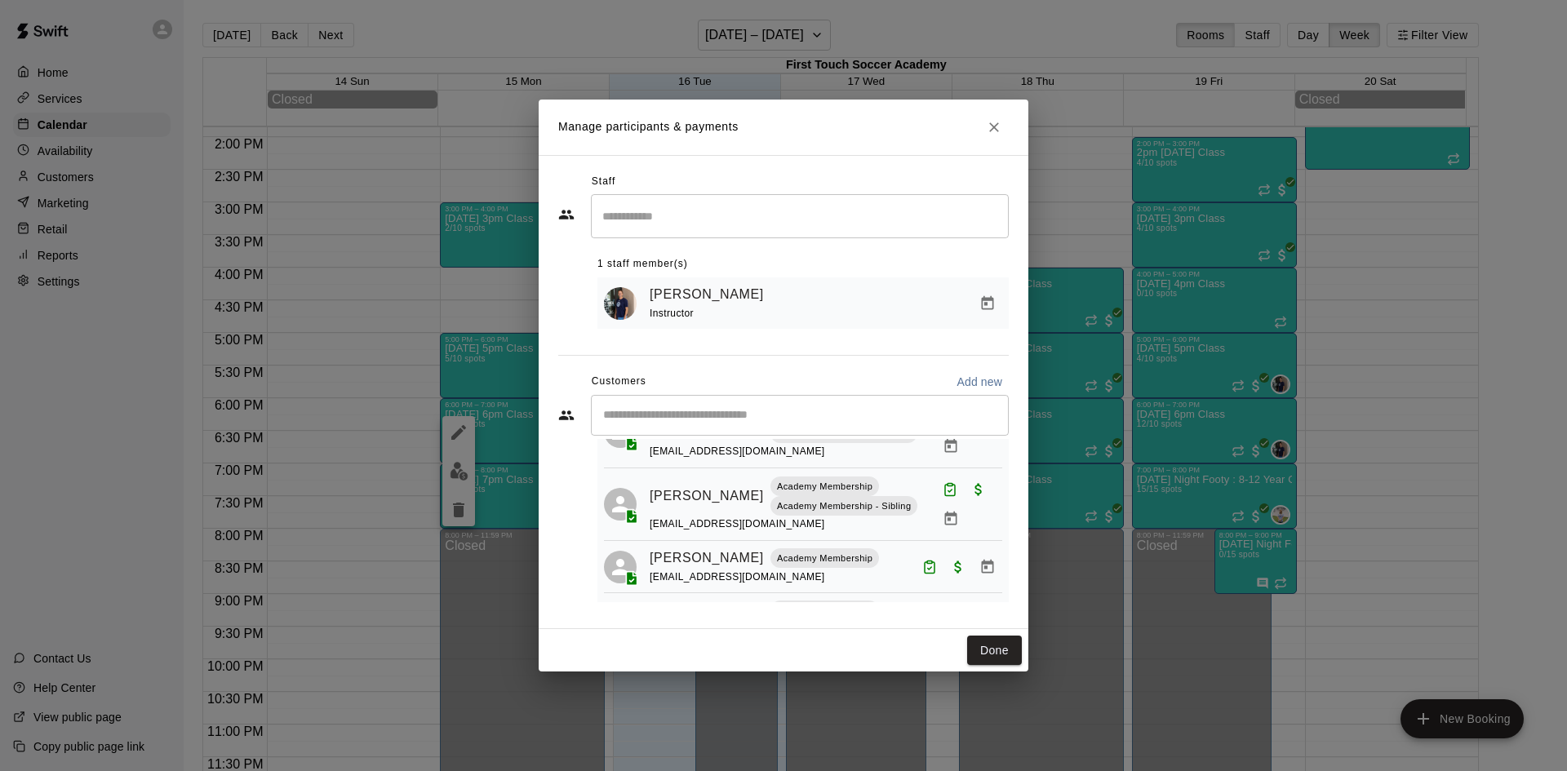
scroll to position [163, 0]
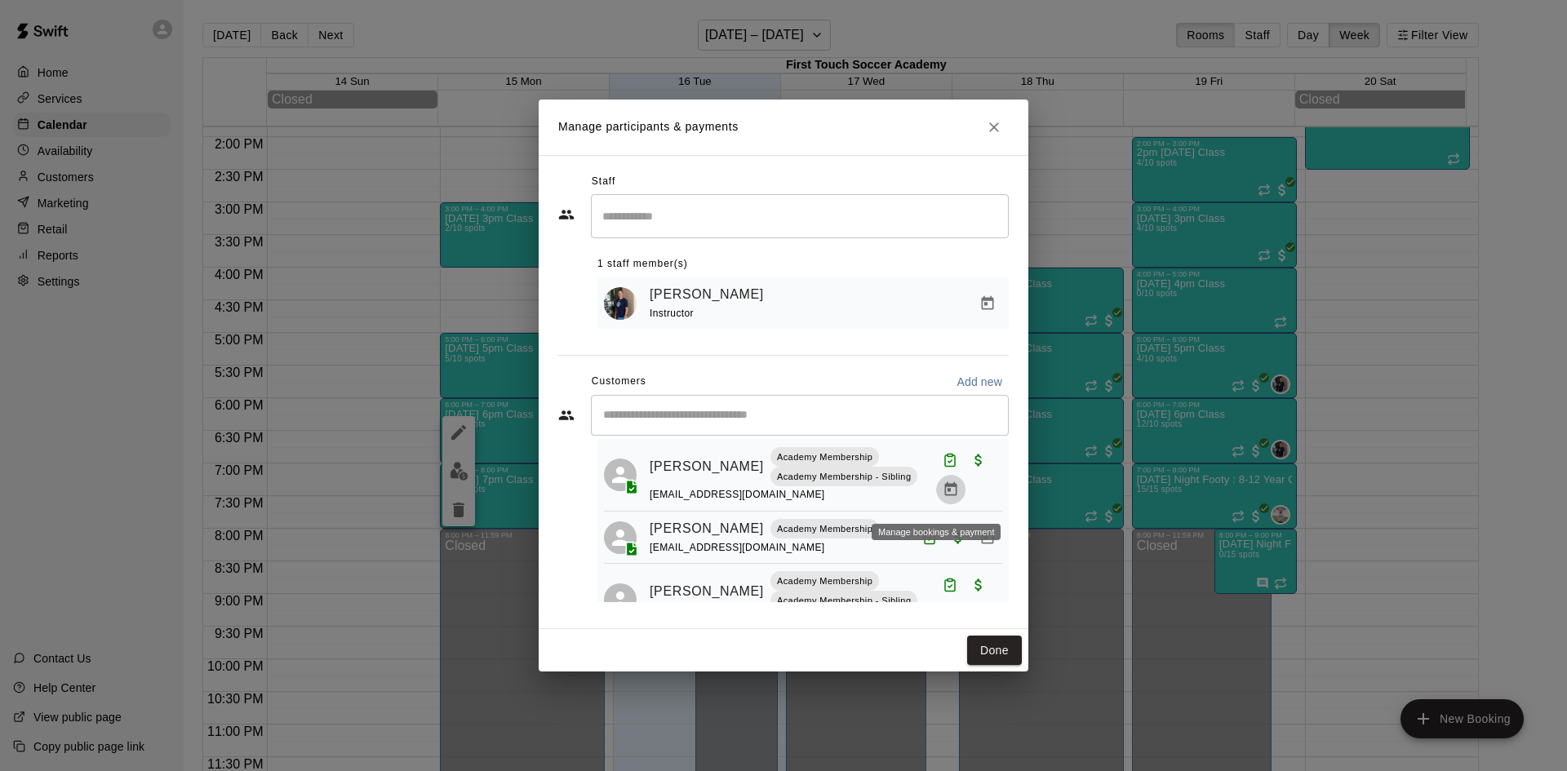
click at [942, 494] on icon "Manage bookings & payment" at bounding box center [950, 489] width 16 height 16
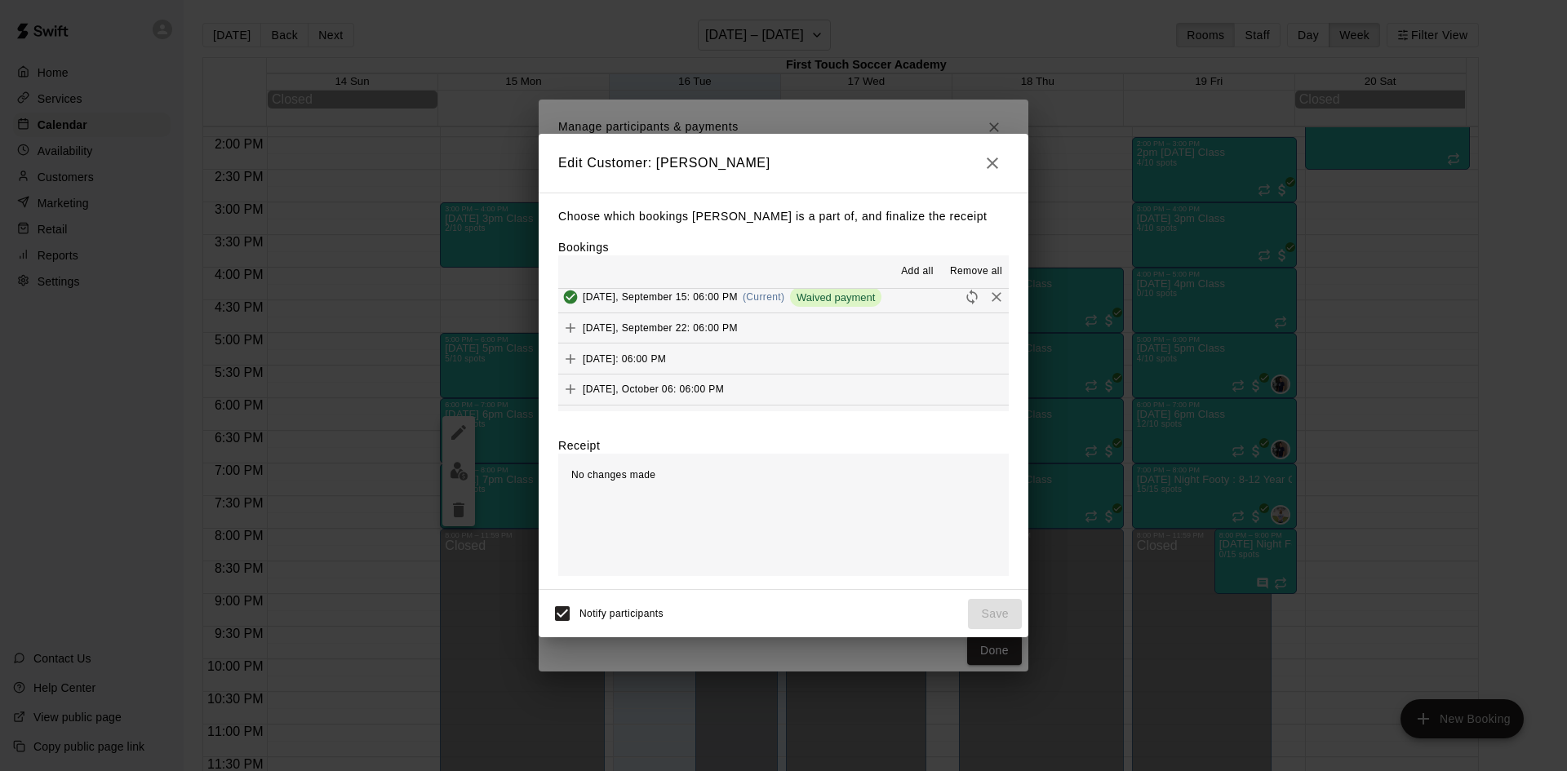
scroll to position [245, 0]
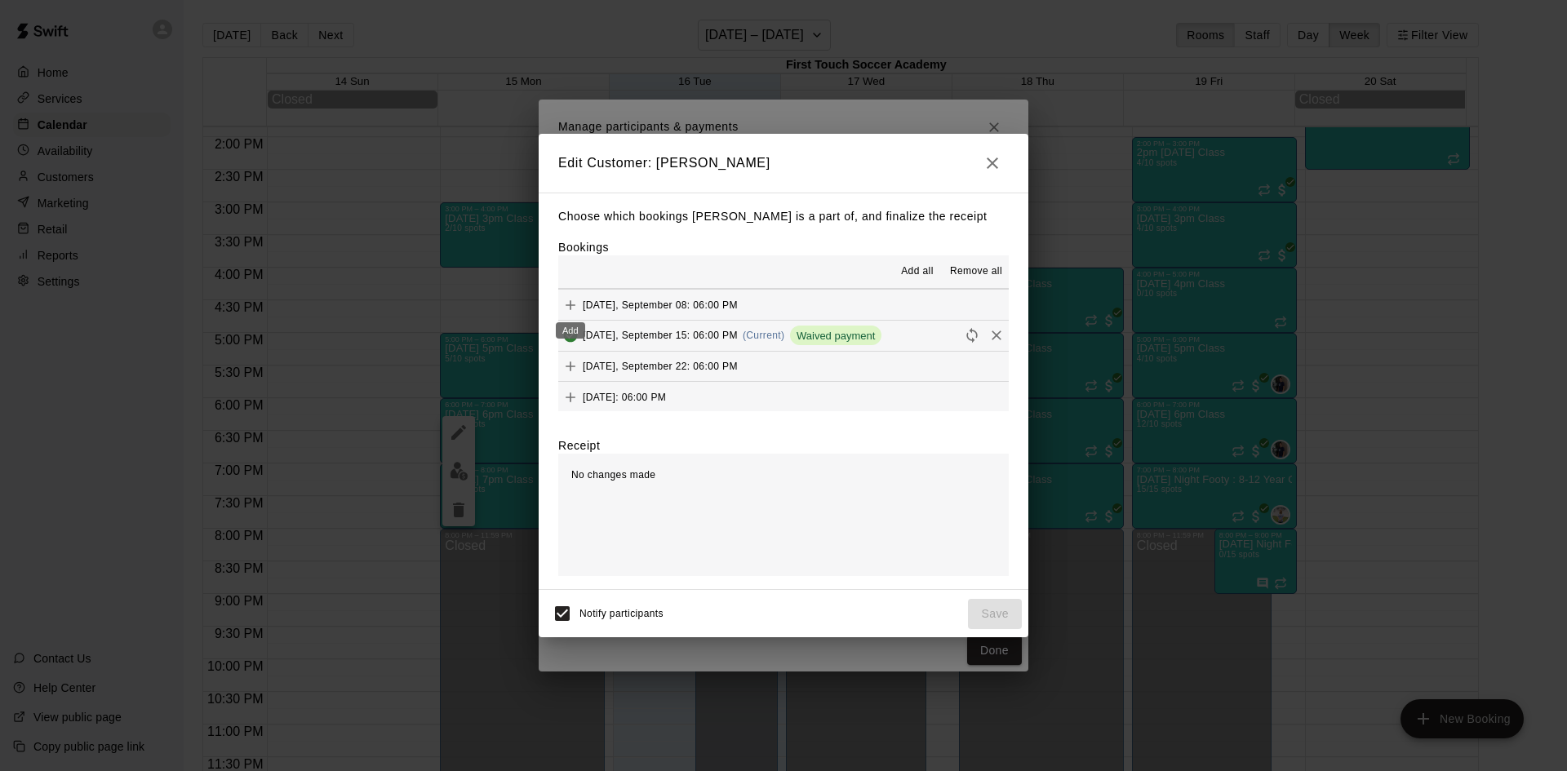
click at [564, 307] on icon "Add" at bounding box center [570, 305] width 16 height 16
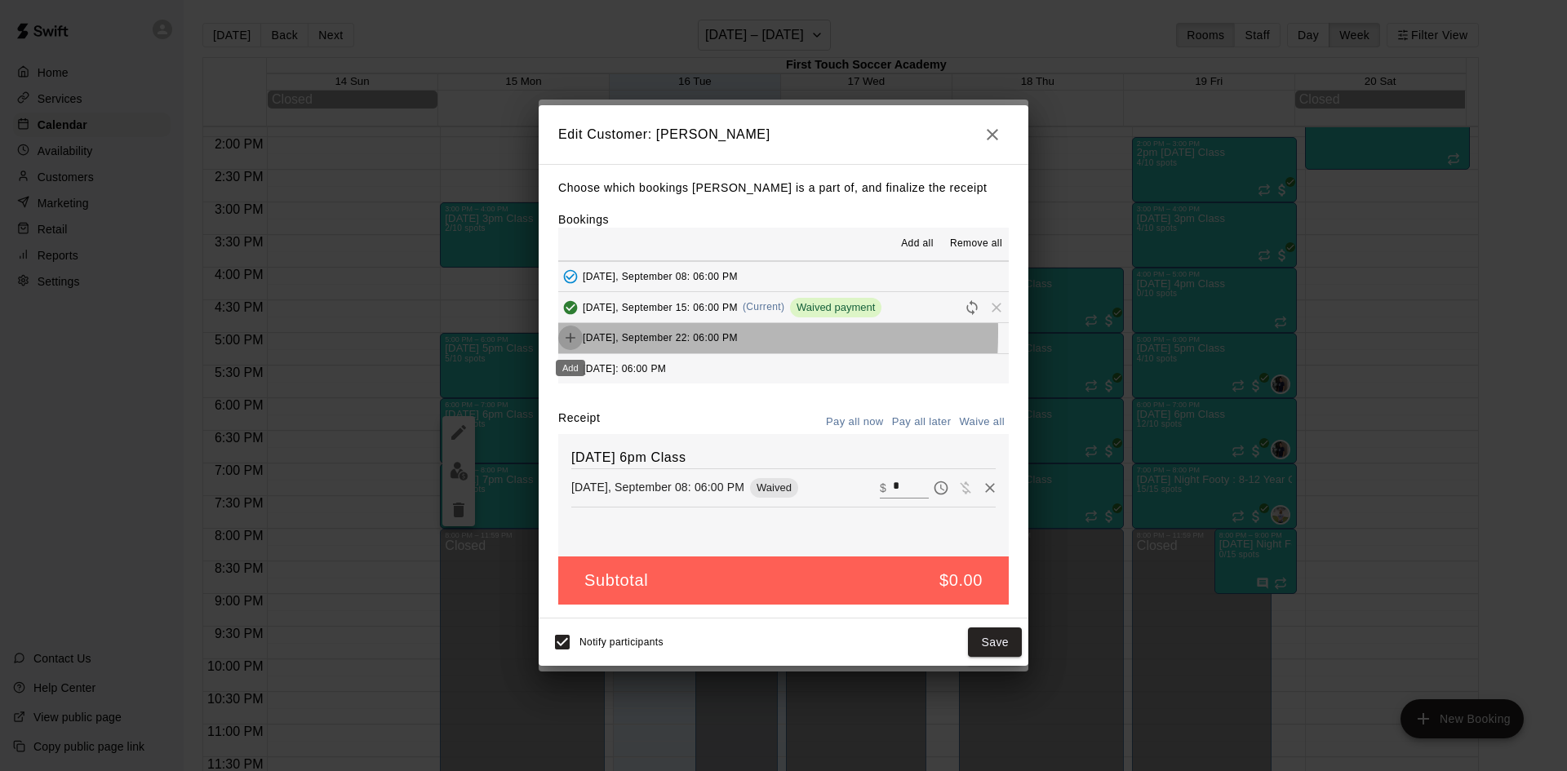
click at [565, 333] on icon "Add" at bounding box center [570, 338] width 16 height 16
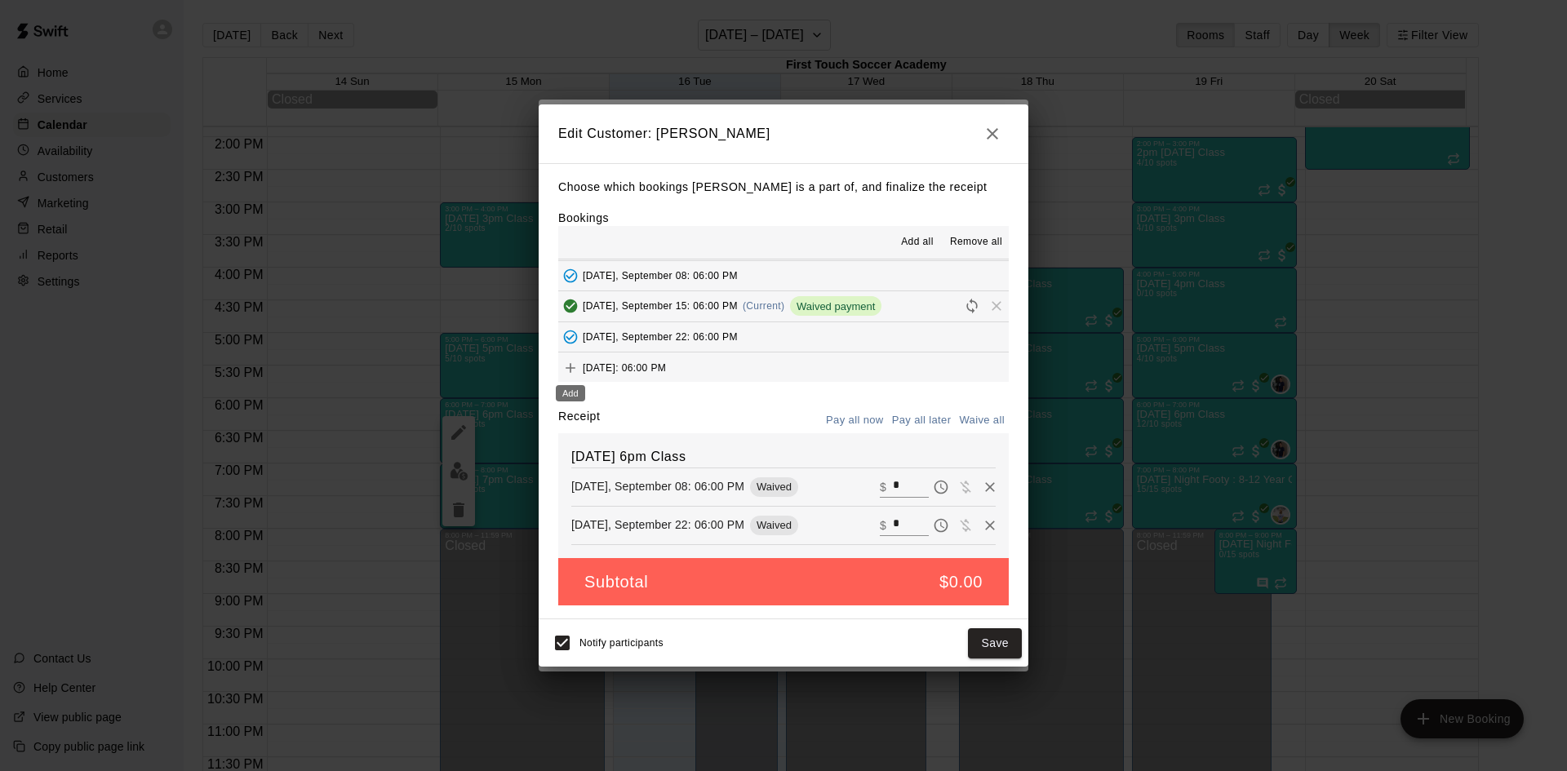
click at [565, 372] on icon "Add" at bounding box center [570, 368] width 16 height 16
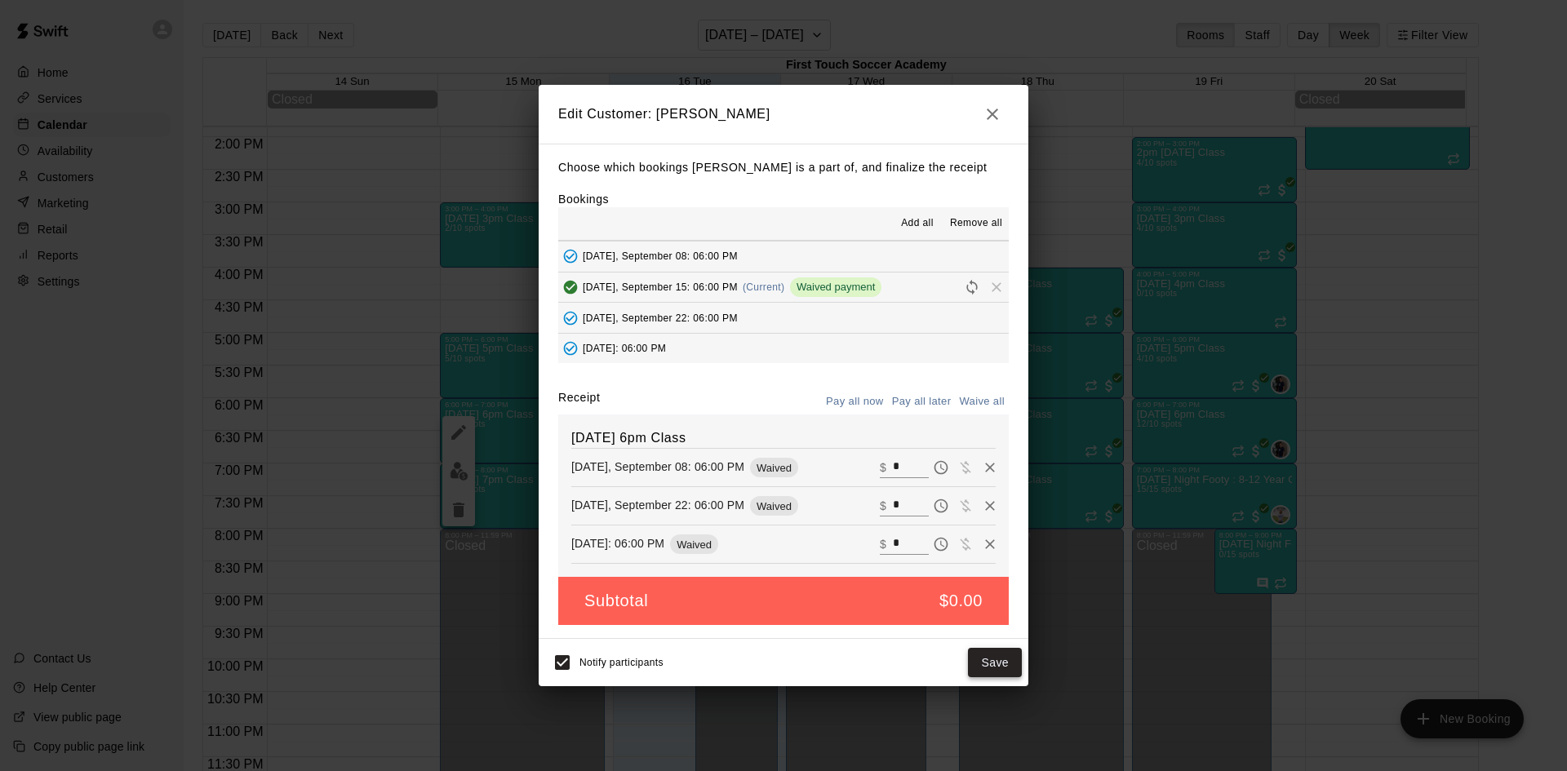
click at [989, 667] on button "Save" at bounding box center [995, 663] width 54 height 30
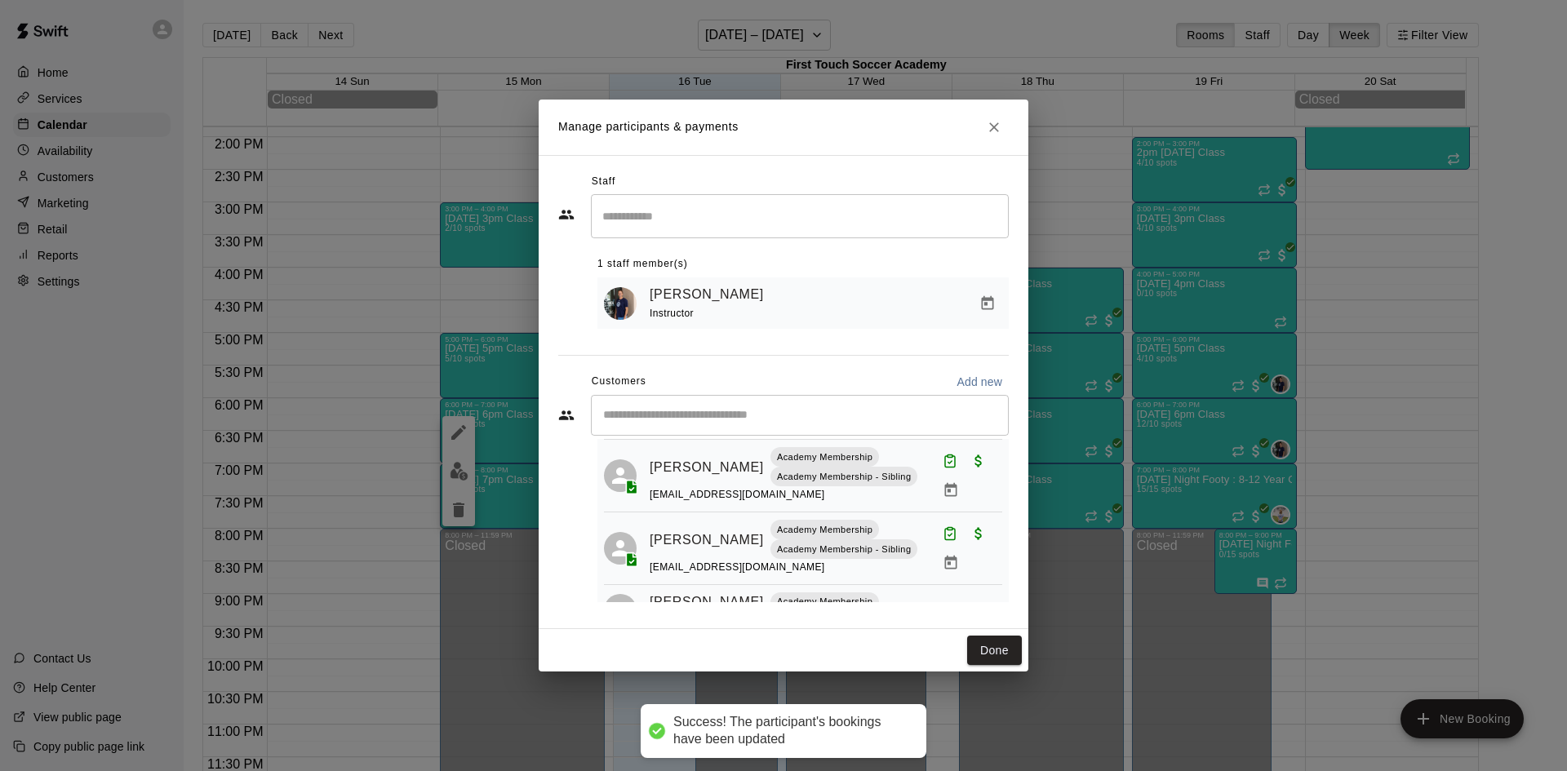
scroll to position [326, 0]
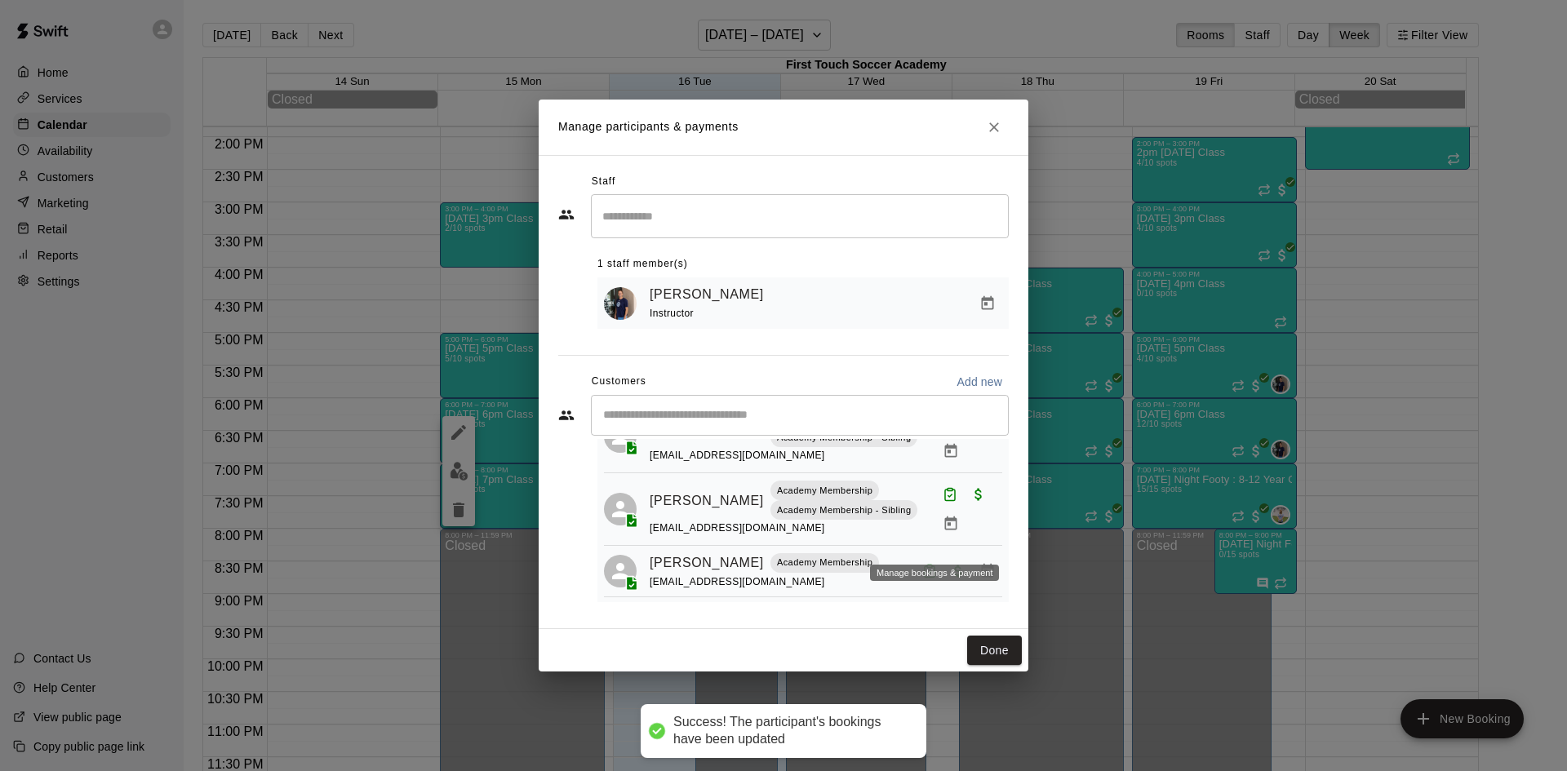
click at [945, 530] on icon "Manage bookings & payment" at bounding box center [951, 523] width 12 height 14
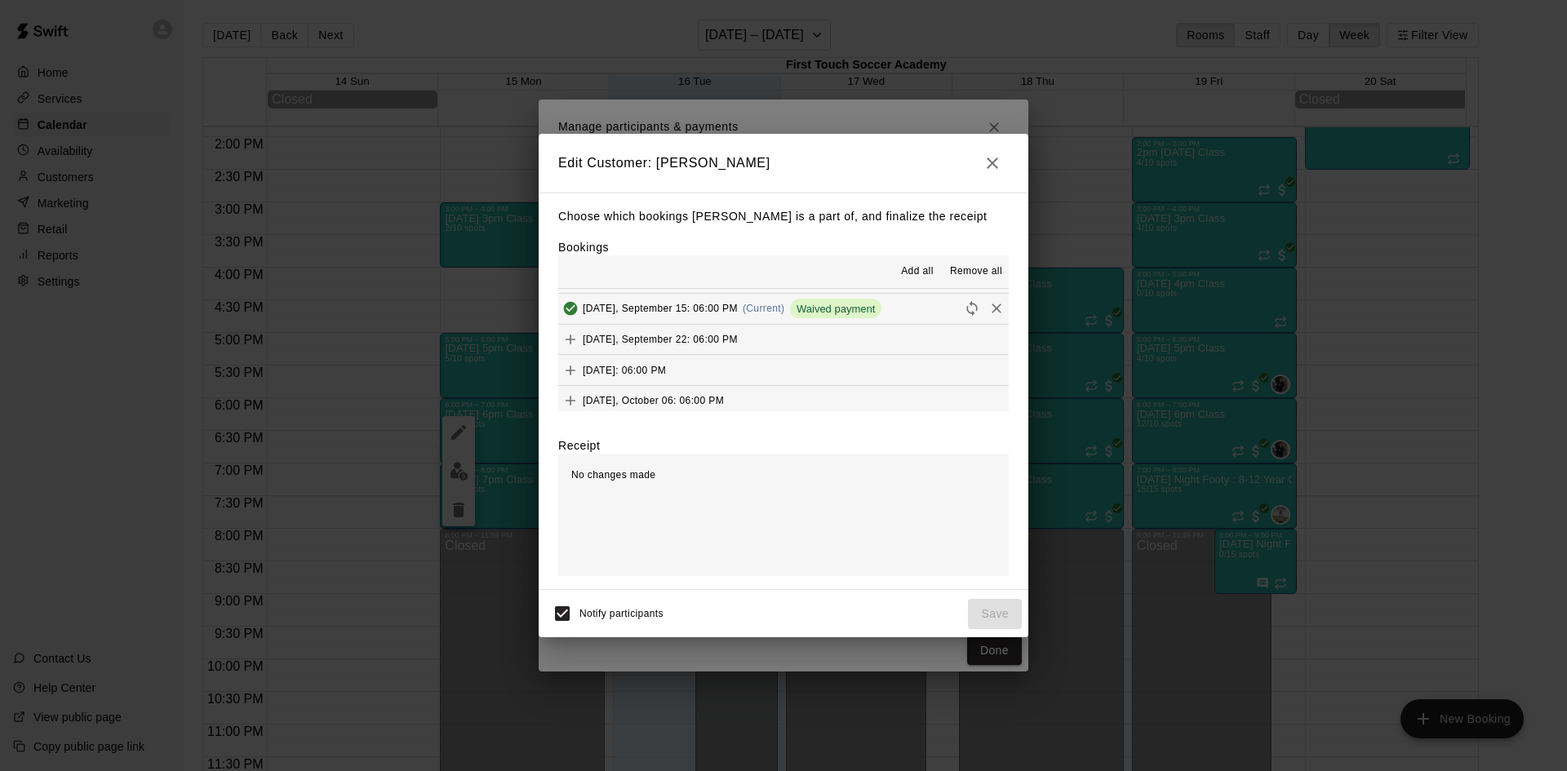
scroll to position [245, 0]
click at [572, 304] on icon "Add" at bounding box center [570, 305] width 16 height 16
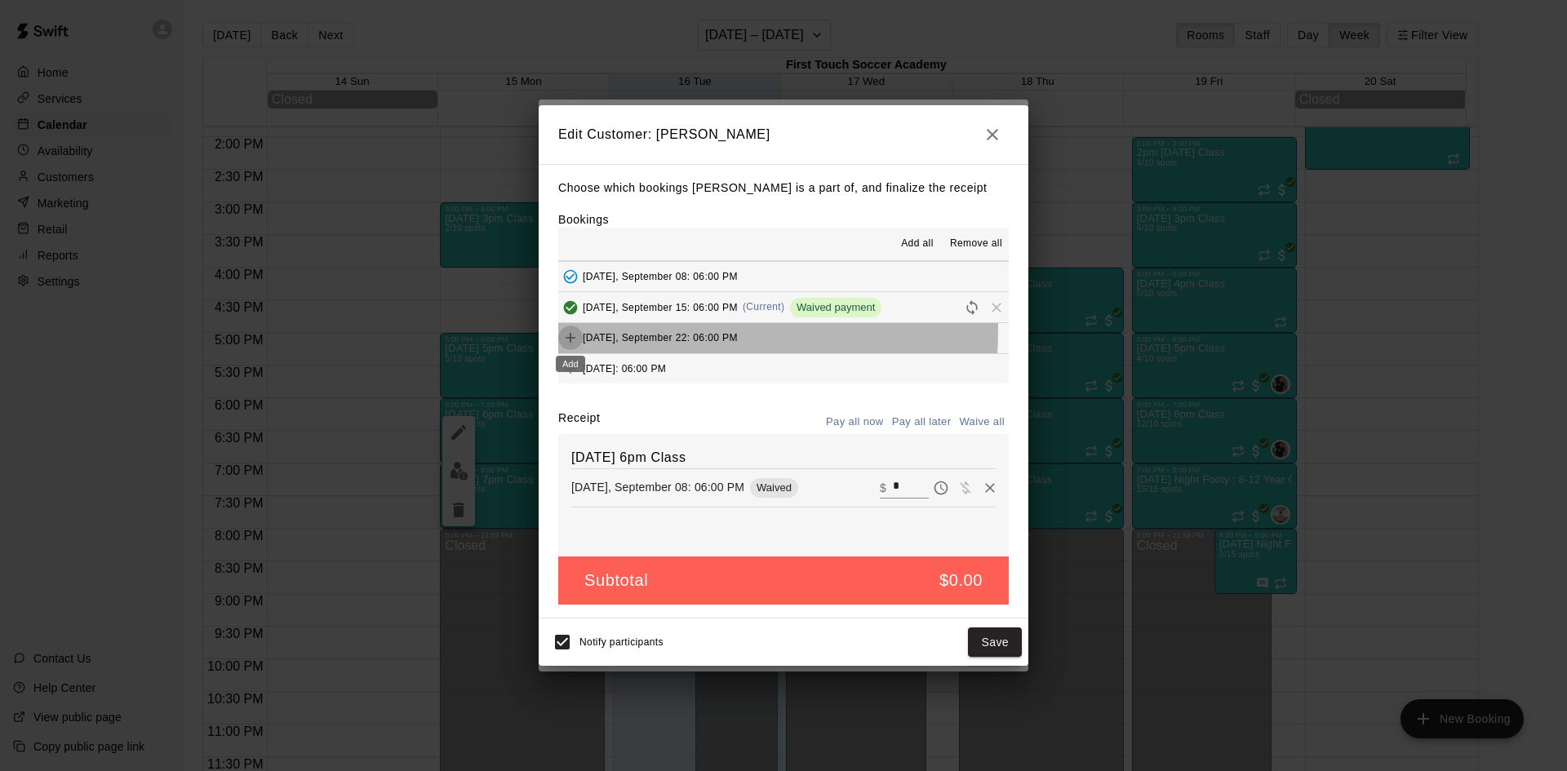
click at [570, 329] on button "Add" at bounding box center [570, 338] width 24 height 24
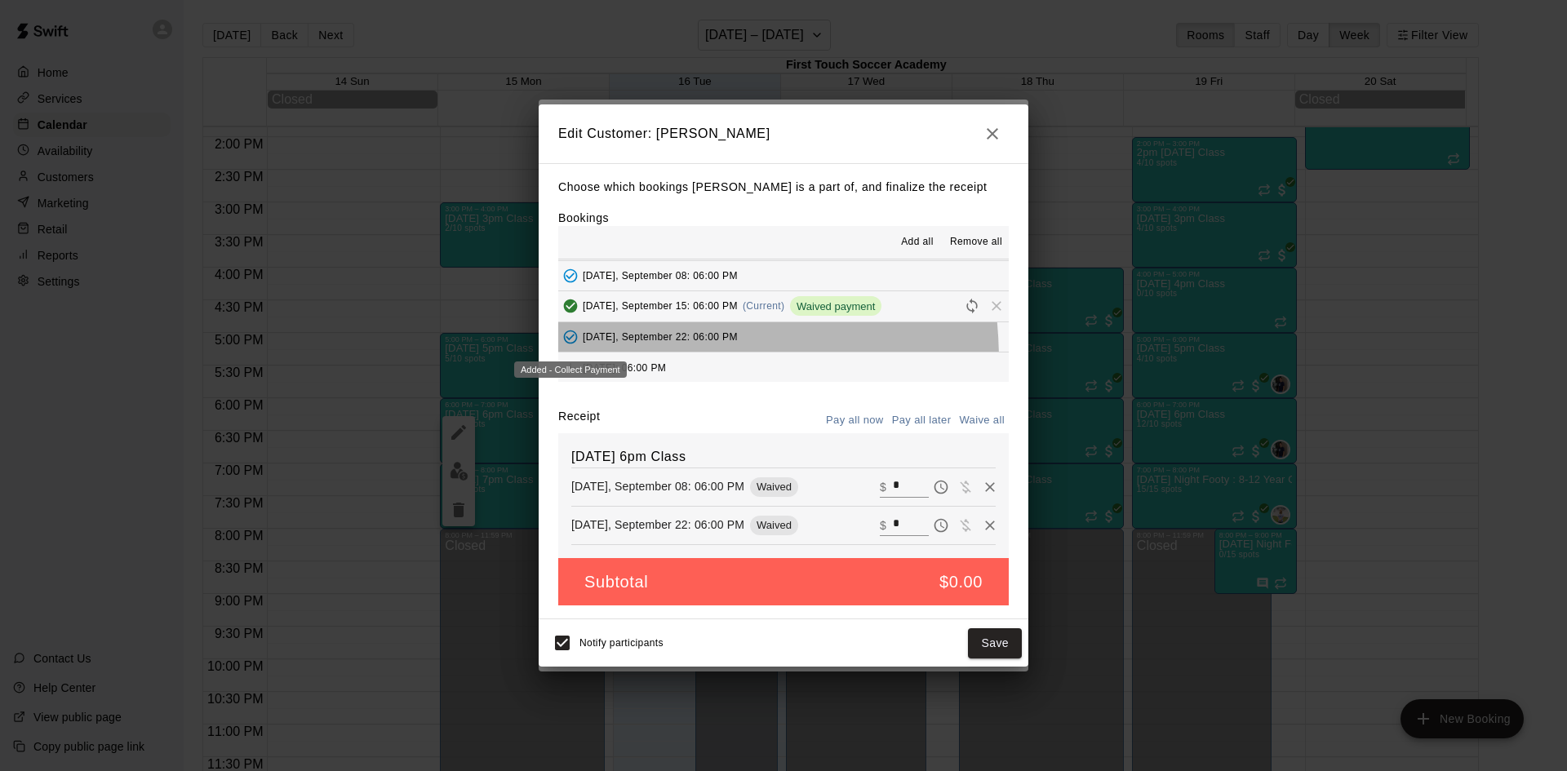
click at [570, 362] on div "Added - Collect Payment" at bounding box center [570, 369] width 113 height 16
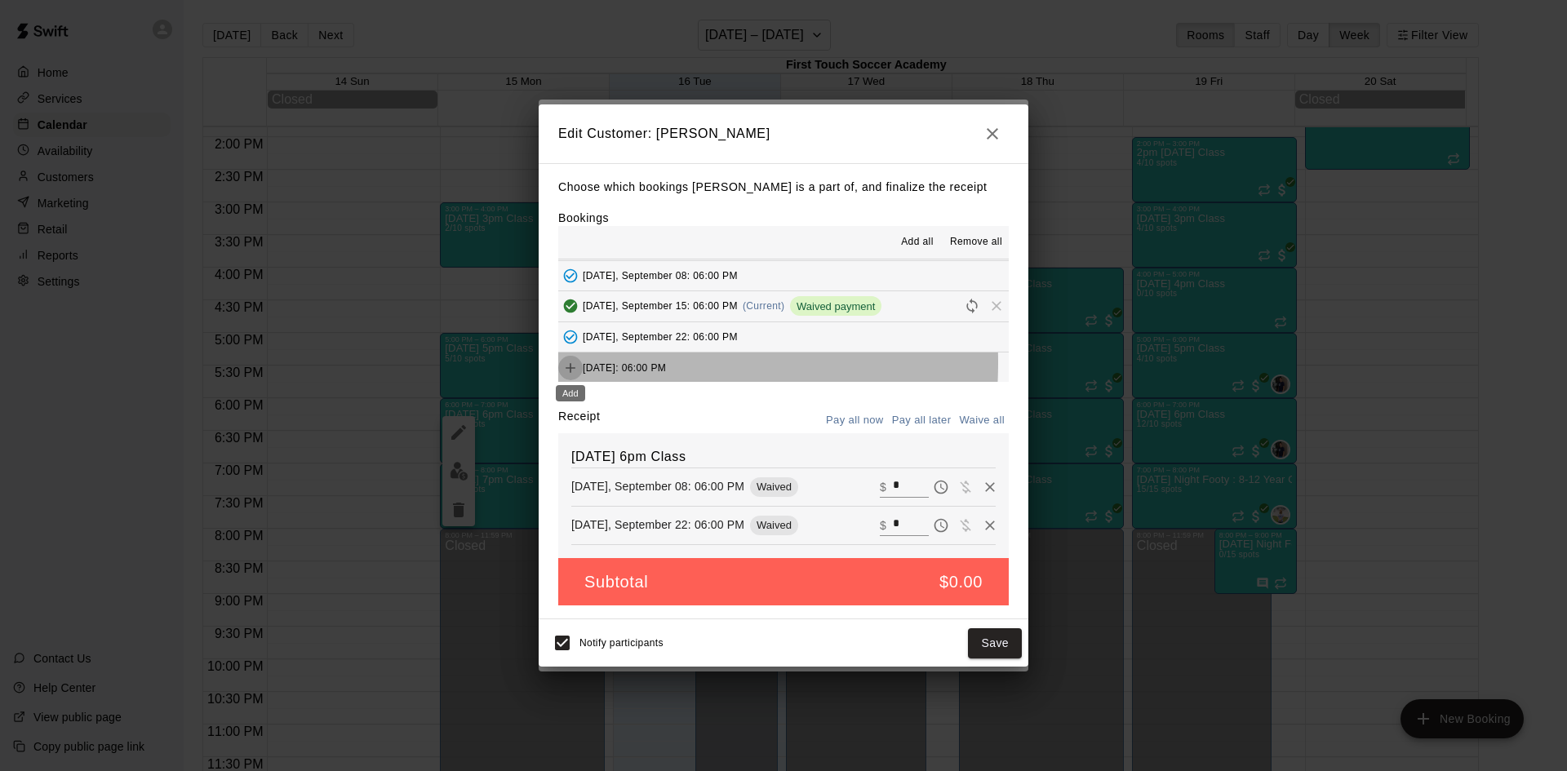
click at [573, 363] on icon "Add" at bounding box center [570, 368] width 16 height 16
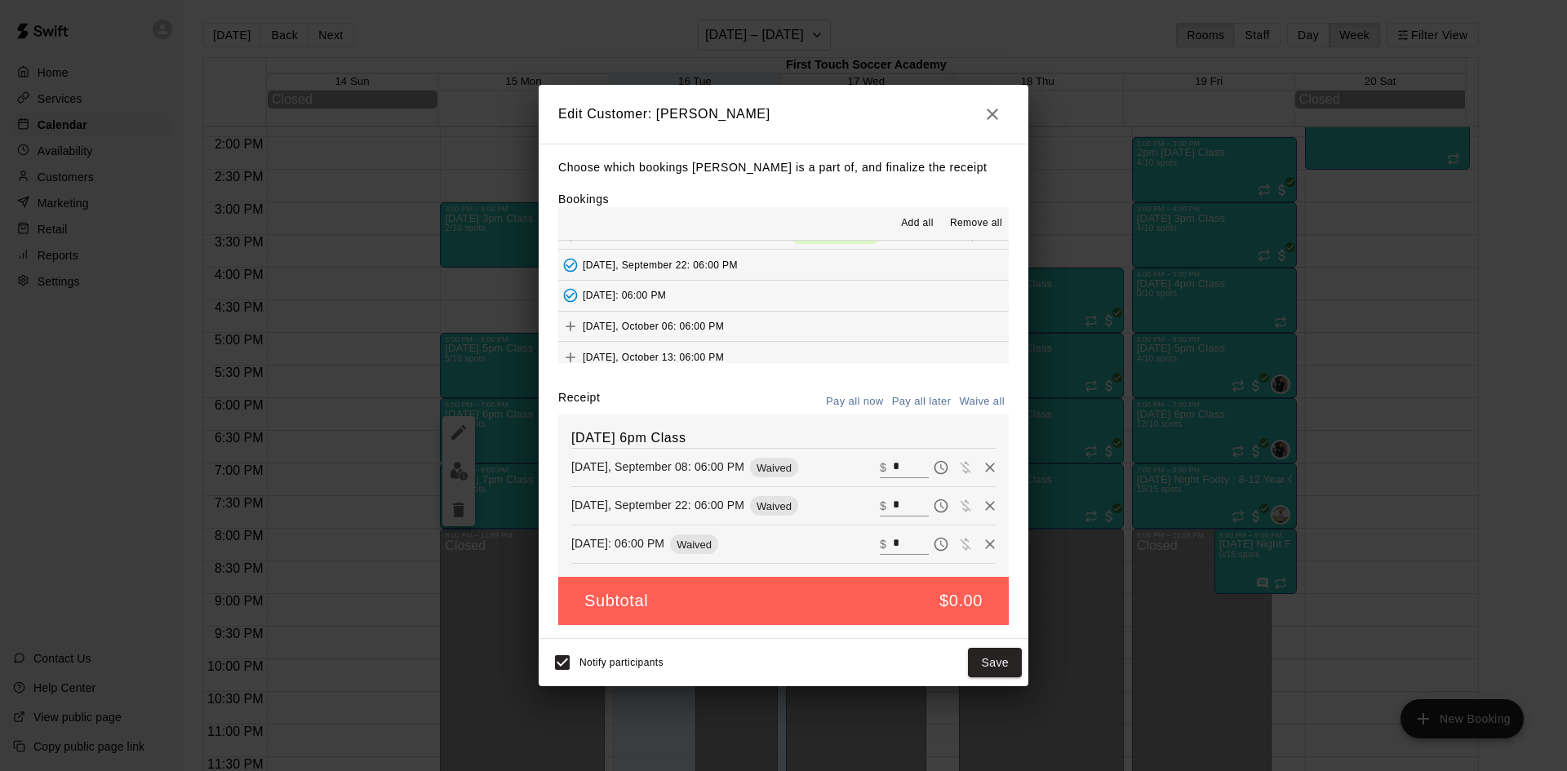
scroll to position [326, 0]
click at [987, 649] on button "Save" at bounding box center [995, 663] width 54 height 30
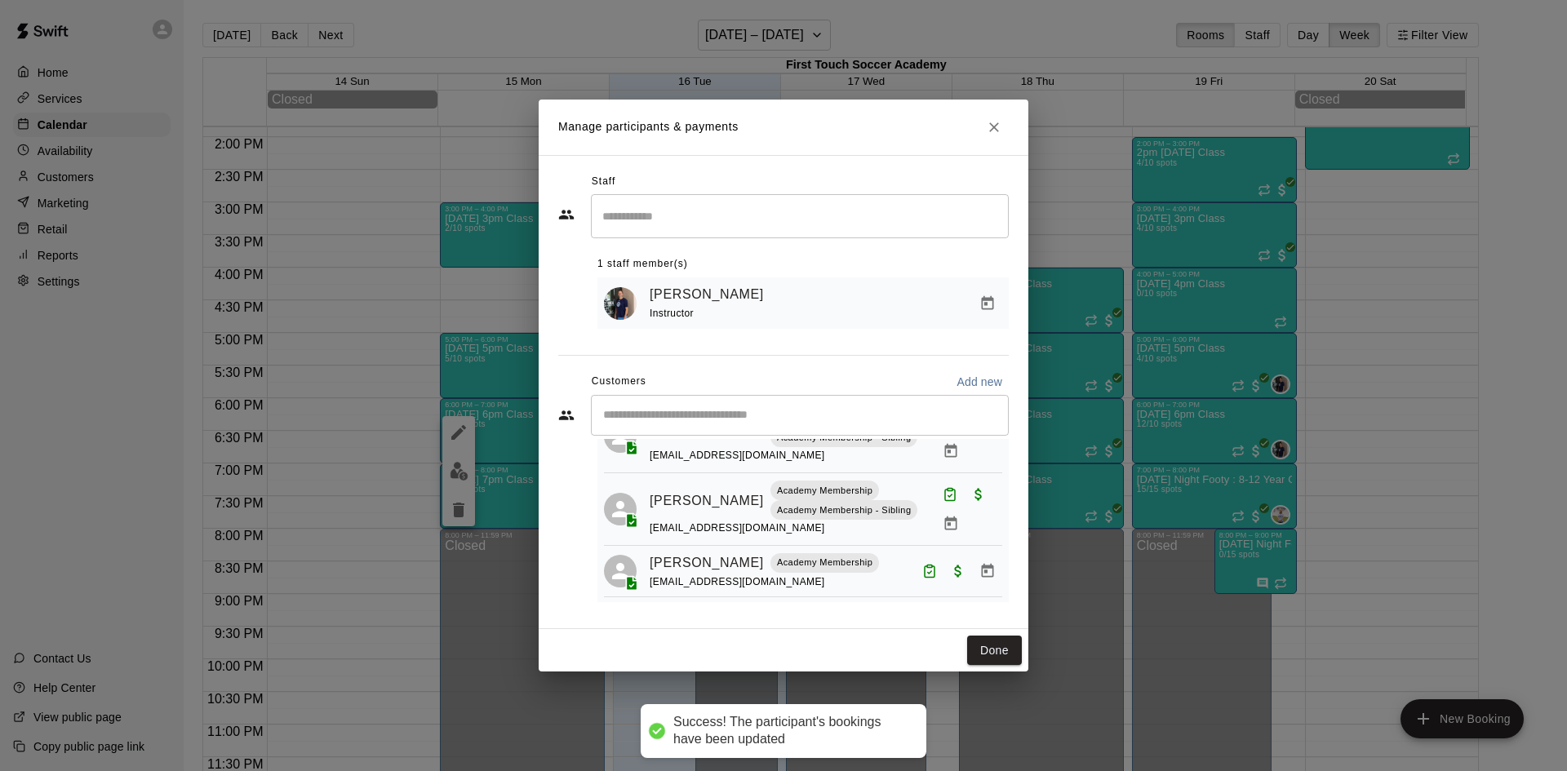
scroll to position [346, 0]
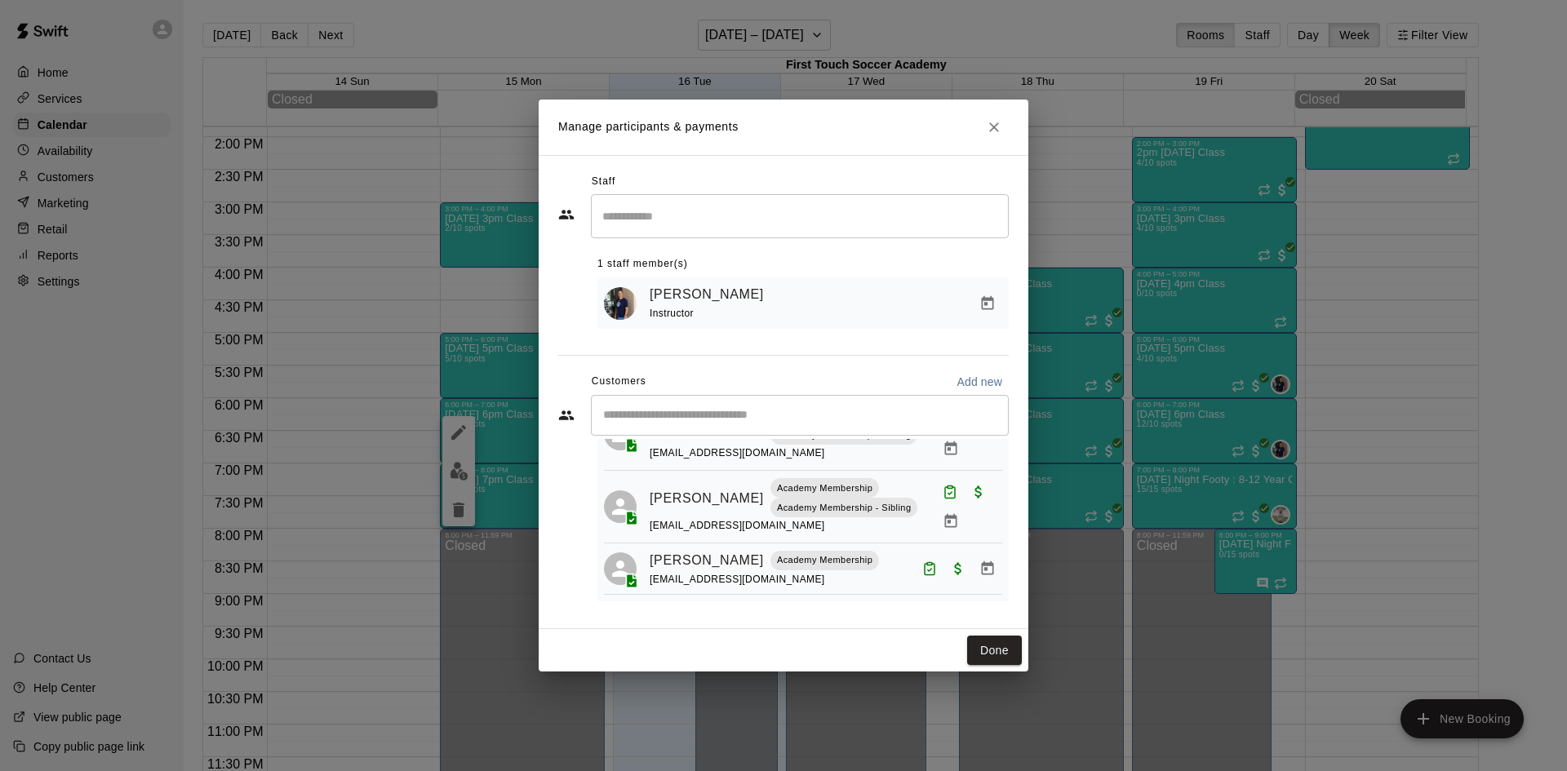
click at [995, 125] on icon "Close" at bounding box center [994, 127] width 10 height 10
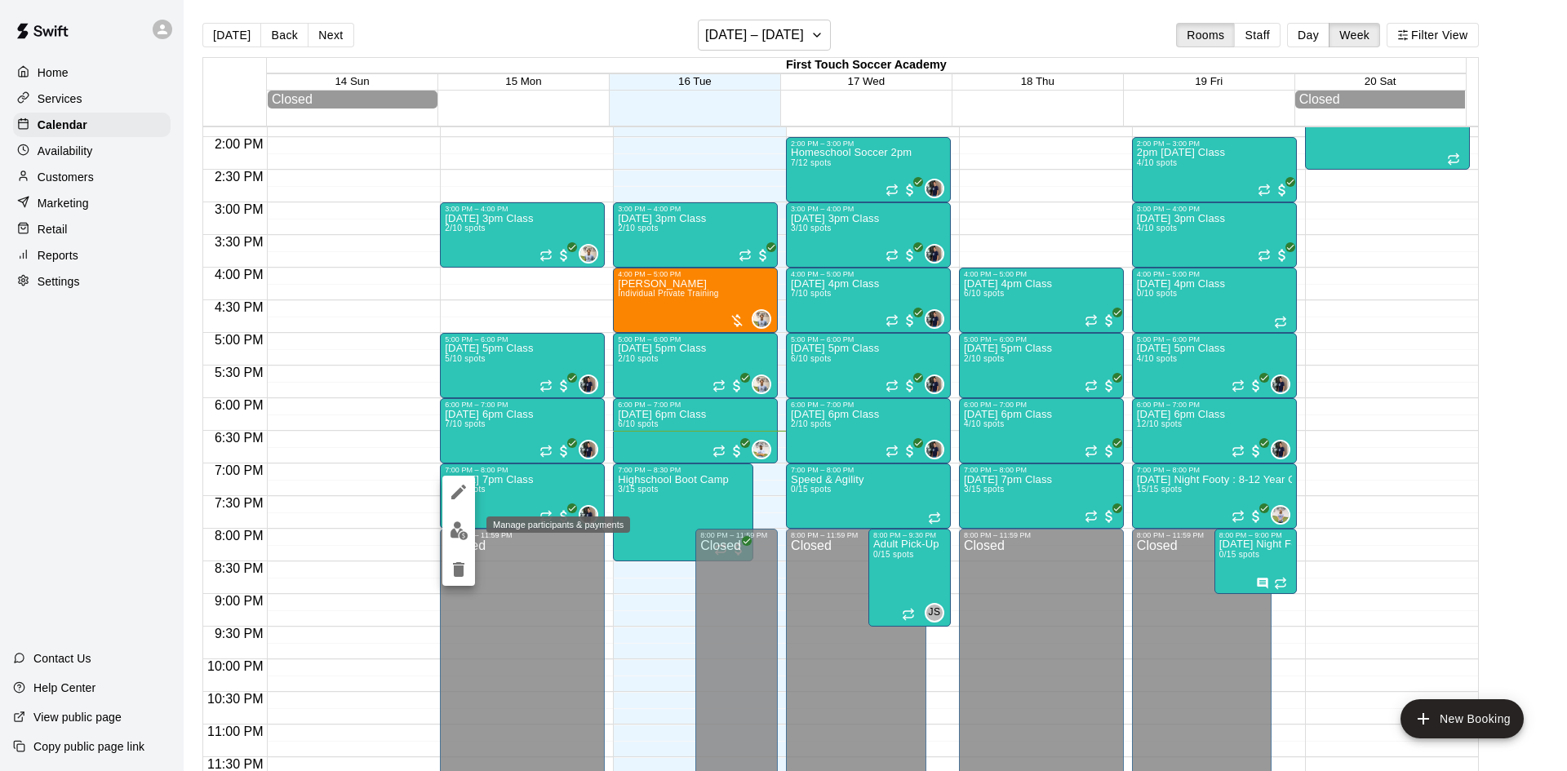
click at [457, 516] on button "edit" at bounding box center [458, 531] width 33 height 32
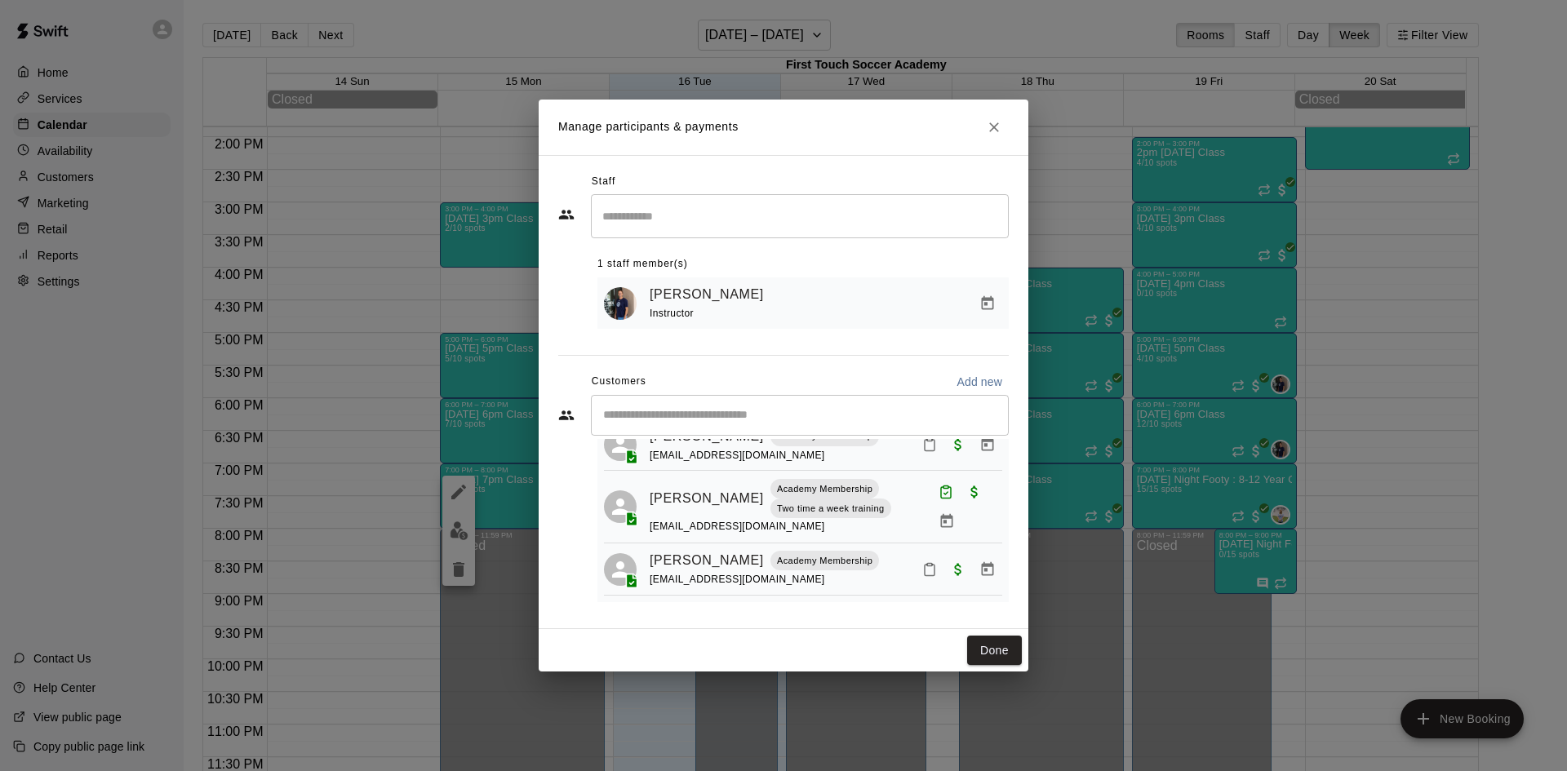
scroll to position [0, 0]
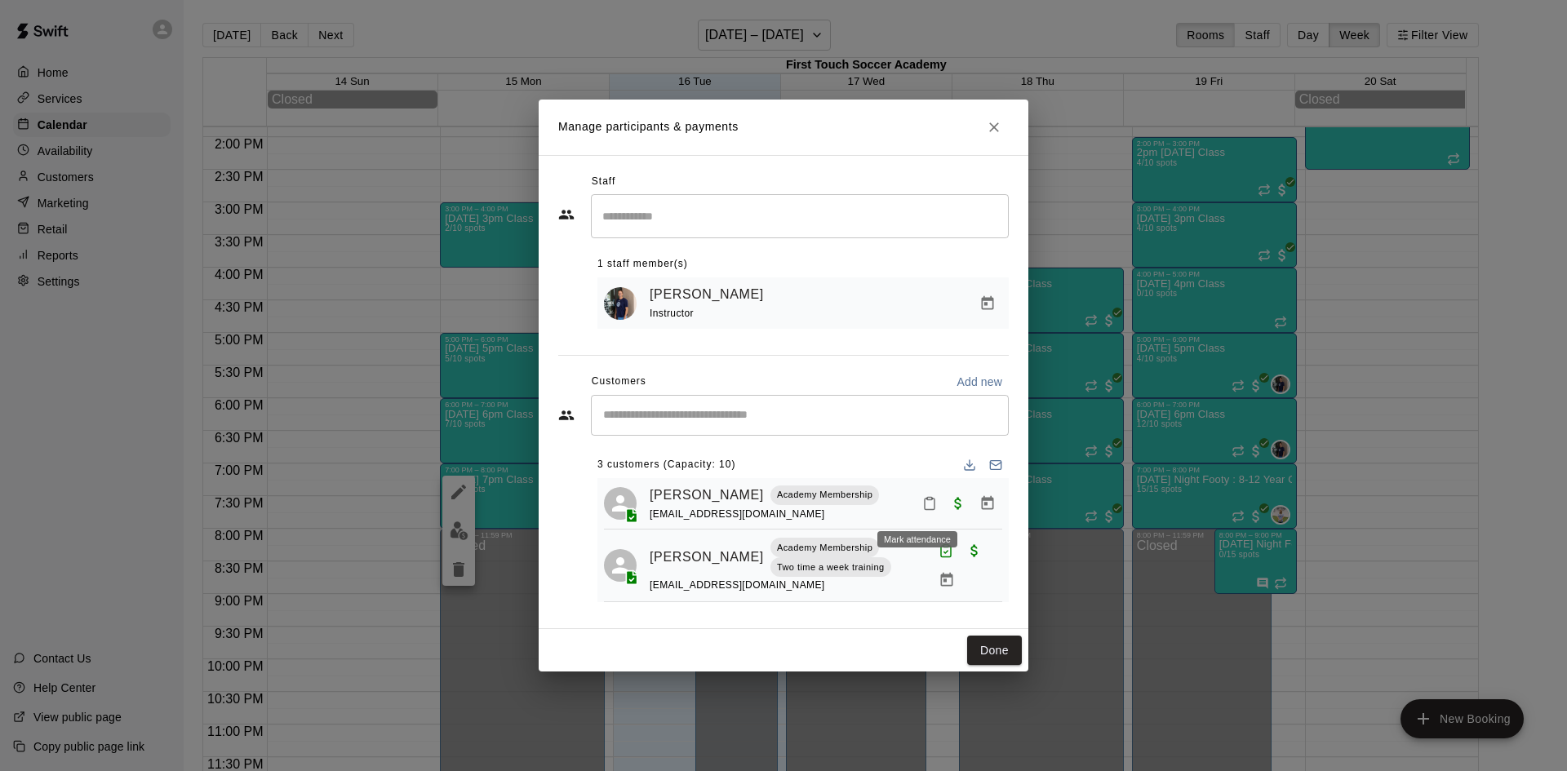
click at [927, 500] on rect "Mark attendance" at bounding box center [929, 499] width 5 height 2
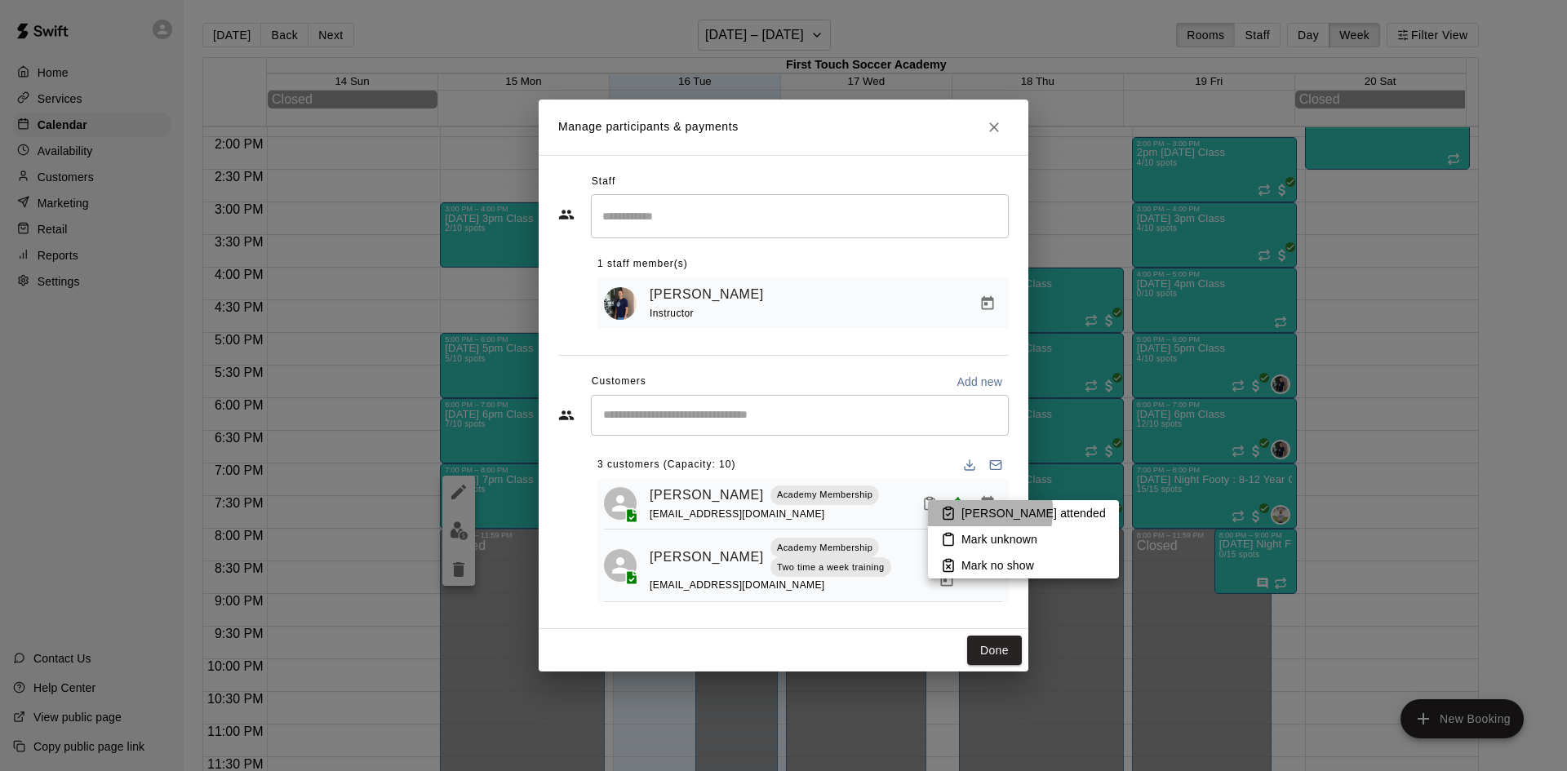
click at [946, 510] on rect at bounding box center [948, 509] width 5 height 2
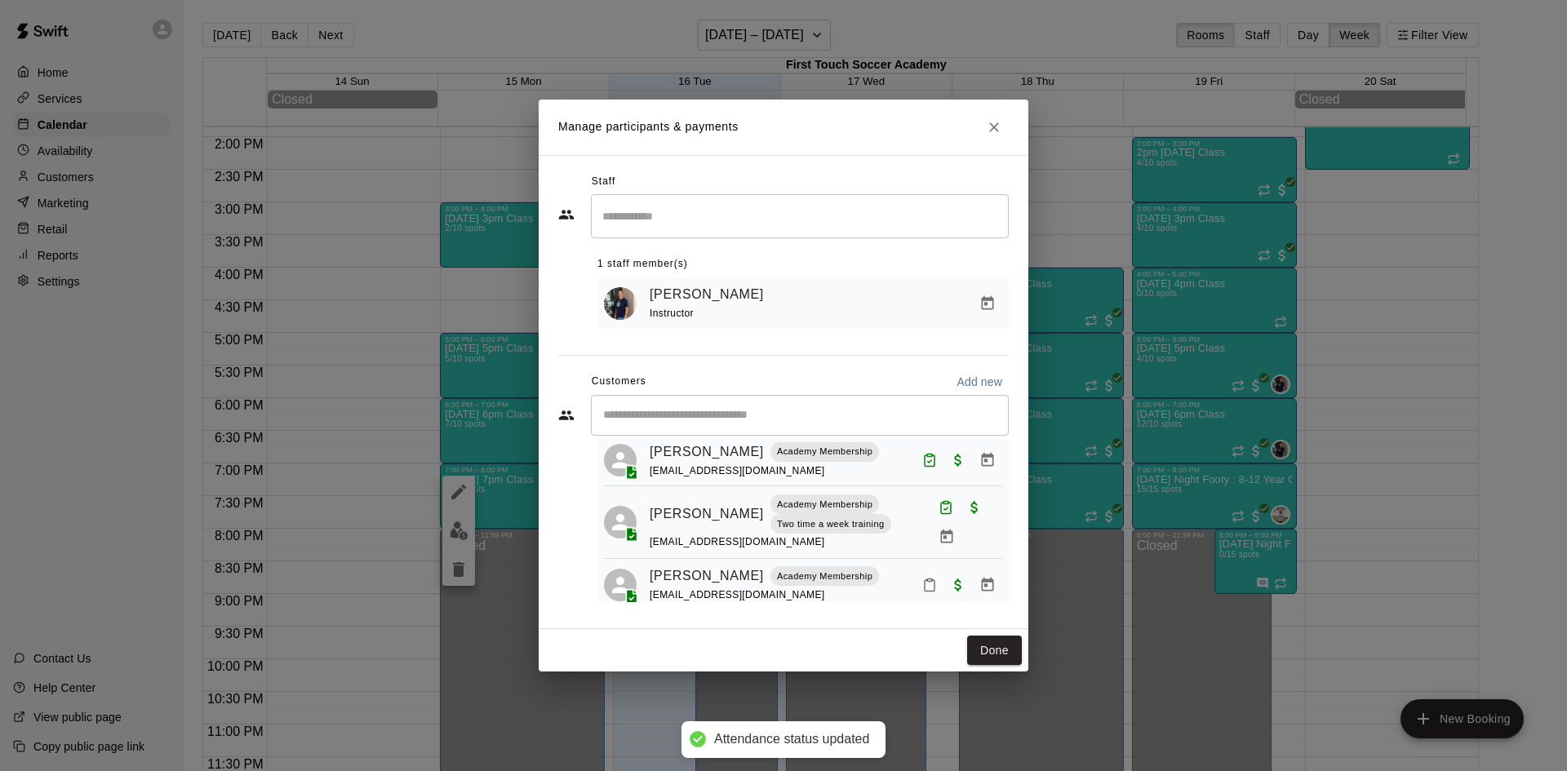
scroll to position [66, 0]
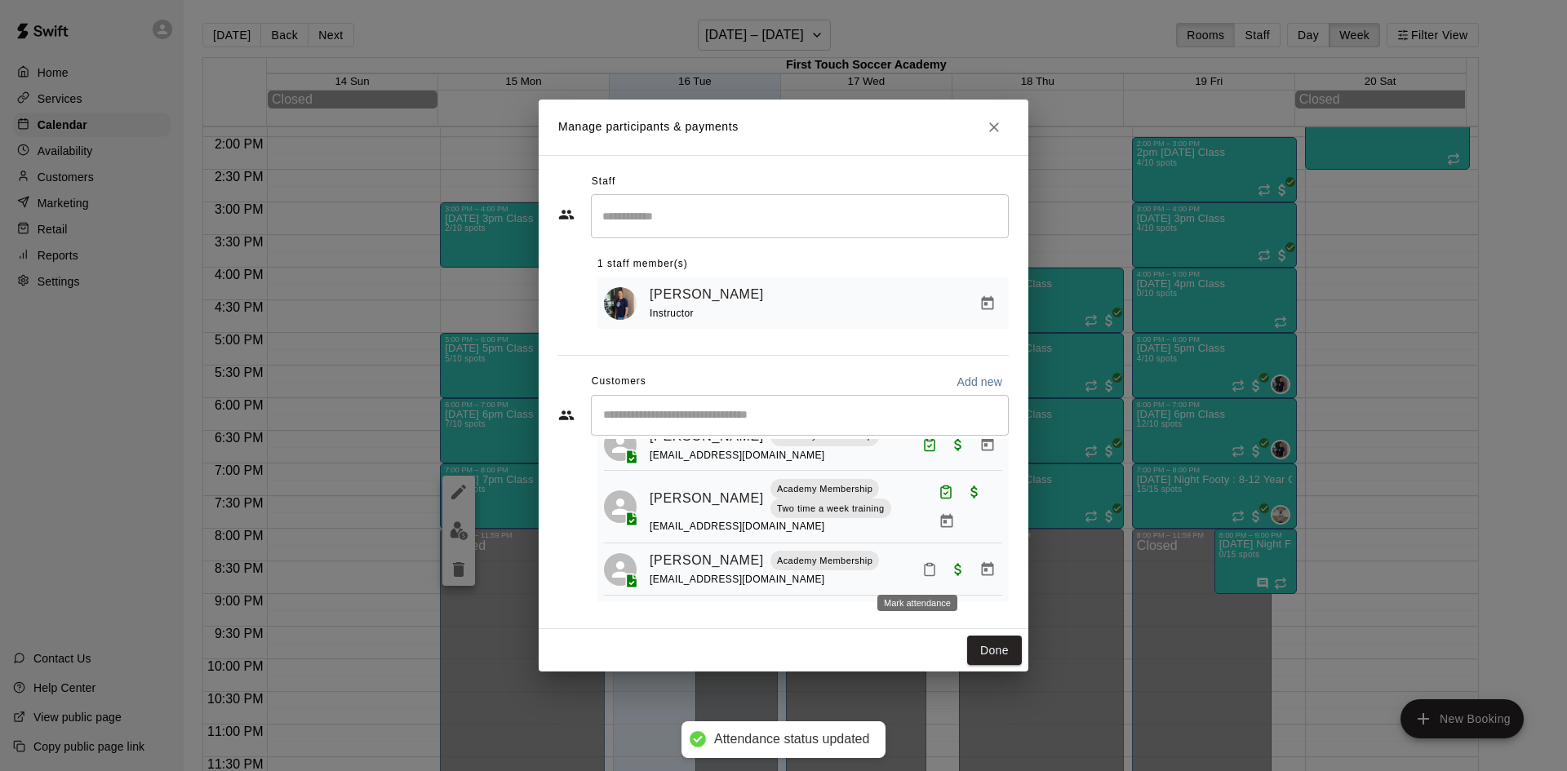
click at [924, 575] on icon "Mark attendance" at bounding box center [929, 570] width 10 height 11
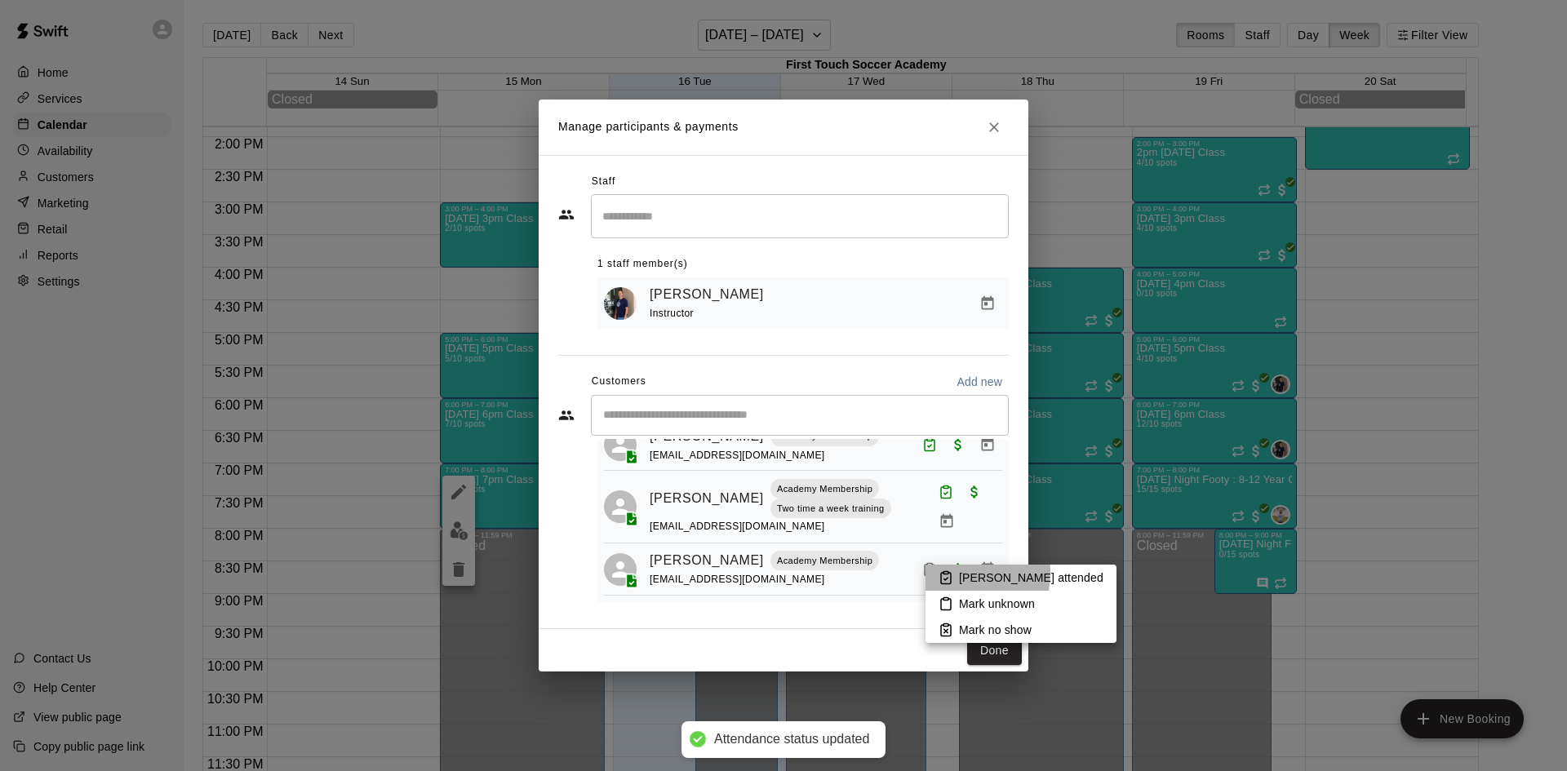
click at [942, 572] on icon at bounding box center [945, 577] width 15 height 15
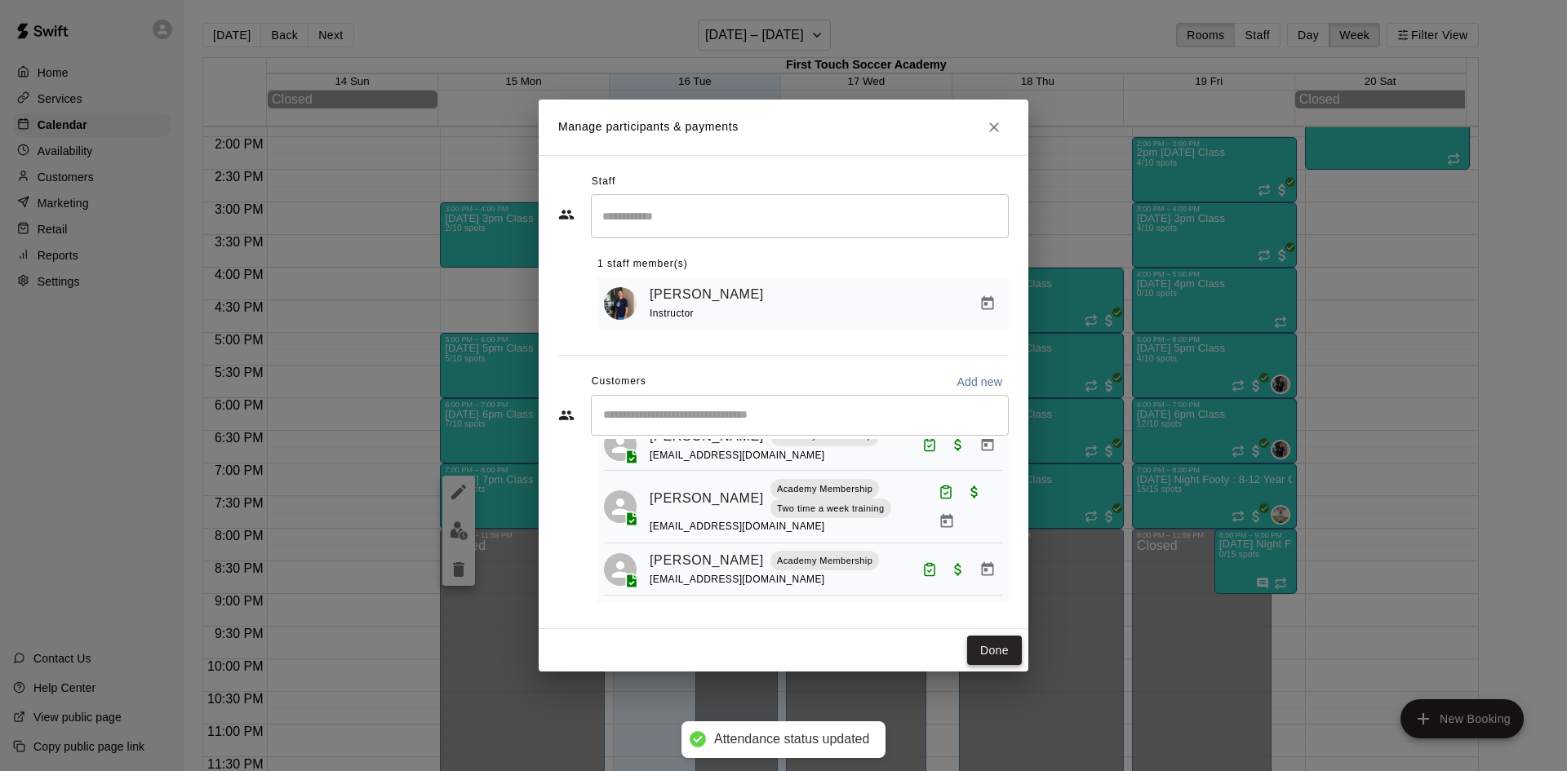
click at [981, 647] on button "Done" at bounding box center [994, 651] width 55 height 30
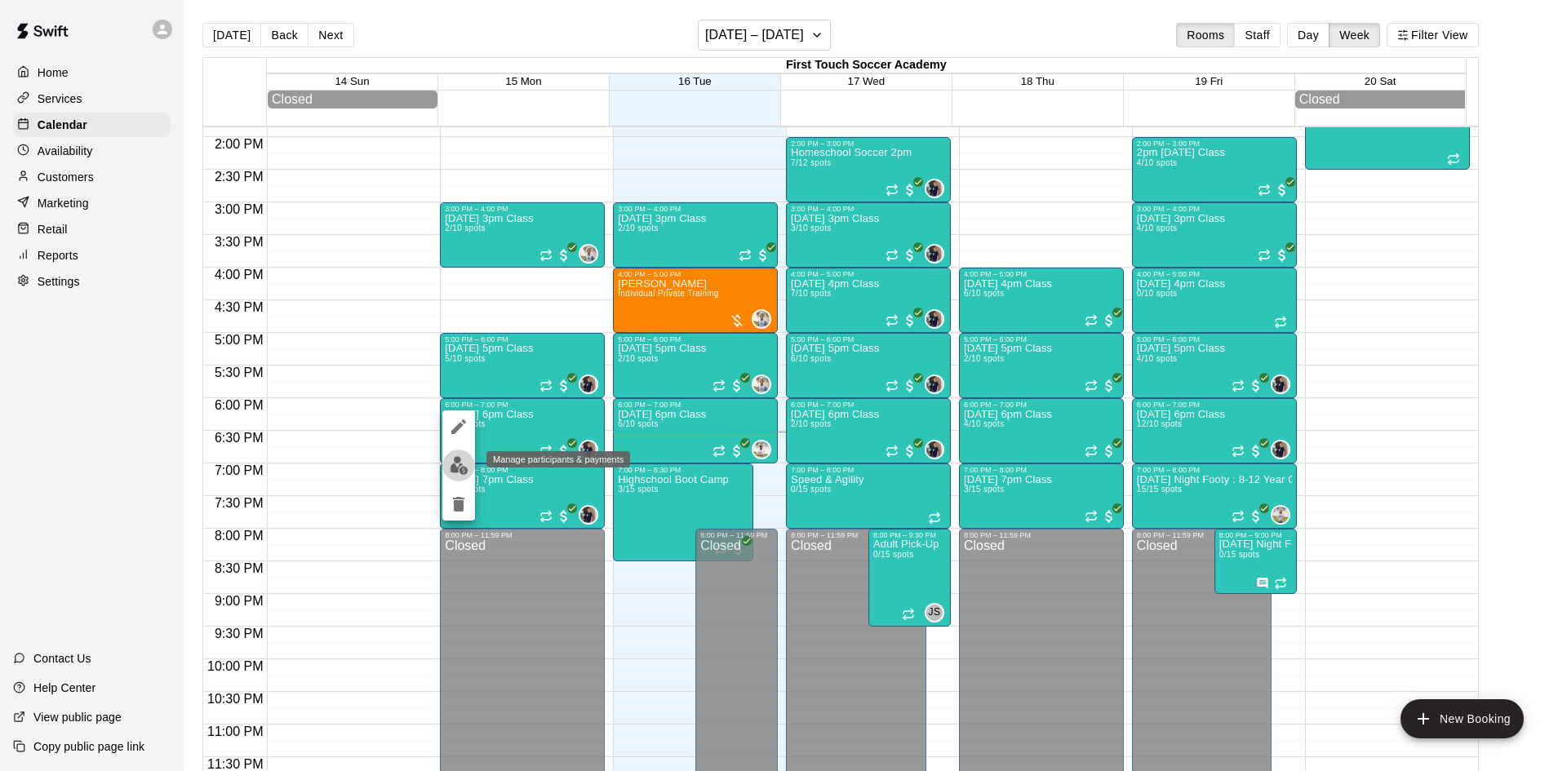
click at [455, 468] on img "edit" at bounding box center [459, 465] width 19 height 19
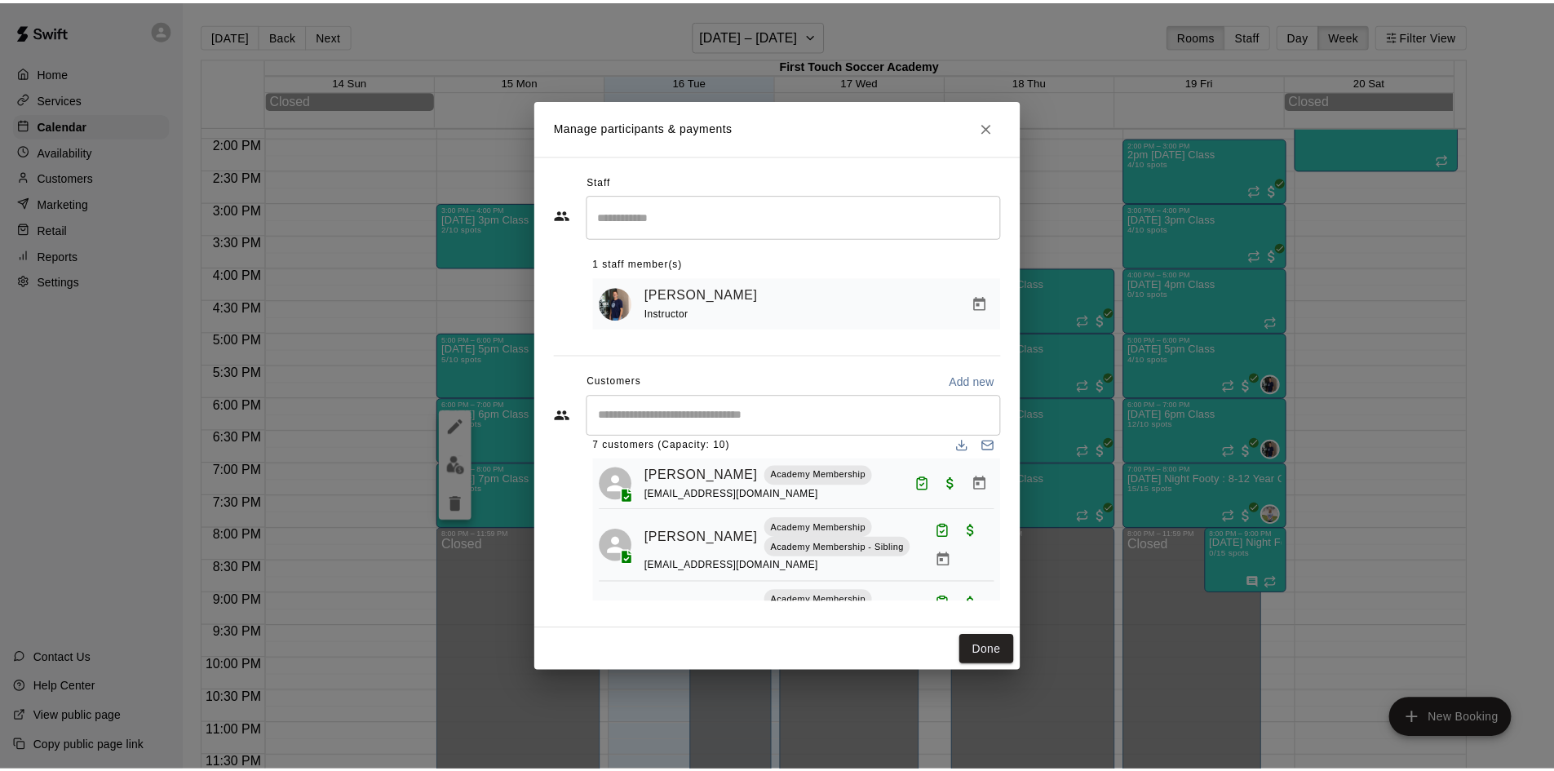
scroll to position [0, 0]
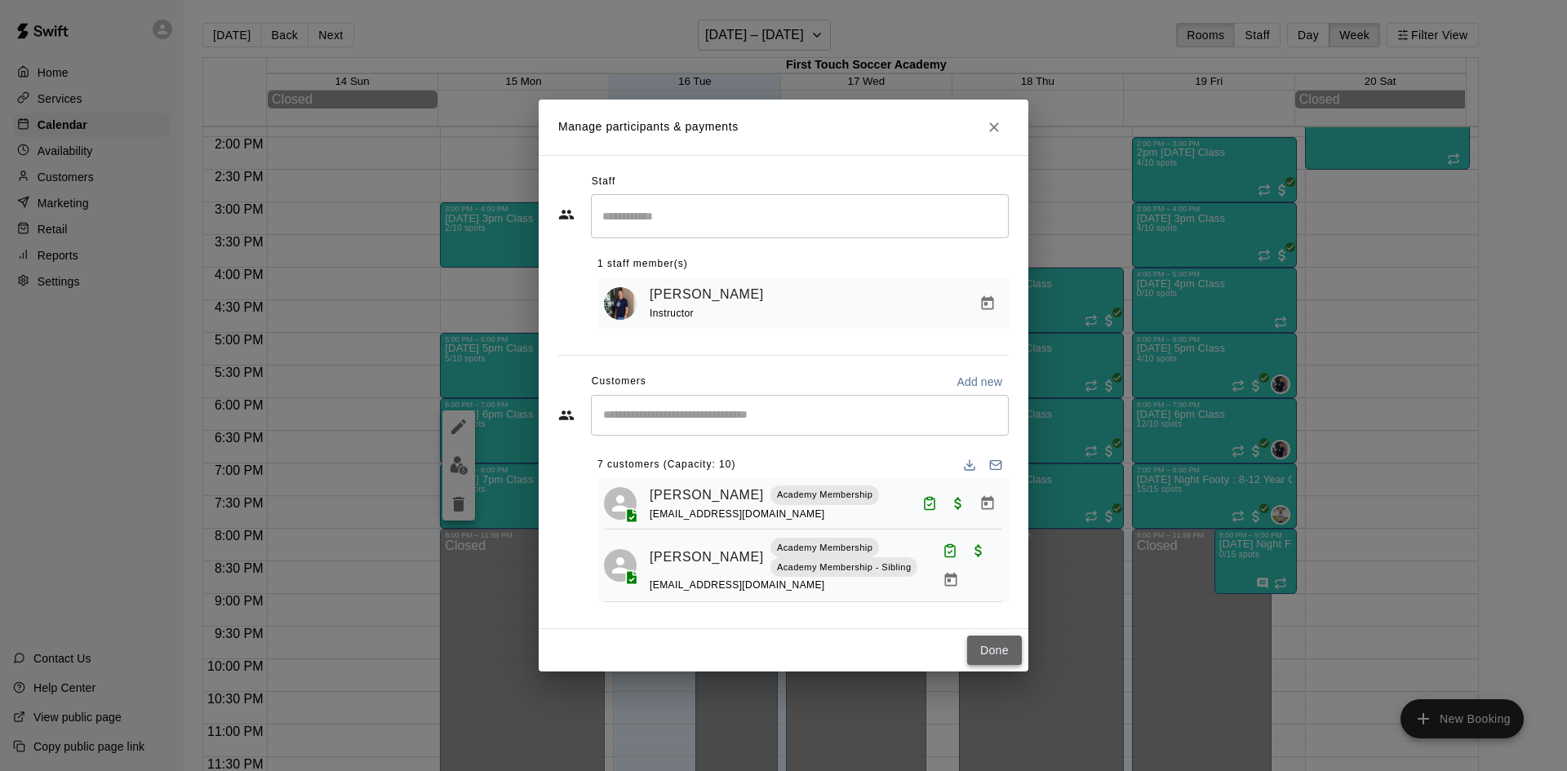
click at [979, 639] on button "Done" at bounding box center [994, 651] width 55 height 30
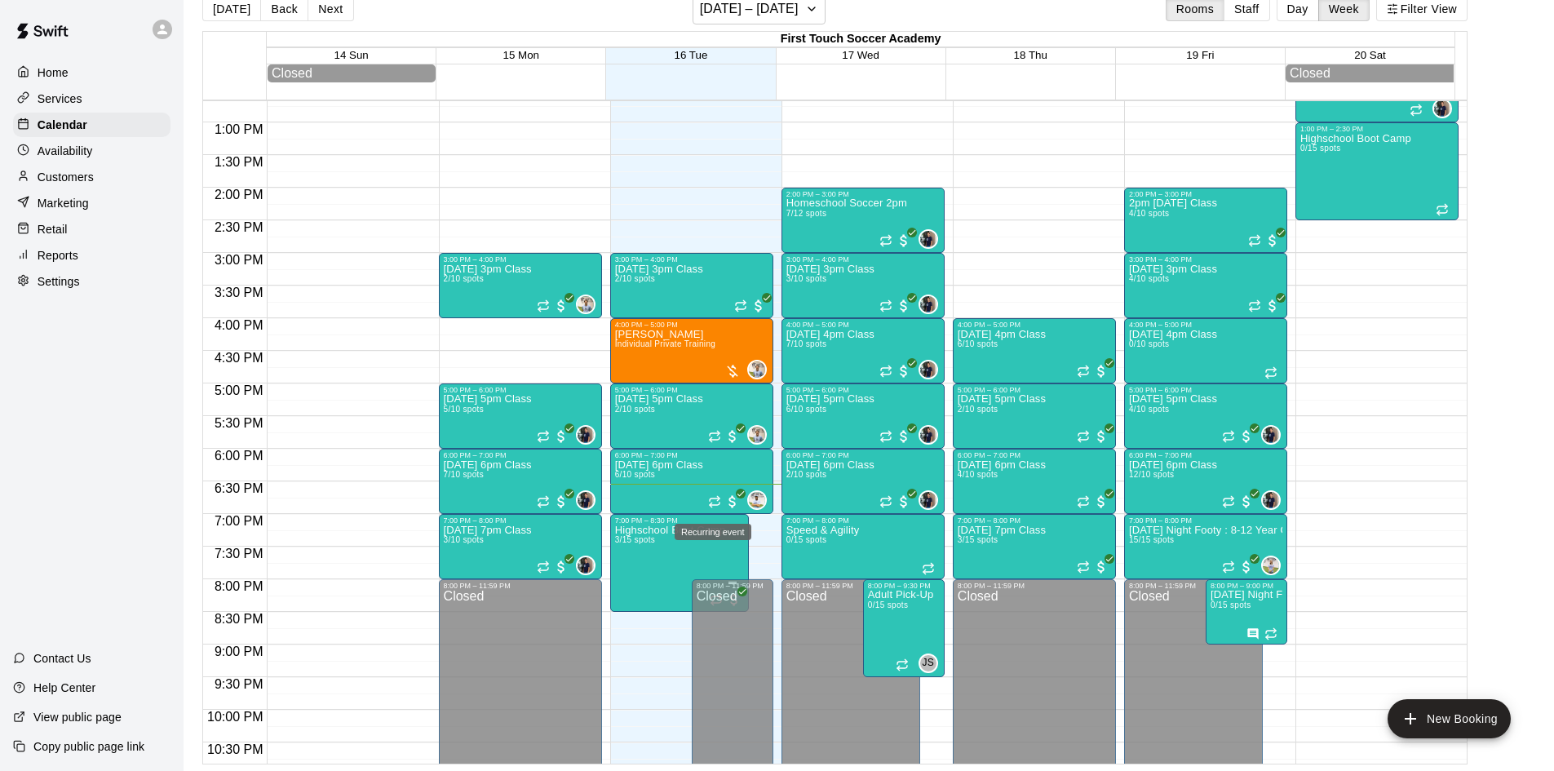
scroll to position [909, 0]
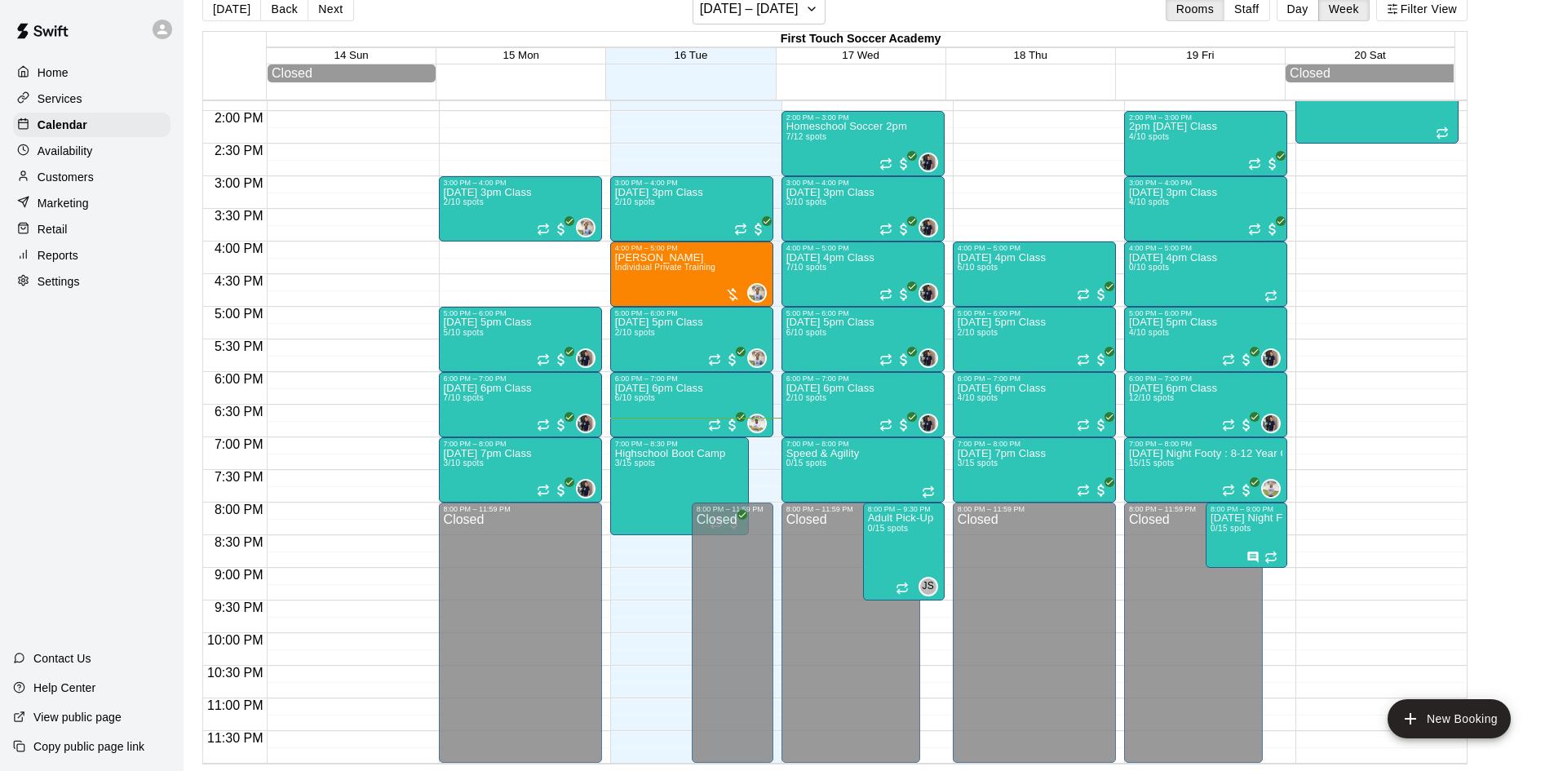
click at [92, 182] on p "Customers" at bounding box center [66, 177] width 56 height 16
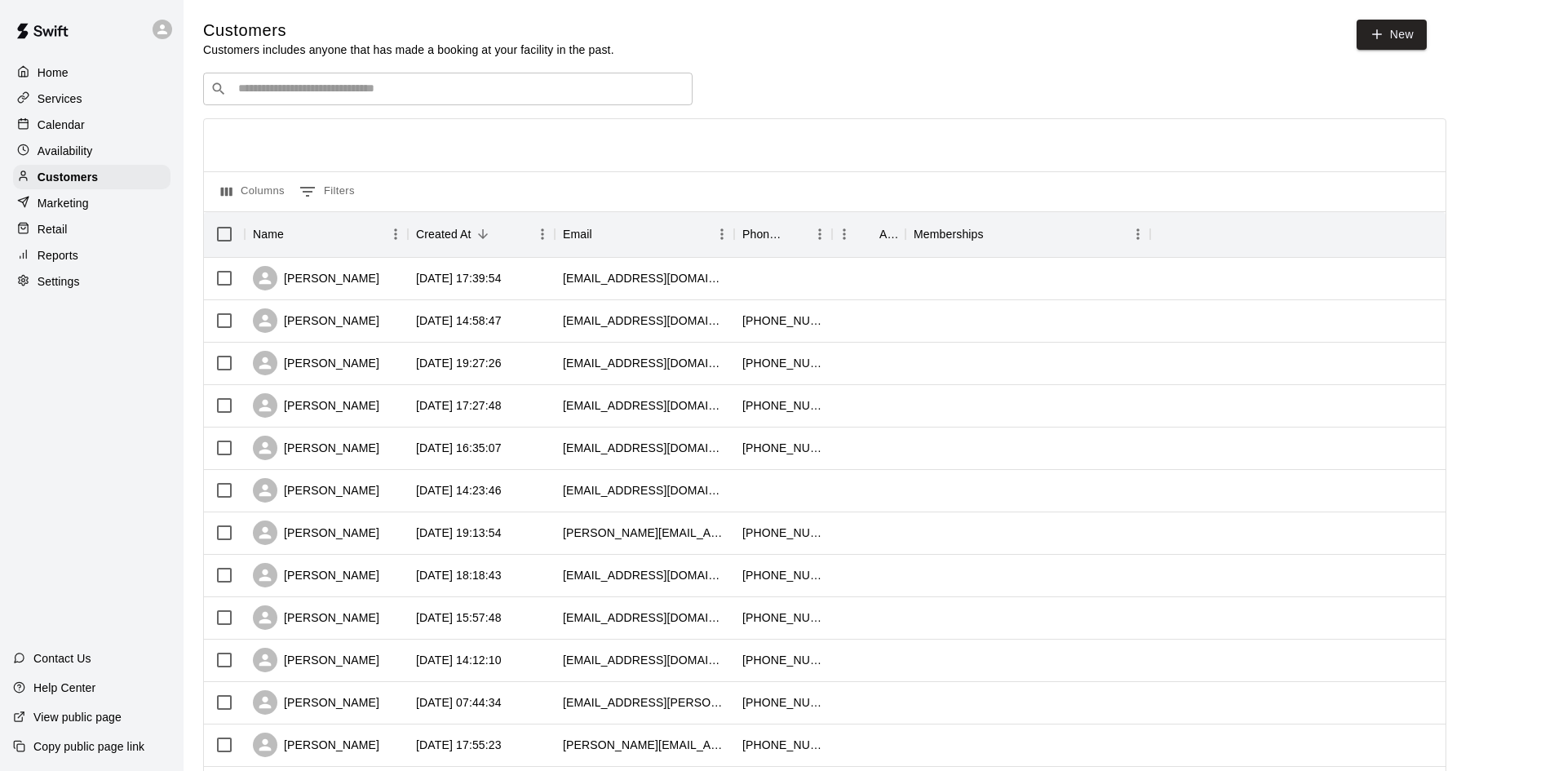
click at [87, 107] on div "Services" at bounding box center [91, 98] width 157 height 24
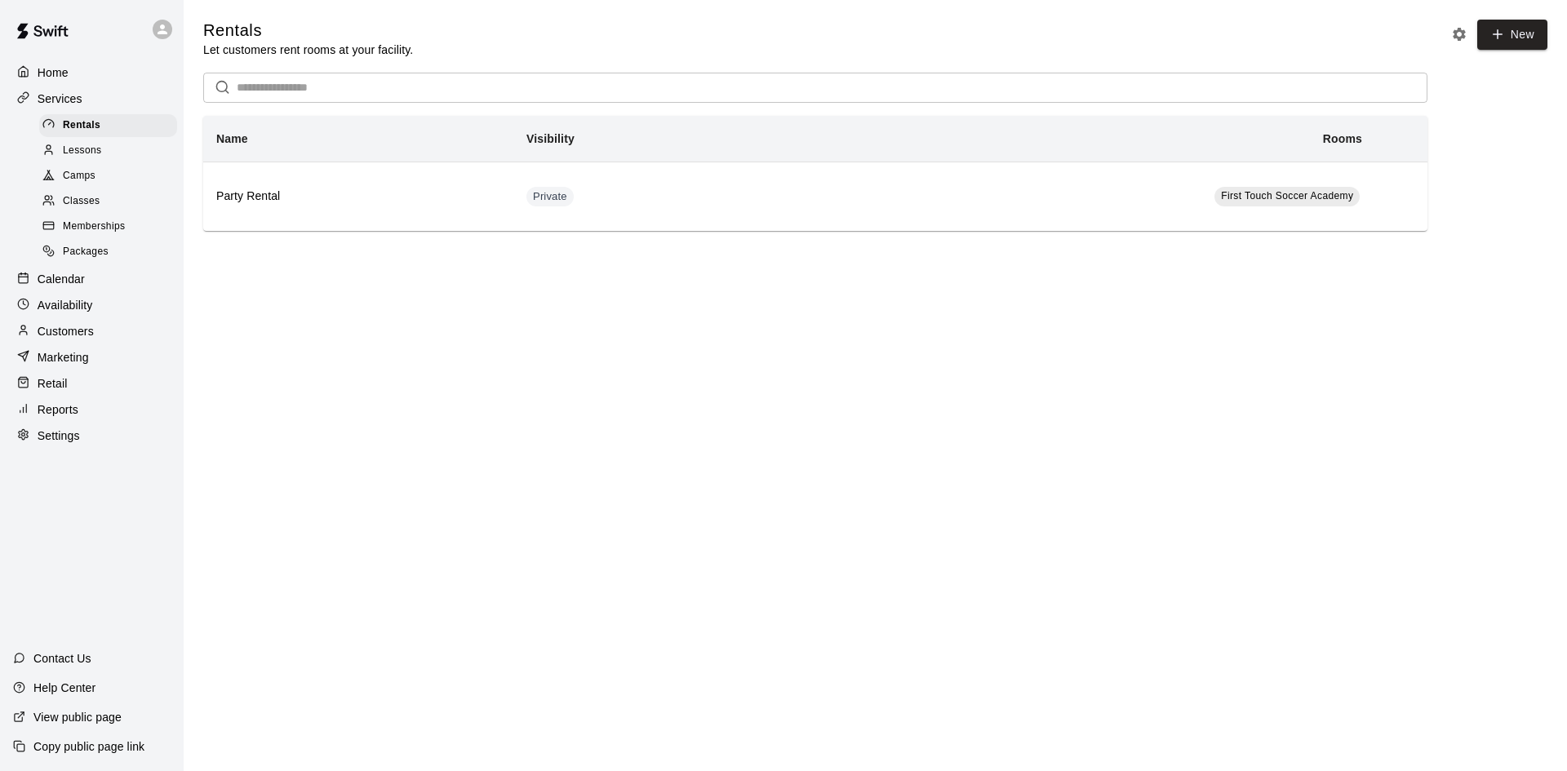
click at [80, 184] on span "Camps" at bounding box center [79, 176] width 33 height 16
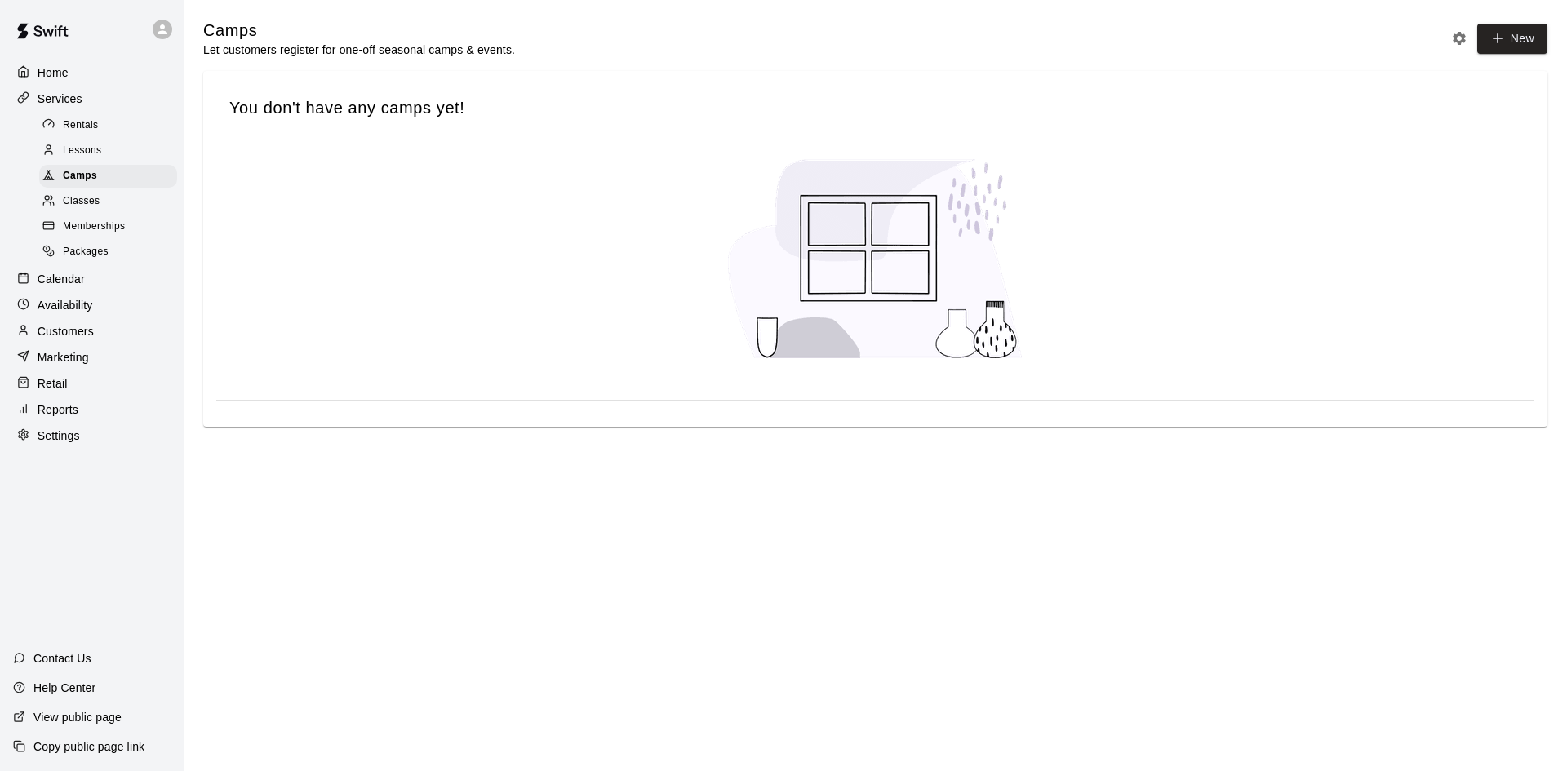
click at [87, 157] on span "Lessons" at bounding box center [82, 151] width 39 height 16
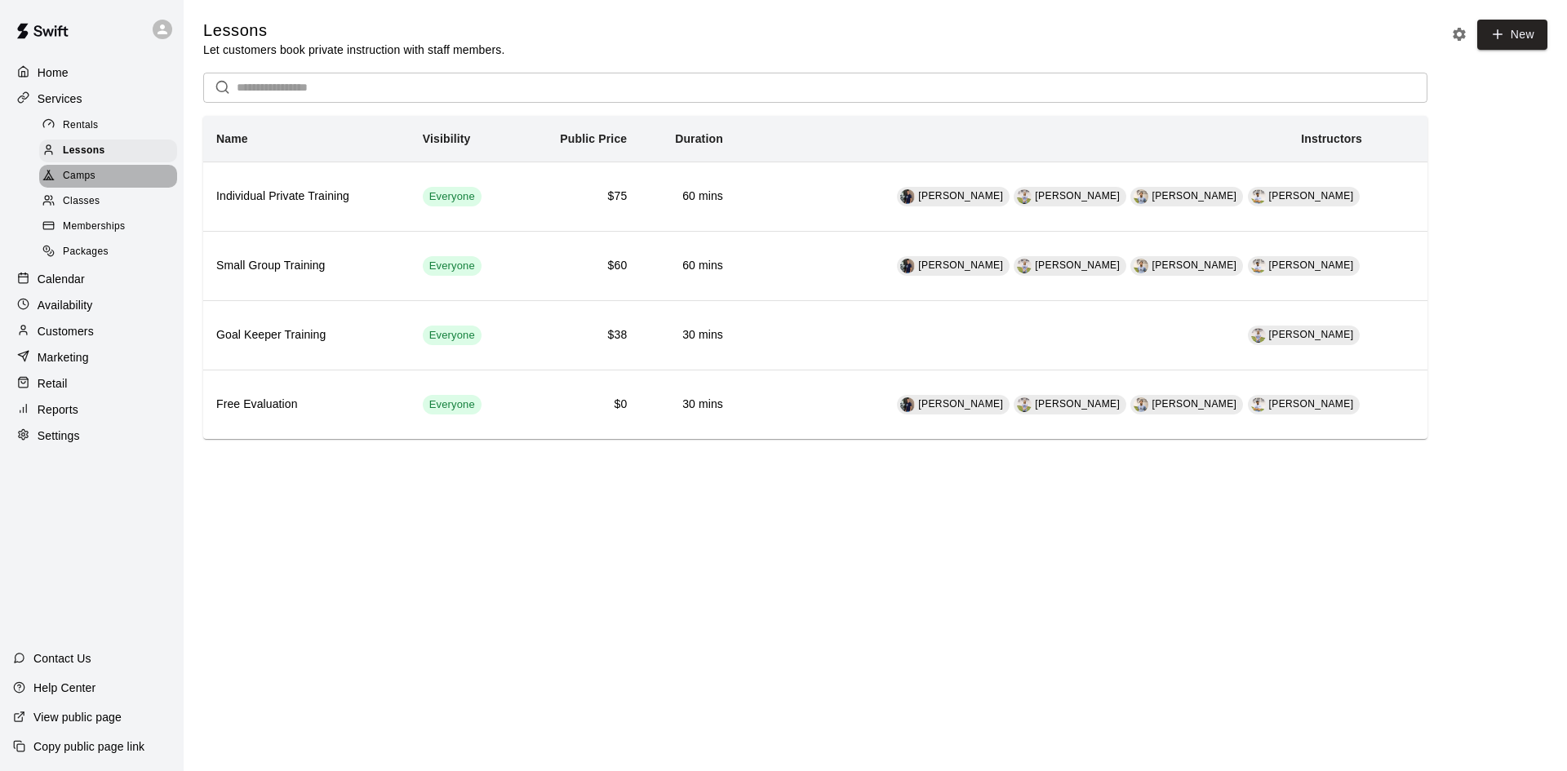
click at [91, 180] on span "Camps" at bounding box center [79, 176] width 33 height 16
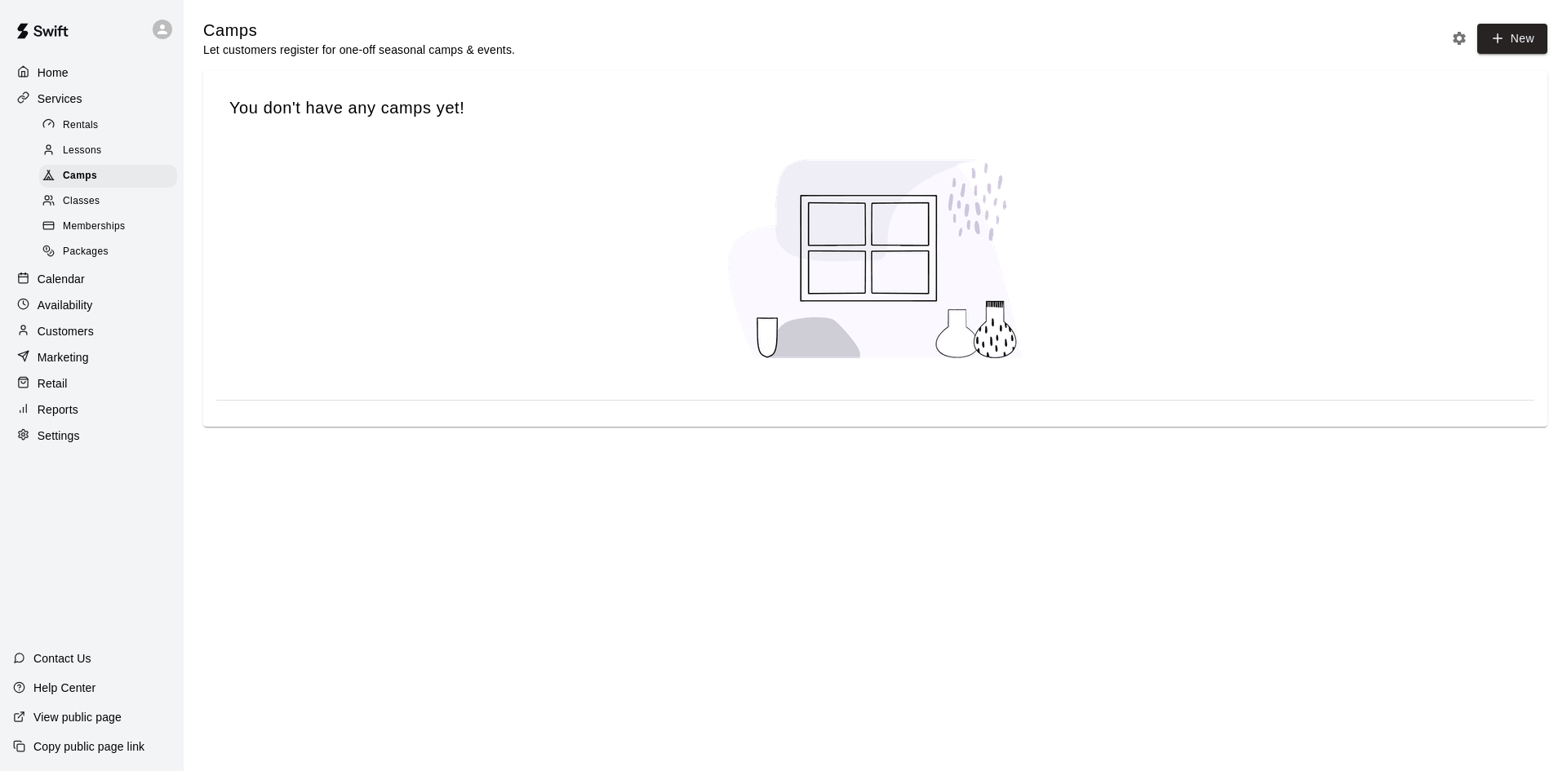
click at [109, 198] on div "Classes" at bounding box center [108, 201] width 138 height 23
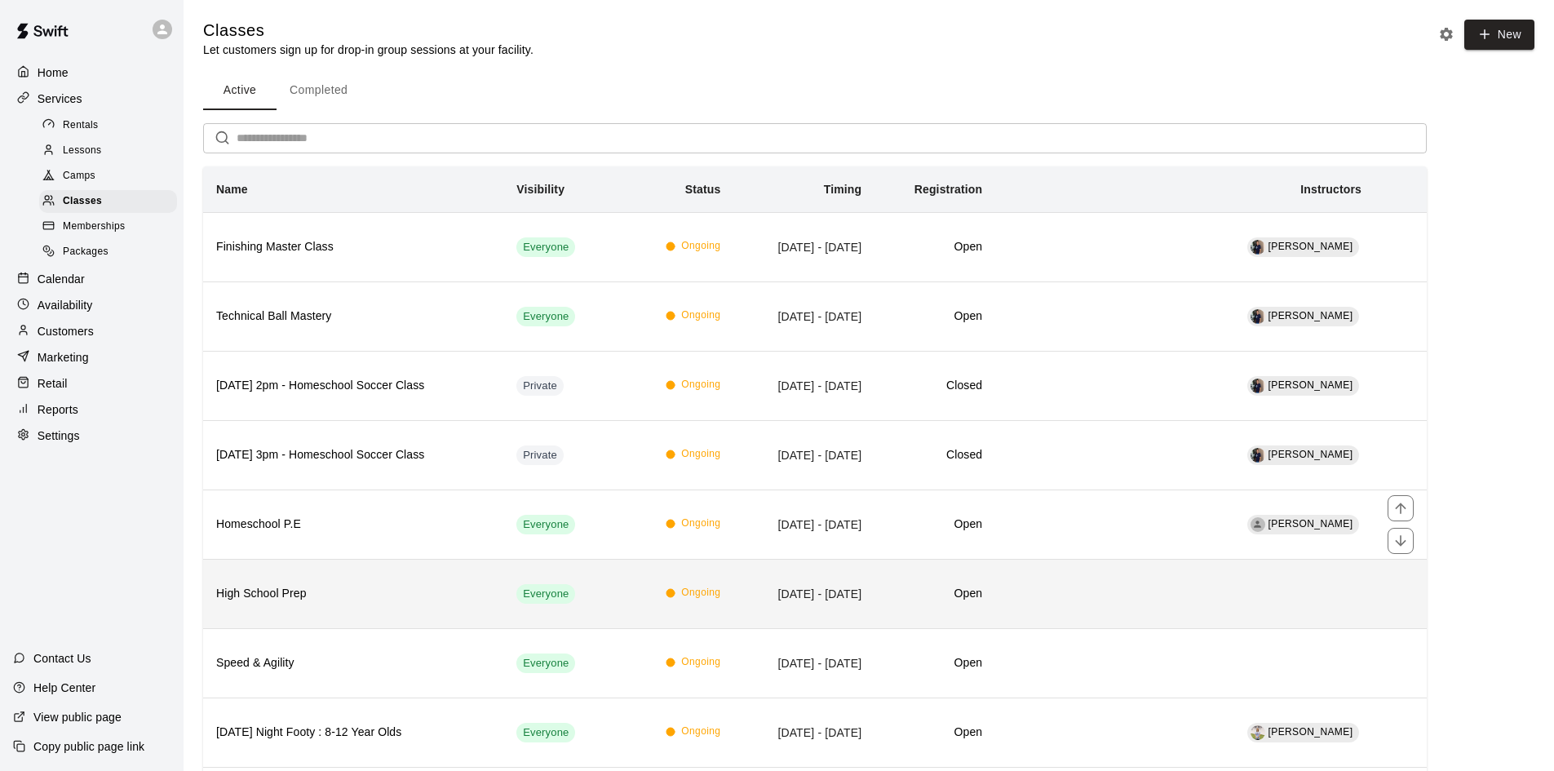
scroll to position [82, 0]
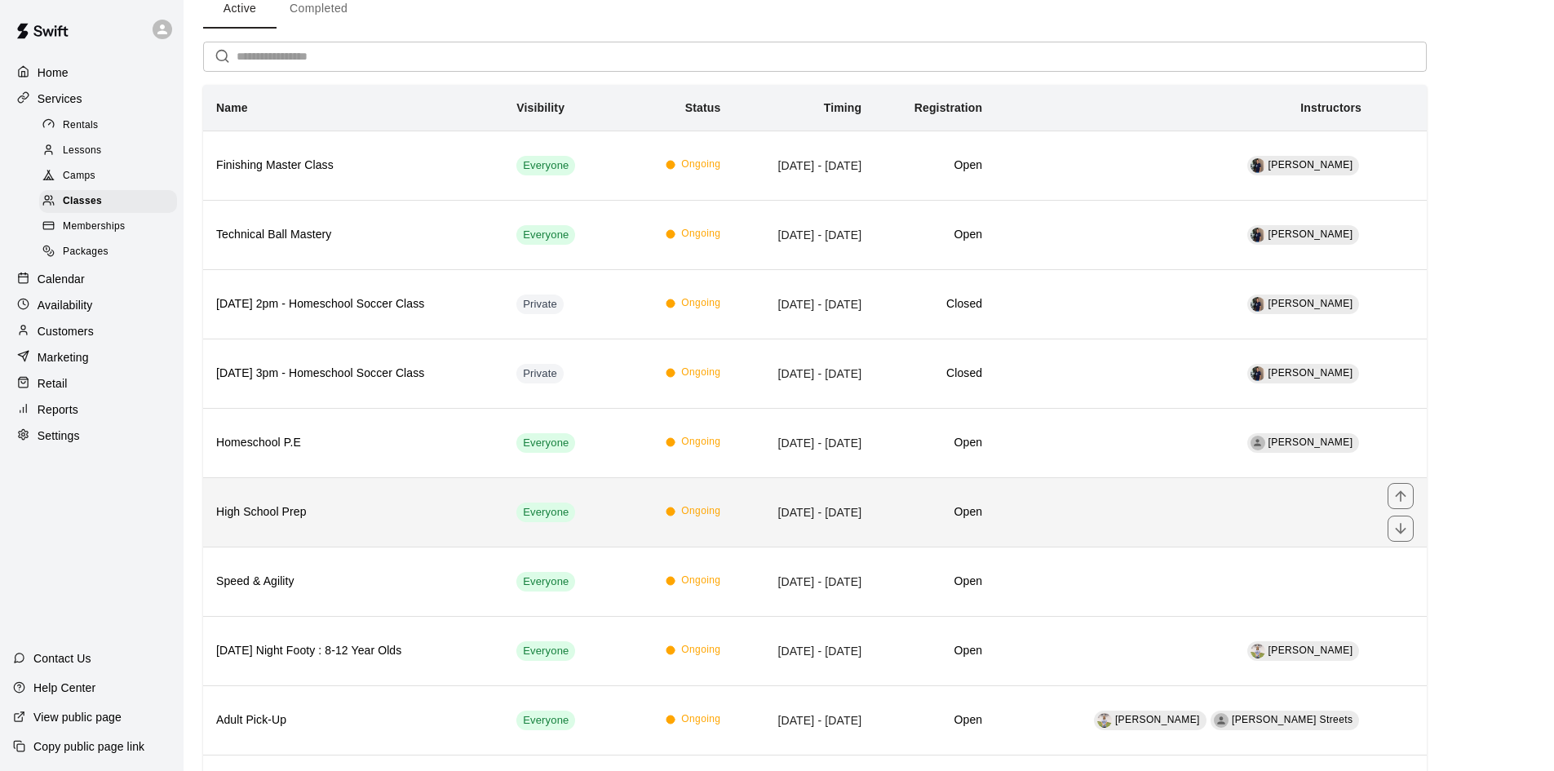
click at [371, 514] on h6 "High School Prep" at bounding box center [353, 512] width 274 height 18
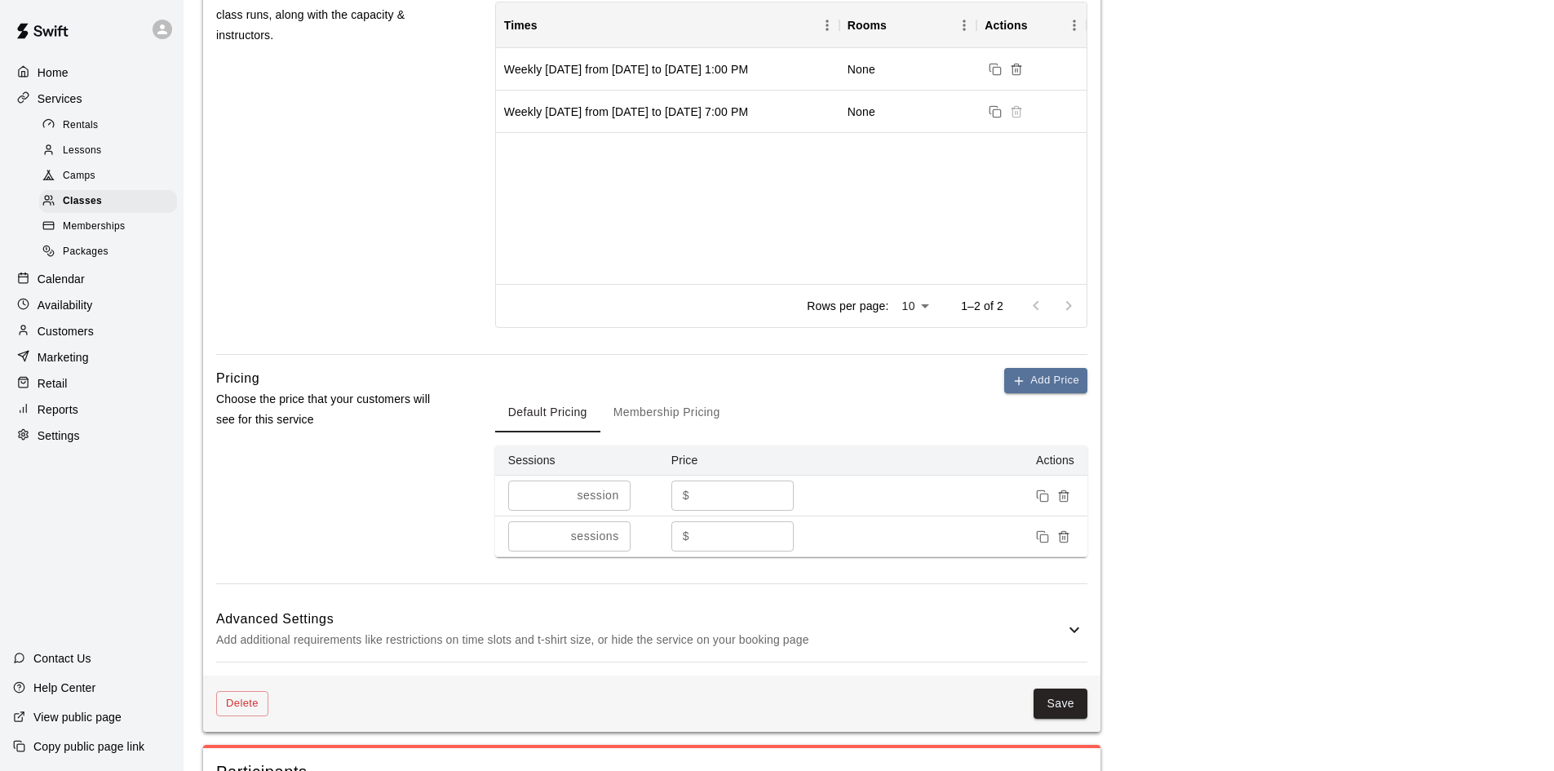
scroll to position [571, 0]
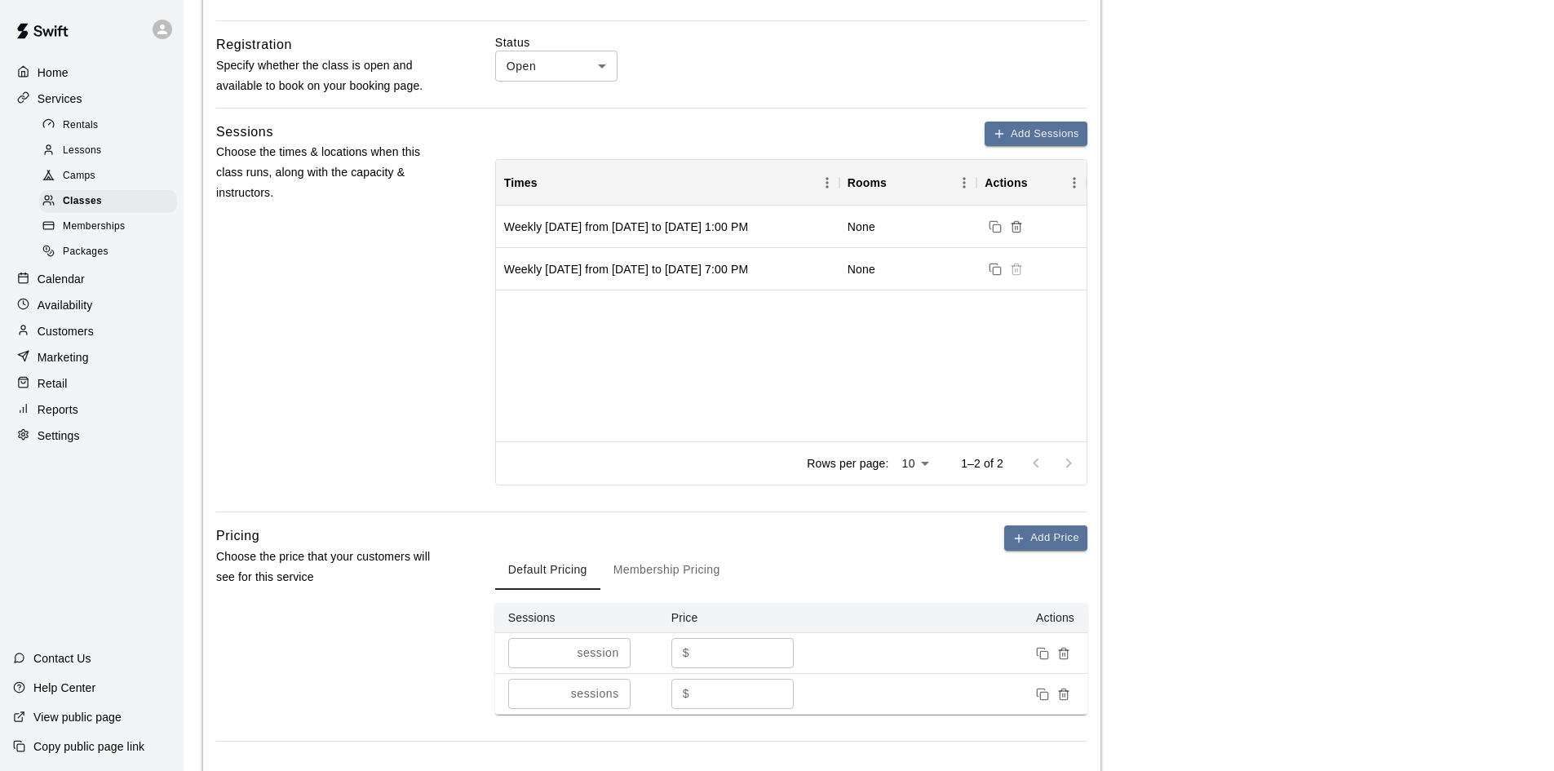
click at [74, 339] on p "Customers" at bounding box center [66, 331] width 56 height 16
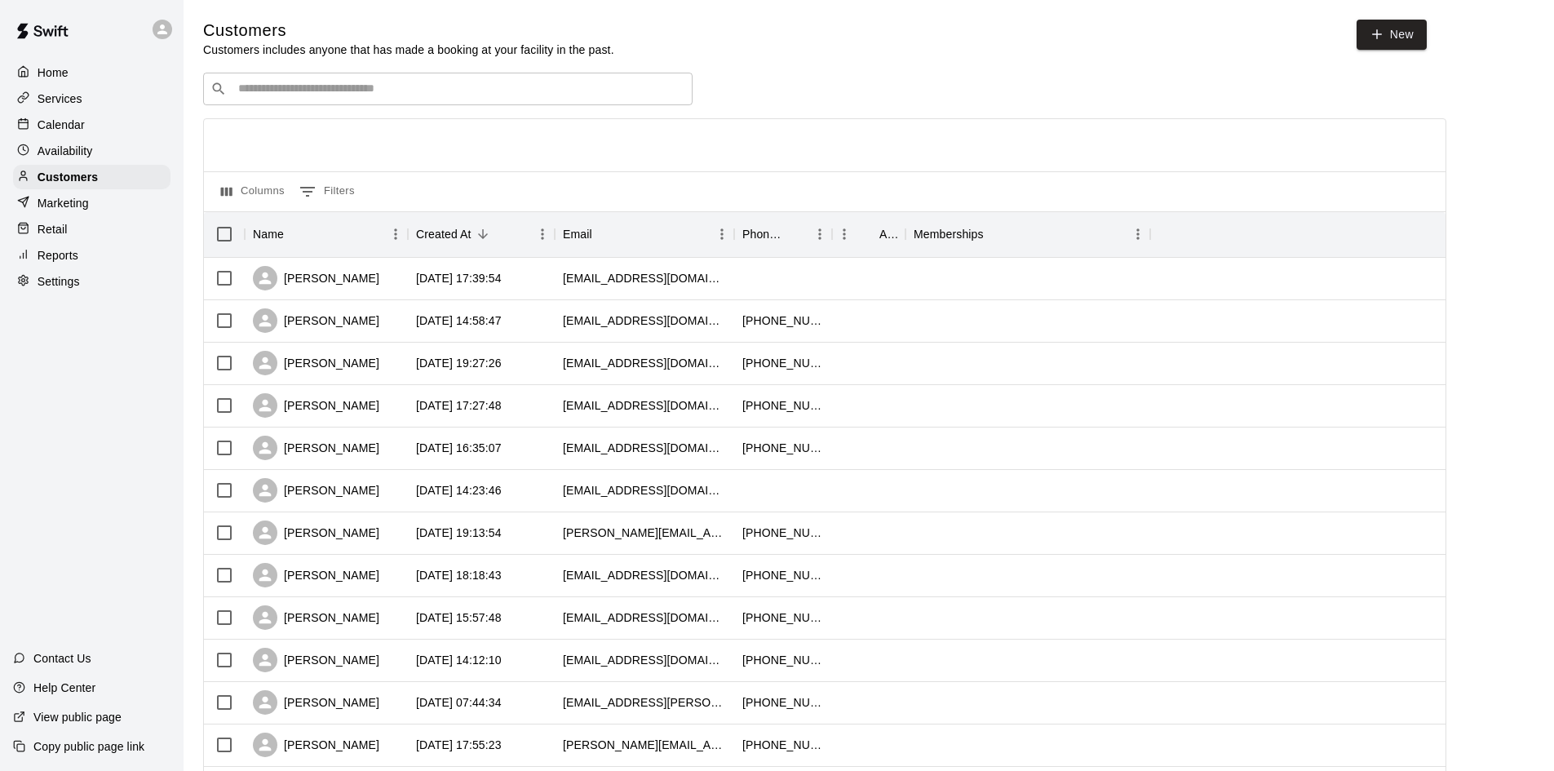
click at [84, 133] on p "Calendar" at bounding box center [61, 125] width 47 height 16
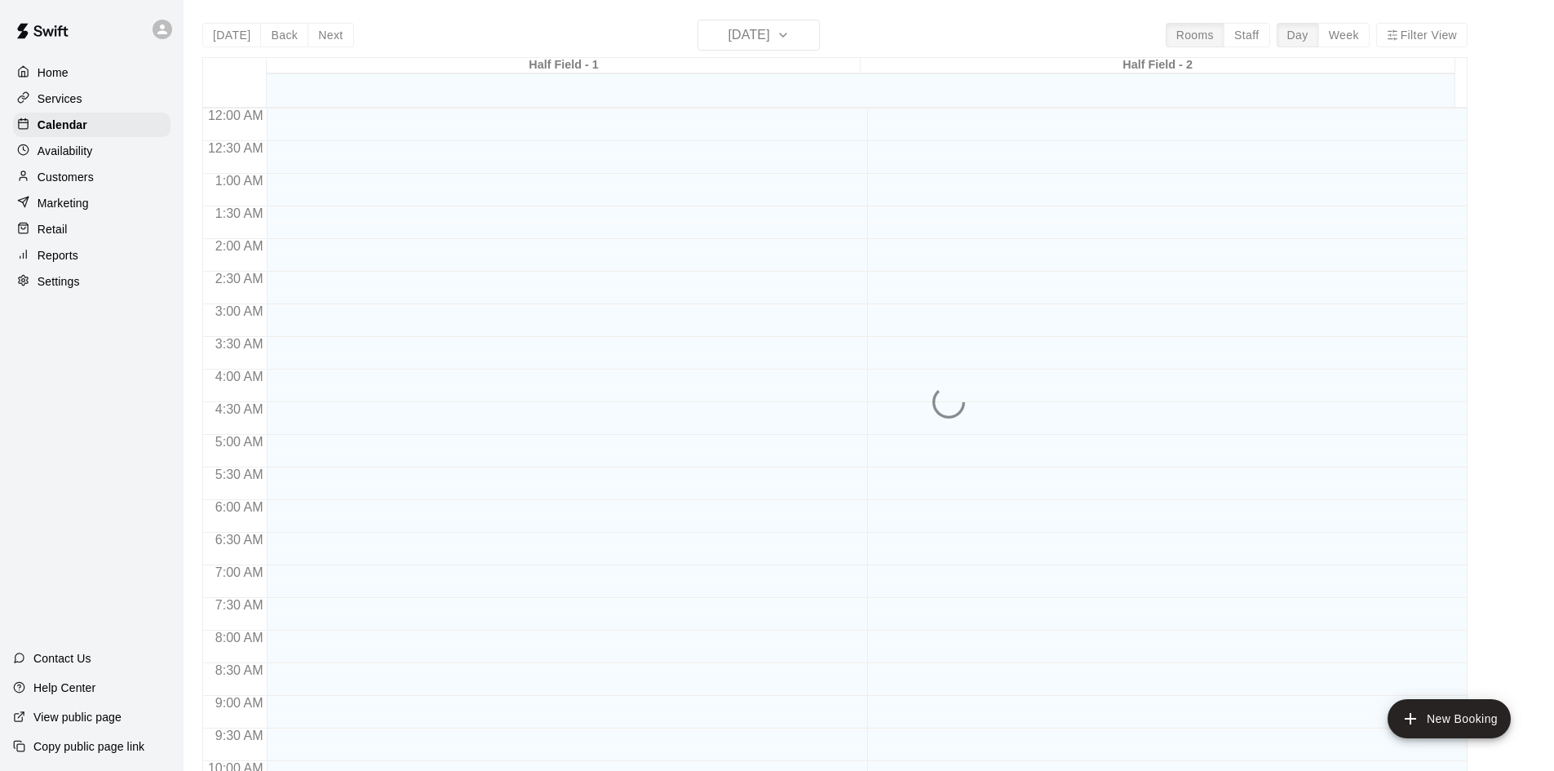
scroll to position [836, 0]
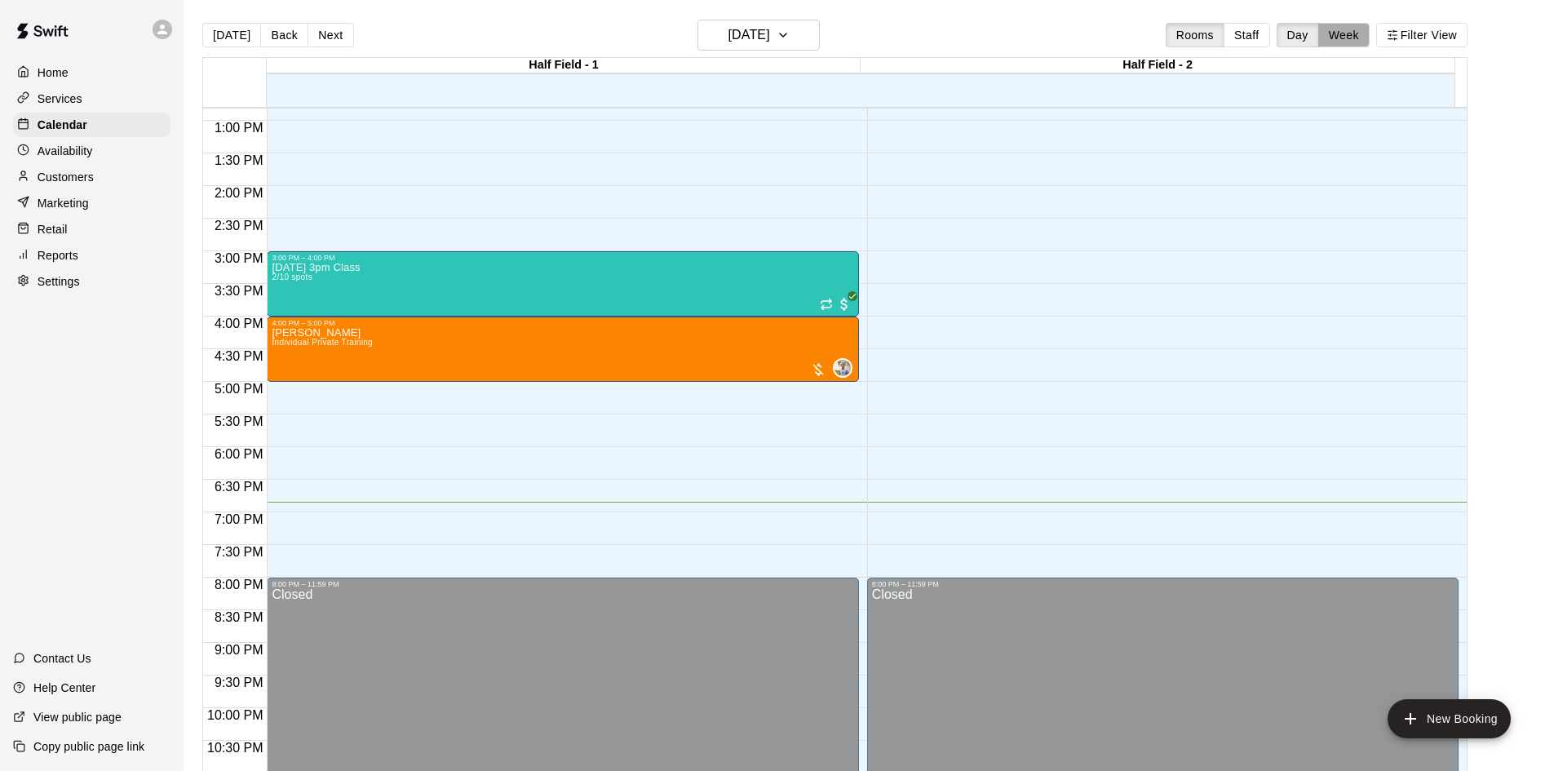
click at [1364, 26] on button "Week" at bounding box center [1344, 35] width 51 height 24
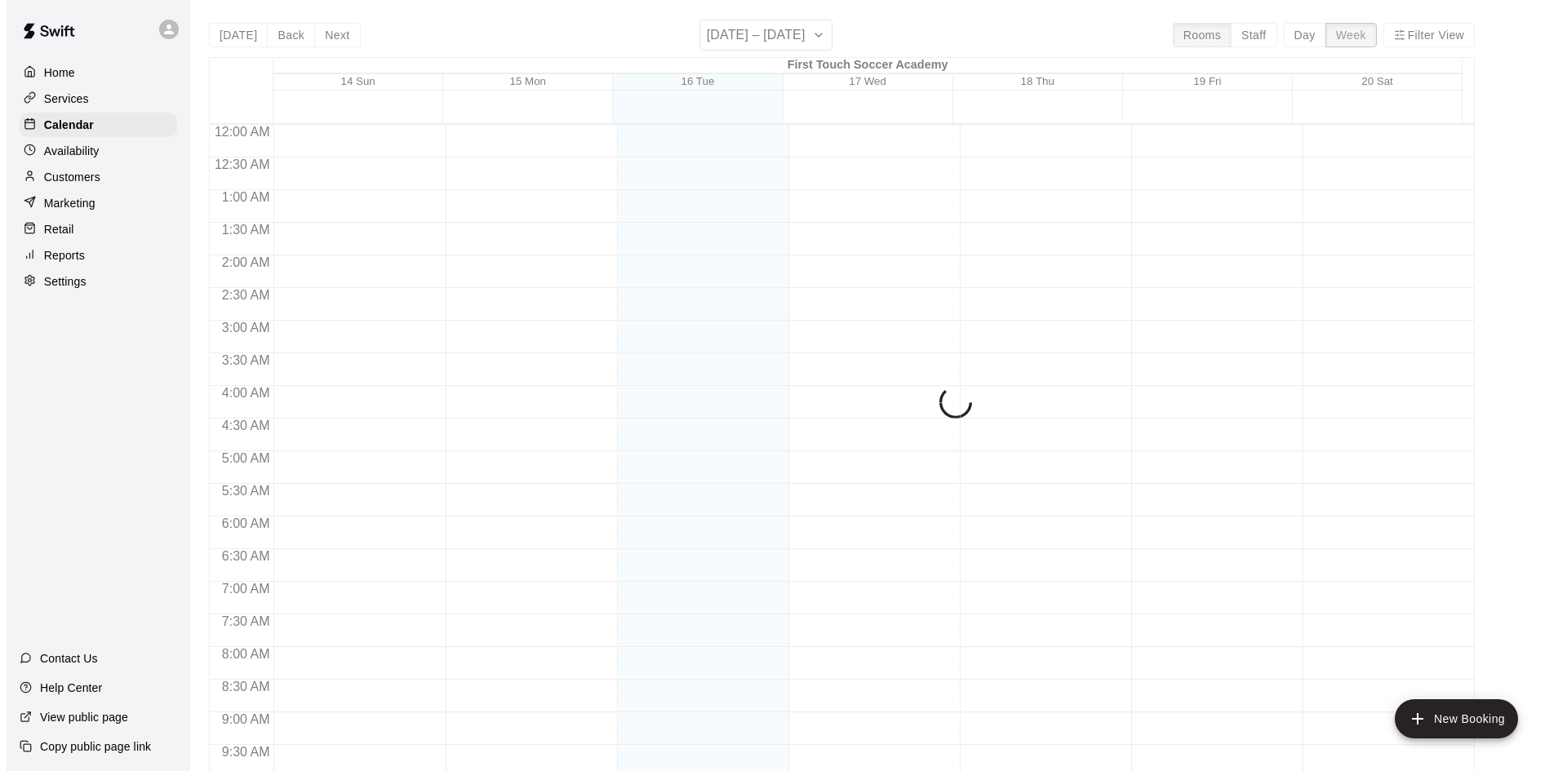
scroll to position [904, 0]
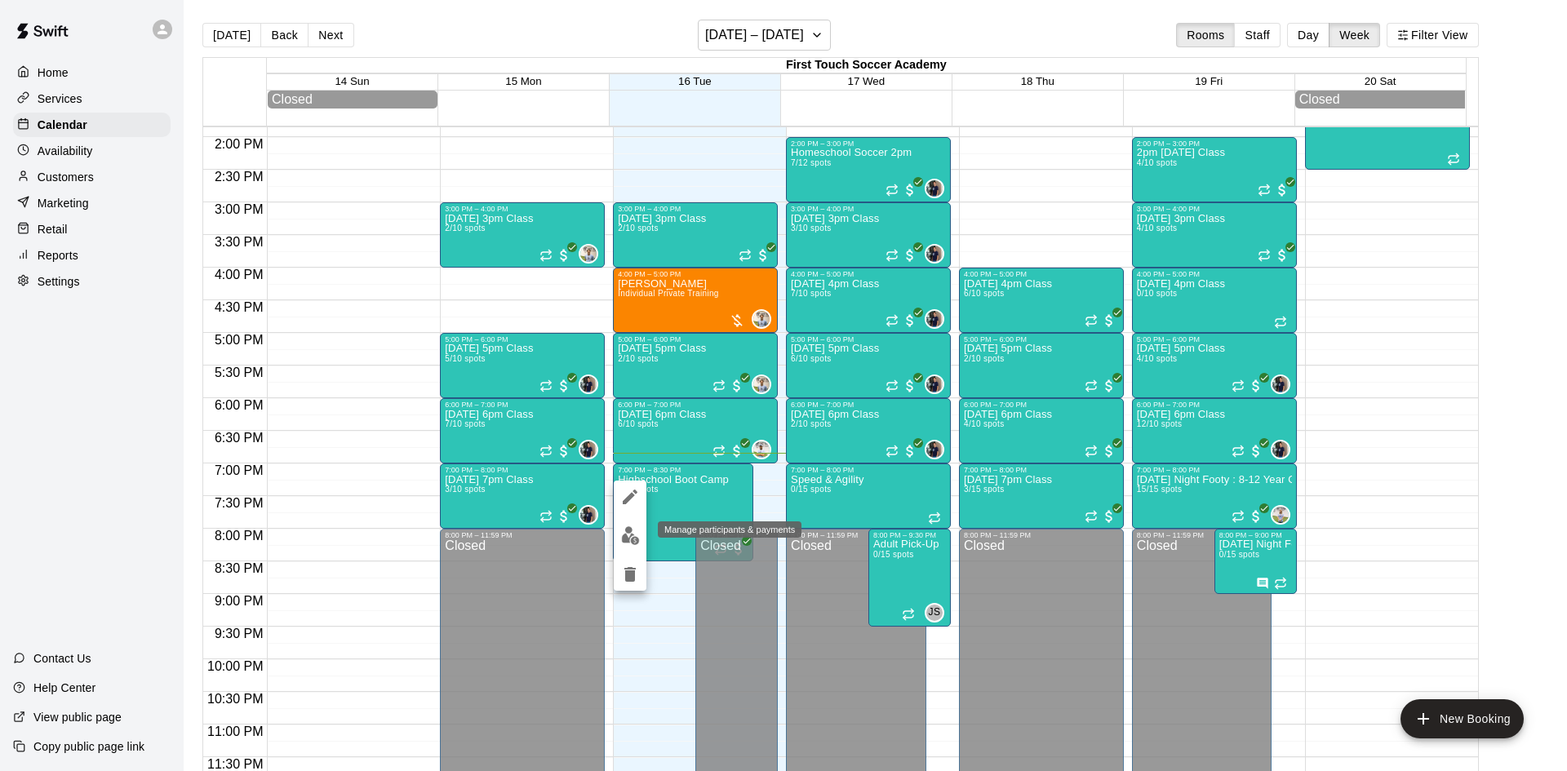
click at [624, 539] on img "edit" at bounding box center [630, 535] width 19 height 19
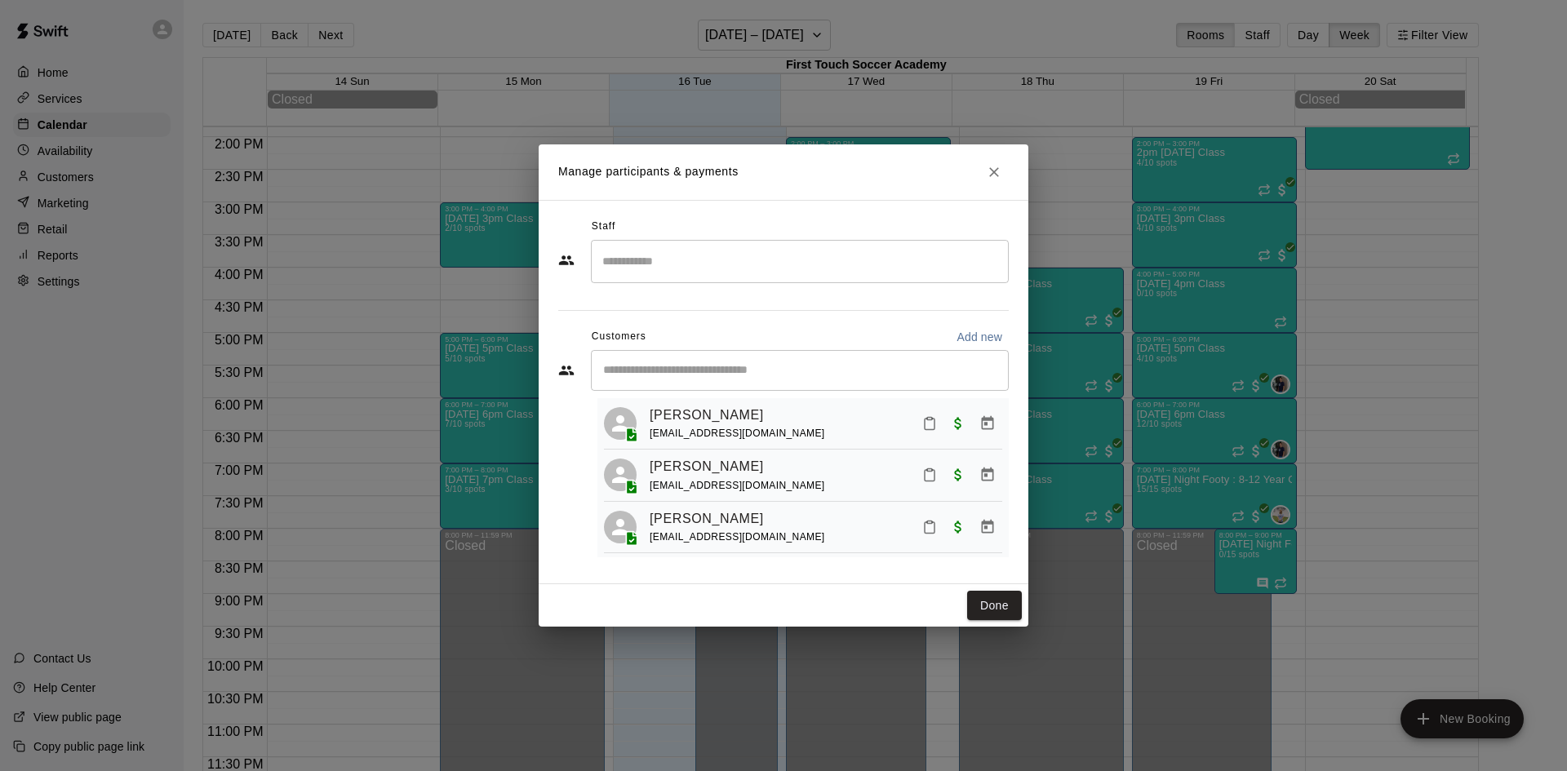
scroll to position [45, 0]
click at [924, 468] on icon "Mark attendance" at bounding box center [929, 472] width 10 height 11
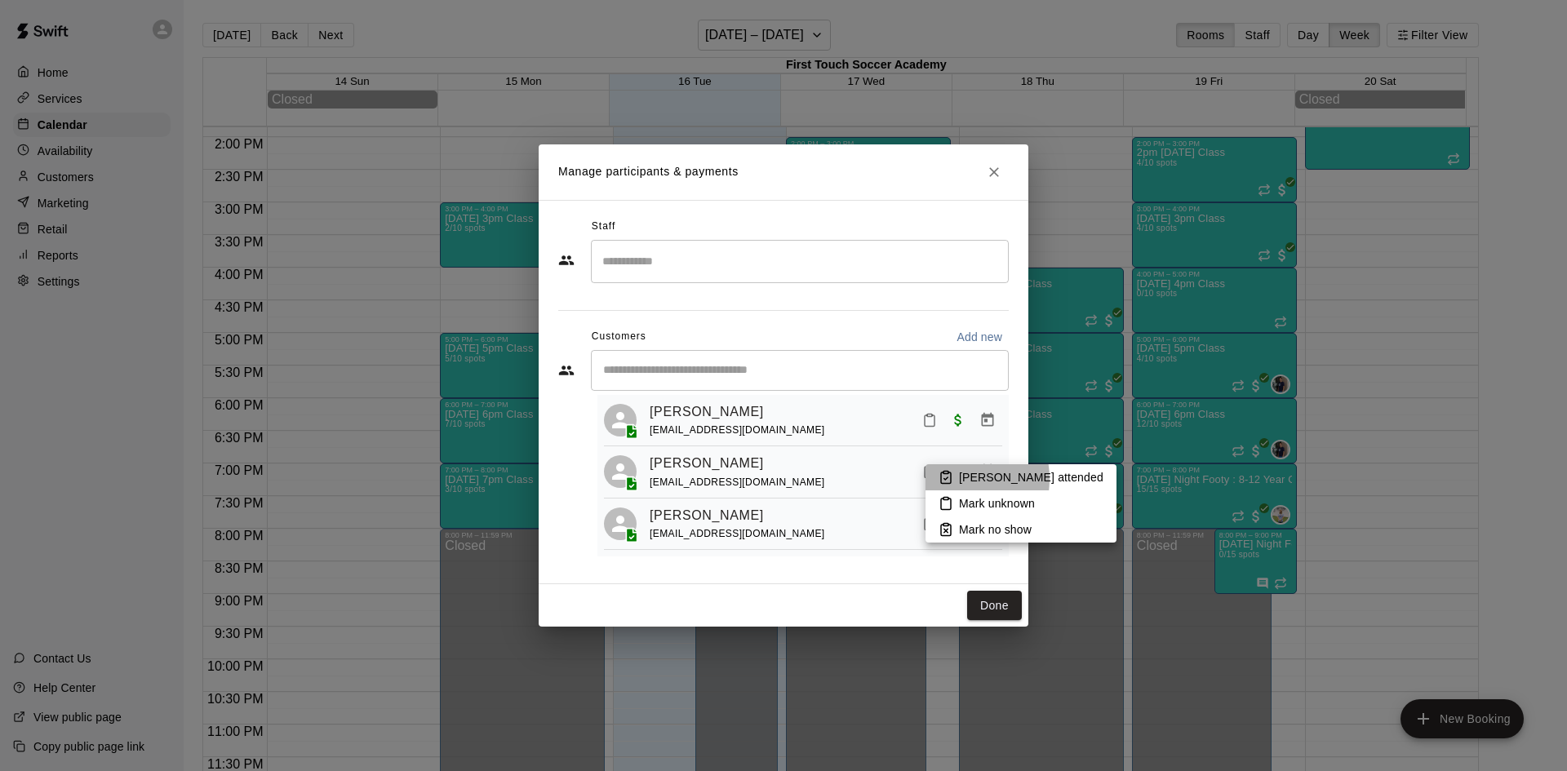
click at [948, 479] on icon at bounding box center [945, 477] width 15 height 15
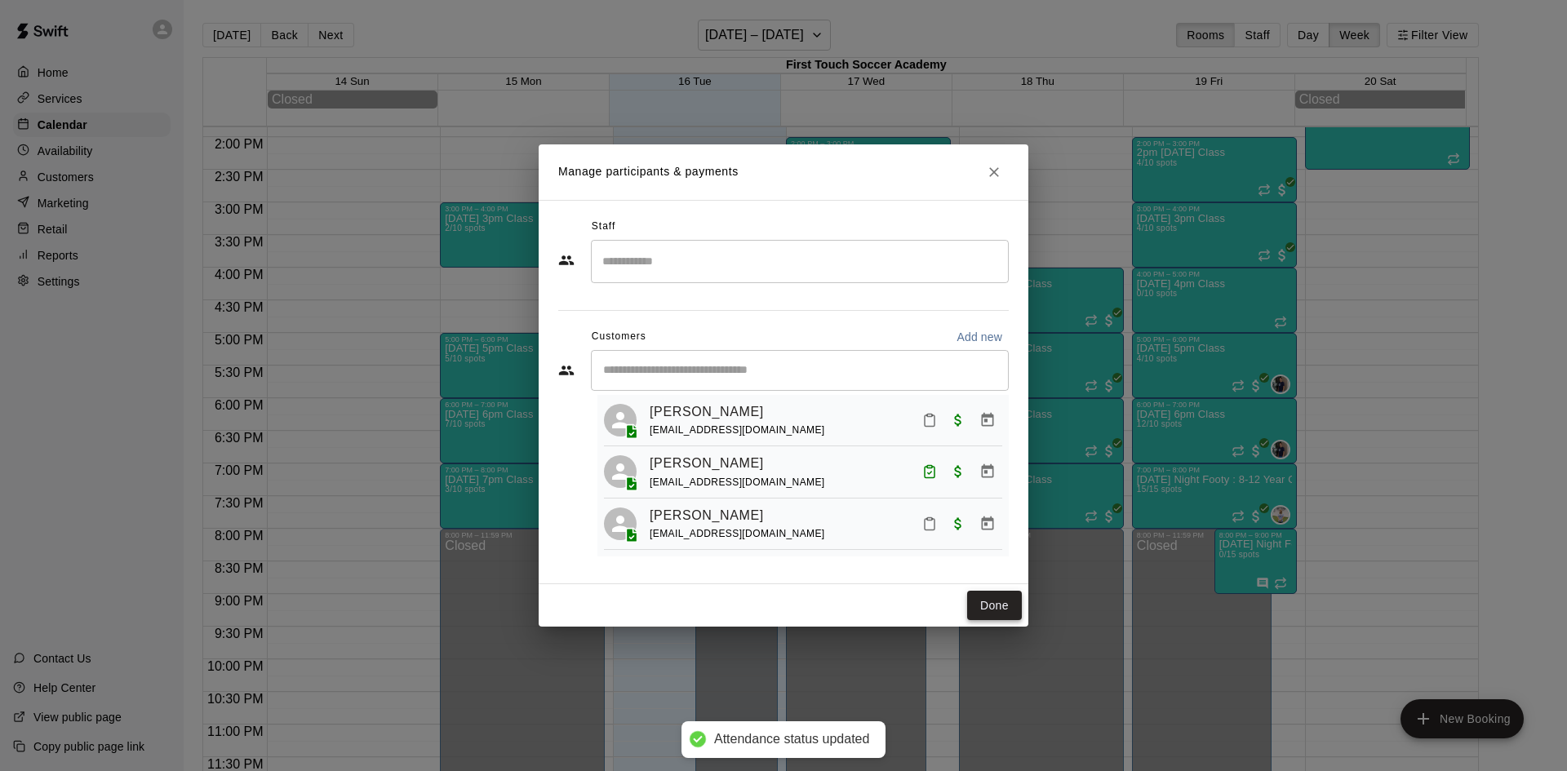
click at [976, 600] on button "Done" at bounding box center [994, 606] width 55 height 30
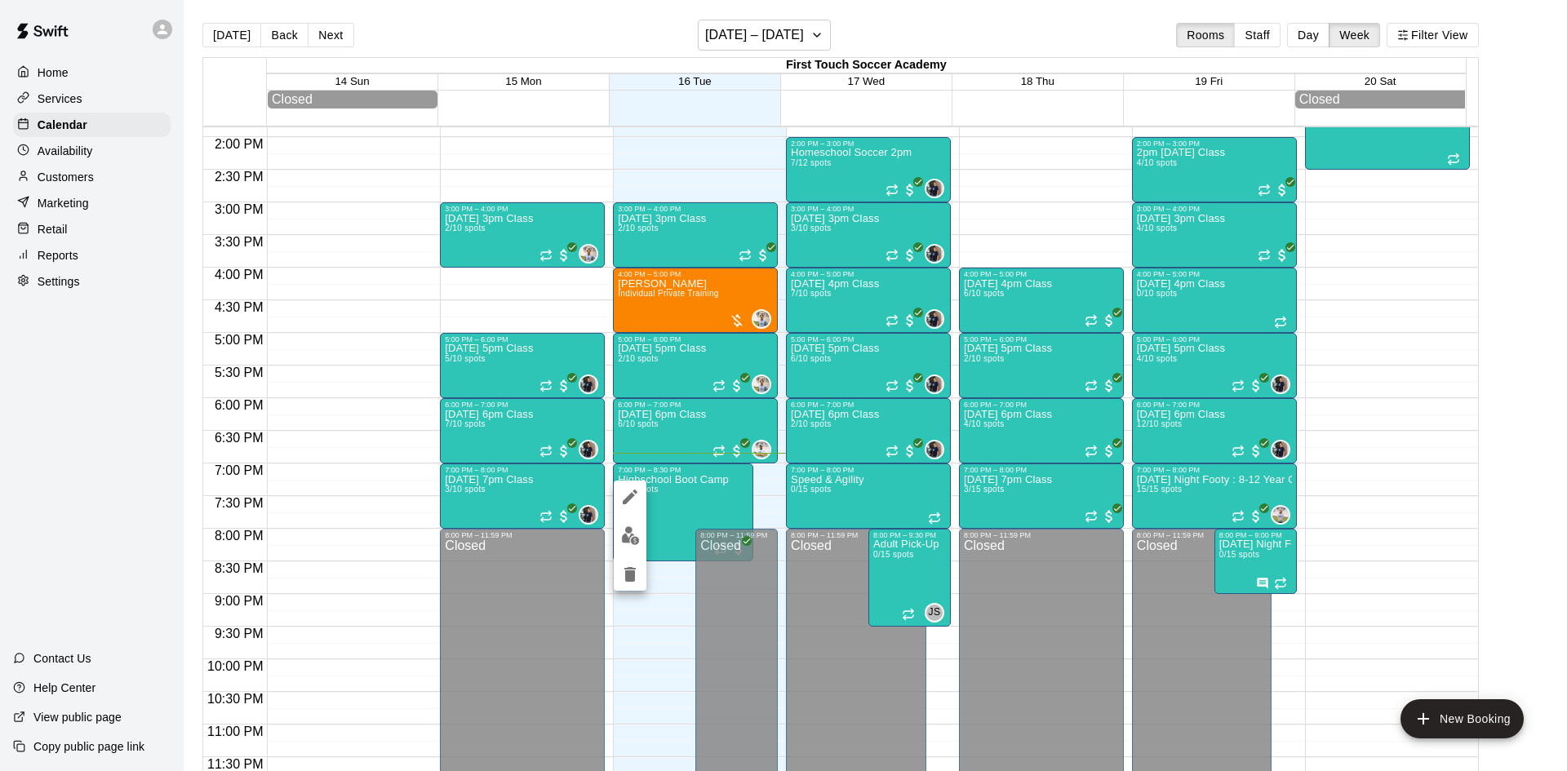
click at [636, 535] on img "edit" at bounding box center [630, 535] width 19 height 19
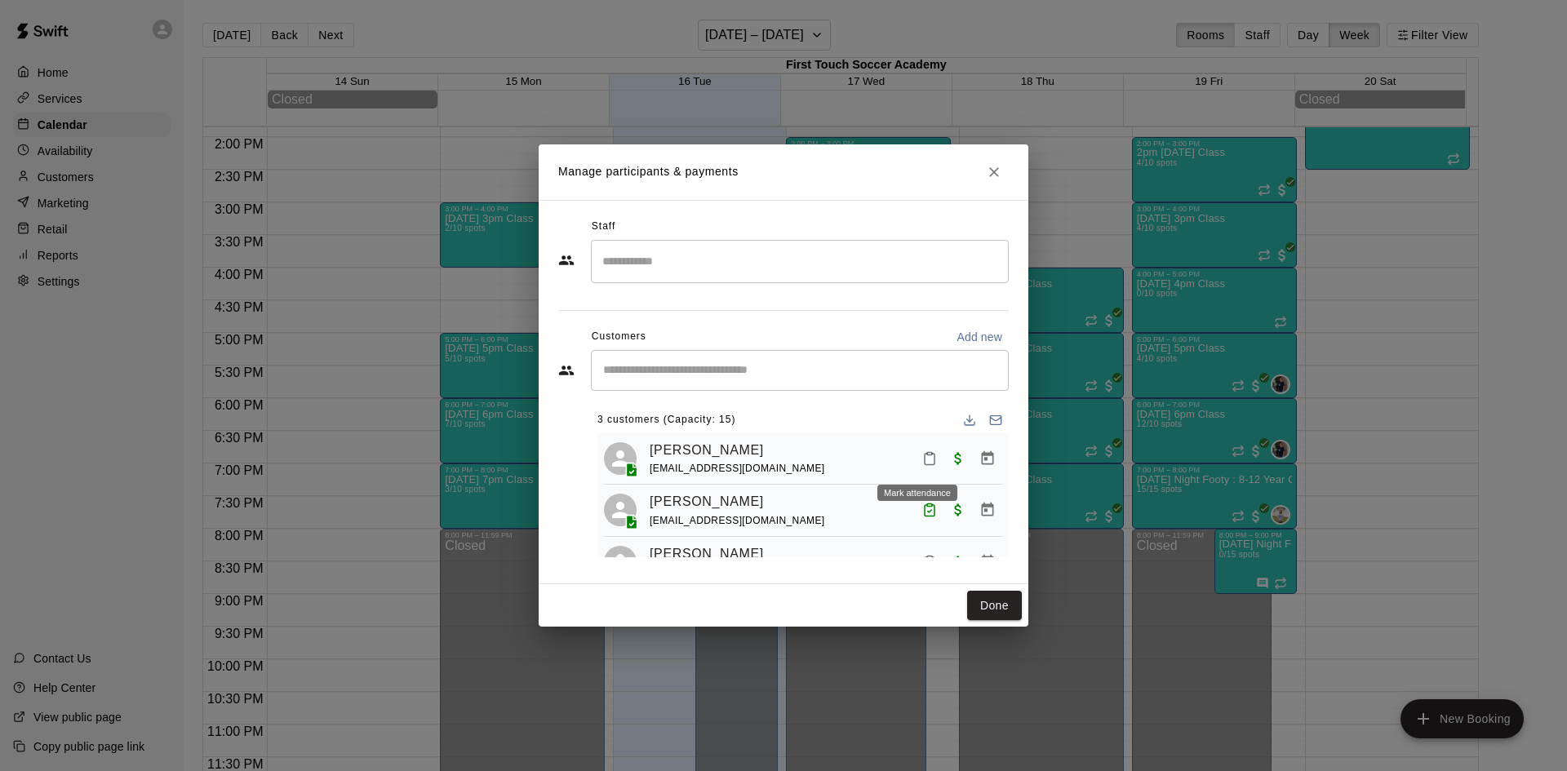
click at [915, 461] on button "Mark attendance" at bounding box center [929, 459] width 28 height 28
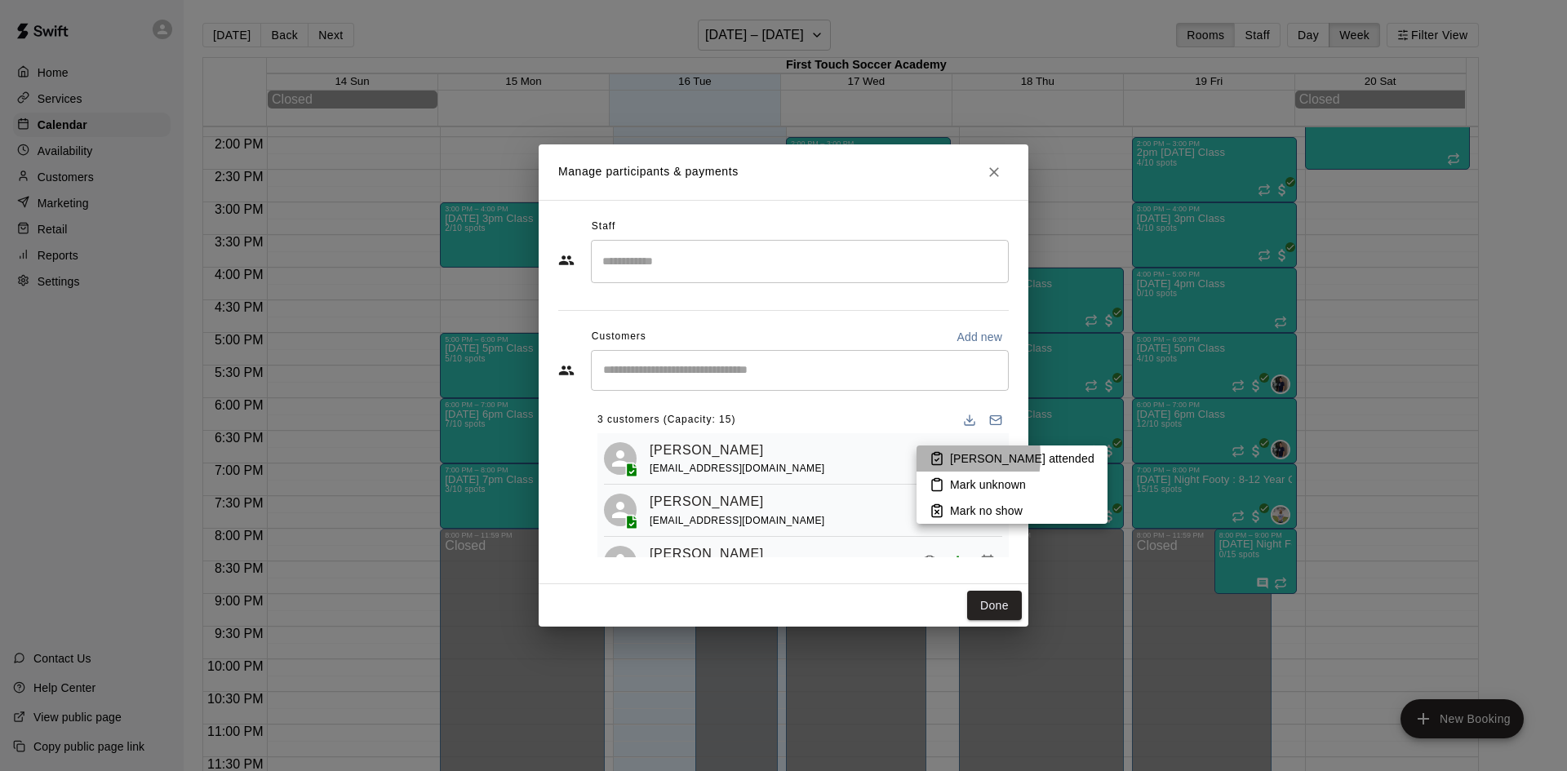
click at [924, 456] on li "[PERSON_NAME] attended" at bounding box center [1011, 458] width 191 height 26
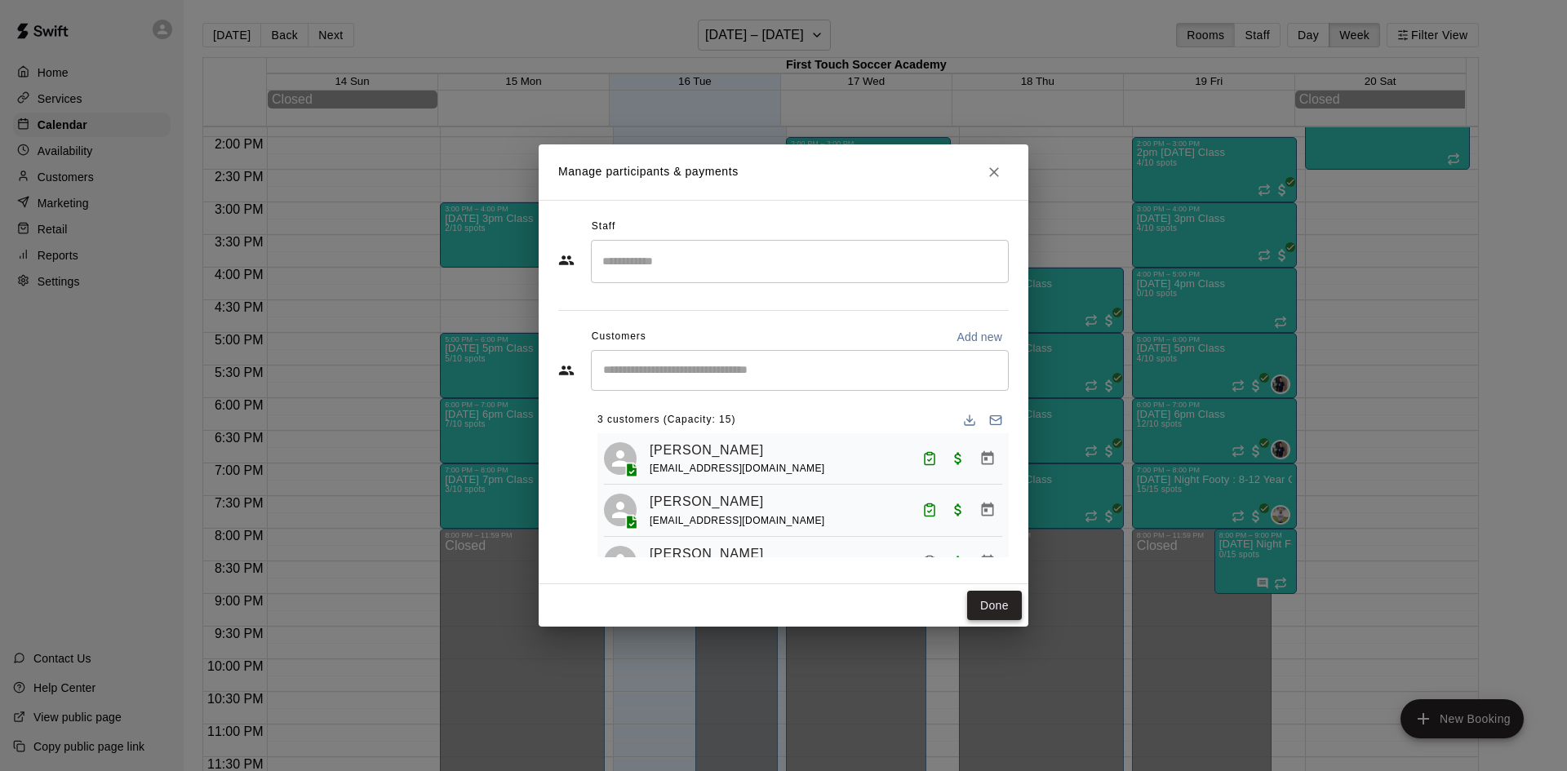
click at [996, 598] on button "Done" at bounding box center [994, 606] width 55 height 30
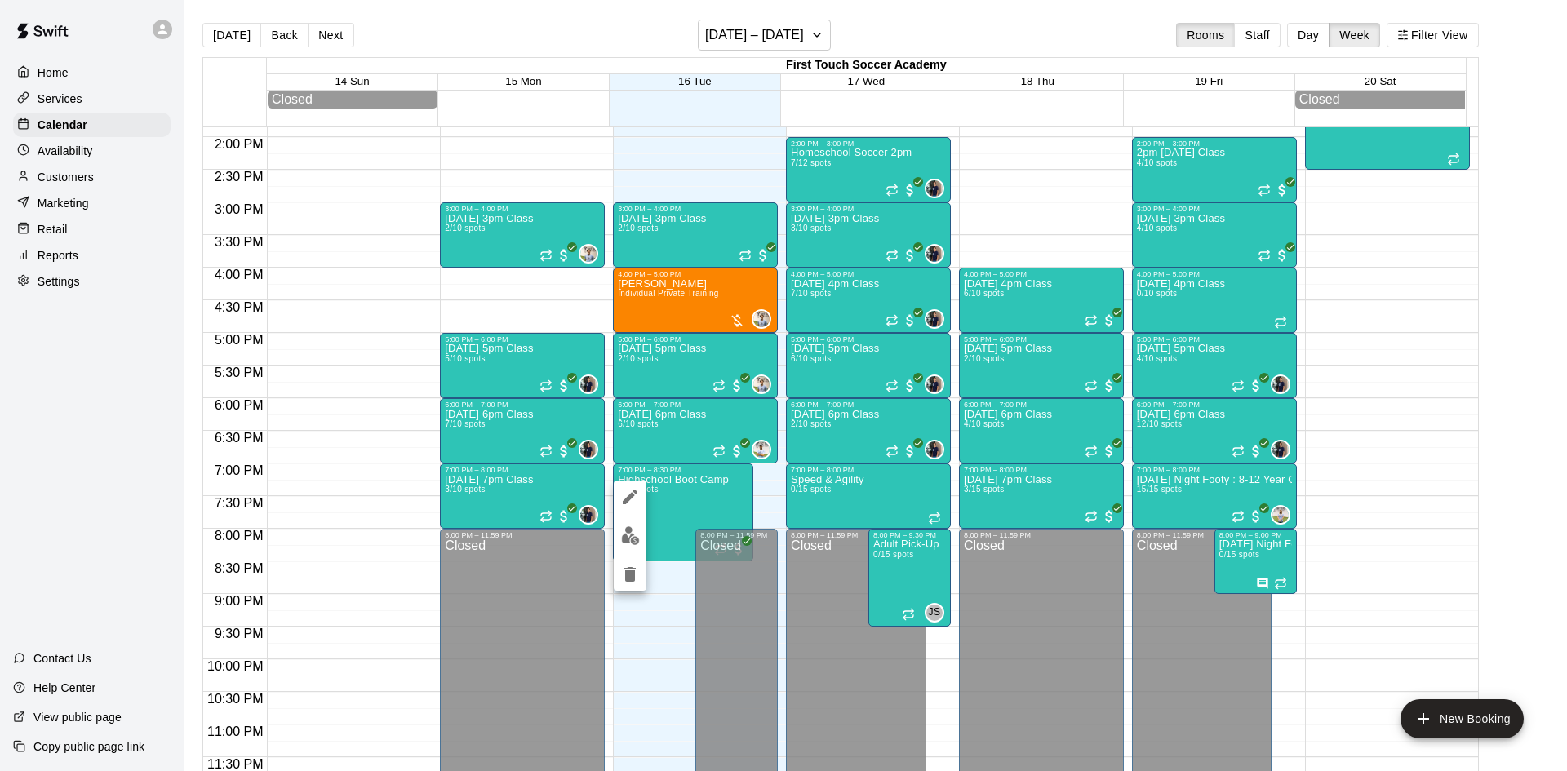
click at [627, 538] on img "edit" at bounding box center [630, 535] width 19 height 19
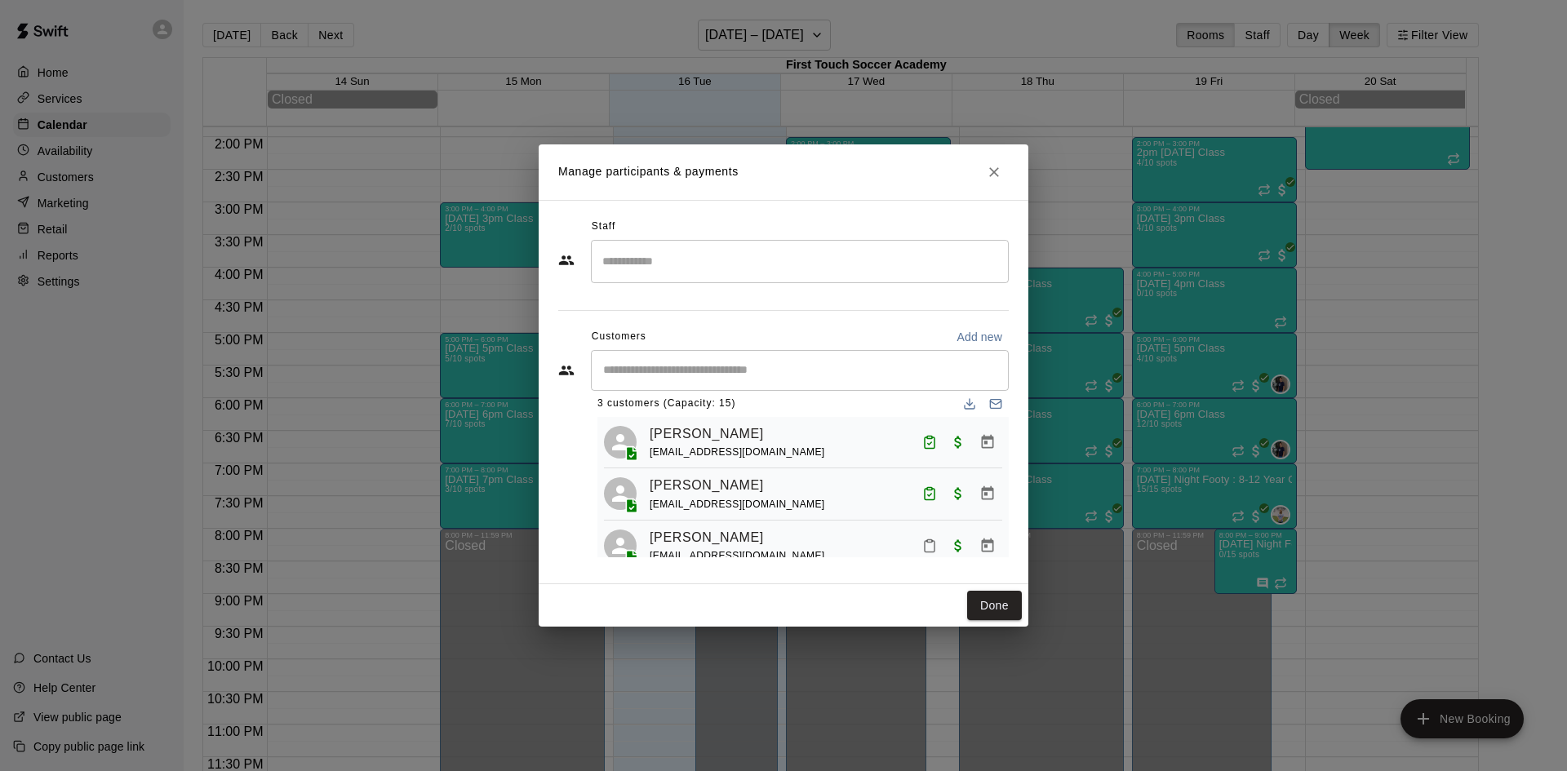
scroll to position [0, 0]
